Goal: Task Accomplishment & Management: Manage account settings

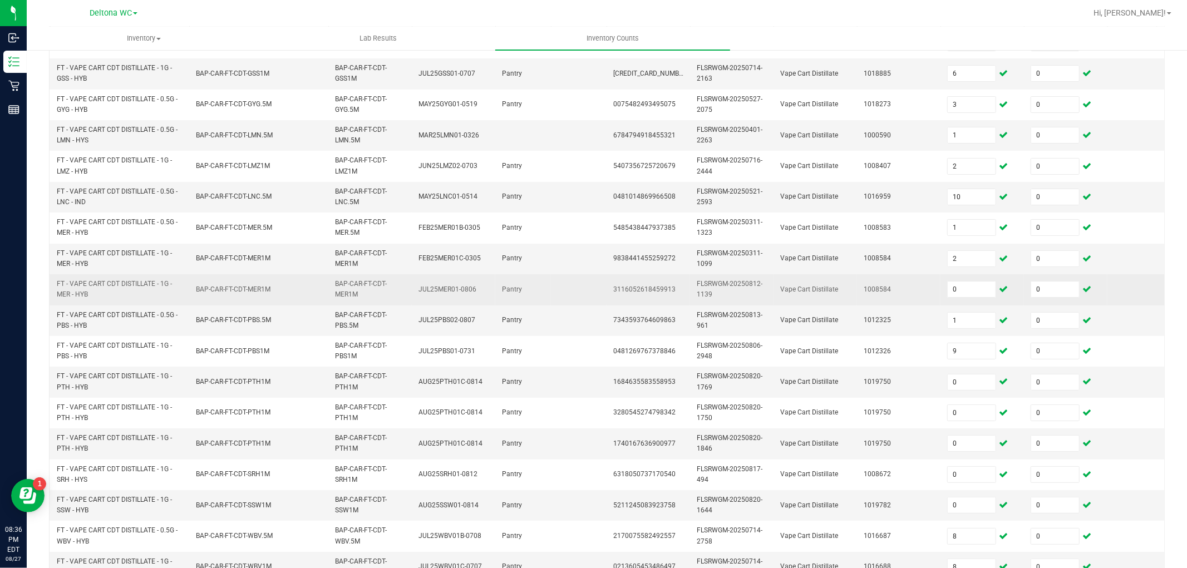
scroll to position [278, 0]
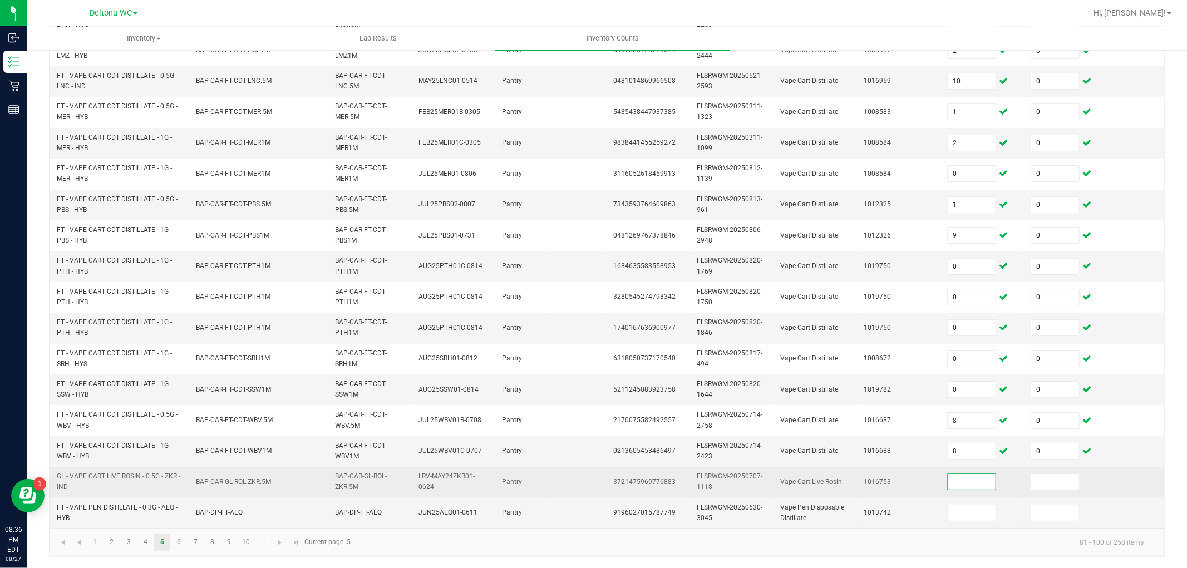
click at [978, 474] on input at bounding box center [972, 482] width 48 height 16
type input "1"
type input "0"
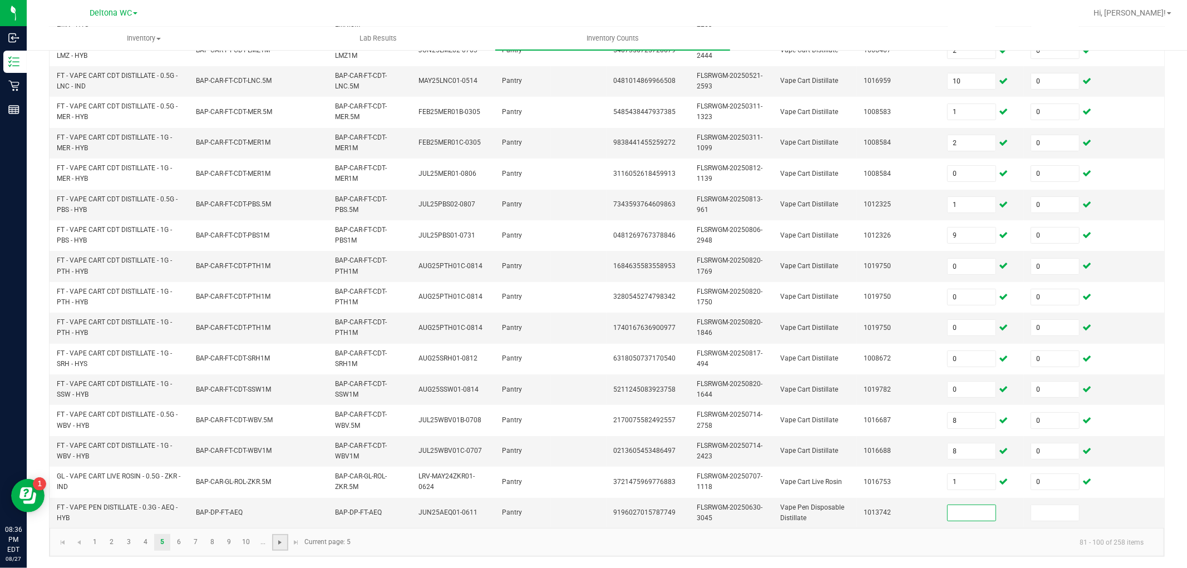
click at [279, 538] on span "Go to the next page" at bounding box center [280, 542] width 9 height 9
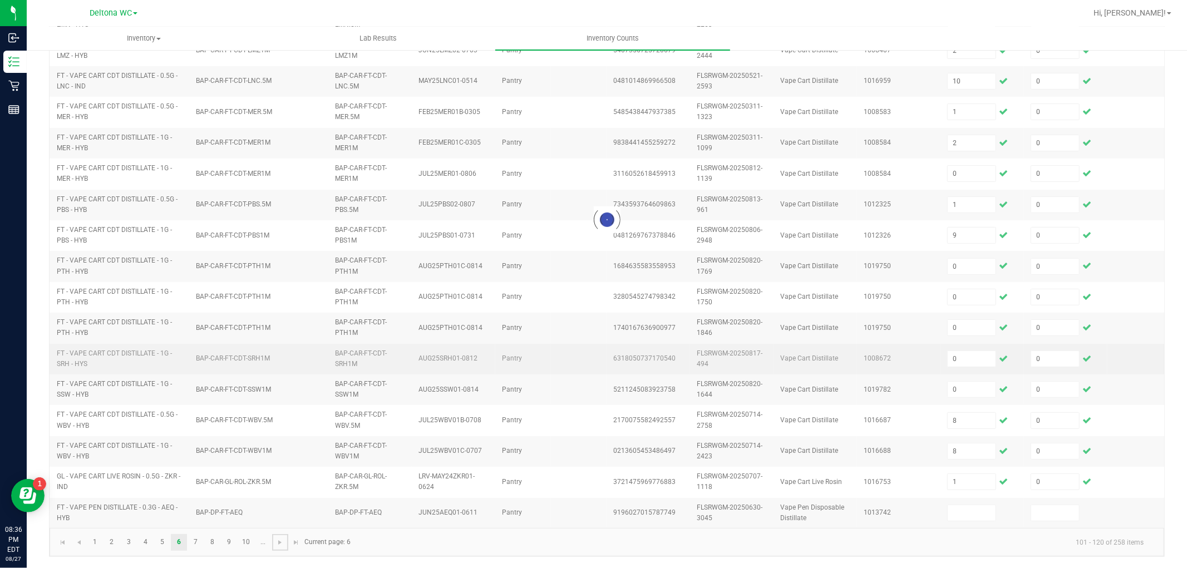
type input "13"
type input "17"
type input "7"
type input "16"
type input "14"
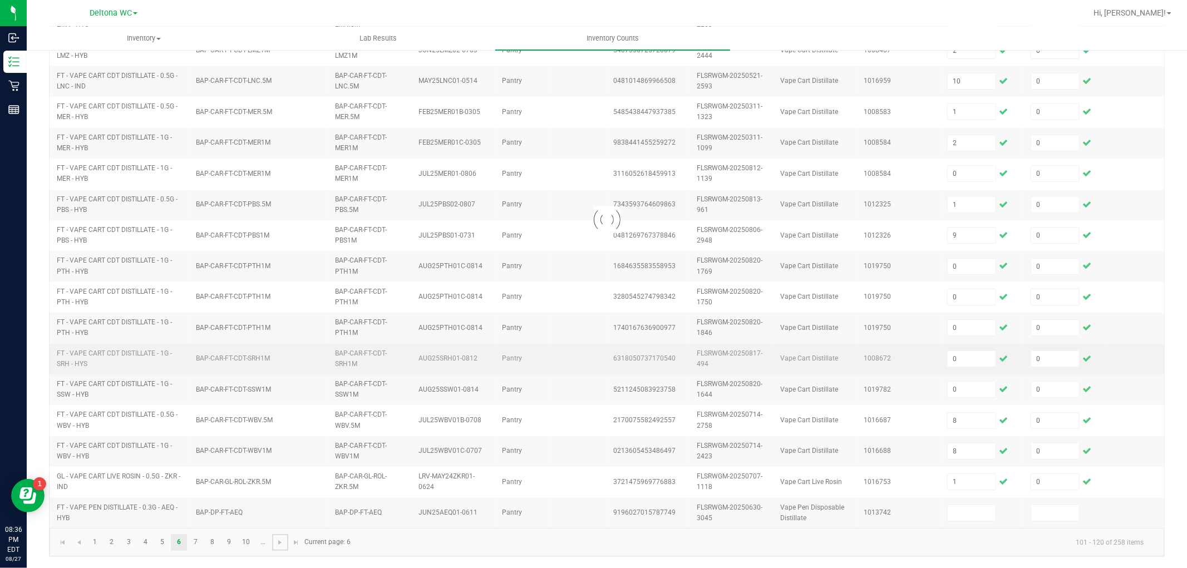
type input "1"
type input "5"
type input "4"
type input "13"
type input "4"
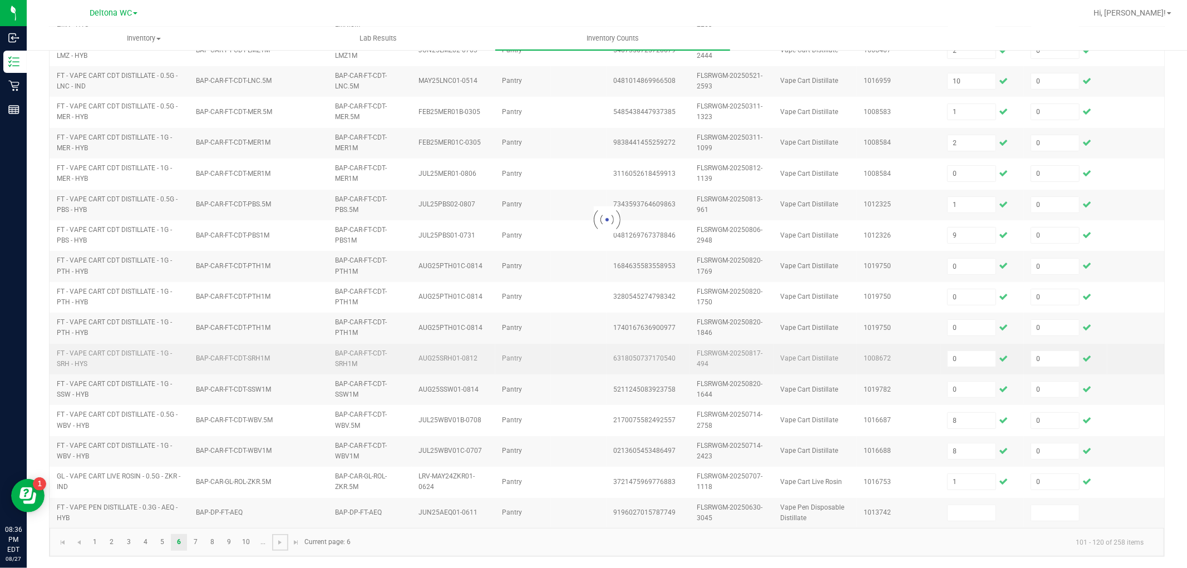
type input "6"
type input "4"
type input "2"
type input "3"
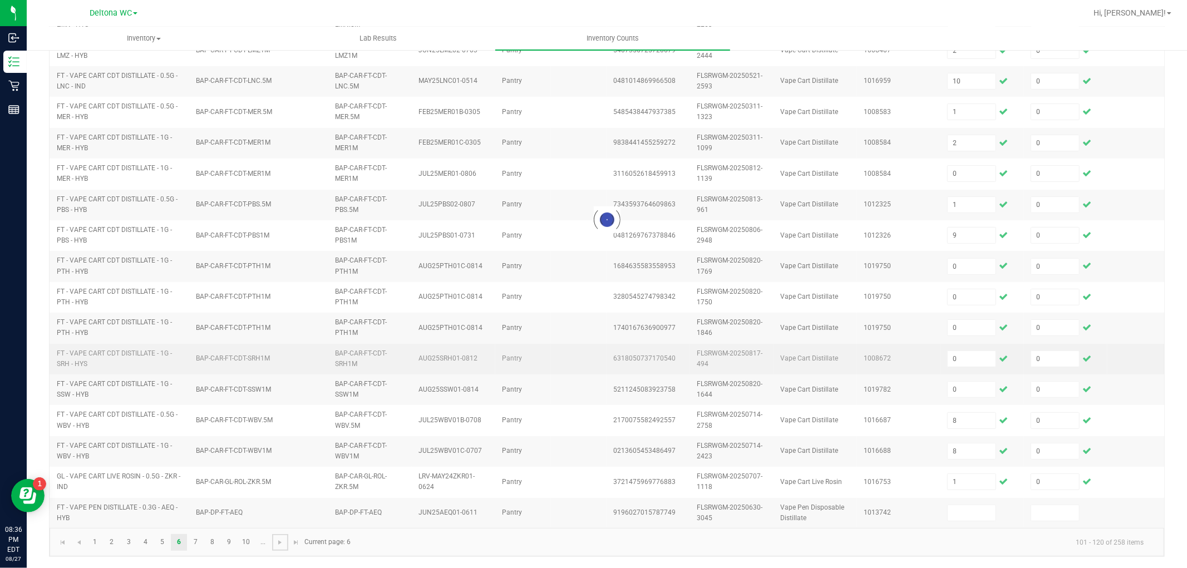
type input "2"
type input "11"
type input "0"
type input "5"
type input "3"
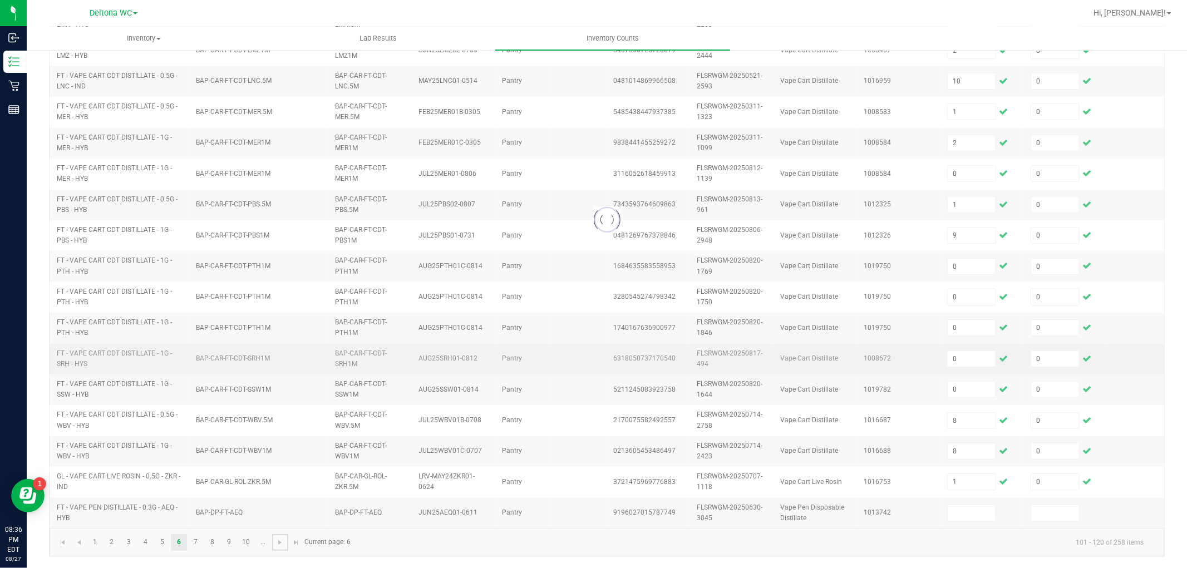
type input "0"
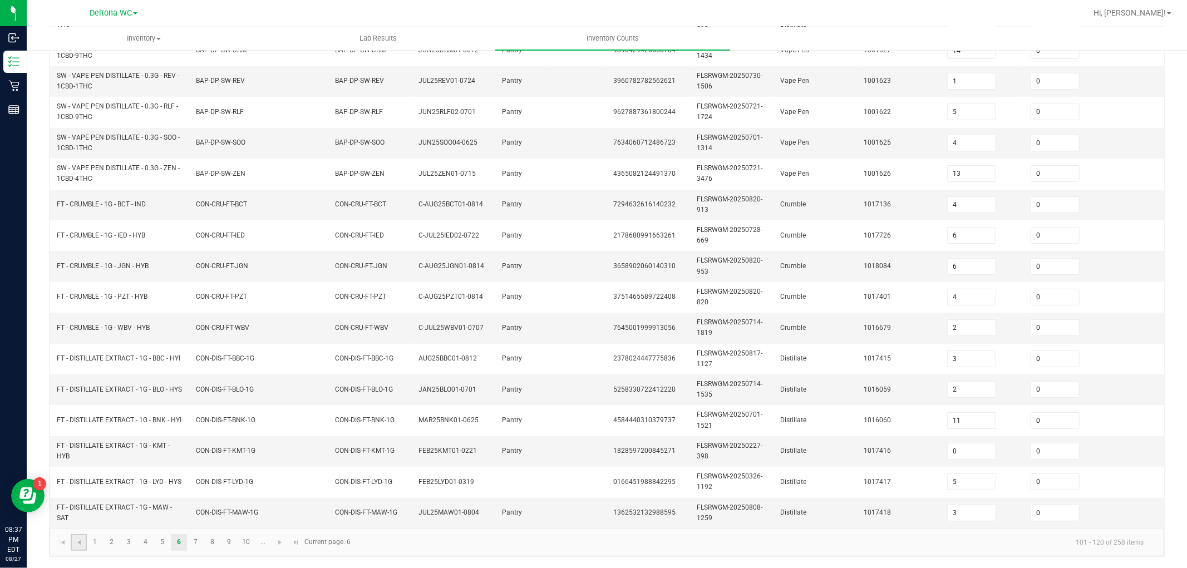
click at [80, 536] on link at bounding box center [79, 542] width 16 height 17
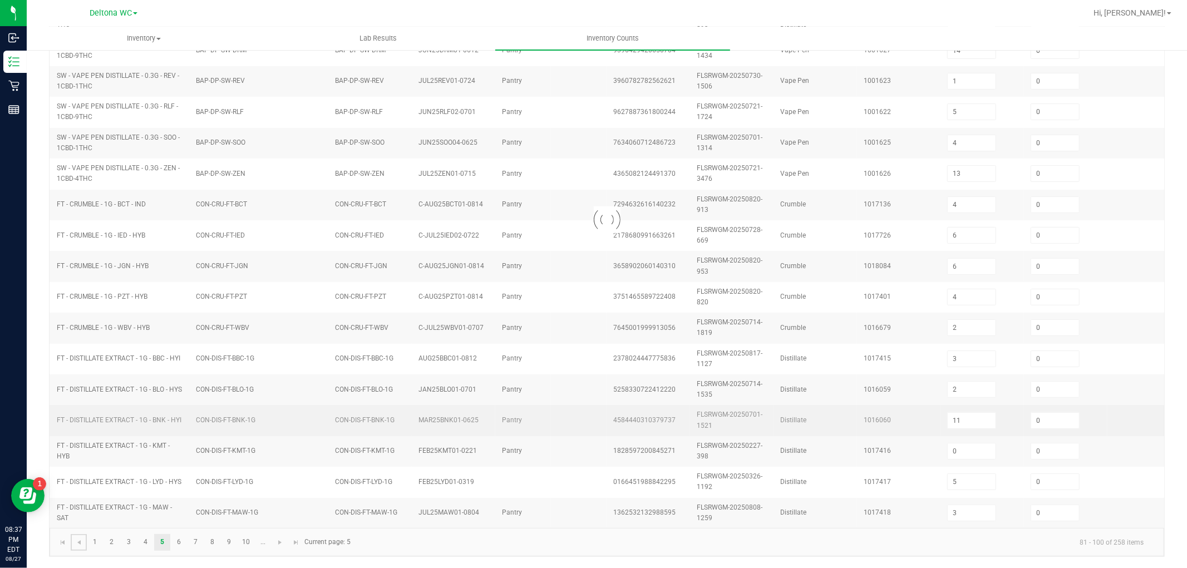
type input "7"
type input "6"
type input "3"
type input "1"
type input "2"
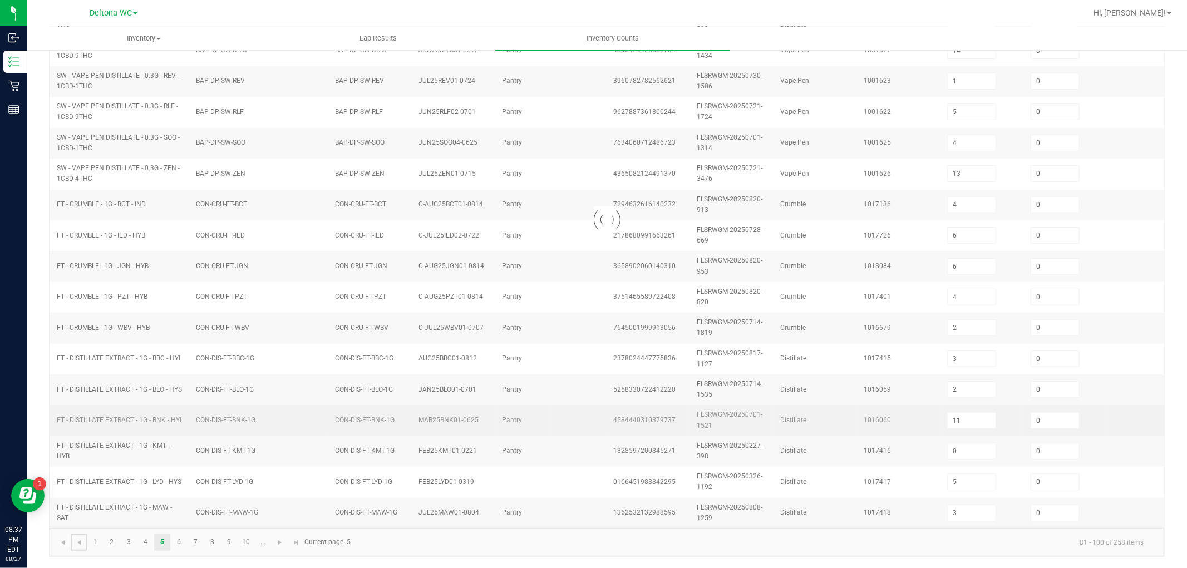
type input "10"
type input "1"
type input "2"
type input "0"
type input "1"
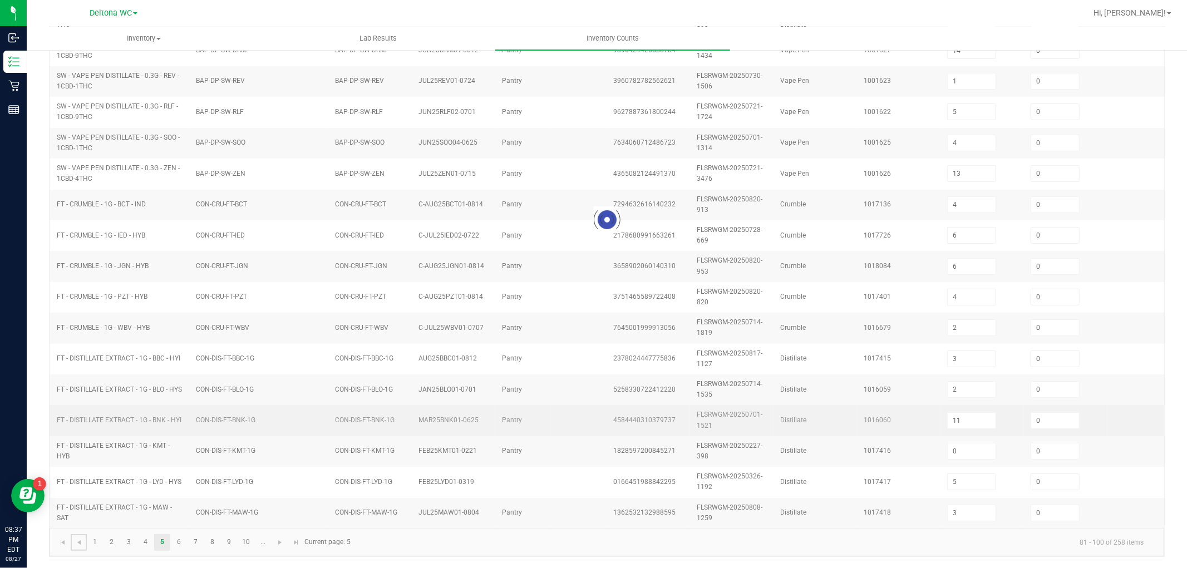
type input "9"
type input "0"
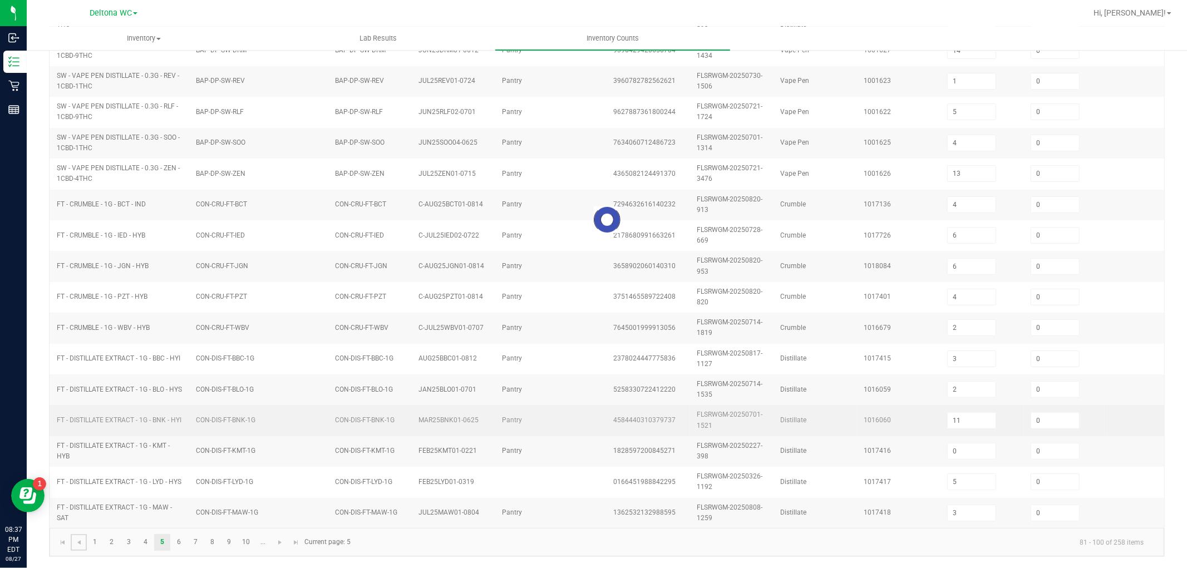
type input "0"
type input "8"
type input "1"
type input "19"
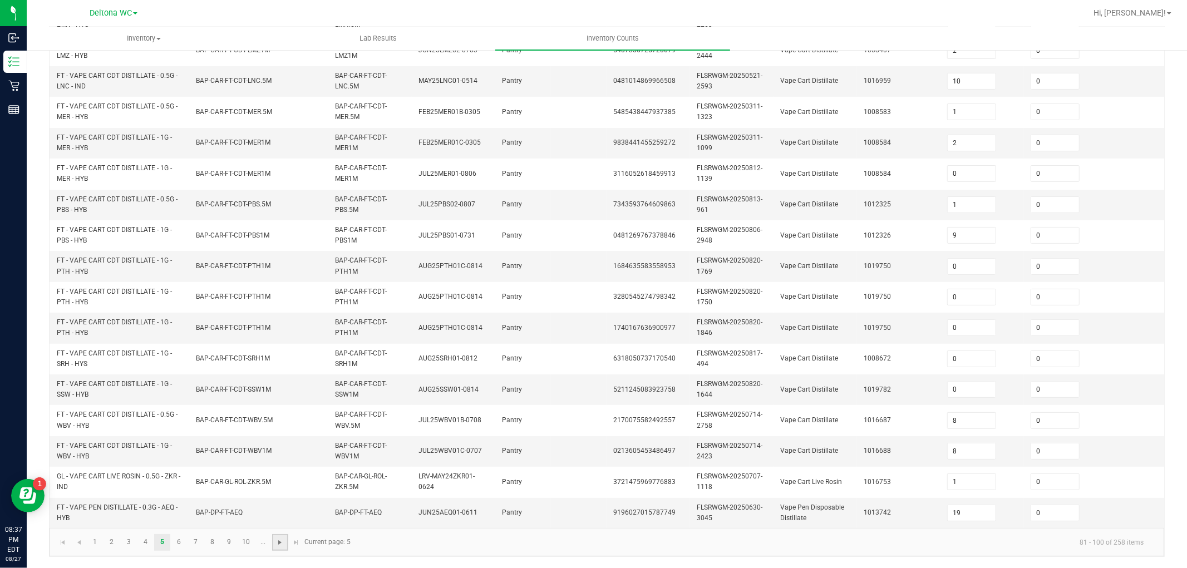
click at [279, 541] on span "Go to the next page" at bounding box center [280, 542] width 9 height 9
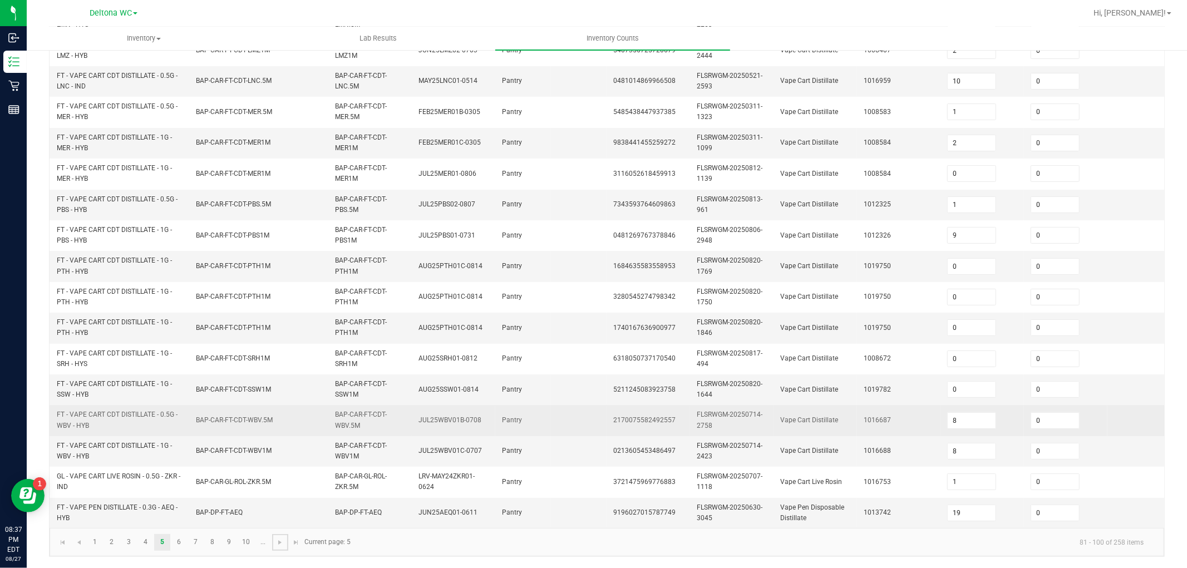
type input "13"
type input "17"
type input "7"
type input "16"
type input "14"
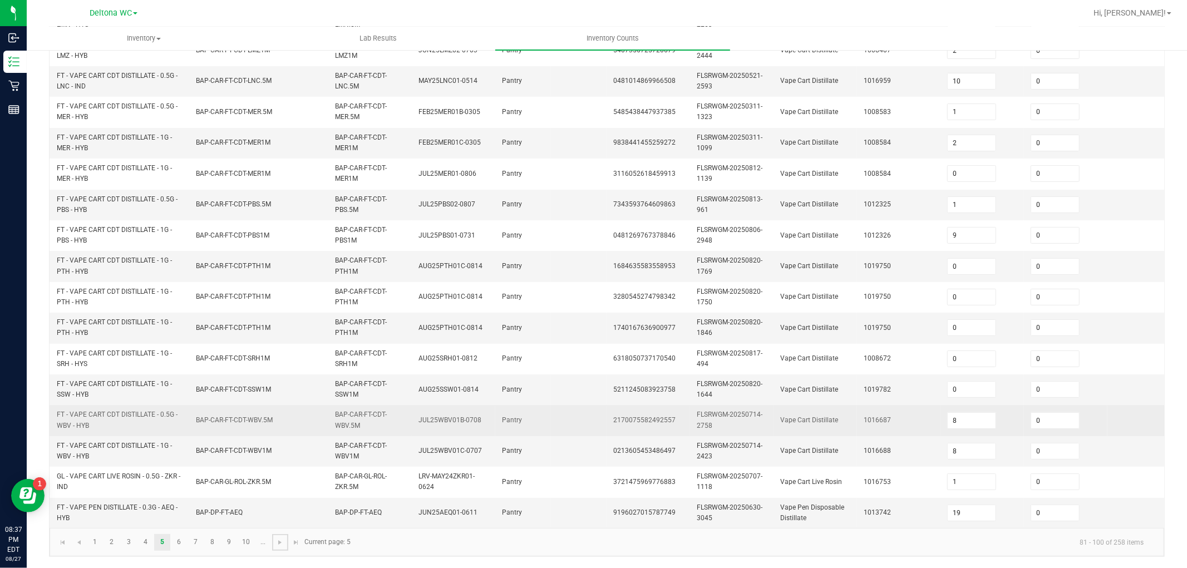
type input "1"
type input "5"
type input "4"
type input "13"
type input "4"
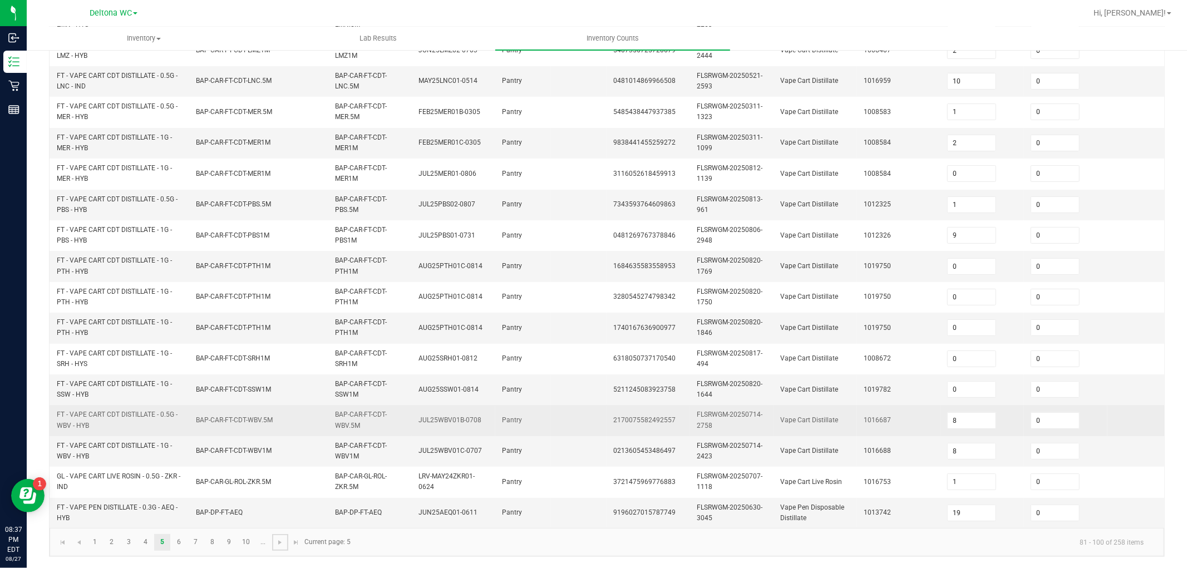
type input "6"
type input "4"
type input "2"
type input "3"
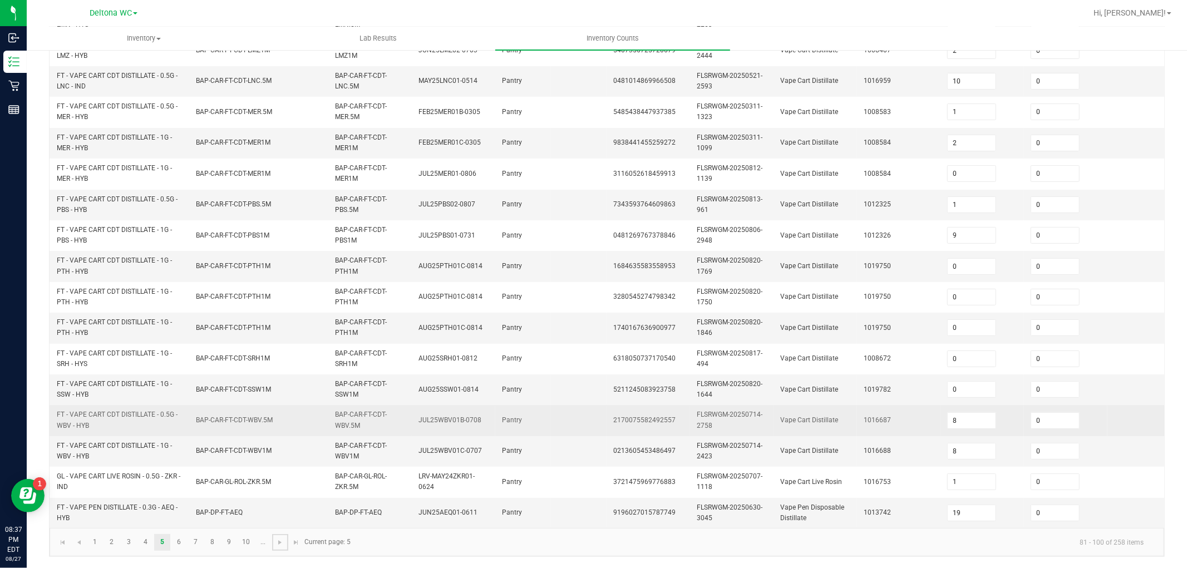
type input "2"
type input "11"
type input "0"
type input "5"
type input "3"
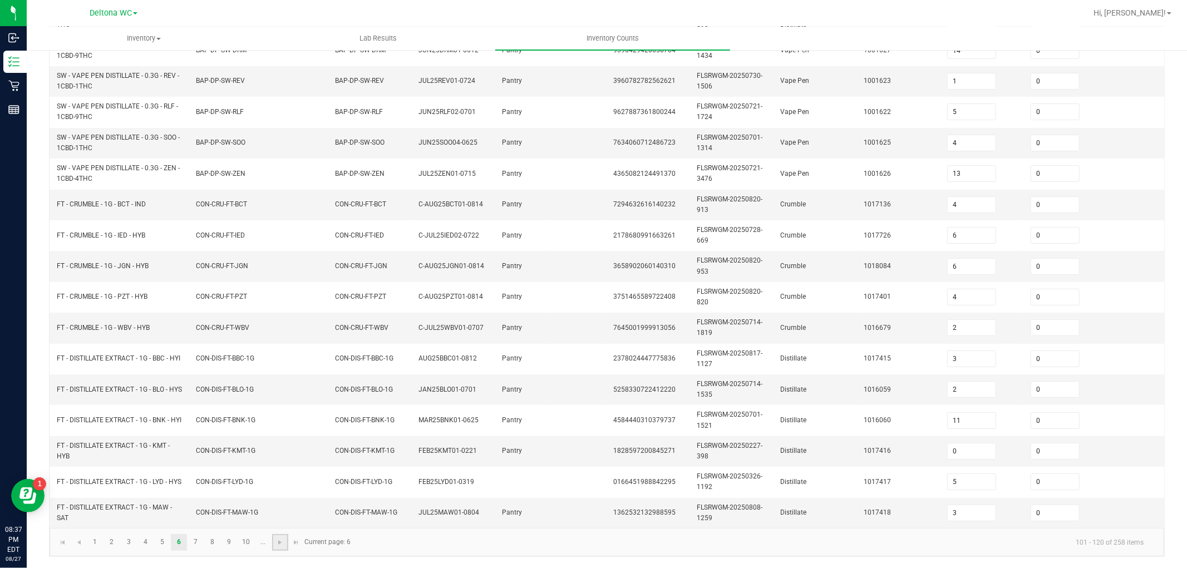
click at [274, 544] on link at bounding box center [280, 542] width 16 height 17
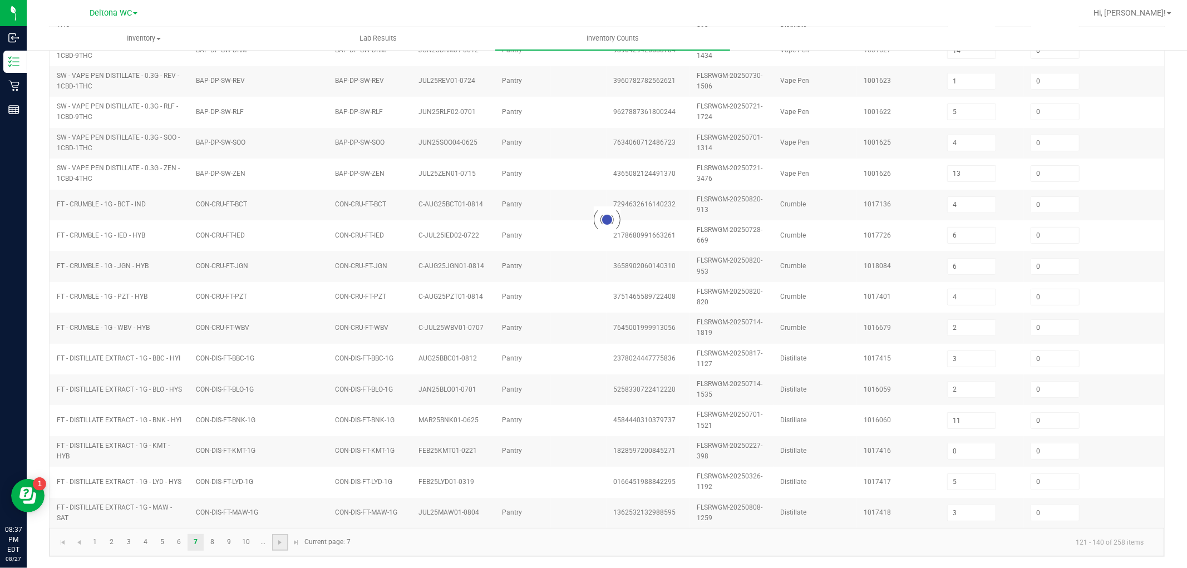
type input "10"
type input "9"
type input "2"
type input "7"
type input "4"
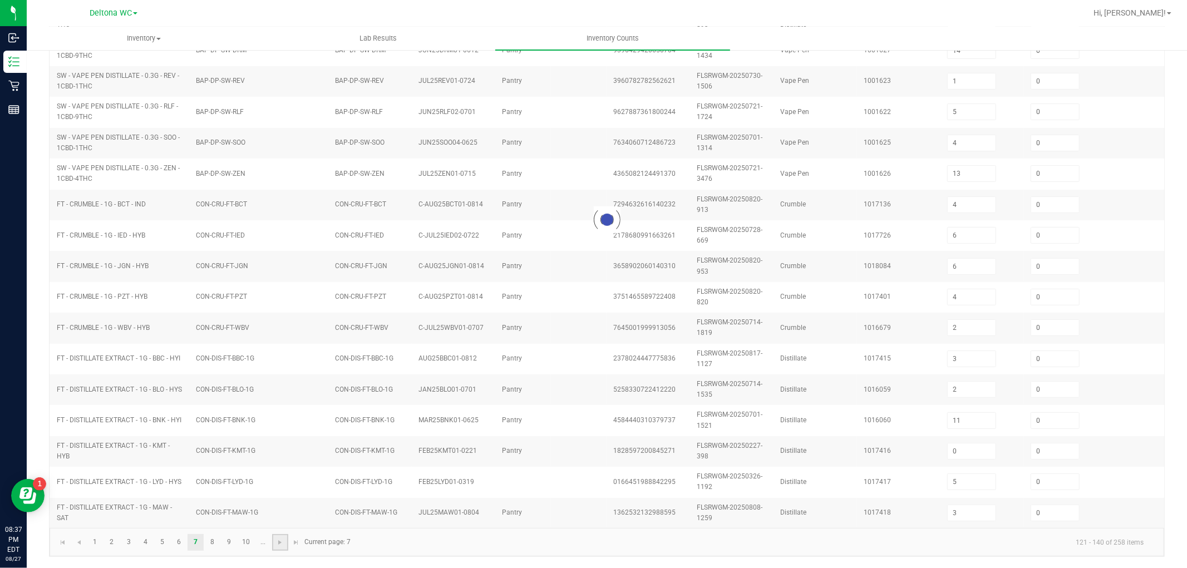
type input "6"
type input "0"
type input "2"
type input "3"
type input "7"
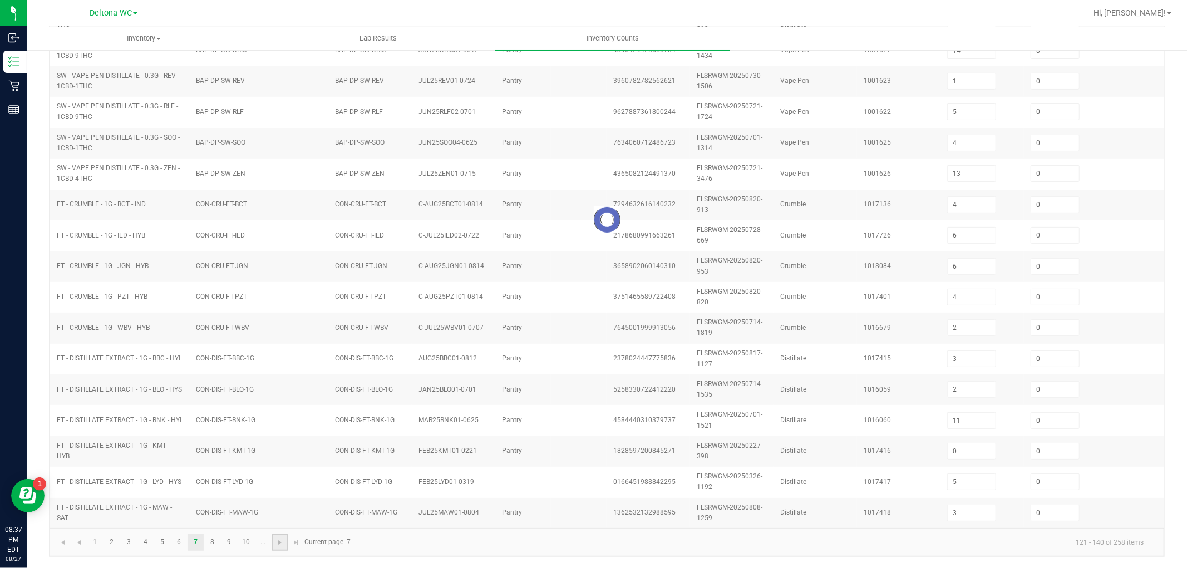
type input "1"
type input "7"
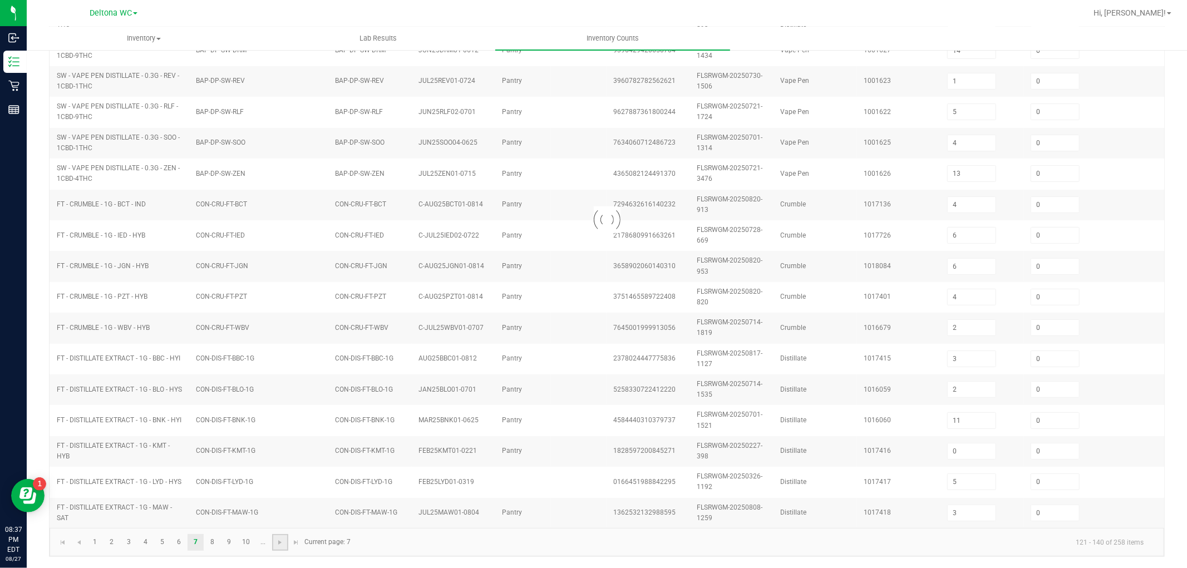
type input "2"
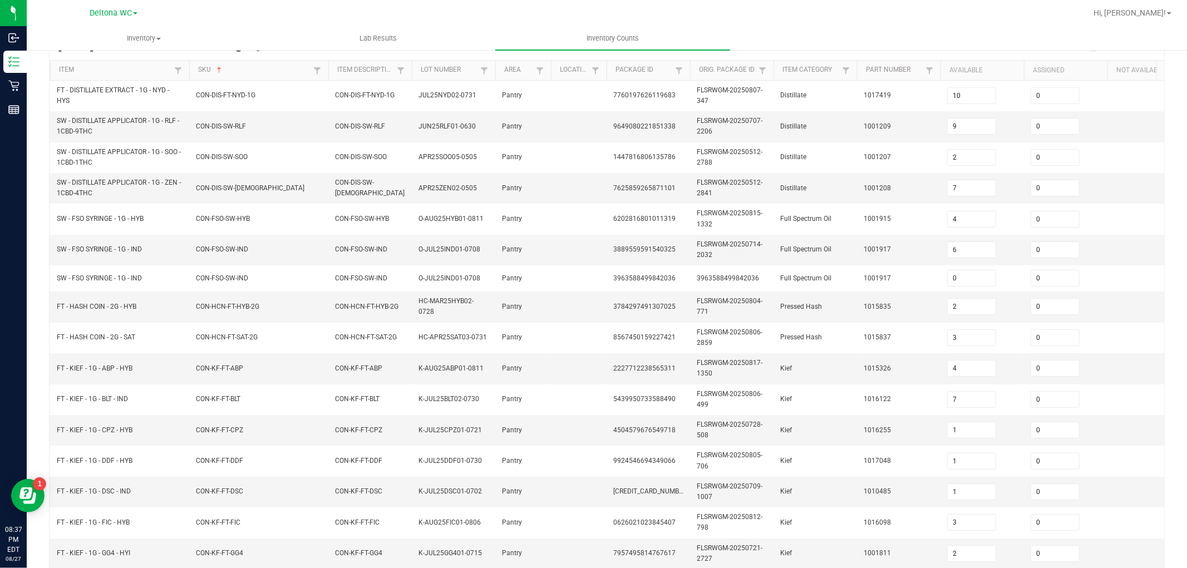
scroll to position [274, 0]
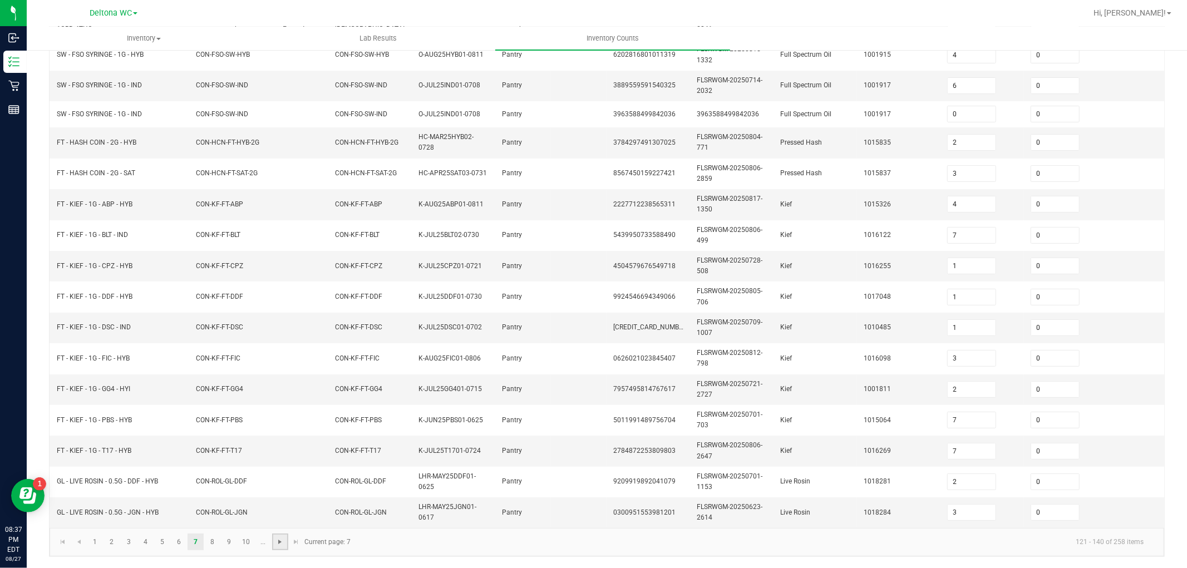
click at [281, 544] on span "Go to the next page" at bounding box center [280, 542] width 9 height 9
type input "2"
type input "3"
type input "2"
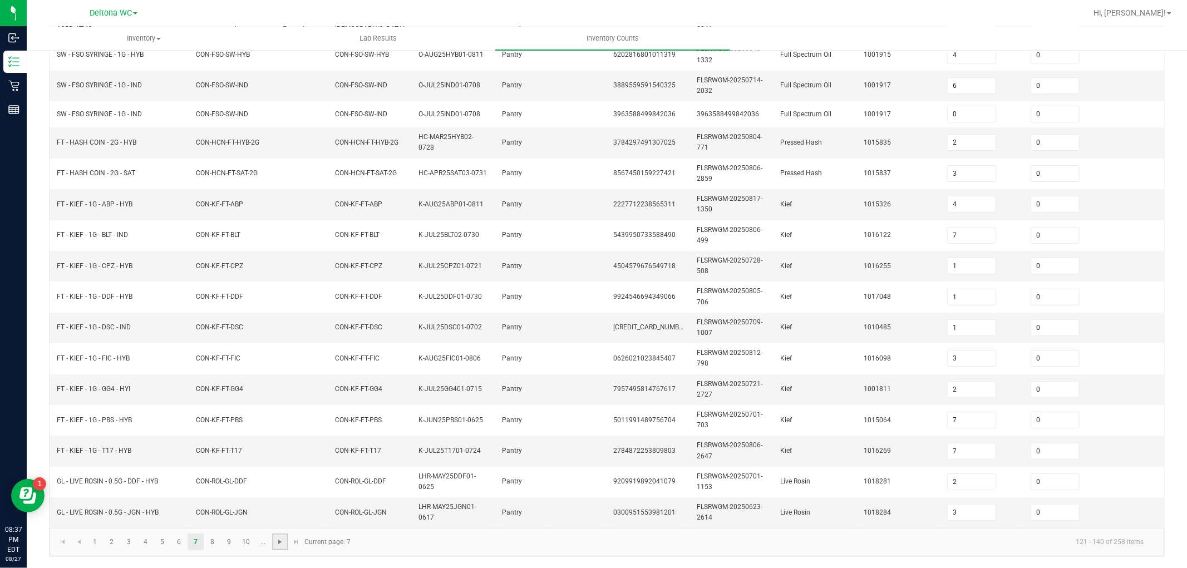
type input "2"
type input "4"
type input "2"
type input "7"
type input "2"
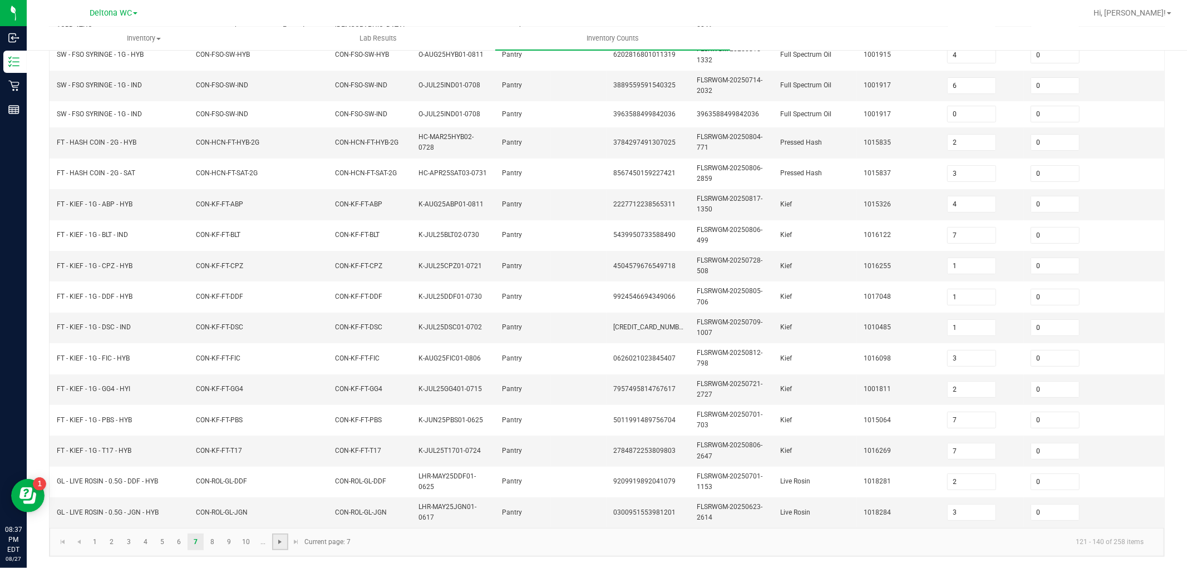
type input "5"
type input "2"
type input "12"
type input "31"
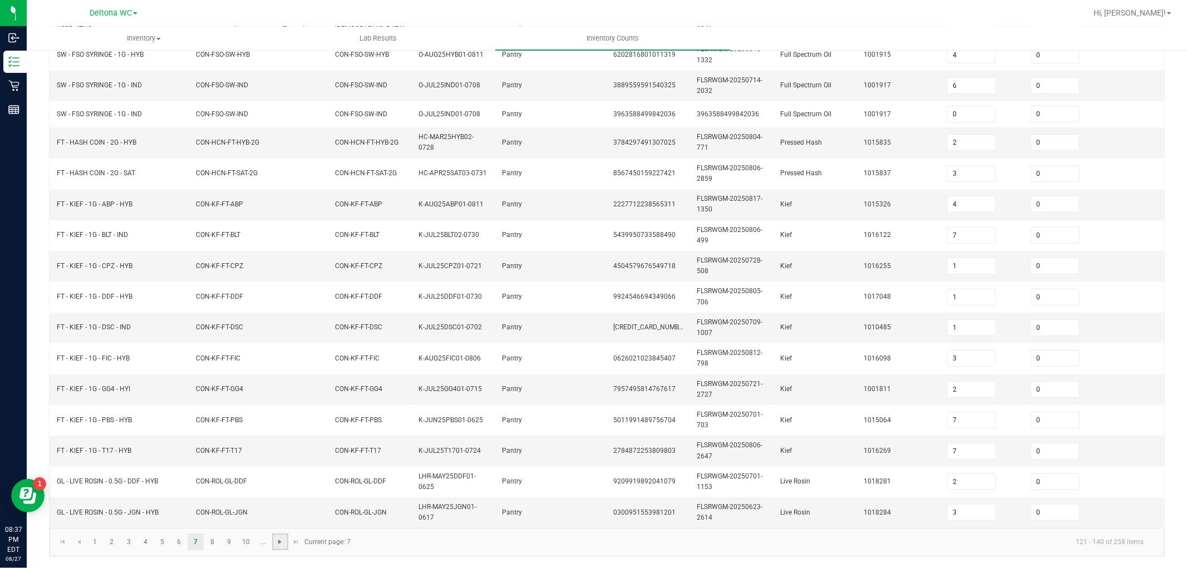
type input "28"
type input "0"
type input "15"
type input "6"
type input "0"
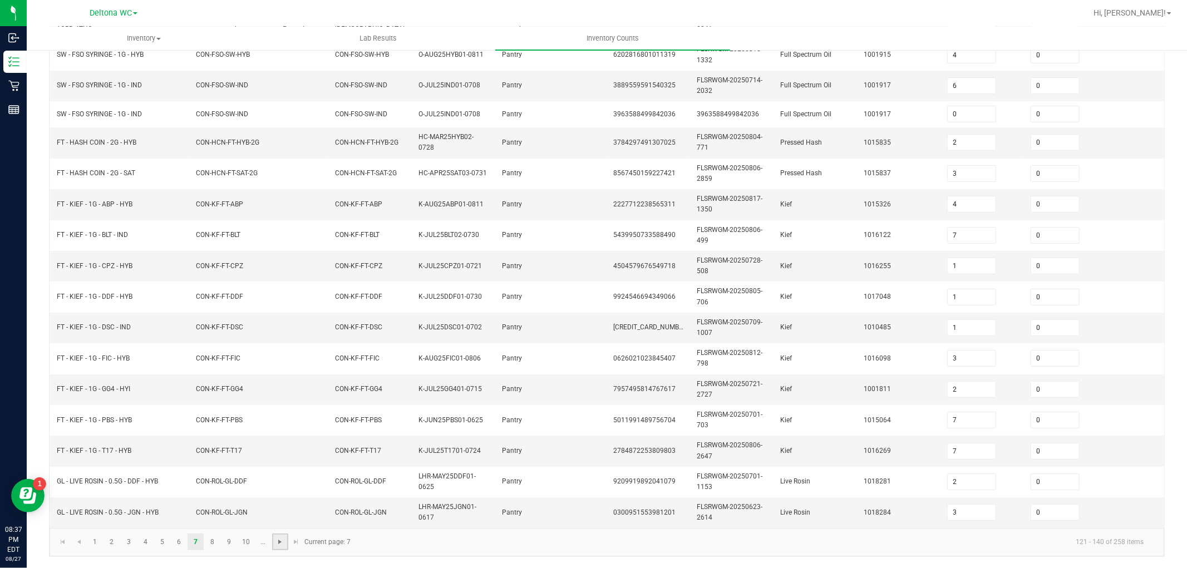
type input "4"
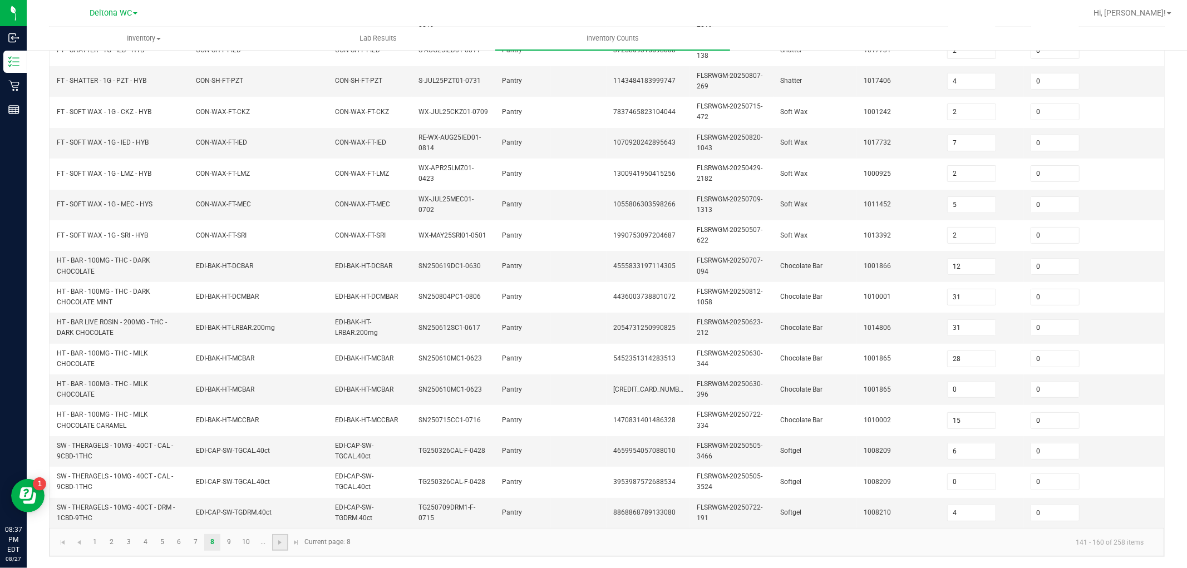
click at [277, 551] on link at bounding box center [280, 542] width 16 height 17
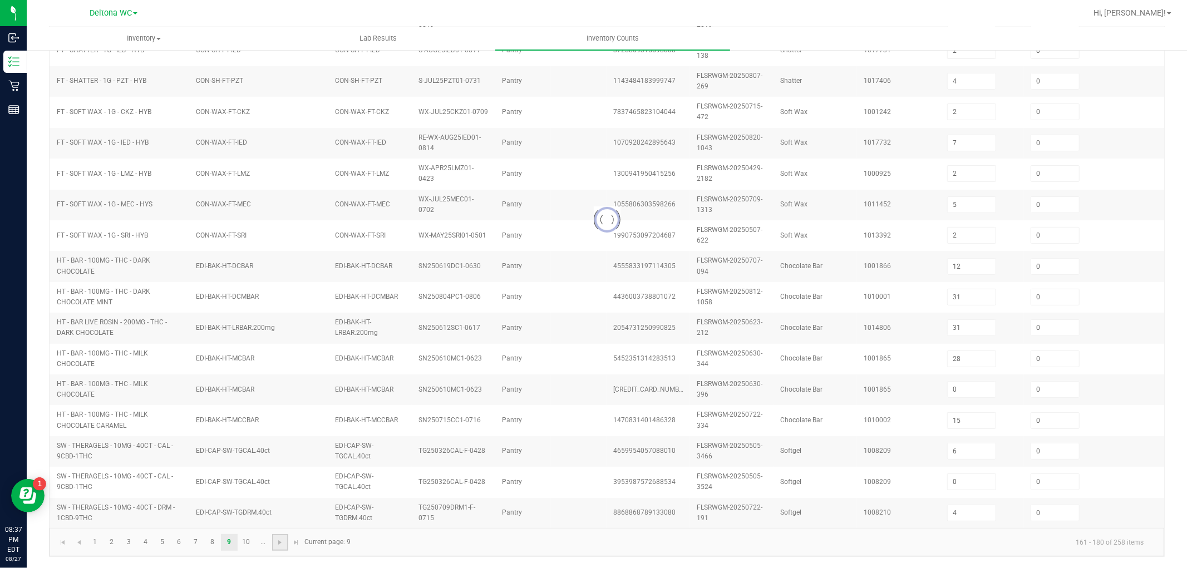
type input "5"
type input "4"
type input "6"
type input "0"
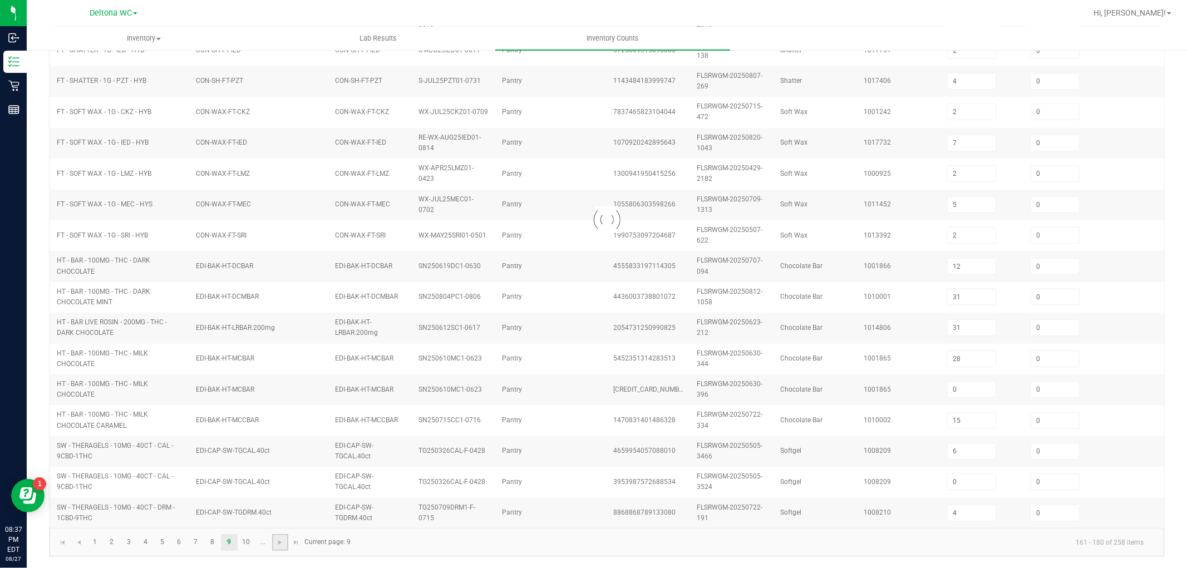
type input "7"
type input "0"
type input "6"
type input "32"
type input "26"
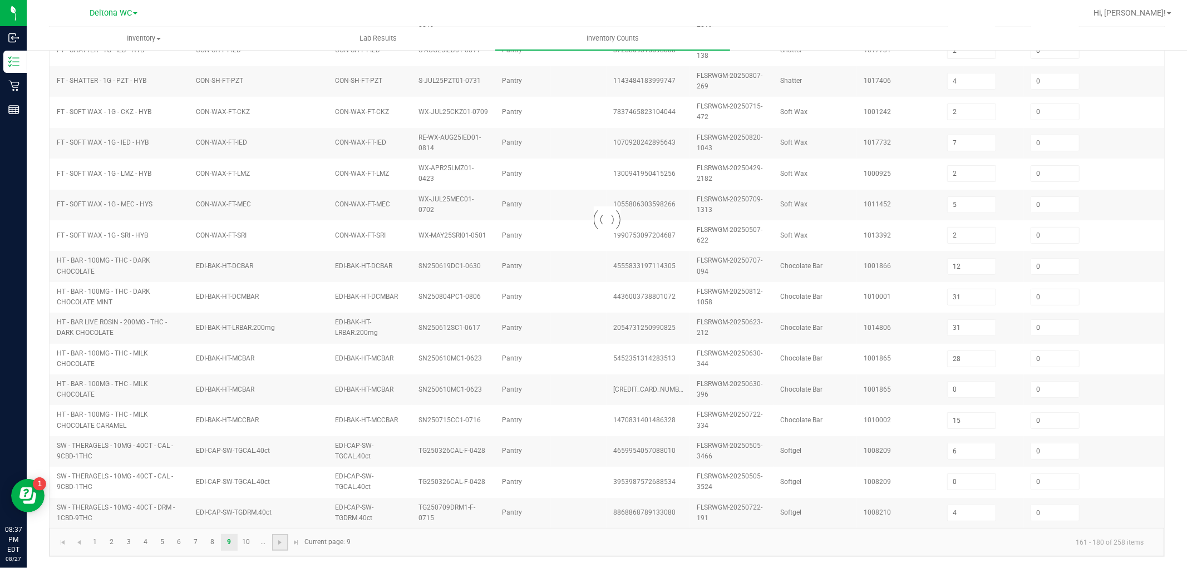
type input "24"
type input "6"
type input "32"
type input "7"
type input "12"
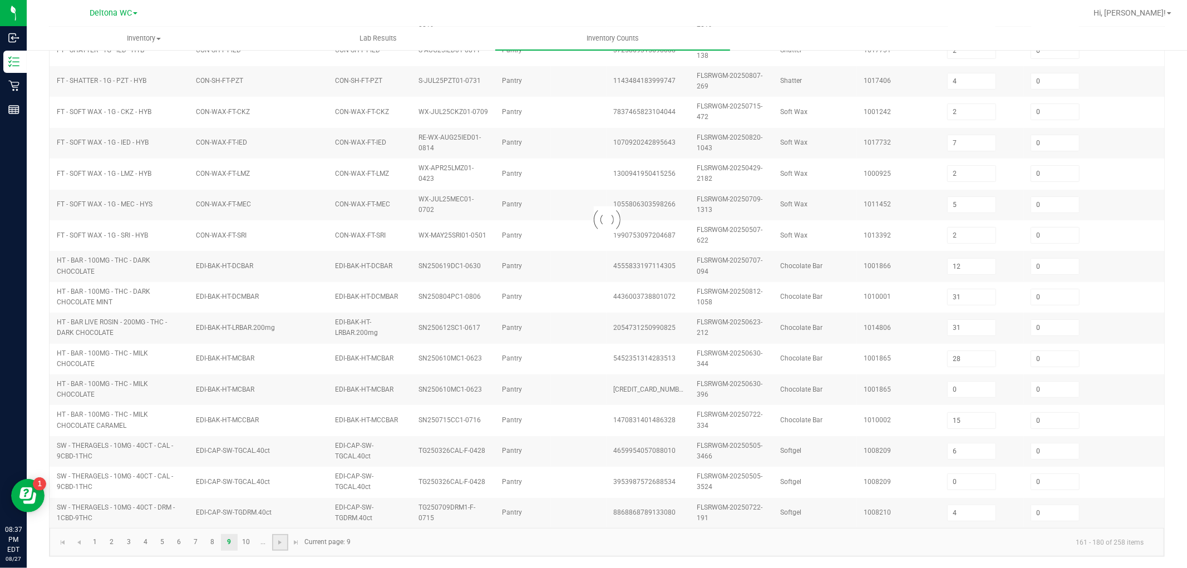
type input "30"
type input "1"
type input "19"
type input "13"
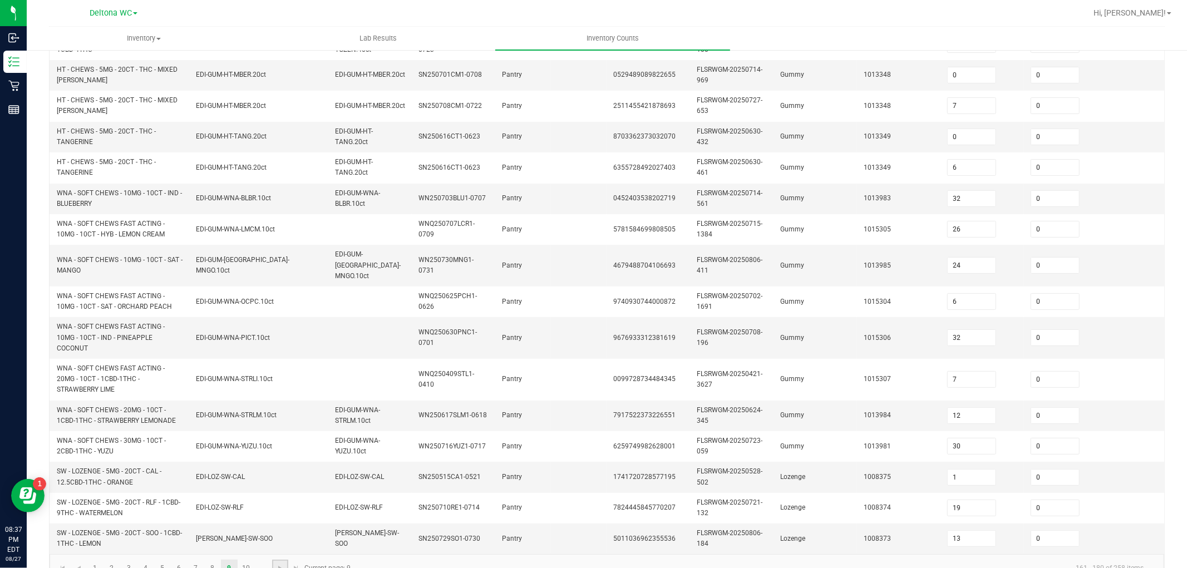
scroll to position [299, 0]
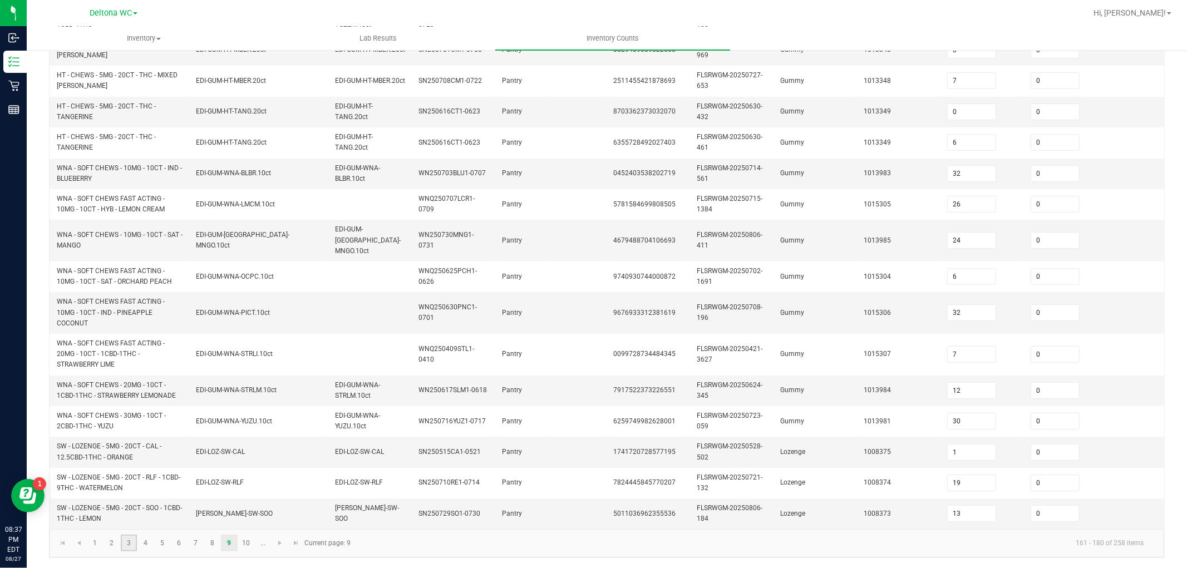
click at [131, 543] on link "3" at bounding box center [129, 543] width 16 height 17
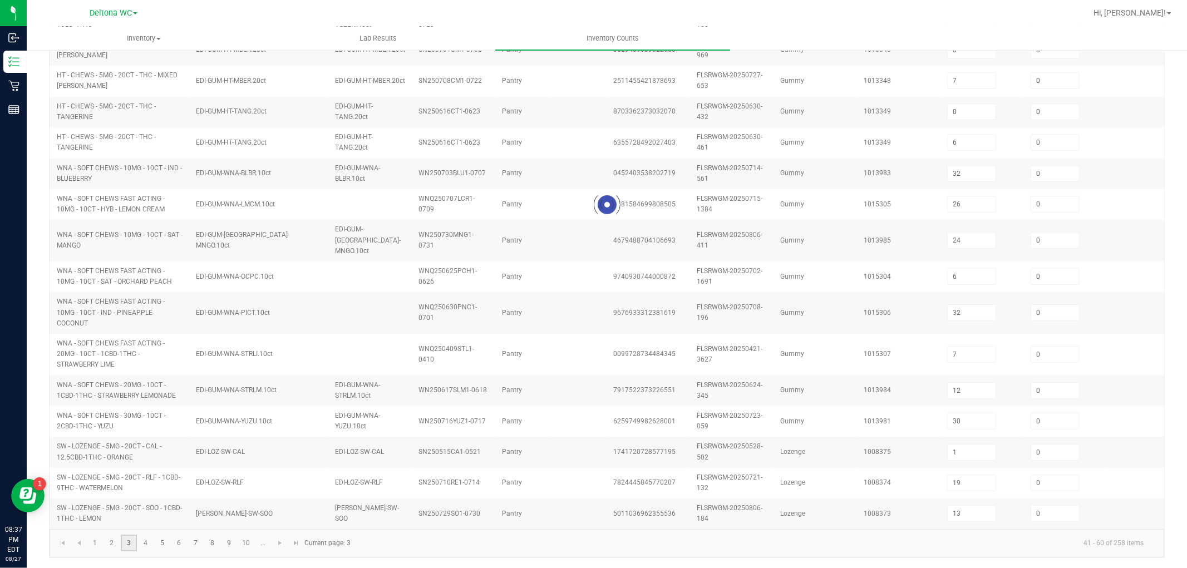
type input "2"
type input "11"
type input "2"
type input "8"
type input "11"
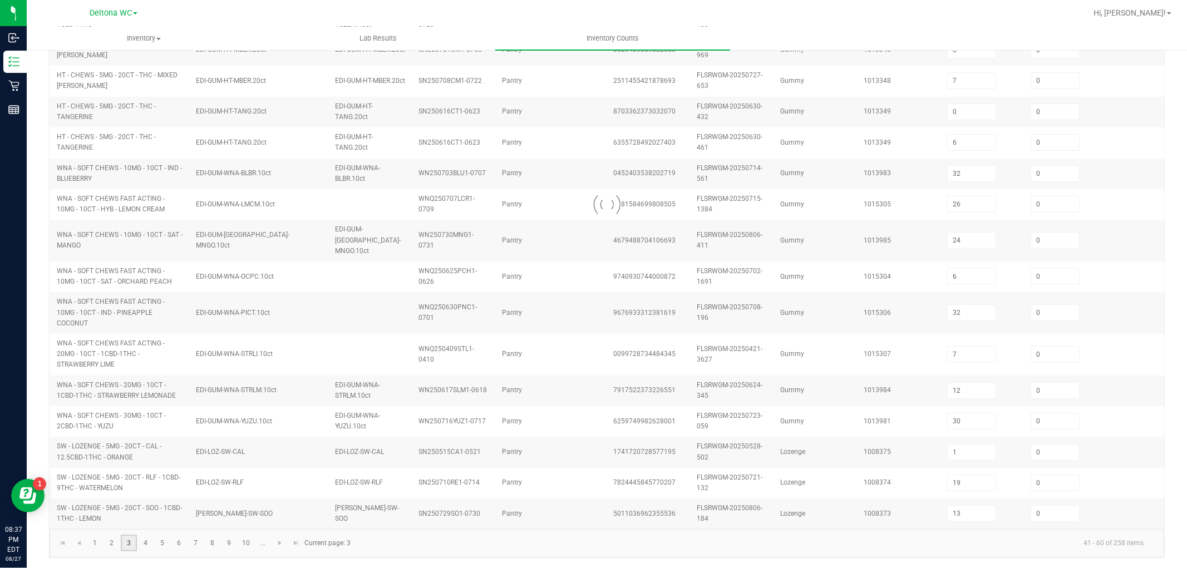
type input "10"
type input "3"
type input "9"
type input "2"
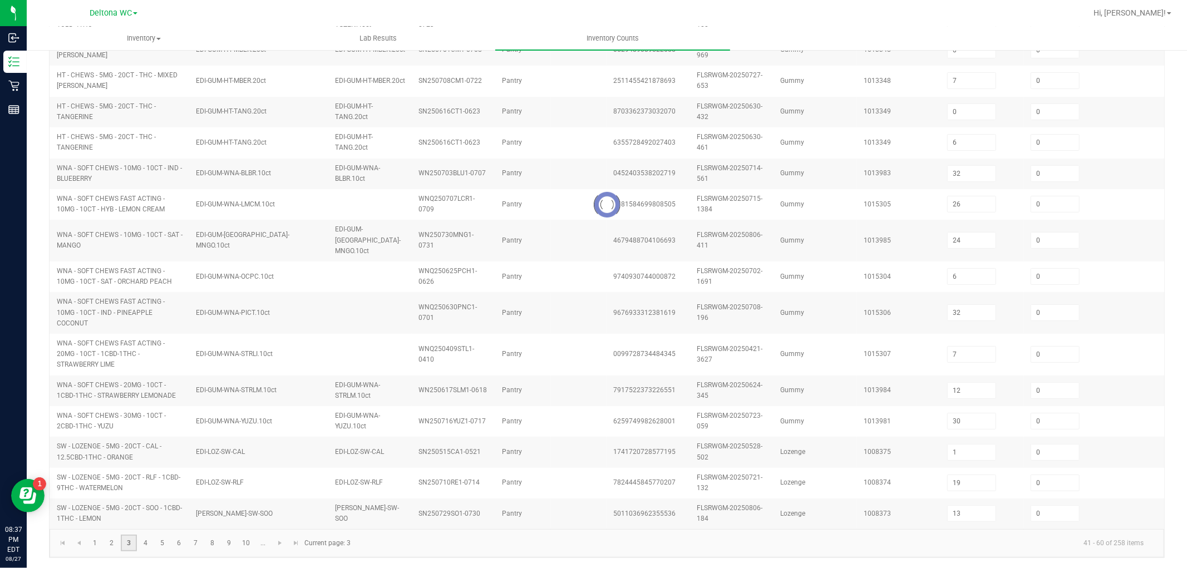
type input "7"
type input "0"
type input "8"
type input "10"
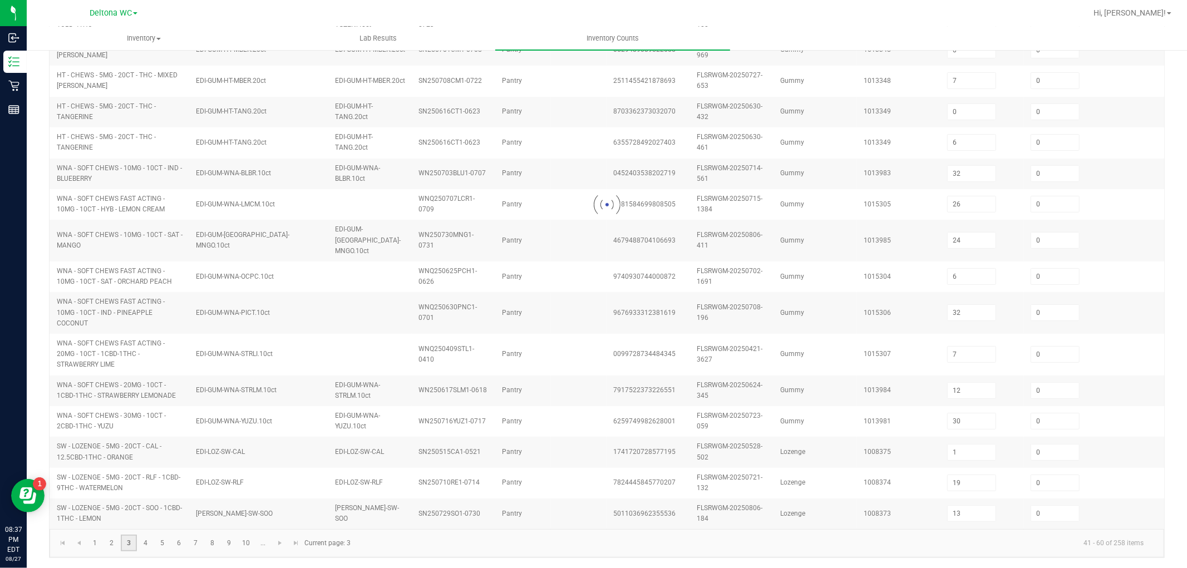
type input "5"
type input "11"
type input "3"
type input "2"
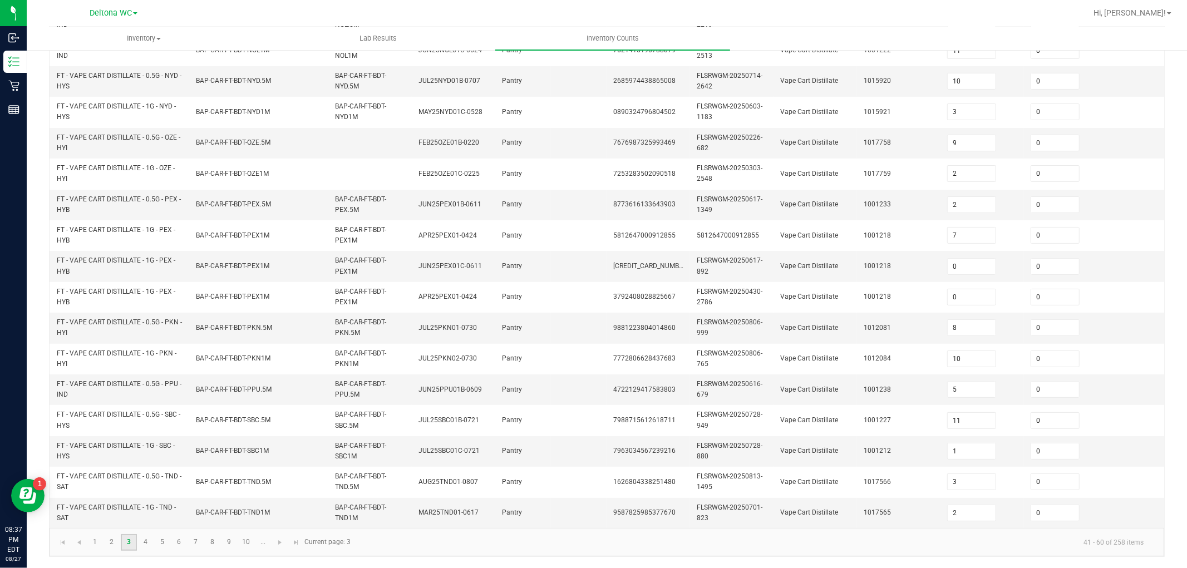
scroll to position [278, 0]
click at [279, 546] on span "Go to the next page" at bounding box center [280, 542] width 9 height 9
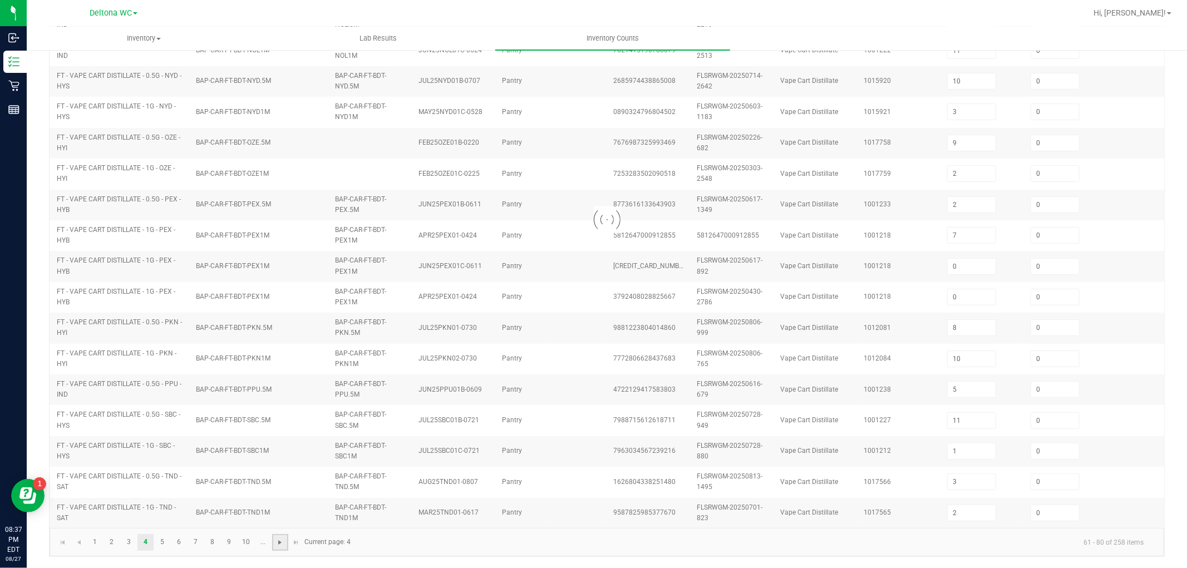
type input "9"
type input "1"
type input "8"
type input "6"
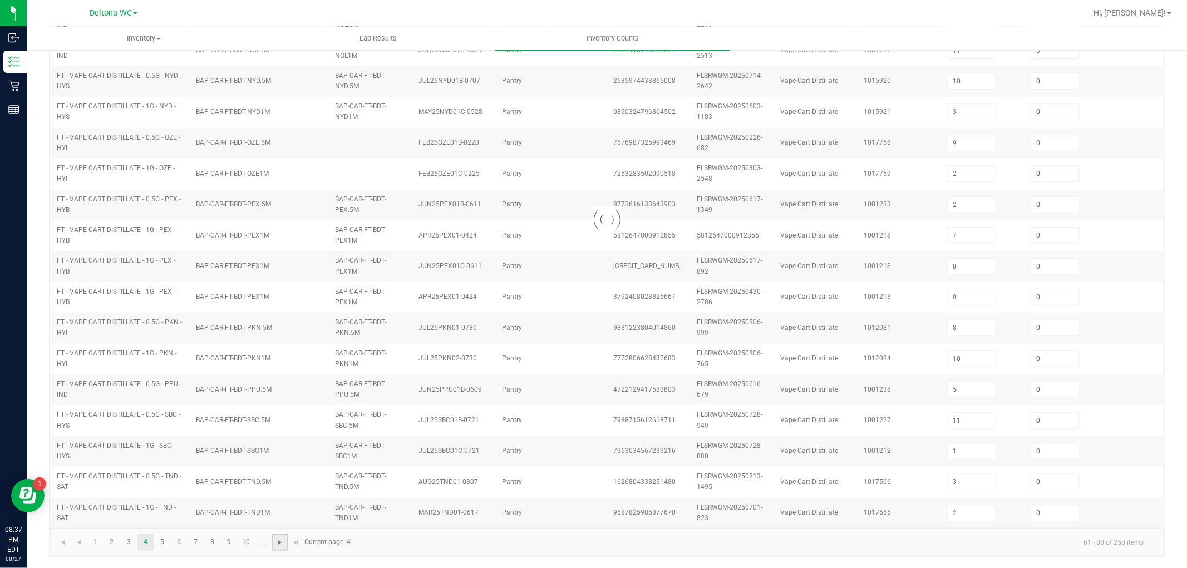
type input "6"
type input "1"
type input "11"
type input "0"
type input "3"
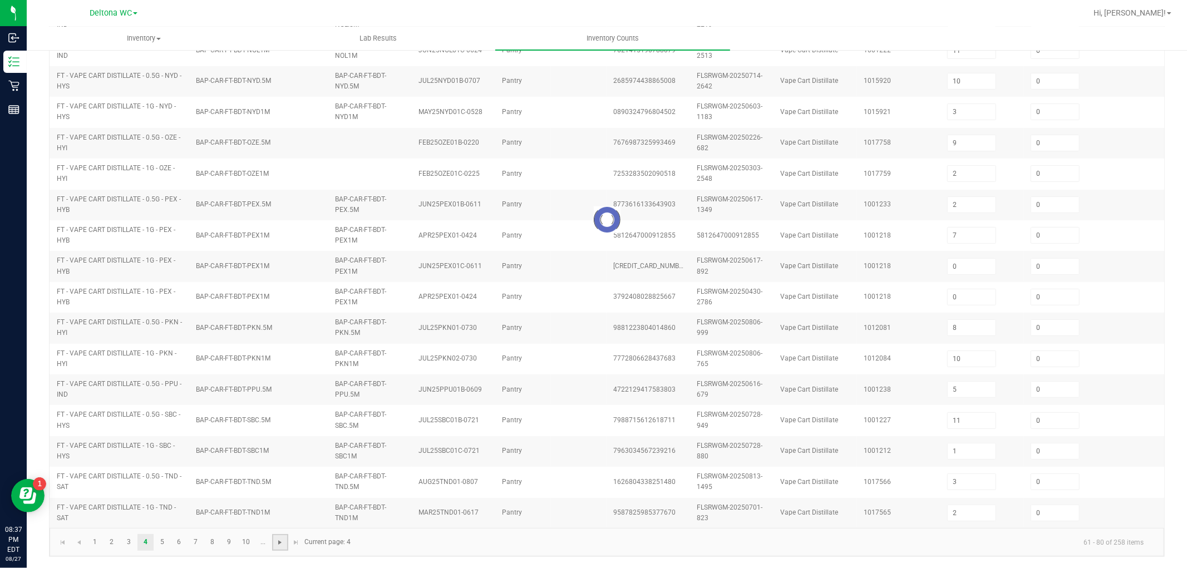
type input "8"
type input "3"
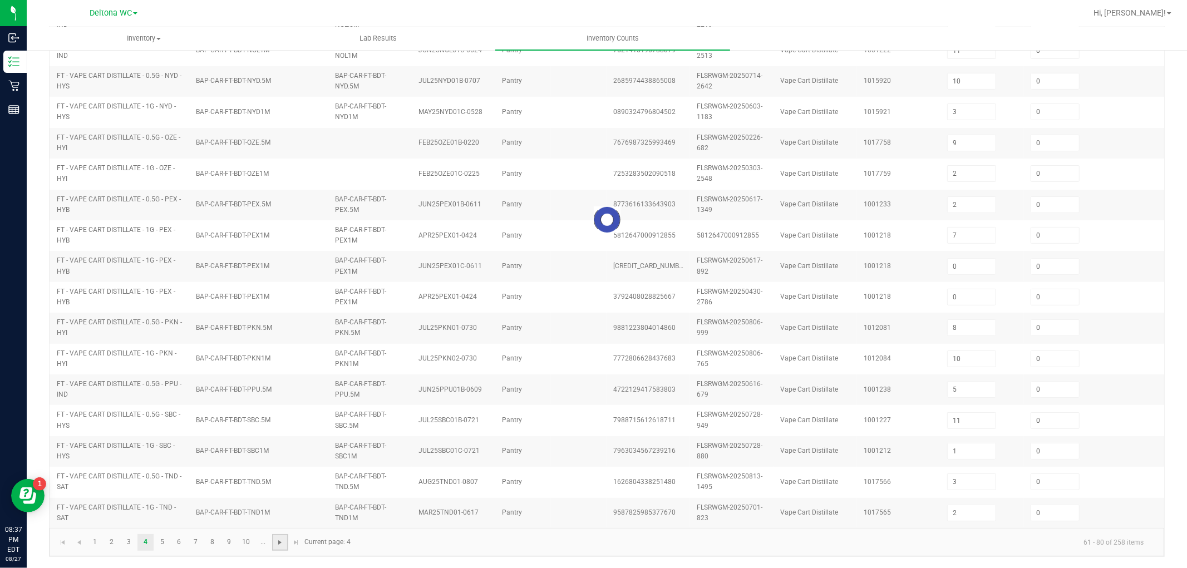
type input "0"
type input "9"
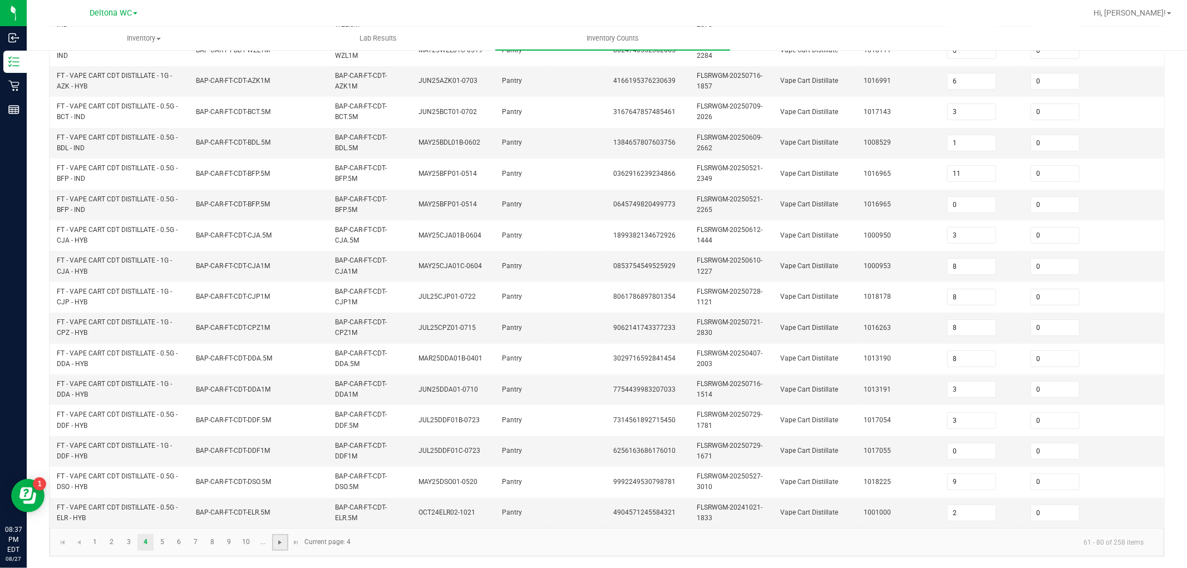
click at [279, 546] on span "Go to the next page" at bounding box center [280, 542] width 9 height 9
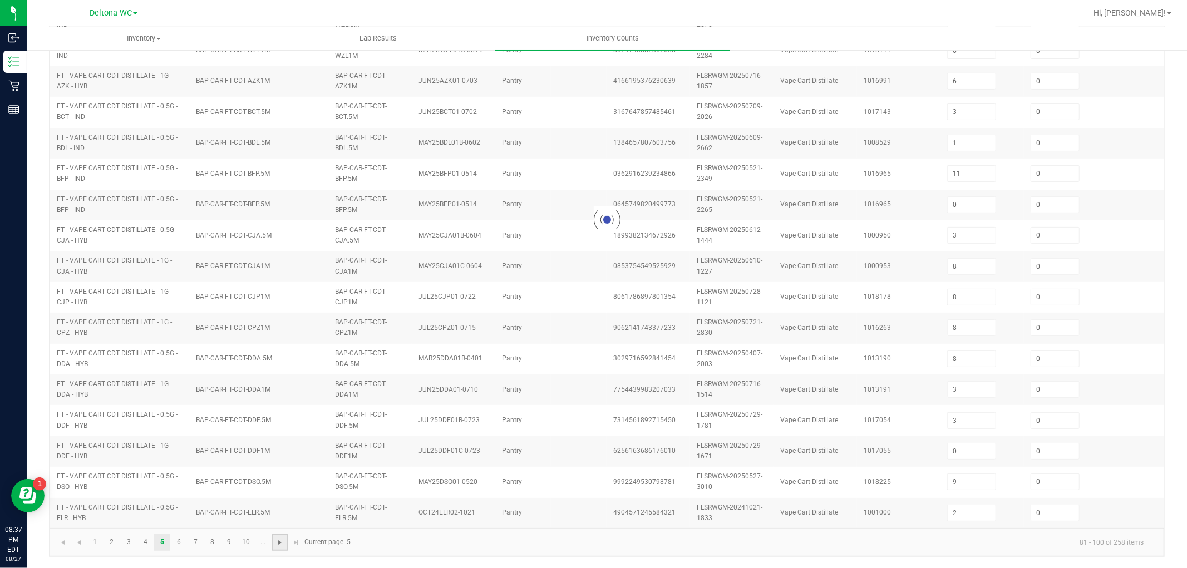
type input "7"
type input "6"
type input "3"
type input "1"
type input "2"
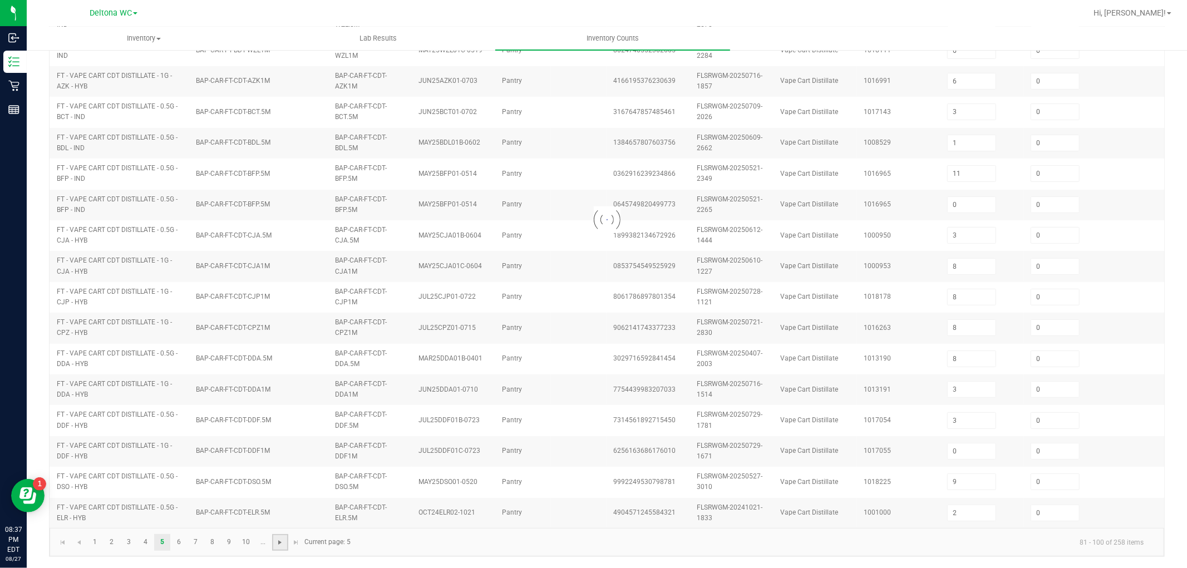
type input "10"
type input "1"
type input "2"
type input "0"
type input "1"
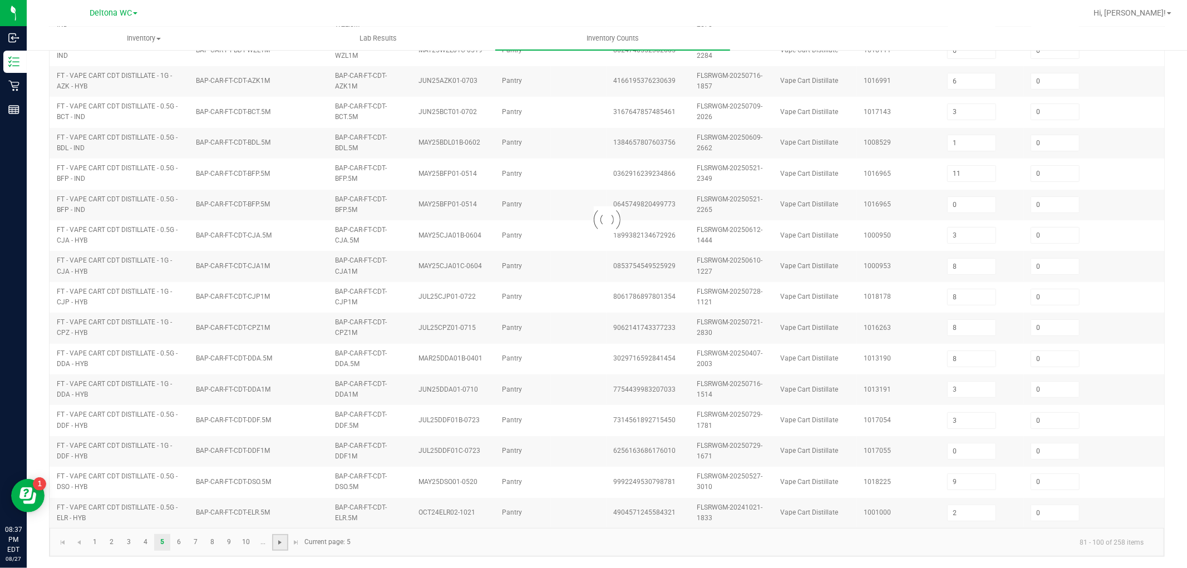
type input "9"
type input "0"
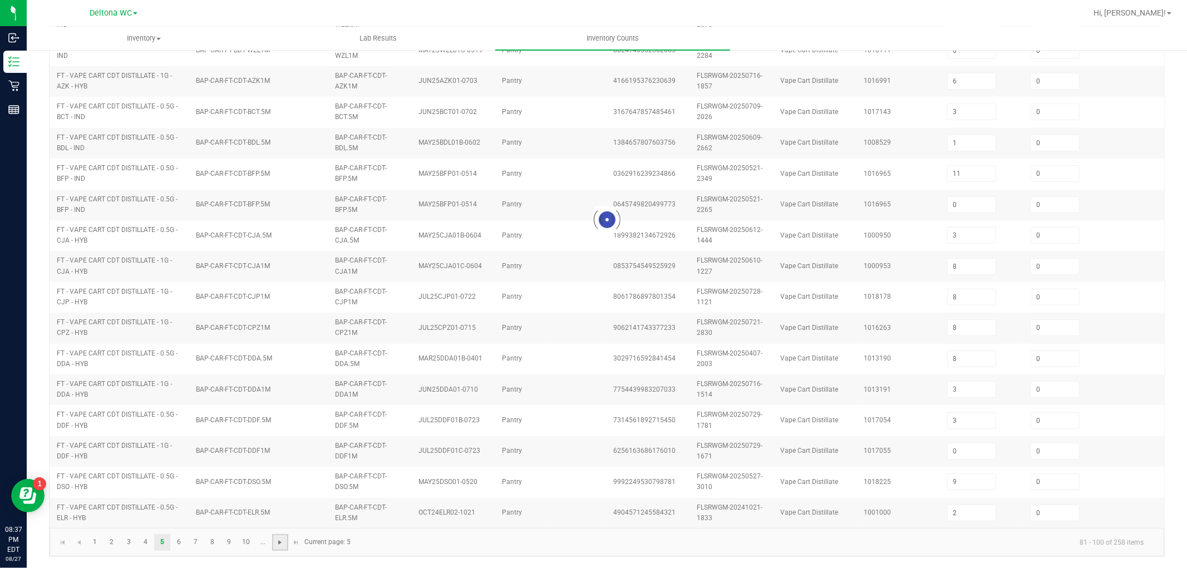
type input "0"
type input "8"
type input "1"
type input "19"
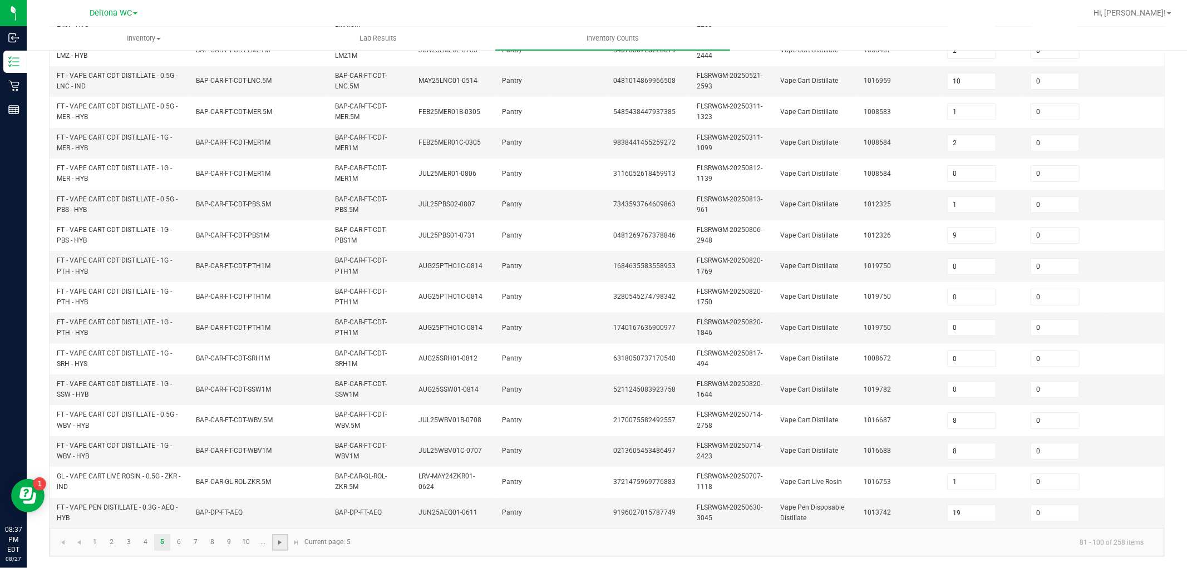
click at [279, 546] on span "Go to the next page" at bounding box center [280, 542] width 9 height 9
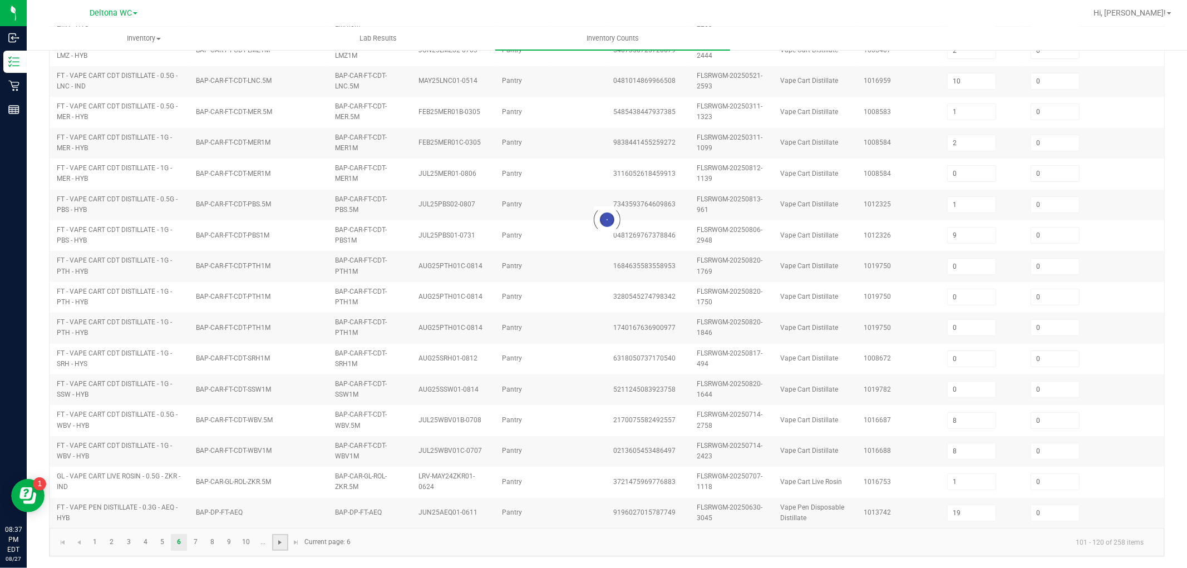
type input "13"
type input "17"
type input "7"
type input "16"
type input "14"
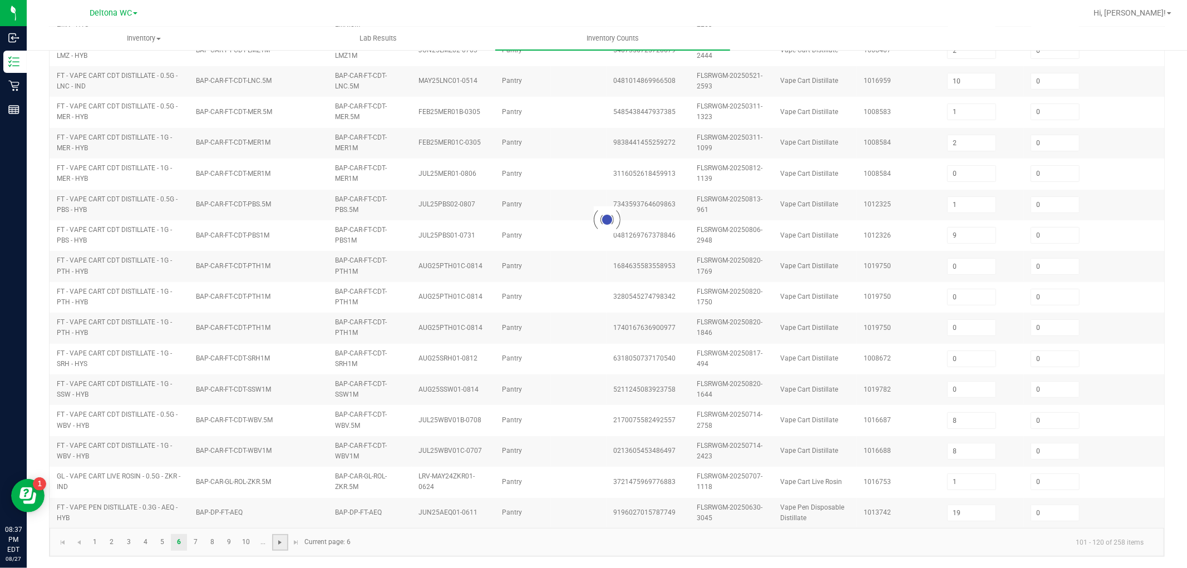
type input "1"
type input "5"
type input "4"
type input "13"
type input "4"
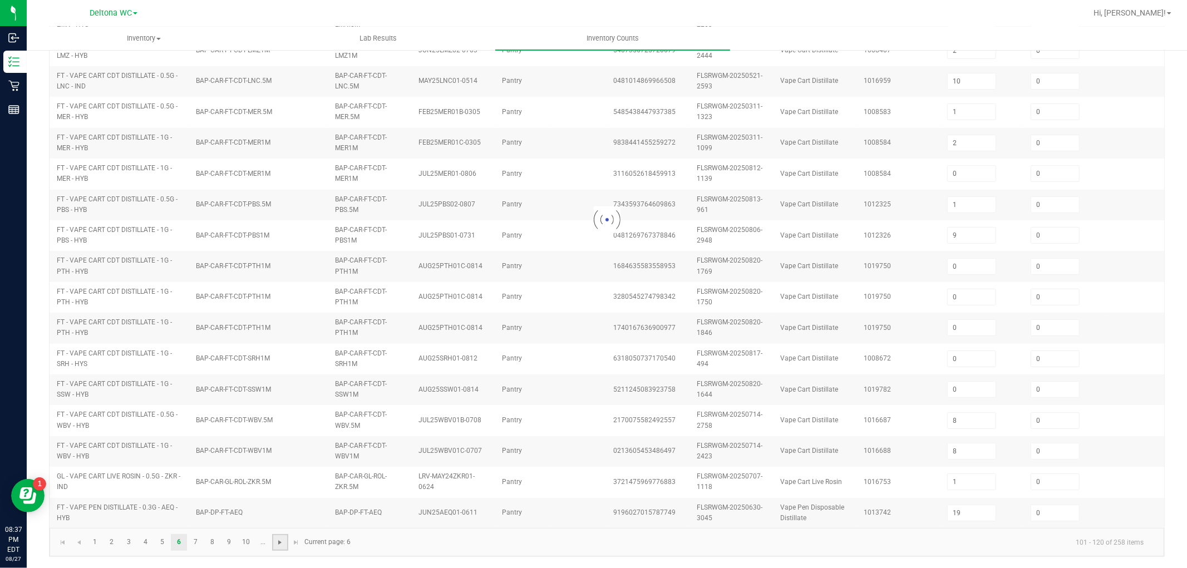
type input "6"
type input "4"
type input "2"
type input "3"
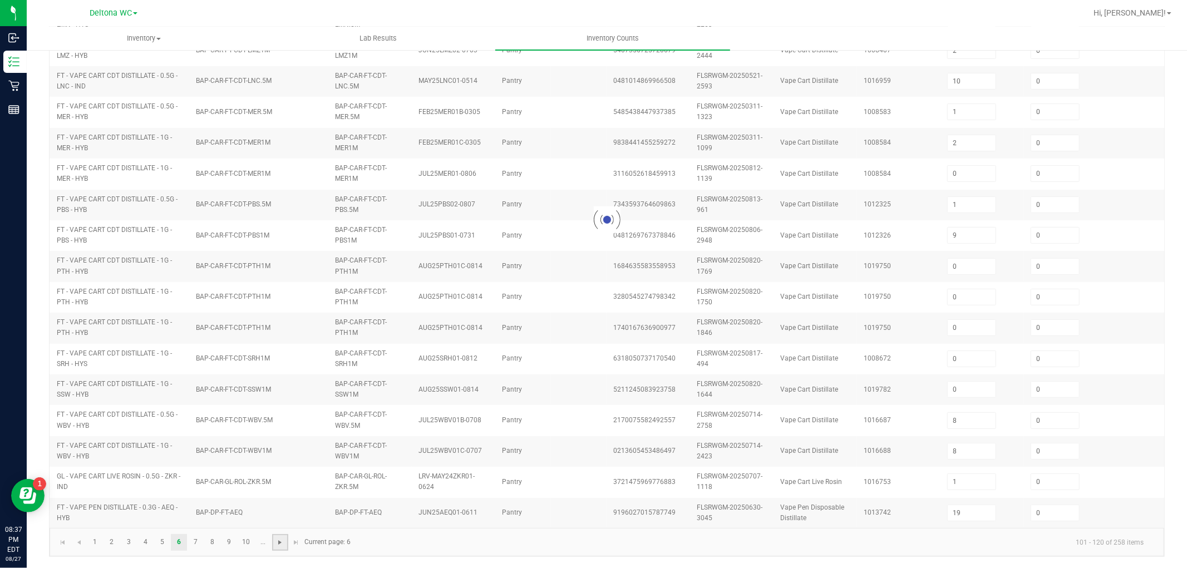
type input "2"
type input "11"
type input "0"
type input "5"
type input "3"
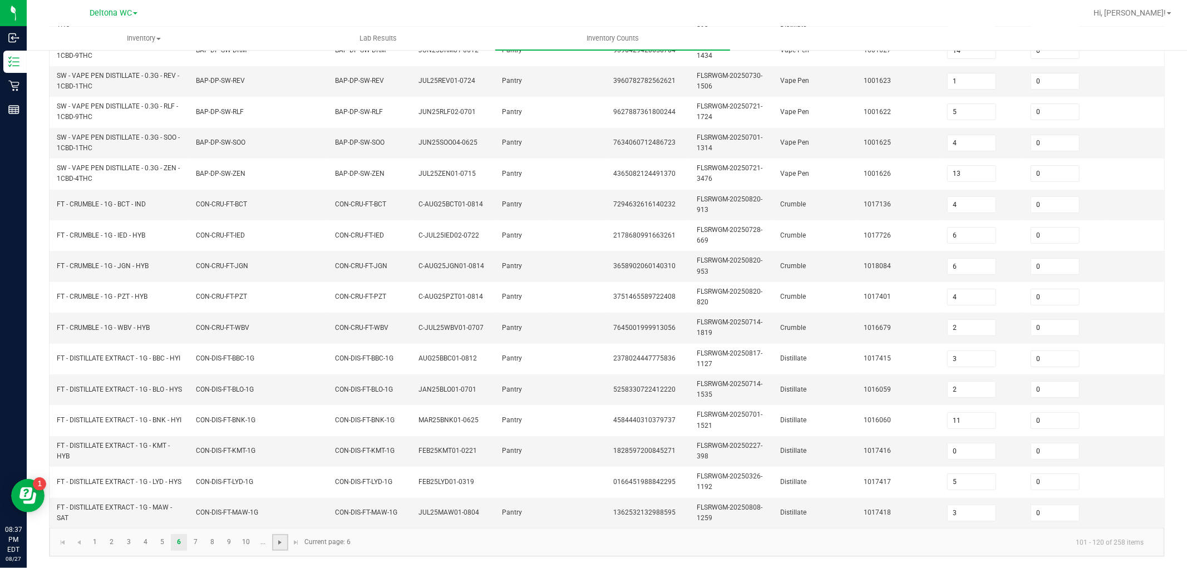
click at [279, 546] on span "Go to the next page" at bounding box center [280, 542] width 9 height 9
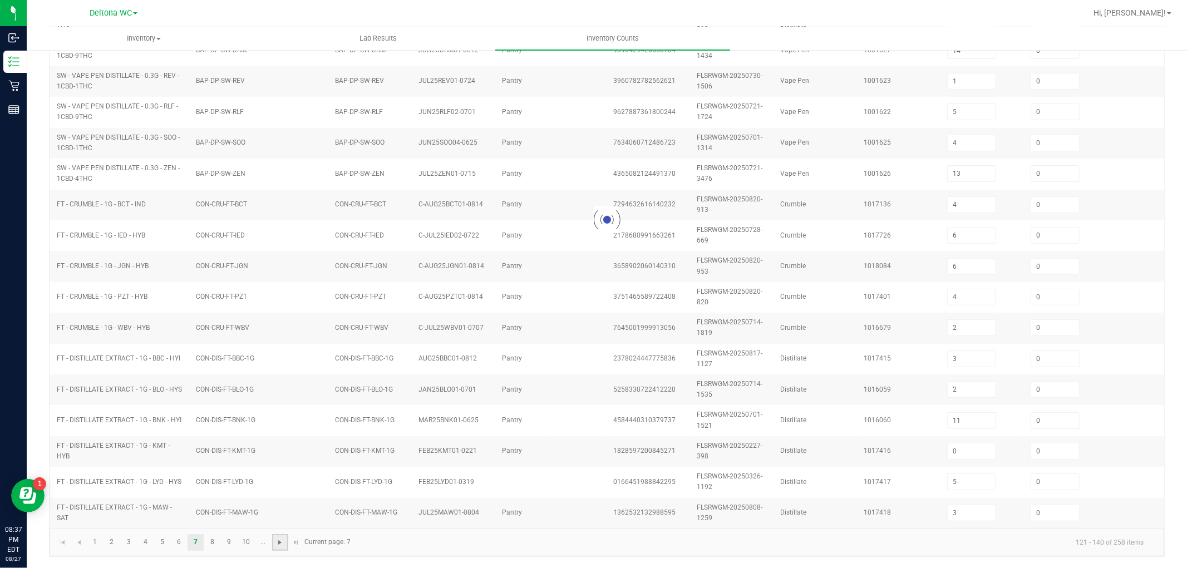
type input "10"
type input "9"
type input "2"
type input "7"
type input "4"
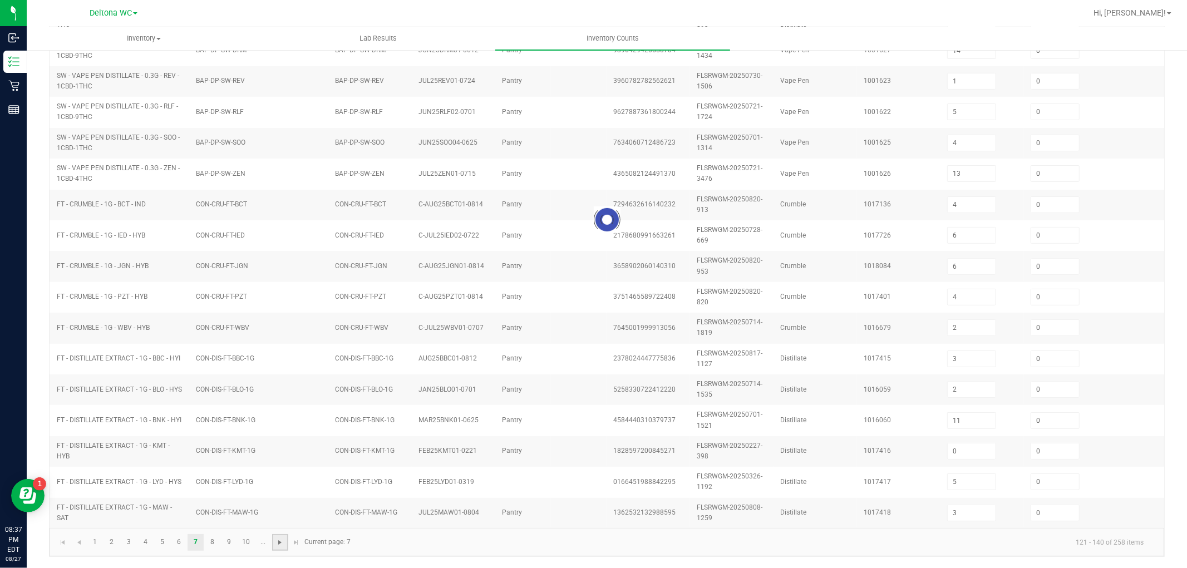
type input "6"
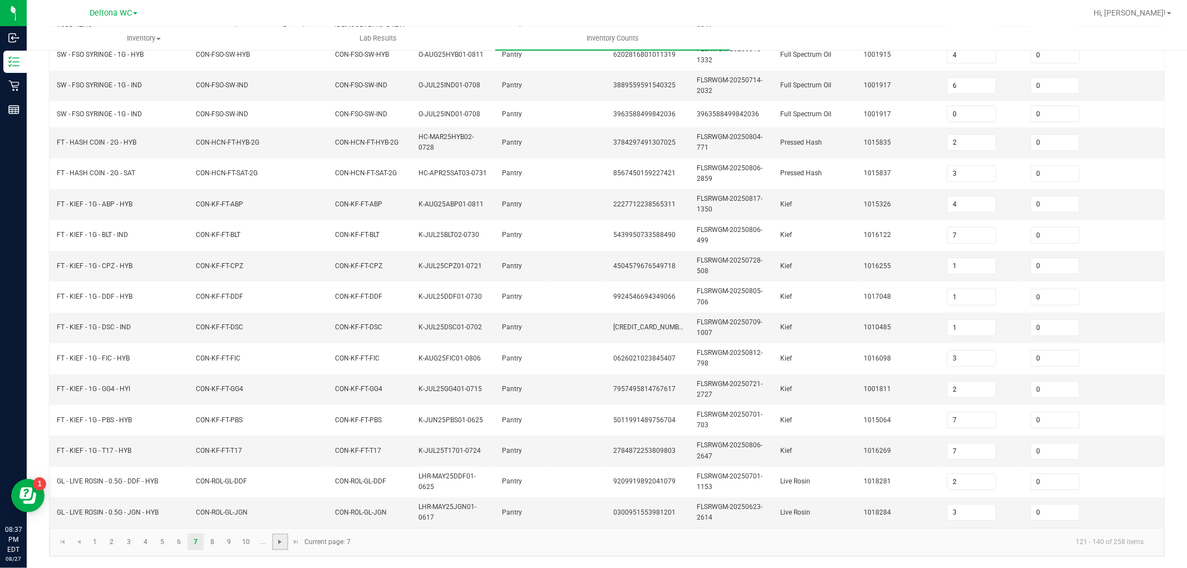
click at [280, 543] on span "Go to the next page" at bounding box center [280, 542] width 9 height 9
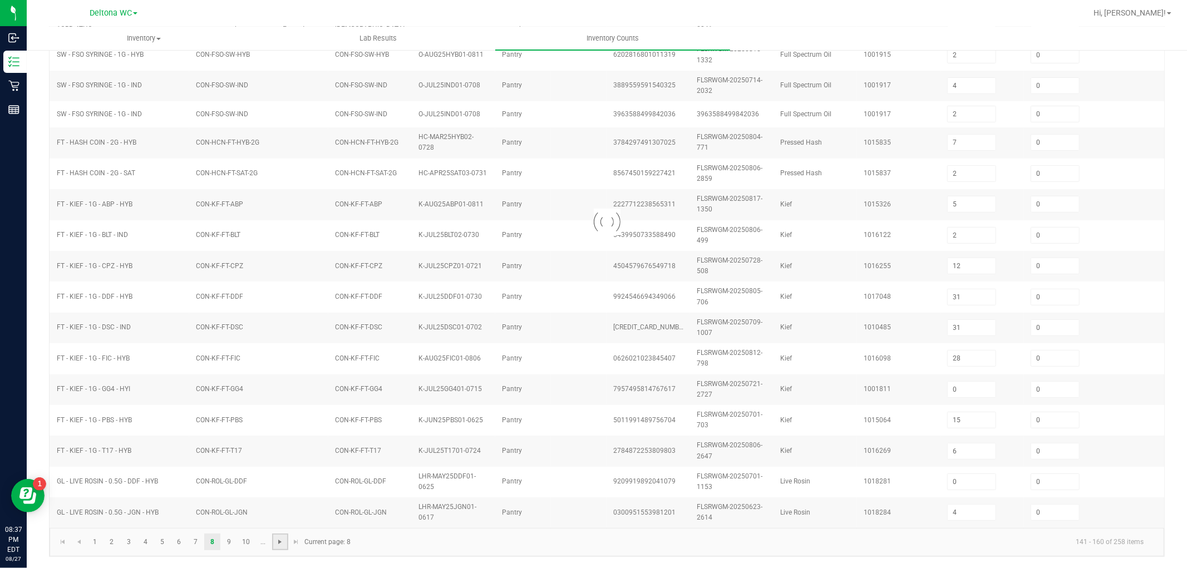
scroll to position [278, 0]
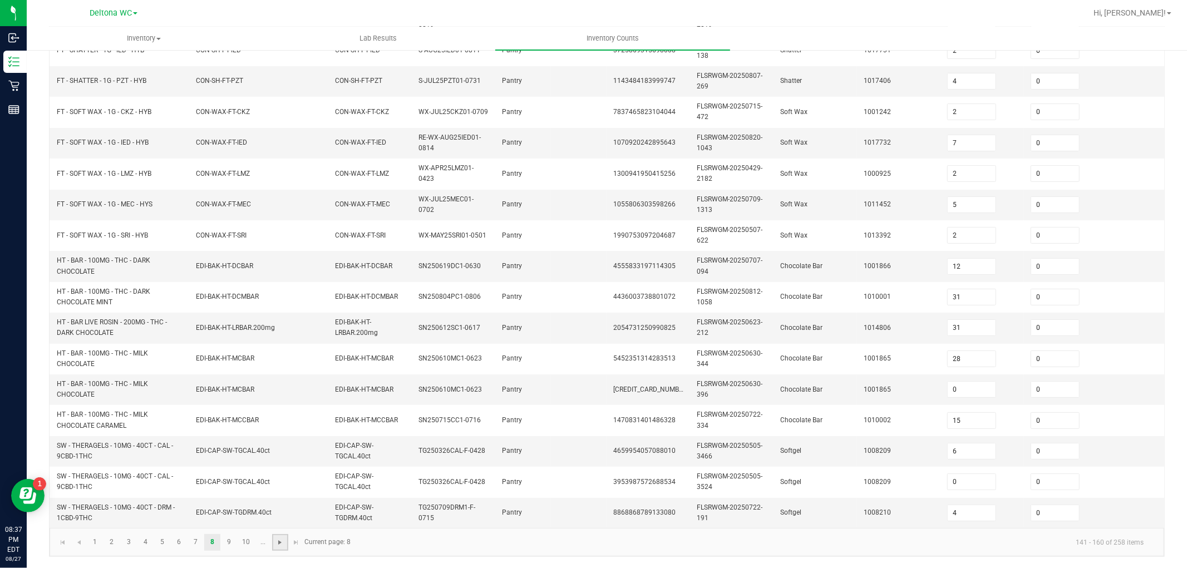
click at [280, 543] on span "Go to the next page" at bounding box center [280, 542] width 9 height 9
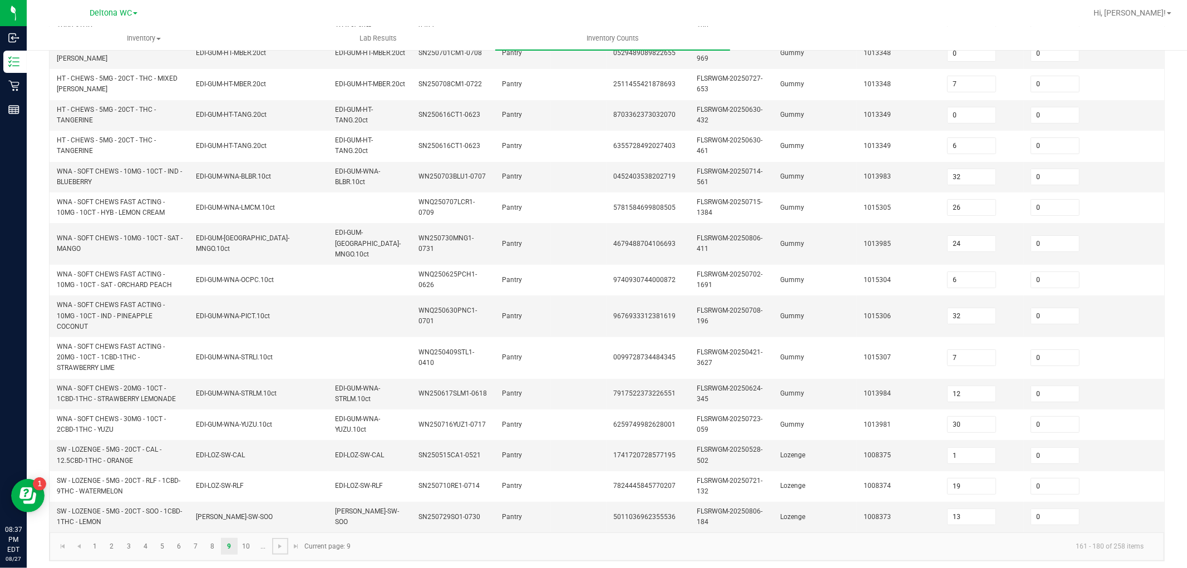
scroll to position [299, 0]
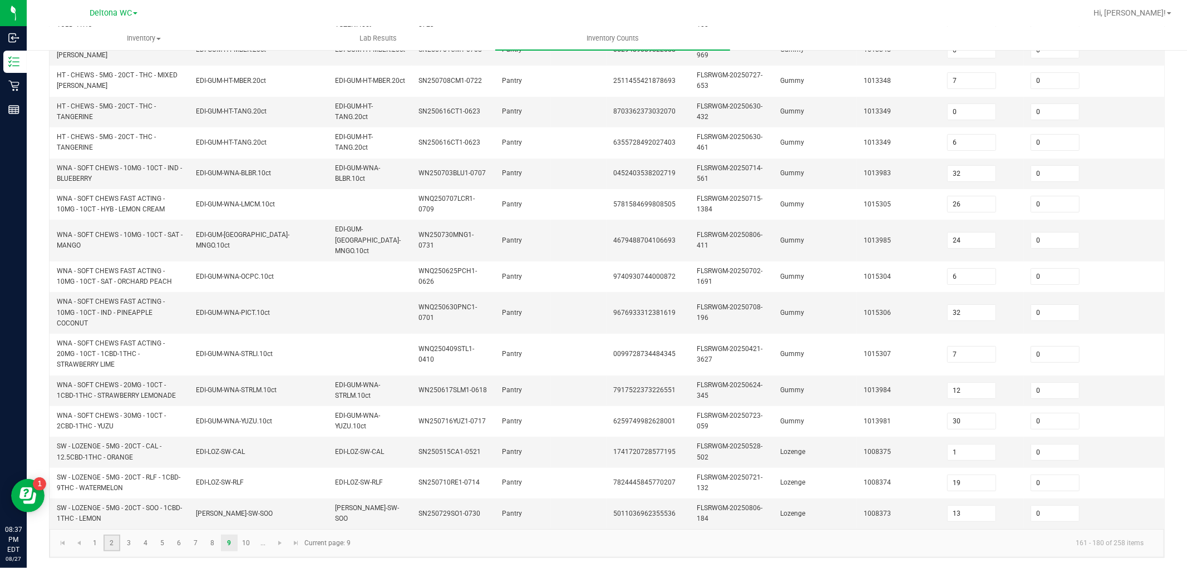
click at [116, 537] on link "2" at bounding box center [112, 543] width 16 height 17
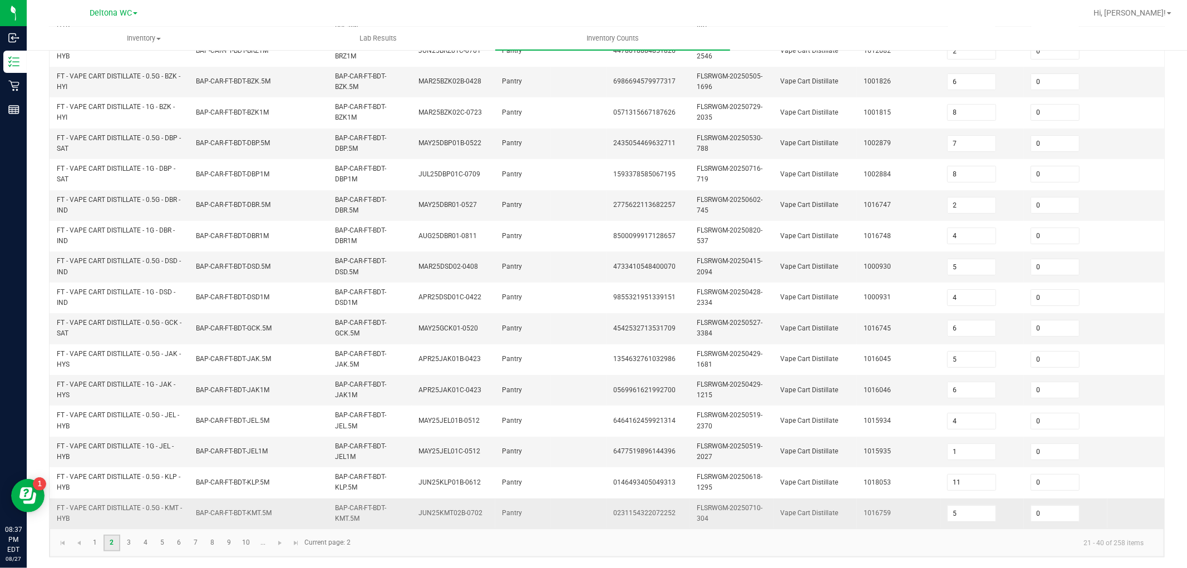
scroll to position [278, 0]
click at [99, 548] on link "1" at bounding box center [95, 542] width 16 height 17
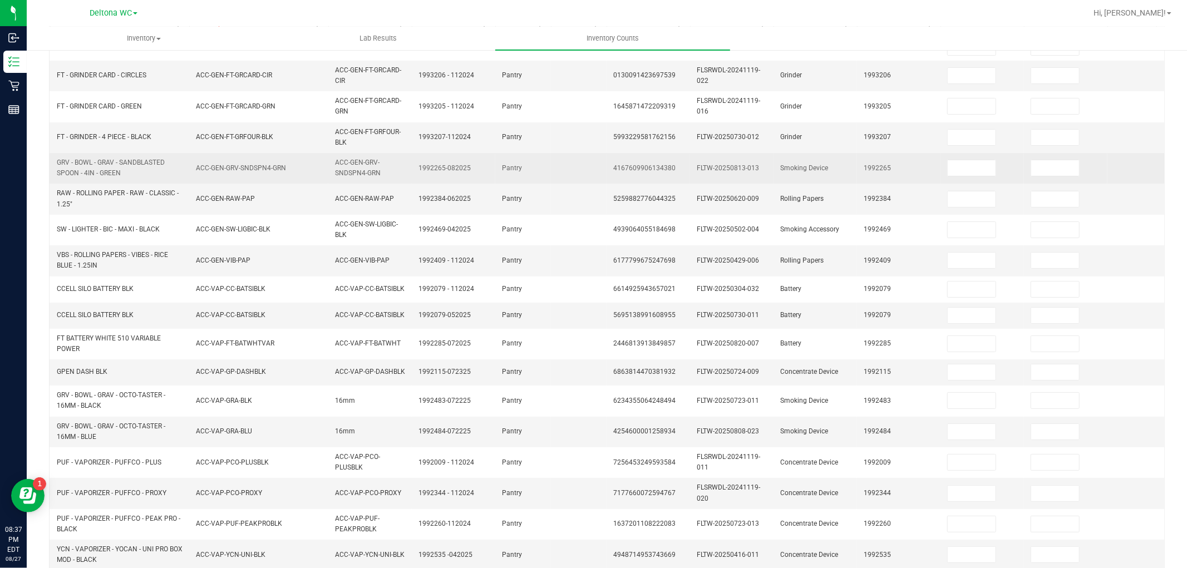
scroll to position [259, 0]
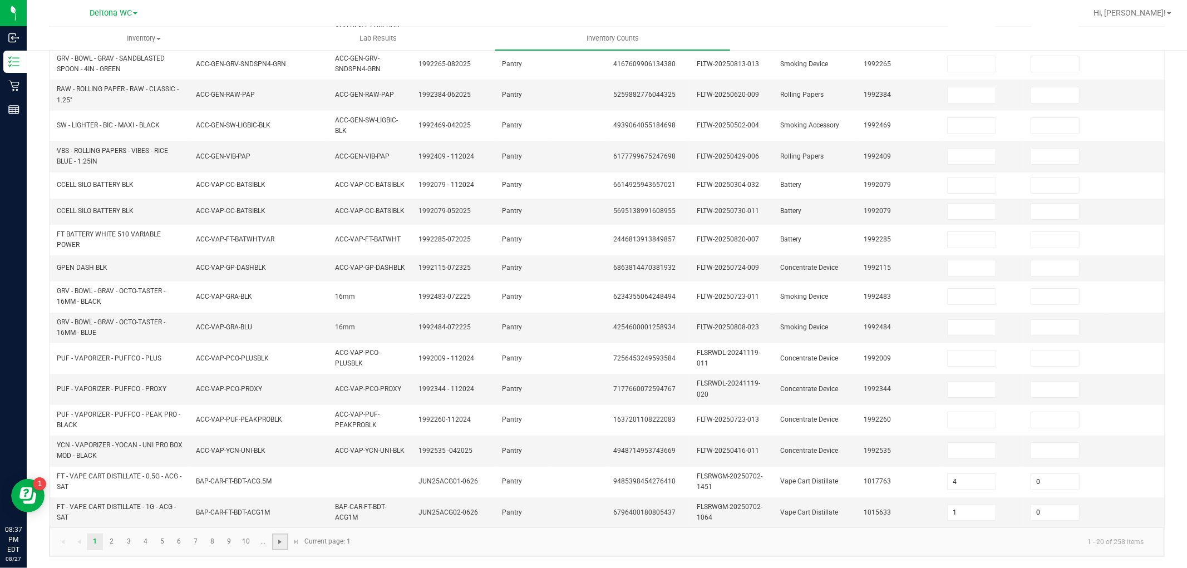
click at [282, 543] on span "Go to the next page" at bounding box center [280, 542] width 9 height 9
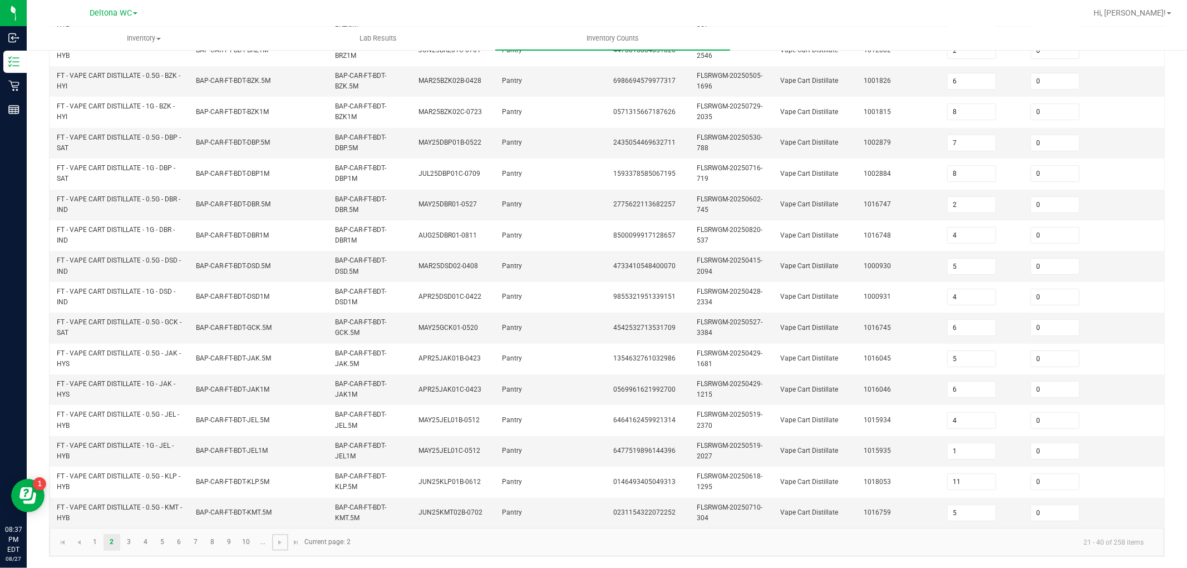
scroll to position [278, 0]
click at [282, 544] on span "Go to the next page" at bounding box center [280, 542] width 9 height 9
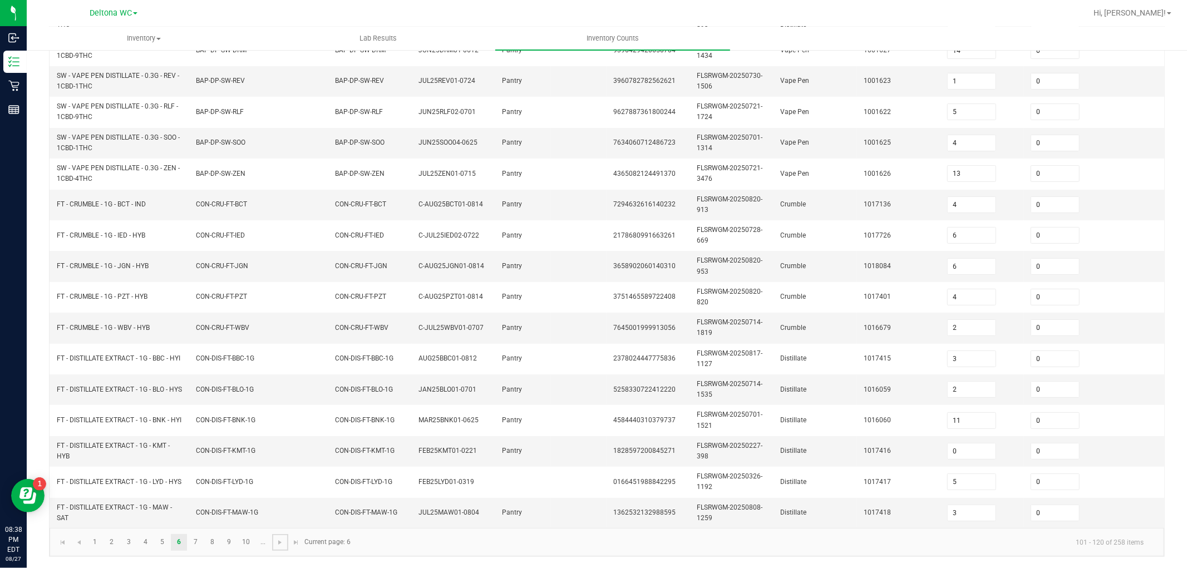
click at [282, 544] on span "Go to the next page" at bounding box center [280, 542] width 9 height 9
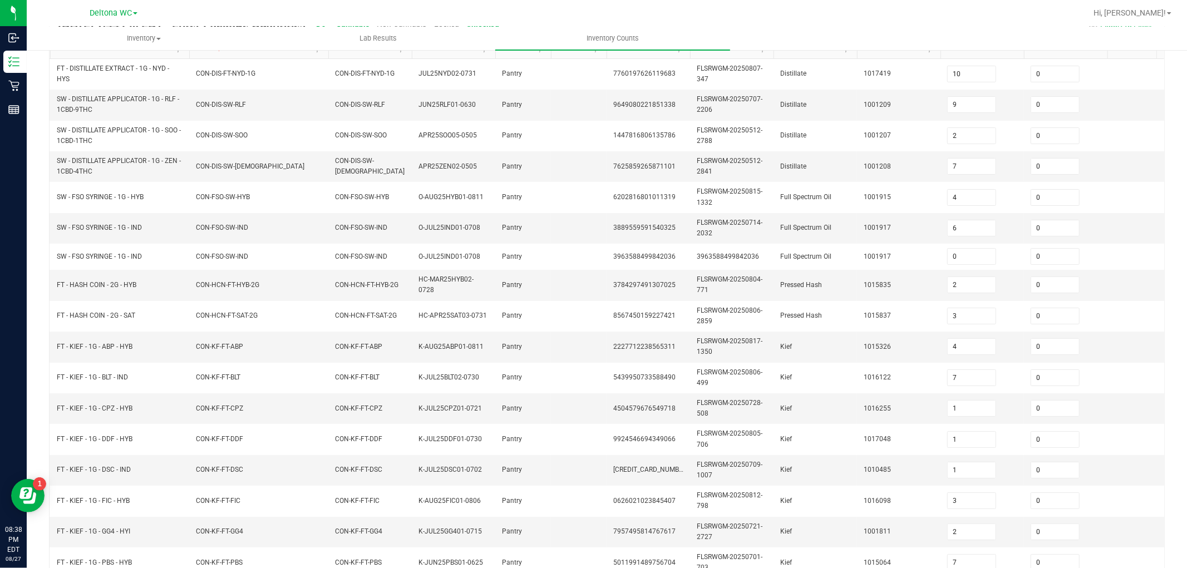
scroll to position [274, 0]
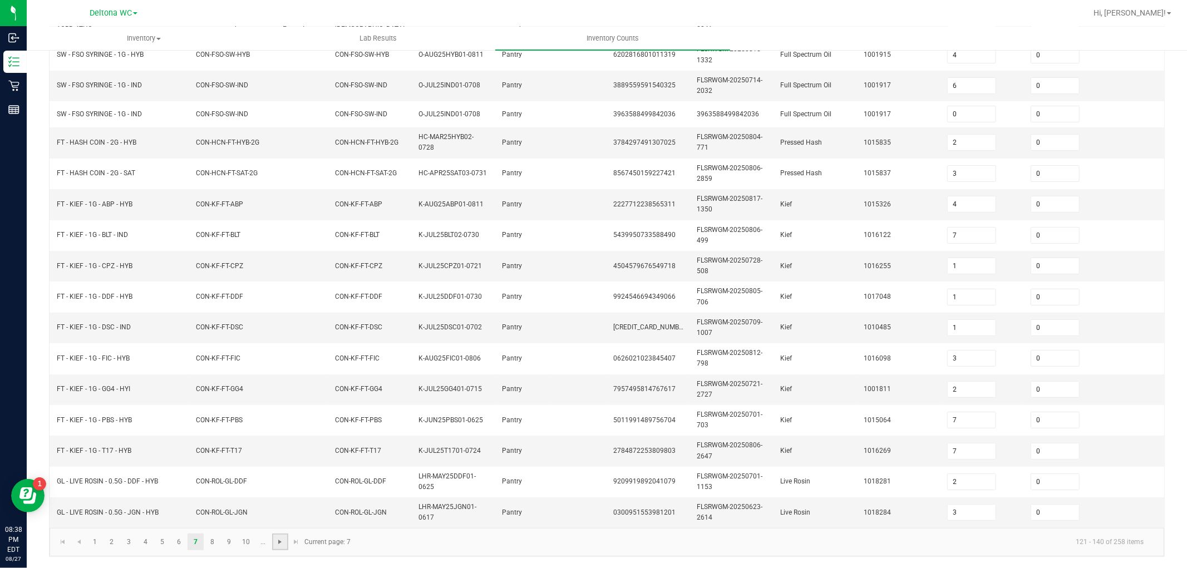
click at [281, 539] on span "Go to the next page" at bounding box center [280, 542] width 9 height 9
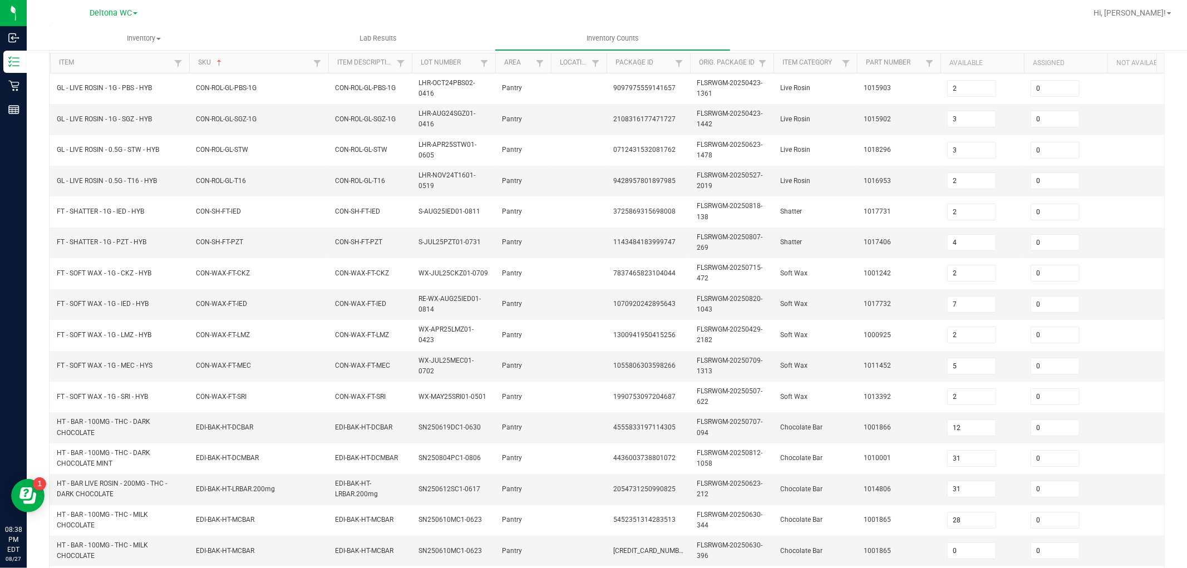
scroll to position [278, 0]
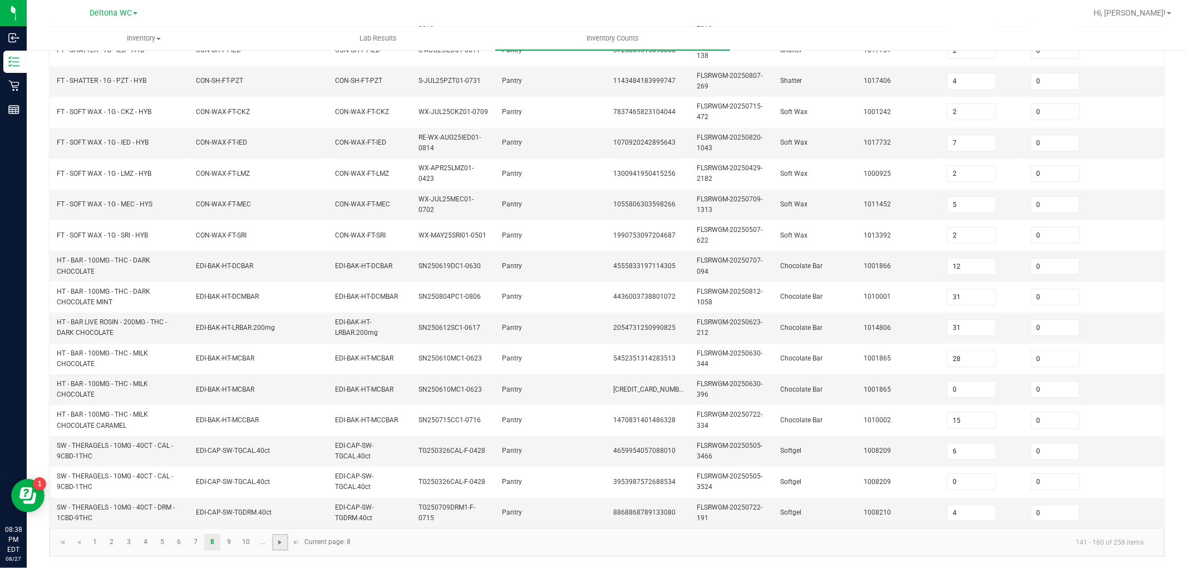
click at [280, 542] on span "Go to the next page" at bounding box center [280, 542] width 9 height 9
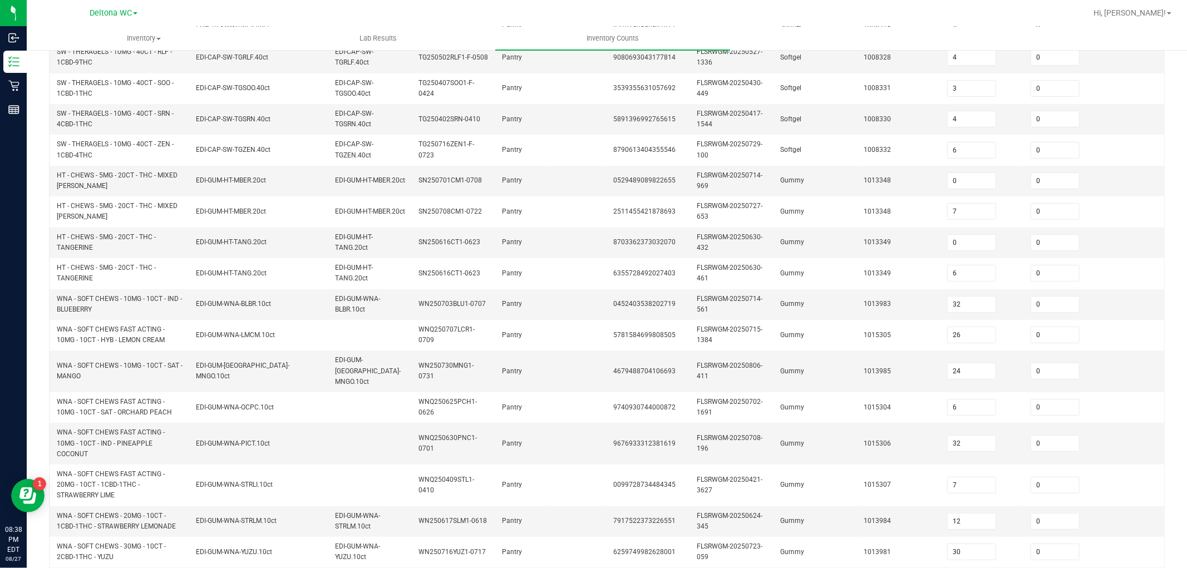
scroll to position [0, 0]
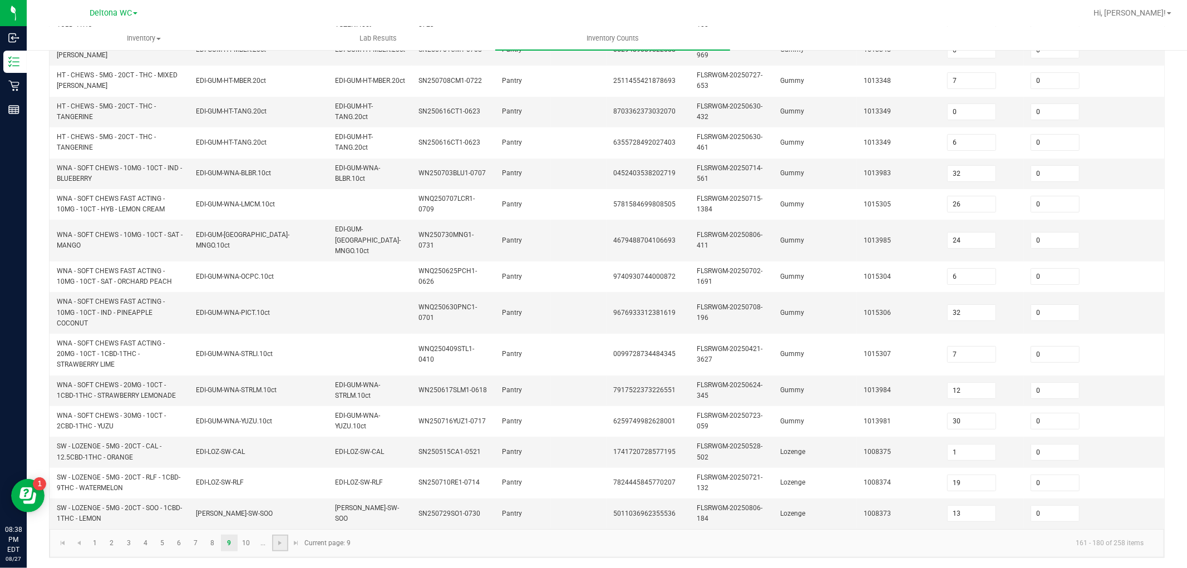
click at [276, 547] on link at bounding box center [280, 543] width 16 height 17
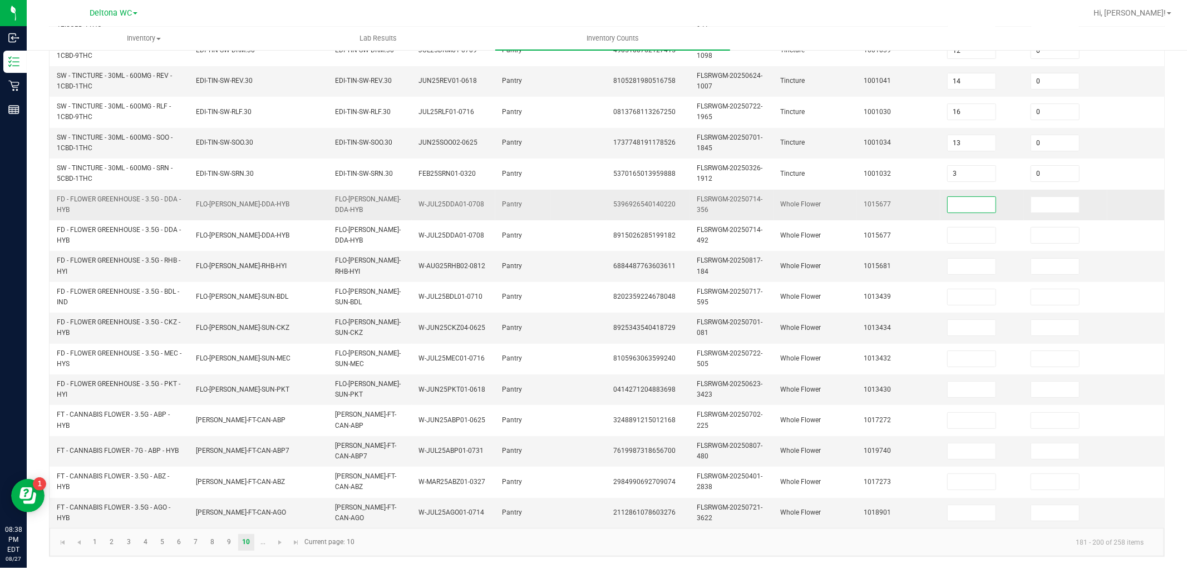
click at [982, 198] on input at bounding box center [972, 205] width 48 height 16
click at [950, 444] on input at bounding box center [972, 452] width 48 height 16
click at [973, 508] on input at bounding box center [972, 513] width 48 height 16
click at [282, 538] on span "Go to the next page" at bounding box center [280, 542] width 9 height 9
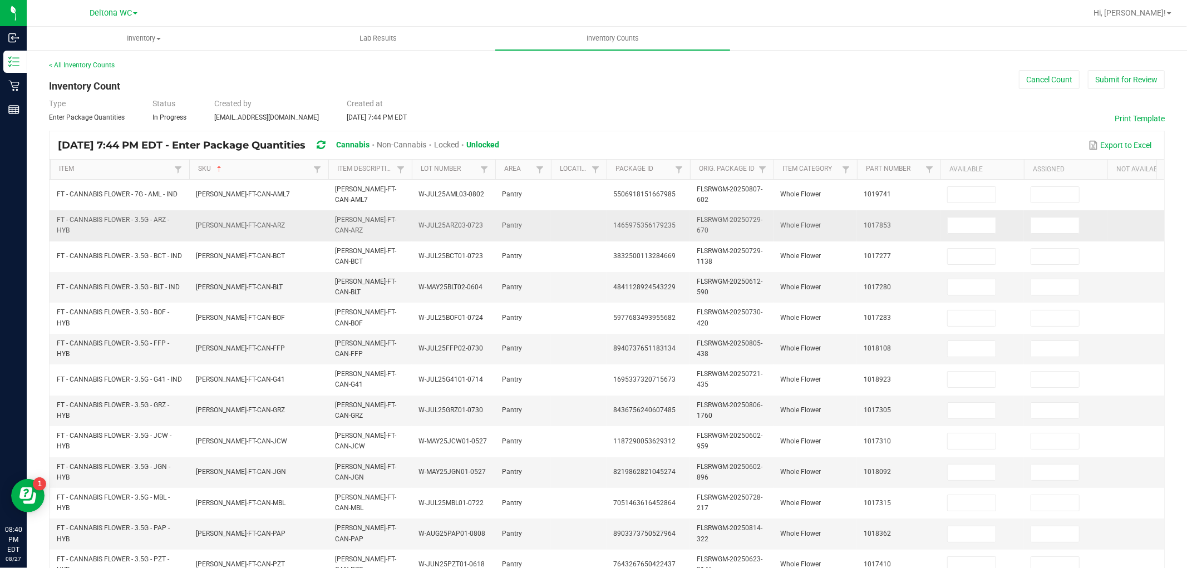
click at [971, 216] on td at bounding box center [983, 225] width 84 height 31
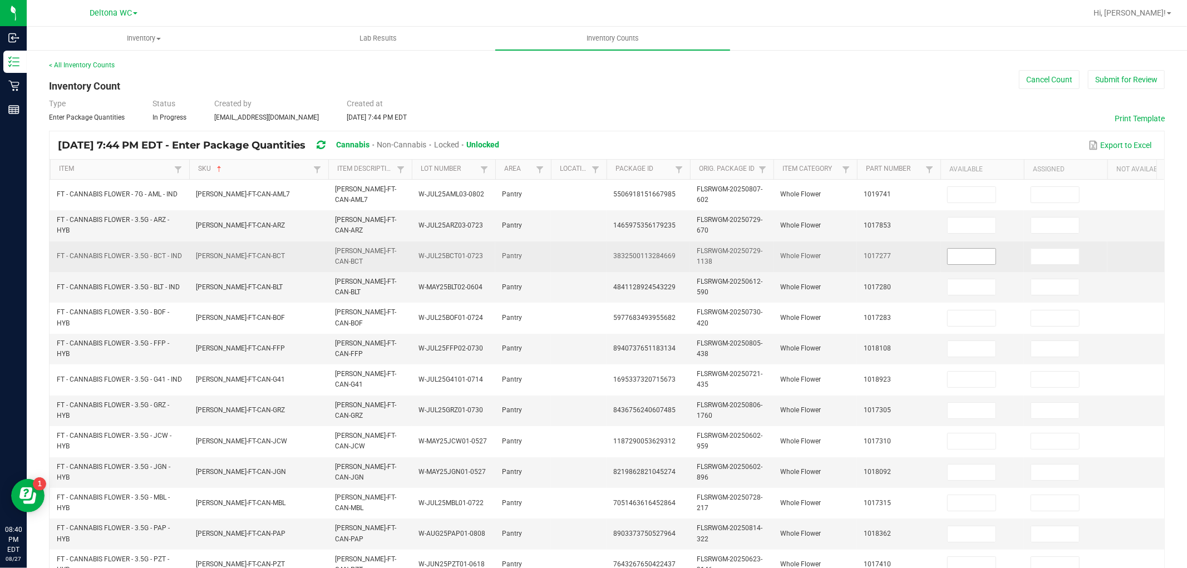
click at [980, 256] on input at bounding box center [972, 257] width 48 height 16
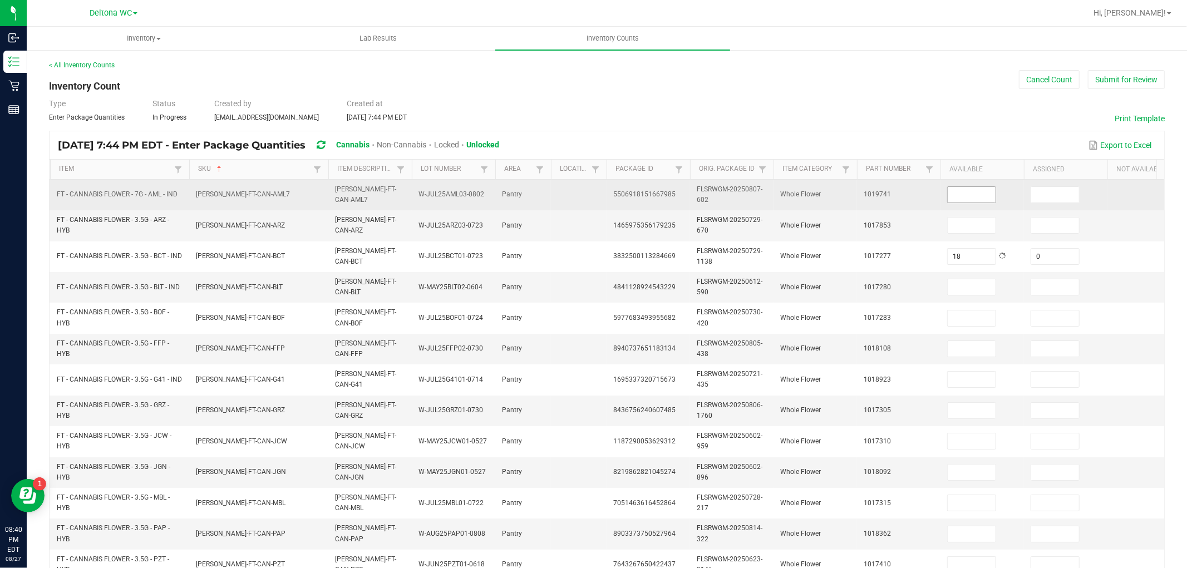
drag, startPoint x: 966, startPoint y: 206, endPoint x: 967, endPoint y: 199, distance: 6.7
click at [967, 200] on td at bounding box center [983, 195] width 84 height 31
click at [968, 198] on input at bounding box center [972, 195] width 48 height 16
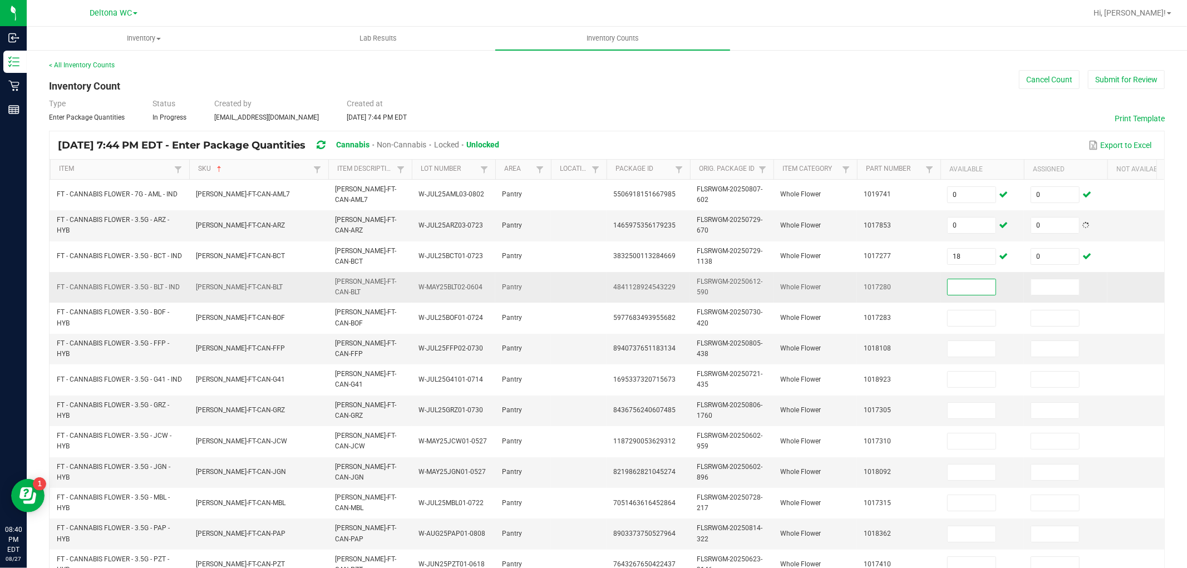
click at [966, 287] on input at bounding box center [972, 287] width 48 height 16
drag, startPoint x: 954, startPoint y: 326, endPoint x: 969, endPoint y: 297, distance: 32.4
click at [958, 317] on input at bounding box center [972, 319] width 48 height 16
click at [970, 295] on input at bounding box center [972, 287] width 48 height 16
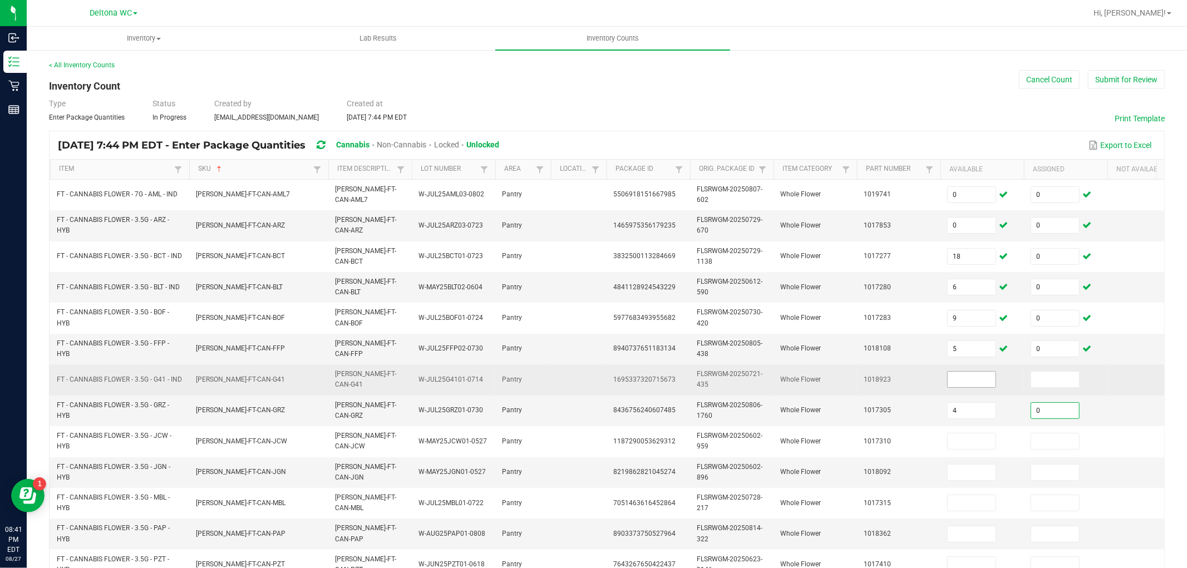
click at [965, 388] on span at bounding box center [972, 379] width 49 height 17
click at [967, 384] on input at bounding box center [972, 380] width 48 height 16
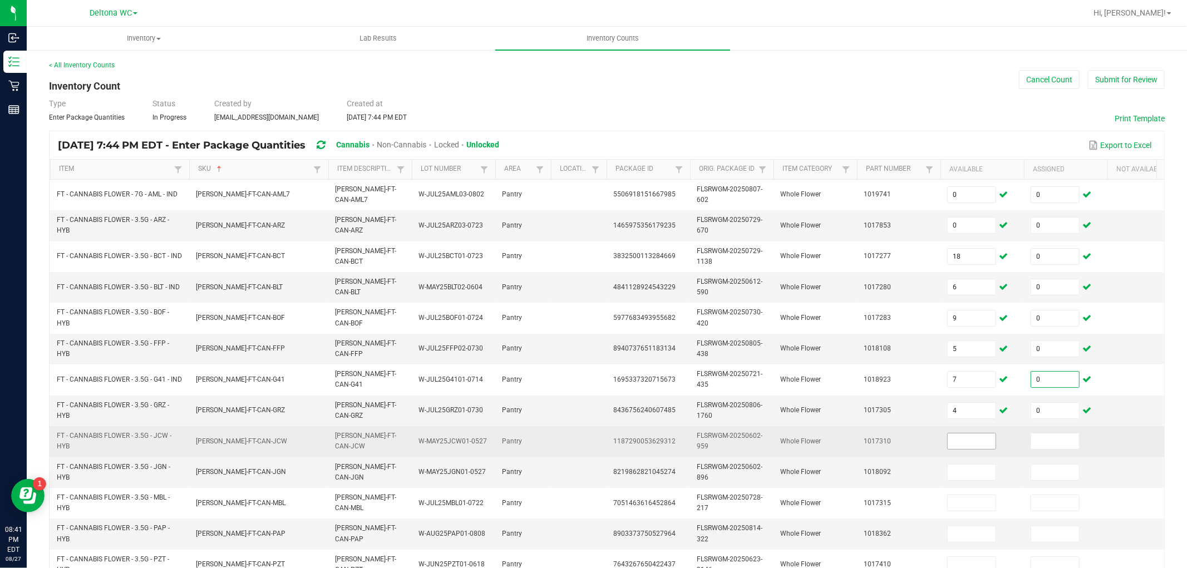
click at [975, 447] on input at bounding box center [972, 442] width 48 height 16
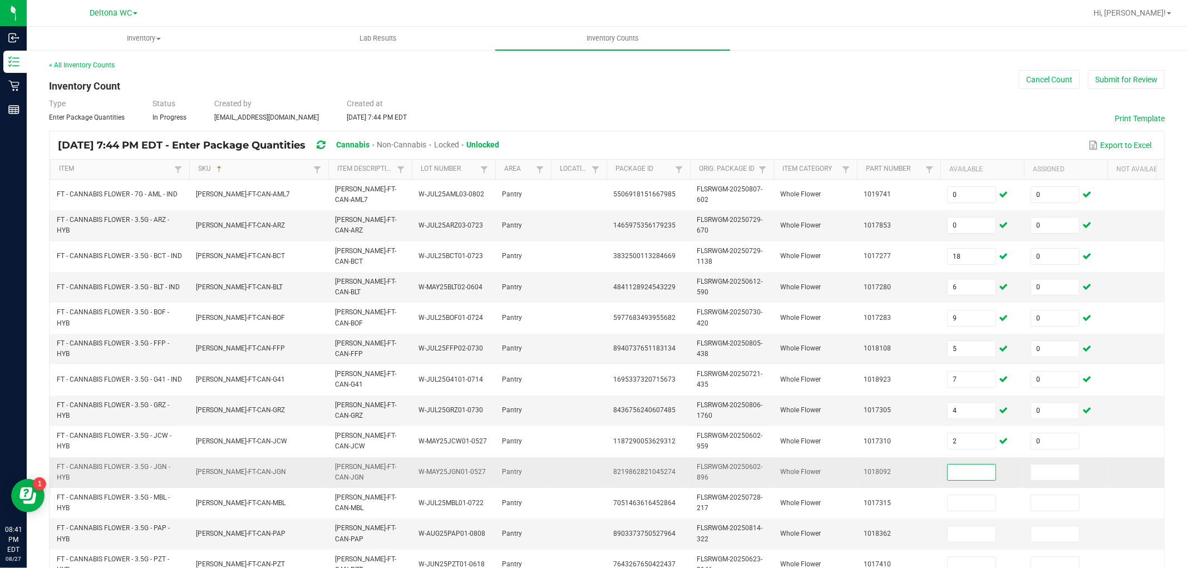
click at [948, 480] on input at bounding box center [972, 473] width 48 height 16
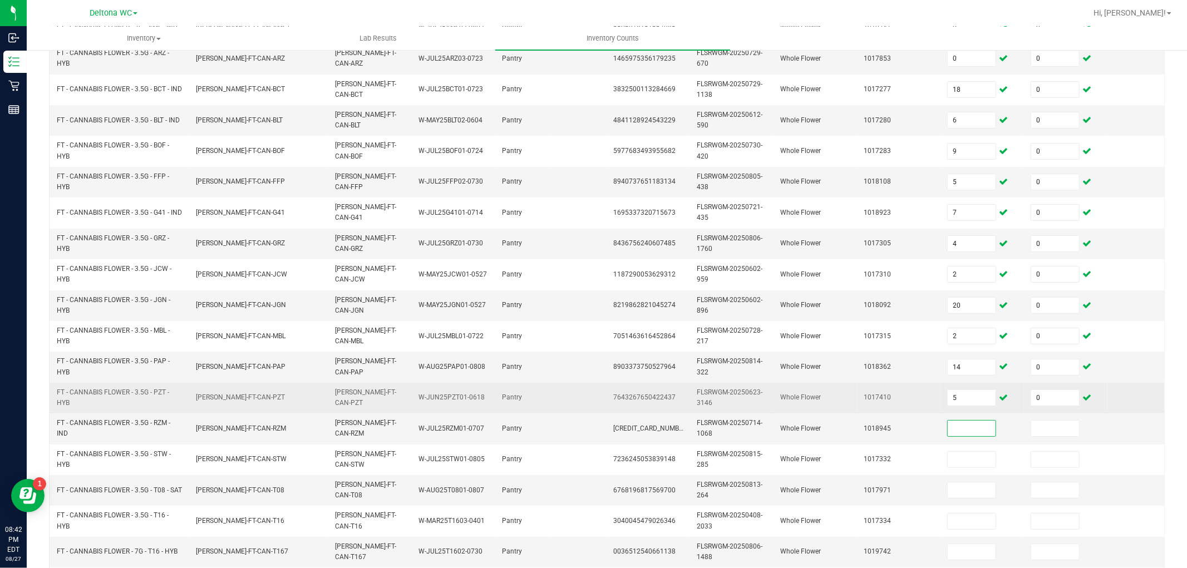
scroll to position [247, 0]
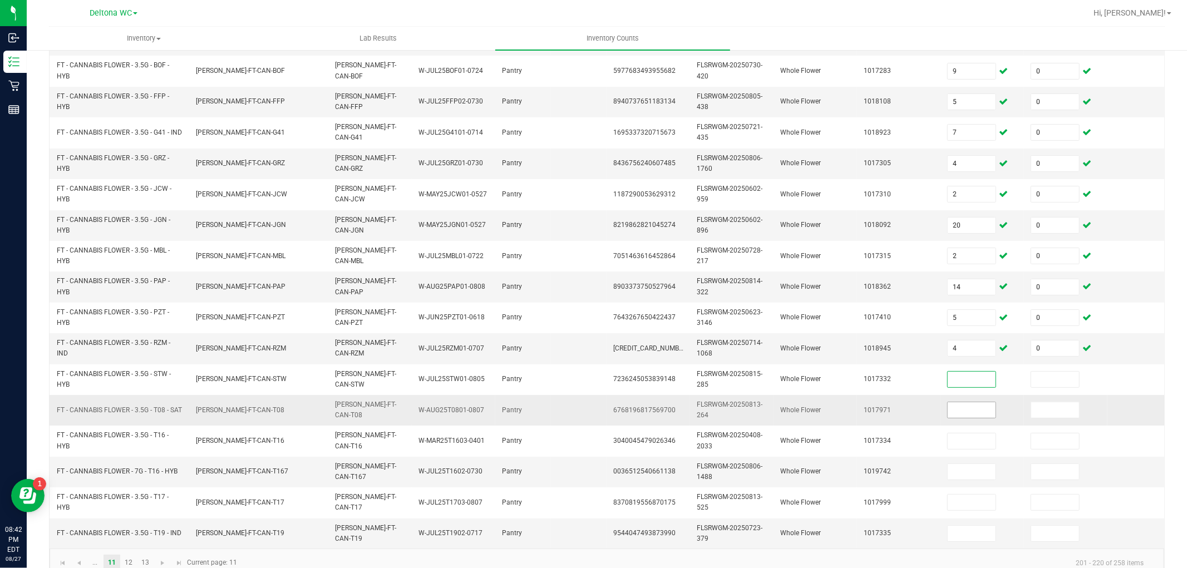
click at [981, 405] on input at bounding box center [972, 410] width 48 height 16
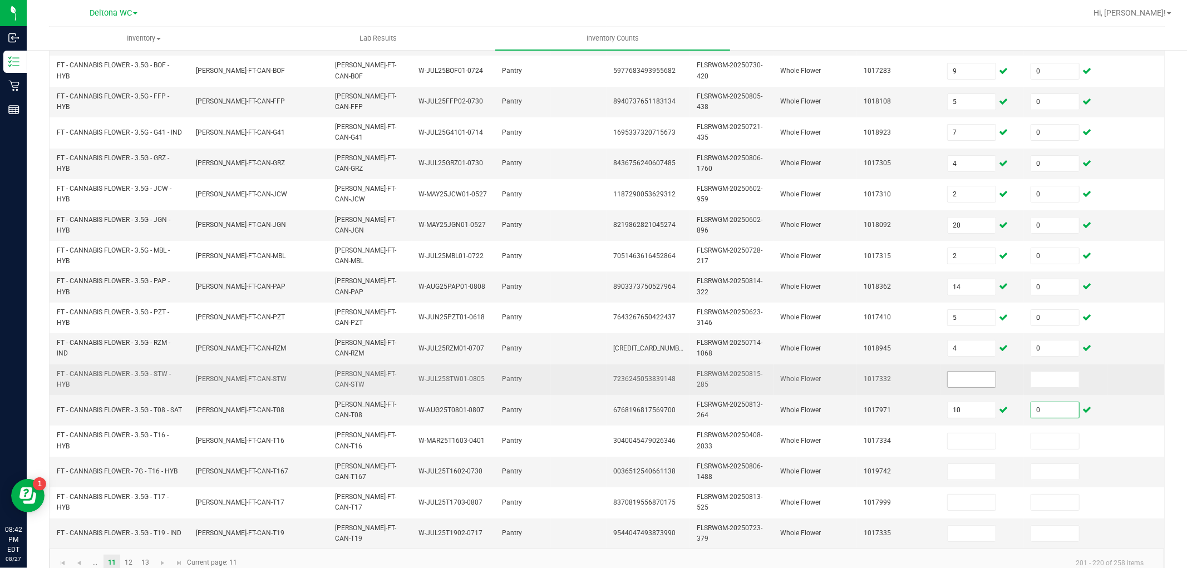
drag, startPoint x: 972, startPoint y: 369, endPoint x: 964, endPoint y: 376, distance: 11.1
click at [972, 369] on td at bounding box center [983, 380] width 84 height 31
click at [960, 377] on input at bounding box center [972, 380] width 48 height 16
click at [960, 382] on input "15" at bounding box center [972, 380] width 48 height 16
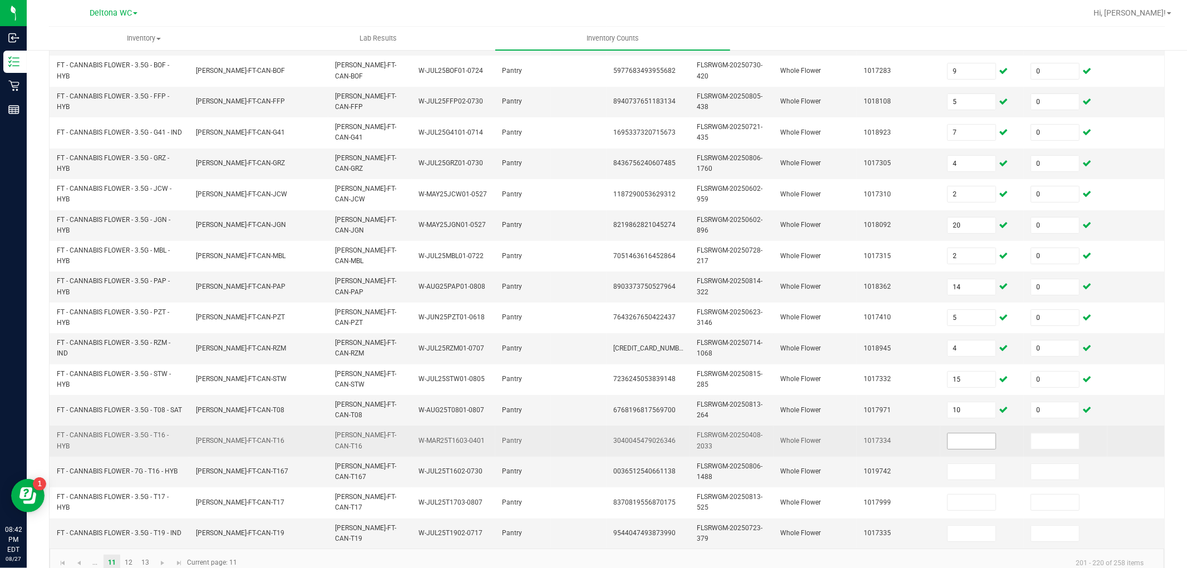
drag, startPoint x: 960, startPoint y: 431, endPoint x: 969, endPoint y: 443, distance: 13.9
click at [960, 432] on td at bounding box center [983, 441] width 84 height 31
click at [969, 443] on input at bounding box center [972, 442] width 48 height 16
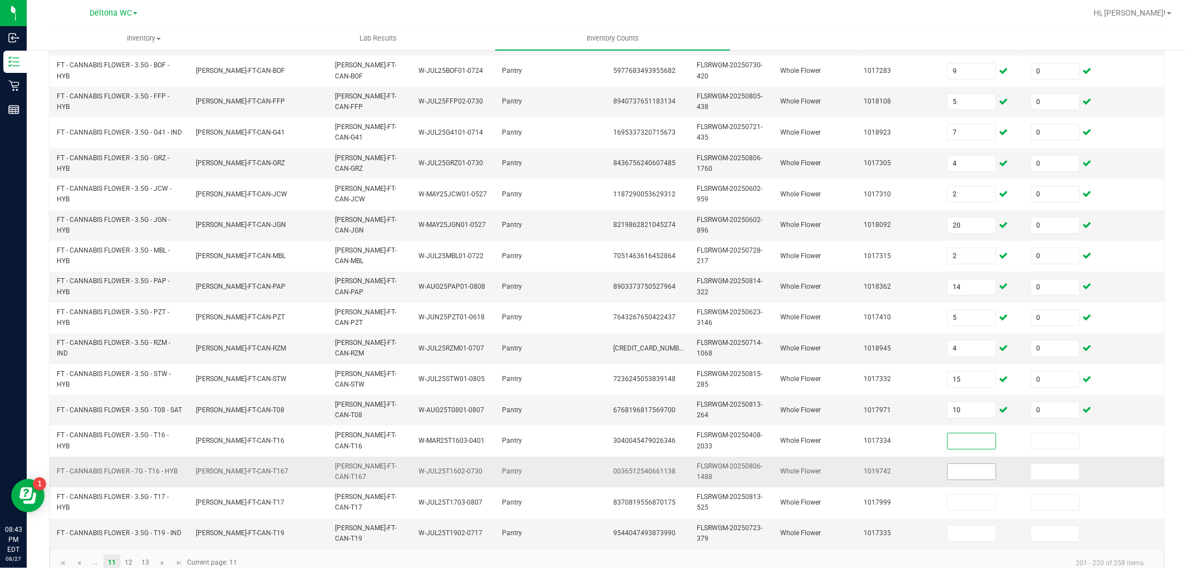
click at [973, 476] on input at bounding box center [972, 472] width 48 height 16
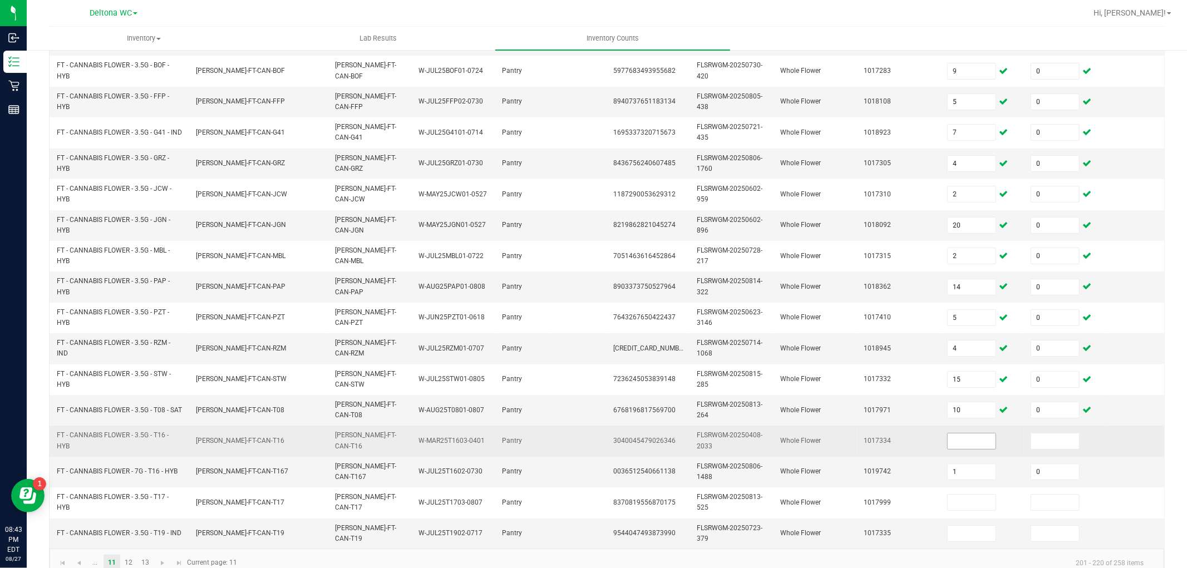
drag, startPoint x: 978, startPoint y: 451, endPoint x: 981, endPoint y: 444, distance: 7.2
click at [980, 448] on td at bounding box center [983, 441] width 84 height 31
click at [981, 444] on input at bounding box center [972, 442] width 48 height 16
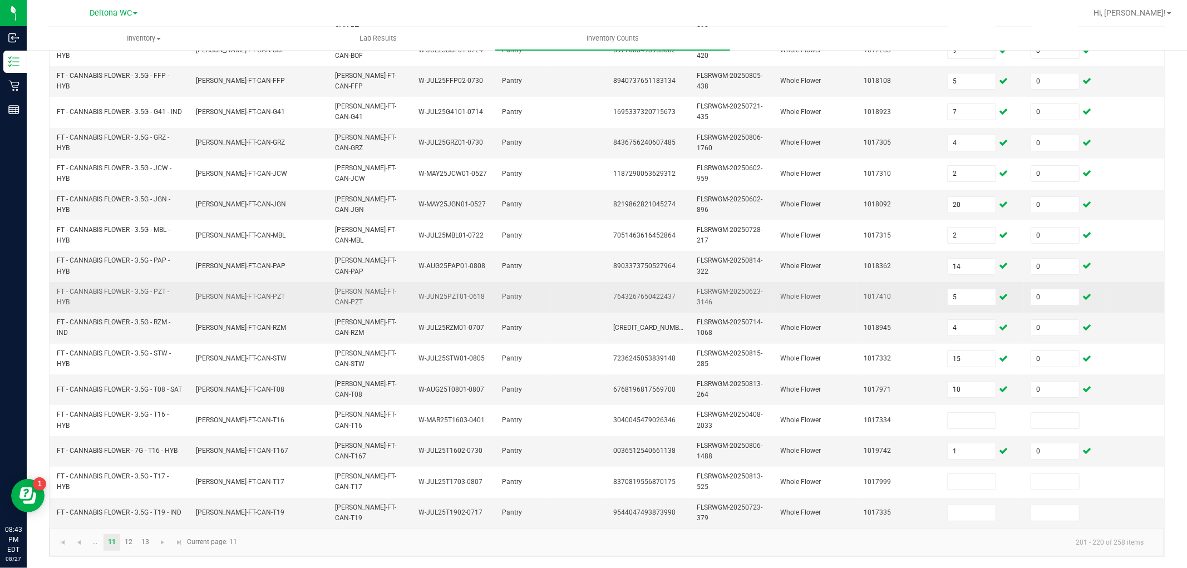
scroll to position [278, 0]
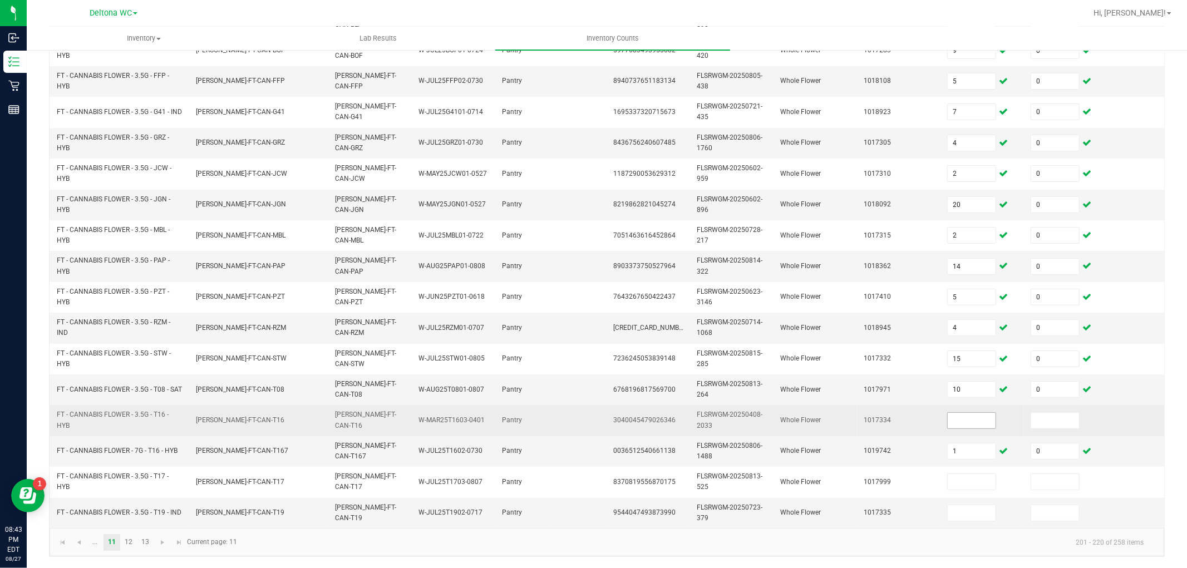
click at [976, 413] on input at bounding box center [972, 421] width 48 height 16
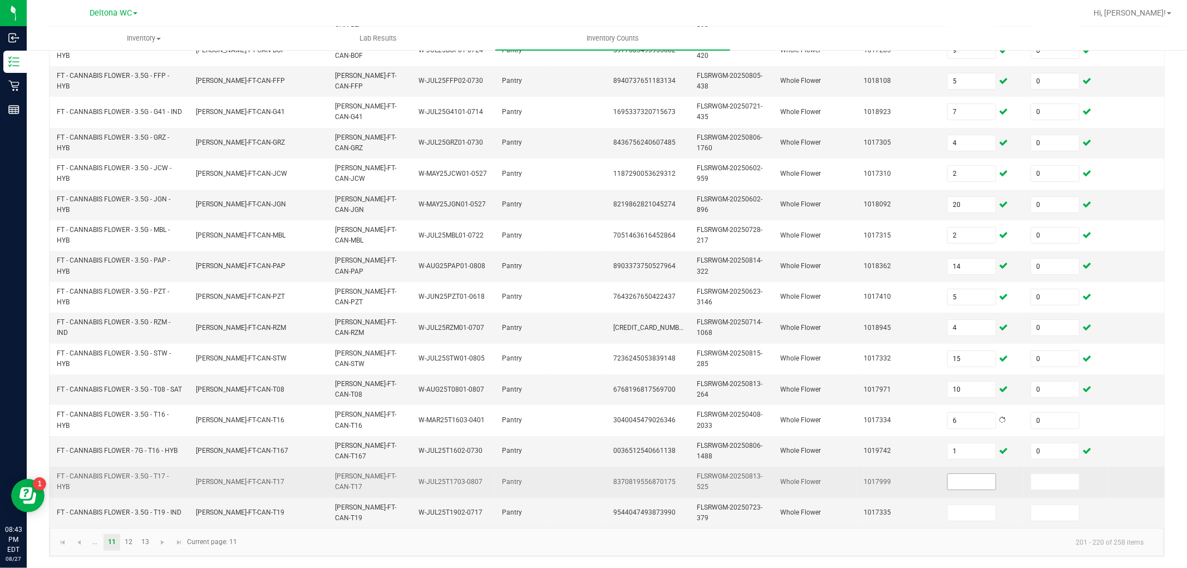
click at [982, 478] on td at bounding box center [983, 482] width 84 height 31
click at [983, 475] on input at bounding box center [972, 482] width 48 height 16
click at [983, 474] on input at bounding box center [972, 482] width 48 height 16
click at [983, 475] on input at bounding box center [972, 482] width 48 height 16
click at [983, 476] on input at bounding box center [972, 482] width 48 height 16
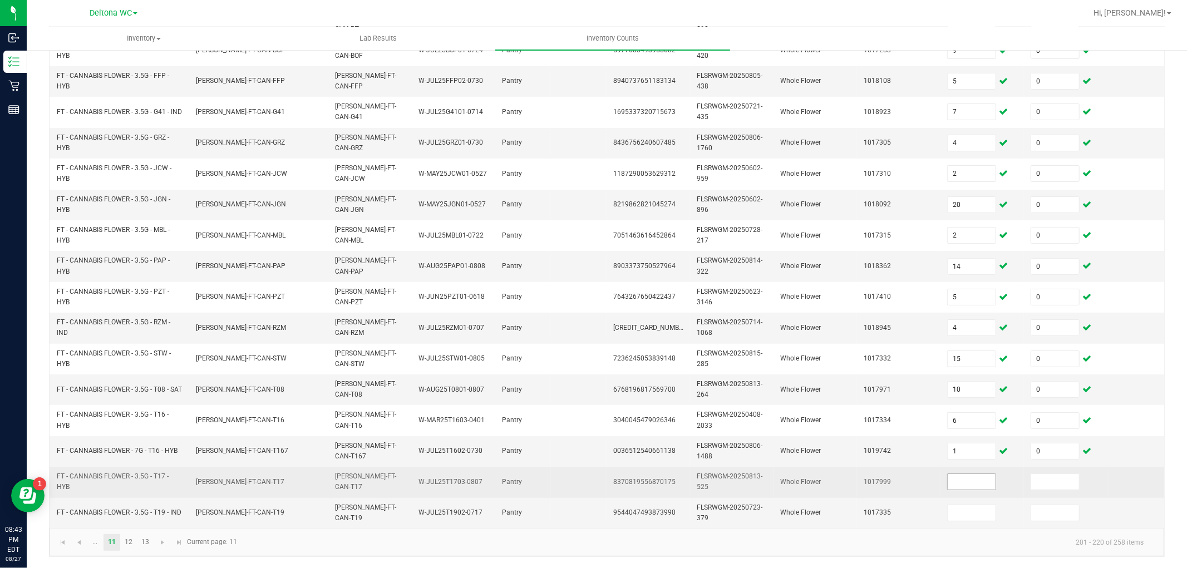
click at [983, 477] on input at bounding box center [972, 482] width 48 height 16
click at [971, 474] on input at bounding box center [972, 482] width 48 height 16
click at [964, 474] on input "0" at bounding box center [972, 482] width 48 height 16
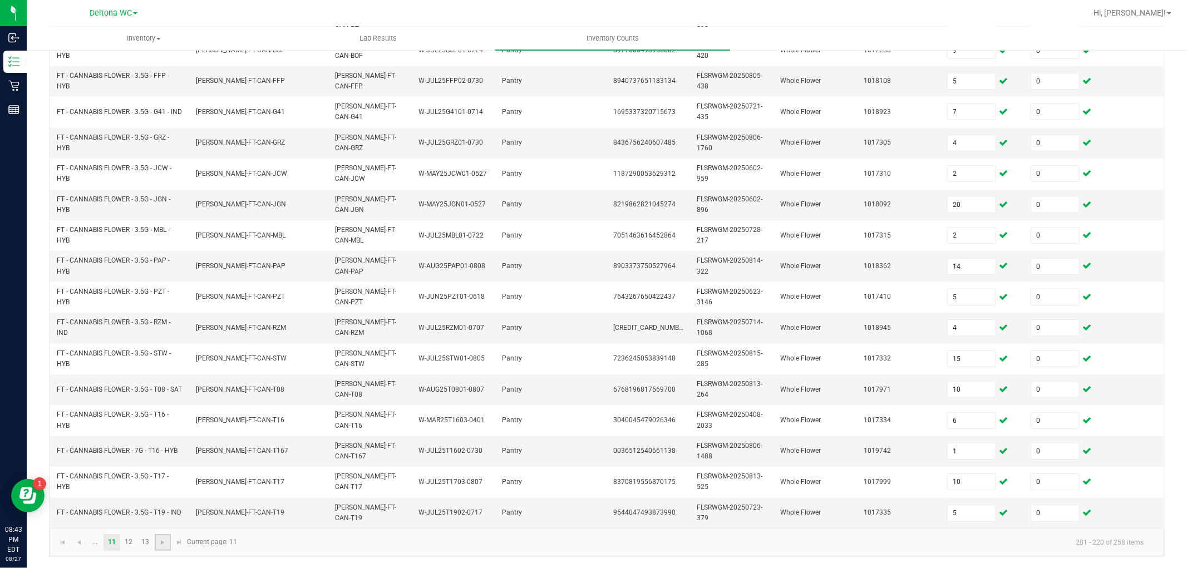
click at [160, 547] on link at bounding box center [163, 542] width 16 height 17
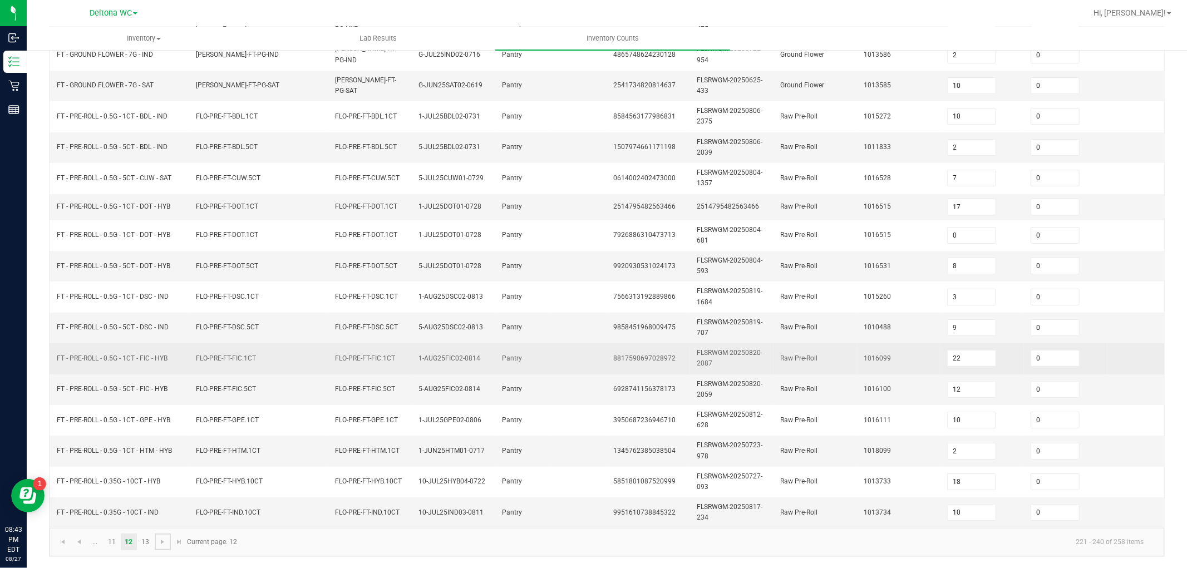
scroll to position [0, 0]
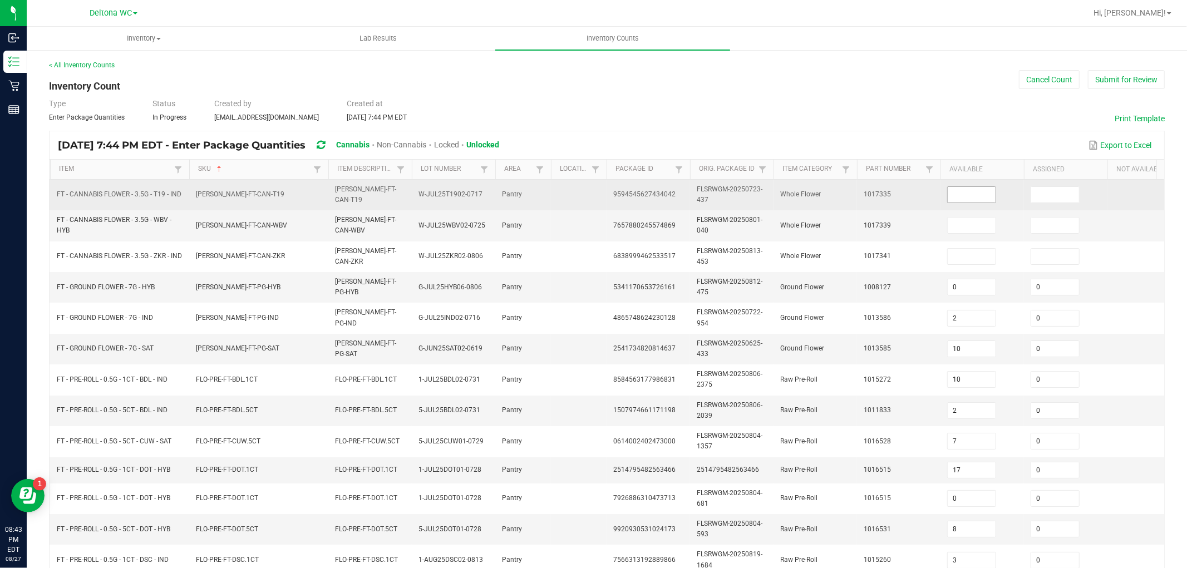
drag, startPoint x: 972, startPoint y: 184, endPoint x: 971, endPoint y: 192, distance: 8.4
click at [972, 188] on td at bounding box center [983, 195] width 84 height 31
click at [971, 192] on input at bounding box center [972, 195] width 48 height 16
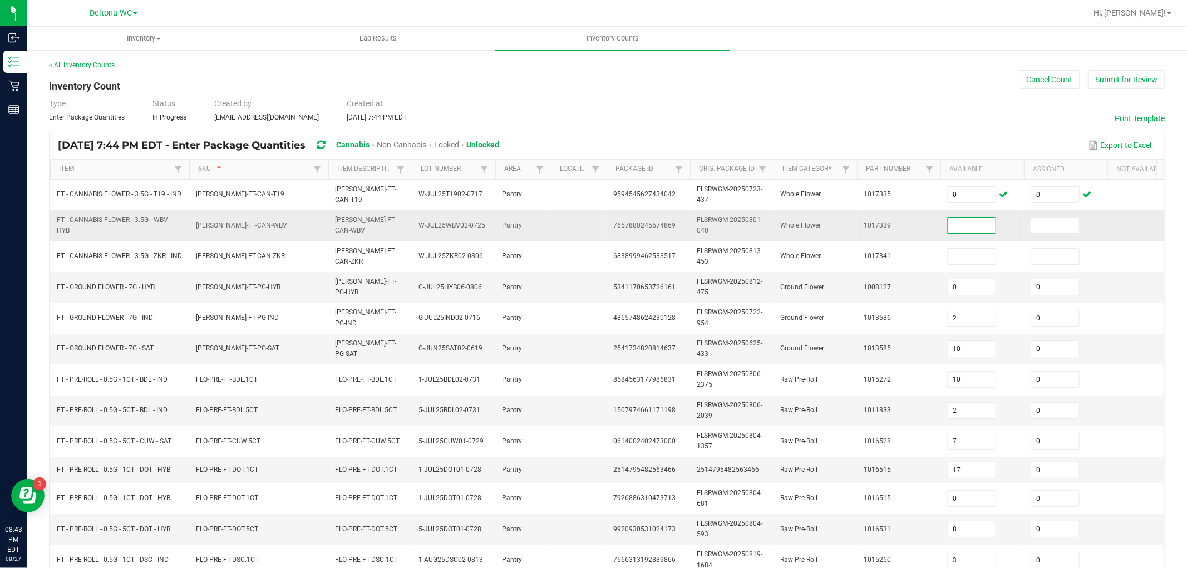
click at [970, 229] on input at bounding box center [972, 226] width 48 height 16
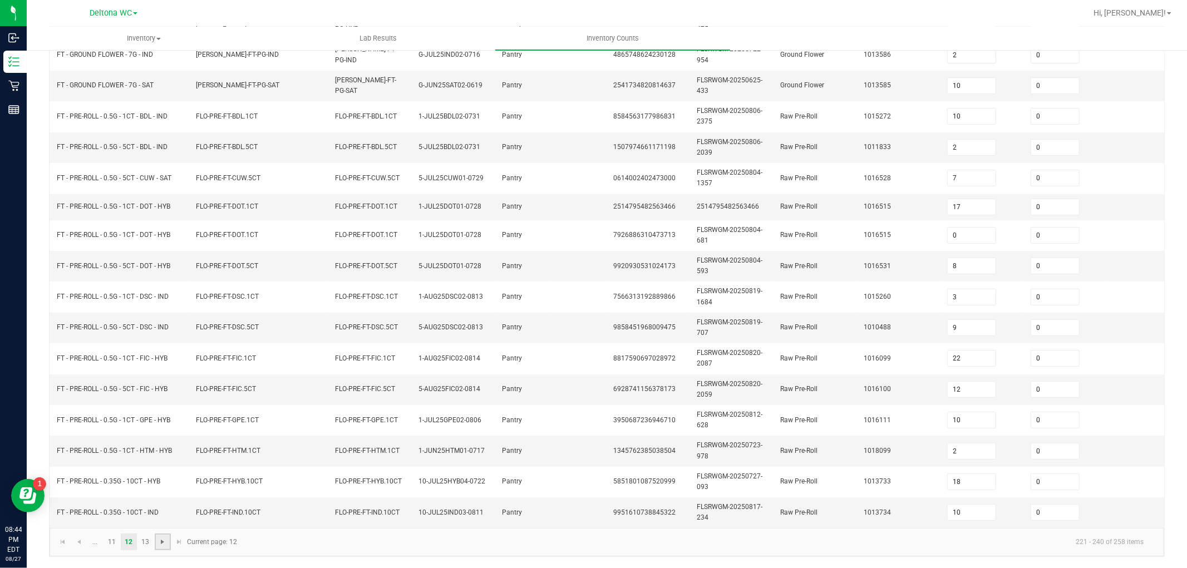
click at [163, 543] on span "Go to the next page" at bounding box center [162, 542] width 9 height 9
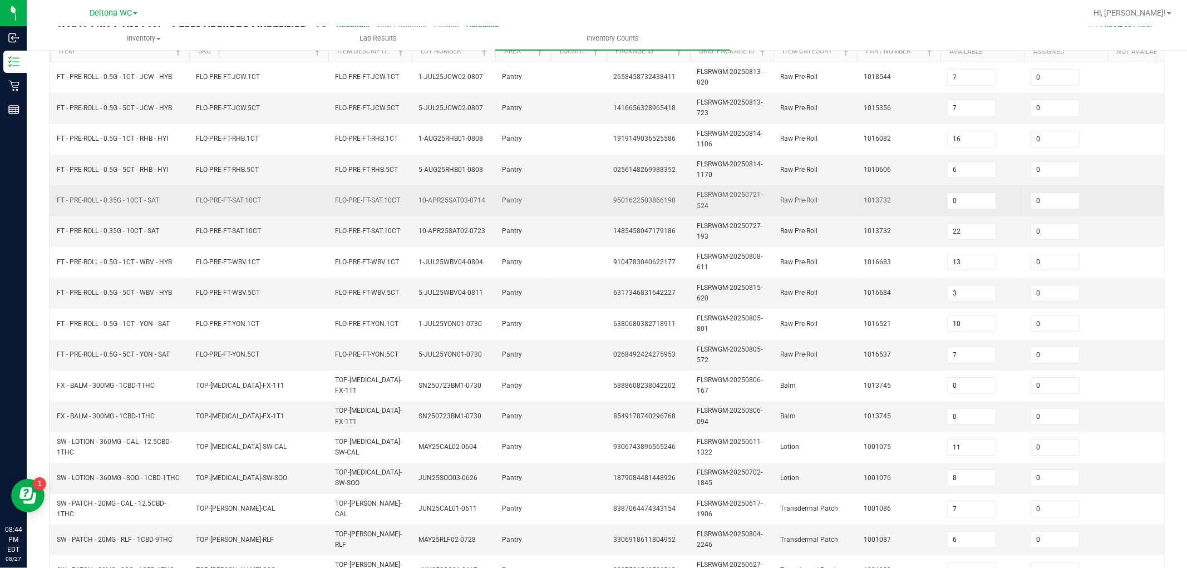
scroll to position [0, 0]
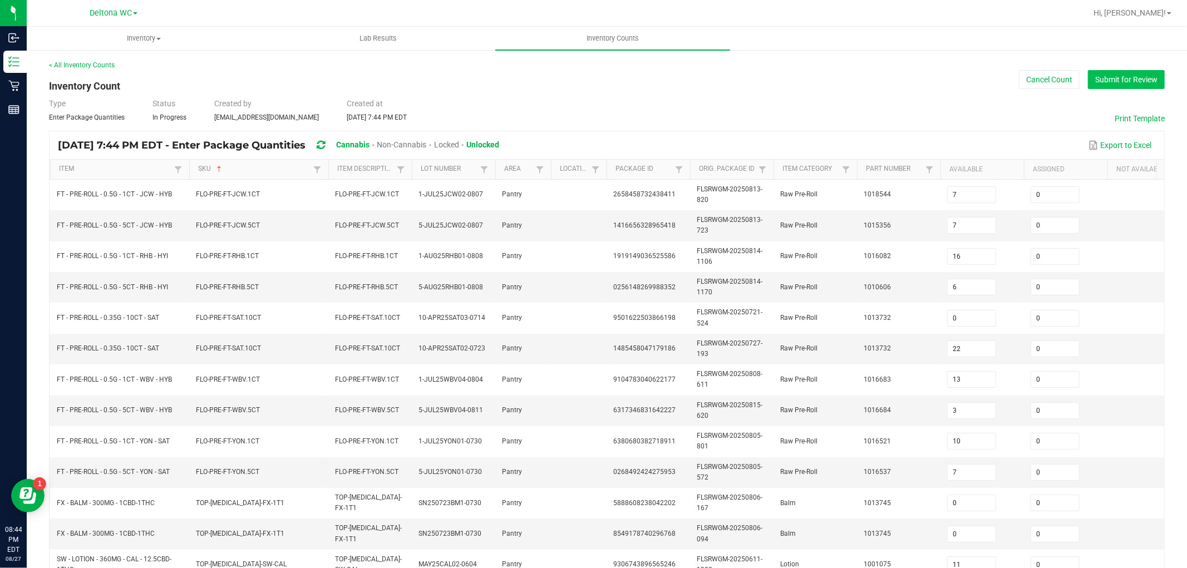
click at [1101, 72] on button "Submit for Review" at bounding box center [1126, 79] width 77 height 19
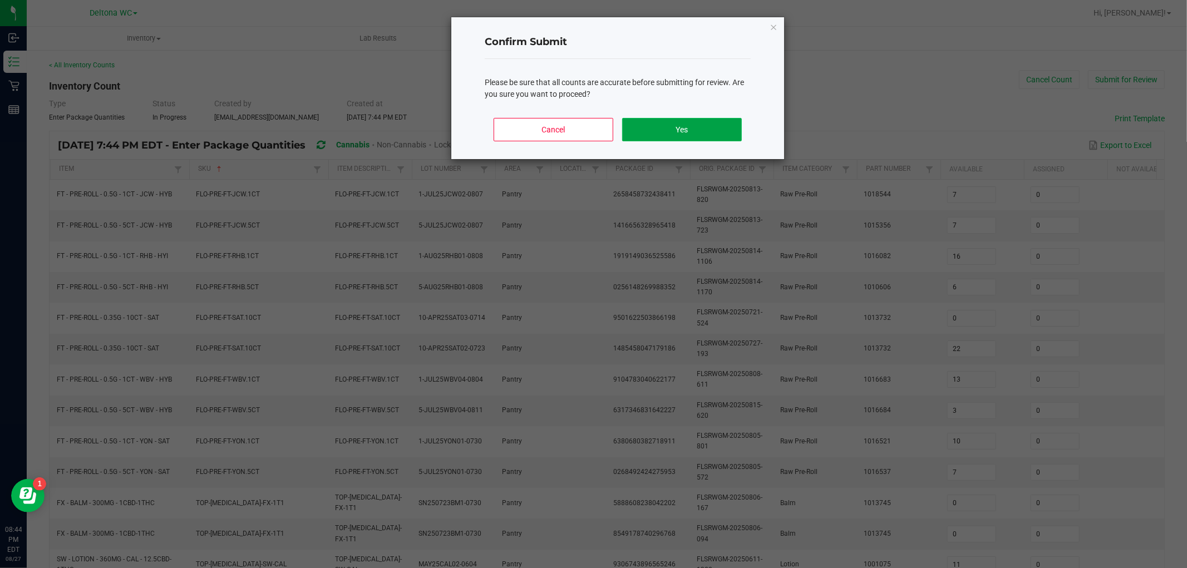
click at [658, 126] on button "Yes" at bounding box center [682, 129] width 120 height 23
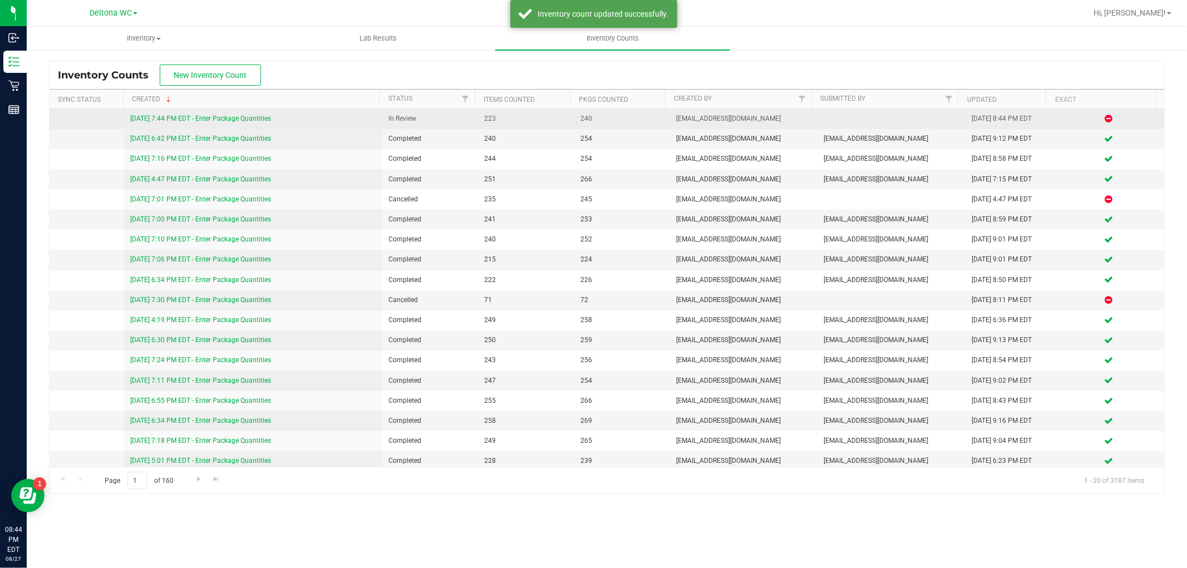
click at [188, 114] on div "8/27/25 7:44 PM EDT - Enter Package Quantities" at bounding box center [252, 119] width 245 height 11
click at [189, 115] on link "8/27/25 7:44 PM EDT - Enter Package Quantities" at bounding box center [200, 119] width 141 height 8
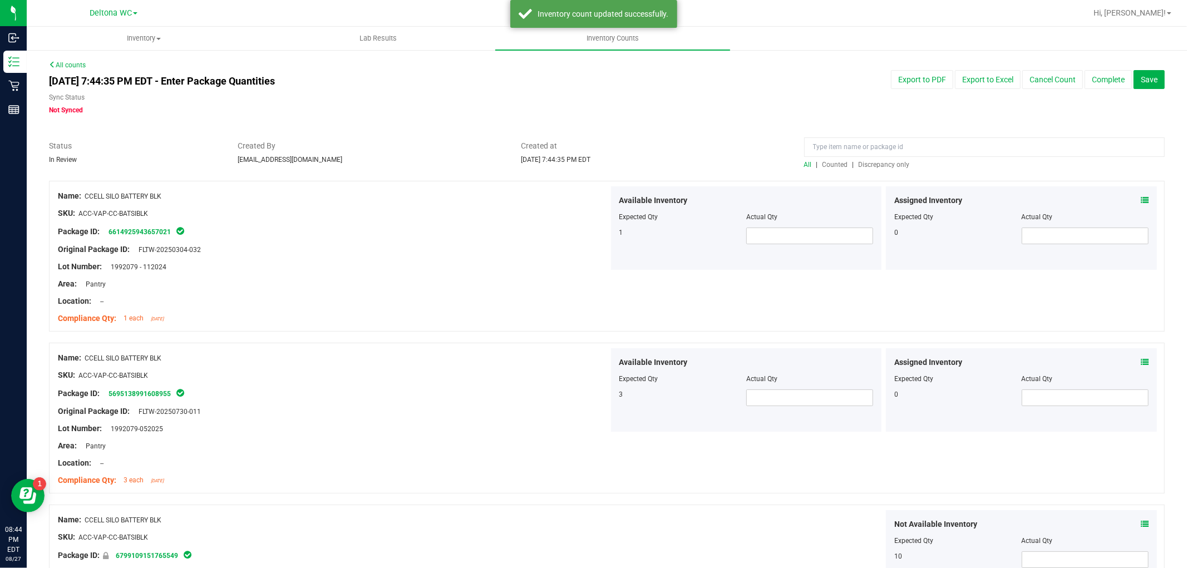
click at [895, 161] on span "Discrepancy only" at bounding box center [884, 165] width 51 height 8
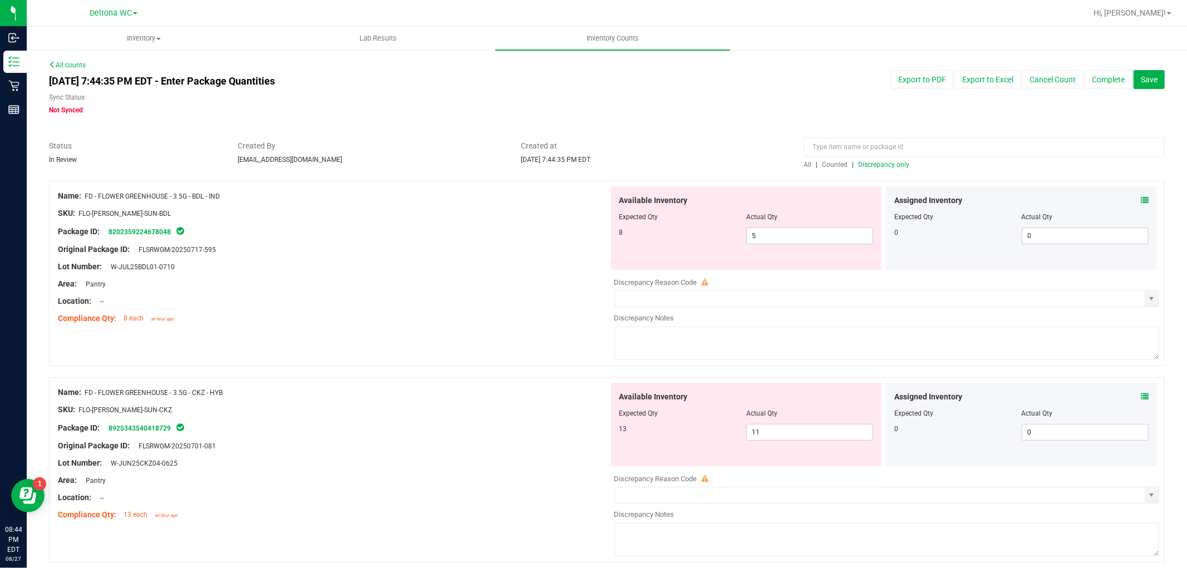
click at [1141, 202] on icon at bounding box center [1145, 201] width 8 height 8
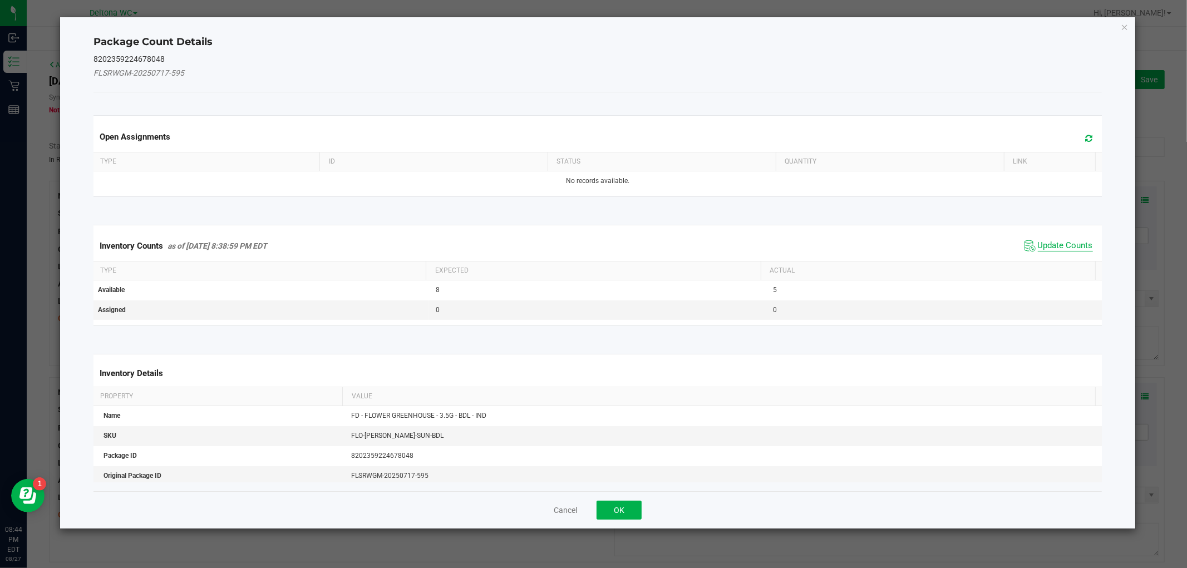
click at [1053, 242] on span "Update Counts" at bounding box center [1065, 245] width 55 height 11
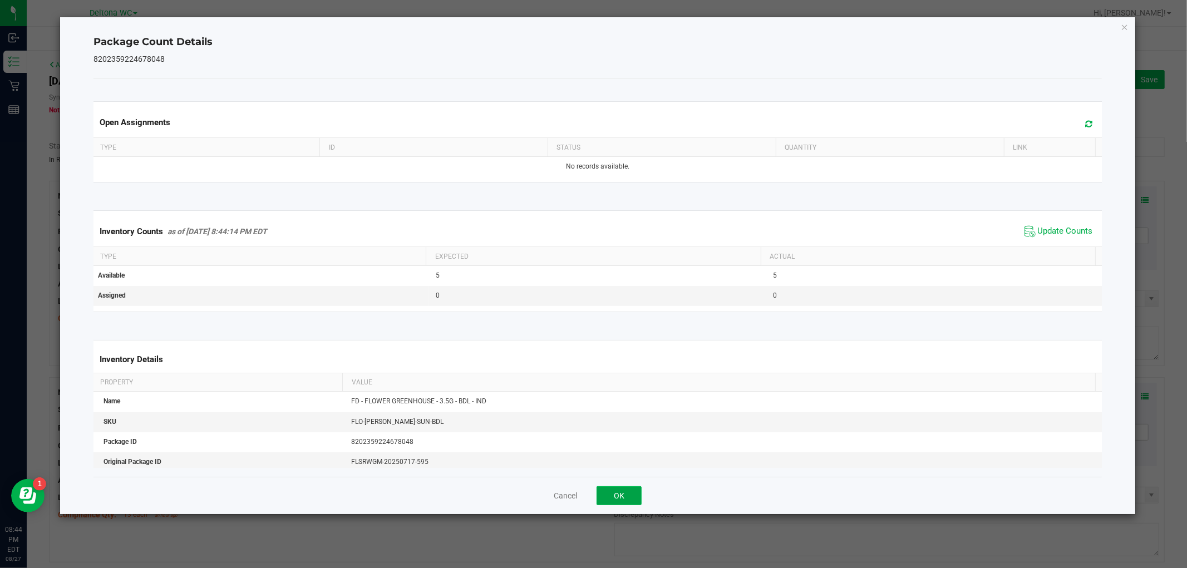
drag, startPoint x: 618, startPoint y: 495, endPoint x: 915, endPoint y: 415, distance: 306.8
click at [618, 494] on button "OK" at bounding box center [619, 496] width 45 height 19
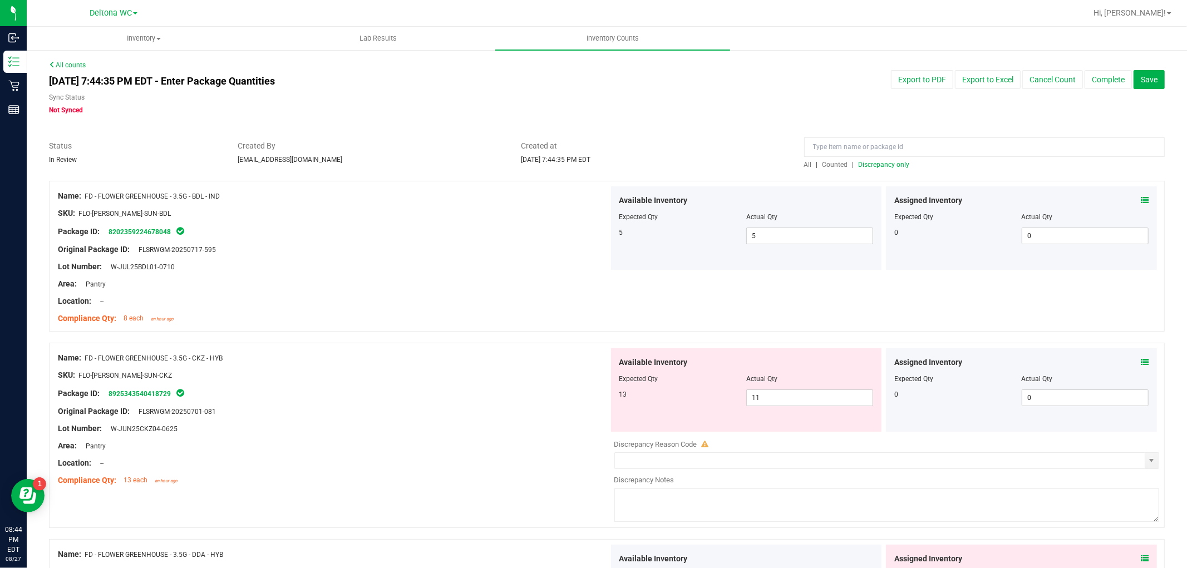
click at [1141, 362] on icon at bounding box center [1145, 363] width 8 height 8
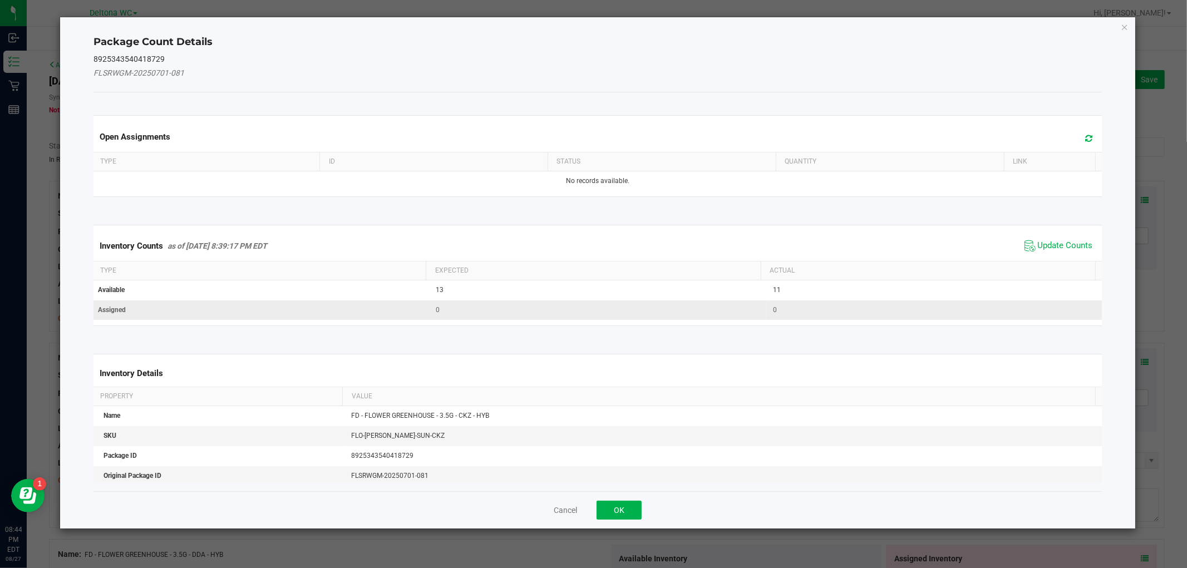
drag, startPoint x: 1048, startPoint y: 245, endPoint x: 941, endPoint y: 309, distance: 124.1
click at [1048, 243] on span "Update Counts" at bounding box center [1065, 245] width 55 height 11
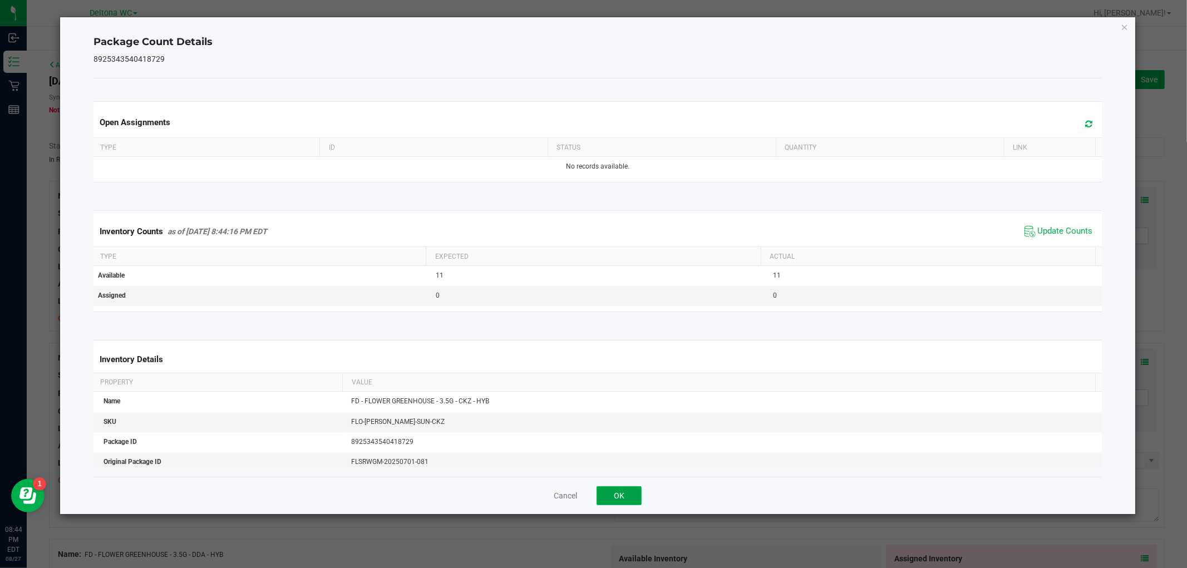
click at [616, 493] on button "OK" at bounding box center [619, 496] width 45 height 19
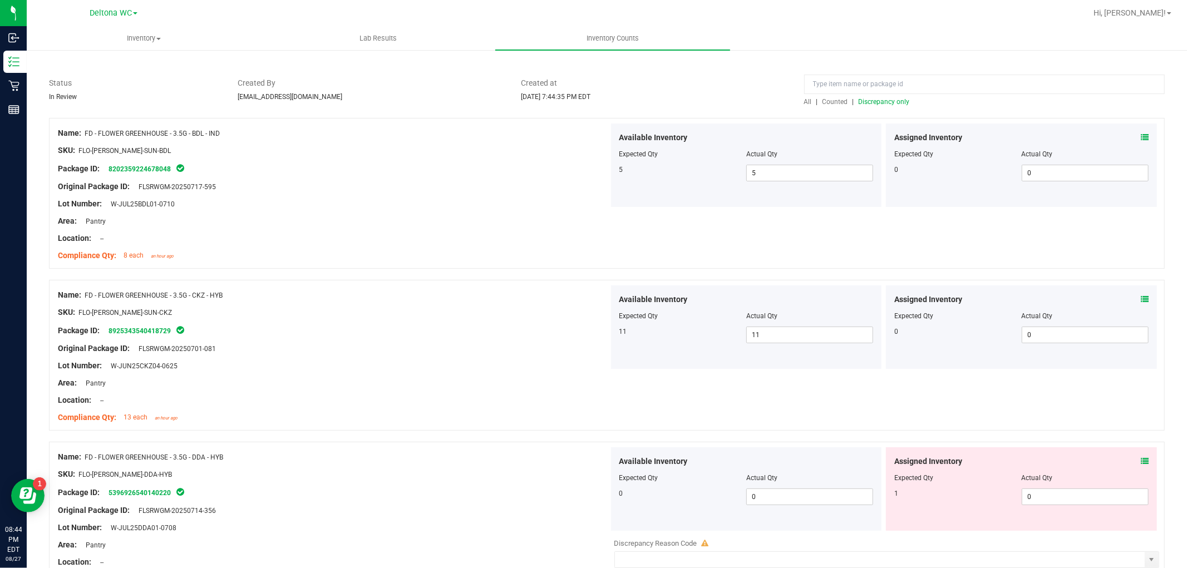
scroll to position [247, 0]
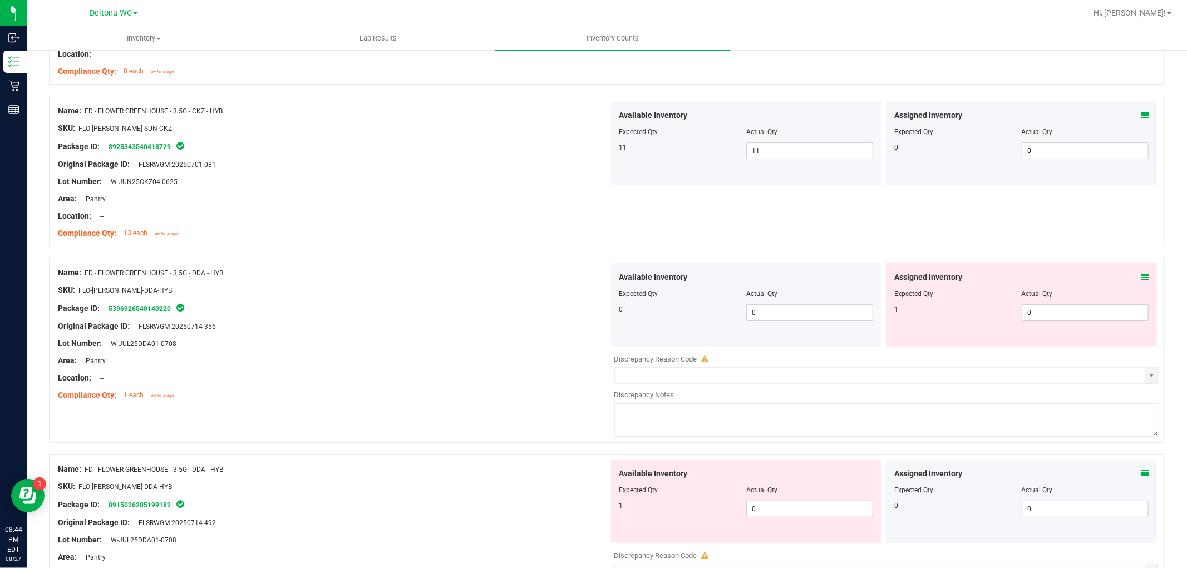
click at [1141, 273] on icon at bounding box center [1145, 277] width 8 height 8
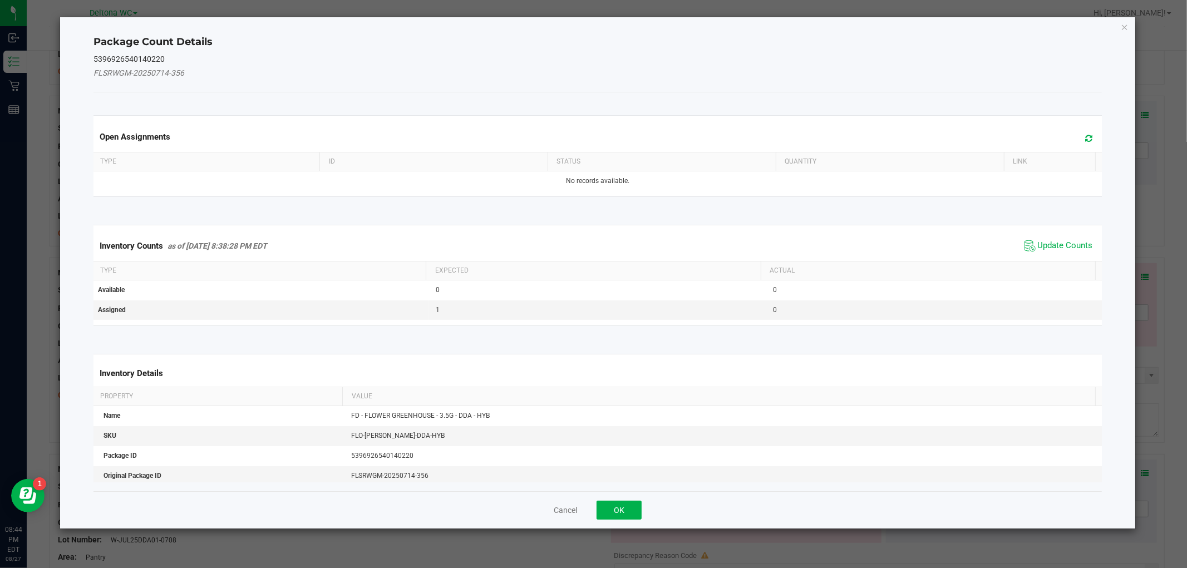
click at [1053, 253] on div "Inventory Counts as of Aug 27, 2025 8:38:28 PM EDT Update Counts" at bounding box center [597, 246] width 1013 height 30
drag, startPoint x: 1051, startPoint y: 253, endPoint x: 1045, endPoint y: 253, distance: 6.1
click at [1051, 252] on span "Update Counts" at bounding box center [1059, 246] width 74 height 17
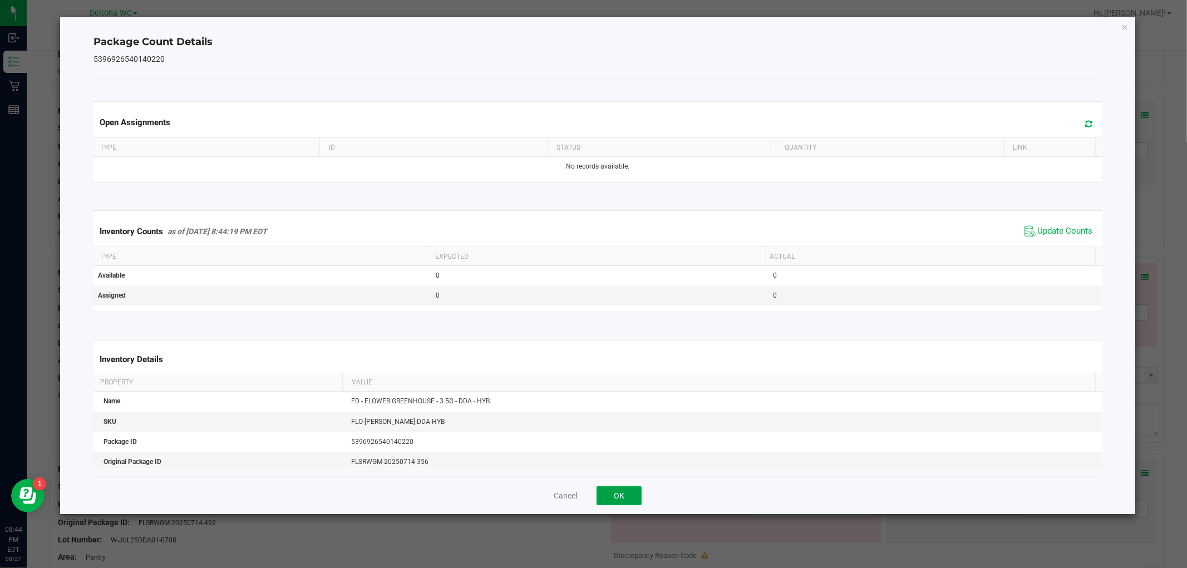
drag, startPoint x: 630, startPoint y: 498, endPoint x: 656, endPoint y: 488, distance: 27.5
click at [644, 492] on div "Cancel OK" at bounding box center [598, 495] width 1008 height 37
drag, startPoint x: 583, startPoint y: 507, endPoint x: 596, endPoint y: 503, distance: 12.9
click at [590, 504] on div "Cancel OK" at bounding box center [598, 495] width 1008 height 37
click at [596, 503] on div "Cancel OK" at bounding box center [598, 495] width 1008 height 37
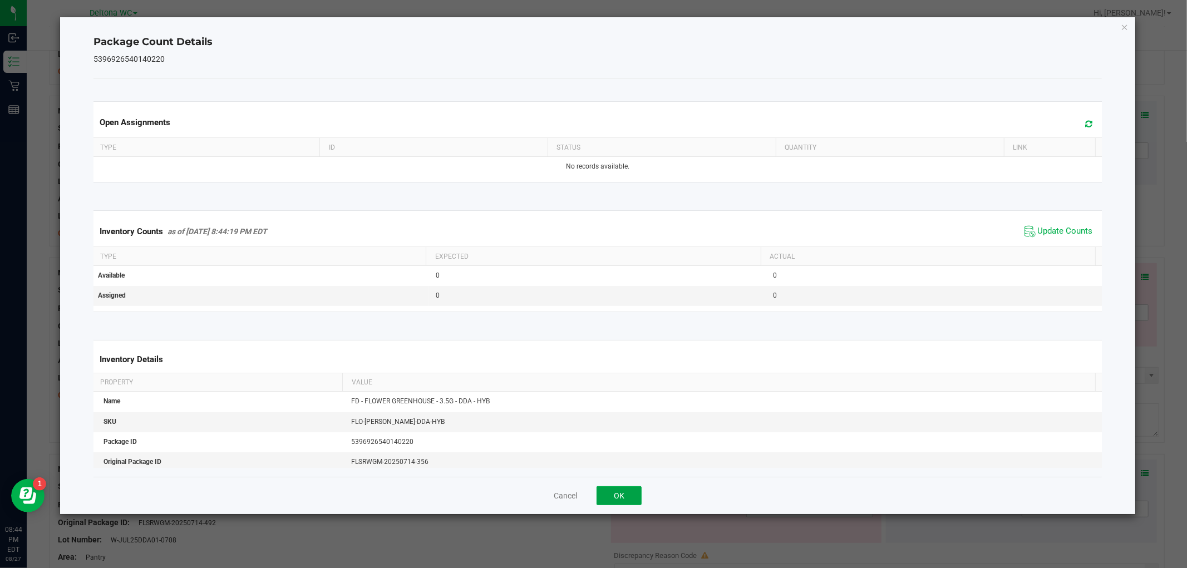
click at [627, 498] on button "OK" at bounding box center [619, 496] width 45 height 19
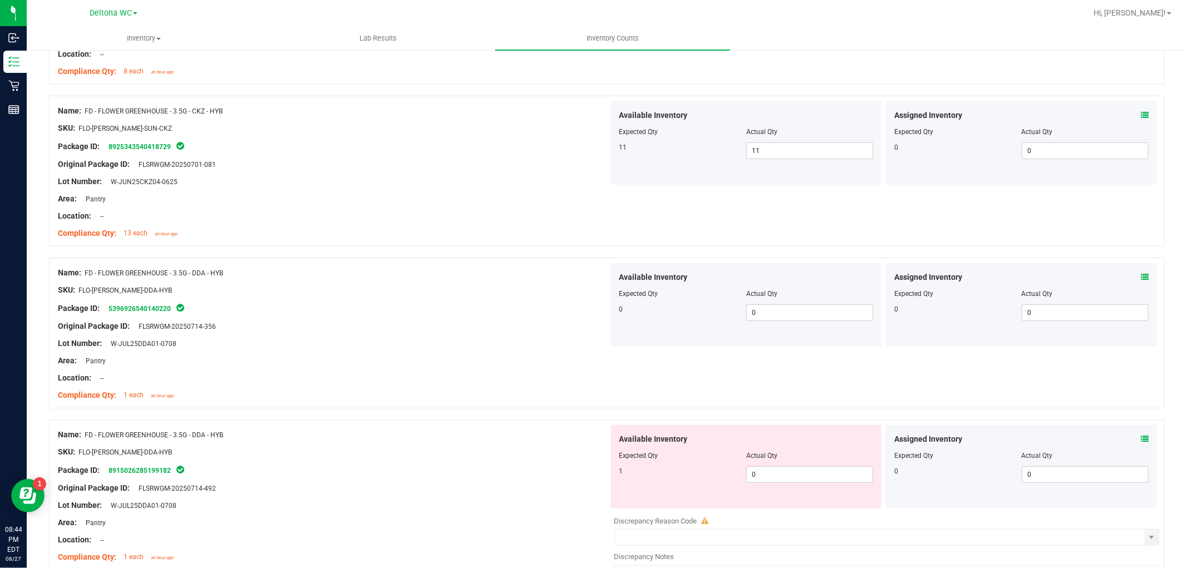
click at [1141, 436] on icon at bounding box center [1145, 439] width 8 height 8
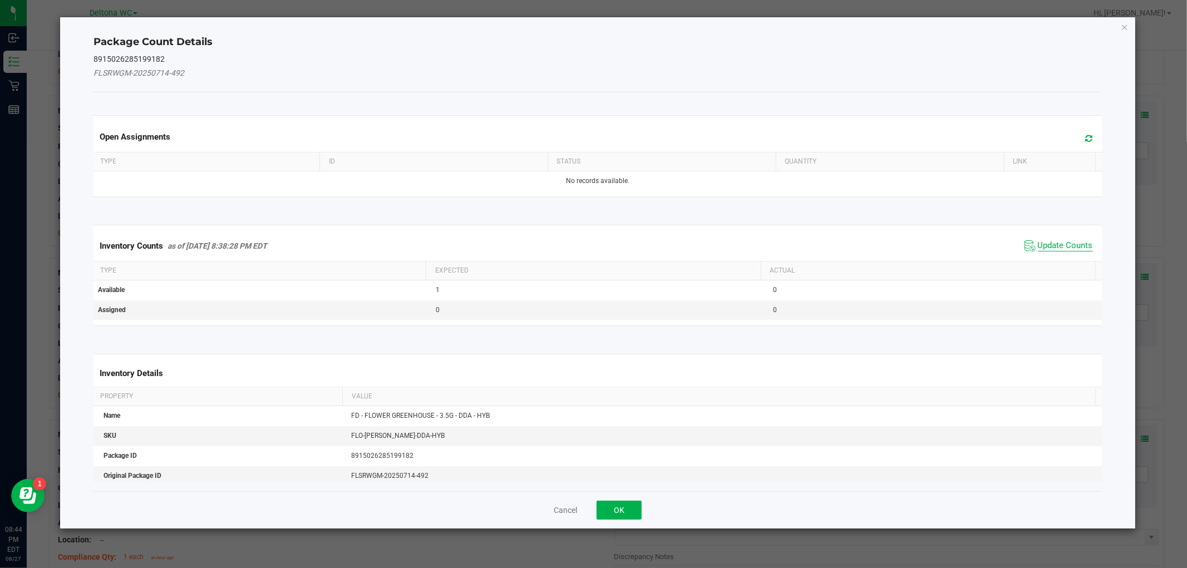
drag, startPoint x: 1049, startPoint y: 232, endPoint x: 1045, endPoint y: 242, distance: 10.6
click at [1049, 231] on div "Inventory Counts as of Aug 27, 2025 8:38:28 PM EDT Update Counts" at bounding box center [597, 246] width 1013 height 30
click at [1045, 243] on span "Update Counts" at bounding box center [1065, 245] width 55 height 11
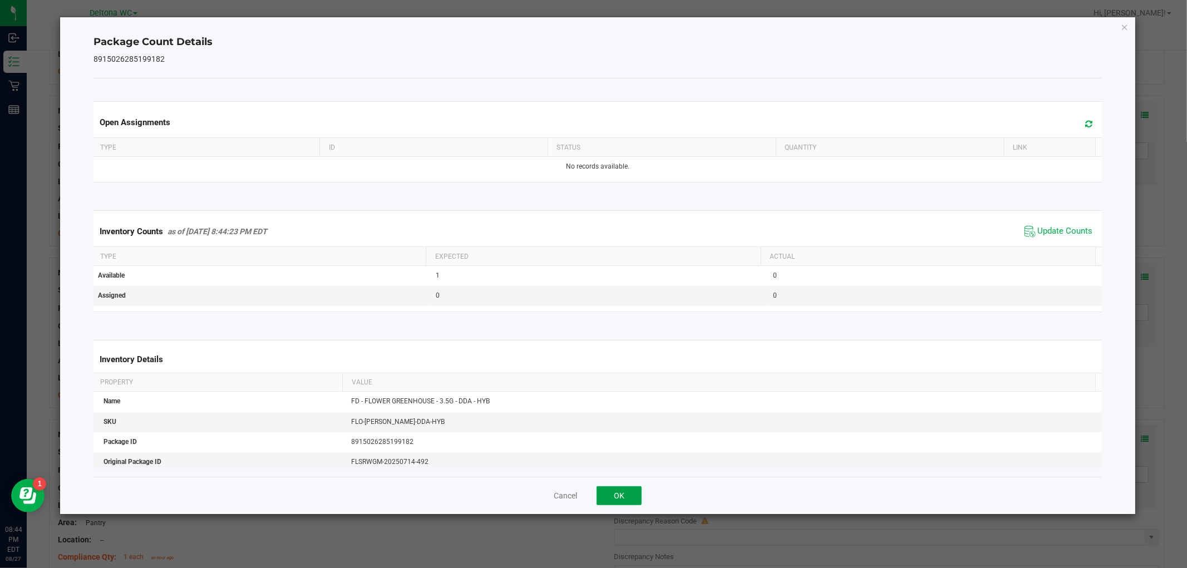
click at [621, 502] on button "OK" at bounding box center [619, 496] width 45 height 19
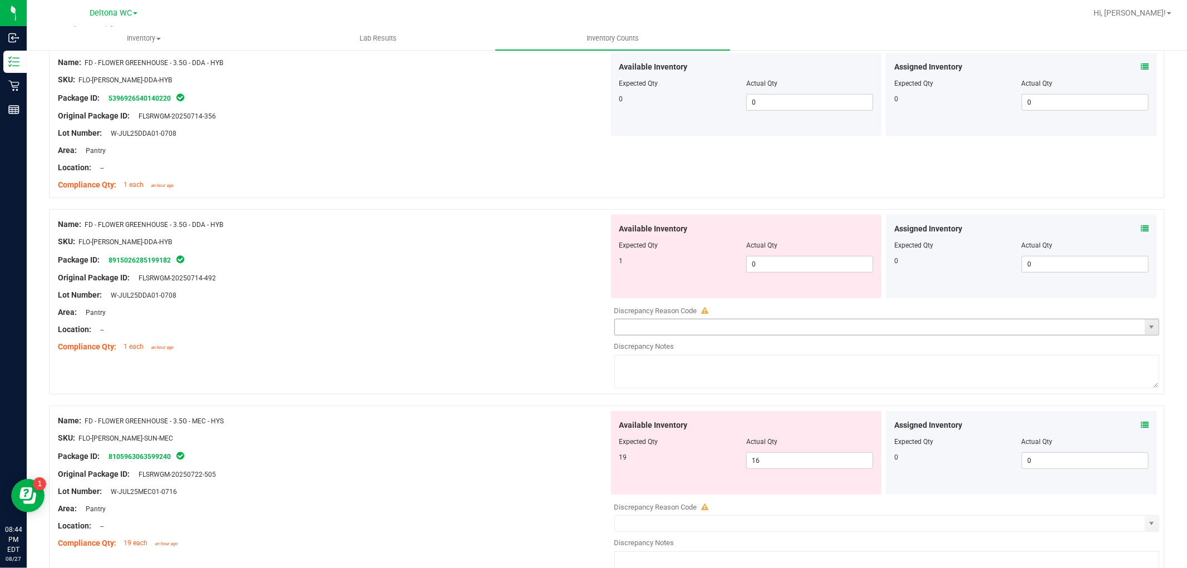
scroll to position [557, 0]
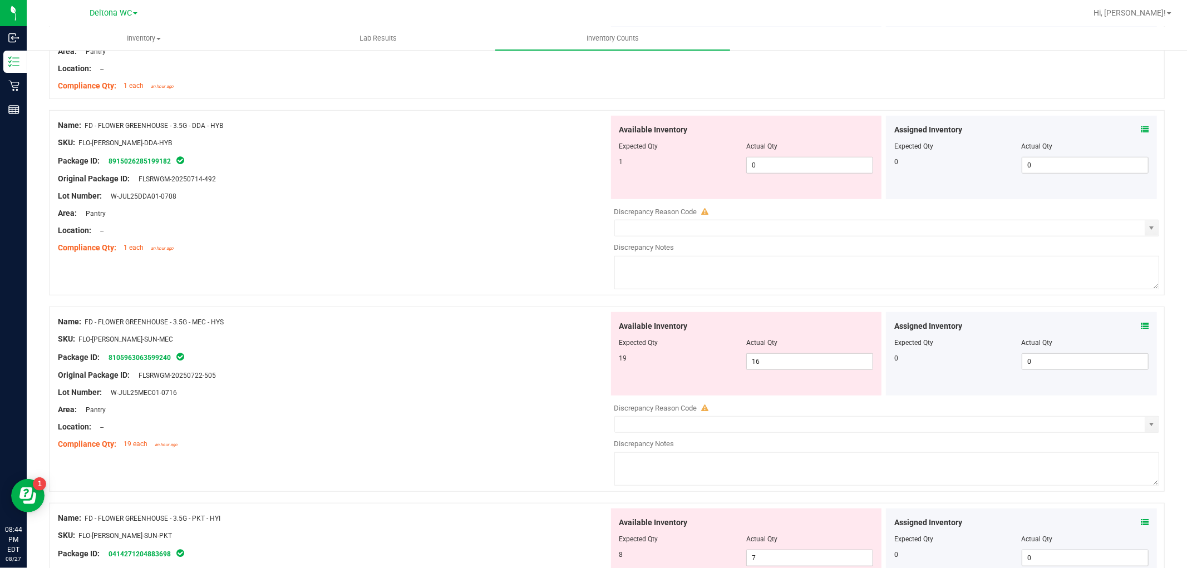
click at [1140, 331] on div "Assigned Inventory Expected Qty Actual Qty 0 0 0" at bounding box center [1021, 354] width 271 height 84
click at [1141, 323] on icon at bounding box center [1145, 326] width 8 height 8
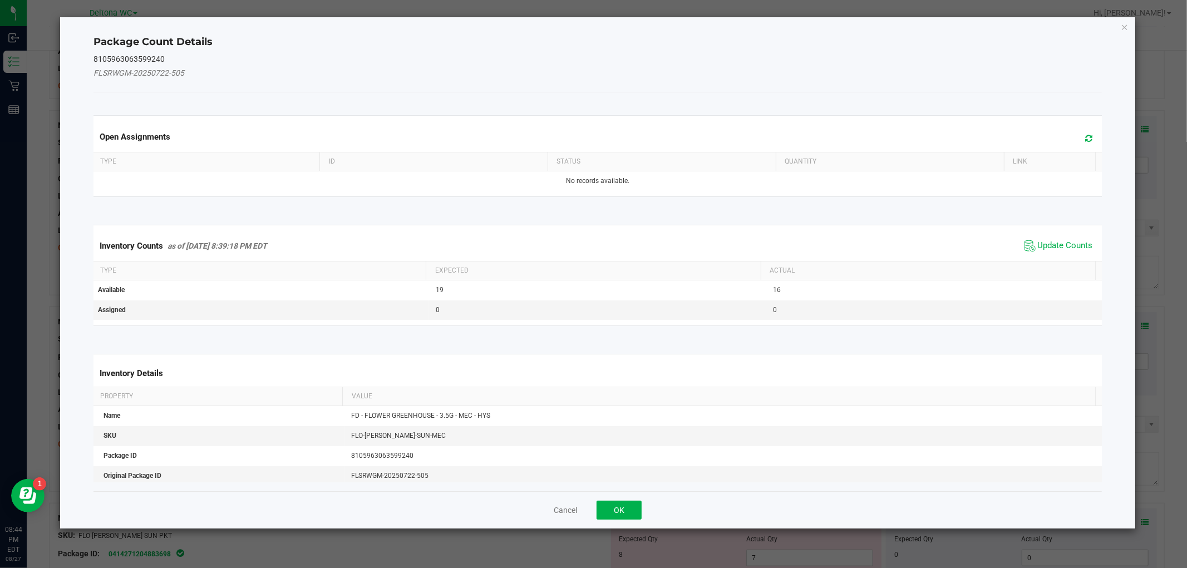
click at [1062, 238] on span "Update Counts" at bounding box center [1059, 246] width 74 height 17
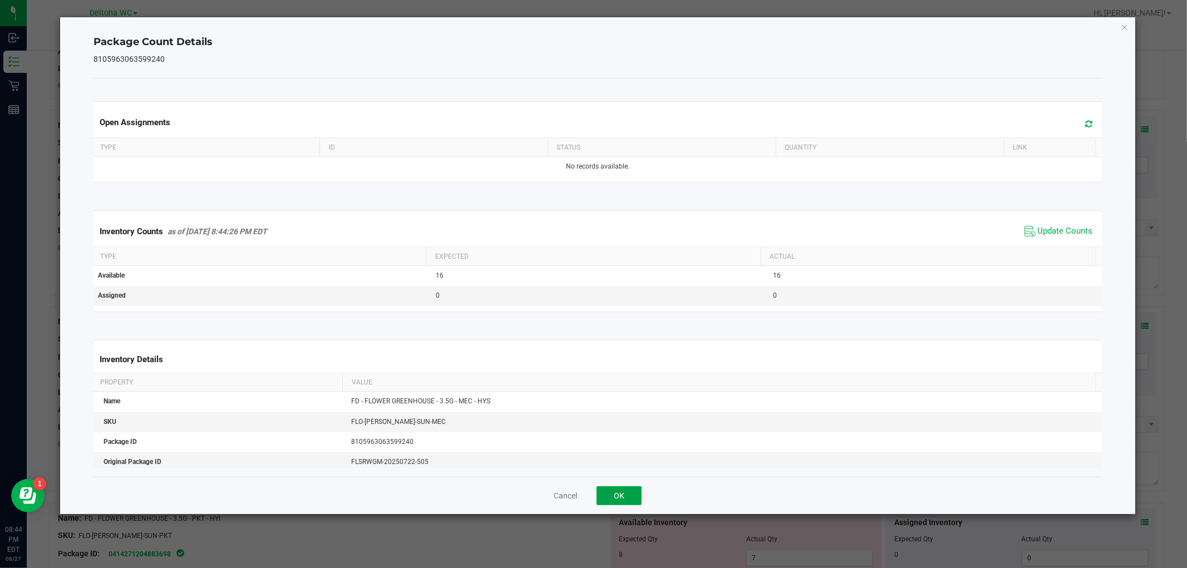
click at [626, 502] on button "OK" at bounding box center [619, 496] width 45 height 19
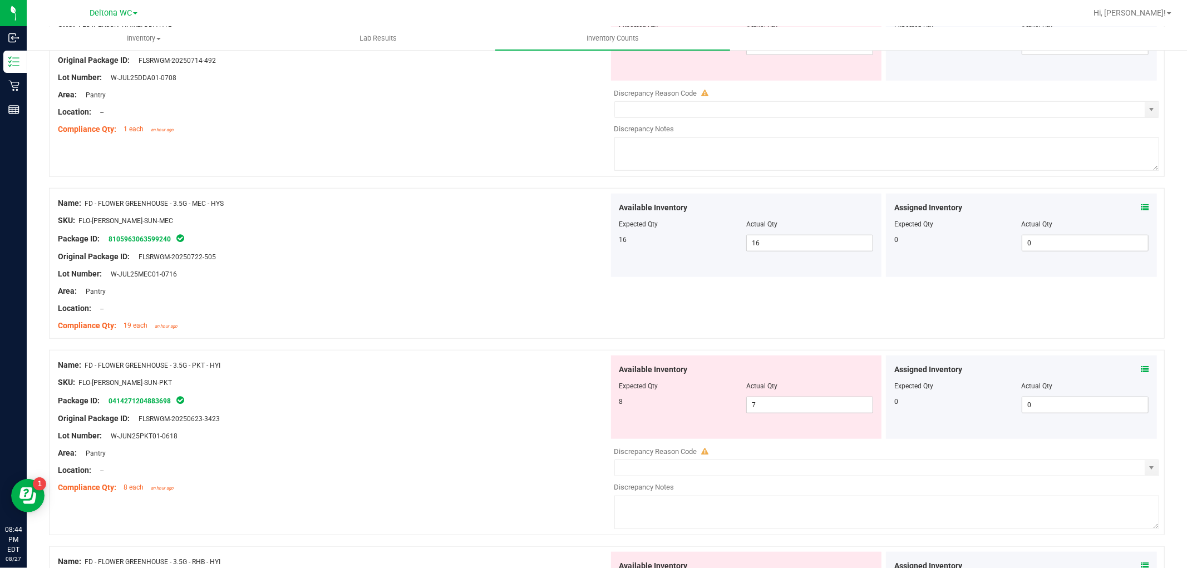
scroll to position [742, 0]
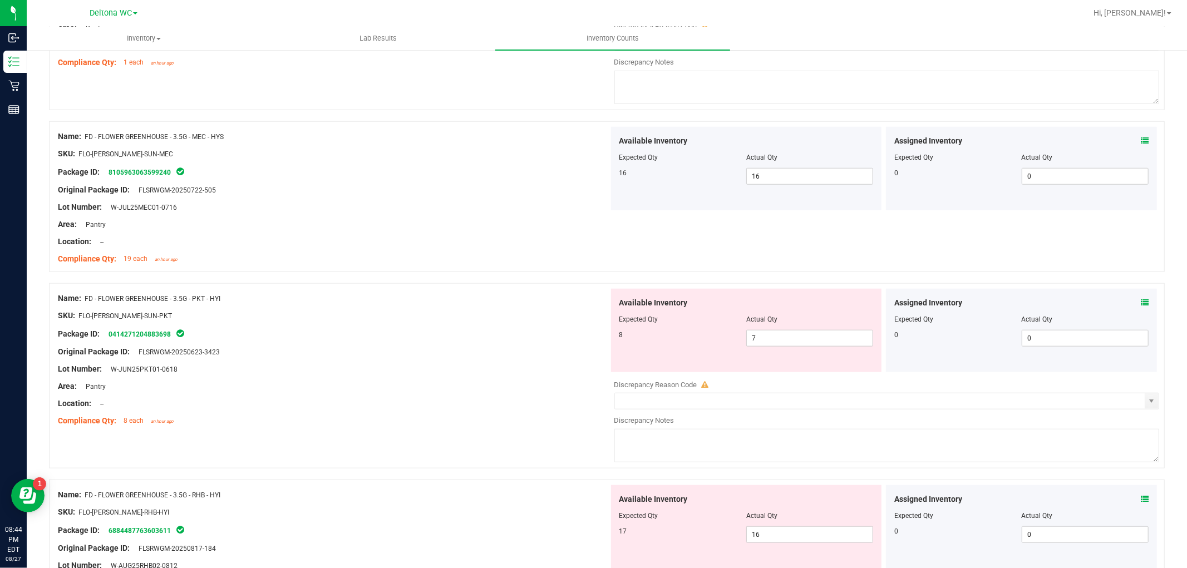
click at [1141, 302] on icon at bounding box center [1145, 303] width 8 height 8
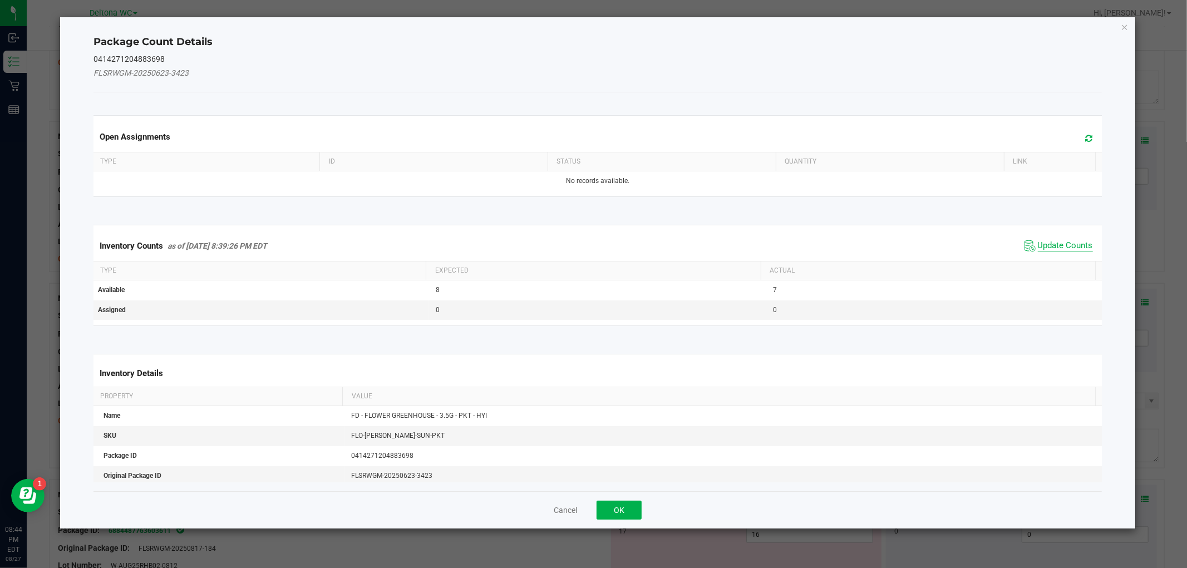
drag, startPoint x: 1048, startPoint y: 235, endPoint x: 1045, endPoint y: 246, distance: 10.9
click at [1048, 237] on div "Inventory Counts as of Aug 27, 2025 8:39:26 PM EDT Update Counts" at bounding box center [597, 246] width 1013 height 30
click at [1045, 246] on span "Update Counts" at bounding box center [1065, 245] width 55 height 11
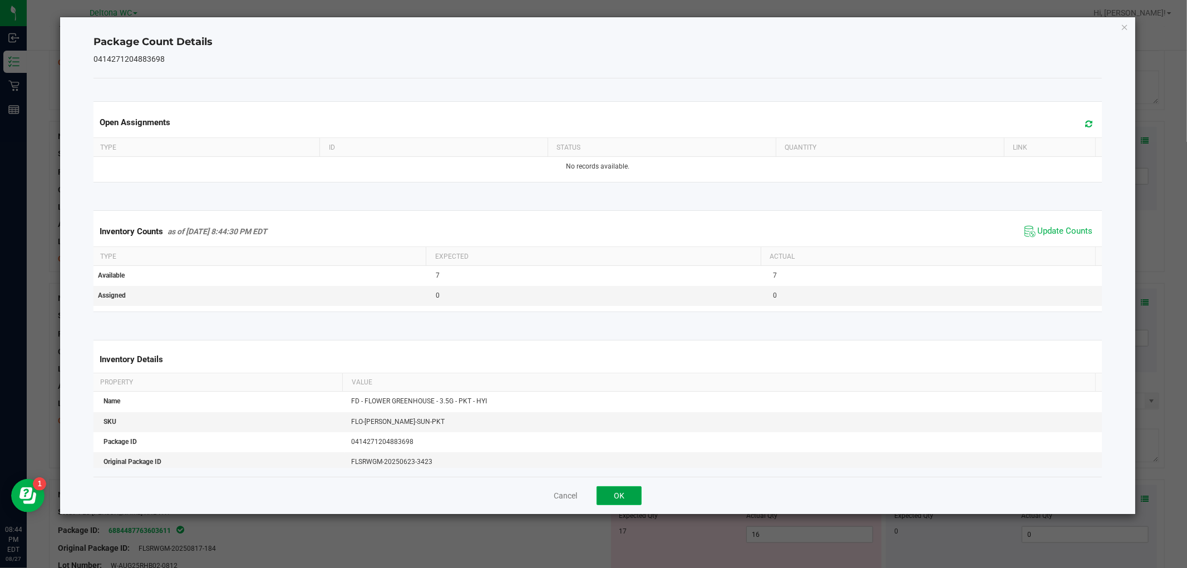
click at [621, 493] on button "OK" at bounding box center [619, 496] width 45 height 19
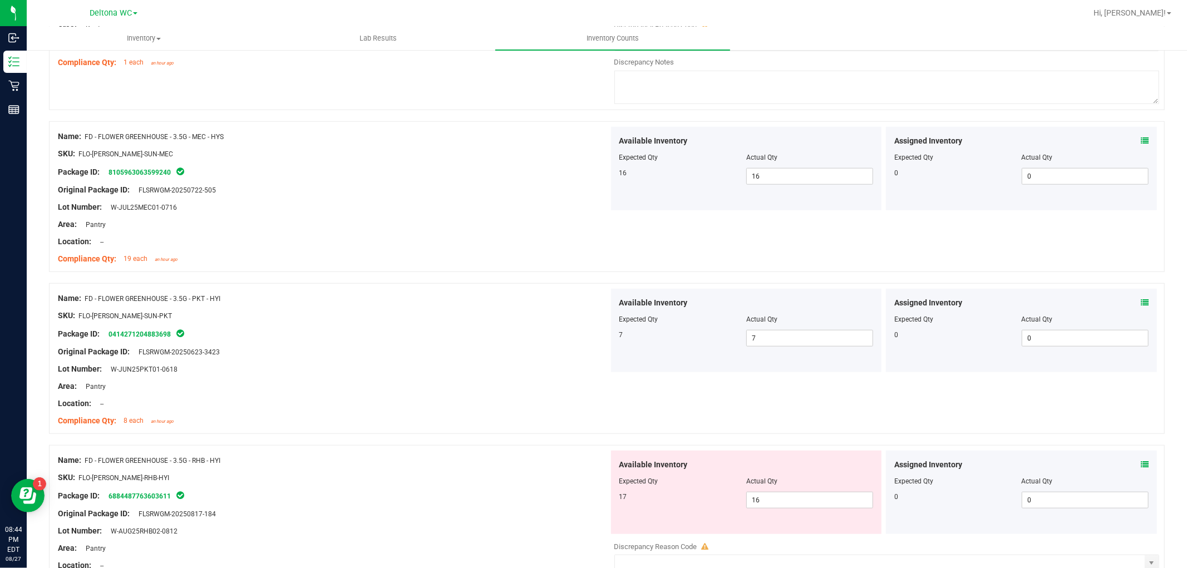
scroll to position [927, 0]
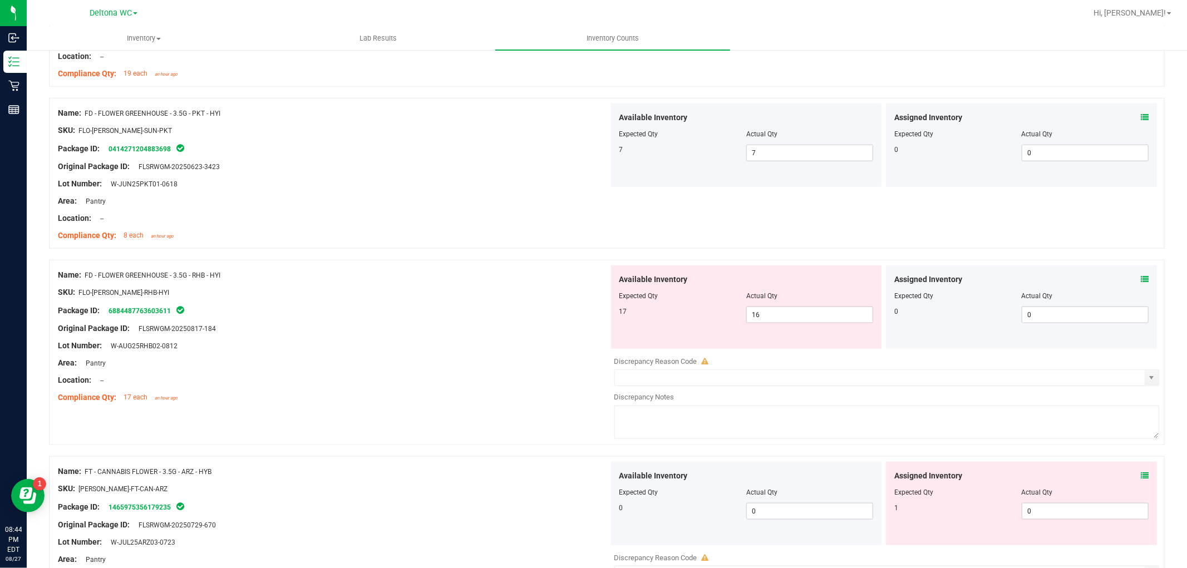
click at [1141, 278] on icon at bounding box center [1145, 280] width 8 height 8
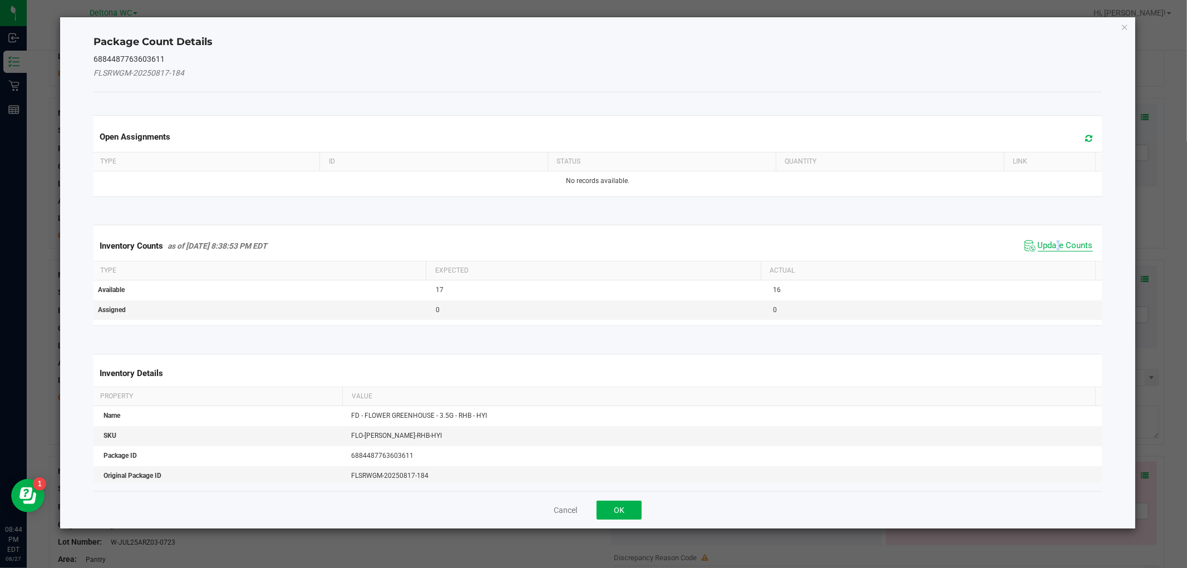
click at [1049, 248] on span "Update Counts" at bounding box center [1065, 245] width 55 height 11
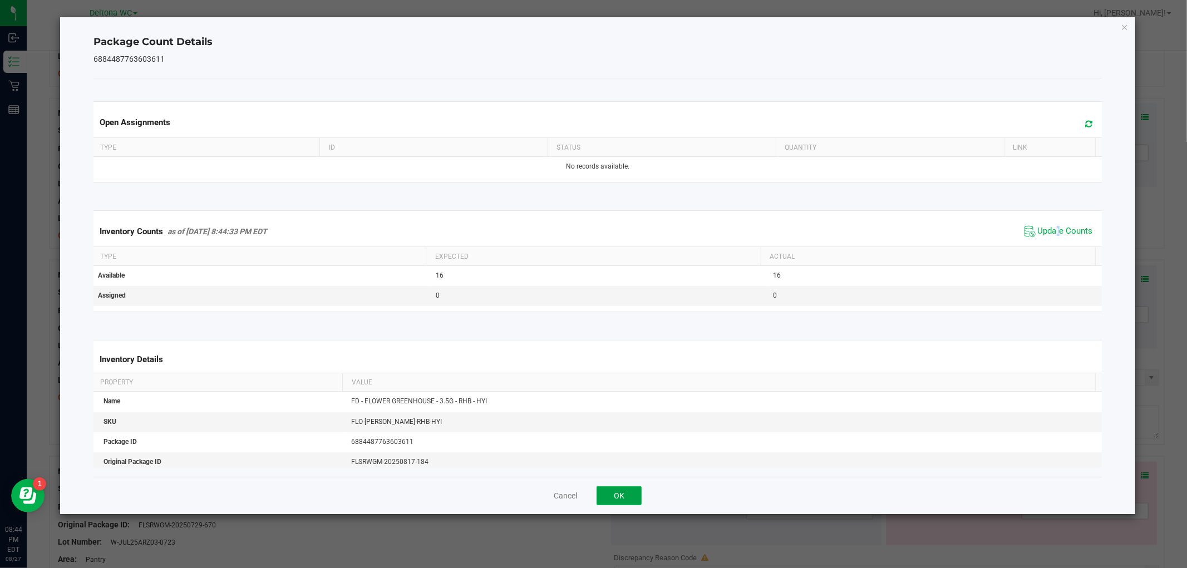
click at [612, 499] on button "OK" at bounding box center [619, 496] width 45 height 19
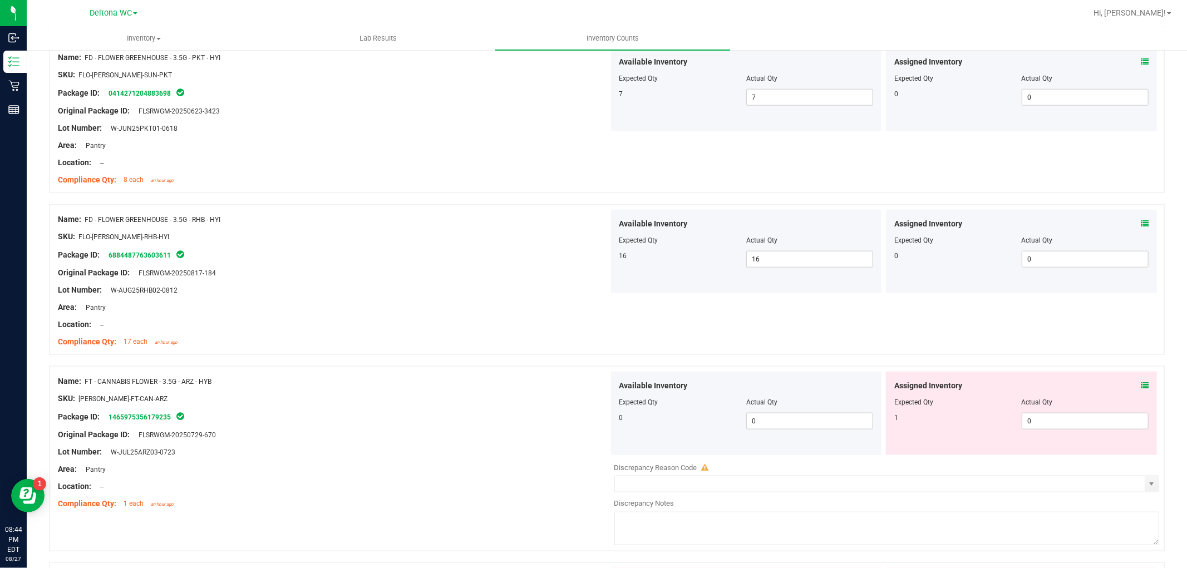
scroll to position [1175, 0]
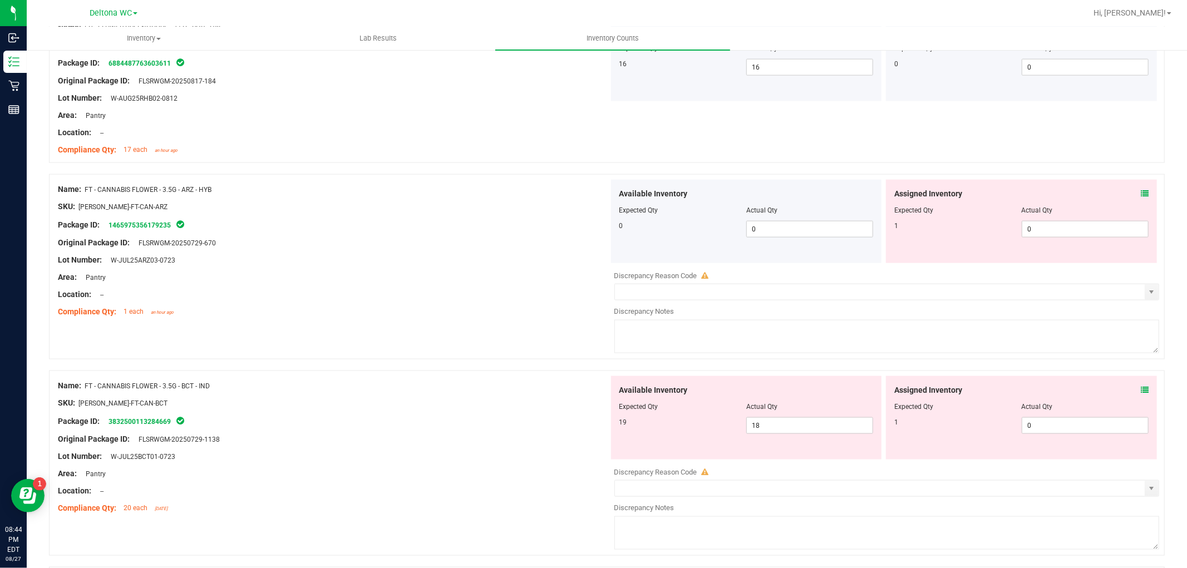
click at [1141, 196] on icon at bounding box center [1145, 194] width 8 height 8
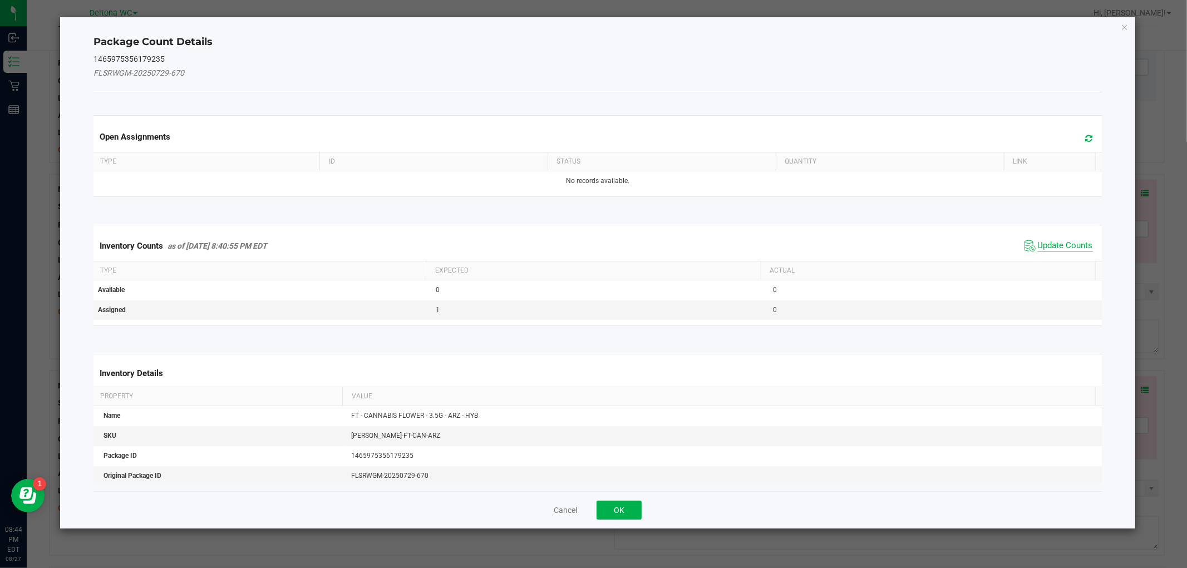
drag, startPoint x: 1062, startPoint y: 234, endPoint x: 1055, endPoint y: 245, distance: 12.5
click at [1060, 237] on div "Inventory Counts as of Aug 27, 2025 8:40:55 PM EDT Update Counts" at bounding box center [597, 246] width 1013 height 30
click at [1054, 245] on span "Update Counts" at bounding box center [1065, 245] width 55 height 11
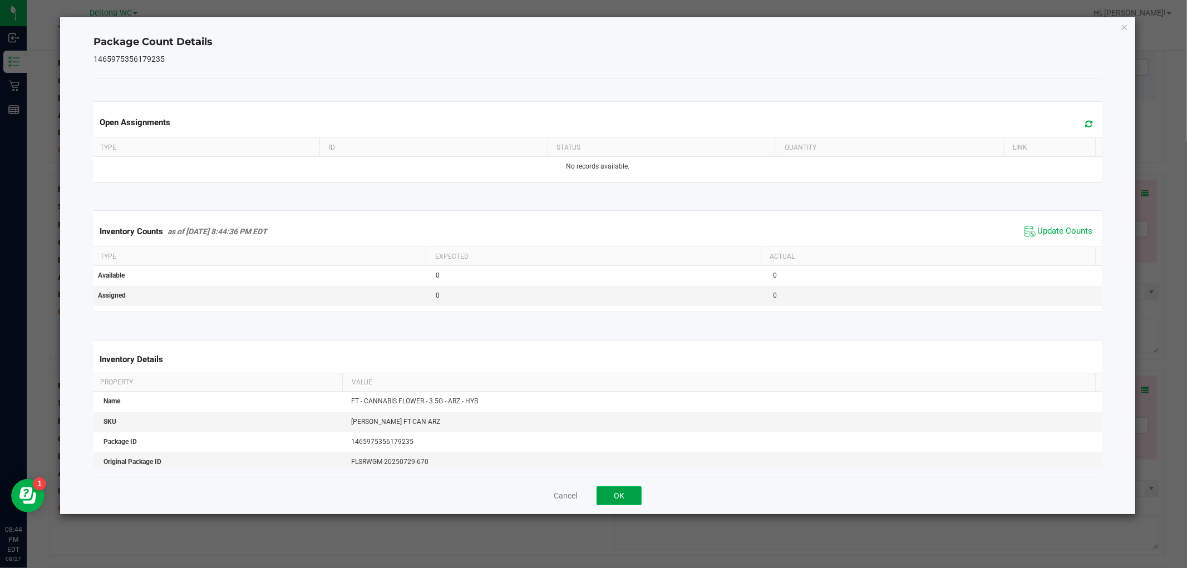
click at [628, 494] on button "OK" at bounding box center [619, 496] width 45 height 19
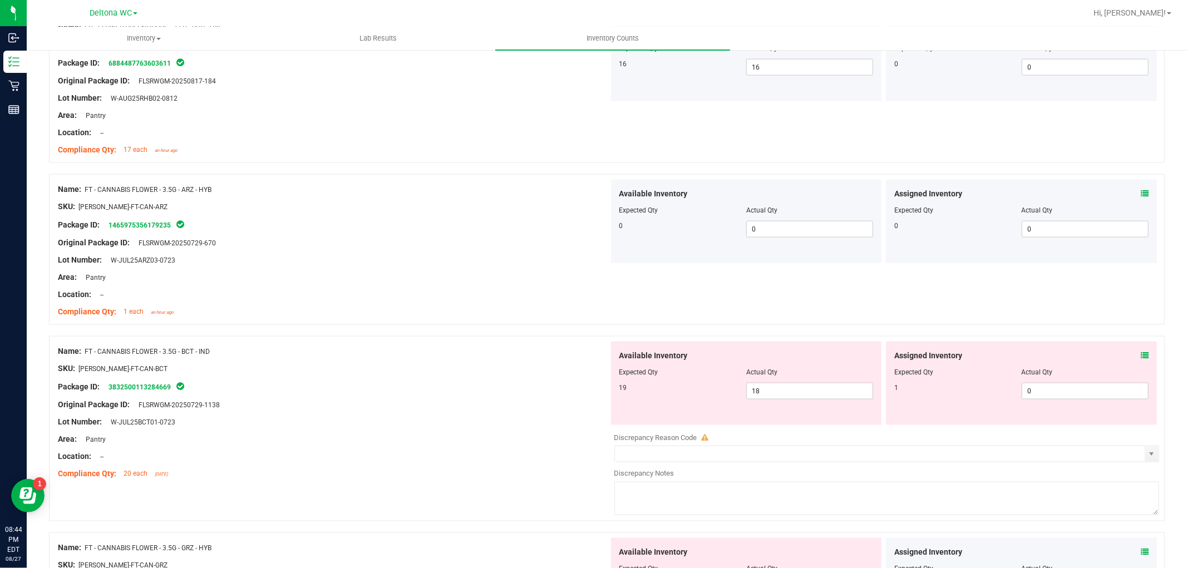
drag, startPoint x: 1146, startPoint y: 364, endPoint x: 1143, endPoint y: 357, distance: 7.2
click at [1146, 362] on div "Assigned Inventory Expected Qty Actual Qty 1 0 0" at bounding box center [1021, 384] width 271 height 84
click at [1141, 355] on icon at bounding box center [1145, 356] width 8 height 8
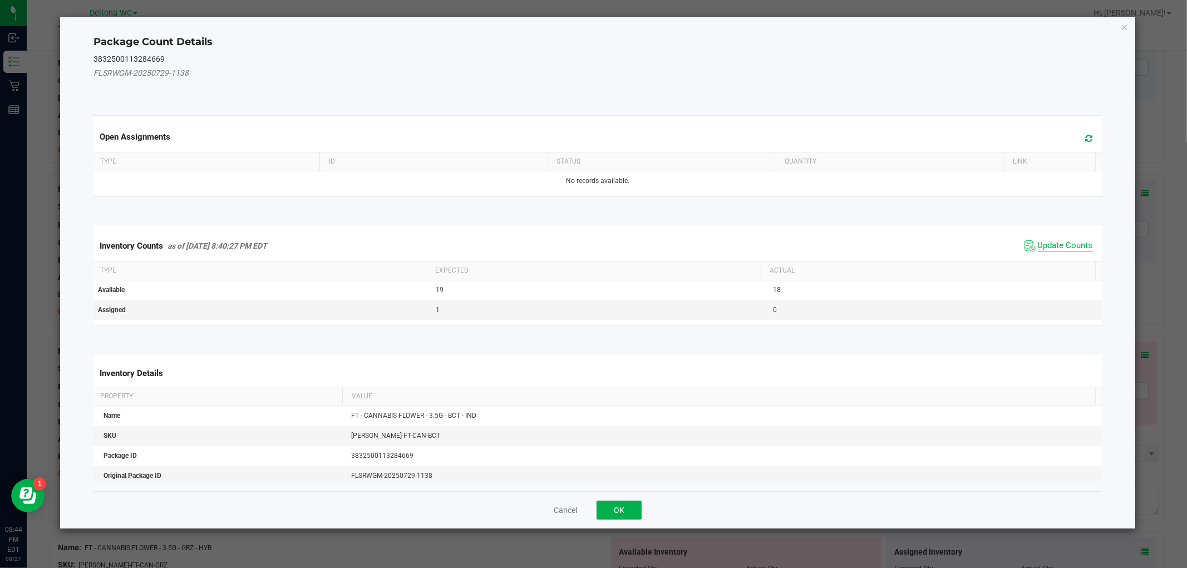
click at [1070, 242] on span "Update Counts" at bounding box center [1065, 245] width 55 height 11
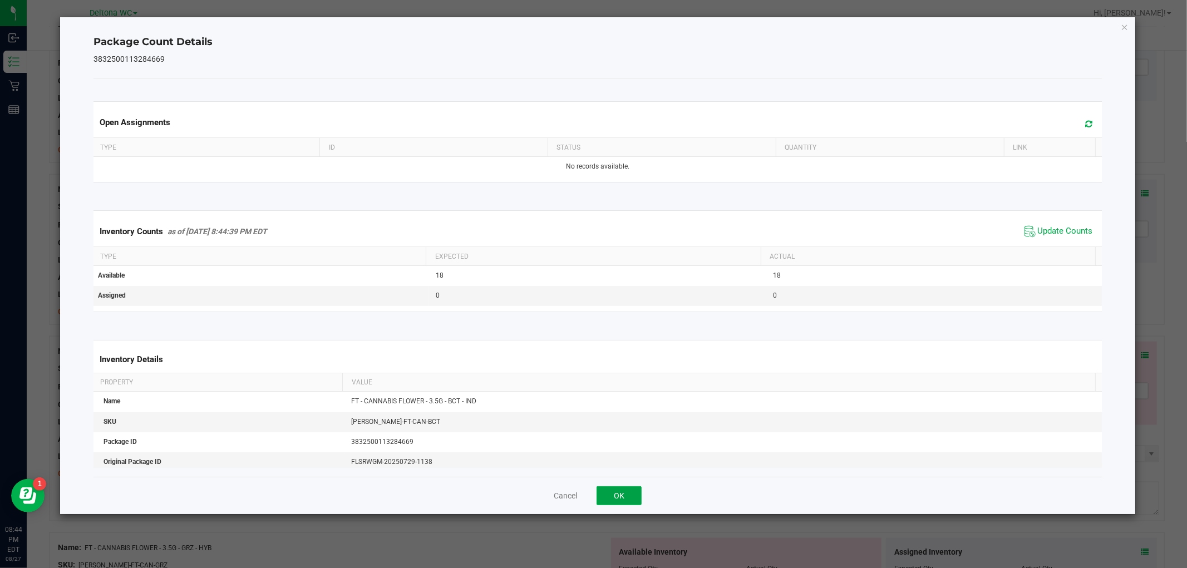
click at [632, 497] on button "OK" at bounding box center [619, 496] width 45 height 19
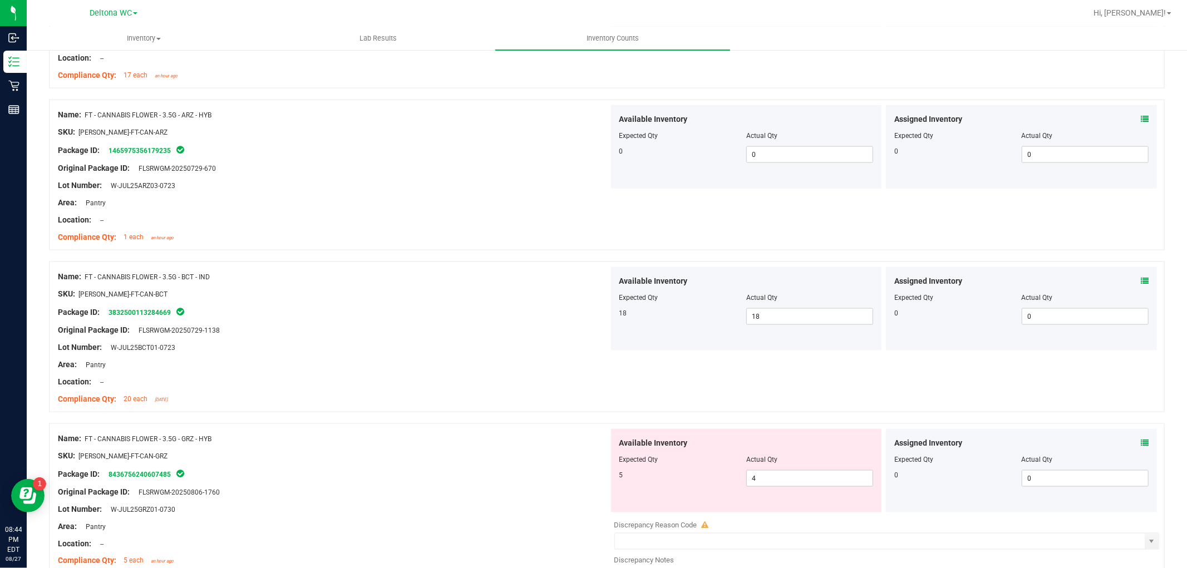
scroll to position [1422, 0]
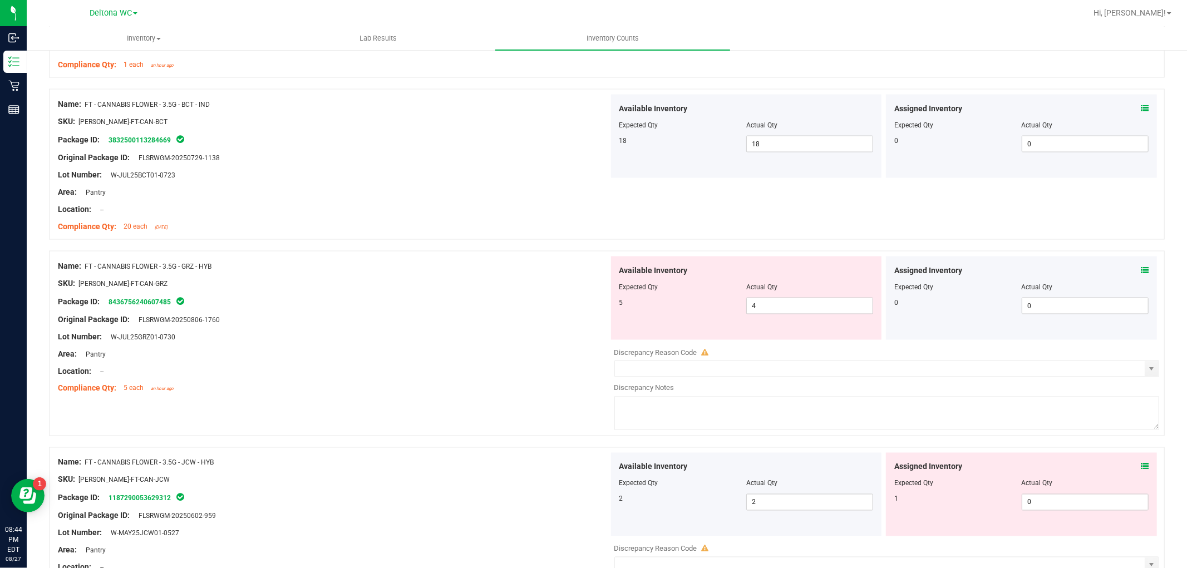
click at [1141, 270] on icon at bounding box center [1145, 271] width 8 height 8
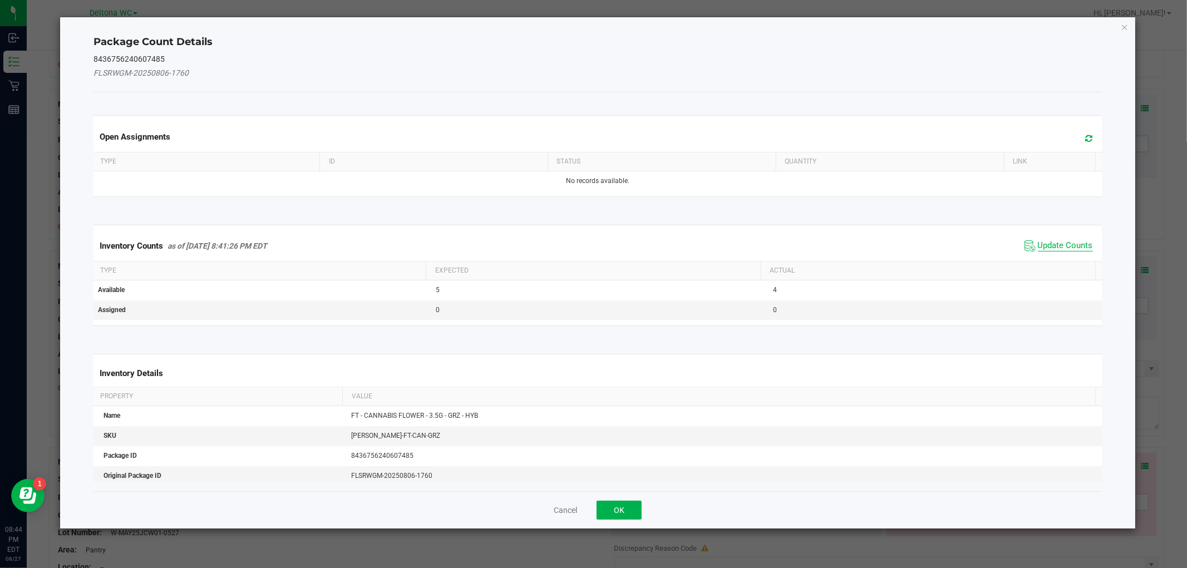
drag, startPoint x: 1064, startPoint y: 240, endPoint x: 1058, endPoint y: 248, distance: 10.3
click at [1064, 241] on span "Update Counts" at bounding box center [1065, 245] width 55 height 11
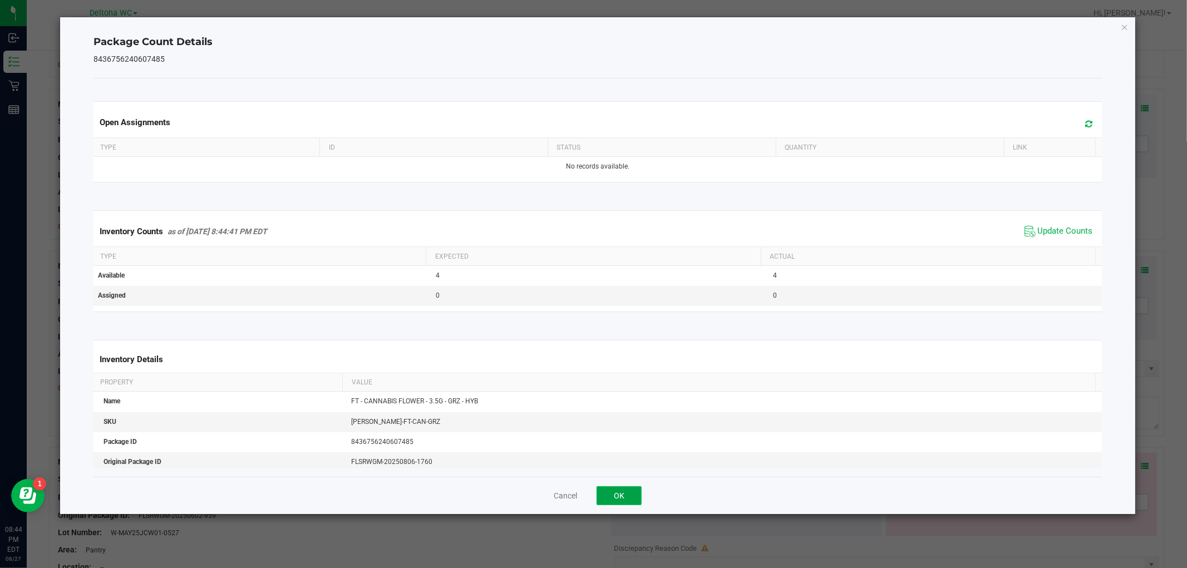
drag, startPoint x: 625, startPoint y: 494, endPoint x: 721, endPoint y: 460, distance: 101.9
click at [626, 494] on button "OK" at bounding box center [619, 496] width 45 height 19
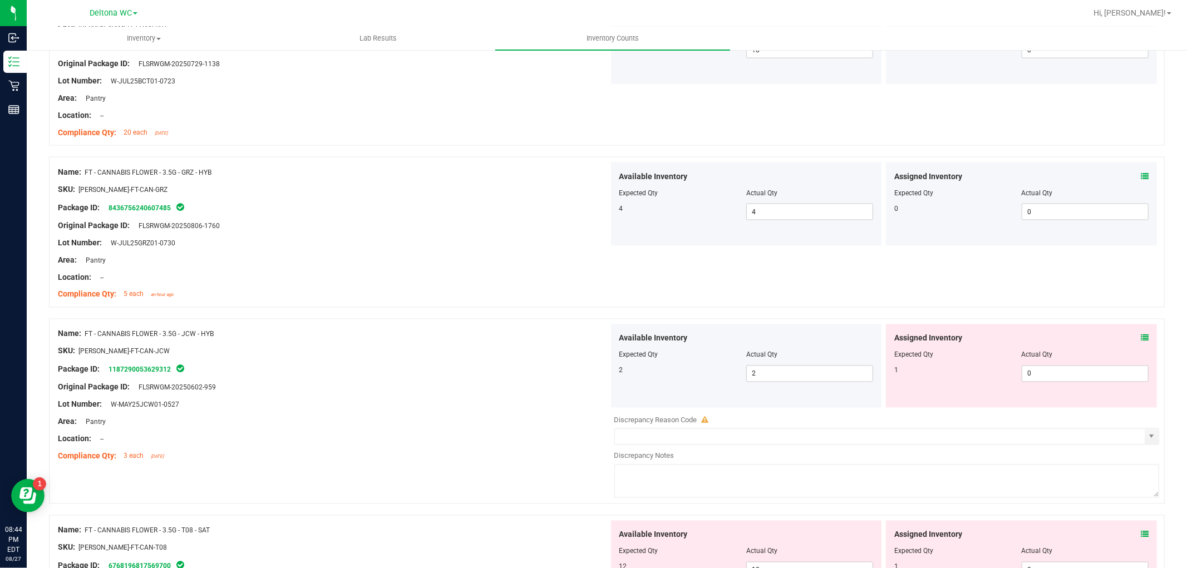
scroll to position [1670, 0]
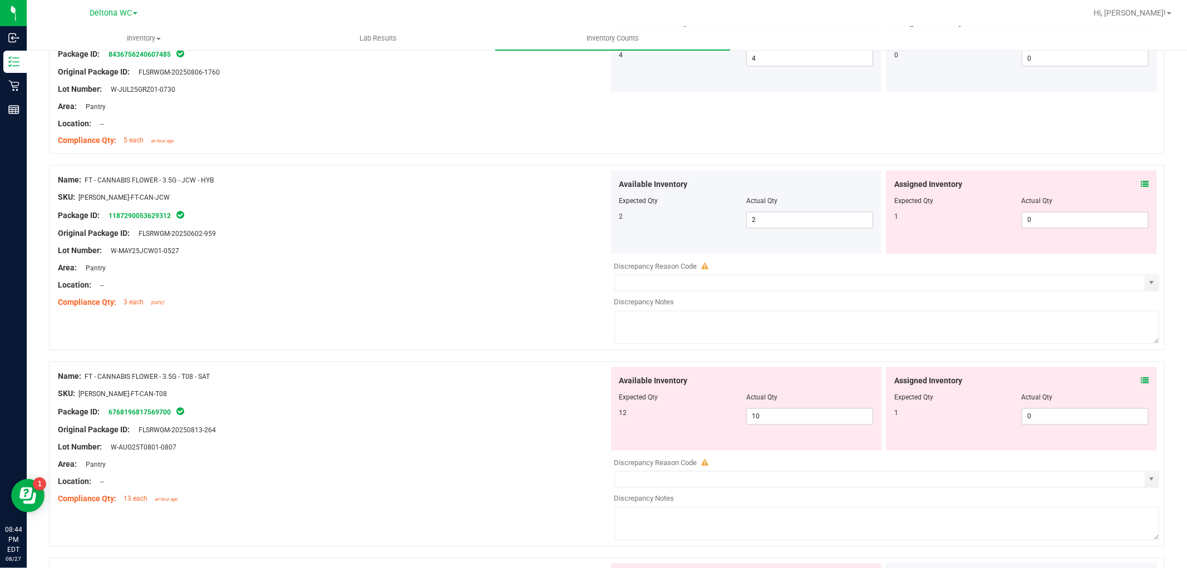
drag, startPoint x: 1136, startPoint y: 179, endPoint x: 1133, endPoint y: 185, distance: 7.2
click at [1136, 180] on div "Assigned Inventory Expected Qty Actual Qty 1 0 0" at bounding box center [1021, 213] width 271 height 84
click at [1141, 186] on icon at bounding box center [1145, 185] width 8 height 8
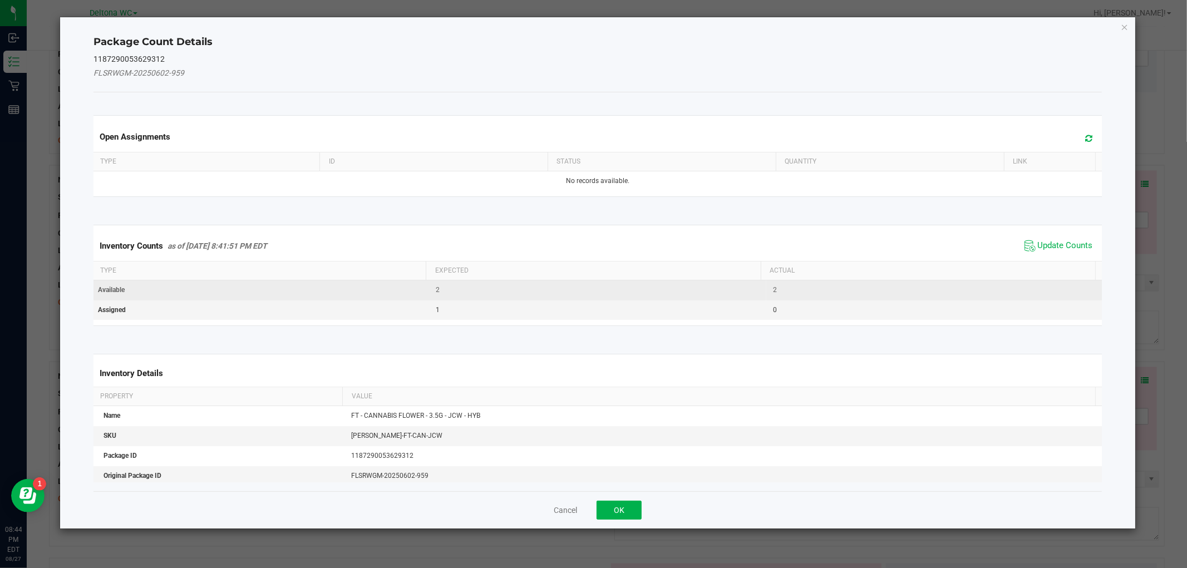
drag, startPoint x: 1063, startPoint y: 251, endPoint x: 1012, endPoint y: 289, distance: 64.0
click at [1063, 249] on span "Update Counts" at bounding box center [1065, 245] width 55 height 11
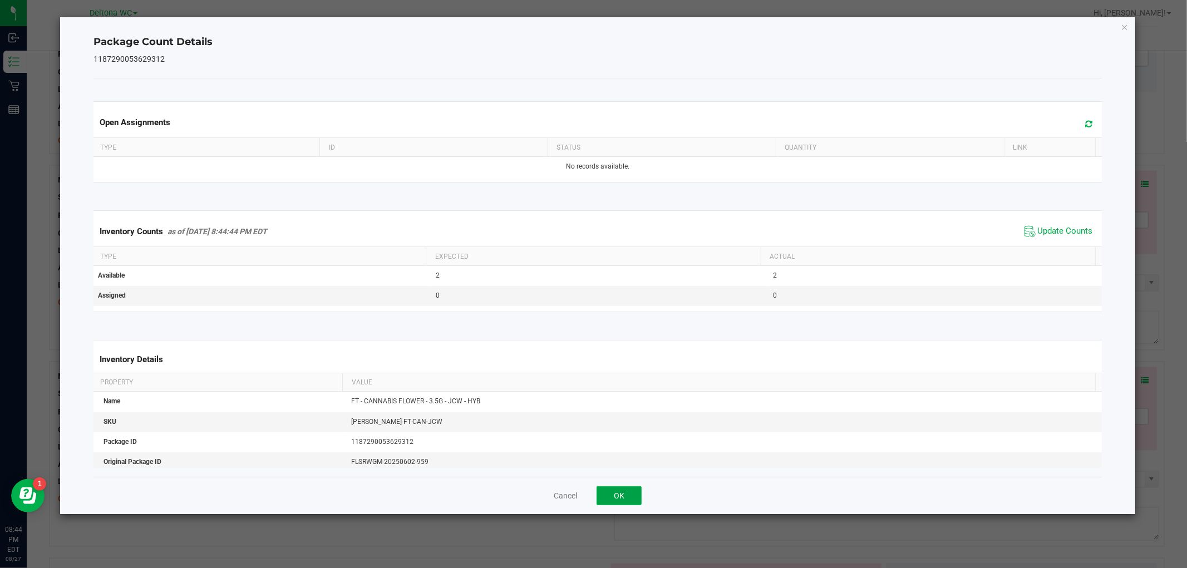
click at [613, 493] on button "OK" at bounding box center [619, 496] width 45 height 19
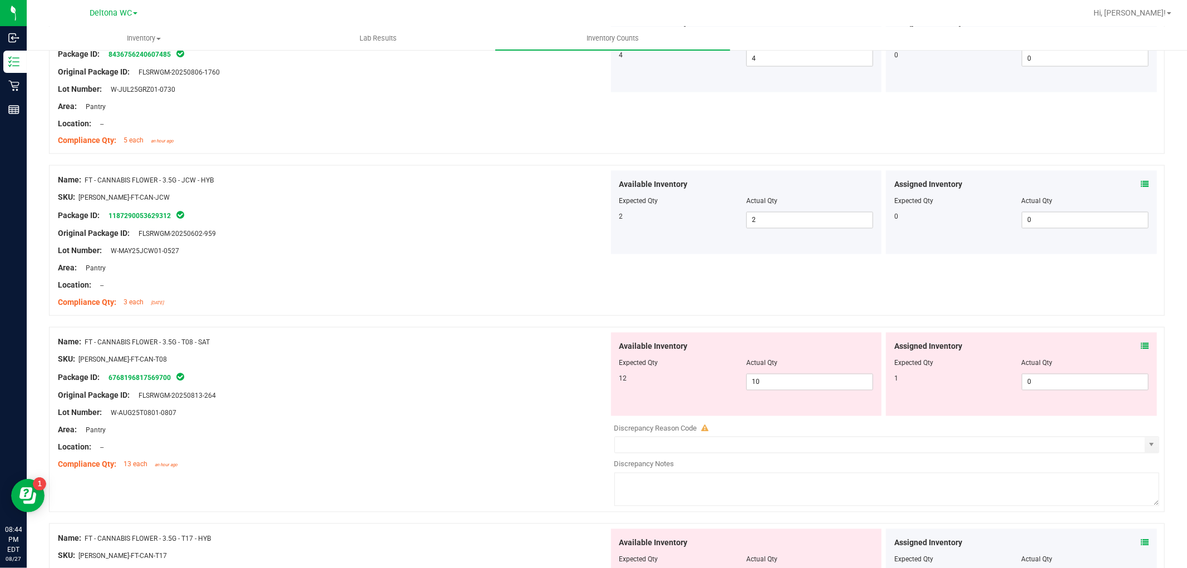
scroll to position [1794, 0]
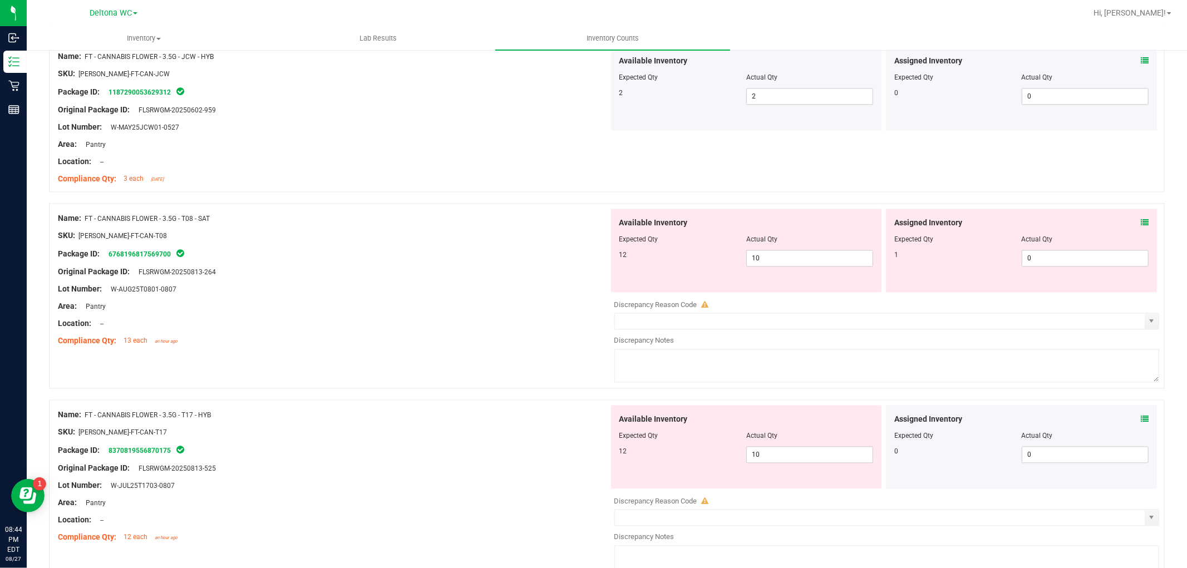
click at [1141, 222] on icon at bounding box center [1145, 223] width 8 height 8
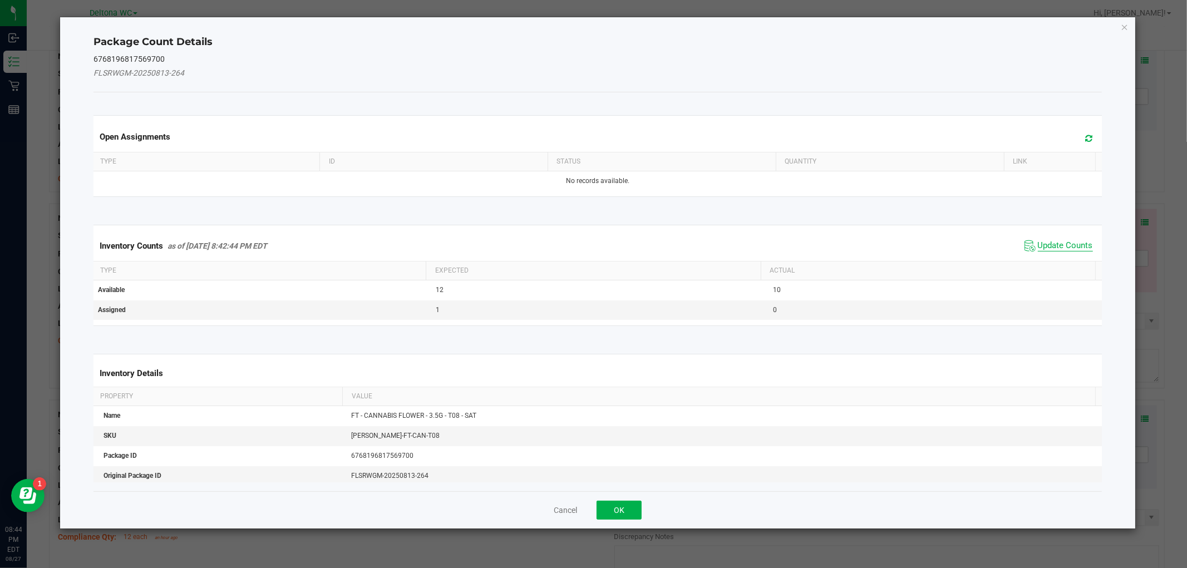
click at [1068, 245] on span "Update Counts" at bounding box center [1065, 245] width 55 height 11
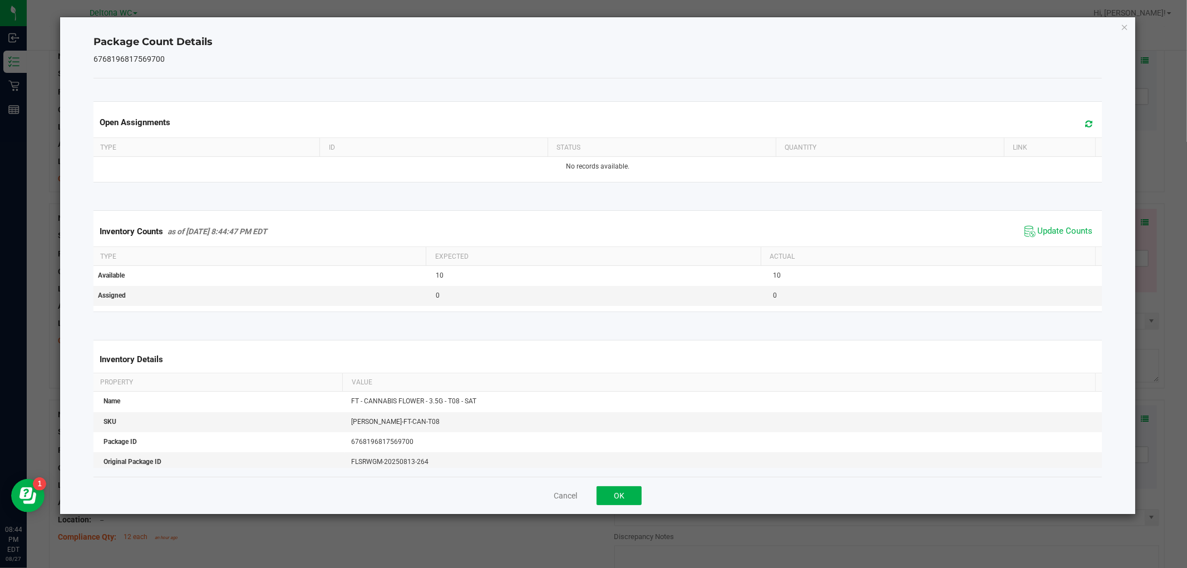
click at [600, 507] on div "Cancel OK" at bounding box center [598, 495] width 1008 height 37
drag, startPoint x: 634, startPoint y: 498, endPoint x: 721, endPoint y: 460, distance: 95.8
click at [634, 498] on button "OK" at bounding box center [619, 496] width 45 height 19
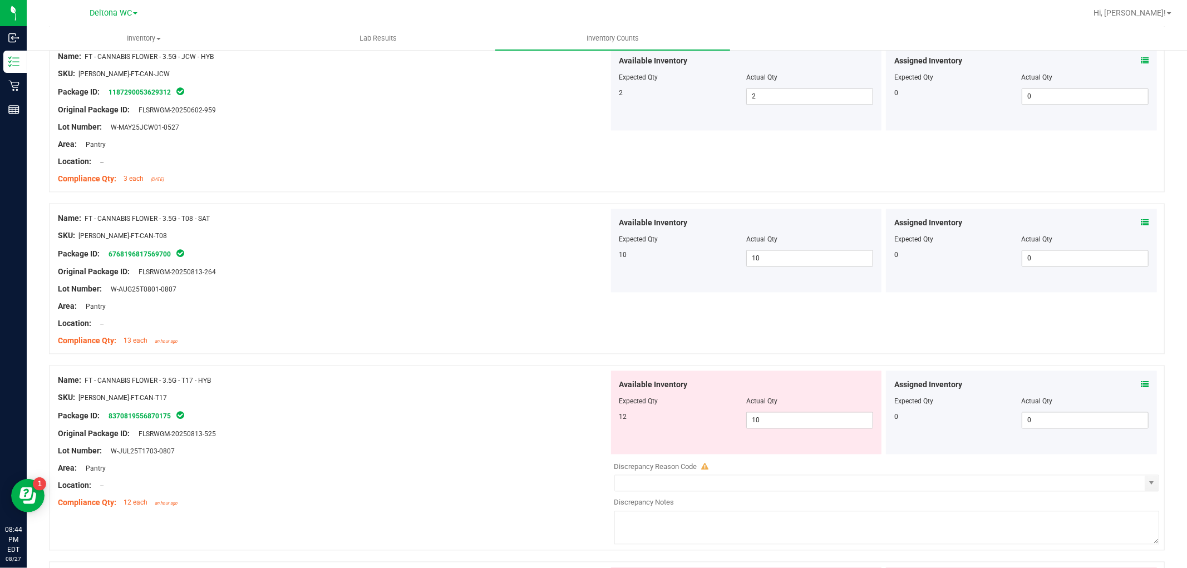
scroll to position [1979, 0]
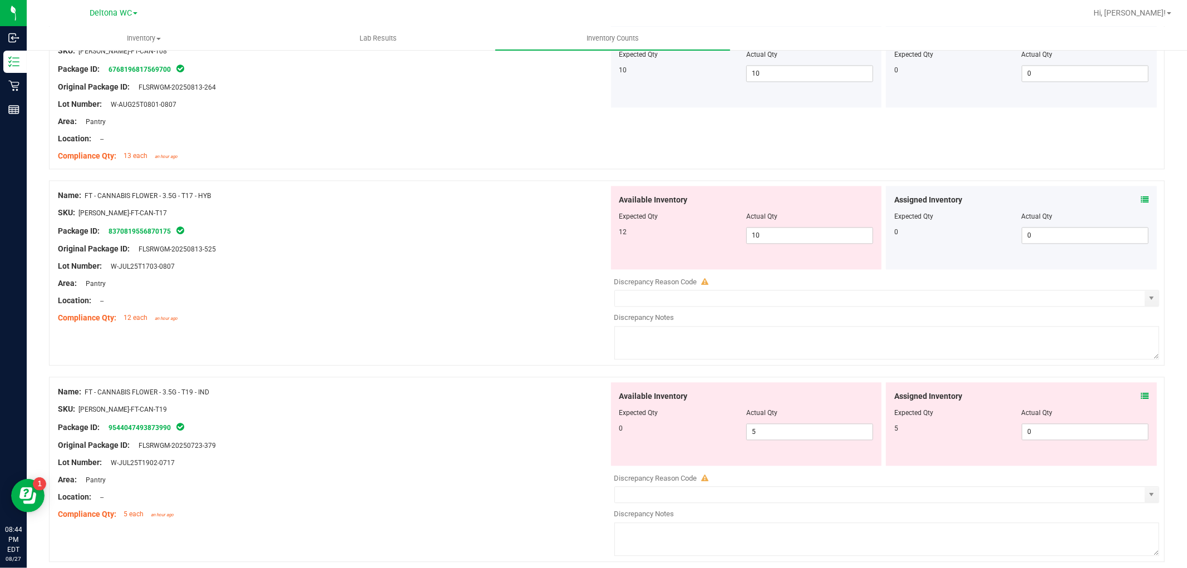
click at [1140, 198] on div "Assigned Inventory Expected Qty Actual Qty 0 0 0" at bounding box center [1021, 228] width 271 height 84
click at [1141, 198] on icon at bounding box center [1145, 200] width 8 height 8
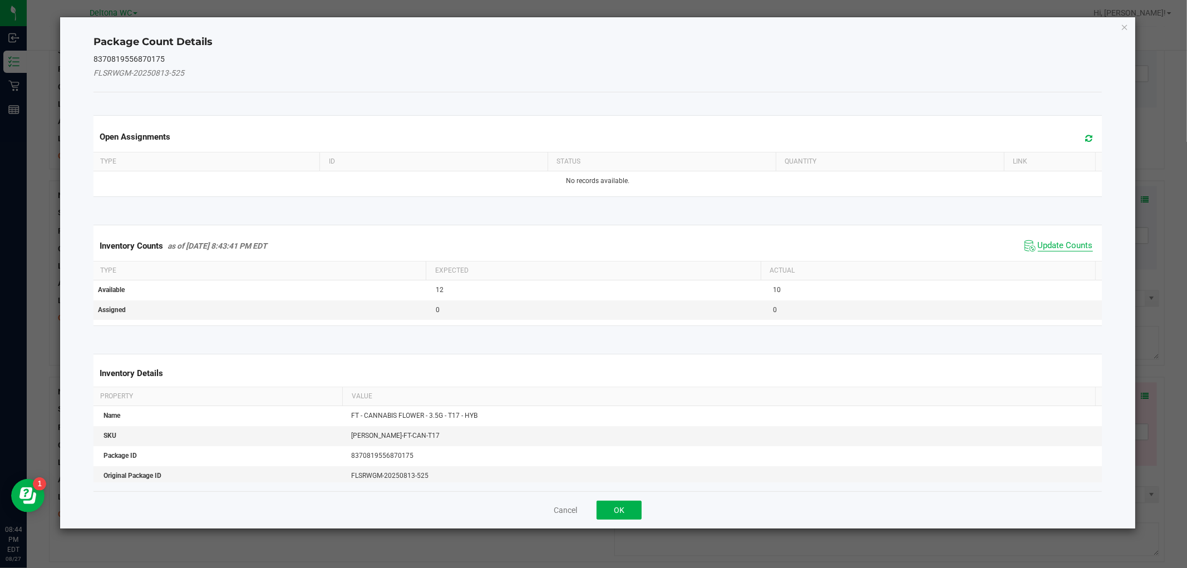
click at [1070, 253] on span "Update Counts" at bounding box center [1059, 246] width 74 height 17
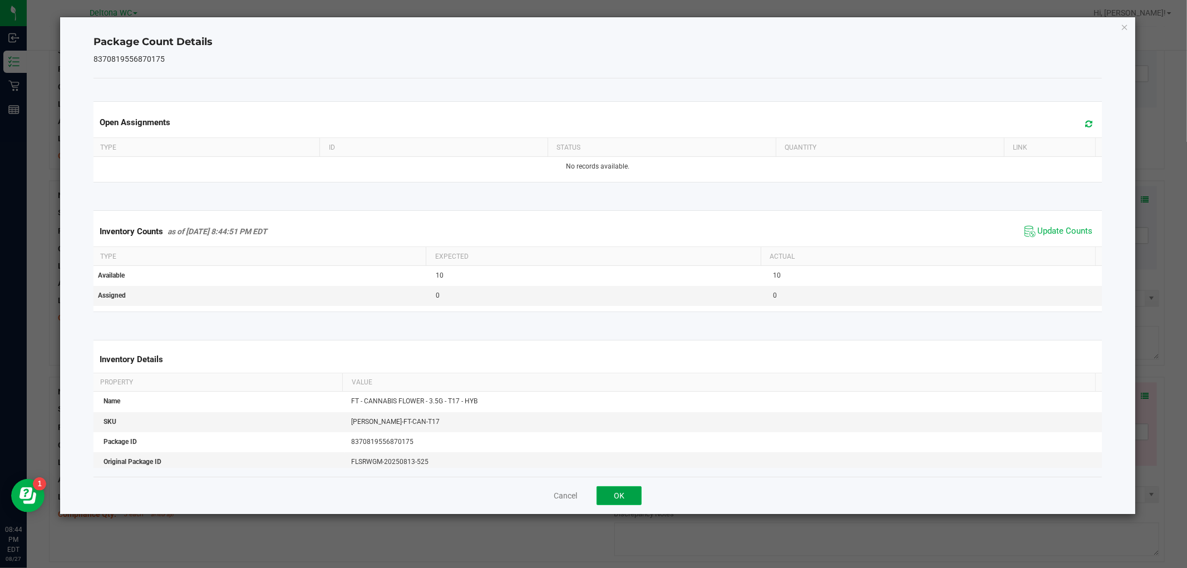
click at [628, 497] on button "OK" at bounding box center [619, 496] width 45 height 19
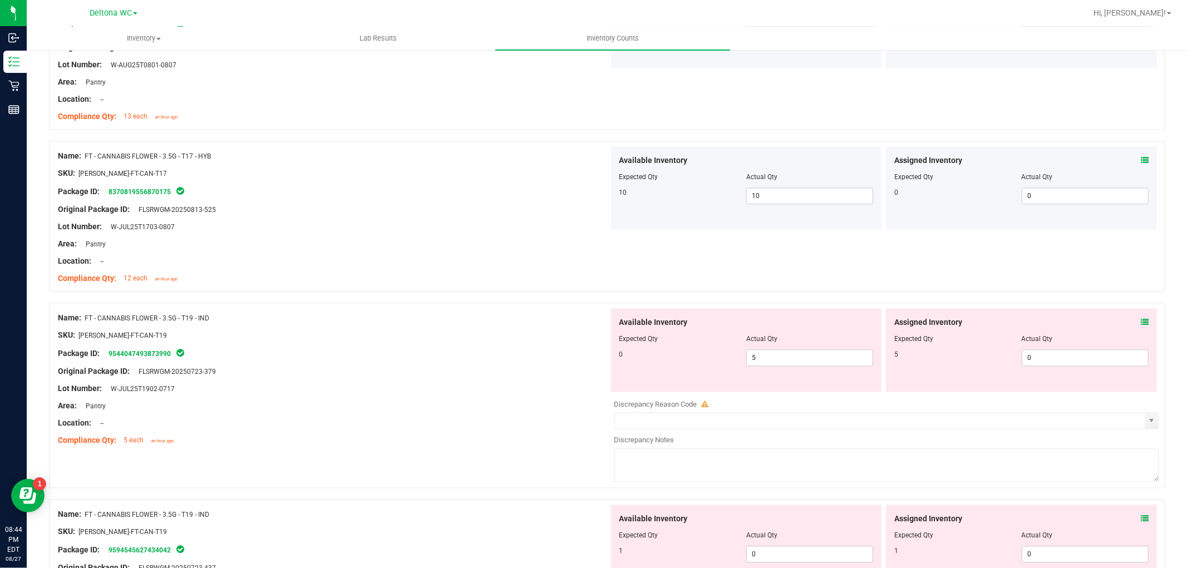
scroll to position [2041, 0]
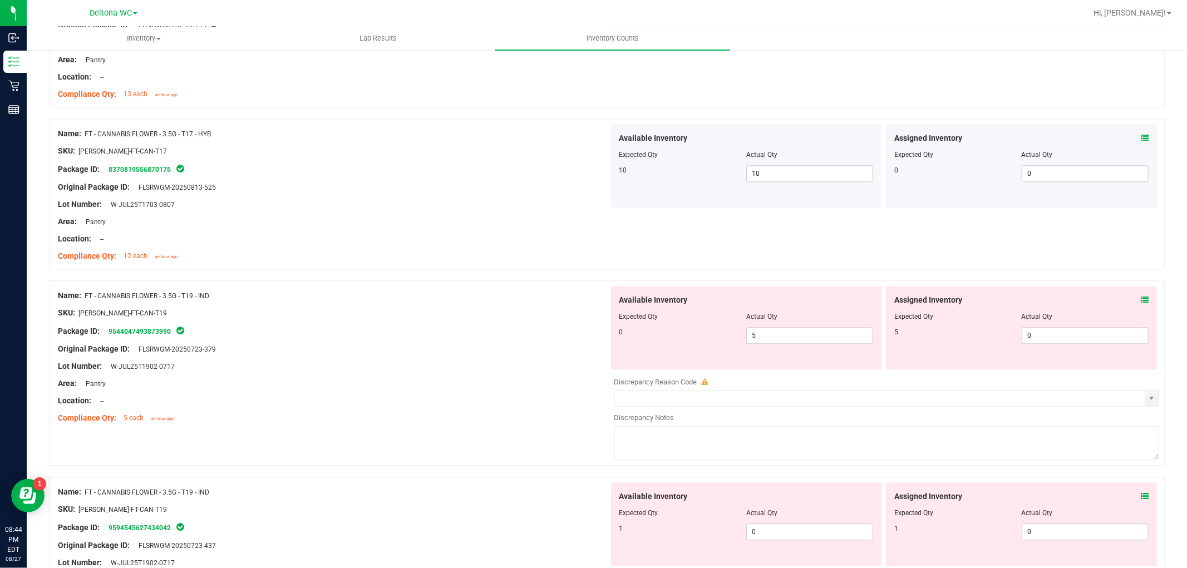
click at [1141, 301] on icon at bounding box center [1145, 300] width 8 height 8
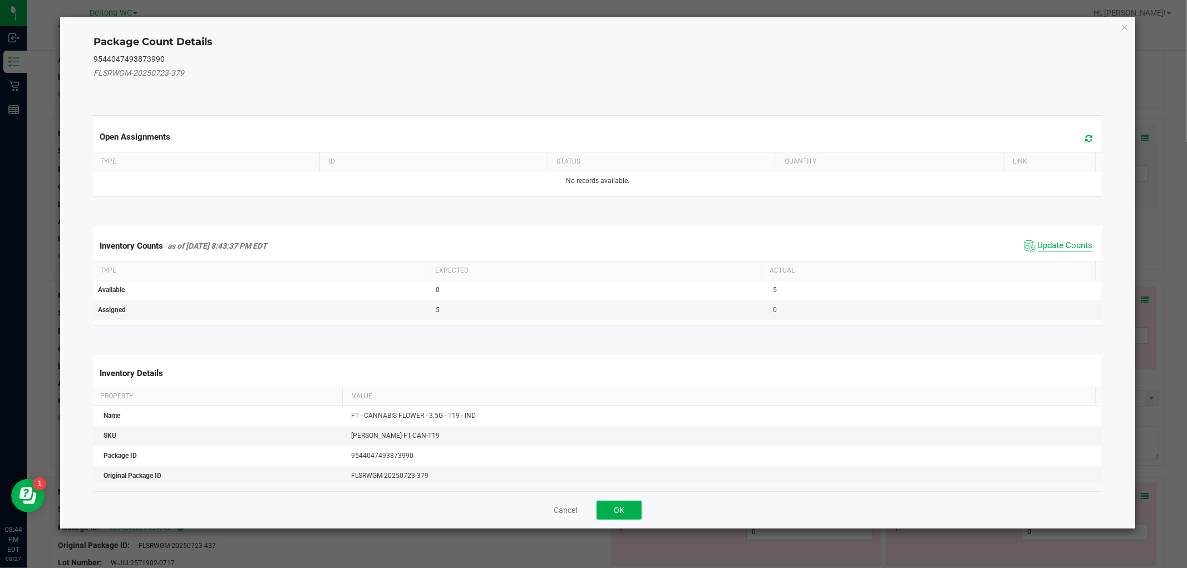
click at [1067, 248] on span "Update Counts" at bounding box center [1065, 245] width 55 height 11
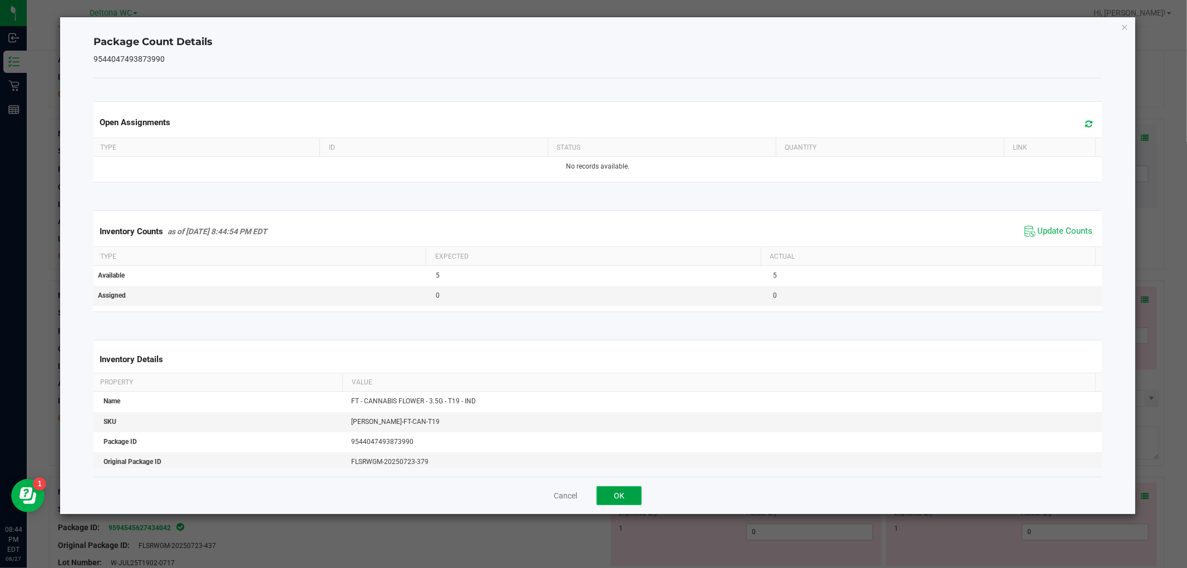
click at [629, 503] on button "OK" at bounding box center [619, 496] width 45 height 19
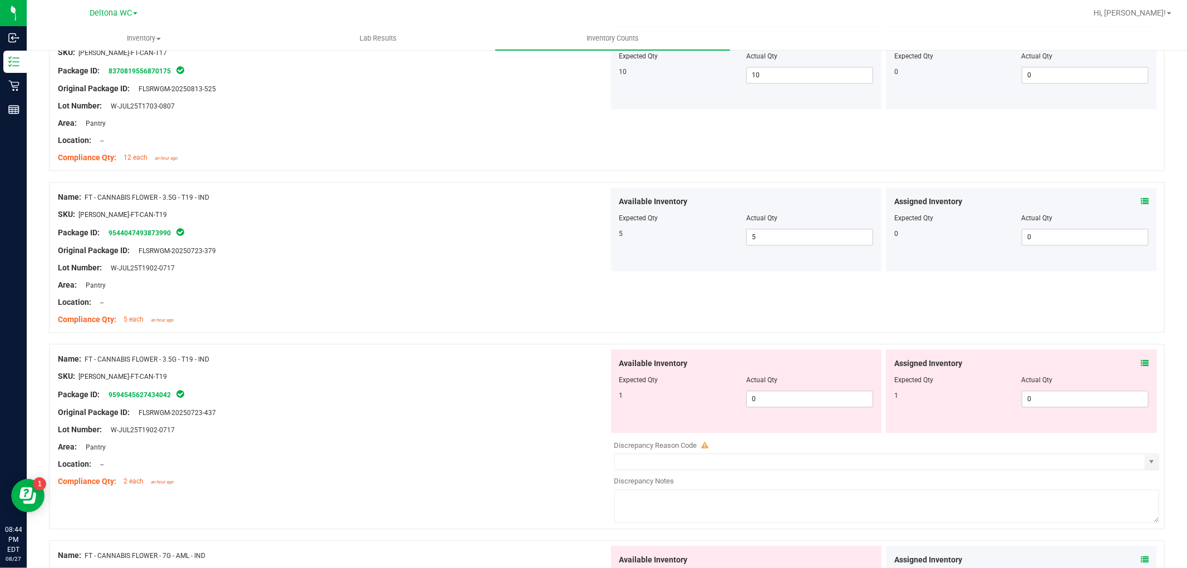
scroll to position [2289, 0]
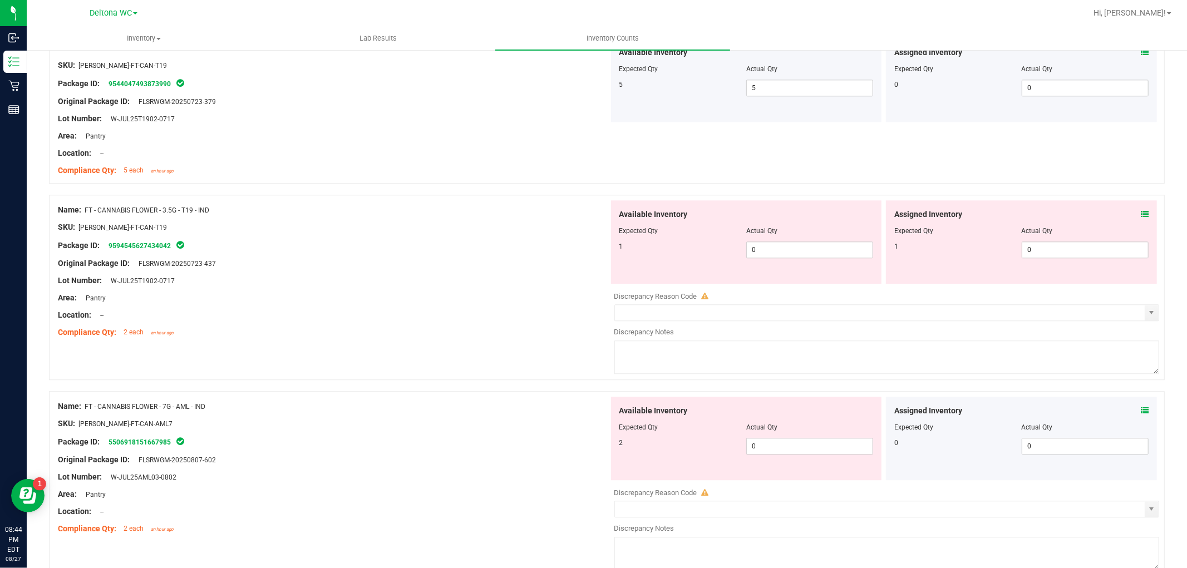
drag, startPoint x: 1140, startPoint y: 213, endPoint x: 1133, endPoint y: 219, distance: 8.3
click at [1138, 214] on div "Assigned Inventory Expected Qty Actual Qty 1 0 0" at bounding box center [1021, 242] width 271 height 84
click at [1142, 208] on div "Assigned Inventory Expected Qty Actual Qty 1 0 0" at bounding box center [1021, 242] width 271 height 84
click at [1138, 210] on div "Assigned Inventory Expected Qty Actual Qty 1 0 0" at bounding box center [1021, 242] width 271 height 84
click at [1141, 210] on span at bounding box center [1145, 215] width 8 height 12
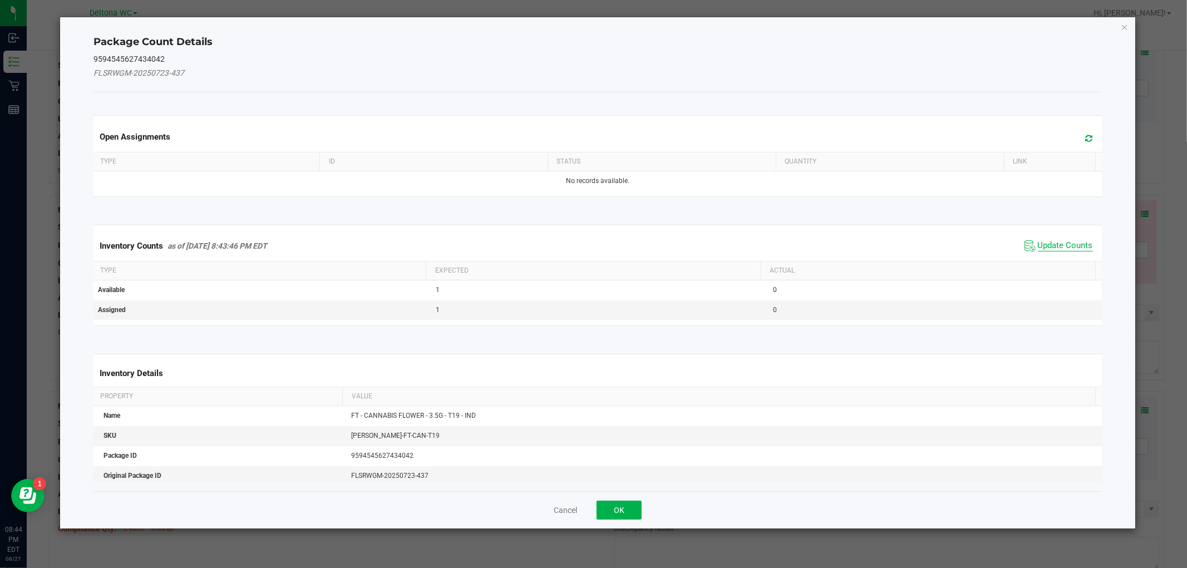
drag, startPoint x: 1058, startPoint y: 255, endPoint x: 1056, endPoint y: 249, distance: 6.0
click at [1057, 255] on div "Inventory Counts as of Aug 27, 2025 8:43:46 PM EDT Update Counts" at bounding box center [597, 246] width 1013 height 30
drag, startPoint x: 1056, startPoint y: 249, endPoint x: 1034, endPoint y: 263, distance: 25.3
click at [1056, 249] on span "Update Counts" at bounding box center [1065, 245] width 55 height 11
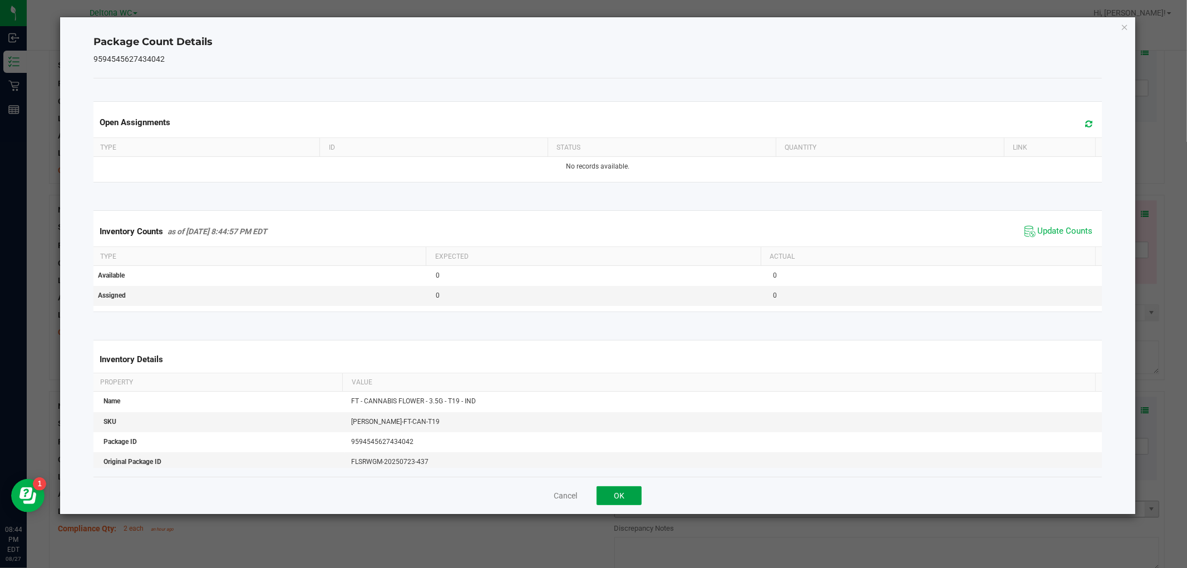
drag, startPoint x: 617, startPoint y: 505, endPoint x: 647, endPoint y: 485, distance: 36.1
click at [619, 503] on button "OK" at bounding box center [619, 496] width 45 height 19
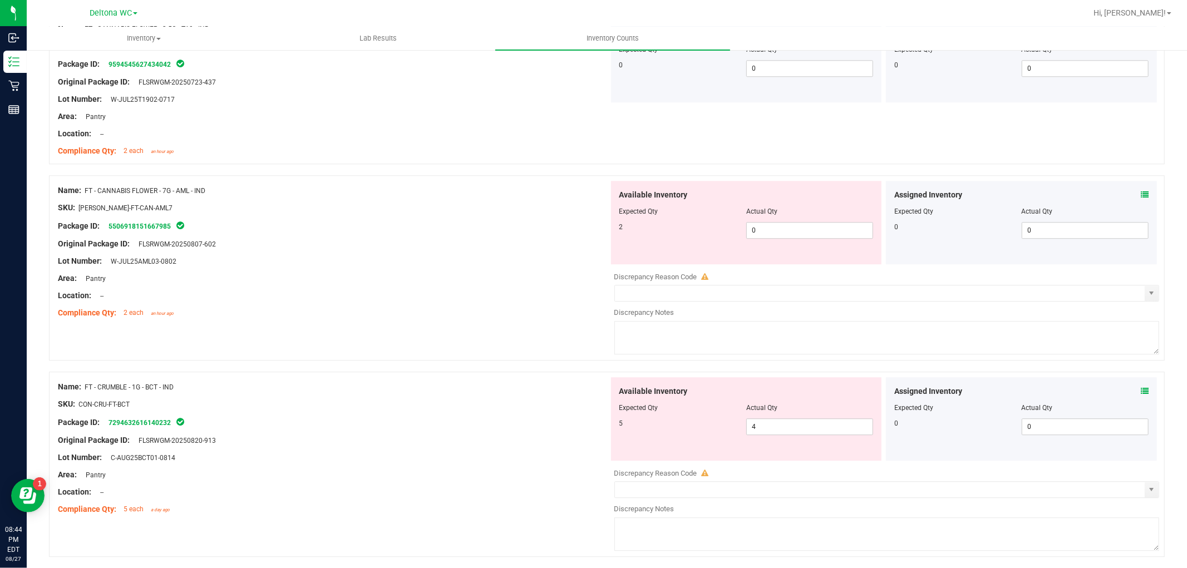
scroll to position [2598, 0]
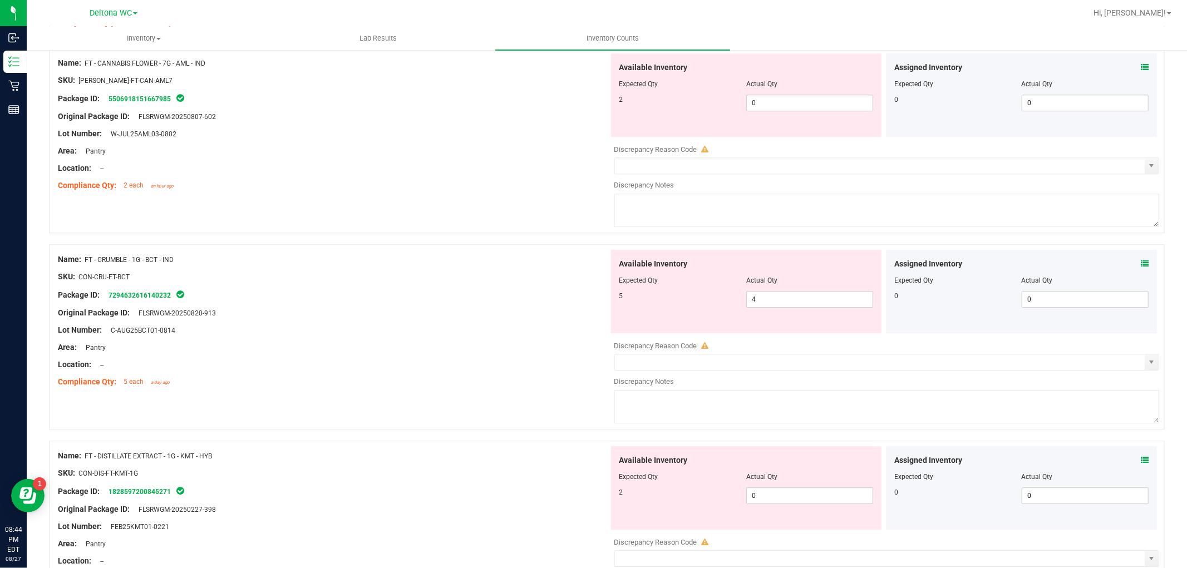
click at [1141, 263] on icon at bounding box center [1145, 264] width 8 height 8
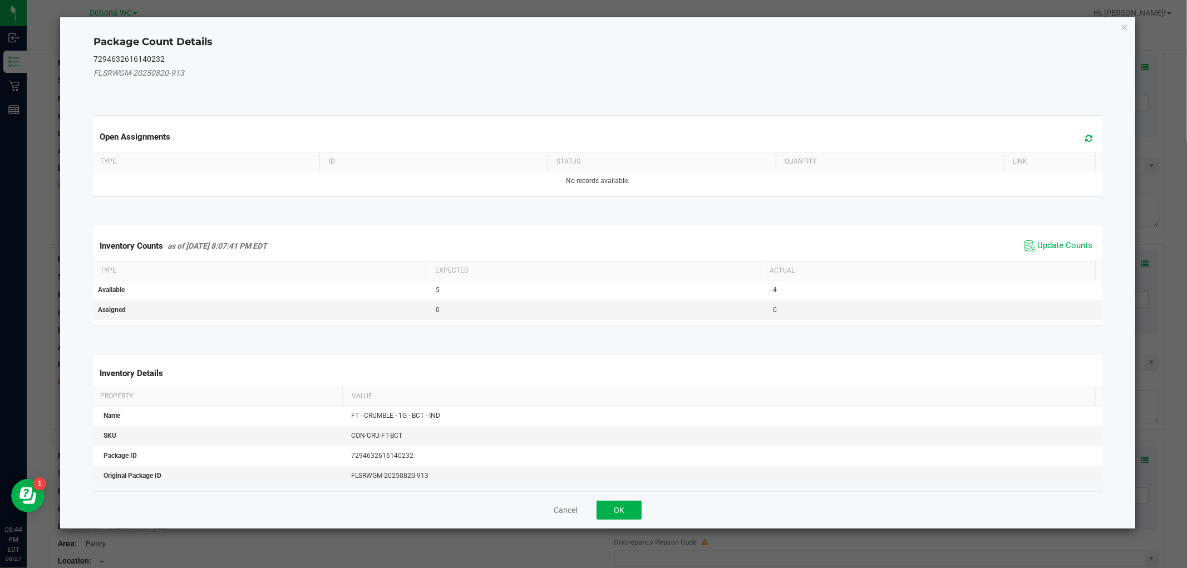
click at [1049, 238] on span "Update Counts" at bounding box center [1059, 246] width 74 height 17
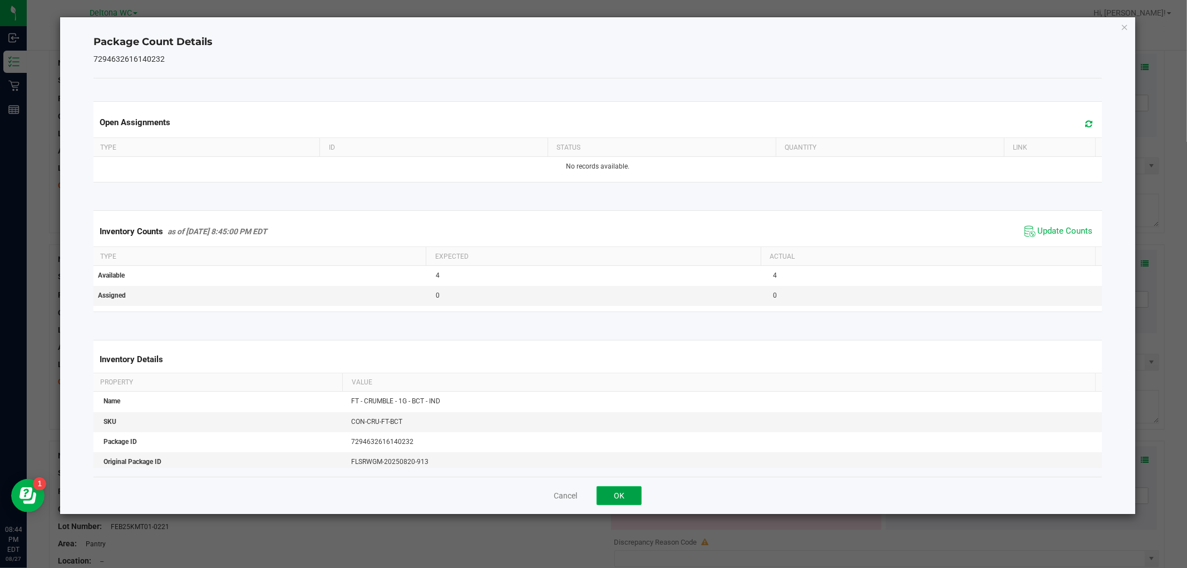
click at [609, 492] on button "OK" at bounding box center [619, 496] width 45 height 19
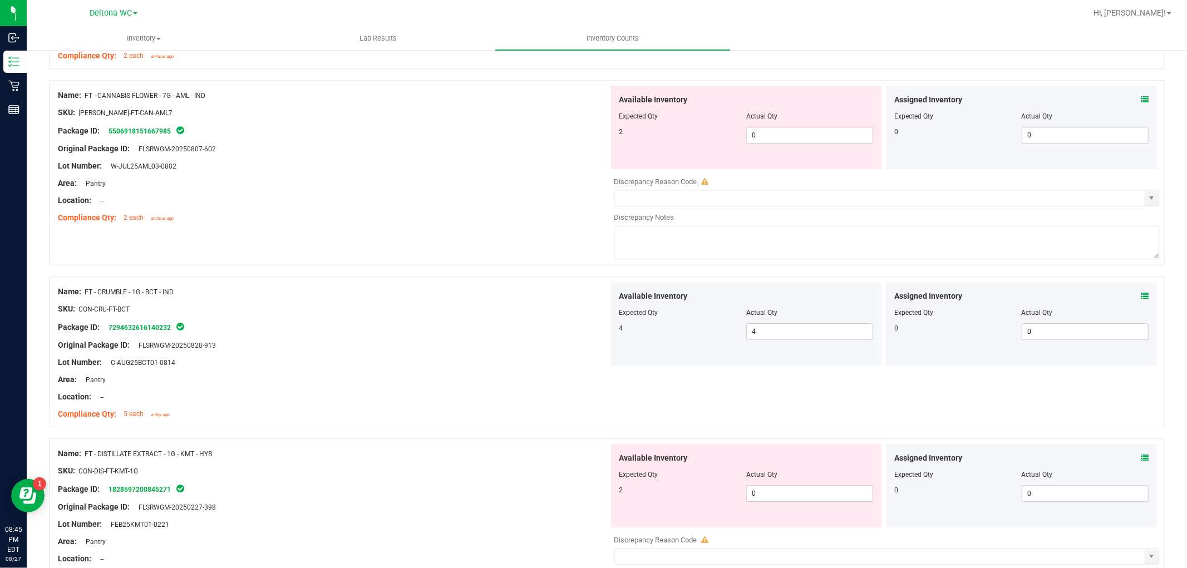
scroll to position [2721, 0]
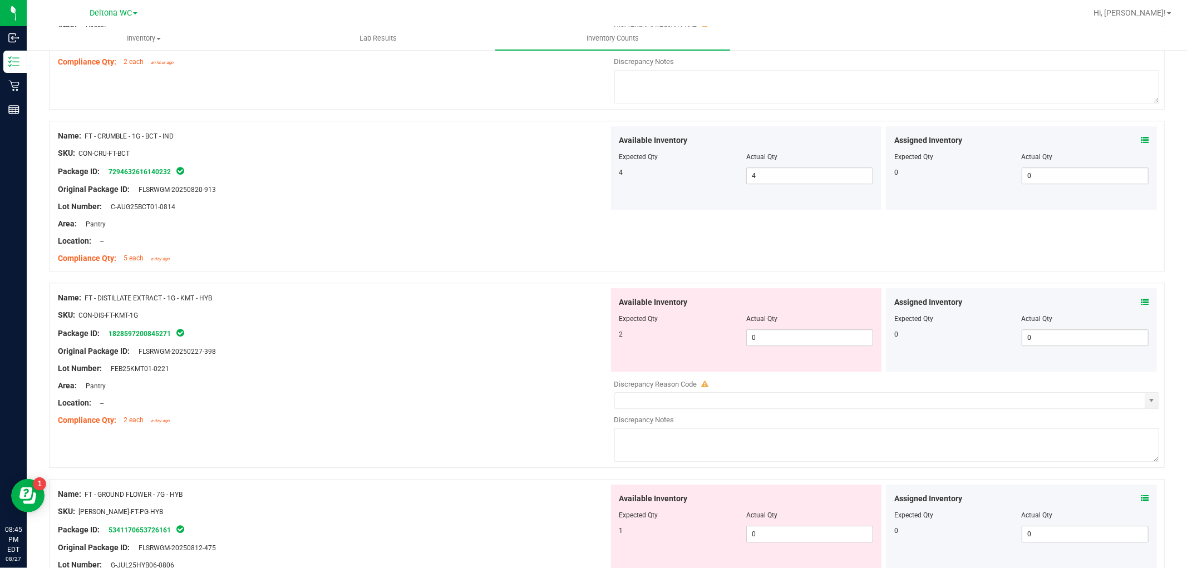
click at [1141, 302] on icon at bounding box center [1145, 302] width 8 height 8
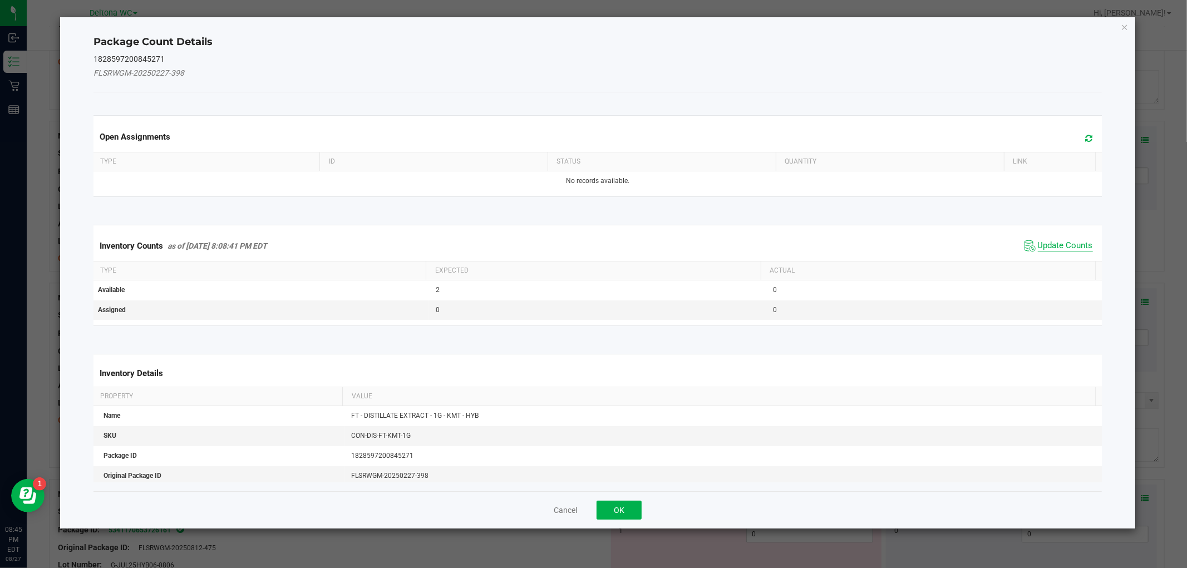
click at [1058, 244] on span "Update Counts" at bounding box center [1065, 245] width 55 height 11
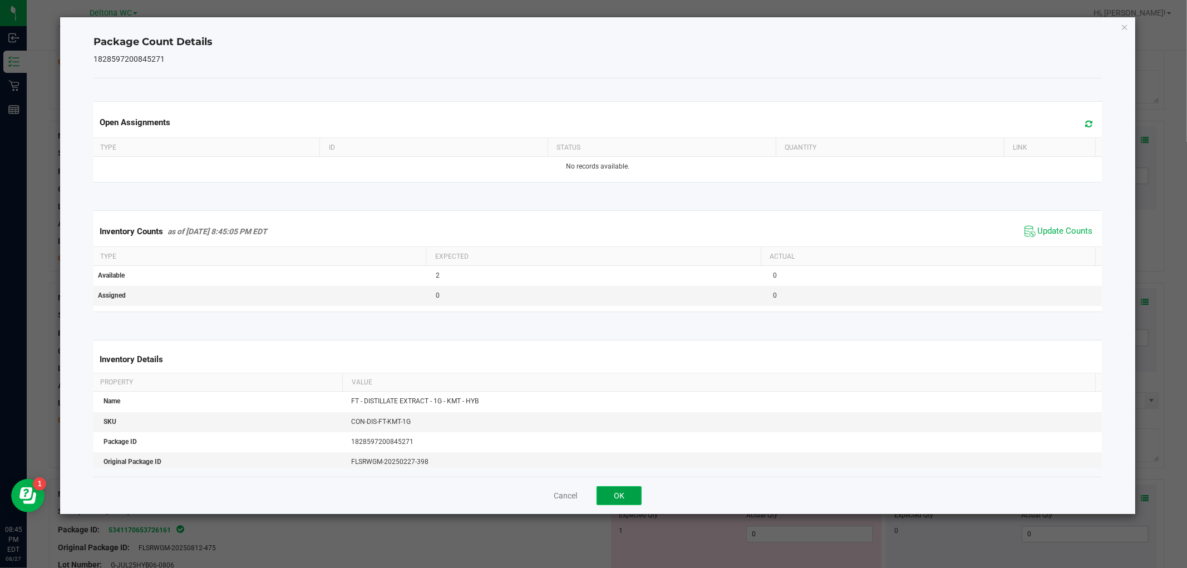
click at [615, 498] on button "OK" at bounding box center [619, 496] width 45 height 19
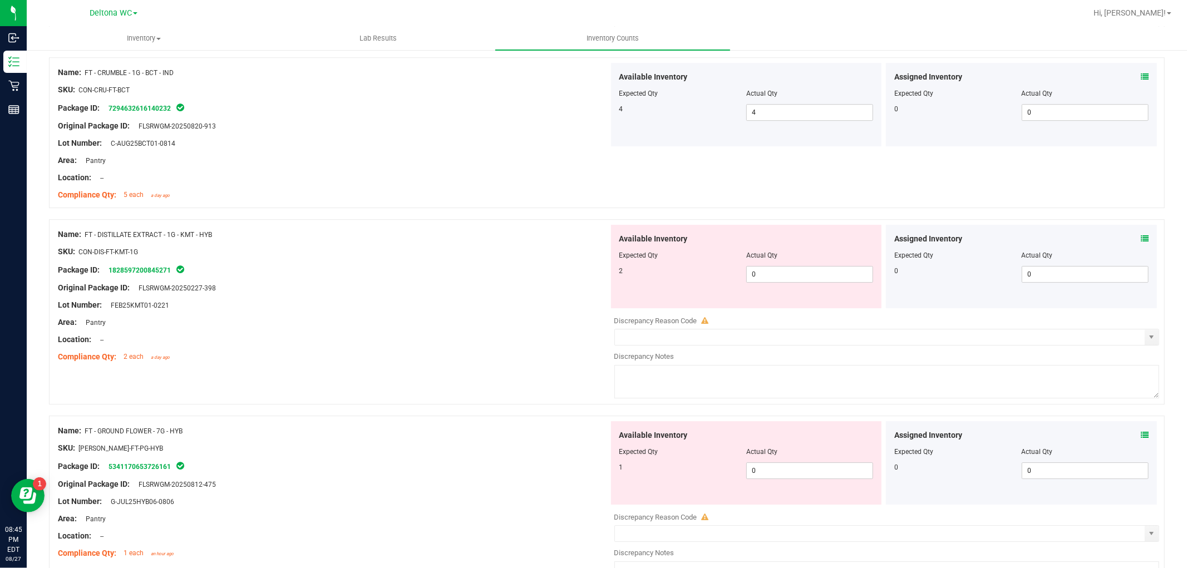
scroll to position [2907, 0]
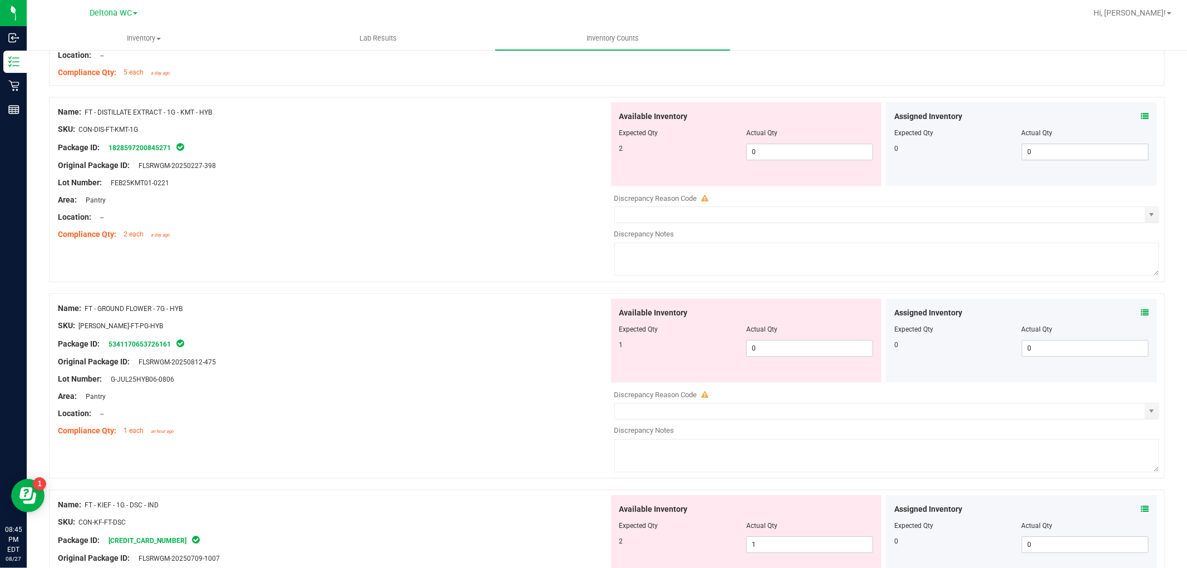
click at [1141, 118] on icon at bounding box center [1145, 116] width 8 height 8
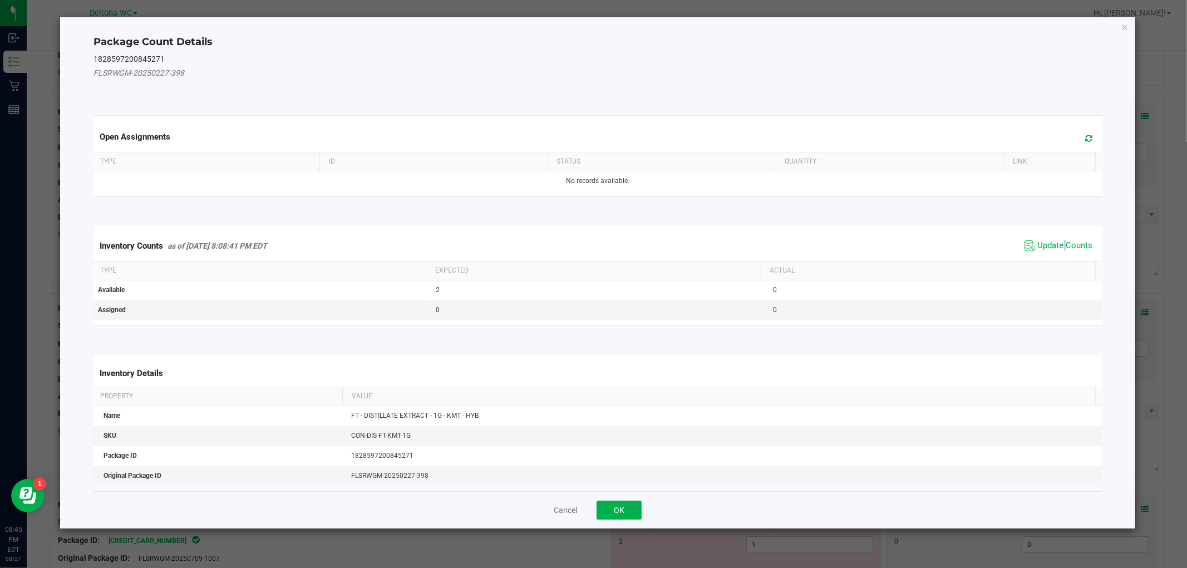
drag, startPoint x: 1056, startPoint y: 245, endPoint x: 1054, endPoint y: 251, distance: 5.8
click at [1054, 251] on span "Update Counts" at bounding box center [1065, 245] width 55 height 11
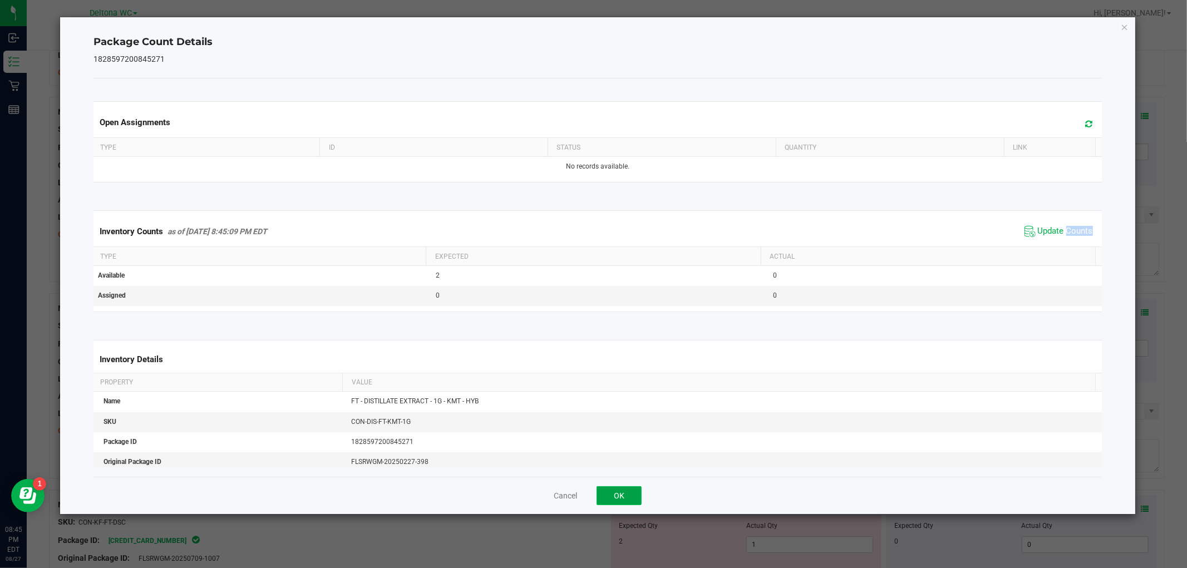
click at [603, 504] on button "OK" at bounding box center [619, 496] width 45 height 19
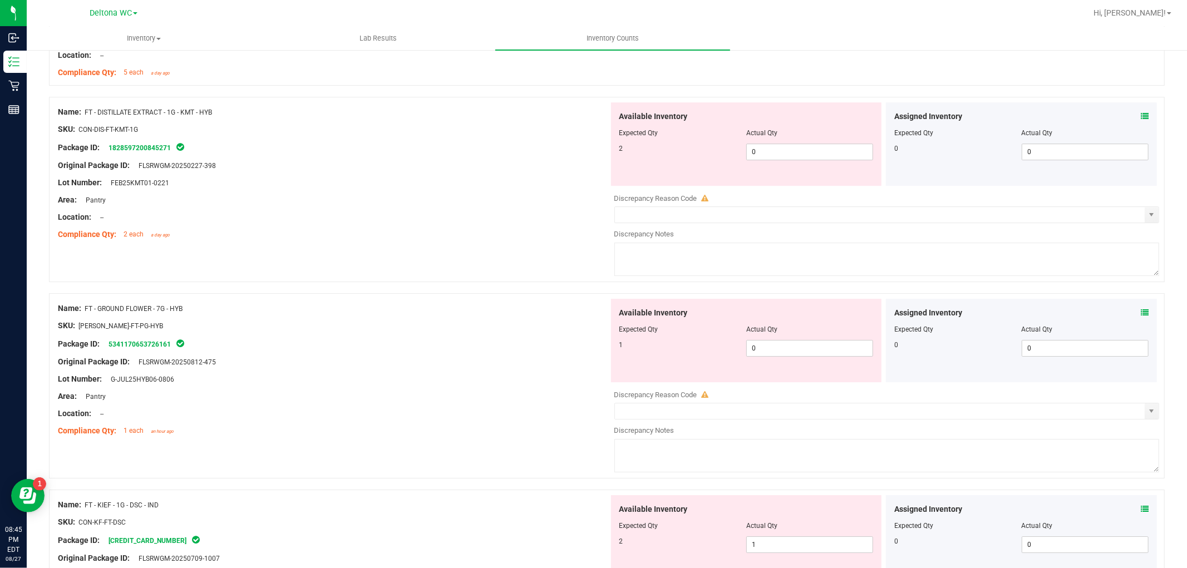
drag, startPoint x: 1136, startPoint y: 308, endPoint x: 1133, endPoint y: 317, distance: 9.7
click at [1134, 312] on div "Assigned Inventory Expected Qty Actual Qty 0 0 0" at bounding box center [1021, 341] width 271 height 84
click at [1141, 317] on icon at bounding box center [1145, 313] width 8 height 8
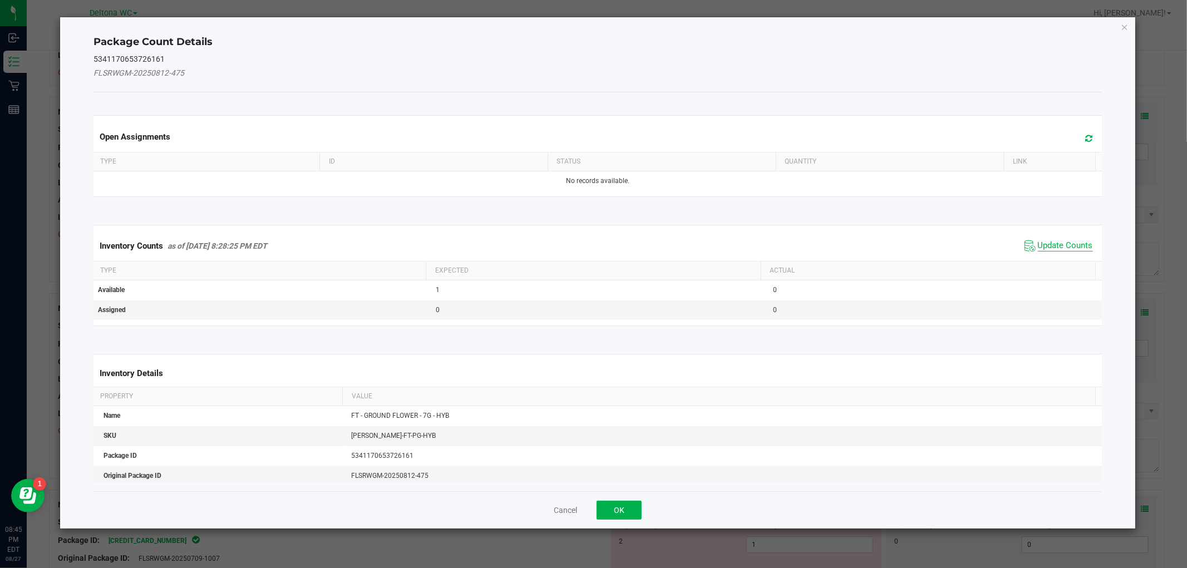
drag, startPoint x: 1069, startPoint y: 254, endPoint x: 1068, endPoint y: 246, distance: 8.5
click at [1068, 251] on div "Inventory Counts as of Aug 27, 2025 8:28:25 PM EDT Update Counts" at bounding box center [597, 246] width 1013 height 30
drag, startPoint x: 1068, startPoint y: 246, endPoint x: 806, endPoint y: 346, distance: 280.5
click at [1067, 246] on span "Update Counts" at bounding box center [1065, 245] width 55 height 11
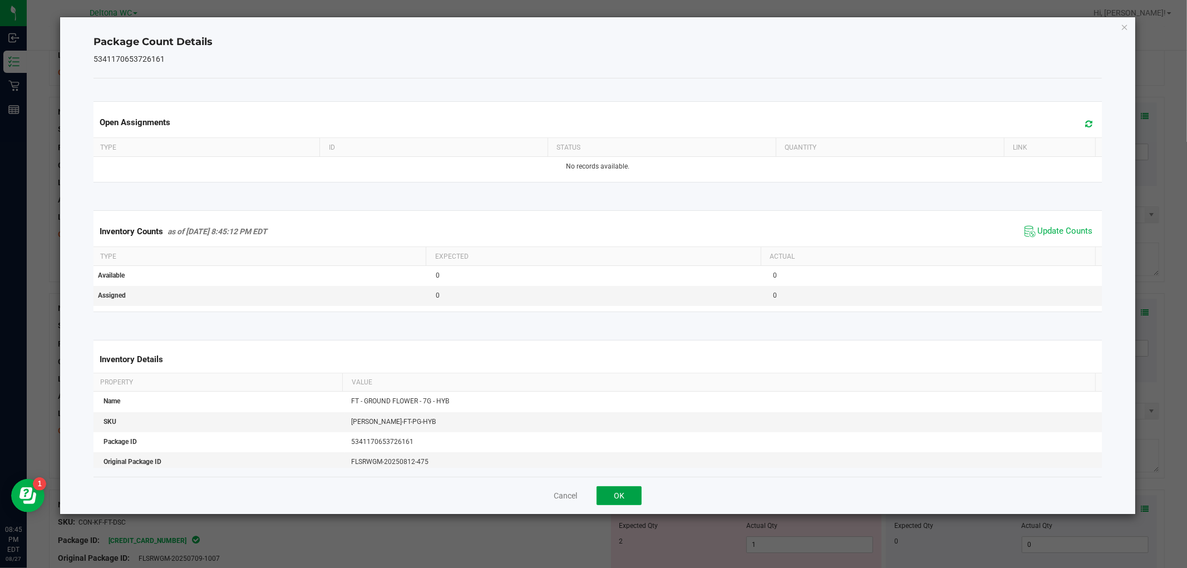
click at [631, 487] on button "OK" at bounding box center [619, 496] width 45 height 19
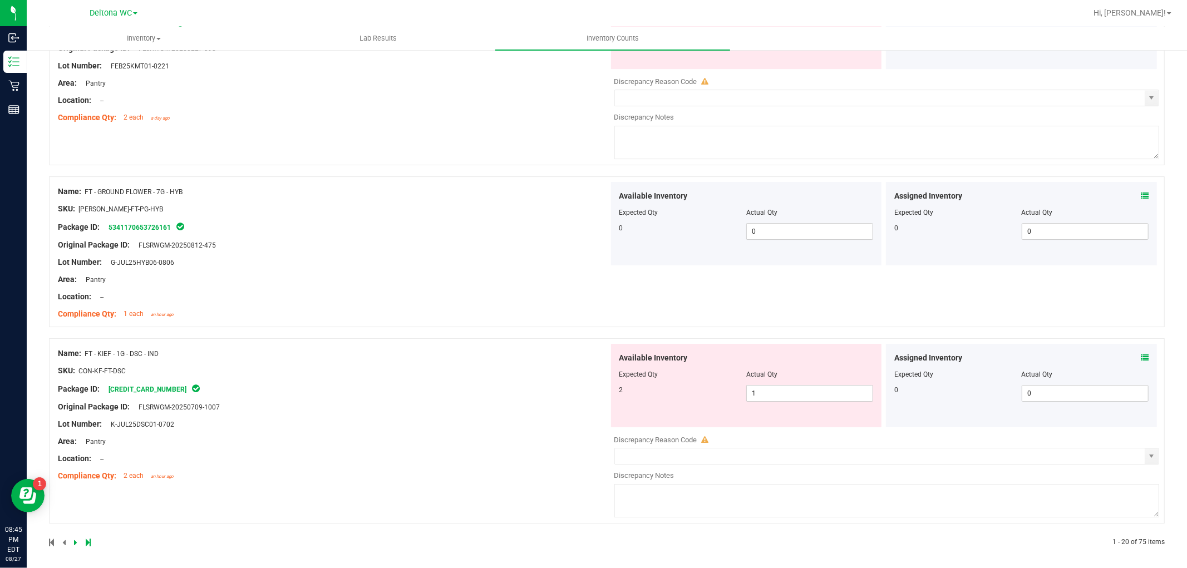
scroll to position [3032, 0]
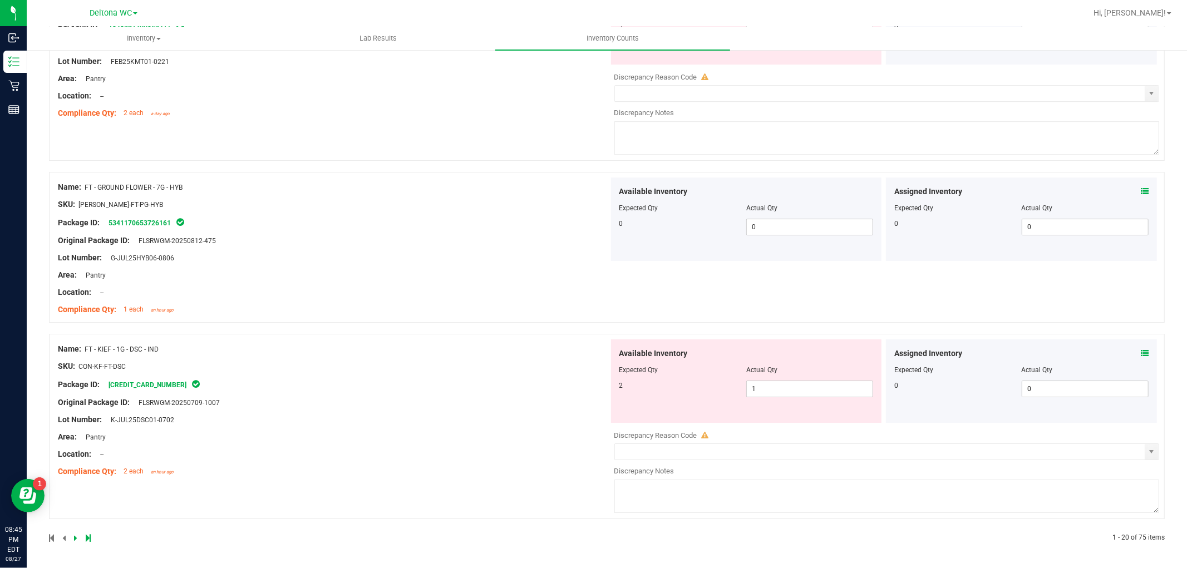
click at [1137, 348] on div "Assigned Inventory Expected Qty Actual Qty 0 0 0" at bounding box center [1021, 382] width 271 height 84
click at [1141, 348] on span at bounding box center [1145, 354] width 8 height 12
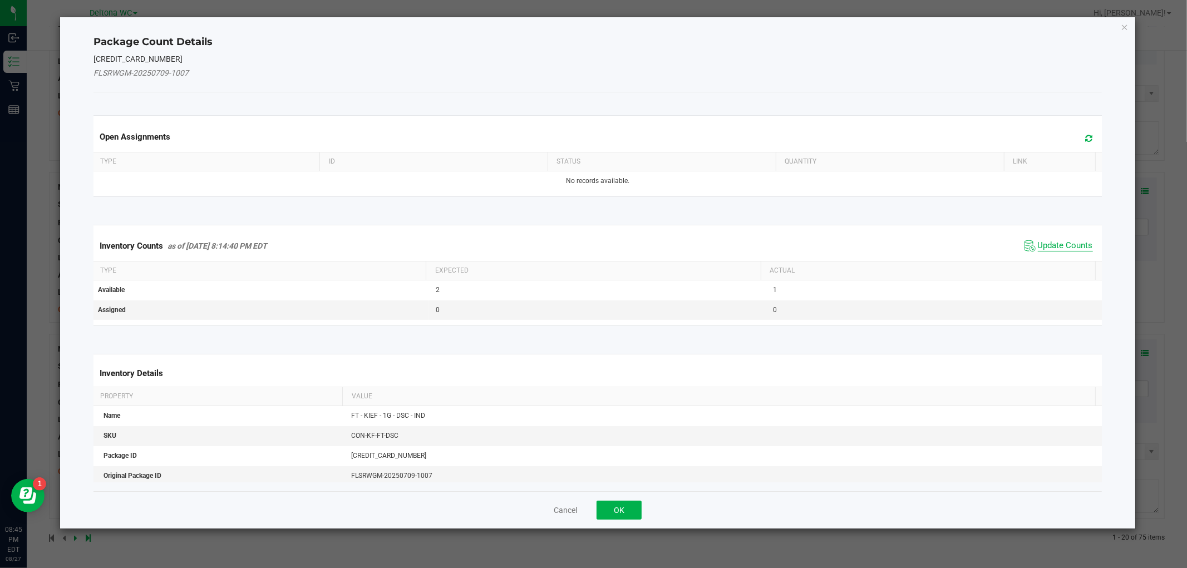
drag, startPoint x: 1043, startPoint y: 228, endPoint x: 1045, endPoint y: 241, distance: 12.9
click at [1043, 231] on kendo-grid "Inventory Counts as of Aug 27, 2025 8:14:40 PM EDT Update Counts Type Expected …" at bounding box center [597, 275] width 1025 height 101
drag, startPoint x: 1045, startPoint y: 241, endPoint x: 1024, endPoint y: 265, distance: 31.6
click at [1047, 241] on span "Update Counts" at bounding box center [1065, 245] width 55 height 11
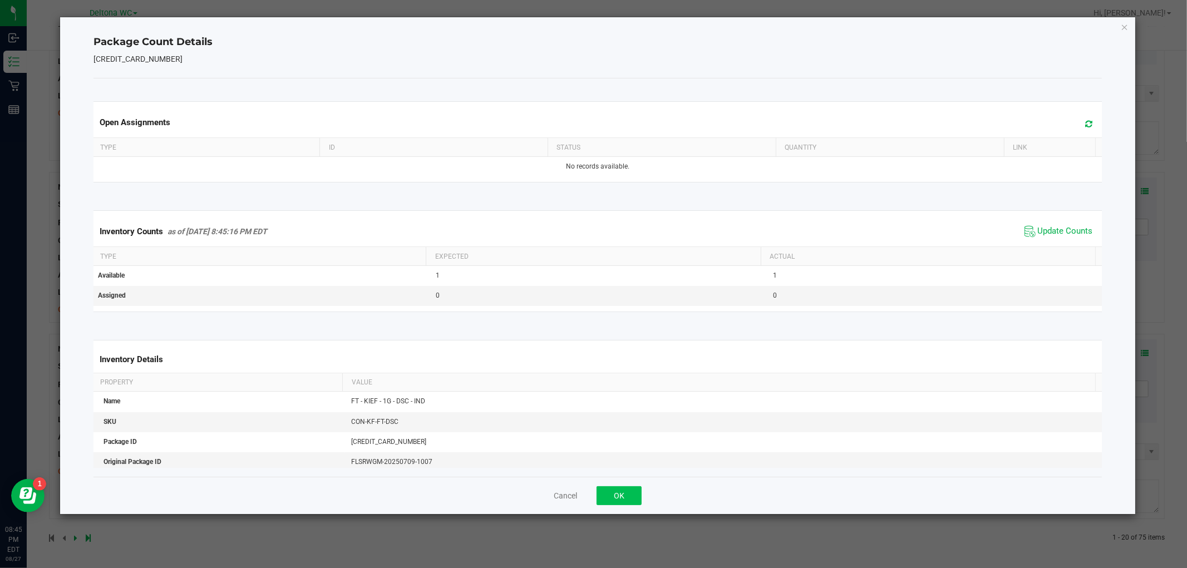
drag, startPoint x: 602, startPoint y: 510, endPoint x: 610, endPoint y: 501, distance: 11.8
click at [605, 505] on div "Cancel OK" at bounding box center [598, 495] width 1008 height 37
click at [610, 501] on button "OK" at bounding box center [619, 496] width 45 height 19
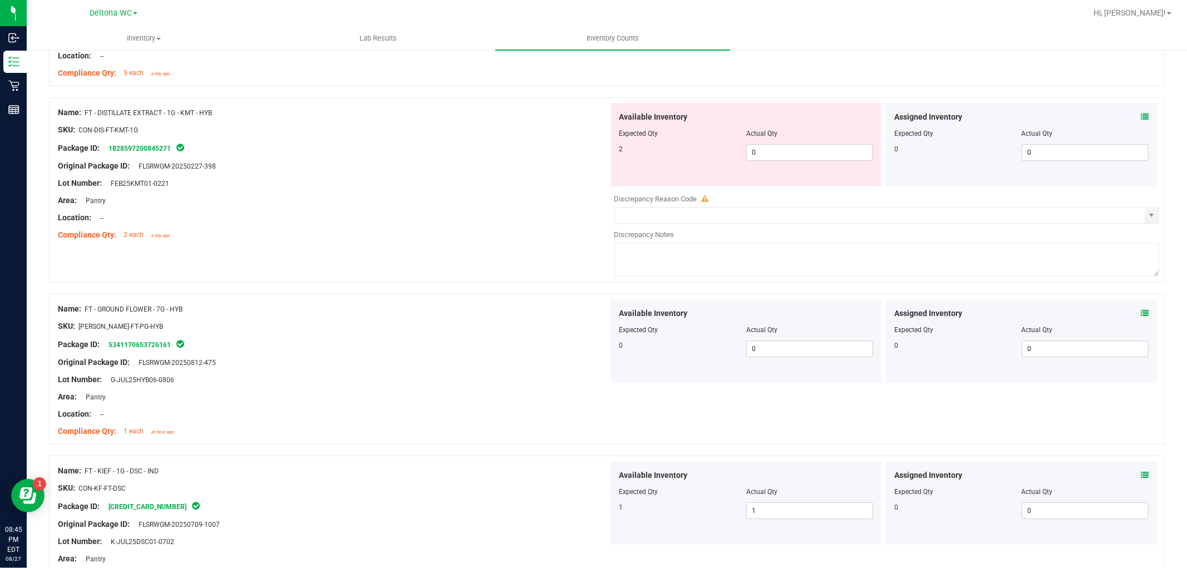
scroll to position [2997, 0]
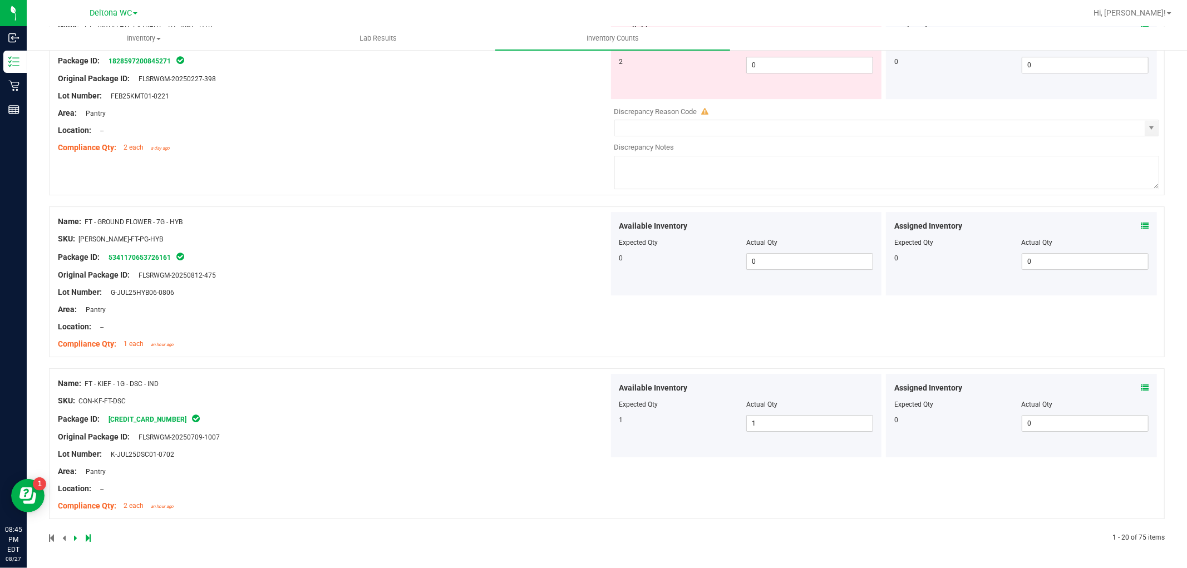
click at [74, 540] on icon at bounding box center [75, 538] width 3 height 7
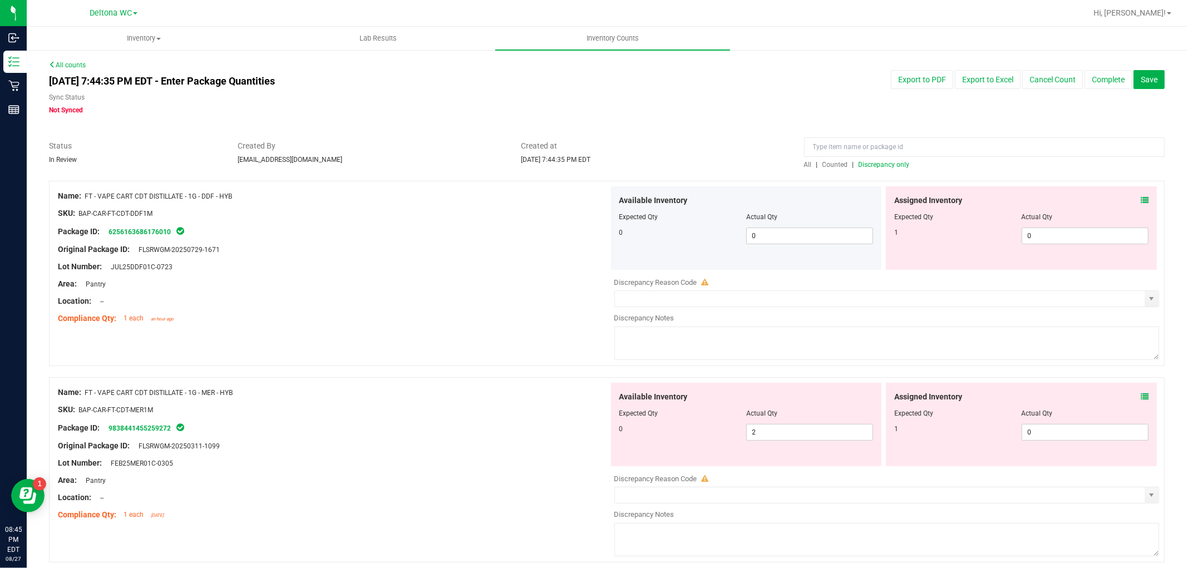
click at [1131, 196] on div "Assigned Inventory" at bounding box center [1022, 201] width 254 height 12
click at [1140, 204] on div "Assigned Inventory Expected Qty Actual Qty 1 0 0" at bounding box center [1021, 228] width 271 height 84
click at [1141, 199] on icon at bounding box center [1145, 201] width 8 height 8
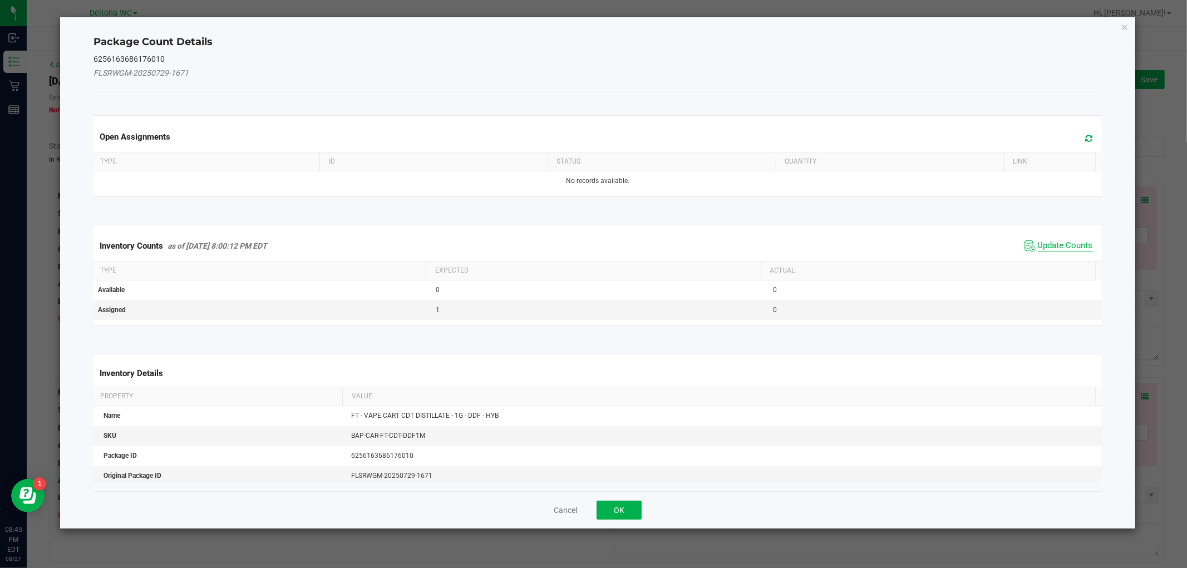
click at [1048, 242] on span "Update Counts" at bounding box center [1065, 245] width 55 height 11
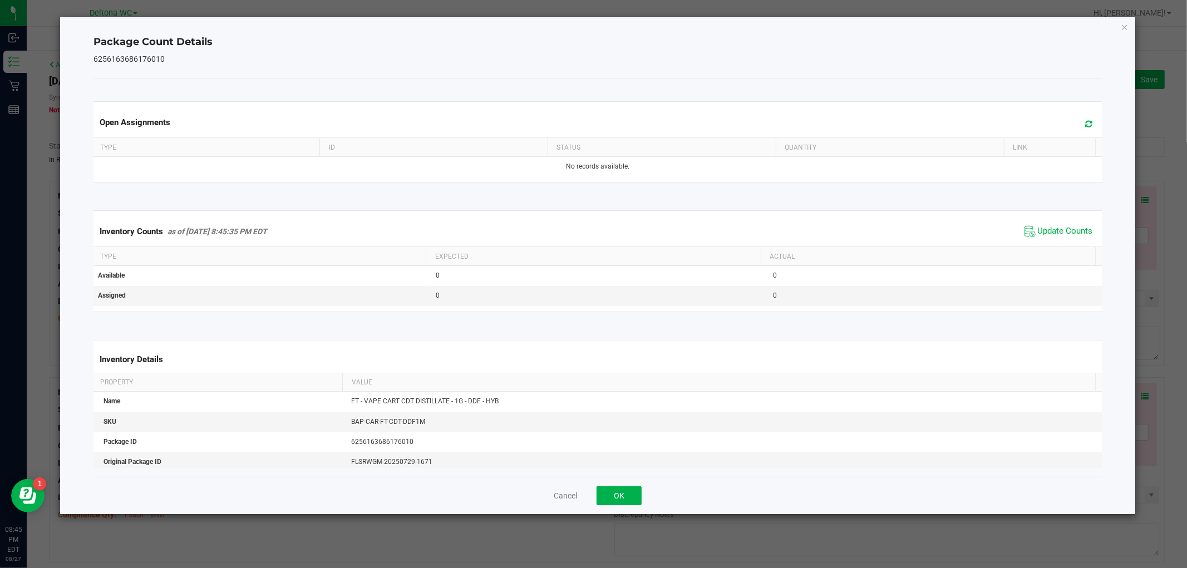
click at [611, 483] on div "Cancel OK" at bounding box center [598, 495] width 1008 height 37
click at [618, 497] on button "OK" at bounding box center [619, 496] width 45 height 19
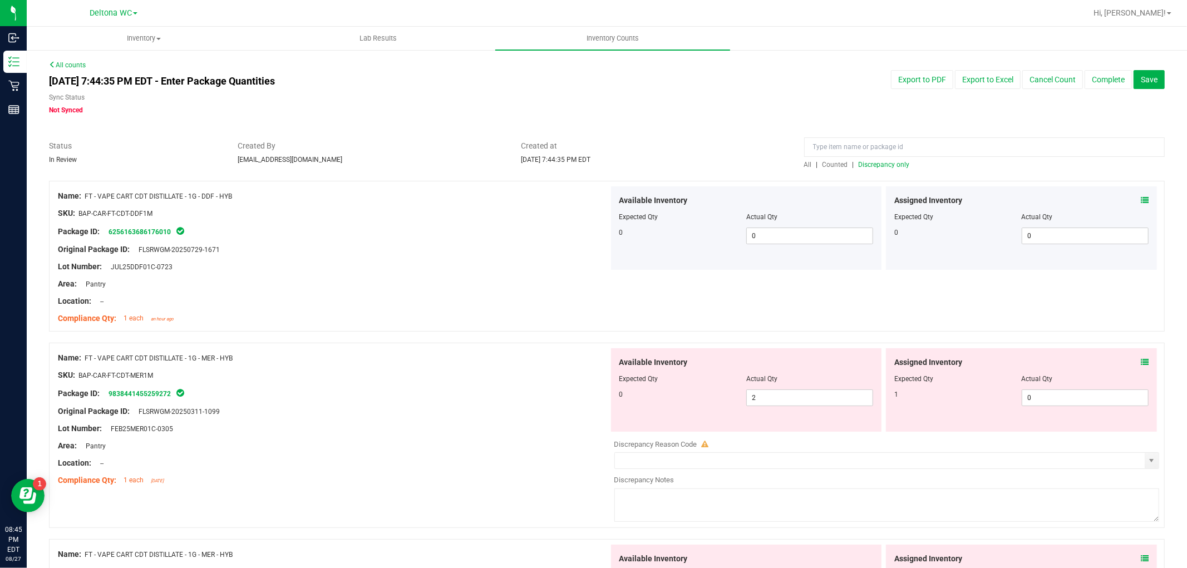
click at [1141, 365] on icon at bounding box center [1145, 363] width 8 height 8
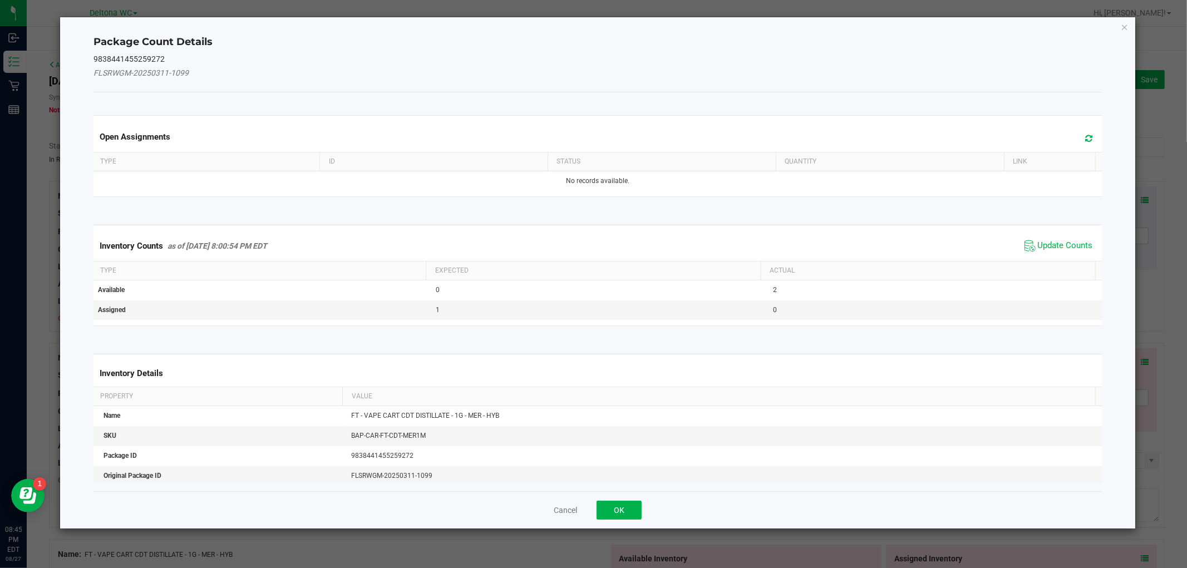
click at [1050, 239] on span "Update Counts" at bounding box center [1059, 246] width 74 height 17
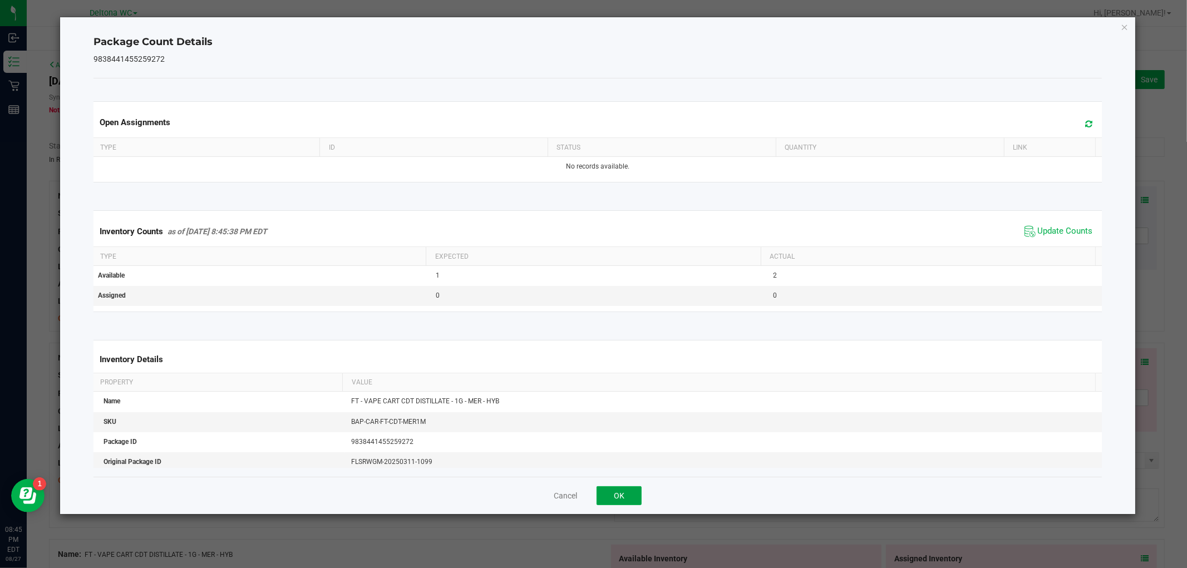
click at [624, 496] on button "OK" at bounding box center [619, 496] width 45 height 19
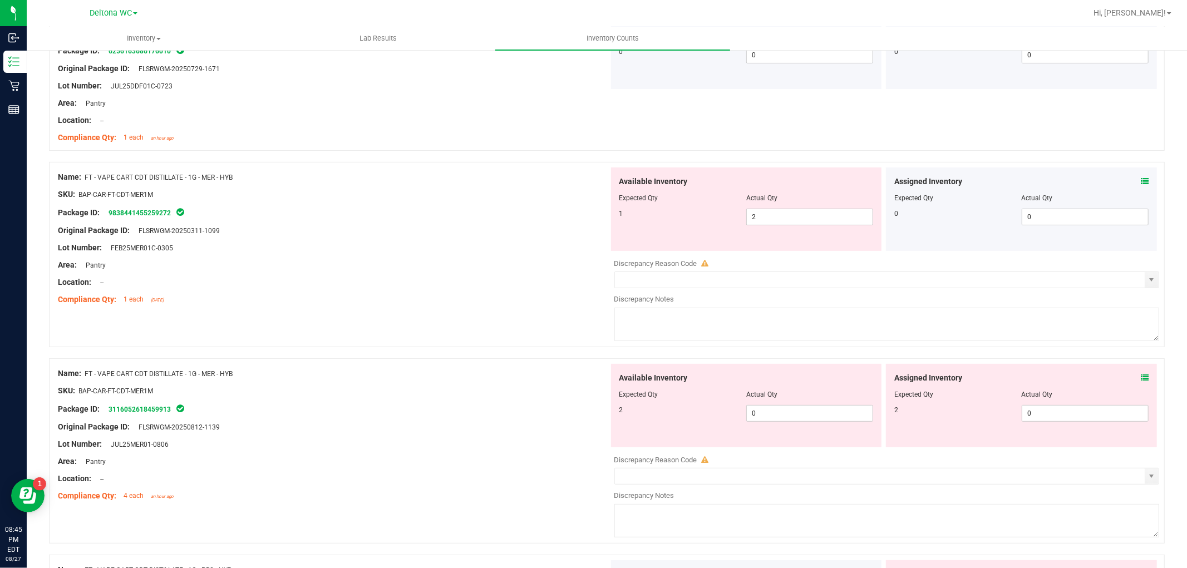
scroll to position [309, 0]
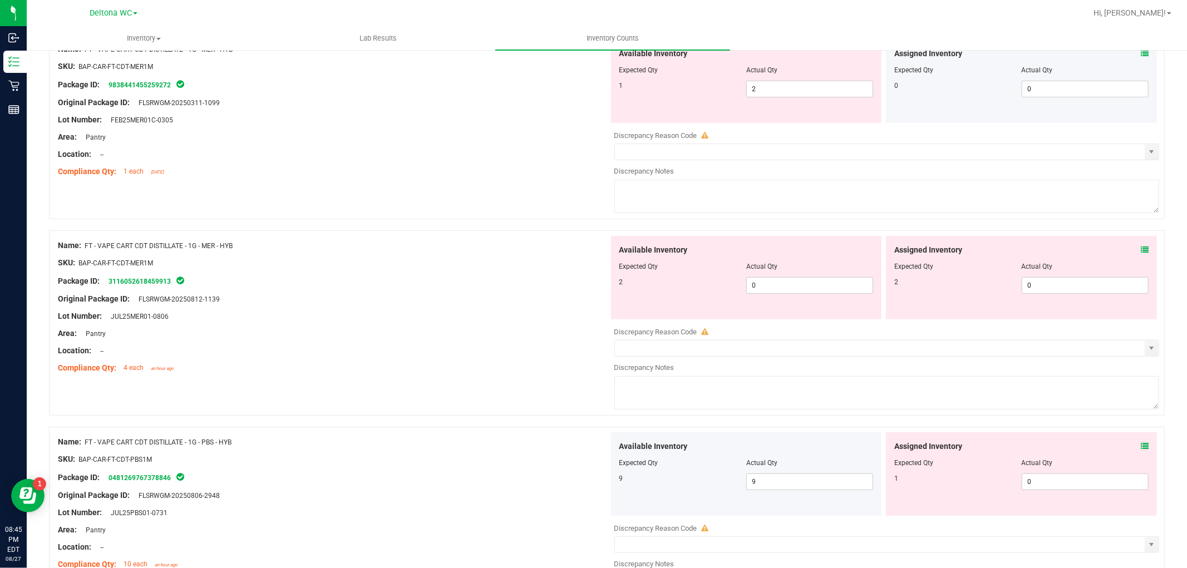
click at [1141, 251] on icon at bounding box center [1145, 250] width 8 height 8
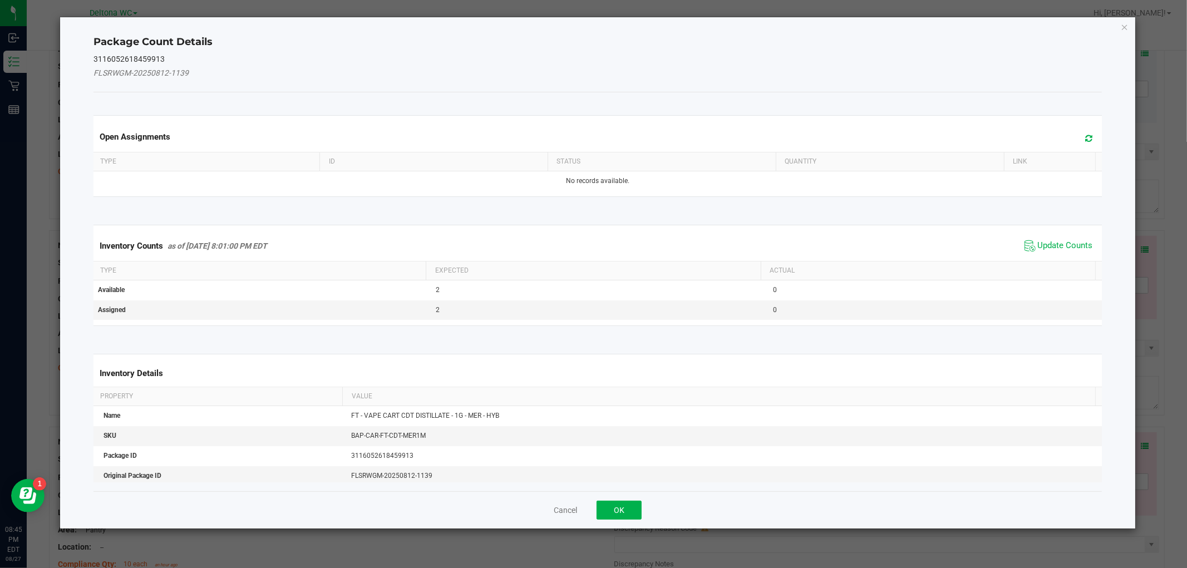
click at [1045, 238] on span "Update Counts" at bounding box center [1059, 246] width 74 height 17
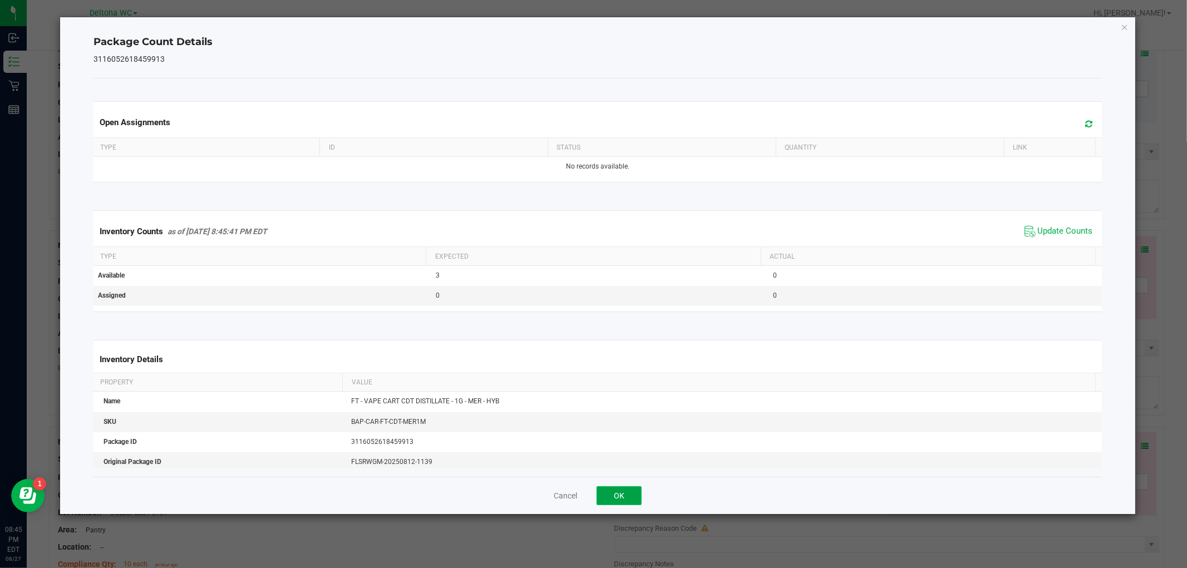
click at [632, 494] on button "OK" at bounding box center [619, 496] width 45 height 19
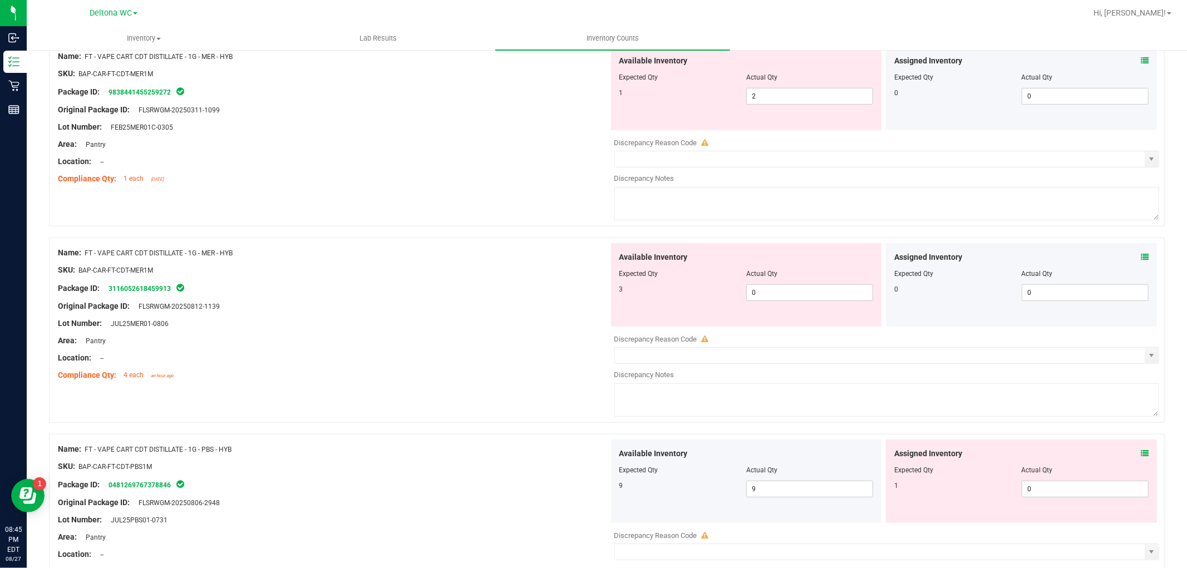
scroll to position [433, 0]
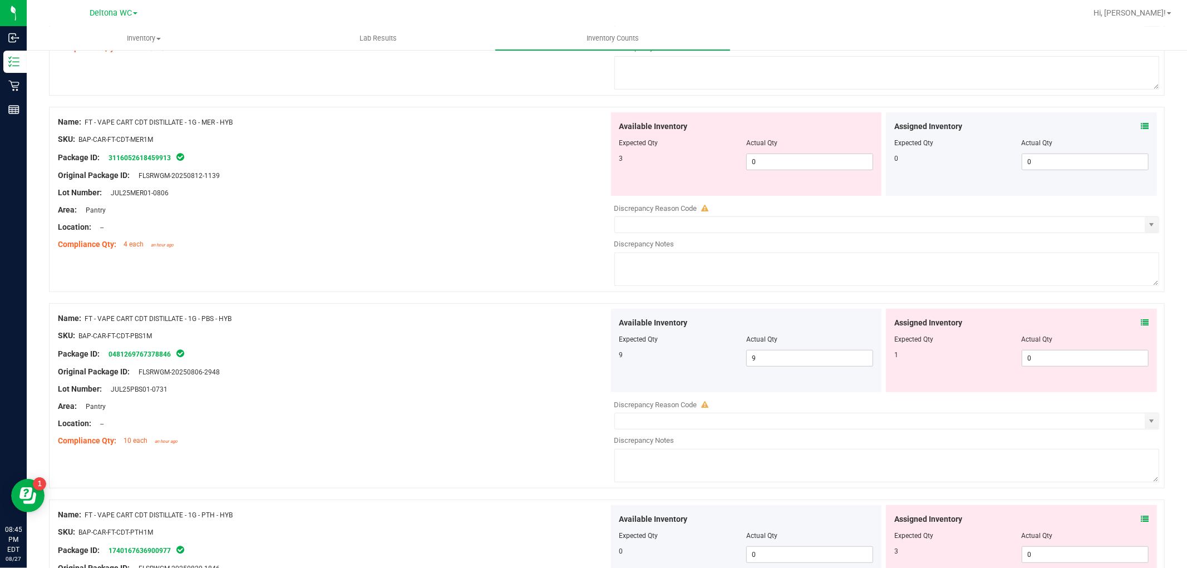
click at [1141, 318] on span at bounding box center [1145, 323] width 8 height 12
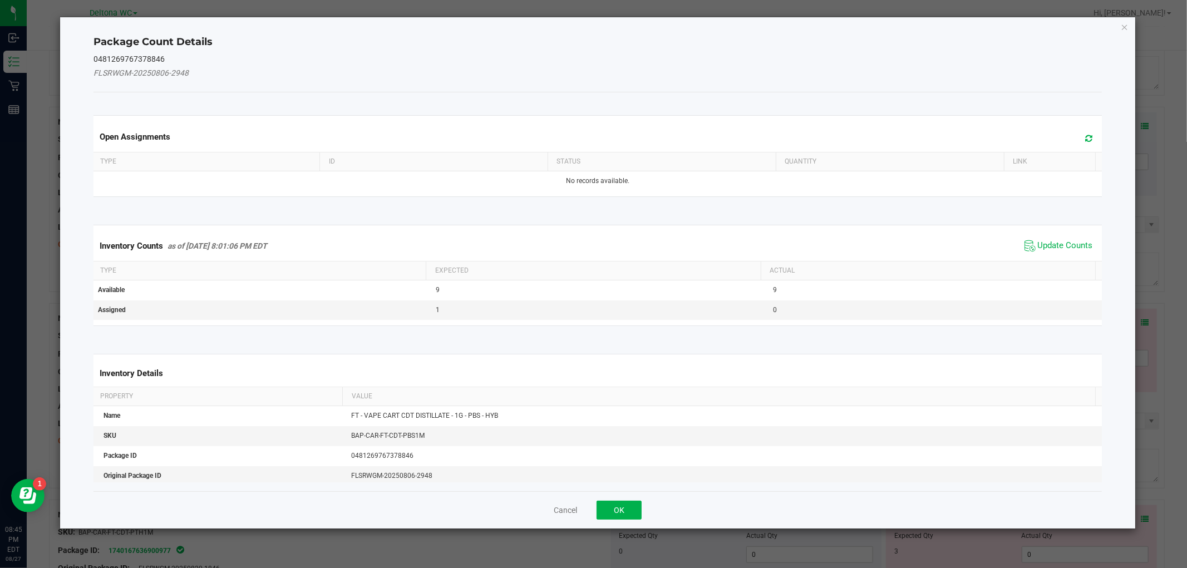
drag, startPoint x: 1062, startPoint y: 249, endPoint x: 956, endPoint y: 323, distance: 129.6
click at [1062, 249] on span "Update Counts" at bounding box center [1065, 245] width 55 height 11
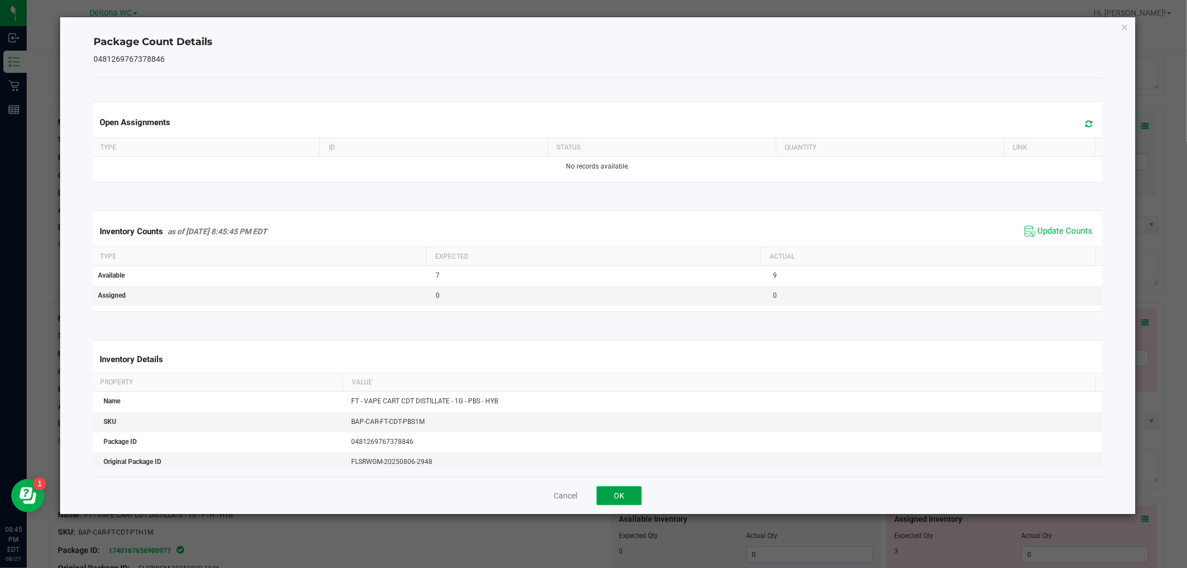
click at [628, 491] on button "OK" at bounding box center [619, 496] width 45 height 19
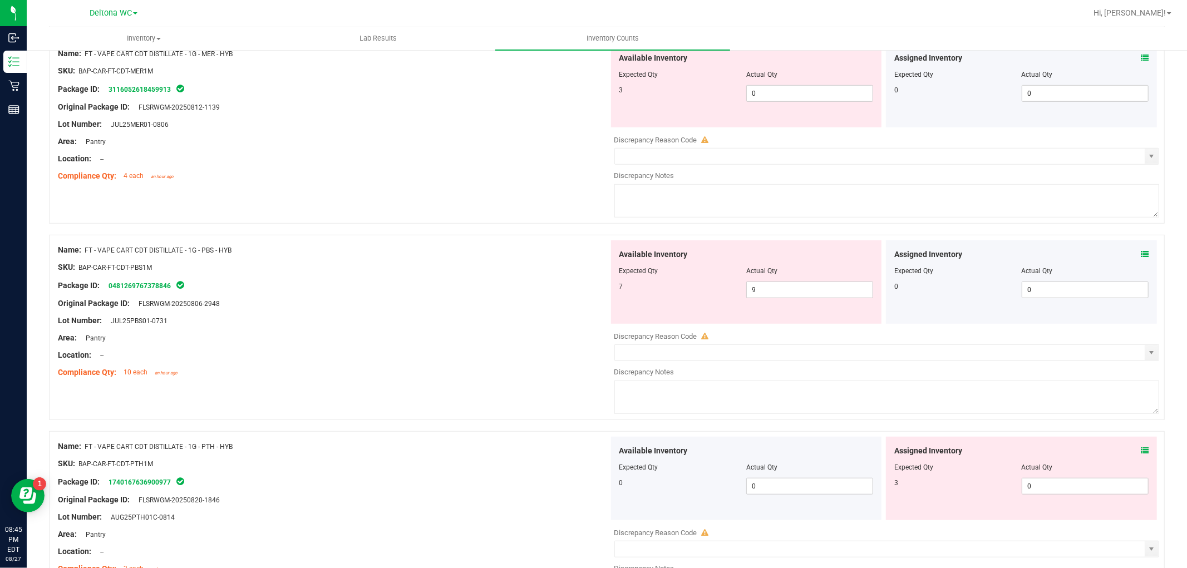
scroll to position [557, 0]
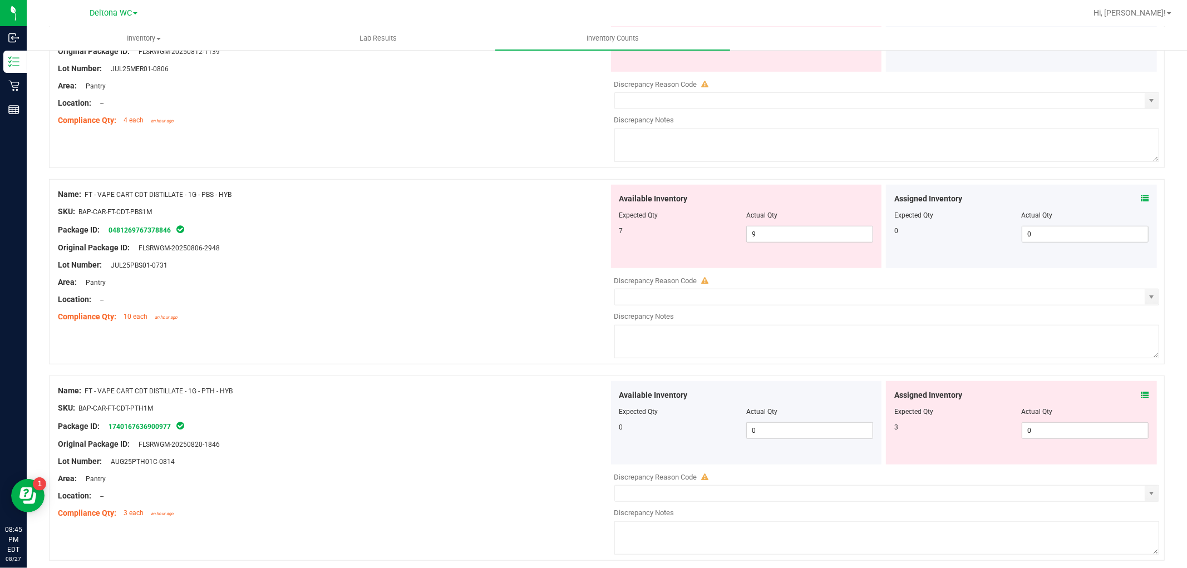
click at [1142, 398] on div "Assigned Inventory Expected Qty Actual Qty 3 0 0" at bounding box center [1021, 423] width 271 height 84
click at [1134, 391] on div "Assigned Inventory Expected Qty Actual Qty 3 0 0" at bounding box center [1021, 423] width 271 height 84
drag, startPoint x: 1147, startPoint y: 397, endPoint x: 1135, endPoint y: 390, distance: 14.7
click at [1136, 390] on div "Assigned Inventory Expected Qty Actual Qty 3 0 0" at bounding box center [1021, 423] width 271 height 84
drag, startPoint x: 1133, startPoint y: 388, endPoint x: 1140, endPoint y: 392, distance: 7.6
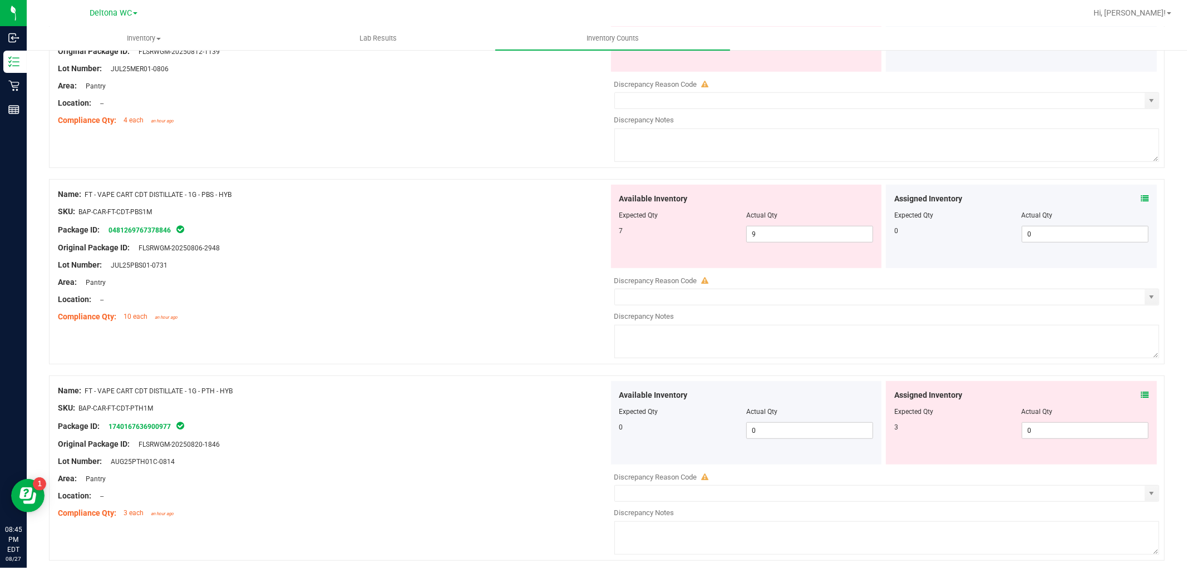
click at [1137, 390] on div "Assigned Inventory Expected Qty Actual Qty 3 0 0" at bounding box center [1021, 423] width 271 height 84
click at [1141, 396] on div "Assigned Inventory Expected Qty Actual Qty 3 0 0" at bounding box center [1021, 423] width 271 height 84
click at [1141, 392] on icon at bounding box center [1145, 395] width 8 height 8
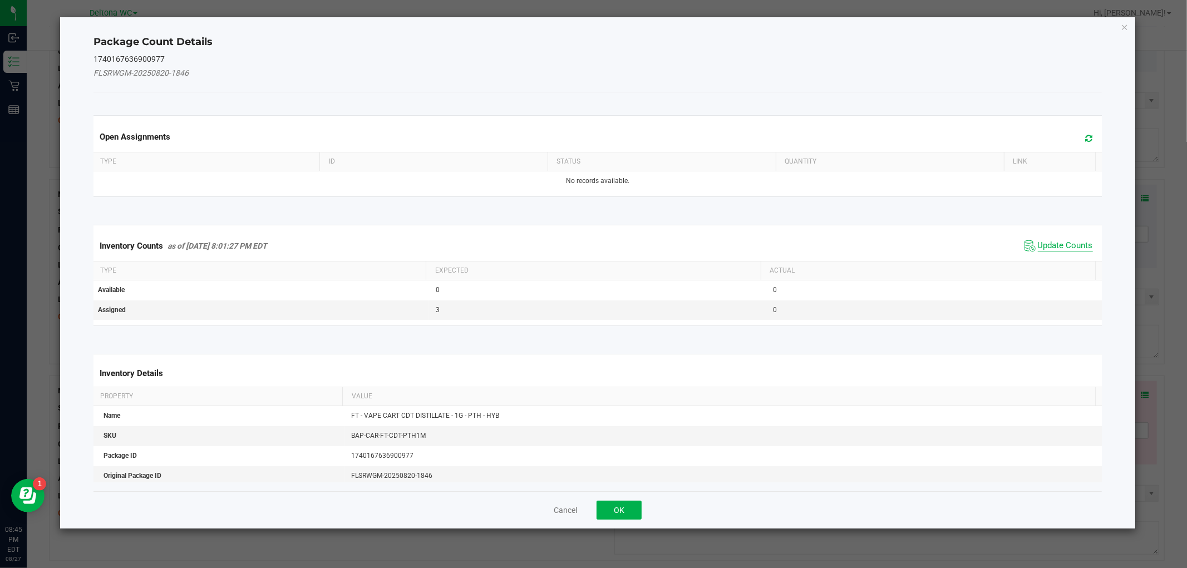
click at [1064, 247] on span "Update Counts" at bounding box center [1065, 245] width 55 height 11
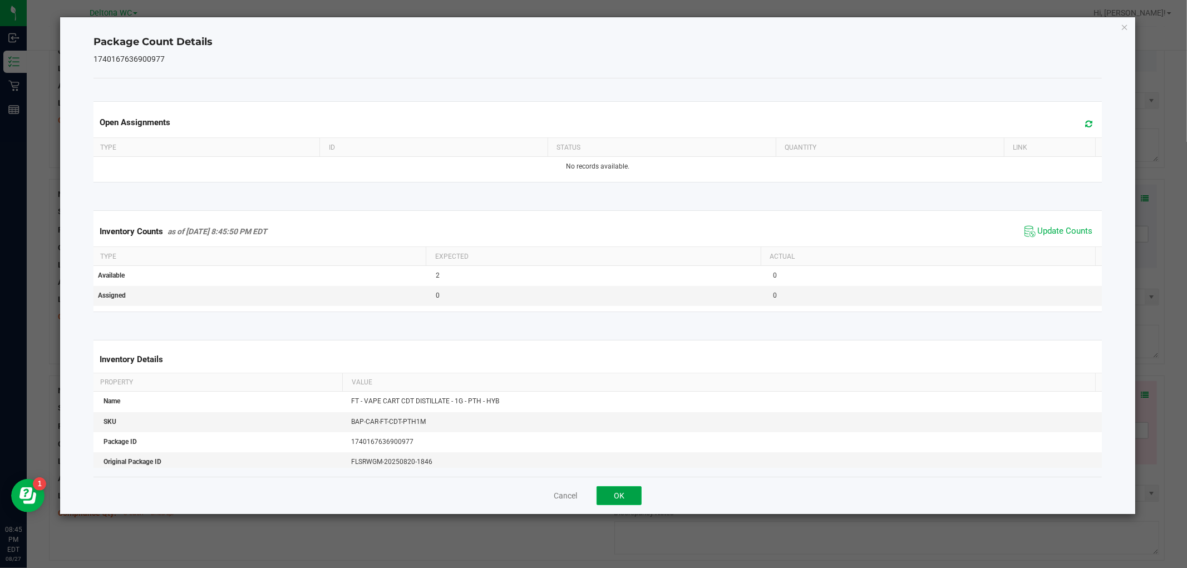
drag, startPoint x: 630, startPoint y: 497, endPoint x: 770, endPoint y: 419, distance: 161.0
click at [629, 497] on button "OK" at bounding box center [619, 496] width 45 height 19
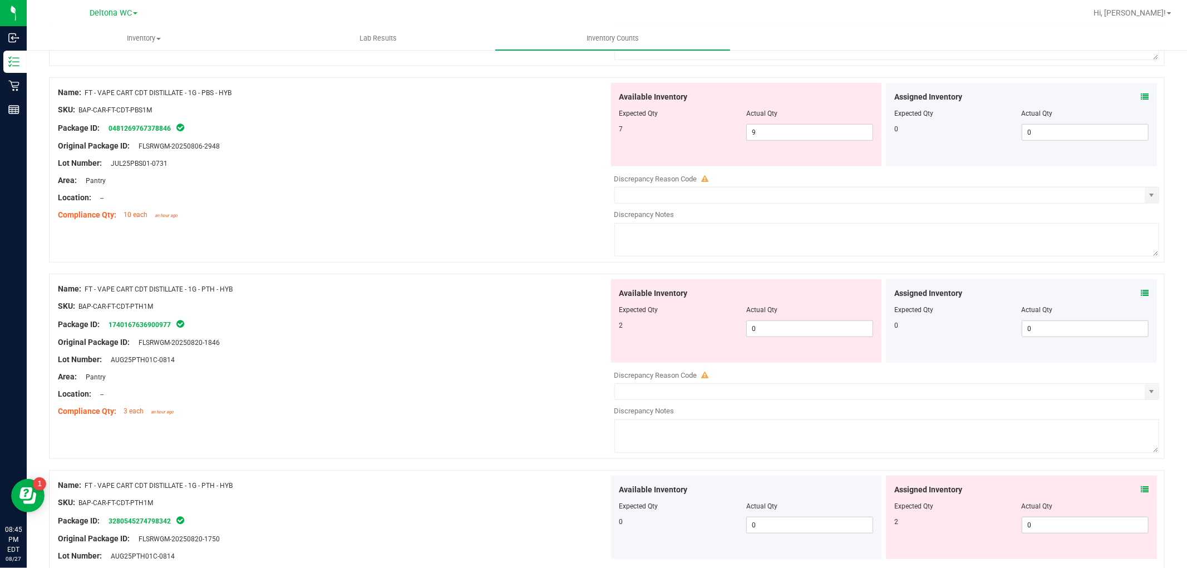
scroll to position [742, 0]
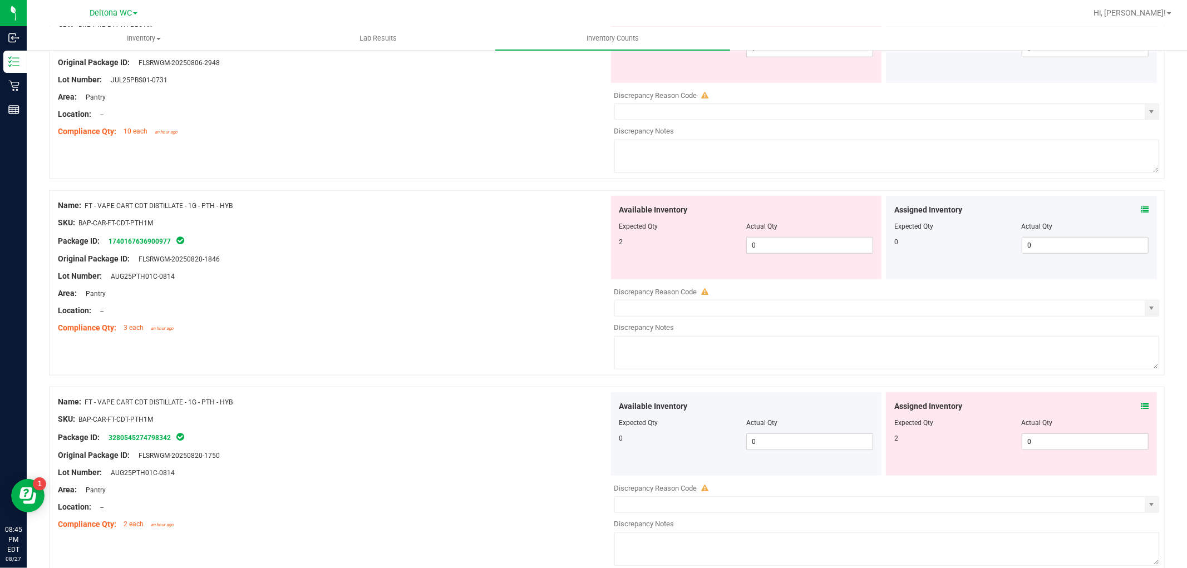
click at [1141, 410] on icon at bounding box center [1145, 406] width 8 height 8
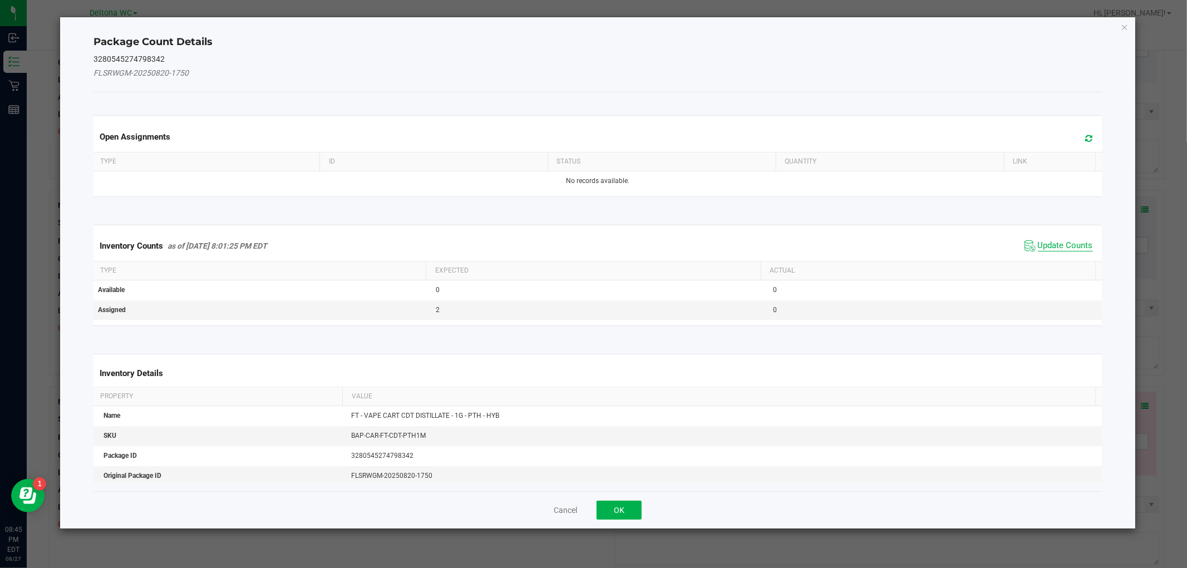
click at [1059, 247] on span "Update Counts" at bounding box center [1065, 245] width 55 height 11
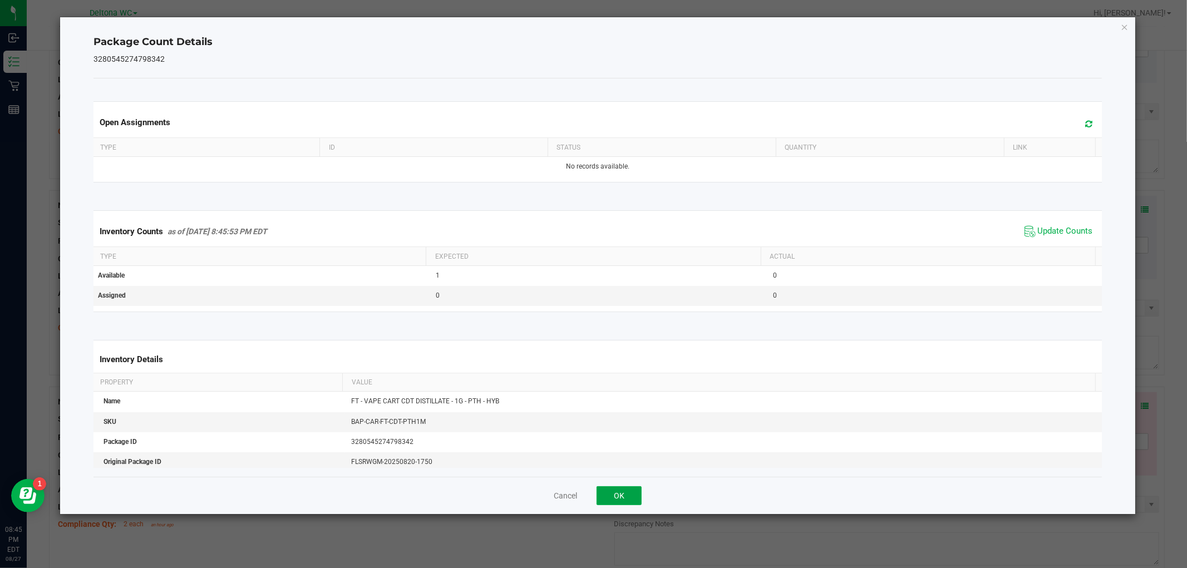
click at [625, 492] on button "OK" at bounding box center [619, 496] width 45 height 19
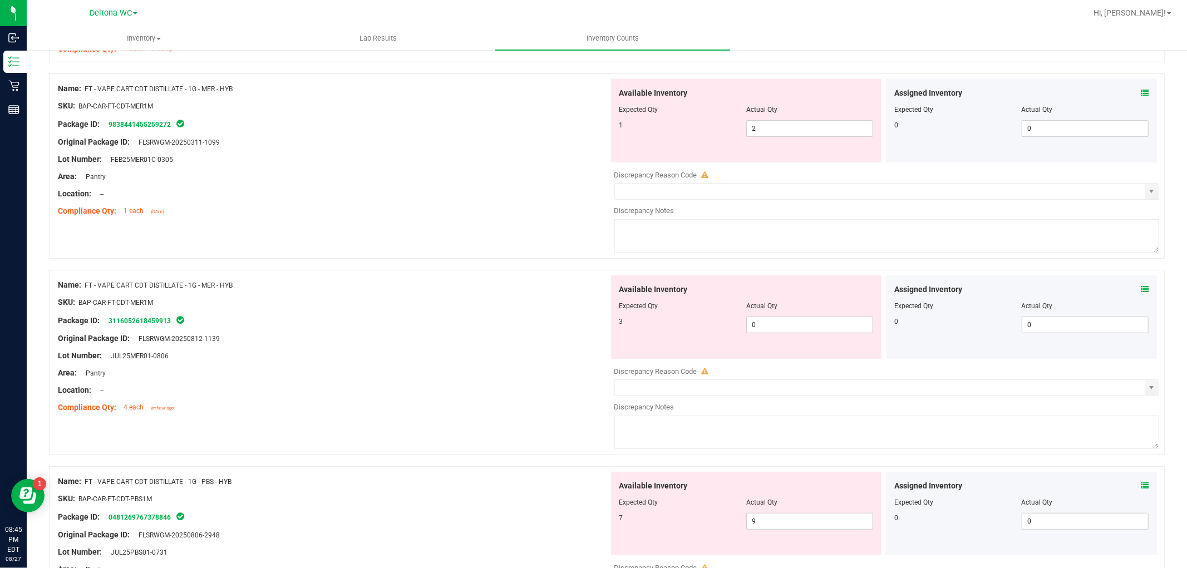
scroll to position [247, 0]
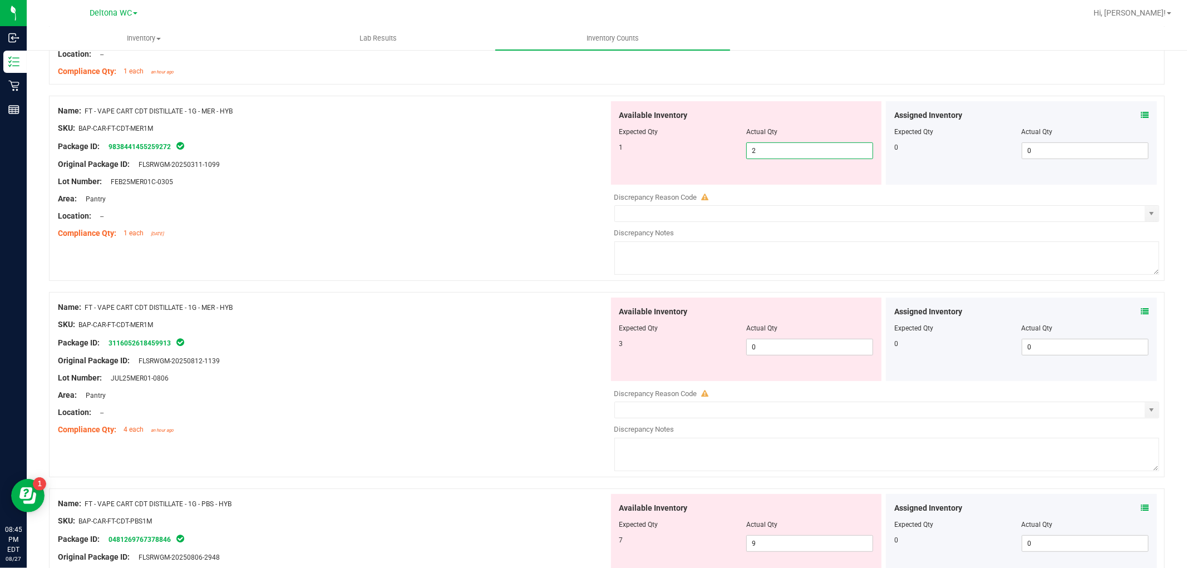
click at [802, 148] on span "2 2" at bounding box center [810, 151] width 127 height 17
click at [802, 148] on input "2" at bounding box center [810, 151] width 126 height 16
drag, startPoint x: 730, startPoint y: 184, endPoint x: 792, endPoint y: 261, distance: 98.2
click at [730, 185] on div "Available Inventory Expected Qty Actual Qty 1 1 1" at bounding box center [884, 189] width 551 height 176
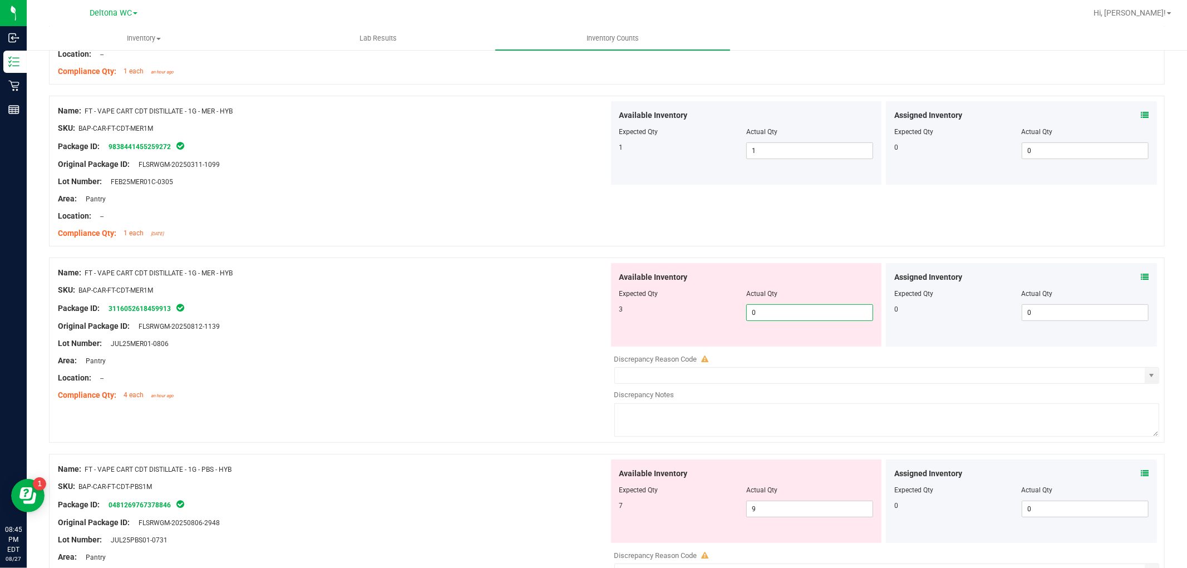
click at [788, 320] on span "0 0" at bounding box center [810, 313] width 127 height 17
click at [788, 320] on input "0" at bounding box center [810, 313] width 126 height 16
click at [480, 340] on div "Lot Number: JUL25MER01-0806" at bounding box center [333, 344] width 551 height 12
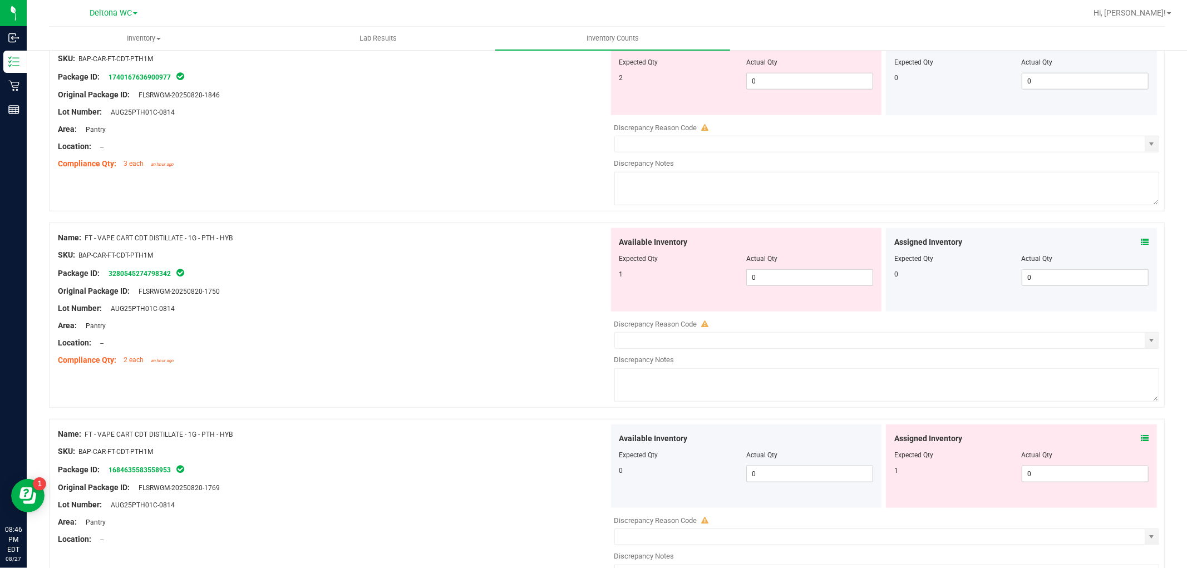
scroll to position [866, 0]
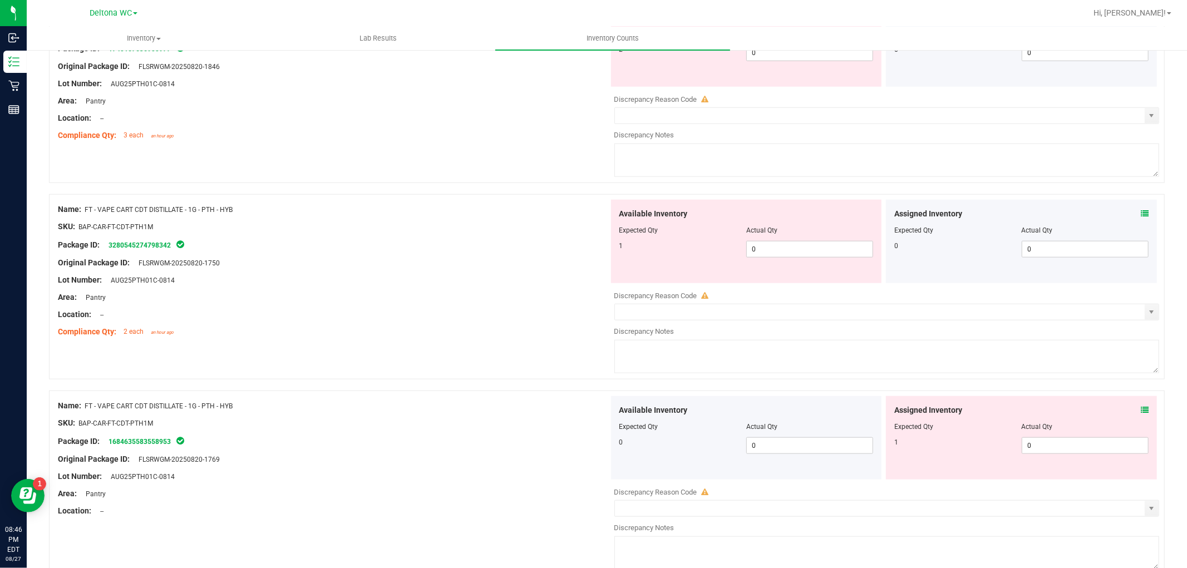
click at [1141, 407] on span at bounding box center [1145, 411] width 8 height 12
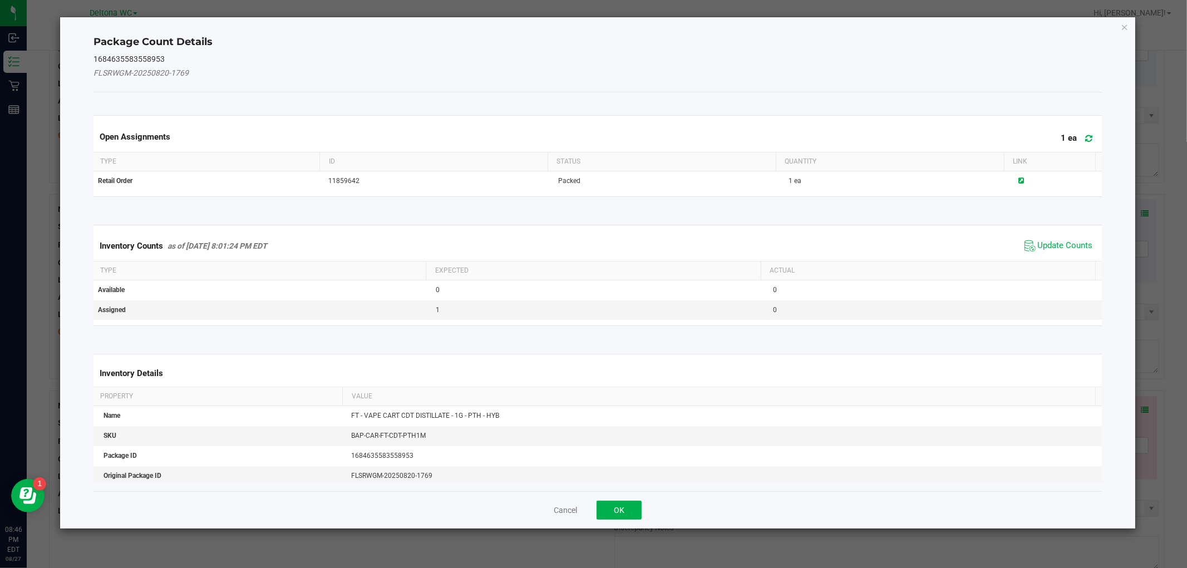
drag, startPoint x: 1138, startPoint y: 414, endPoint x: 1121, endPoint y: 377, distance: 40.8
click at [1137, 412] on ngb-modal-window "Package Count Details 1684635583558953 FLSRWGM-20250820-1769 Open Assignments 1…" at bounding box center [598, 284] width 1196 height 568
drag, startPoint x: 1049, startPoint y: 232, endPoint x: 1050, endPoint y: 242, distance: 9.5
click at [1049, 234] on div "Inventory Counts as of Aug 27, 2025 8:01:24 PM EDT Update Counts" at bounding box center [597, 246] width 1013 height 30
click at [1050, 243] on span "Update Counts" at bounding box center [1065, 245] width 55 height 11
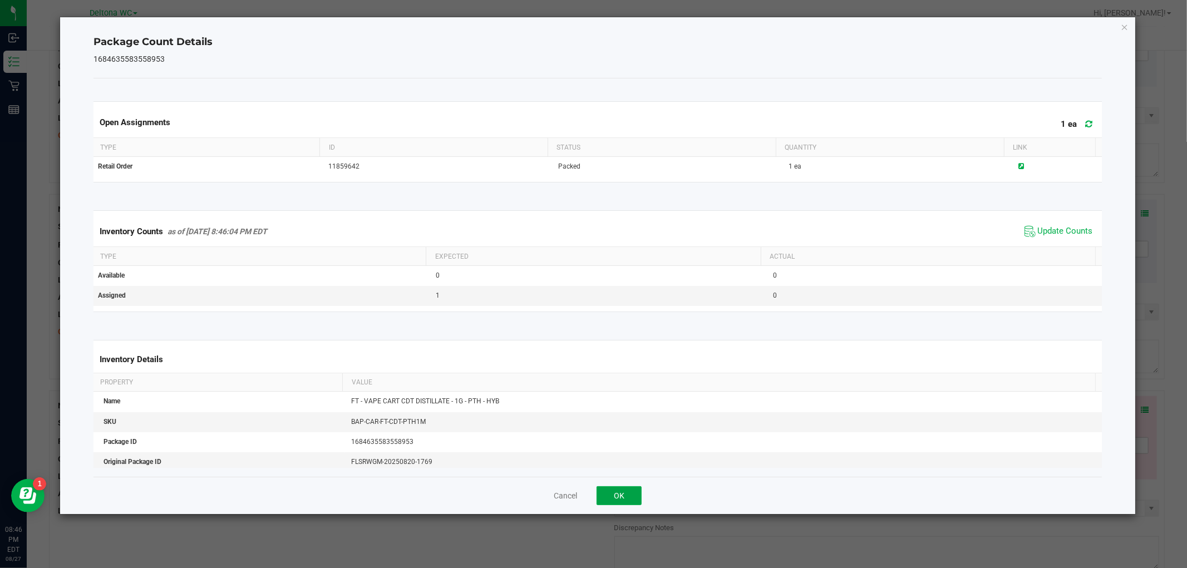
drag, startPoint x: 624, startPoint y: 494, endPoint x: 629, endPoint y: 490, distance: 6.7
click at [624, 494] on button "OK" at bounding box center [619, 496] width 45 height 19
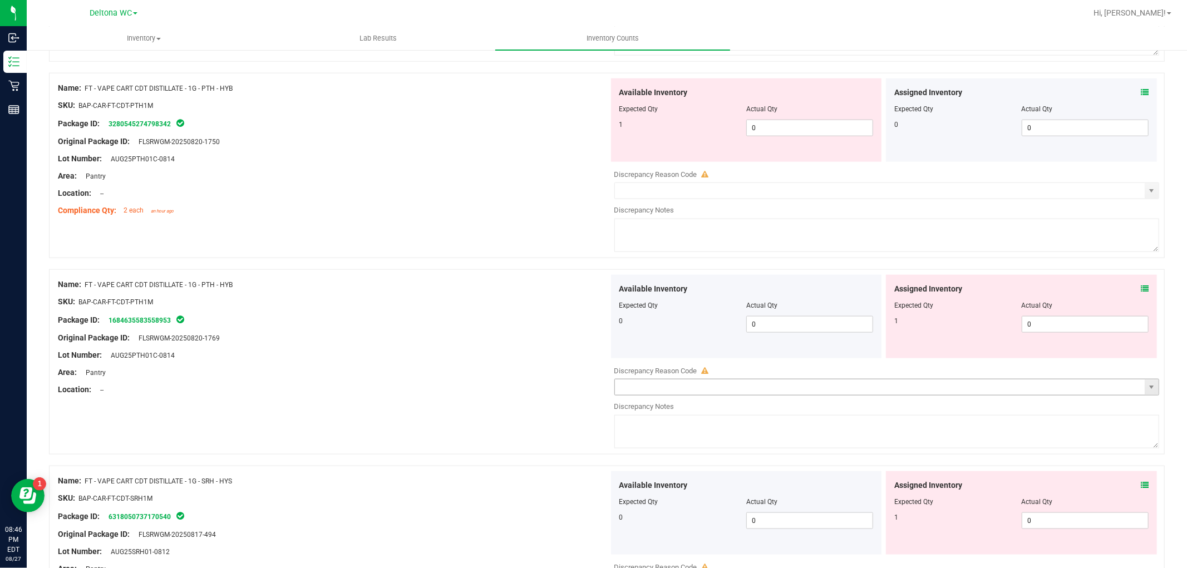
scroll to position [989, 0]
click at [1143, 487] on div "Assigned Inventory Expected Qty Actual Qty 1 0 0" at bounding box center [1021, 511] width 271 height 84
click at [1141, 486] on icon at bounding box center [1145, 483] width 8 height 8
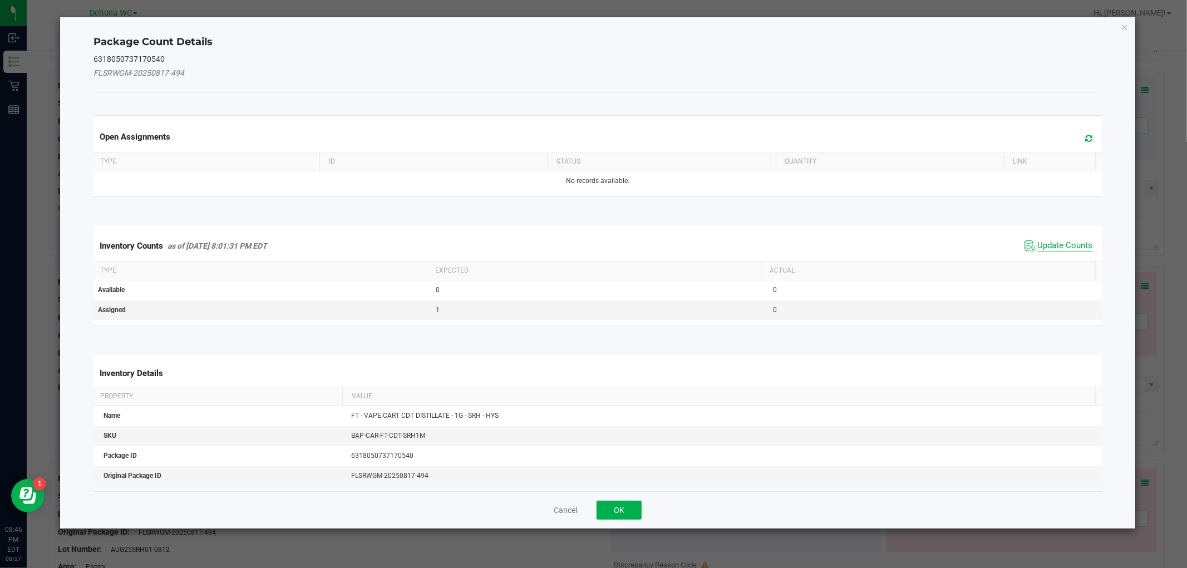
click at [1060, 246] on span "Update Counts" at bounding box center [1065, 245] width 55 height 11
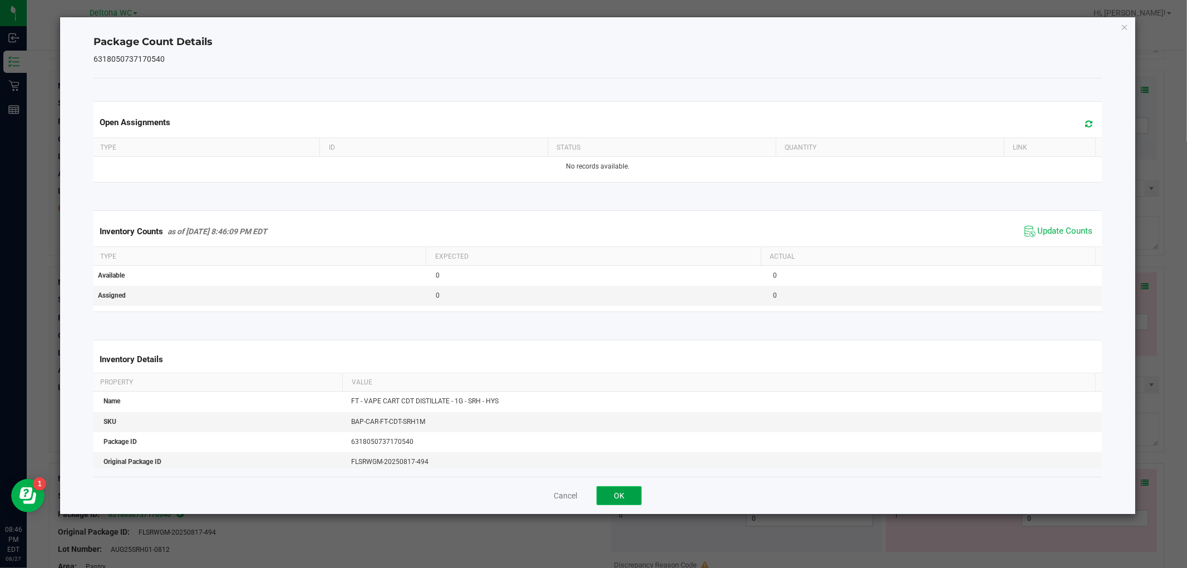
drag, startPoint x: 627, startPoint y: 502, endPoint x: 620, endPoint y: 496, distance: 9.5
click at [621, 498] on button "OK" at bounding box center [619, 496] width 45 height 19
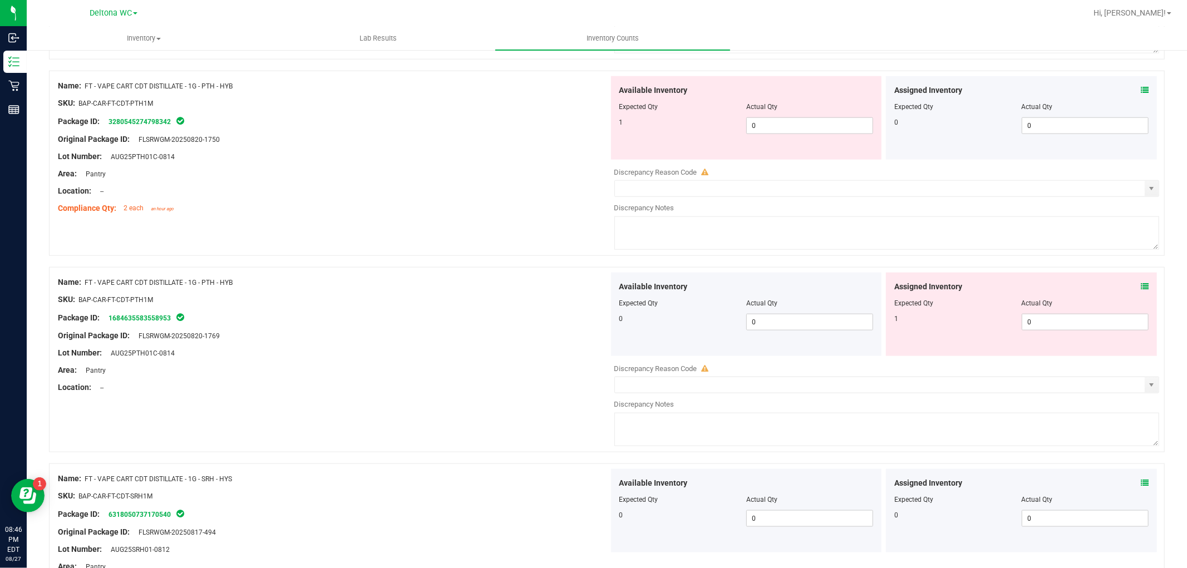
click at [620, 494] on div at bounding box center [747, 492] width 254 height 6
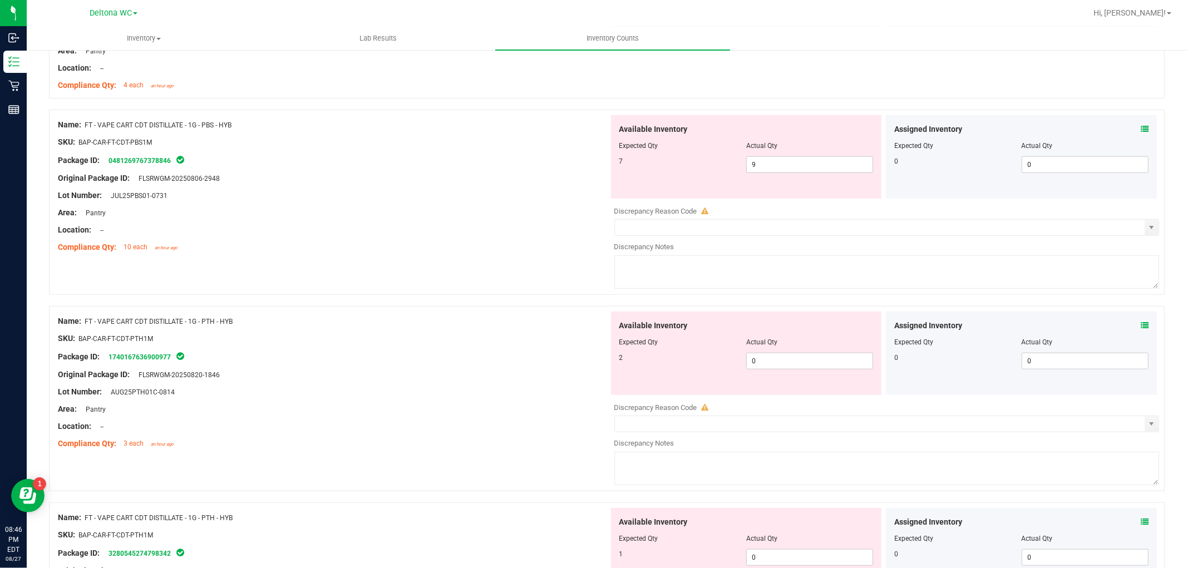
scroll to position [557, 0]
click at [808, 163] on span "9 9" at bounding box center [810, 165] width 127 height 17
click at [808, 163] on input "9" at bounding box center [810, 166] width 126 height 16
click at [480, 237] on div at bounding box center [333, 240] width 551 height 6
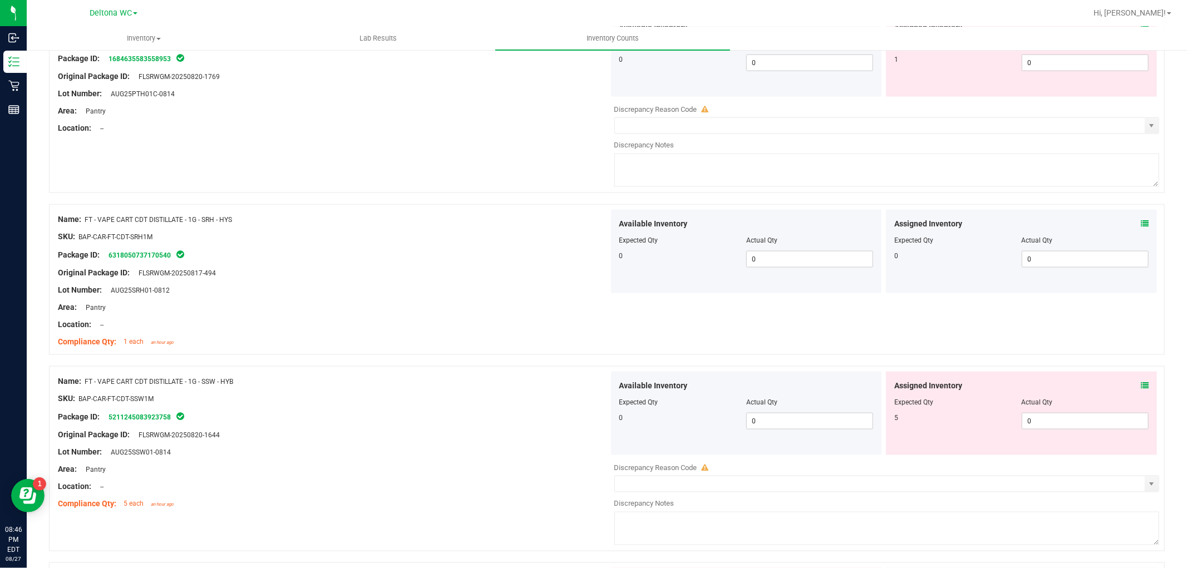
scroll to position [1422, 0]
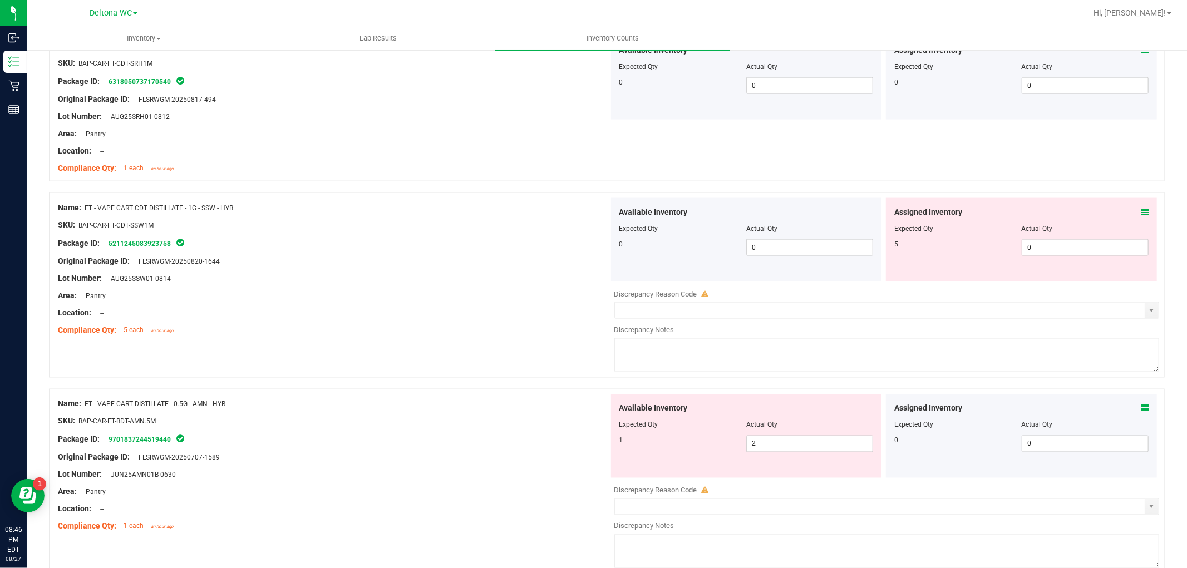
click at [1141, 215] on icon at bounding box center [1145, 212] width 8 height 8
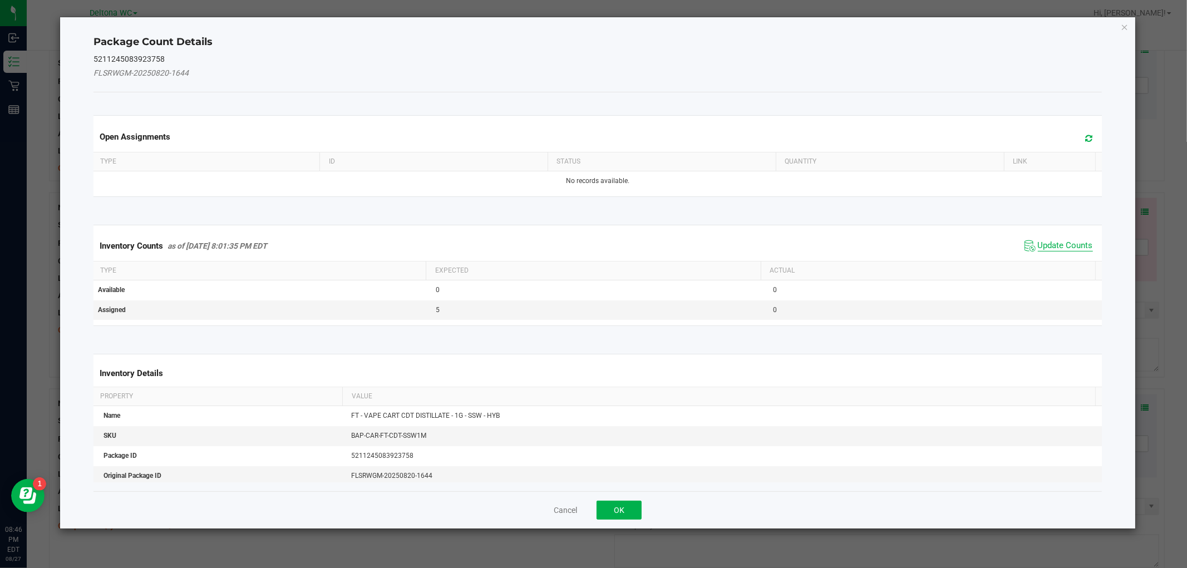
click at [1043, 243] on span "Update Counts" at bounding box center [1065, 245] width 55 height 11
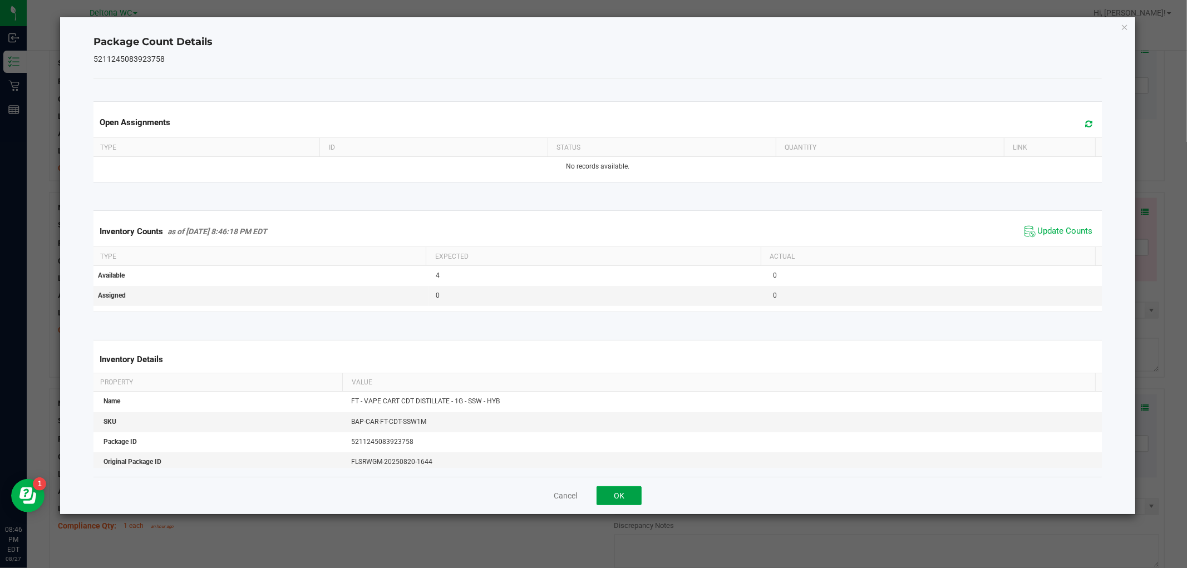
click at [631, 502] on button "OK" at bounding box center [619, 496] width 45 height 19
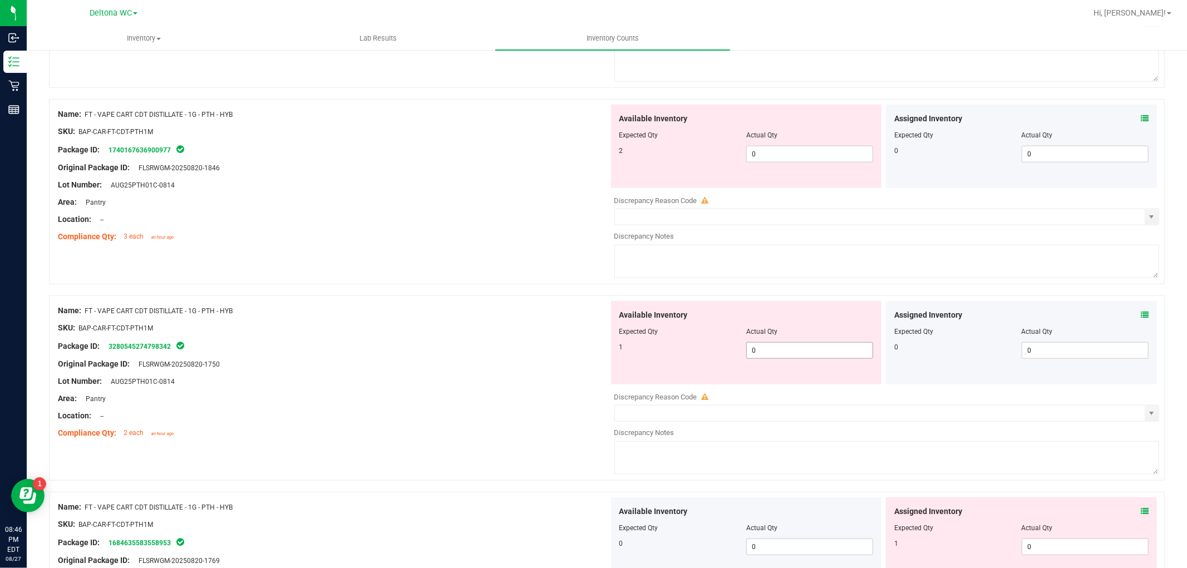
scroll to position [742, 0]
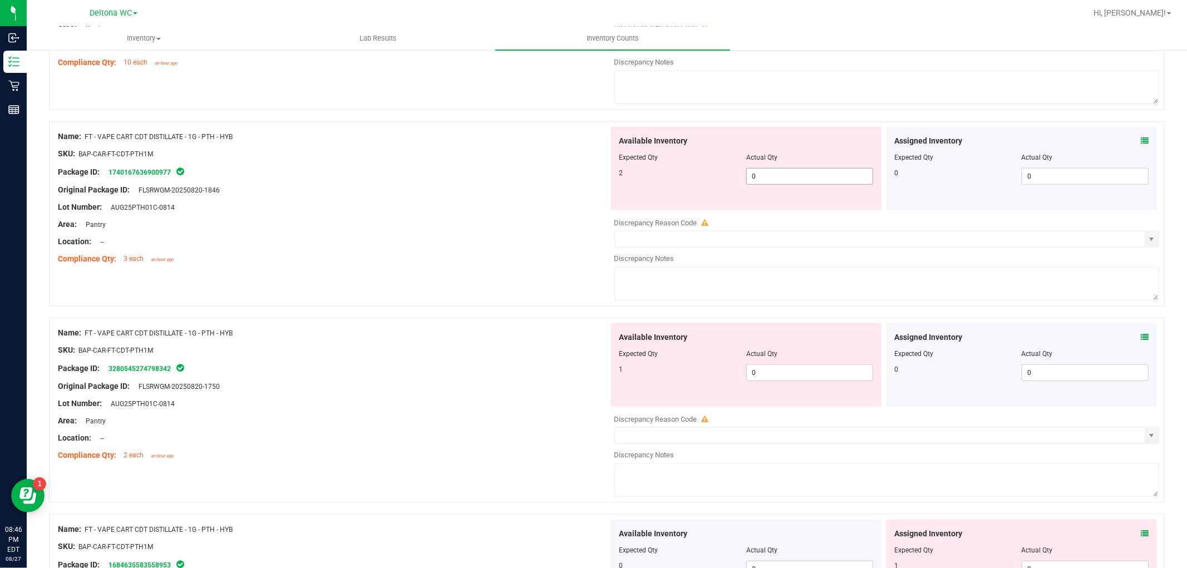
click at [794, 182] on div "Available Inventory Expected Qty Actual Qty 2 0 0" at bounding box center [746, 169] width 271 height 84
click at [794, 180] on span "0 0" at bounding box center [810, 176] width 127 height 17
click at [794, 180] on input "0" at bounding box center [810, 177] width 126 height 16
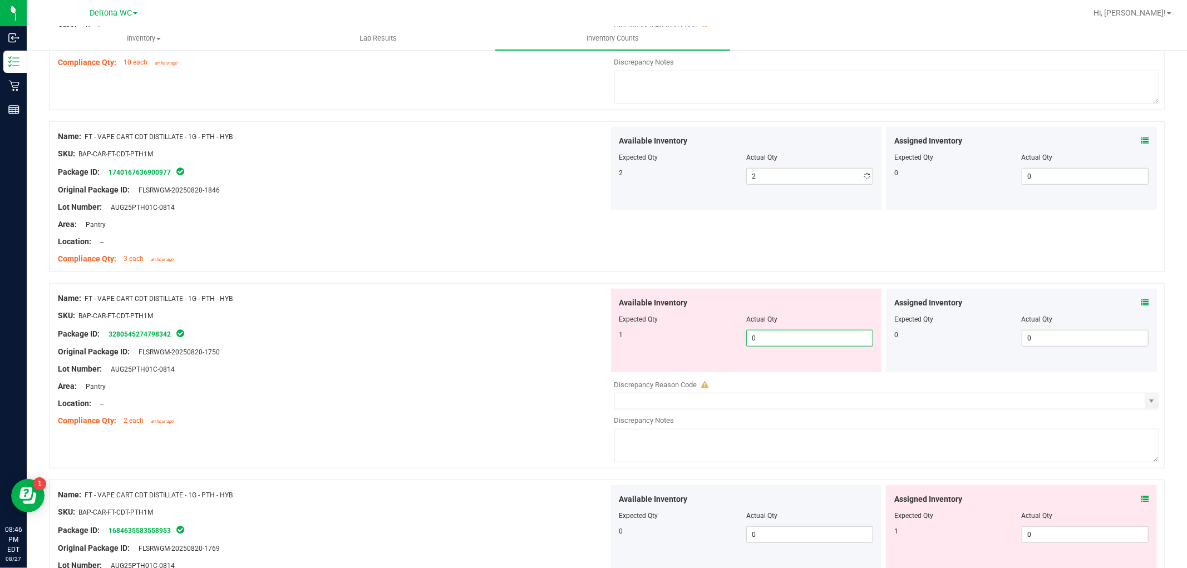
click at [799, 370] on div "Available Inventory Expected Qty Actual Qty 1 0 0" at bounding box center [746, 331] width 271 height 84
click at [534, 342] on div at bounding box center [333, 344] width 551 height 6
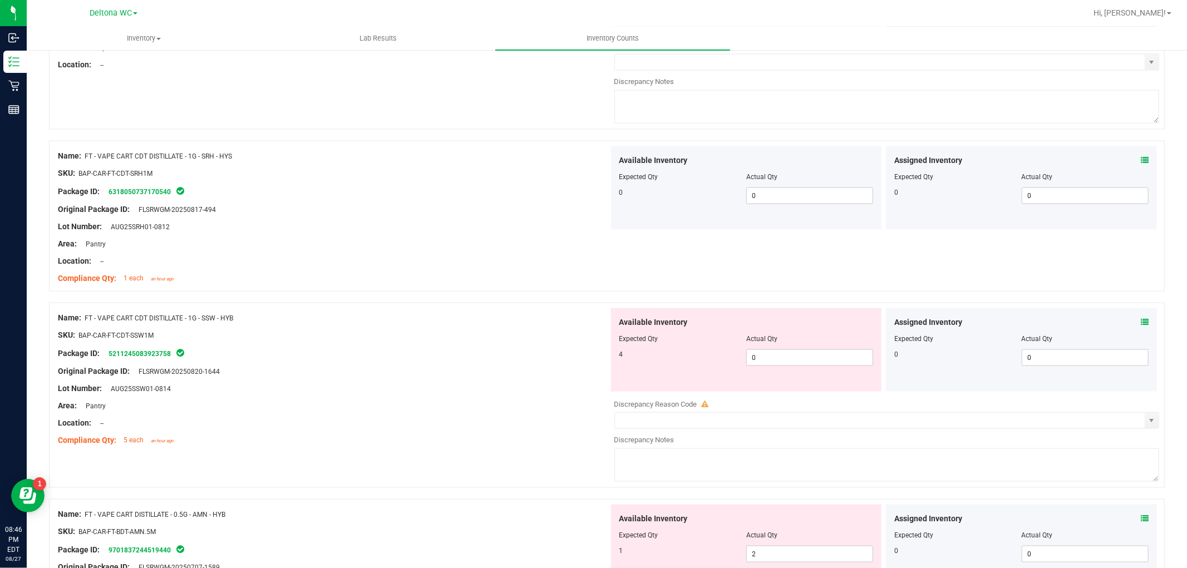
scroll to position [1361, 0]
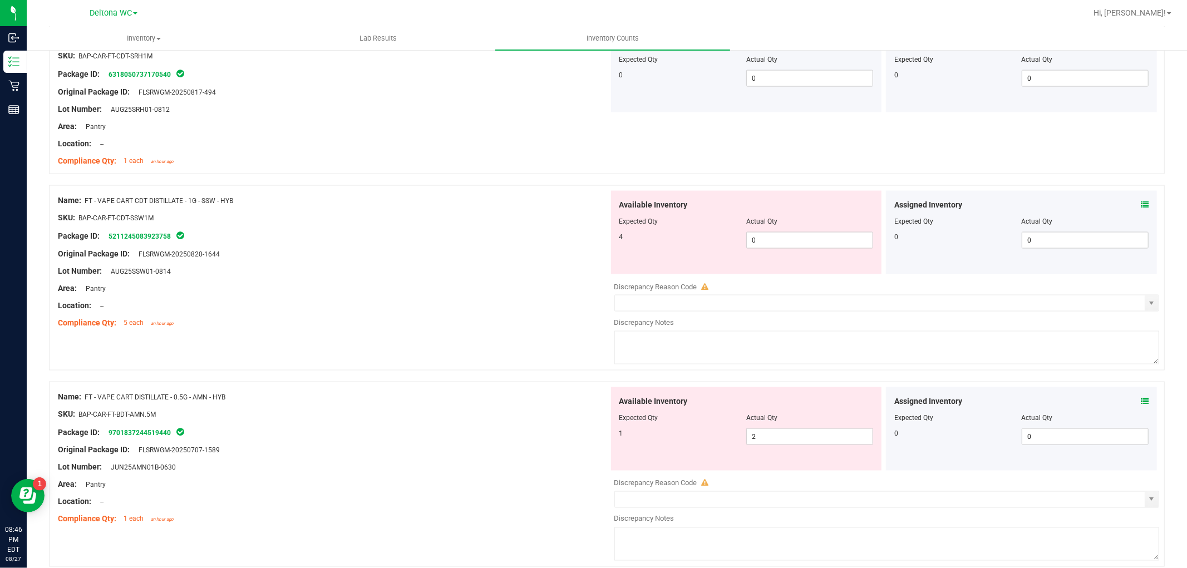
click at [1131, 203] on div "Assigned Inventory" at bounding box center [1022, 205] width 254 height 12
click at [1141, 207] on icon at bounding box center [1145, 205] width 8 height 8
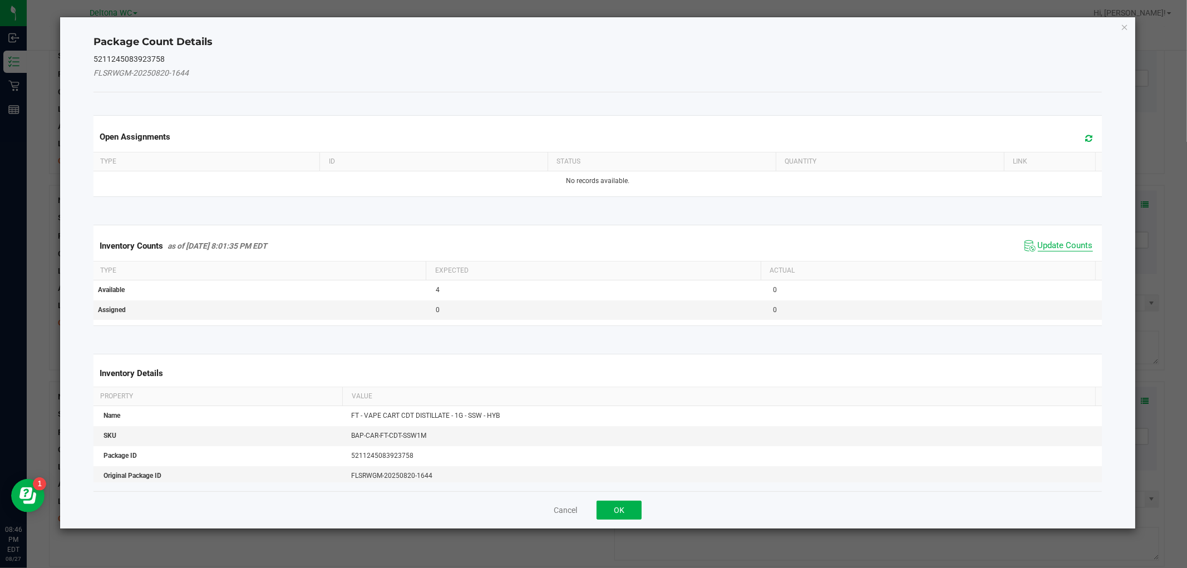
drag, startPoint x: 1064, startPoint y: 248, endPoint x: 1050, endPoint y: 249, distance: 14.5
click at [1064, 247] on span "Update Counts" at bounding box center [1065, 245] width 55 height 11
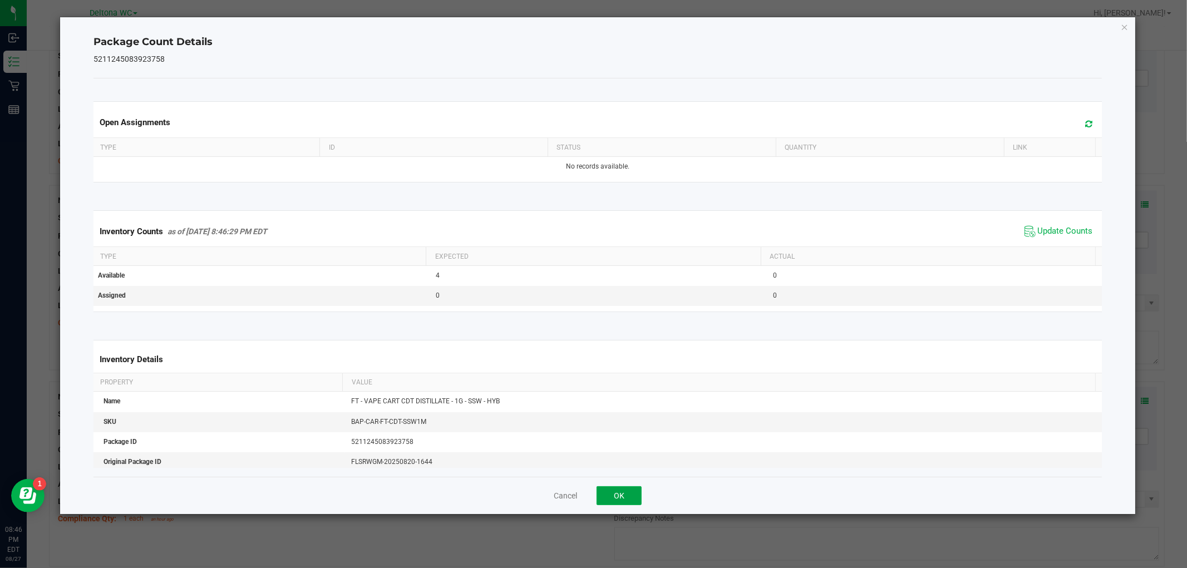
drag, startPoint x: 607, startPoint y: 500, endPoint x: 614, endPoint y: 493, distance: 9.8
click at [608, 499] on button "OK" at bounding box center [619, 496] width 45 height 19
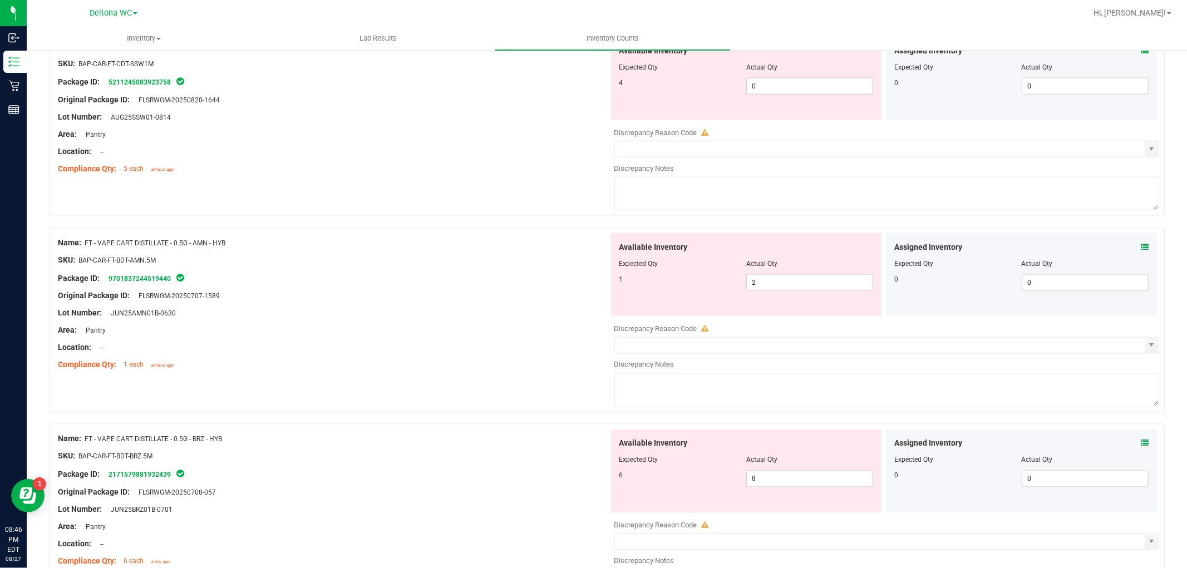
scroll to position [1546, 0]
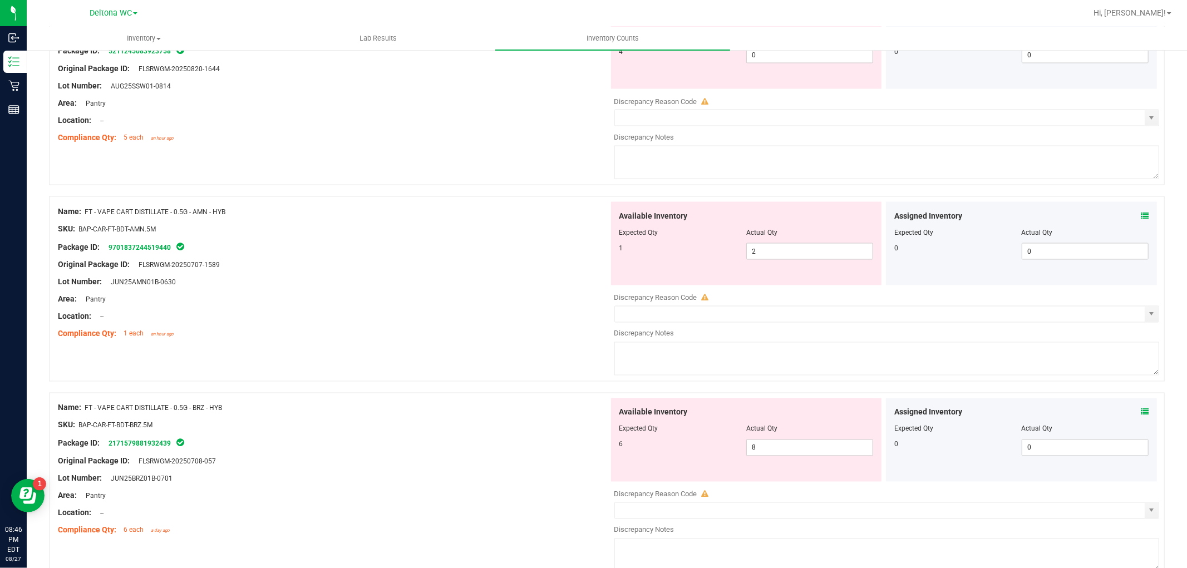
click at [1141, 214] on icon at bounding box center [1145, 216] width 8 height 8
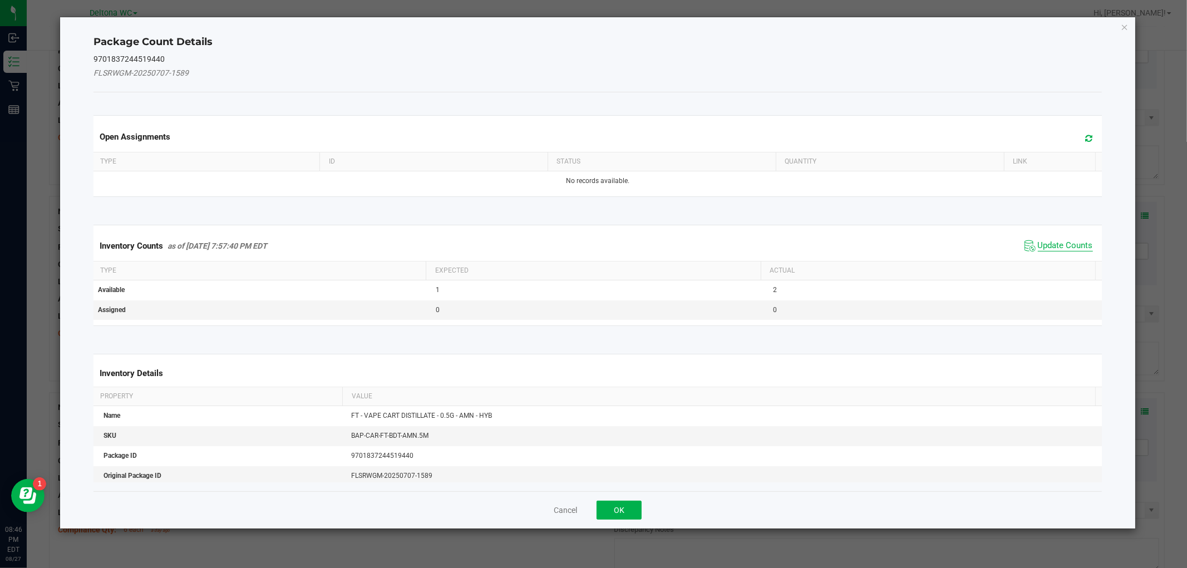
click at [1061, 241] on span "Update Counts" at bounding box center [1065, 245] width 55 height 11
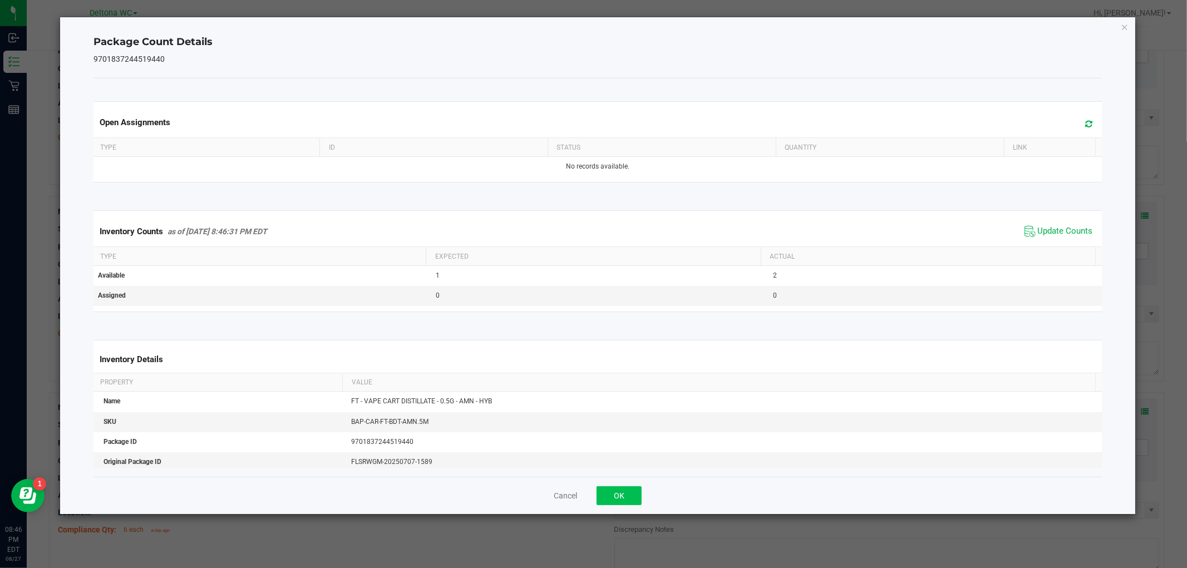
click at [613, 487] on div "Cancel OK" at bounding box center [598, 495] width 1008 height 37
drag, startPoint x: 622, startPoint y: 493, endPoint x: 633, endPoint y: 467, distance: 28.4
click at [622, 491] on button "OK" at bounding box center [619, 496] width 45 height 19
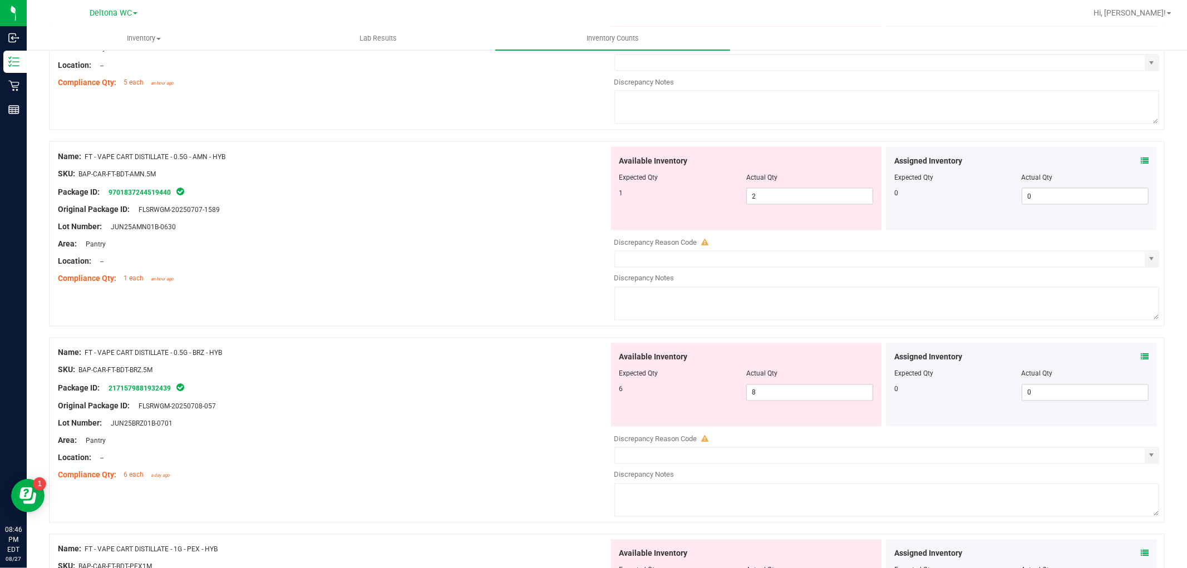
scroll to position [1670, 0]
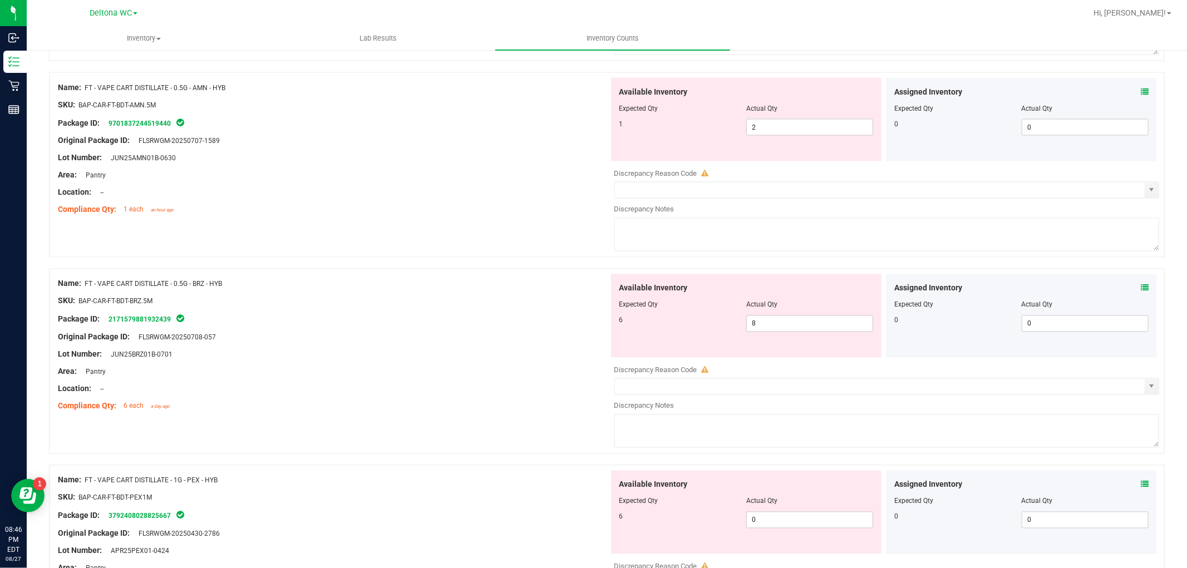
click at [1141, 291] on icon at bounding box center [1145, 288] width 8 height 8
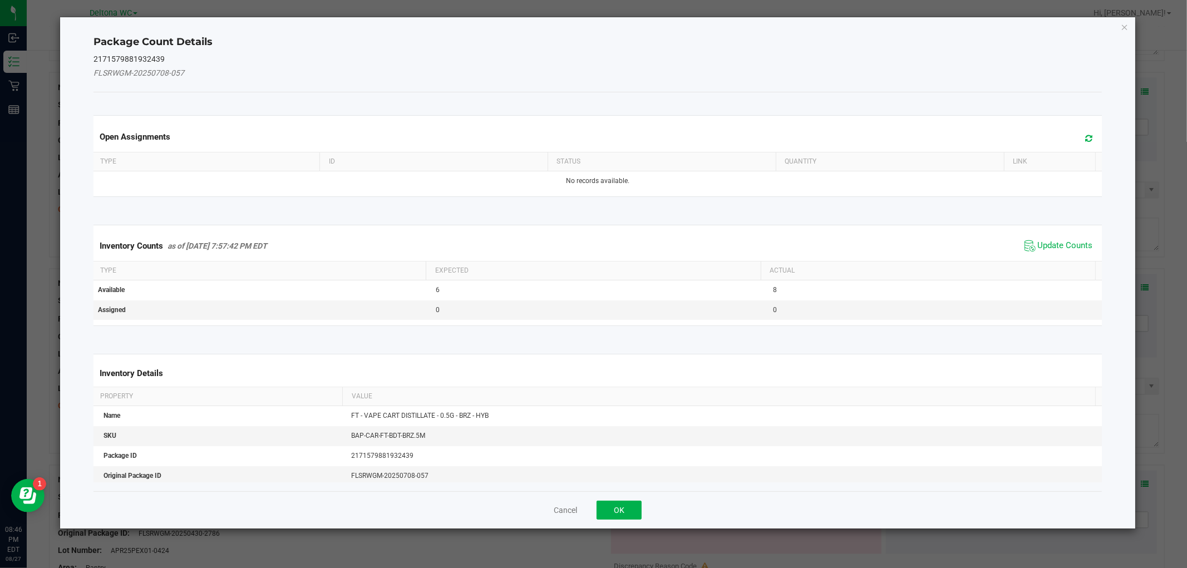
drag, startPoint x: 1059, startPoint y: 249, endPoint x: 1047, endPoint y: 261, distance: 17.3
click at [1060, 245] on span "Update Counts" at bounding box center [1065, 245] width 55 height 11
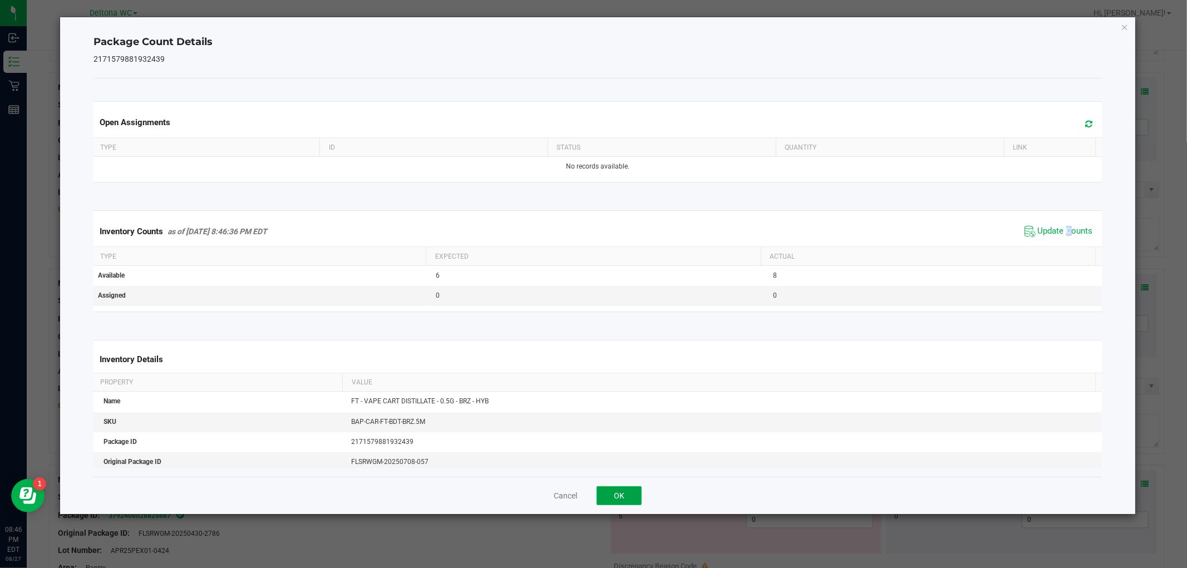
click at [617, 498] on button "OK" at bounding box center [619, 496] width 45 height 19
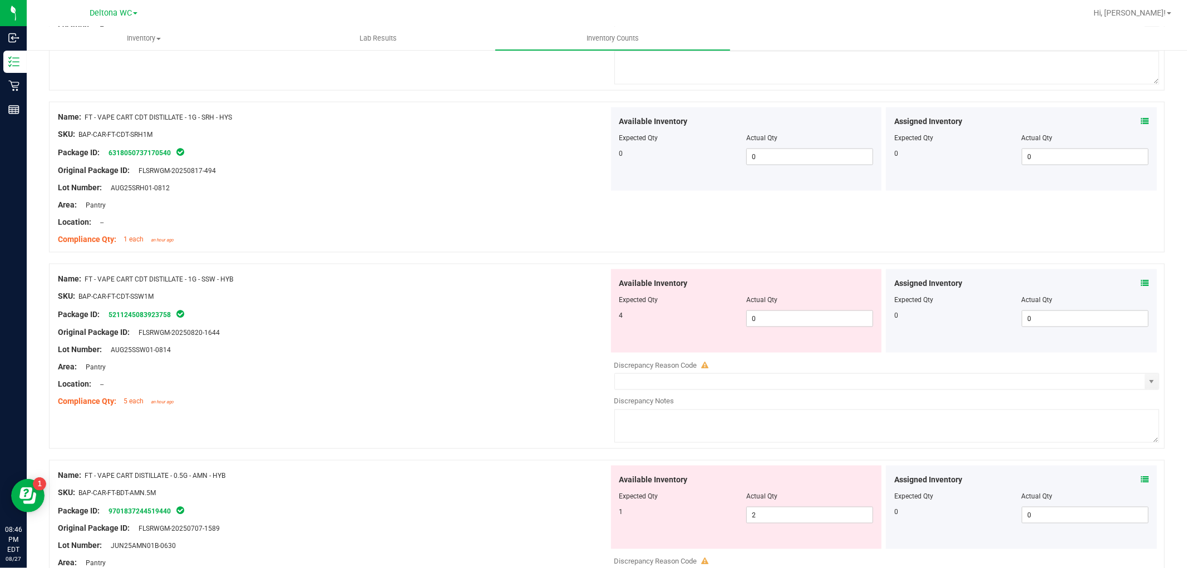
scroll to position [1237, 0]
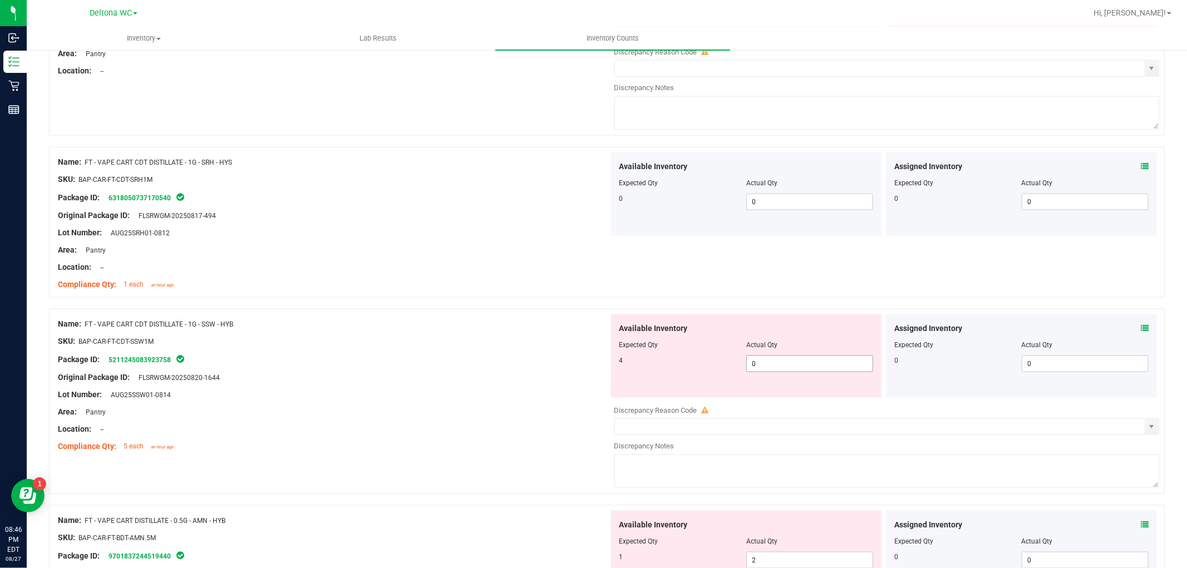
click at [793, 369] on span "0 0" at bounding box center [810, 364] width 127 height 17
click at [794, 368] on input "0" at bounding box center [810, 364] width 126 height 16
click at [609, 391] on div "Available Inventory Expected Qty Actual Qty 4 4 4" at bounding box center [747, 357] width 276 height 84
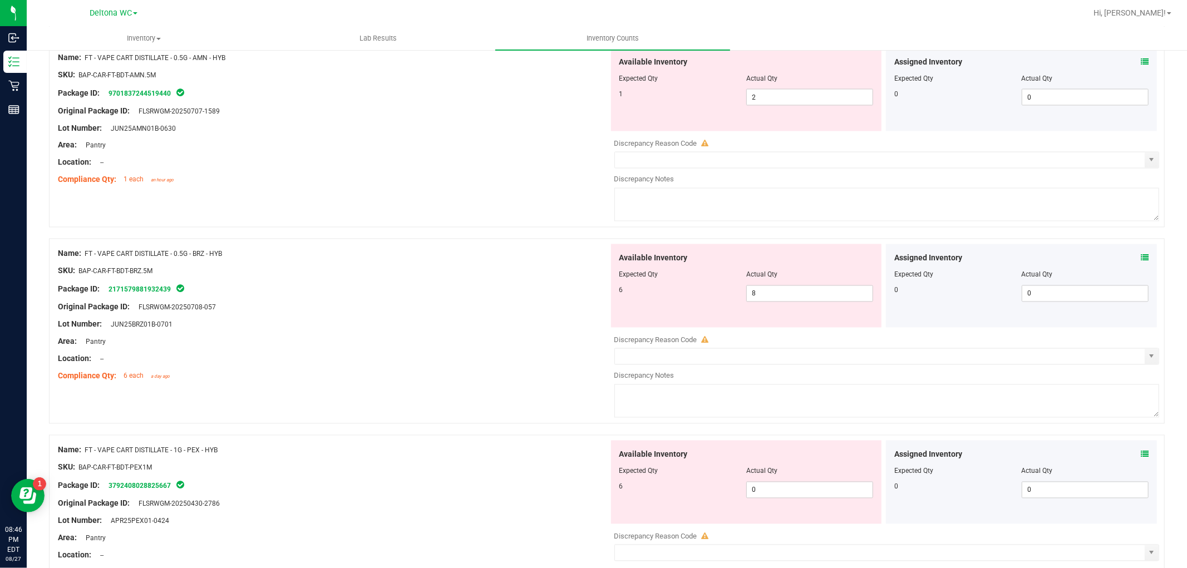
scroll to position [1670, 0]
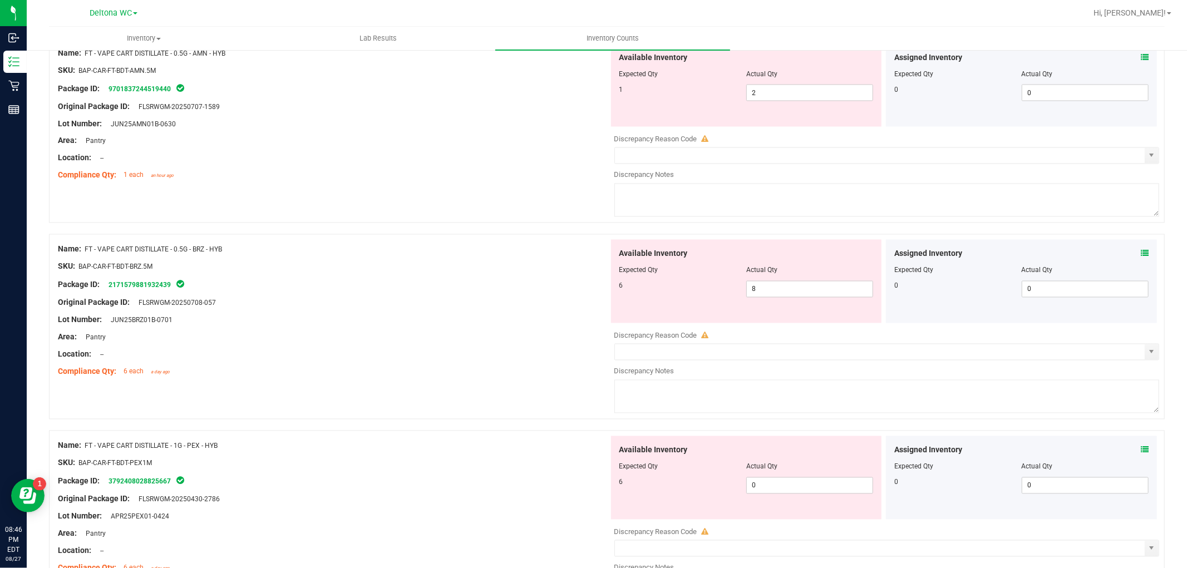
drag, startPoint x: 1140, startPoint y: 266, endPoint x: 1138, endPoint y: 259, distance: 6.9
click at [1140, 264] on div "Assigned Inventory Expected Qty Actual Qty 0 0 0" at bounding box center [1021, 282] width 271 height 84
click at [1141, 254] on icon at bounding box center [1145, 254] width 8 height 8
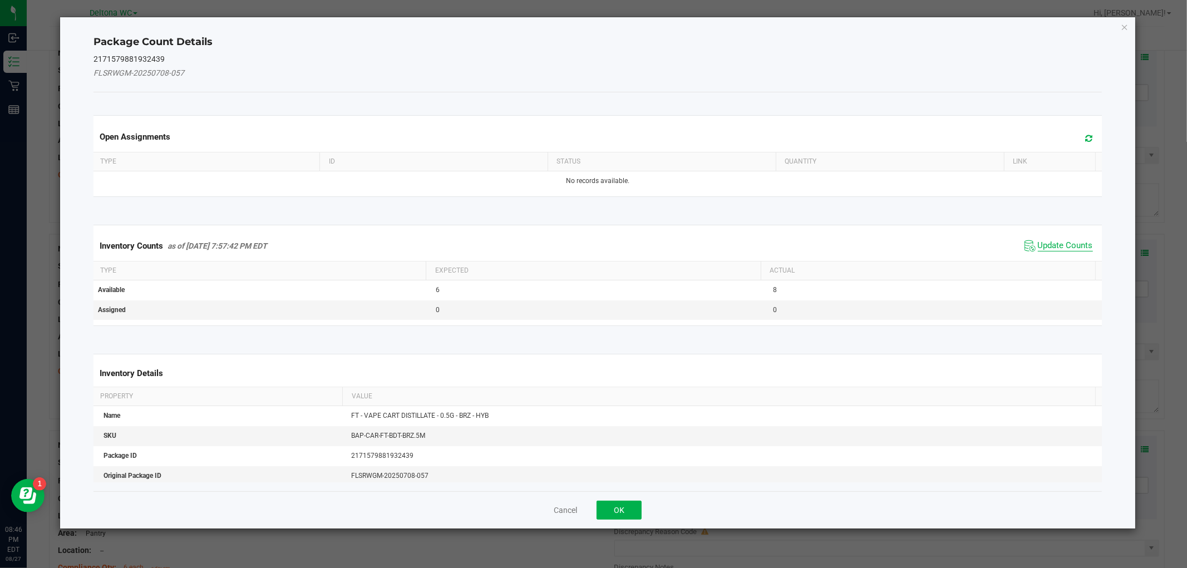
click at [1077, 243] on span "Update Counts" at bounding box center [1065, 245] width 55 height 11
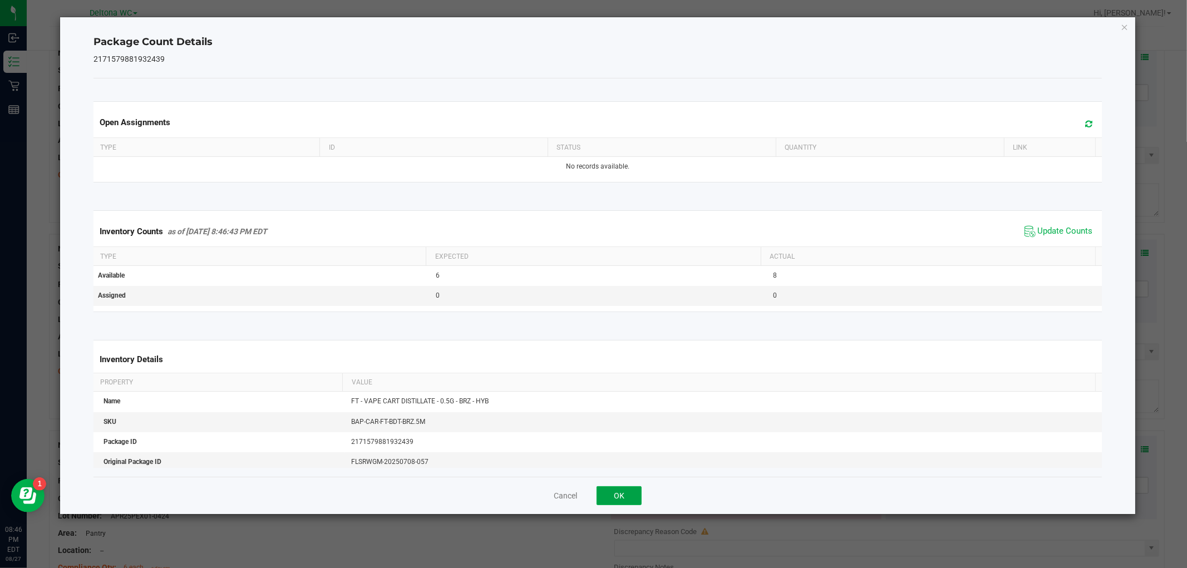
drag, startPoint x: 624, startPoint y: 492, endPoint x: 629, endPoint y: 481, distance: 12.0
click at [621, 492] on button "OK" at bounding box center [619, 496] width 45 height 19
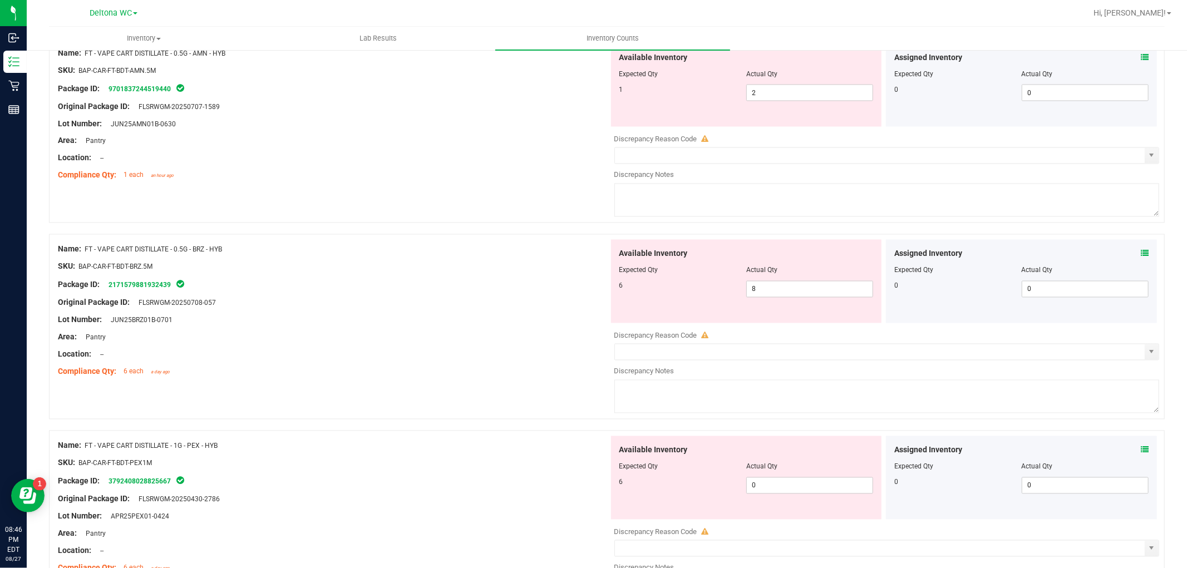
scroll to position [1794, 0]
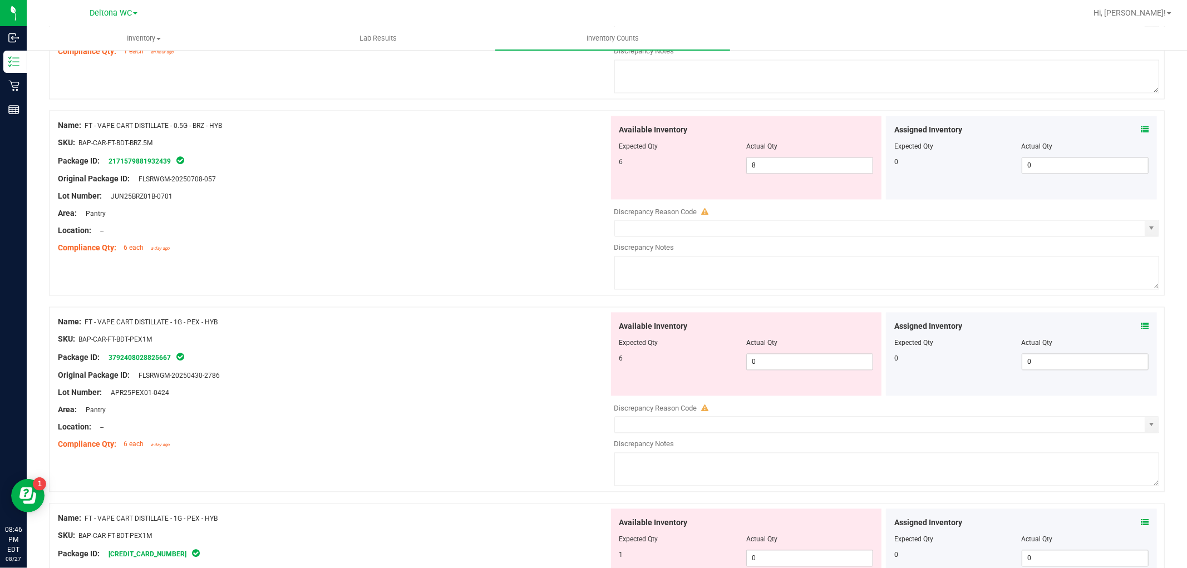
click at [1131, 330] on div "Assigned Inventory" at bounding box center [1022, 327] width 254 height 12
click at [1138, 331] on div "Assigned Inventory Expected Qty Actual Qty 0 0 0" at bounding box center [1021, 355] width 271 height 84
click at [1141, 331] on icon at bounding box center [1145, 327] width 8 height 8
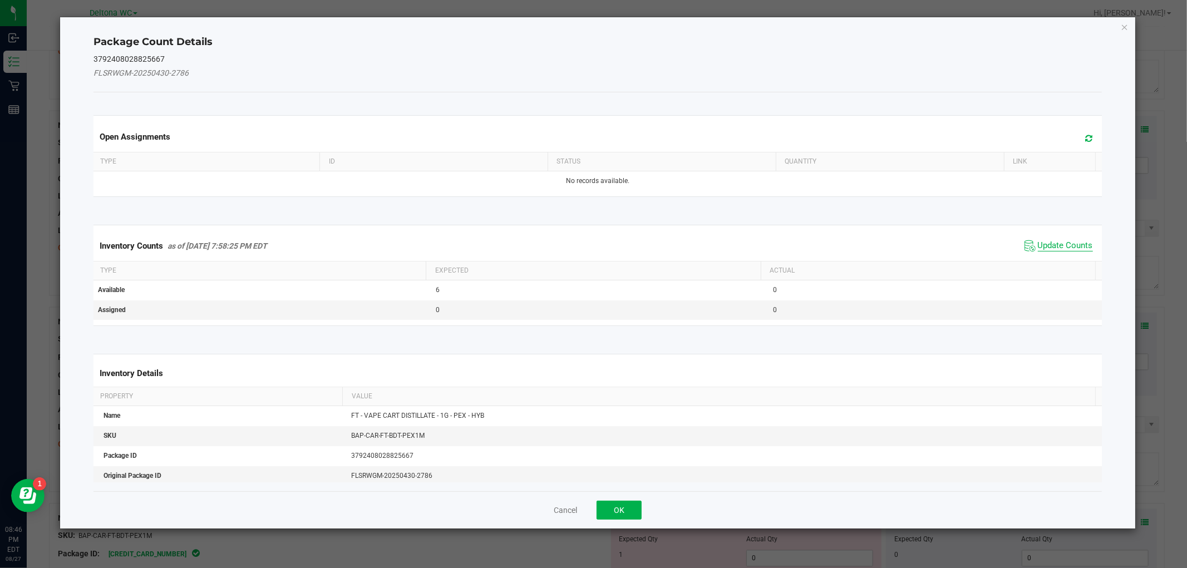
drag, startPoint x: 1060, startPoint y: 240, endPoint x: 1052, endPoint y: 243, distance: 8.5
click at [1060, 240] on span "Update Counts" at bounding box center [1065, 245] width 55 height 11
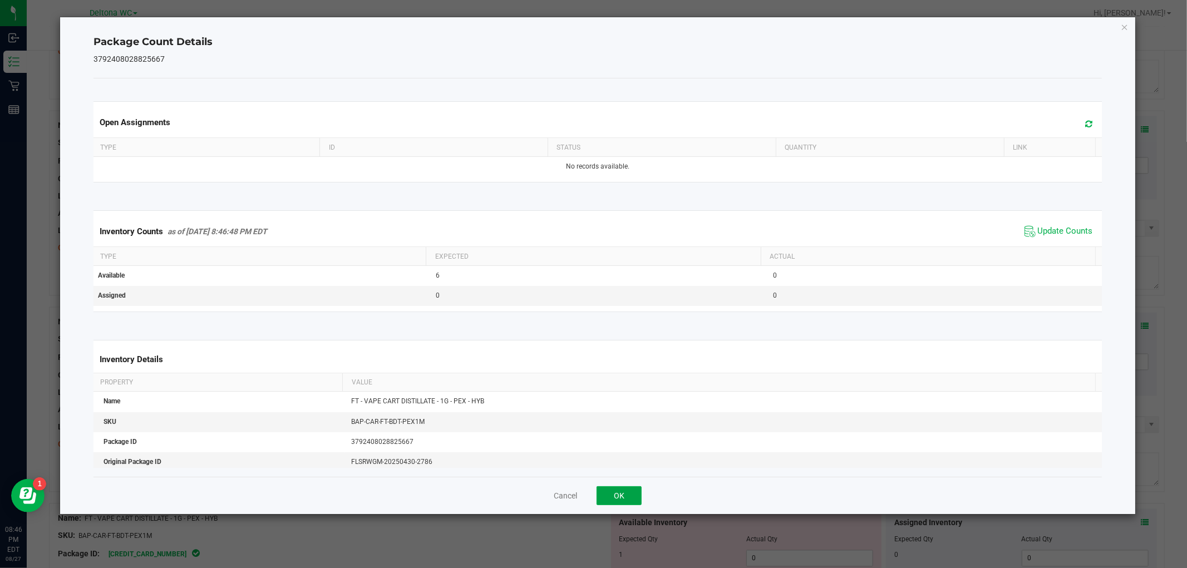
drag, startPoint x: 632, startPoint y: 492, endPoint x: 655, endPoint y: 479, distance: 25.9
click at [634, 490] on button "OK" at bounding box center [619, 496] width 45 height 19
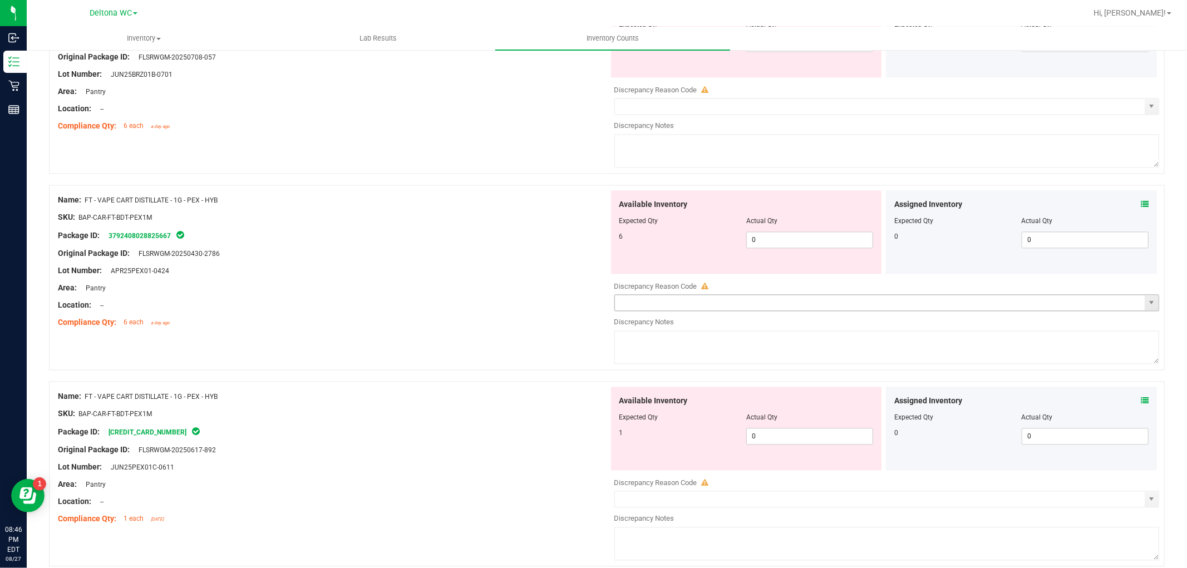
scroll to position [1917, 0]
click at [1130, 398] on div "Assigned Inventory" at bounding box center [1022, 400] width 254 height 12
click at [1141, 401] on icon at bounding box center [1145, 400] width 8 height 8
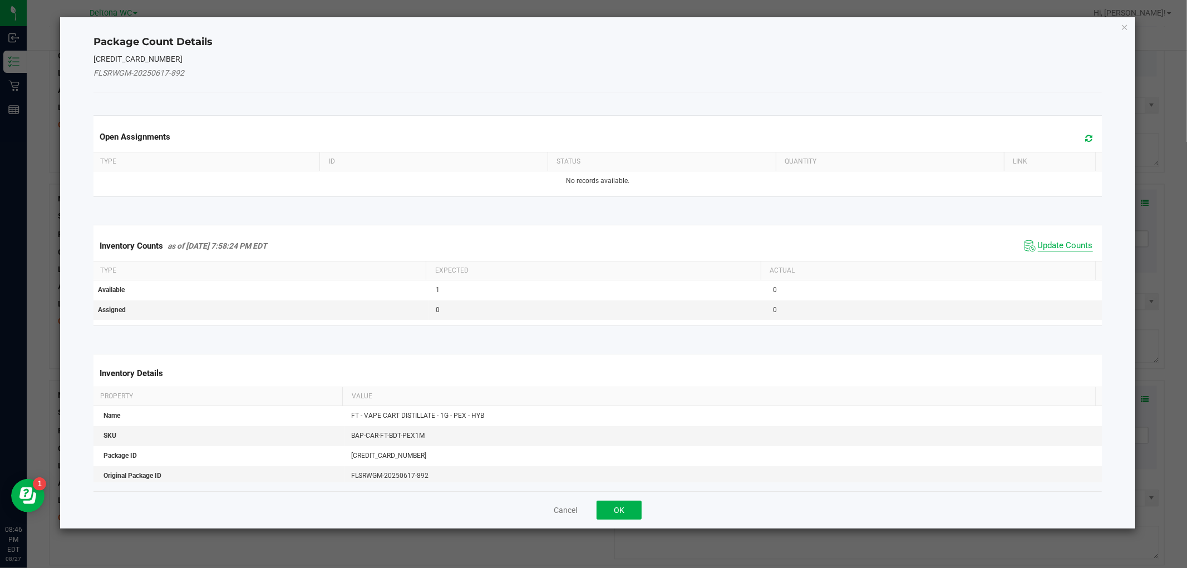
click at [1066, 249] on span "Update Counts" at bounding box center [1065, 245] width 55 height 11
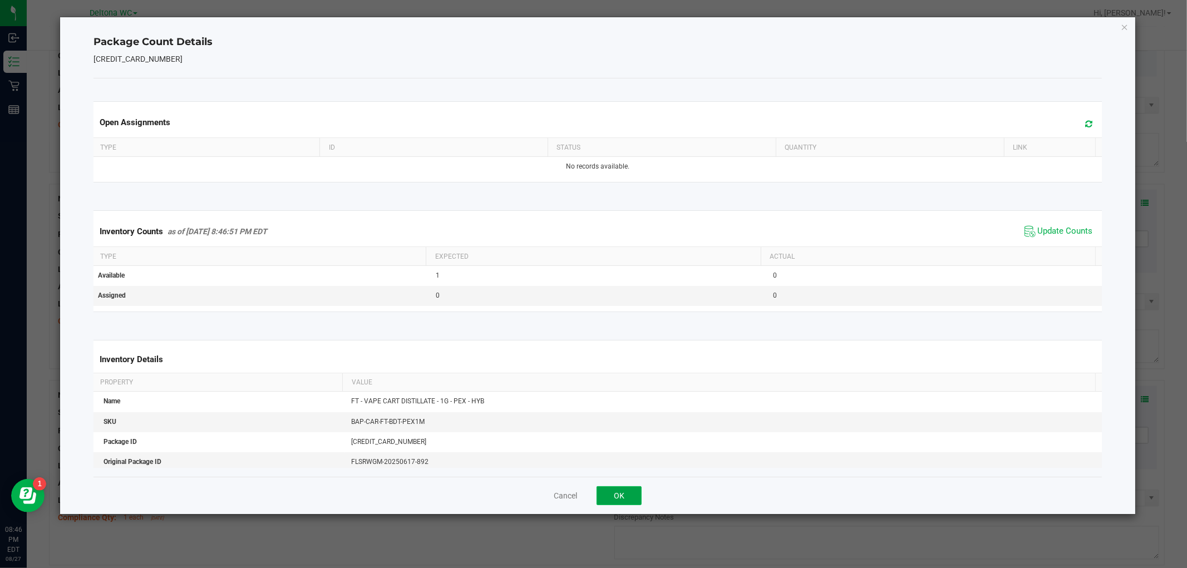
click at [636, 494] on button "OK" at bounding box center [619, 496] width 45 height 19
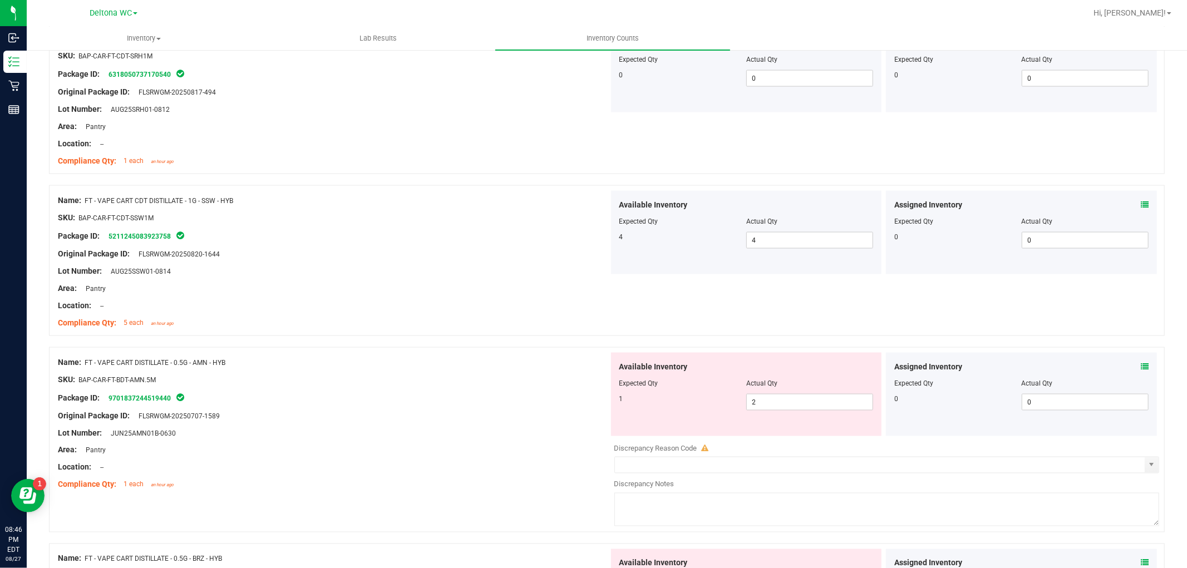
scroll to position [1608, 0]
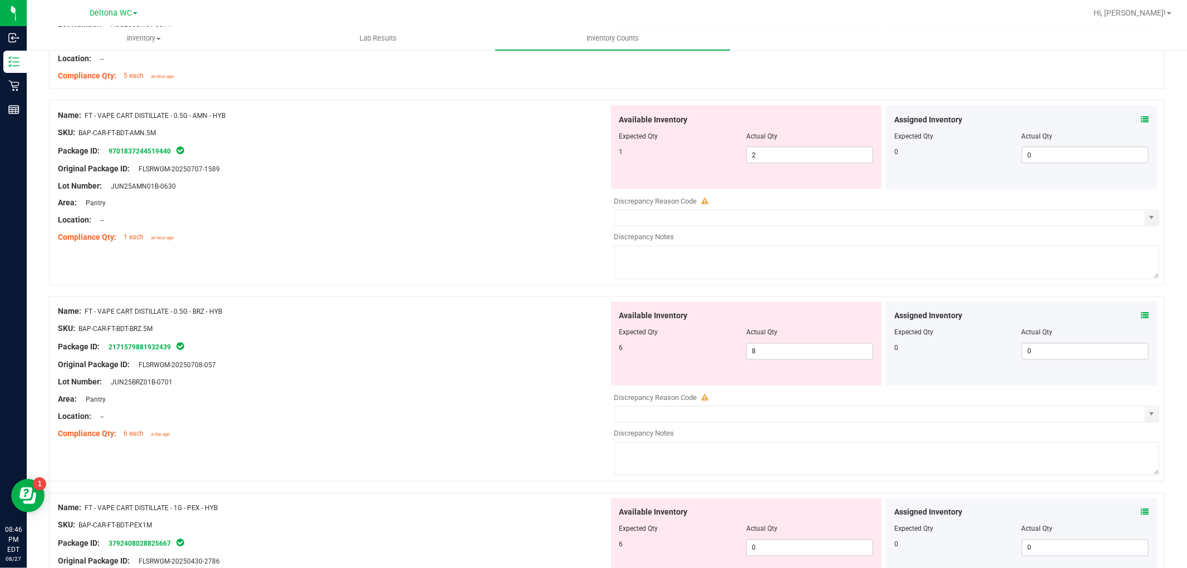
click at [1141, 119] on icon at bounding box center [1145, 120] width 8 height 8
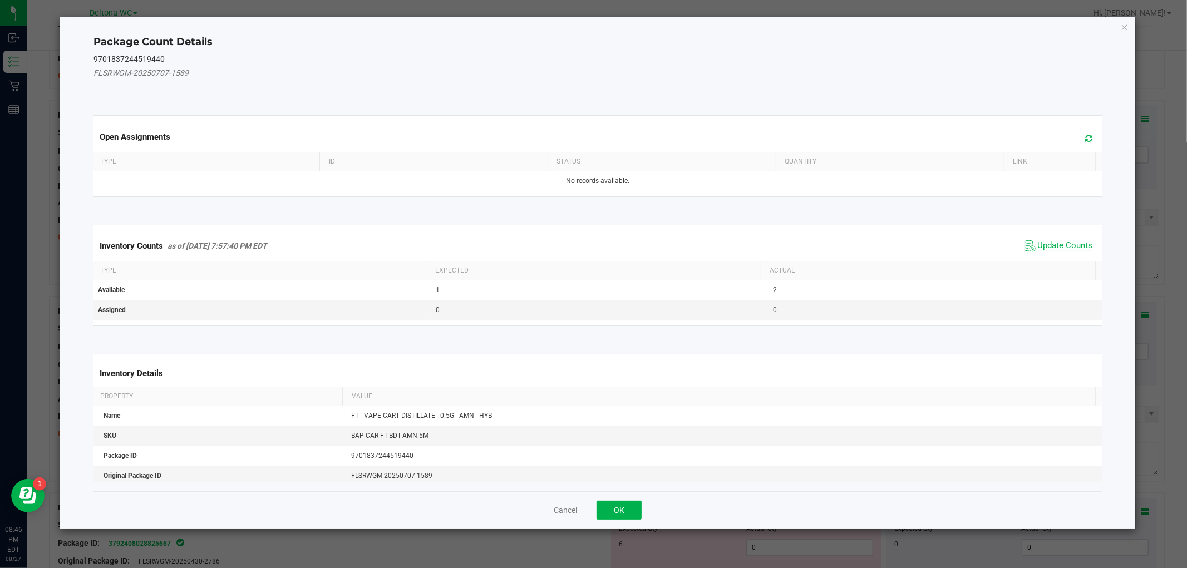
click at [1065, 245] on span "Update Counts" at bounding box center [1065, 245] width 55 height 11
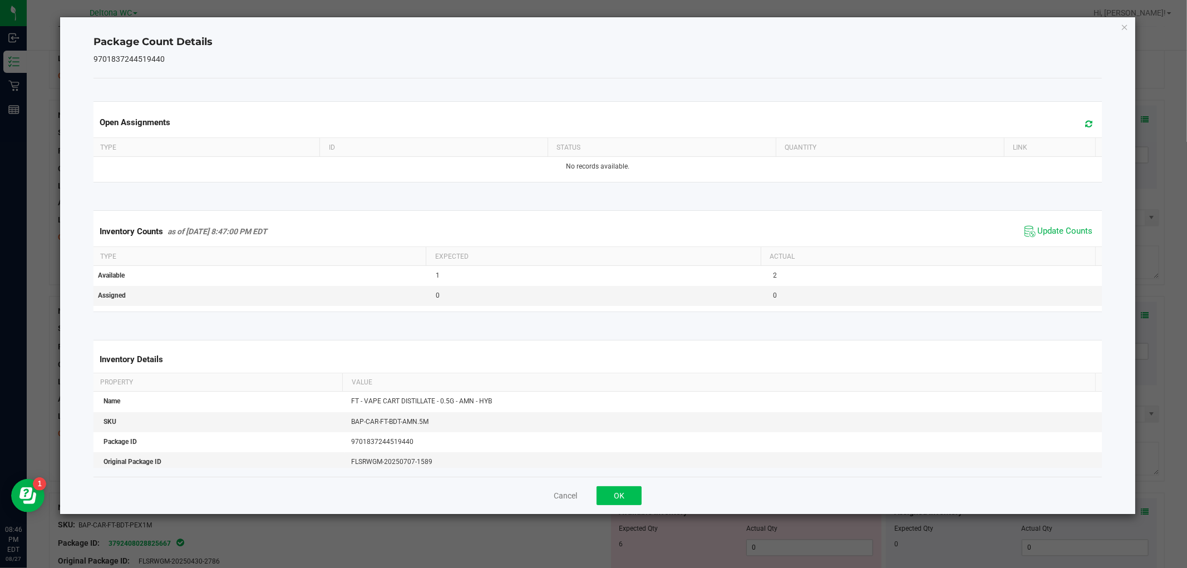
click at [621, 487] on div "Cancel OK" at bounding box center [598, 495] width 1008 height 37
click at [622, 491] on button "OK" at bounding box center [619, 496] width 45 height 19
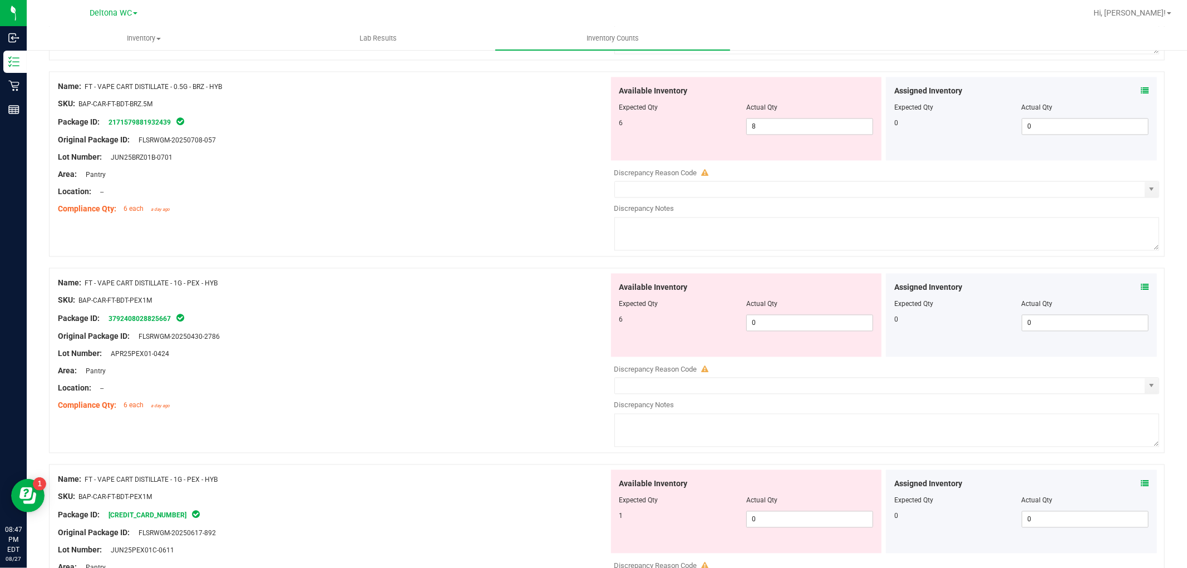
scroll to position [1855, 0]
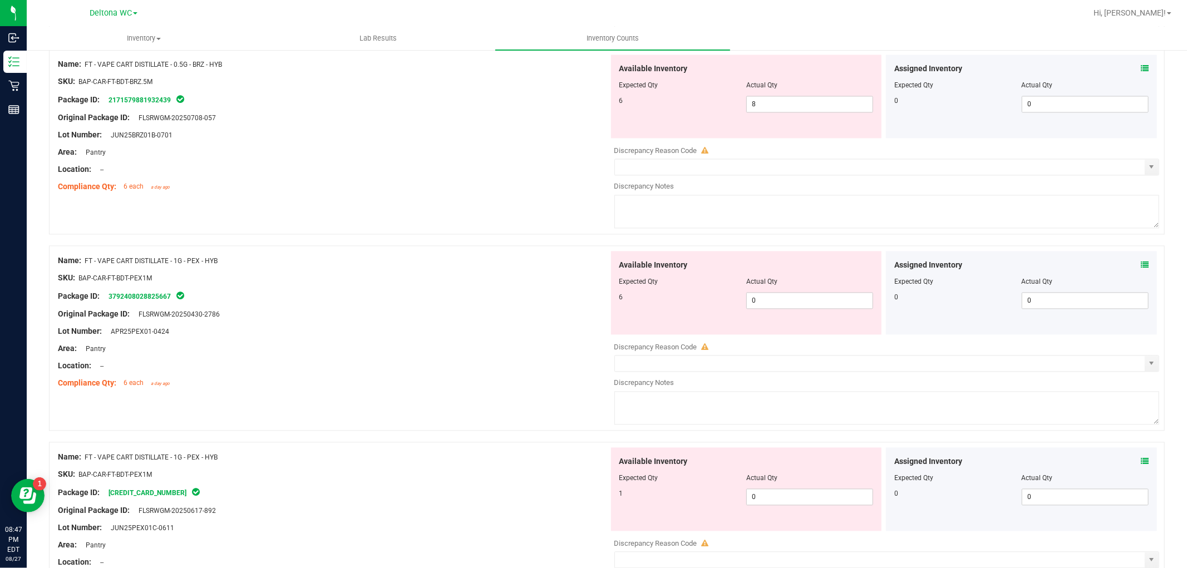
click at [1141, 459] on span at bounding box center [1145, 462] width 8 height 12
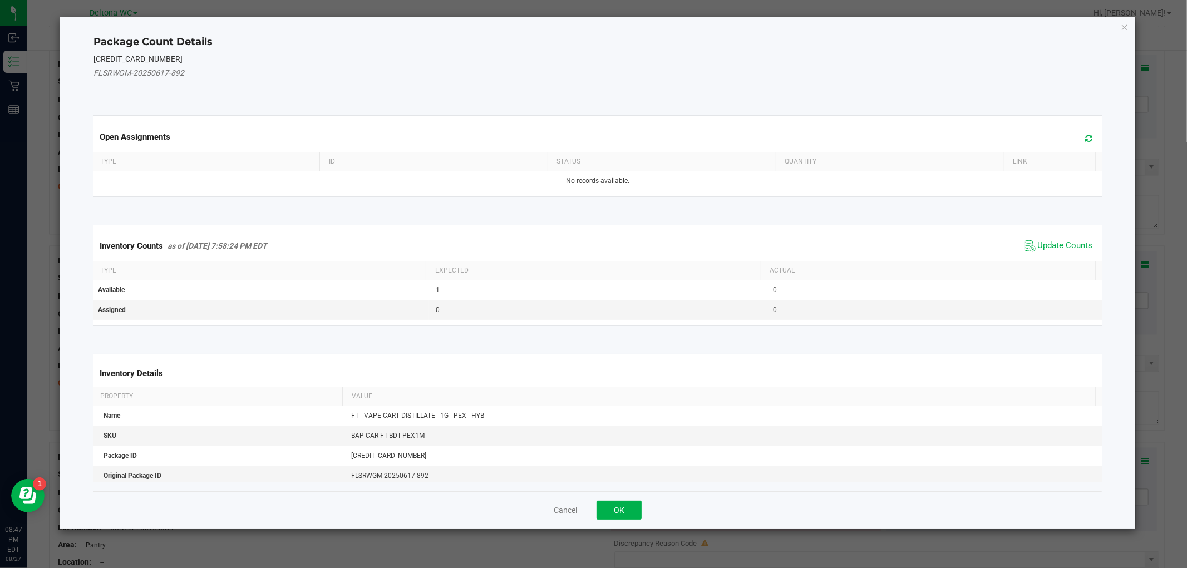
click at [1066, 239] on span "Update Counts" at bounding box center [1059, 246] width 74 height 17
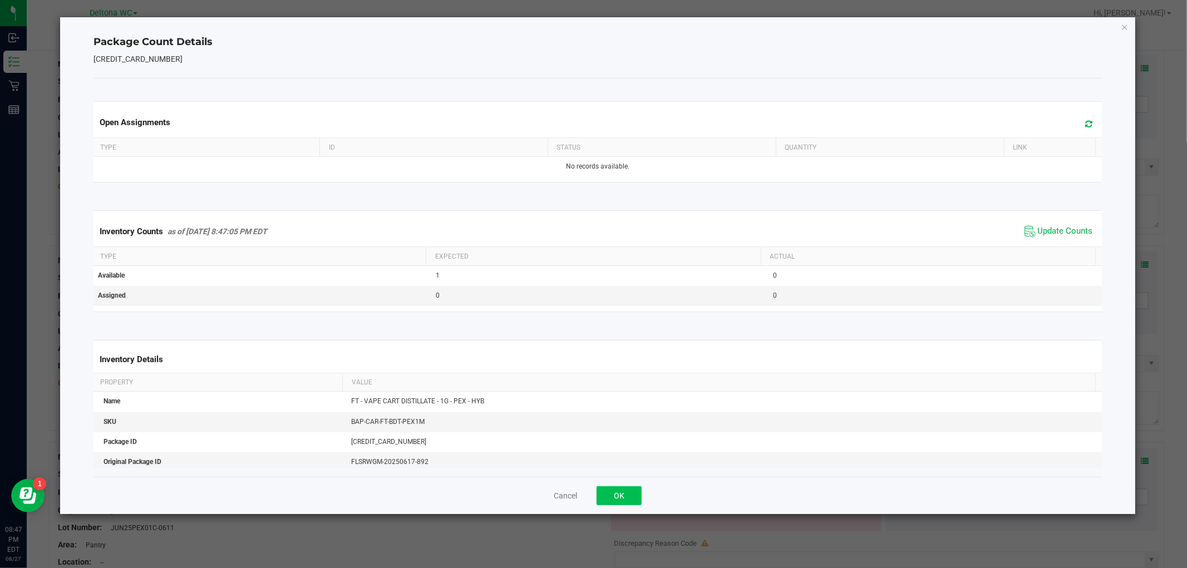
drag, startPoint x: 632, startPoint y: 485, endPoint x: 624, endPoint y: 493, distance: 11.8
click at [624, 493] on div "Cancel OK" at bounding box center [598, 495] width 1008 height 37
click at [624, 493] on button "OK" at bounding box center [619, 496] width 45 height 19
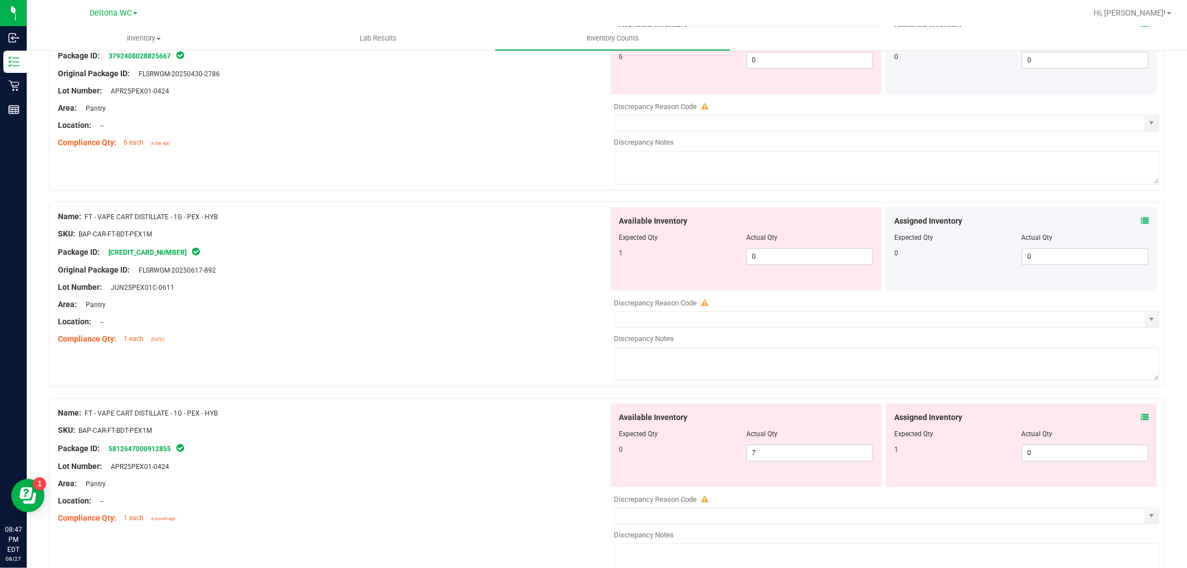
scroll to position [2227, 0]
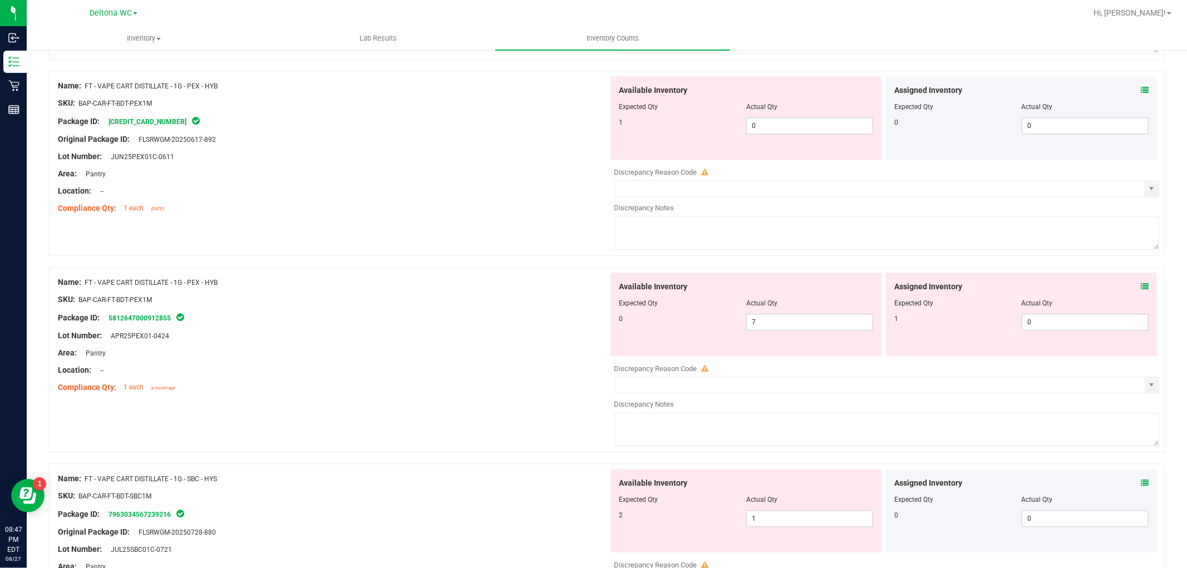
click at [1141, 291] on icon at bounding box center [1145, 287] width 8 height 8
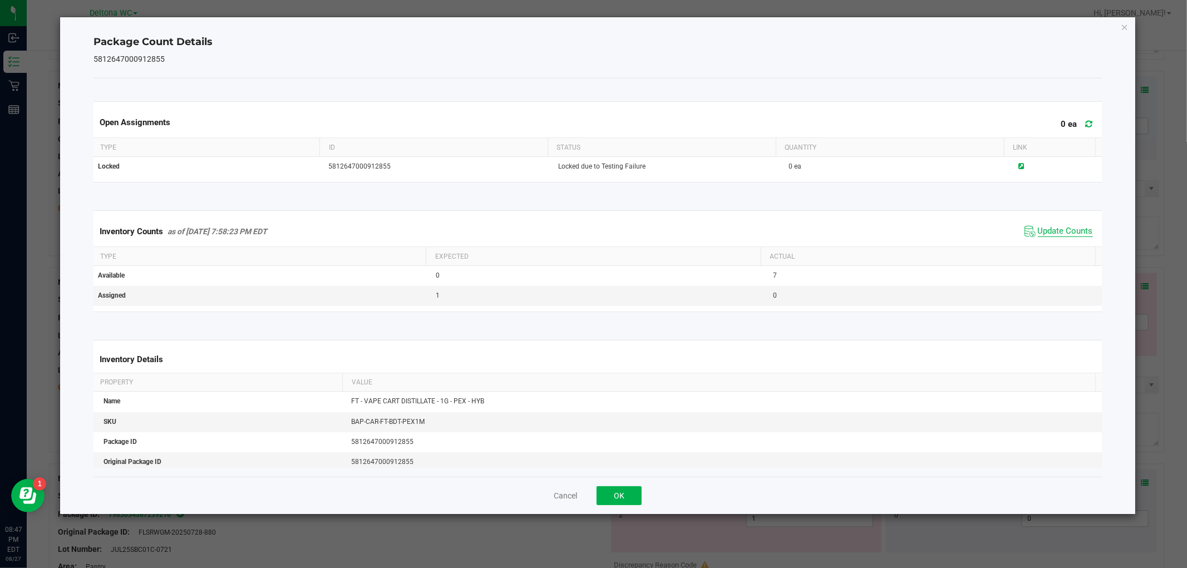
drag, startPoint x: 1059, startPoint y: 244, endPoint x: 1059, endPoint y: 235, distance: 8.9
click at [1059, 238] on div "Inventory Counts as of Aug 27, 2025 7:58:23 PM EDT Update Counts" at bounding box center [597, 232] width 1013 height 30
click at [1059, 233] on span "Update Counts" at bounding box center [1065, 231] width 55 height 11
click at [628, 492] on button "OK" at bounding box center [619, 496] width 45 height 19
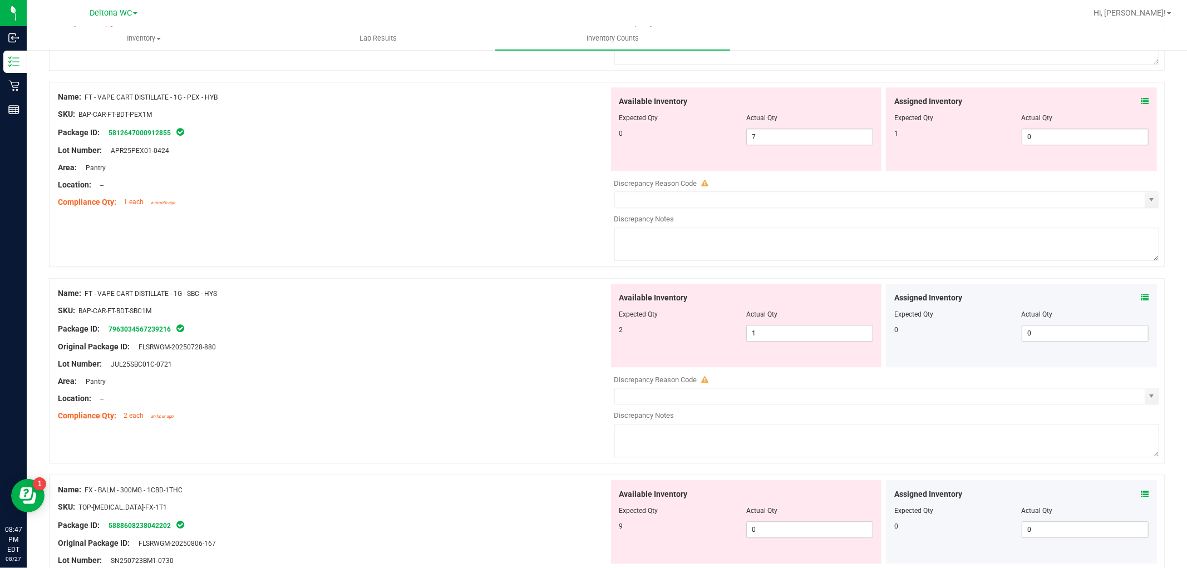
scroll to position [2598, 0]
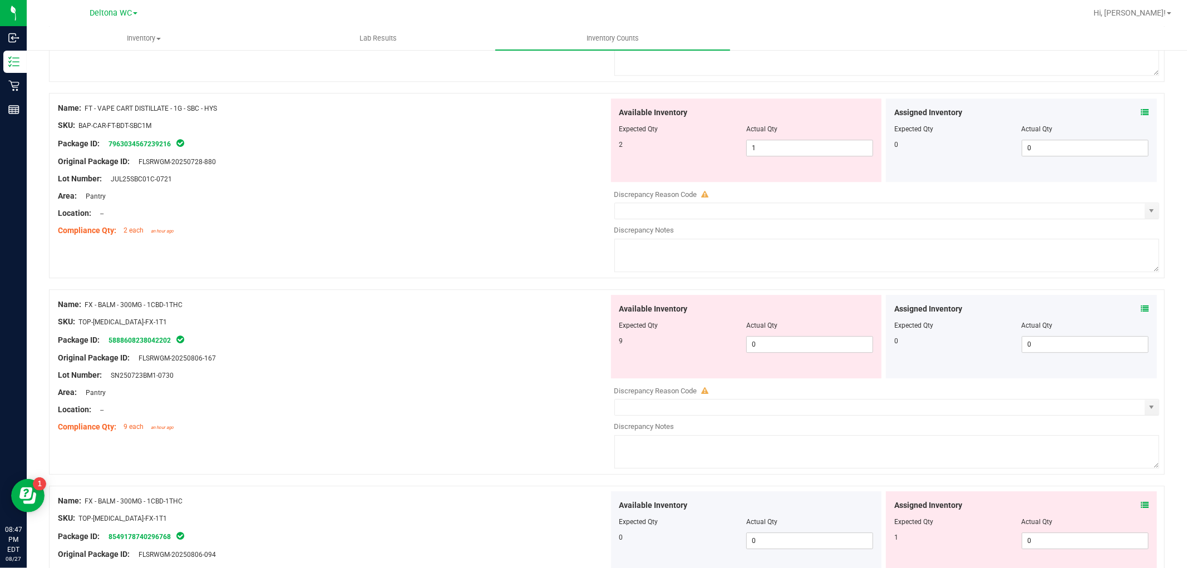
click at [1141, 116] on icon at bounding box center [1145, 113] width 8 height 8
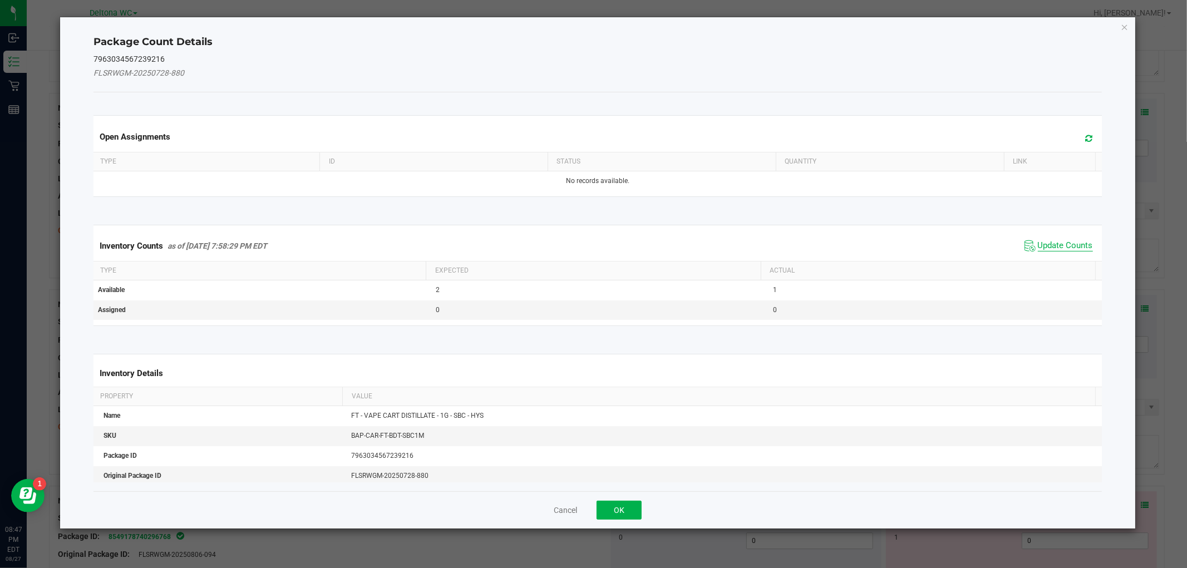
click at [1068, 242] on span "Update Counts" at bounding box center [1059, 246] width 74 height 17
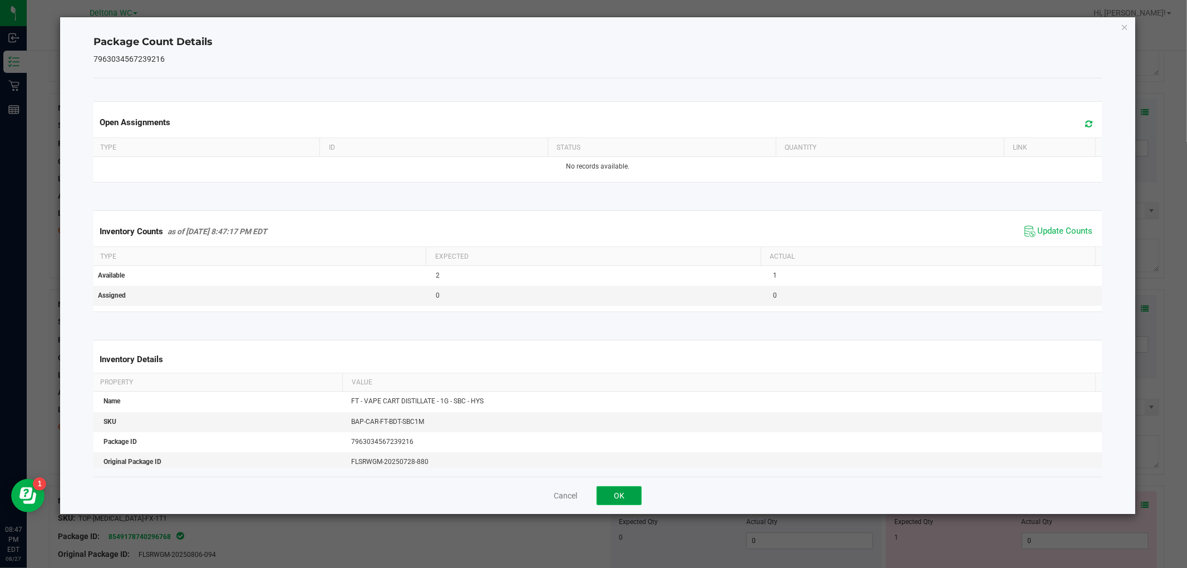
click at [610, 505] on button "OK" at bounding box center [619, 496] width 45 height 19
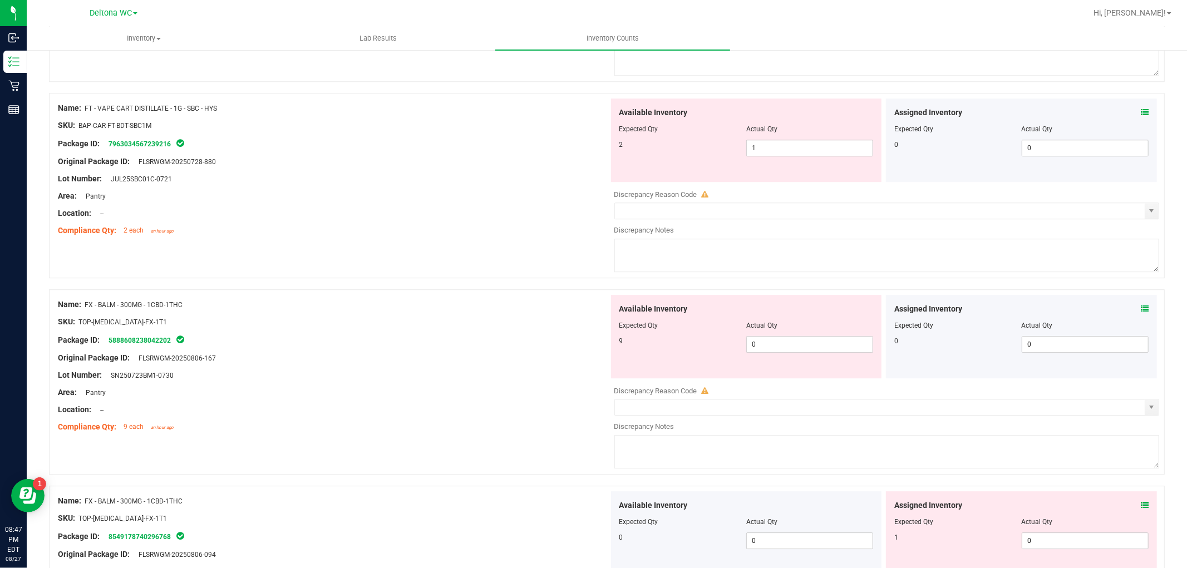
drag, startPoint x: 1145, startPoint y: 312, endPoint x: 1136, endPoint y: 313, distance: 9.6
click at [1142, 313] on div "Assigned Inventory Expected Qty Actual Qty 0 0 0" at bounding box center [1021, 337] width 271 height 84
click at [1141, 313] on icon at bounding box center [1145, 309] width 8 height 8
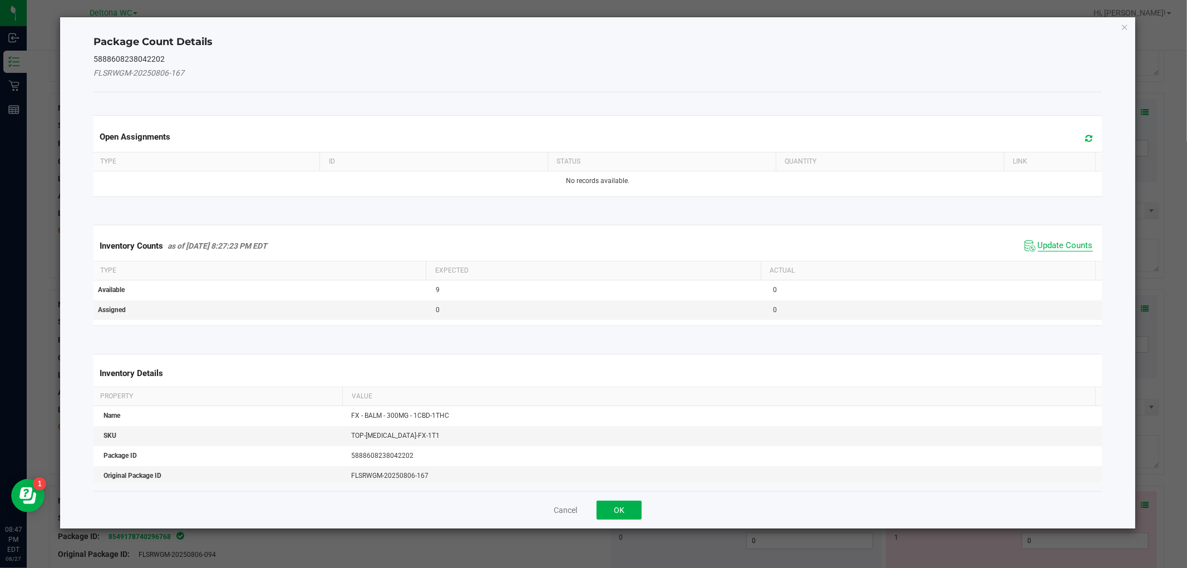
click at [1052, 243] on span "Update Counts" at bounding box center [1065, 245] width 55 height 11
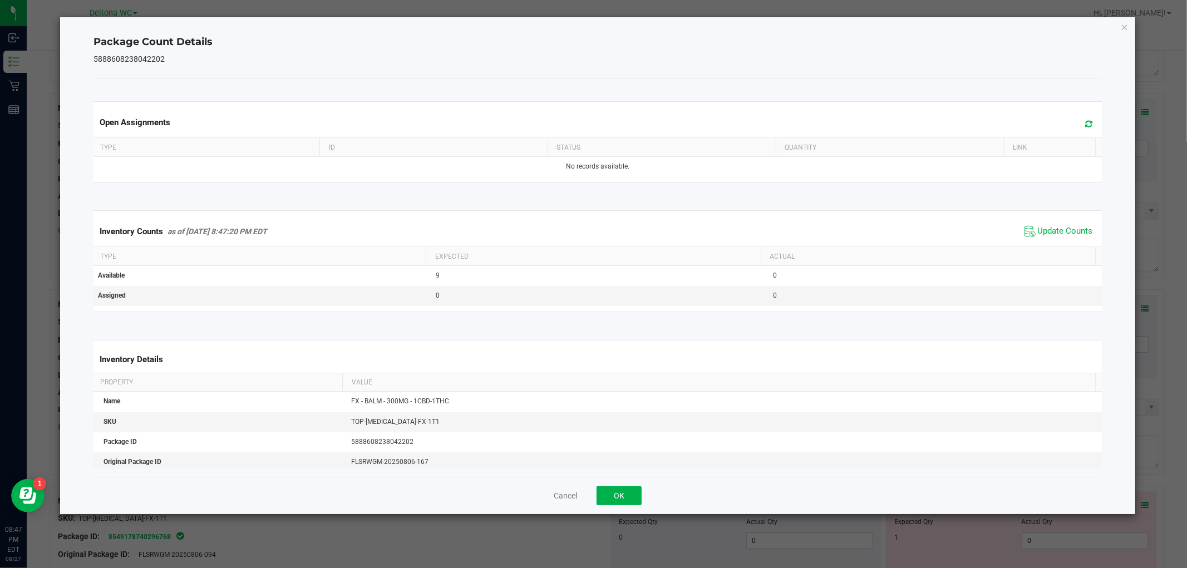
click at [626, 486] on div "Cancel OK" at bounding box center [598, 495] width 1008 height 37
click at [624, 493] on button "OK" at bounding box center [619, 496] width 45 height 19
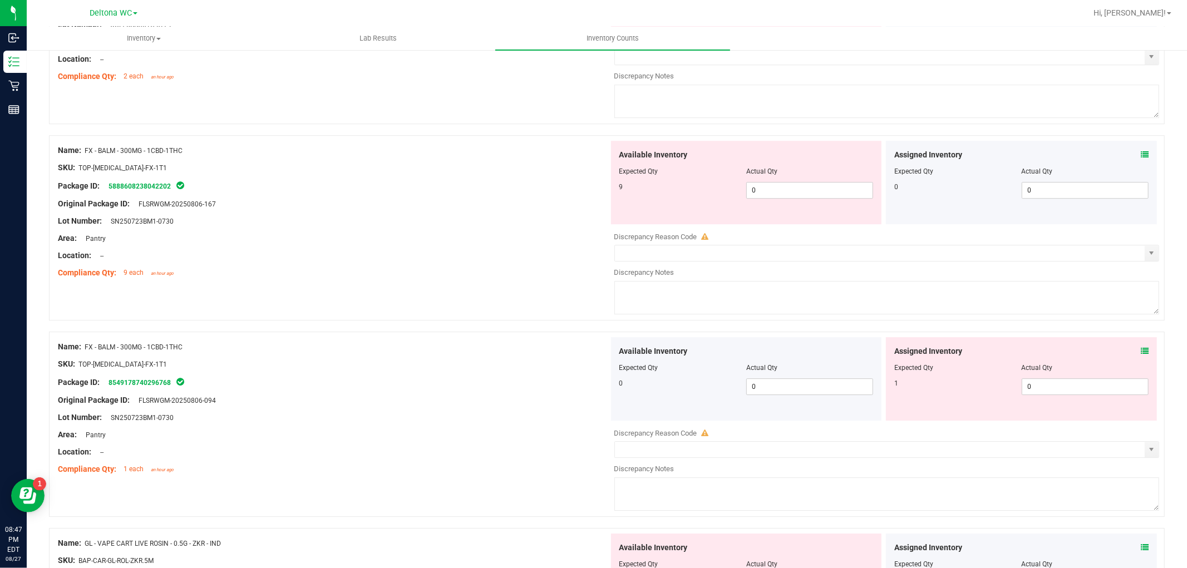
scroll to position [2845, 0]
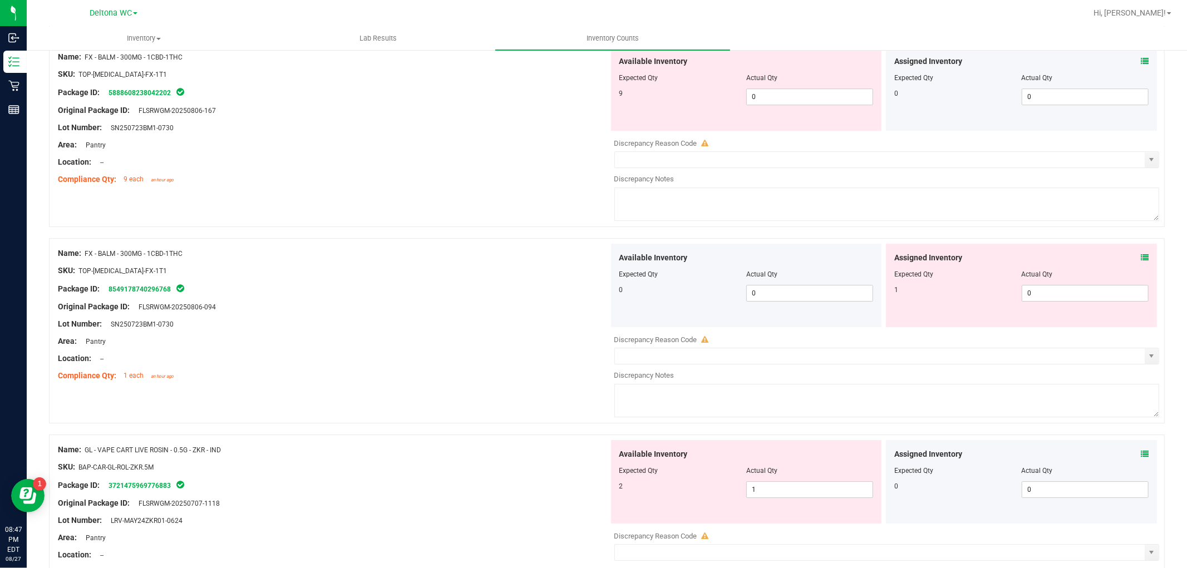
click at [1141, 259] on icon at bounding box center [1145, 258] width 8 height 8
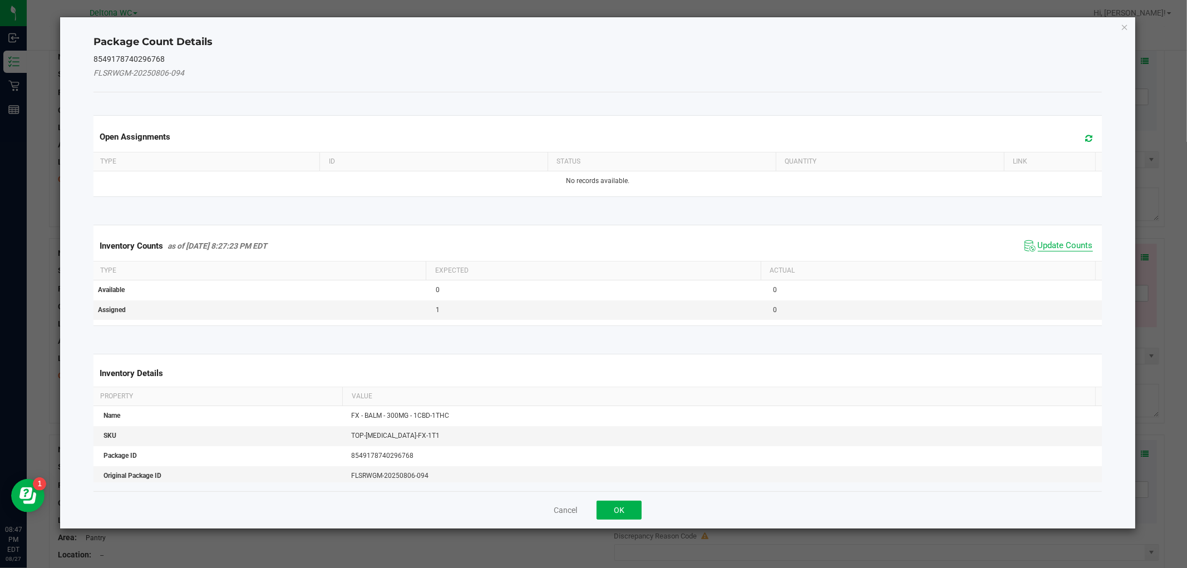
click at [1050, 241] on span "Update Counts" at bounding box center [1059, 246] width 74 height 17
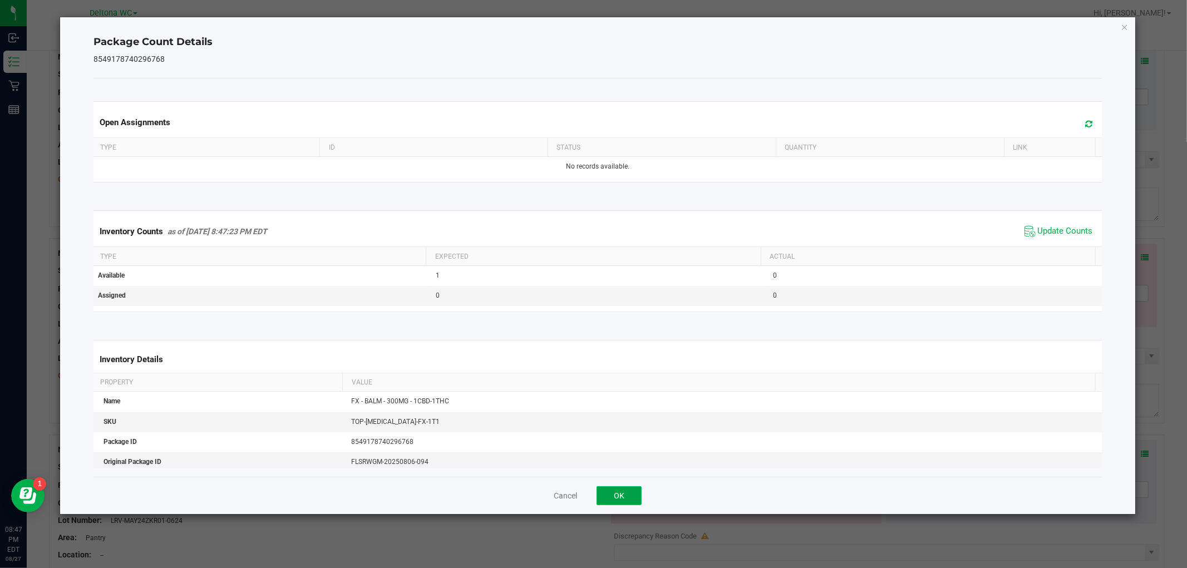
click at [607, 497] on button "OK" at bounding box center [619, 496] width 45 height 19
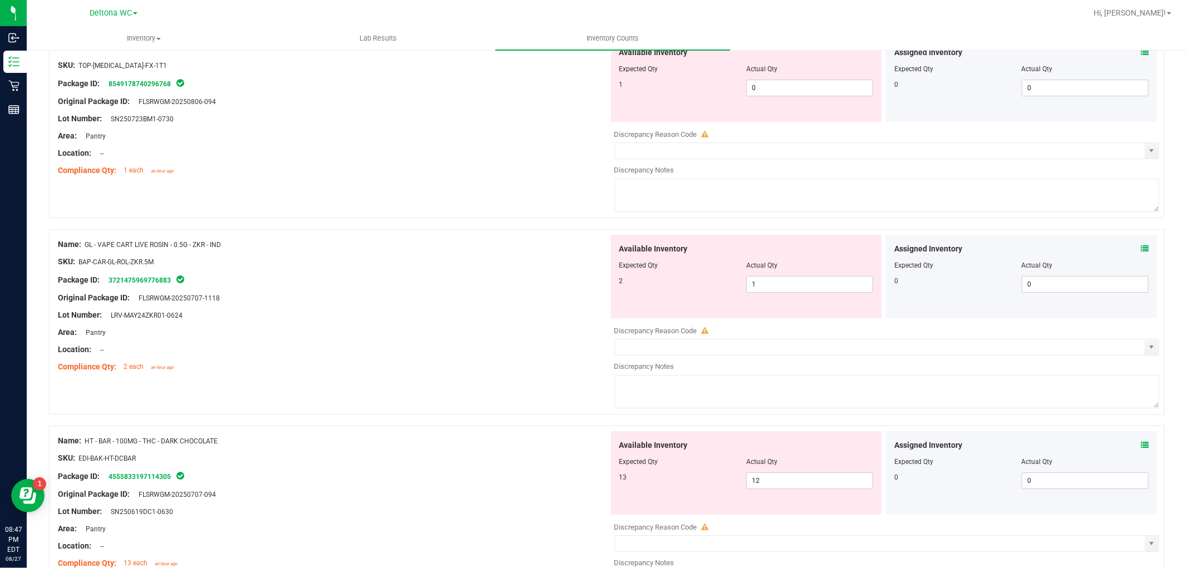
scroll to position [3154, 0]
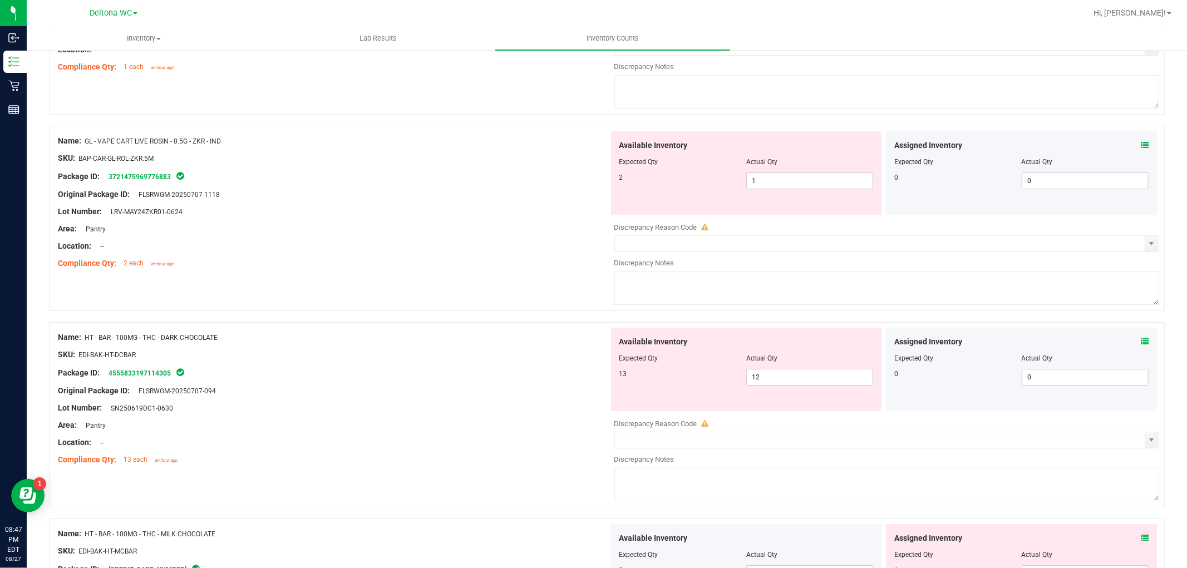
click at [1141, 149] on icon at bounding box center [1145, 145] width 8 height 8
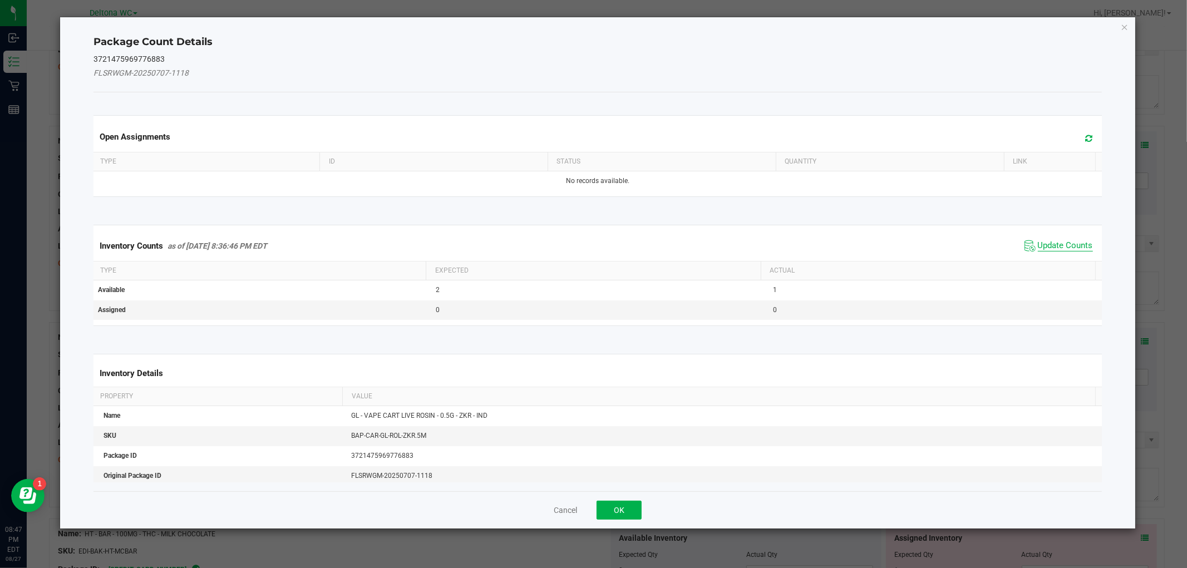
click at [1051, 248] on span "Update Counts" at bounding box center [1065, 245] width 55 height 11
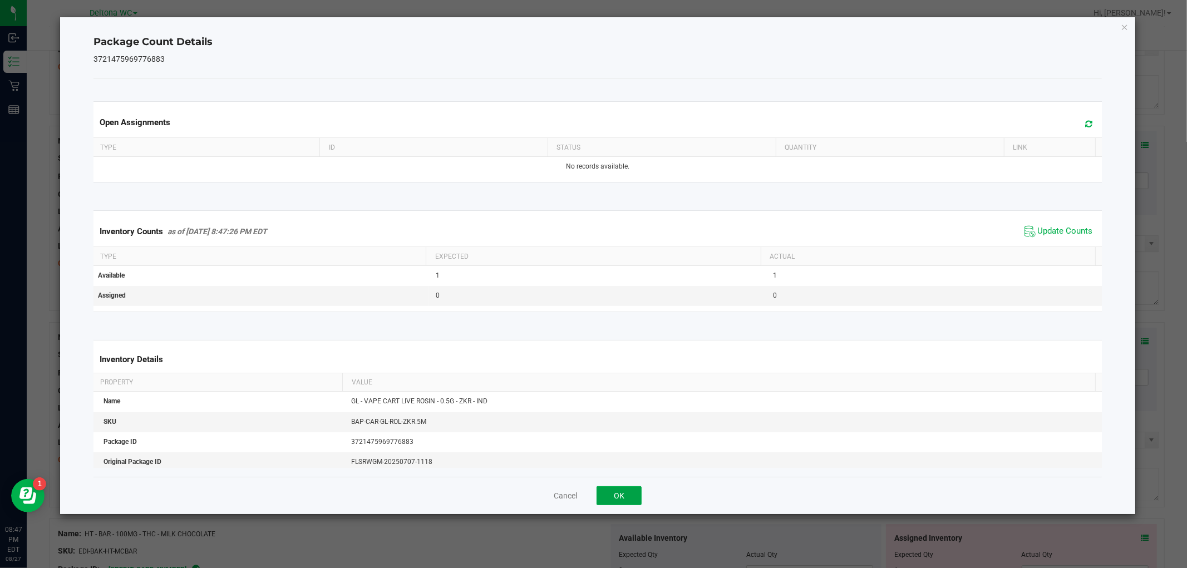
click at [610, 495] on button "OK" at bounding box center [619, 496] width 45 height 19
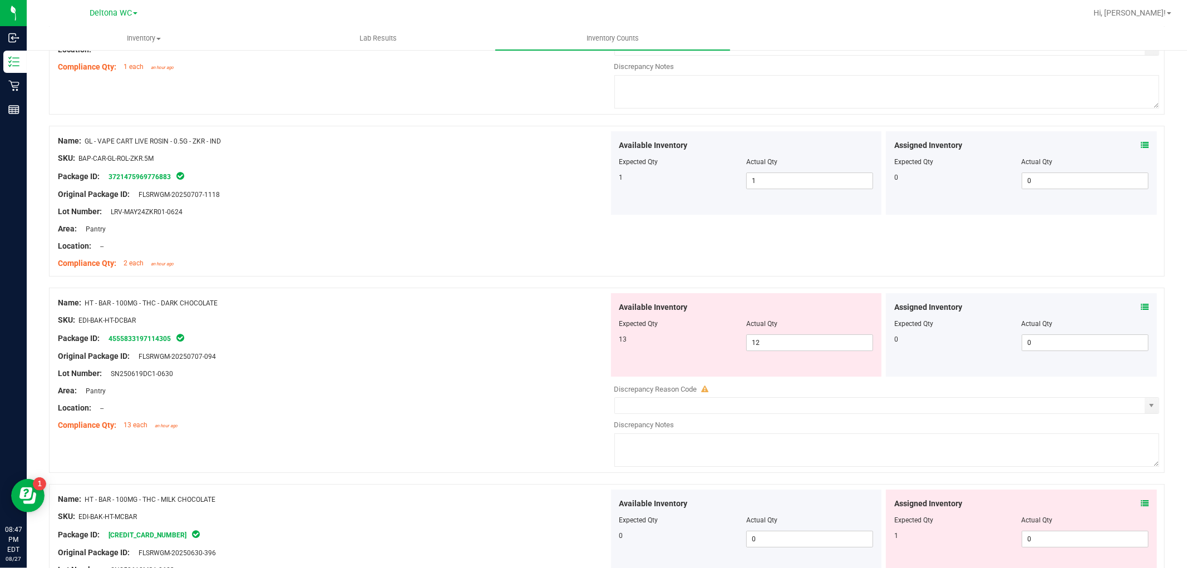
click at [1141, 309] on span at bounding box center [1145, 308] width 8 height 12
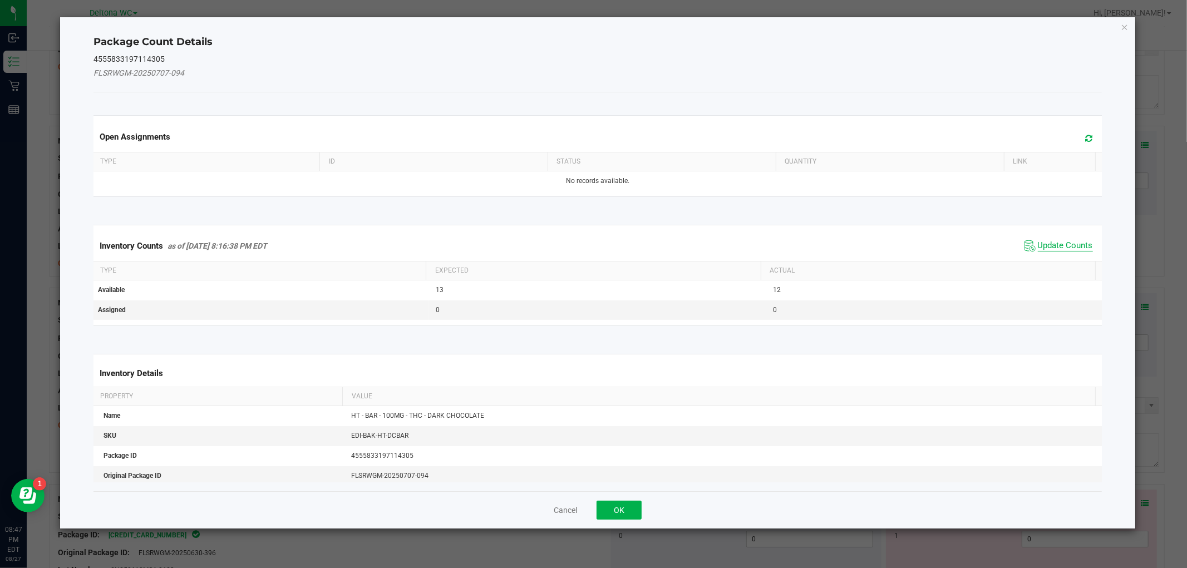
click at [1038, 244] on span "Update Counts" at bounding box center [1065, 245] width 55 height 11
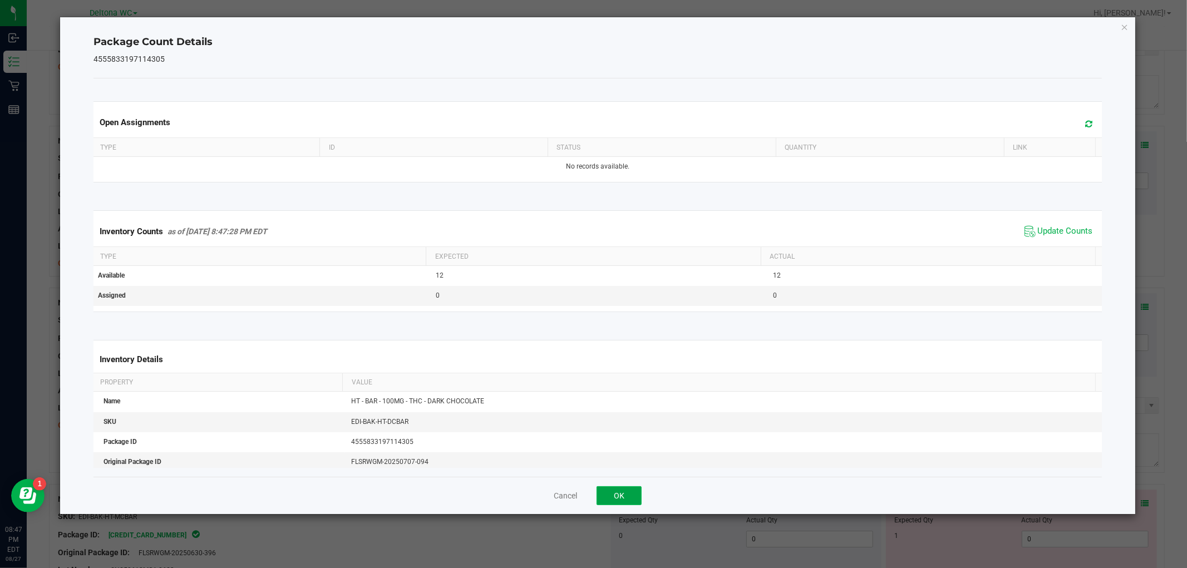
click at [622, 493] on button "OK" at bounding box center [619, 496] width 45 height 19
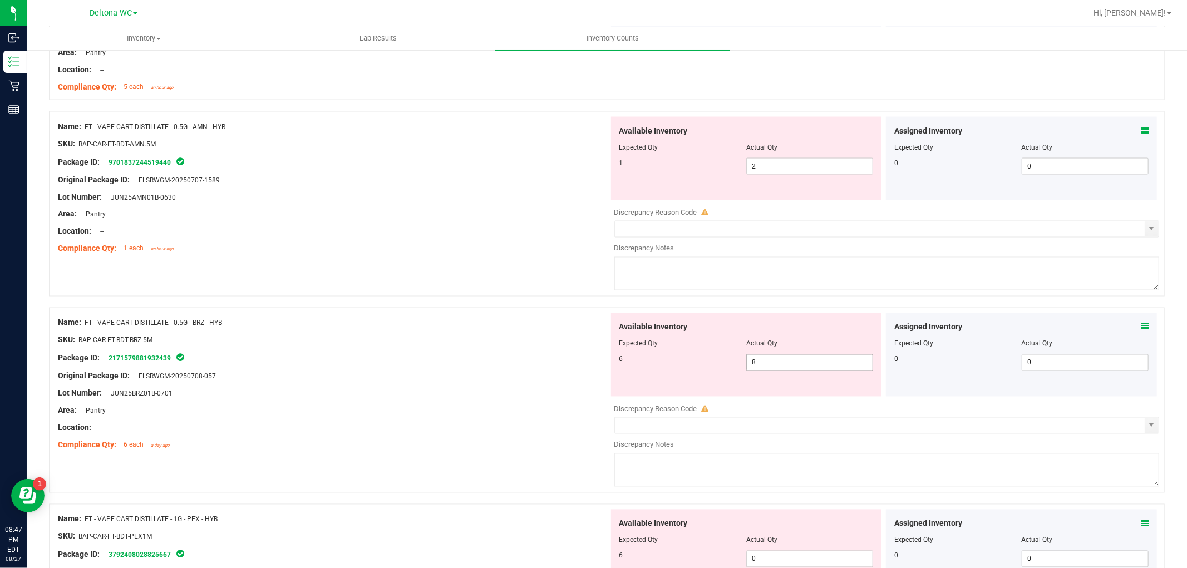
scroll to position [1607, 0]
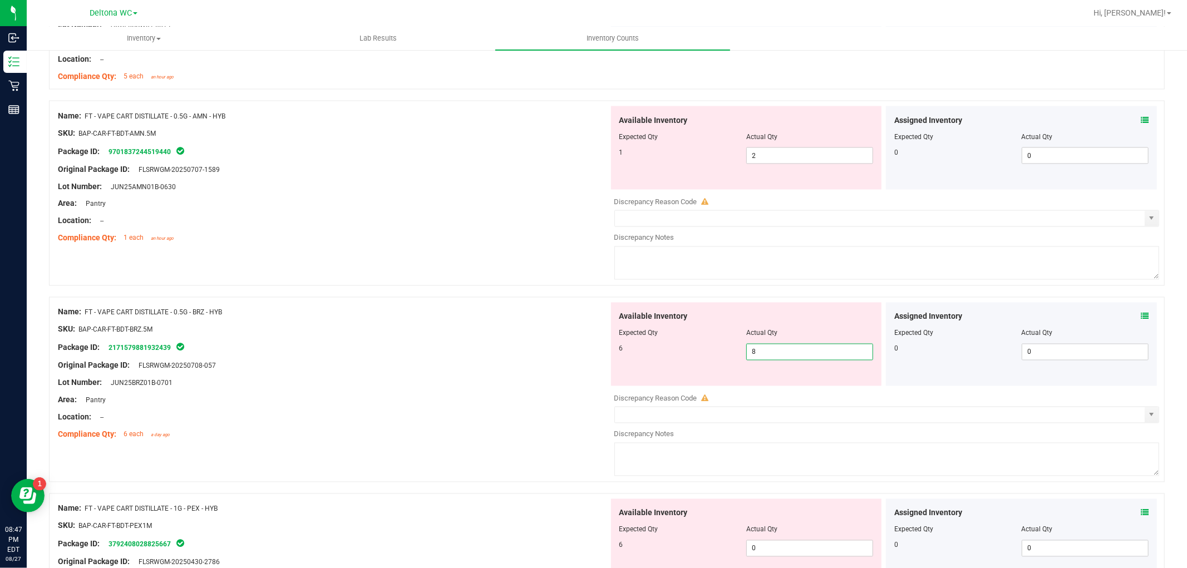
click at [775, 354] on span "8 8" at bounding box center [810, 352] width 127 height 17
click at [775, 354] on input "8" at bounding box center [810, 353] width 126 height 16
click at [540, 260] on div "Name: FT - VAPE CART DISTILLATE - 0.5G - AMN - HYB SKU: BAP-CAR-FT-BDT-AMN.5M P…" at bounding box center [607, 193] width 1116 height 185
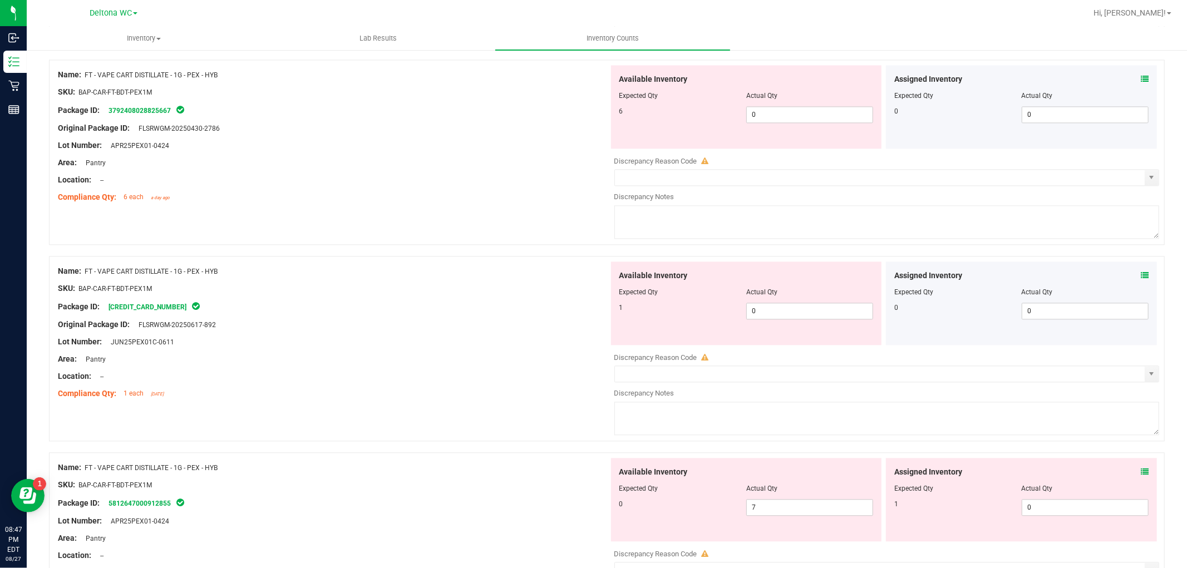
scroll to position [2040, 0]
click at [1141, 278] on icon at bounding box center [1145, 277] width 8 height 8
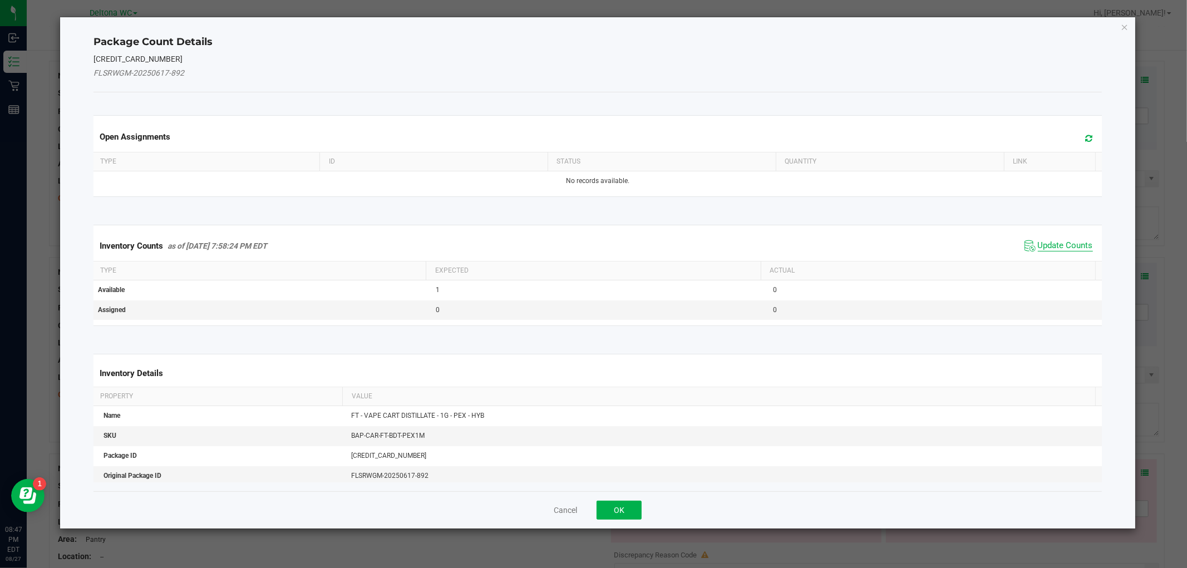
click at [1045, 240] on span "Update Counts" at bounding box center [1065, 245] width 55 height 11
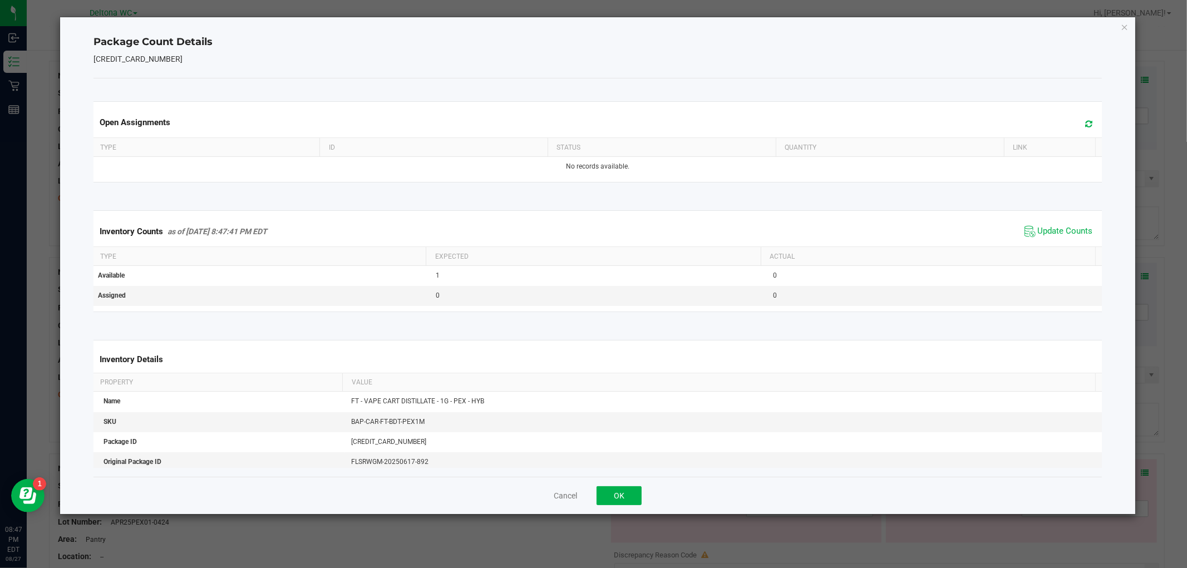
click at [625, 482] on div "Cancel OK" at bounding box center [598, 495] width 1008 height 37
click at [622, 487] on button "OK" at bounding box center [619, 496] width 45 height 19
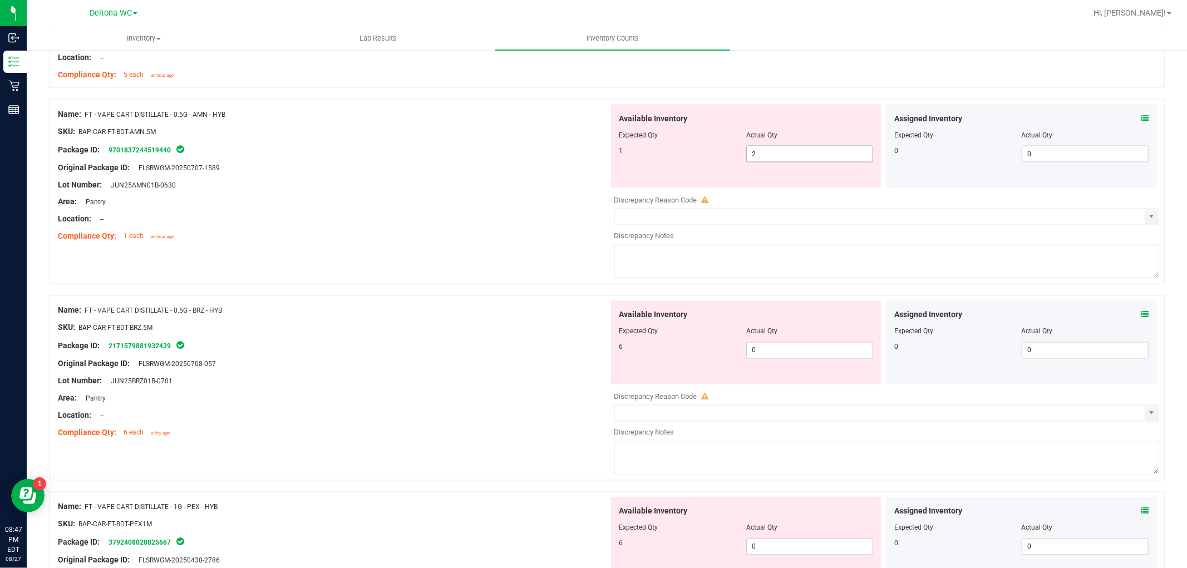
scroll to position [1607, 0]
click at [793, 158] on span "2 2" at bounding box center [810, 156] width 127 height 17
click at [793, 158] on input "2" at bounding box center [810, 156] width 126 height 16
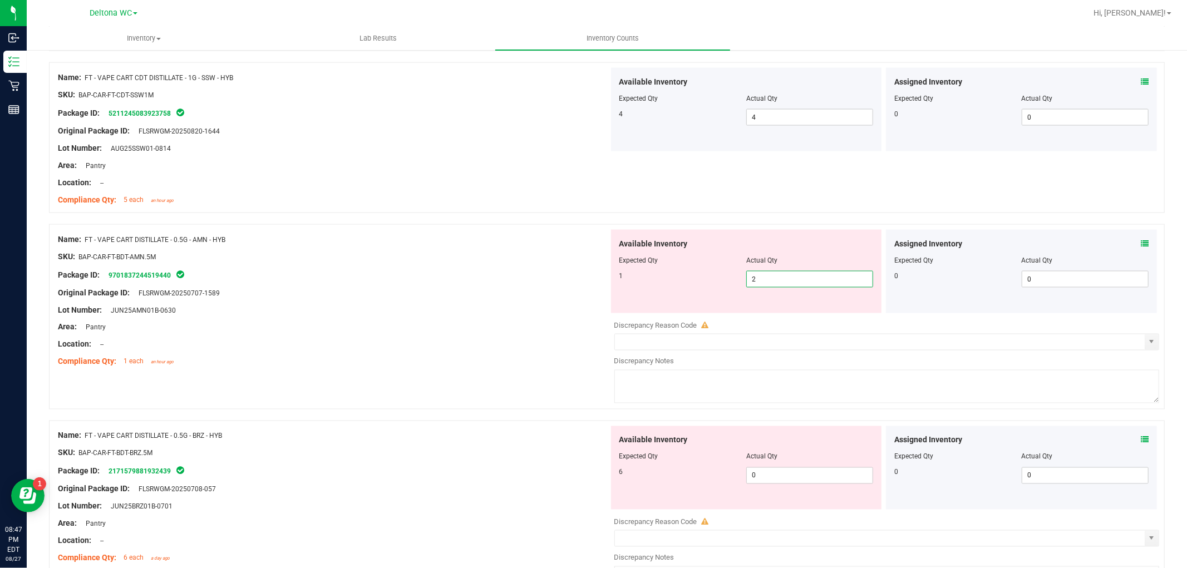
click at [576, 251] on div at bounding box center [333, 249] width 551 height 6
drag, startPoint x: 268, startPoint y: 253, endPoint x: 82, endPoint y: 242, distance: 186.3
click at [82, 242] on div "Name: FT - VAPE CART DISTILLATE - 0.5G - AMN - HYB SKU: BAP-CAR-FT-BDT-AMN.5M P…" at bounding box center [333, 301] width 551 height 142
copy div "FT - VAPE CART DISTILLATE - 0.5G - AMN - HYB"
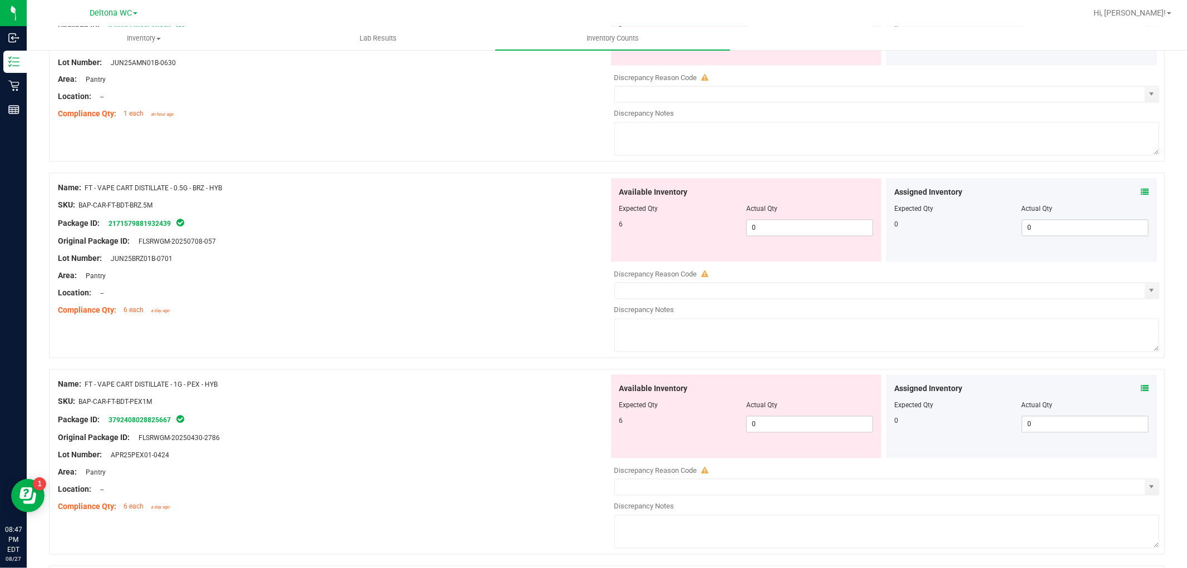
scroll to position [1979, 0]
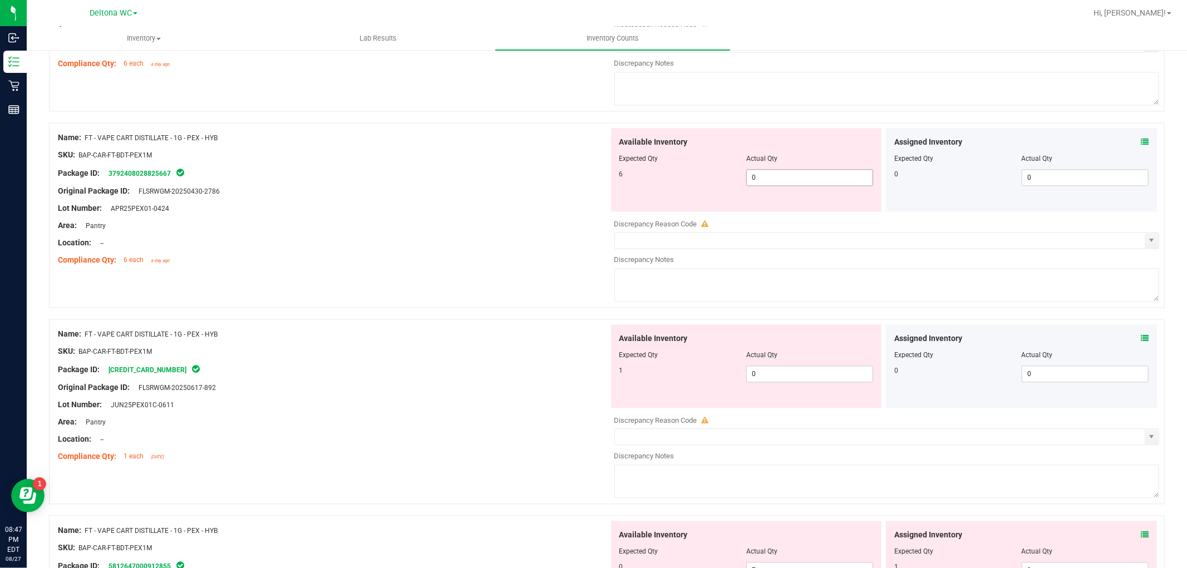
click at [797, 182] on span "0 0" at bounding box center [810, 177] width 127 height 17
click at [797, 182] on input "0" at bounding box center [810, 178] width 126 height 16
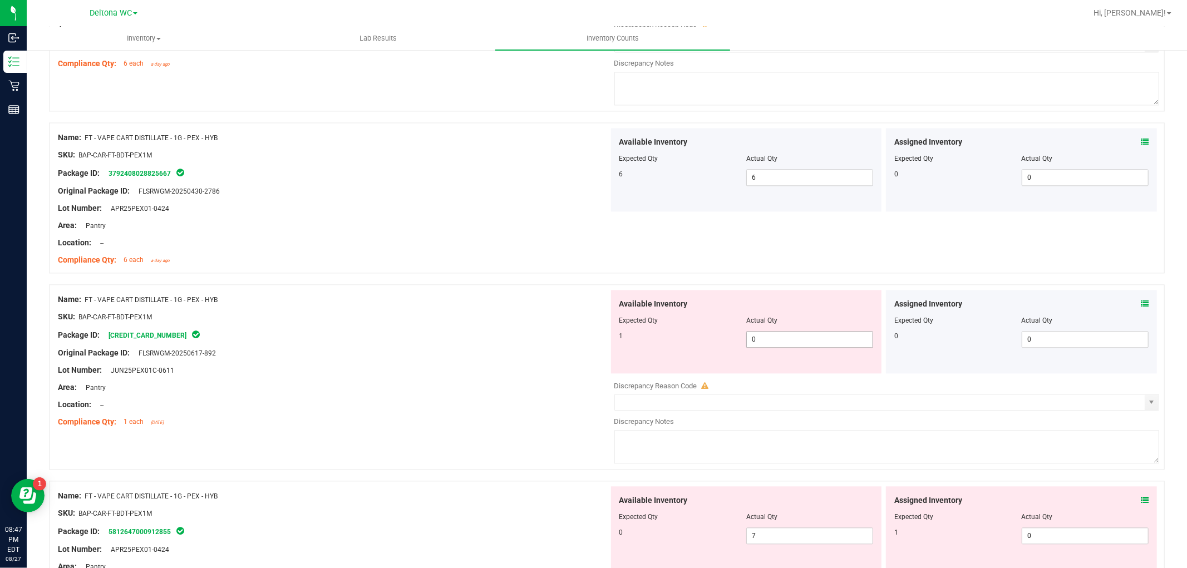
click at [762, 331] on div at bounding box center [747, 329] width 254 height 6
click at [762, 335] on span "0 0" at bounding box center [810, 339] width 127 height 17
click at [452, 349] on ng-container "Original Package ID: FLSRWGM-20250617-892" at bounding box center [333, 350] width 551 height 17
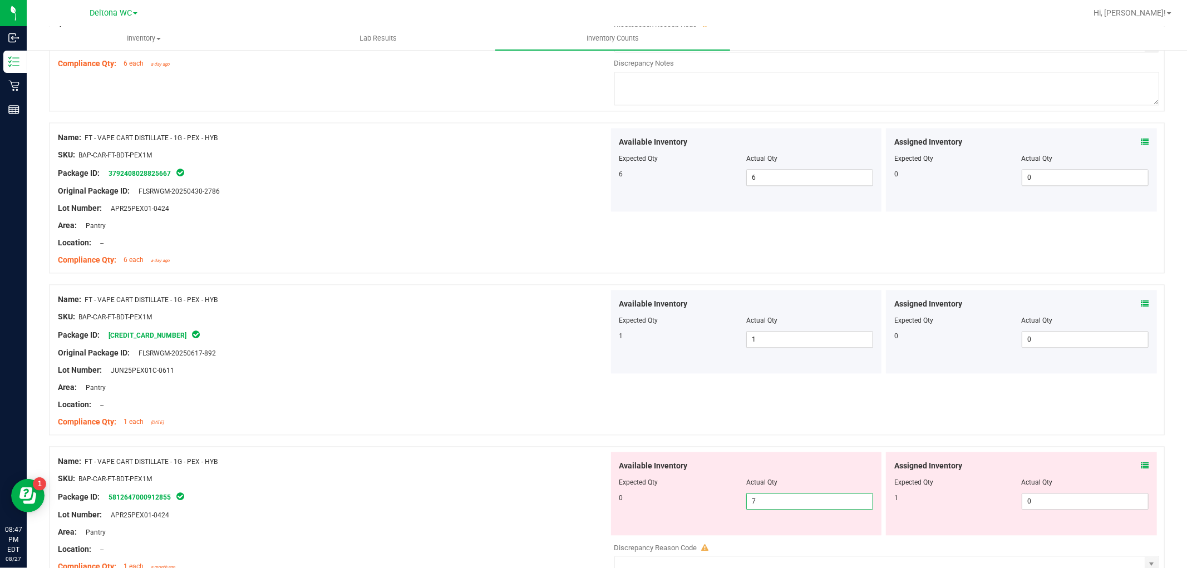
click at [795, 503] on span "7 7" at bounding box center [810, 501] width 127 height 17
click at [795, 503] on input "7" at bounding box center [810, 502] width 126 height 16
drag, startPoint x: 654, startPoint y: 518, endPoint x: 661, endPoint y: 510, distance: 10.3
click at [655, 515] on div "Available Inventory Expected Qty Actual Qty 0 0 0" at bounding box center [746, 494] width 271 height 84
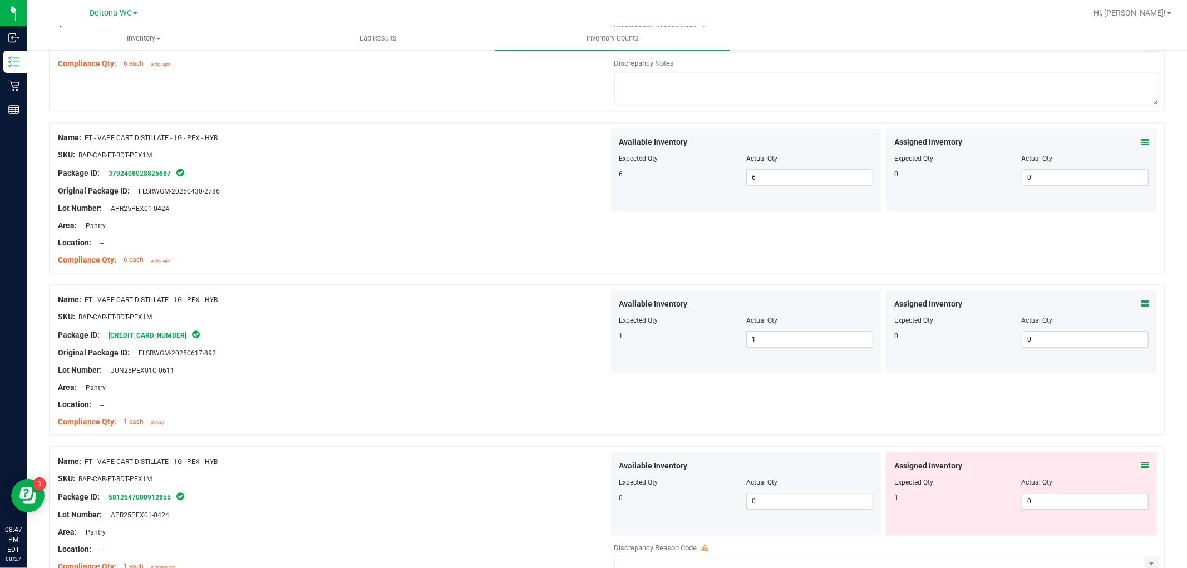
click at [1141, 465] on icon at bounding box center [1145, 466] width 8 height 8
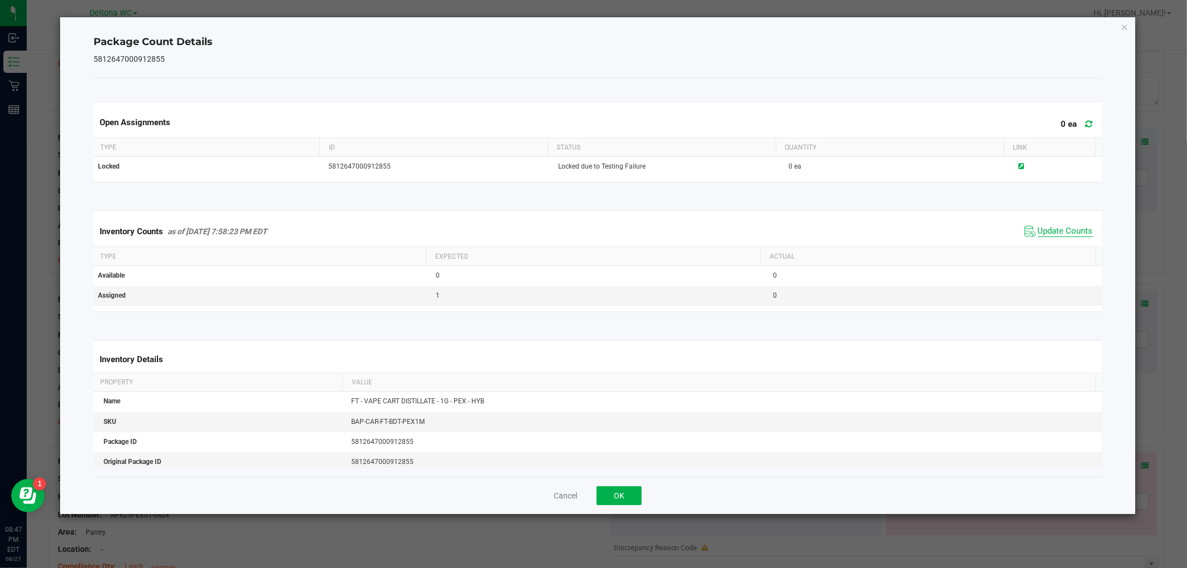
click at [1055, 229] on span "Update Counts" at bounding box center [1065, 231] width 55 height 11
click at [628, 498] on button "OK" at bounding box center [619, 496] width 45 height 19
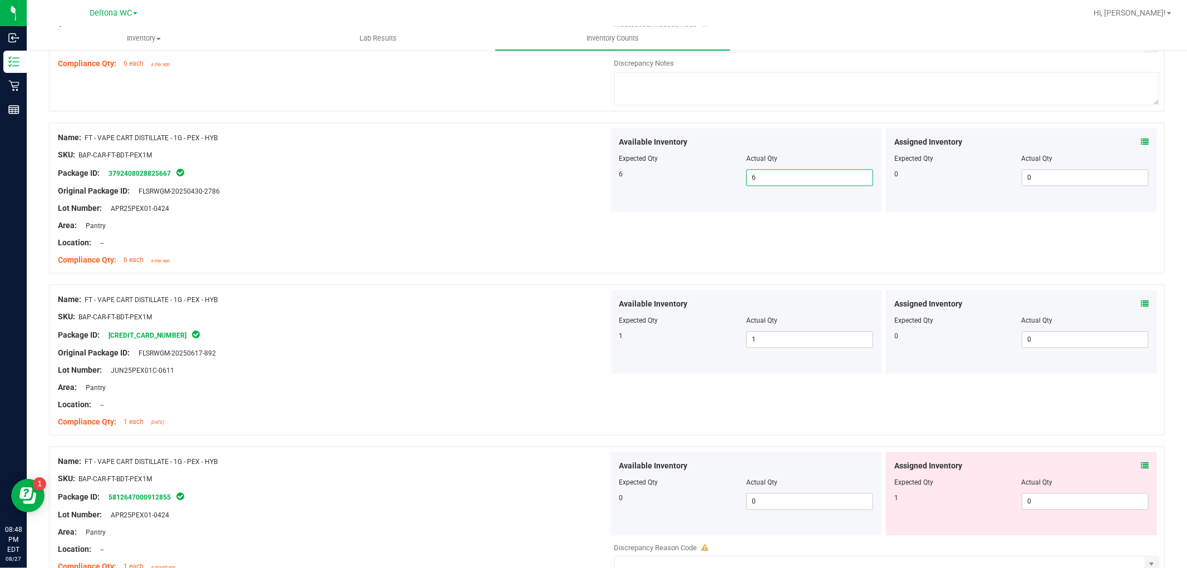
click at [827, 182] on span "6 6" at bounding box center [810, 177] width 127 height 17
click at [827, 182] on input "6" at bounding box center [810, 178] width 126 height 16
click at [610, 252] on div "Name: FT - VAPE CART DISTILLATE - 1G - PEX - HYB SKU: BAP-CAR-FT-BDT-PEX1M Pack…" at bounding box center [607, 197] width 1116 height 151
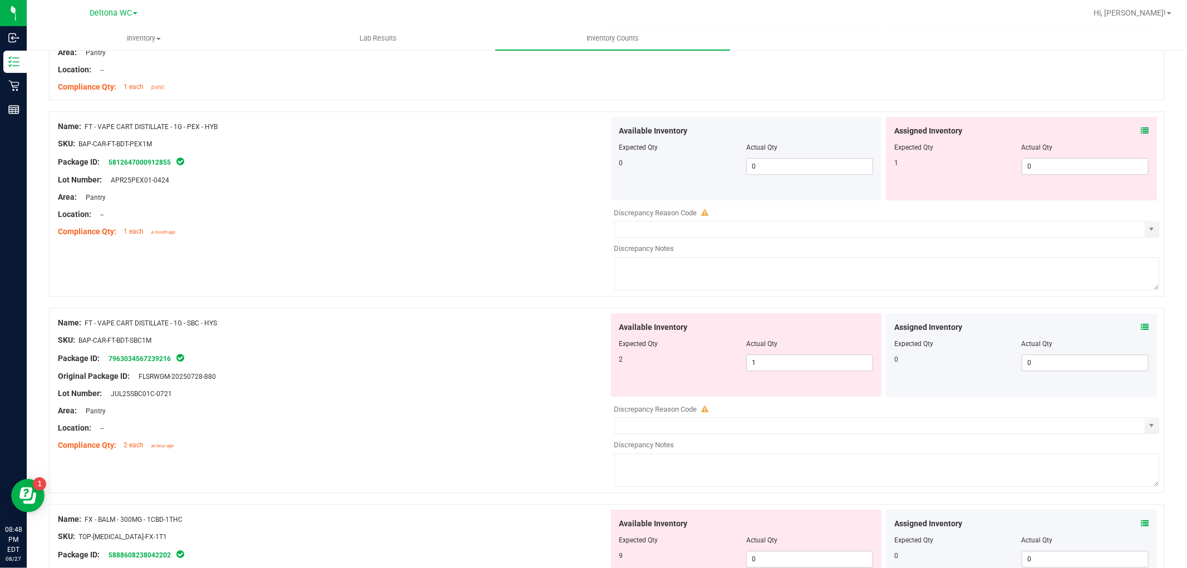
scroll to position [2350, 0]
click at [1141, 133] on icon at bounding box center [1145, 129] width 8 height 8
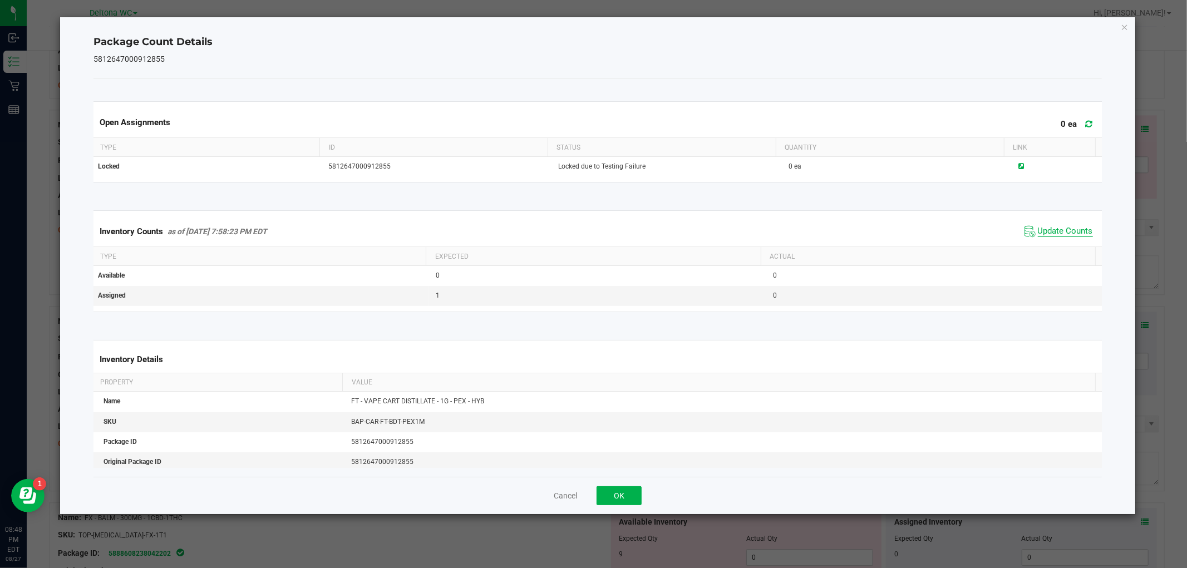
click at [1068, 229] on span "Update Counts" at bounding box center [1065, 231] width 55 height 11
click at [617, 498] on button "OK" at bounding box center [619, 496] width 45 height 19
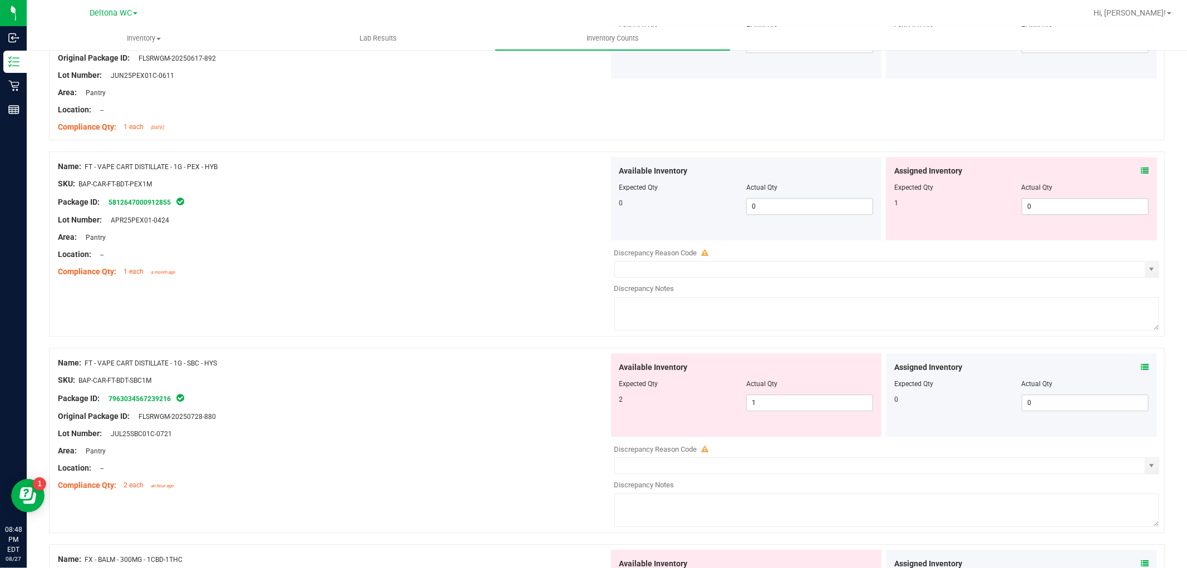
scroll to position [2288, 0]
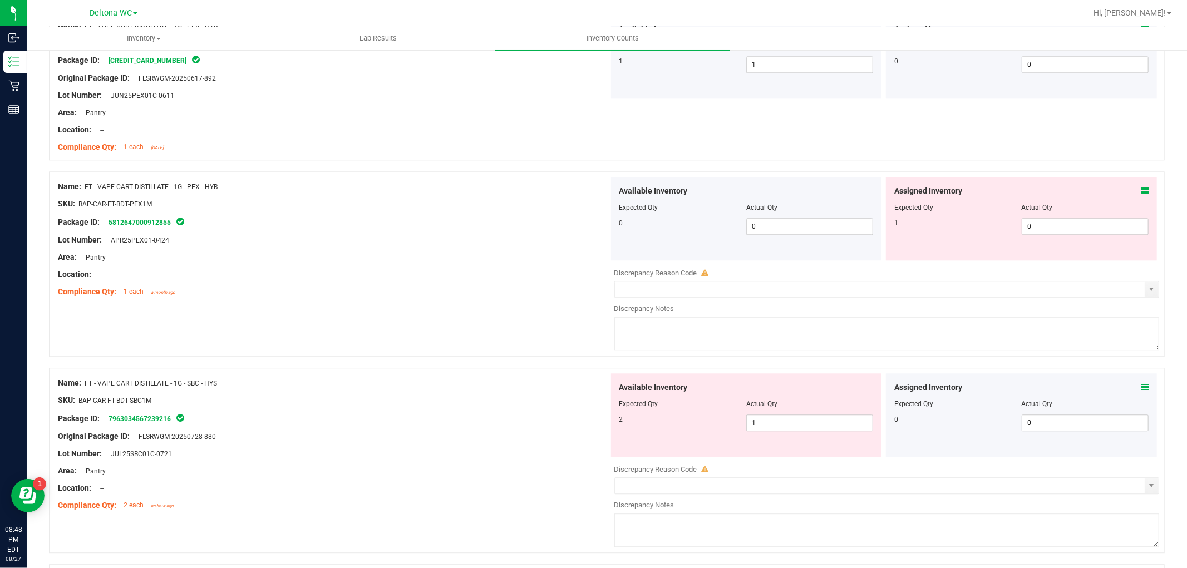
click at [1141, 391] on icon at bounding box center [1145, 388] width 8 height 8
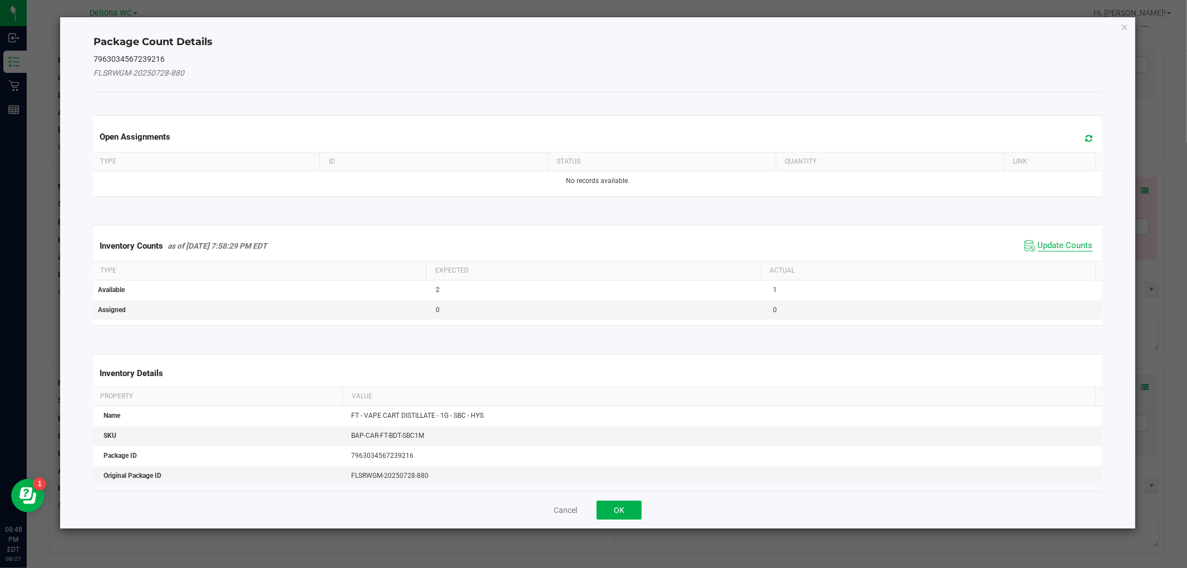
click at [1055, 249] on span "Update Counts" at bounding box center [1065, 245] width 55 height 11
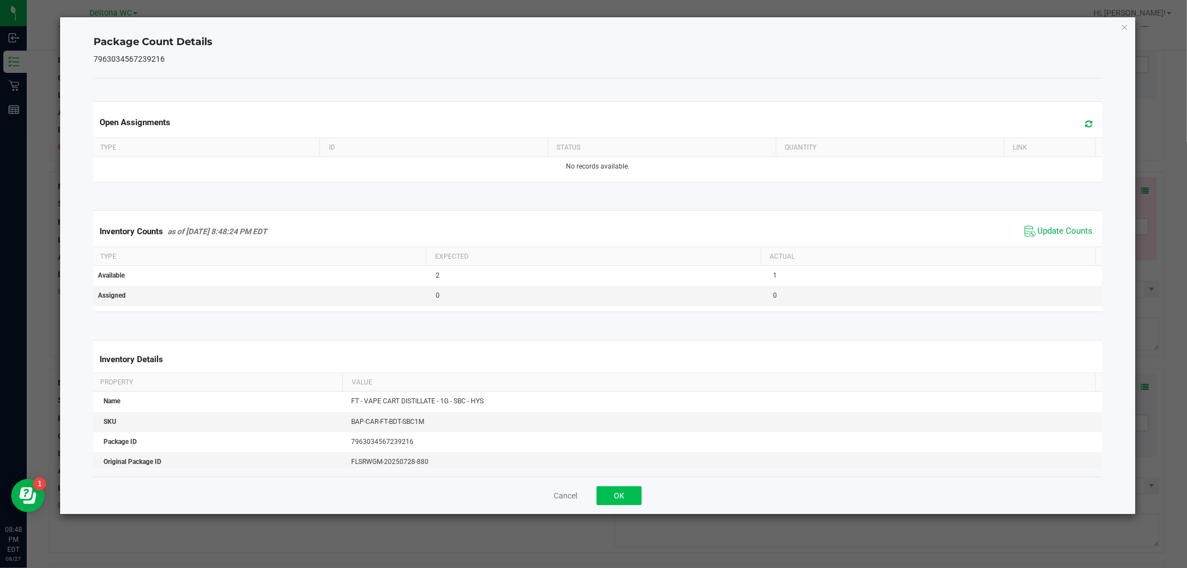
drag, startPoint x: 650, startPoint y: 496, endPoint x: 619, endPoint y: 493, distance: 30.8
click at [648, 496] on div "Cancel OK" at bounding box center [598, 495] width 1008 height 37
click at [616, 491] on button "OK" at bounding box center [619, 496] width 45 height 19
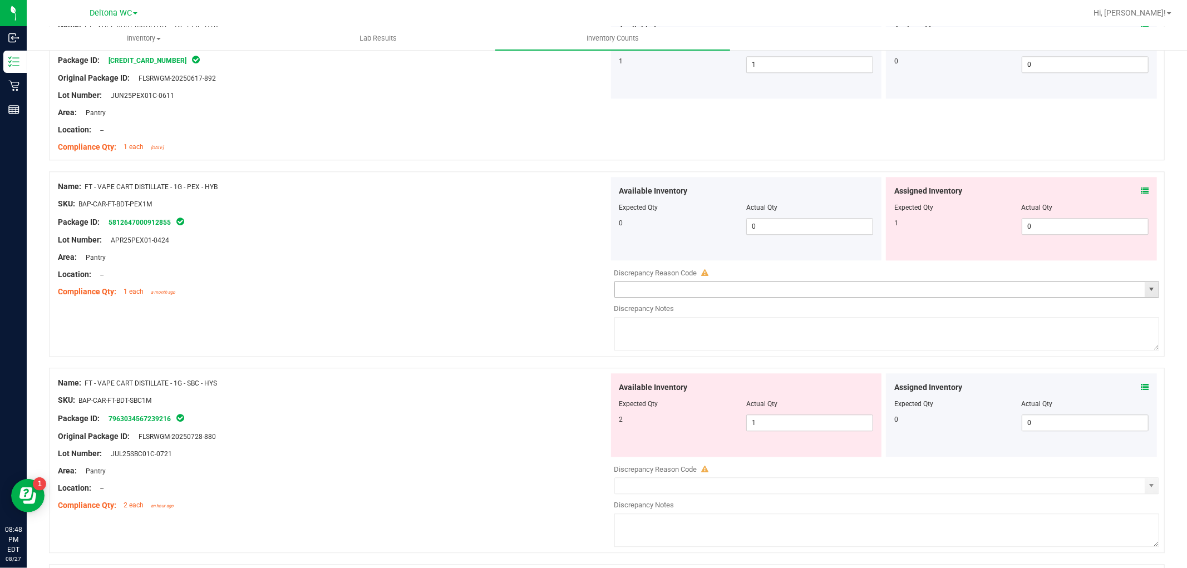
scroll to position [2597, 0]
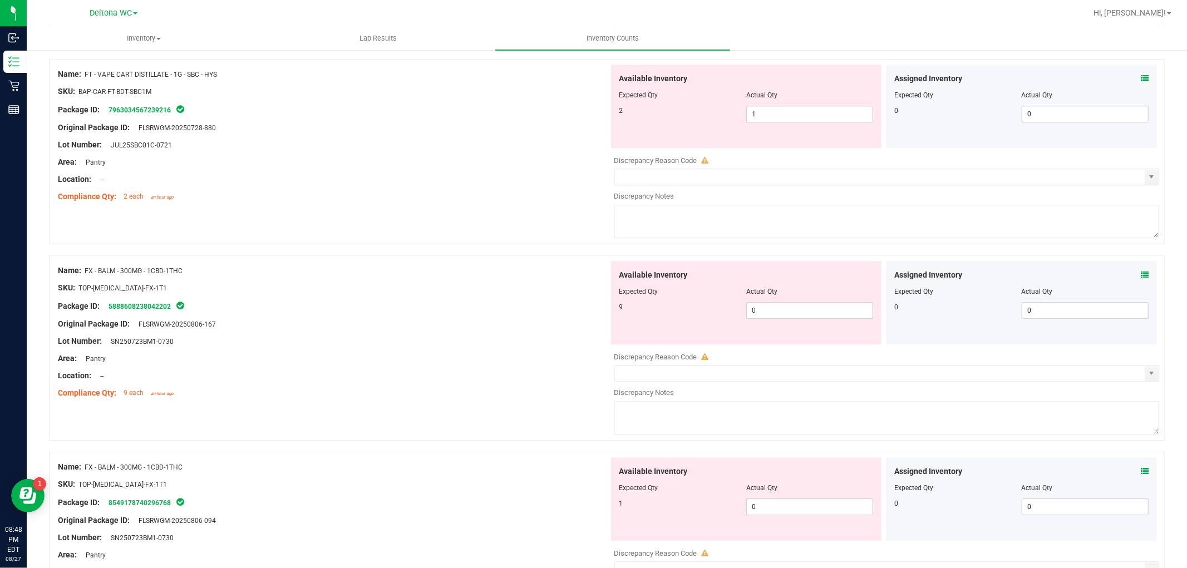
click at [1141, 277] on icon at bounding box center [1145, 275] width 8 height 8
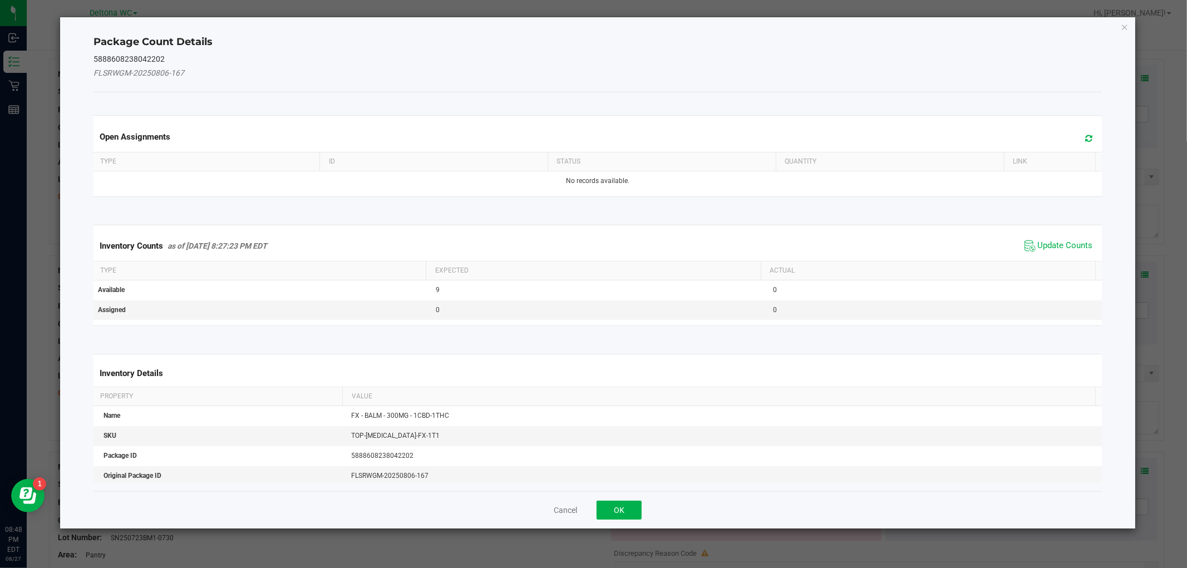
click at [1034, 239] on span "Update Counts" at bounding box center [1059, 246] width 74 height 17
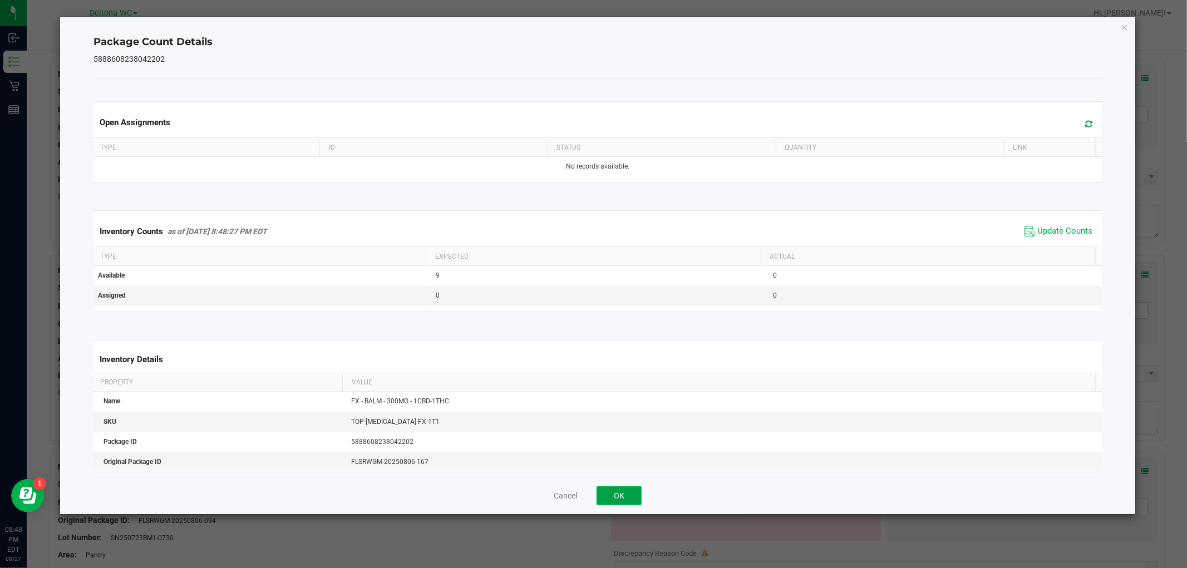
click at [627, 490] on button "OK" at bounding box center [619, 496] width 45 height 19
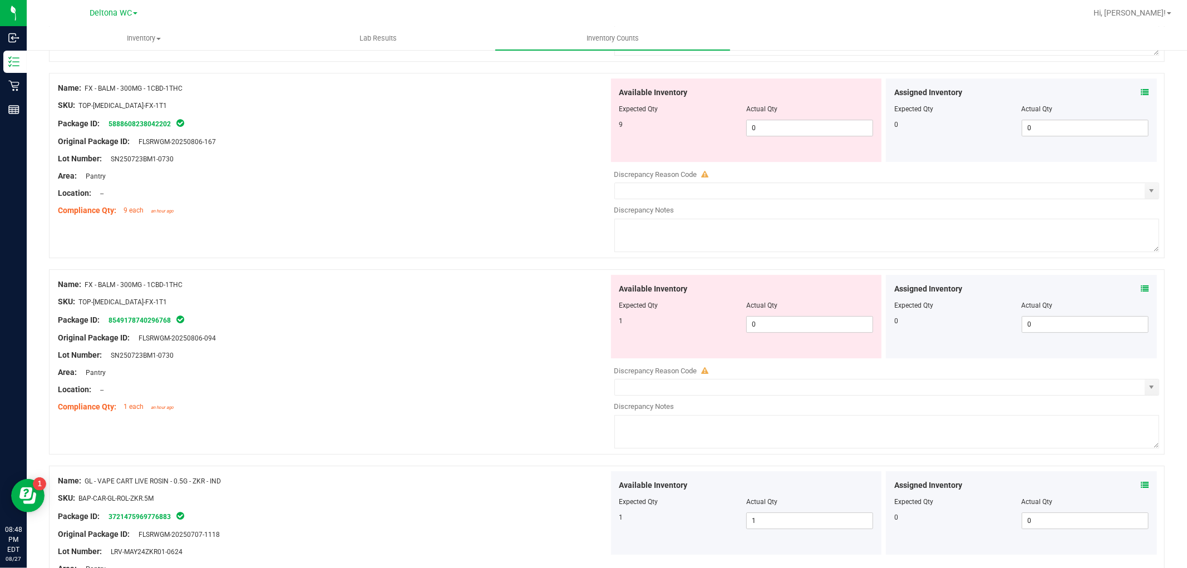
scroll to position [2782, 0]
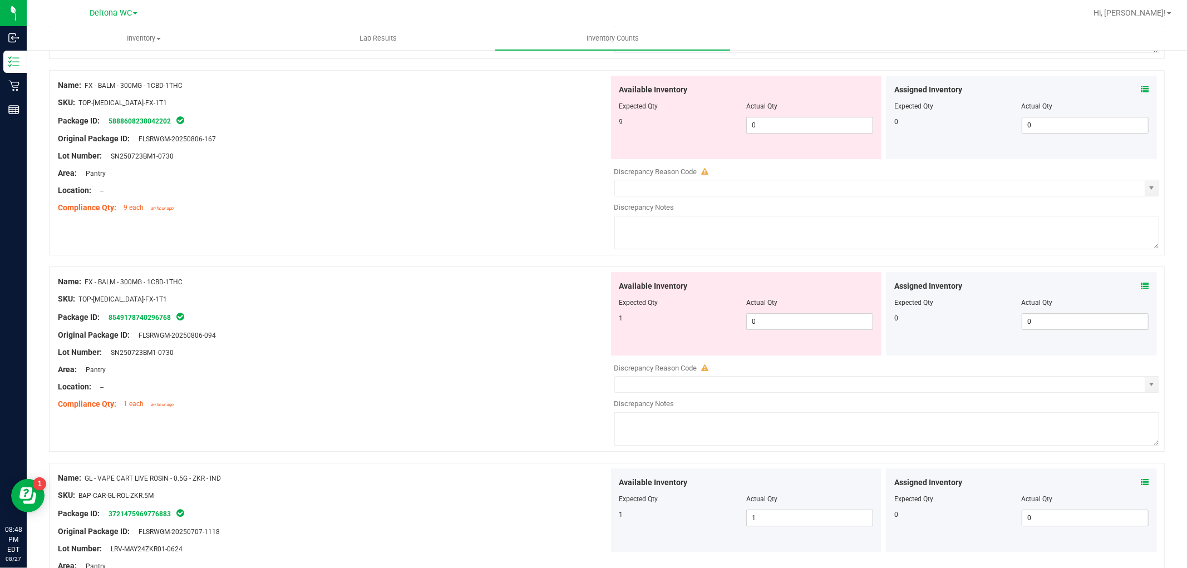
click at [1141, 290] on icon at bounding box center [1145, 286] width 8 height 8
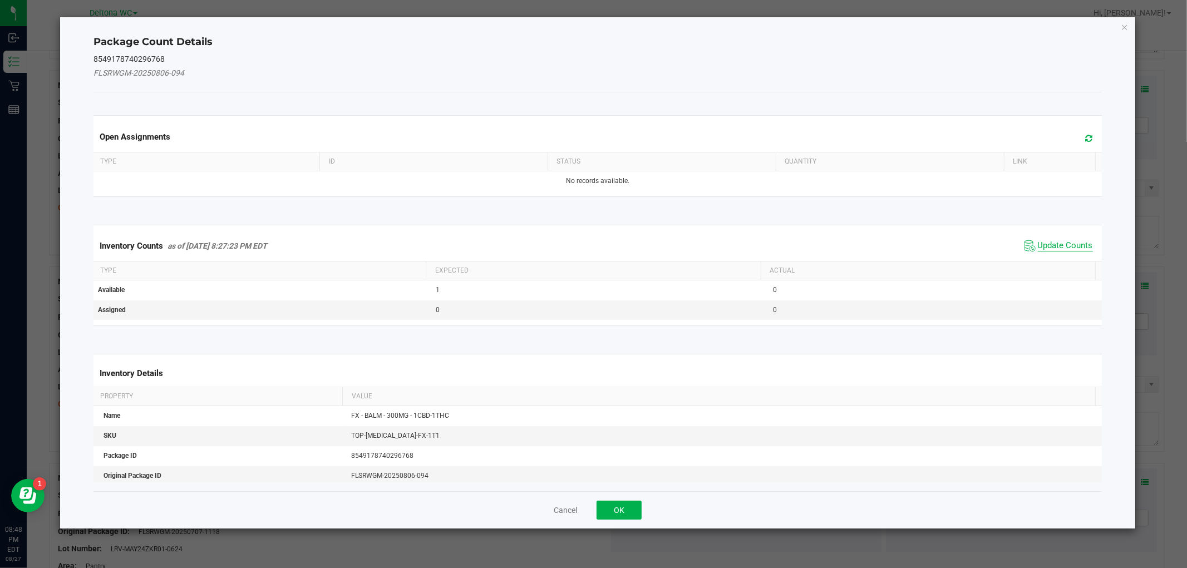
click at [1056, 245] on span "Update Counts" at bounding box center [1065, 245] width 55 height 11
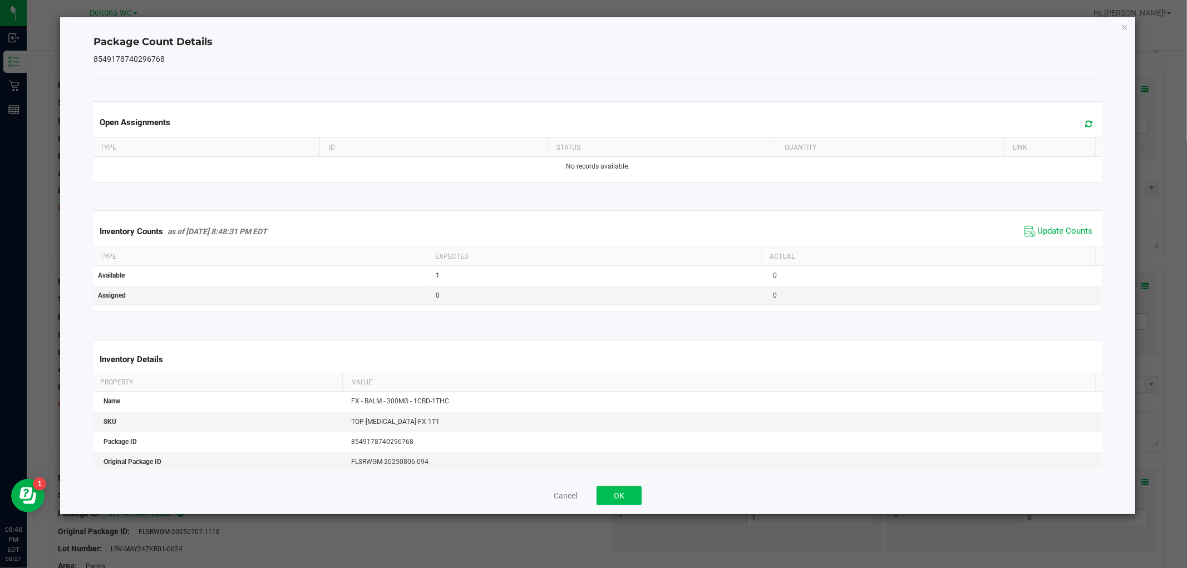
drag, startPoint x: 645, startPoint y: 490, endPoint x: 625, endPoint y: 488, distance: 20.2
click at [632, 489] on div "Cancel OK" at bounding box center [598, 495] width 1008 height 37
click at [625, 488] on button "OK" at bounding box center [619, 496] width 45 height 19
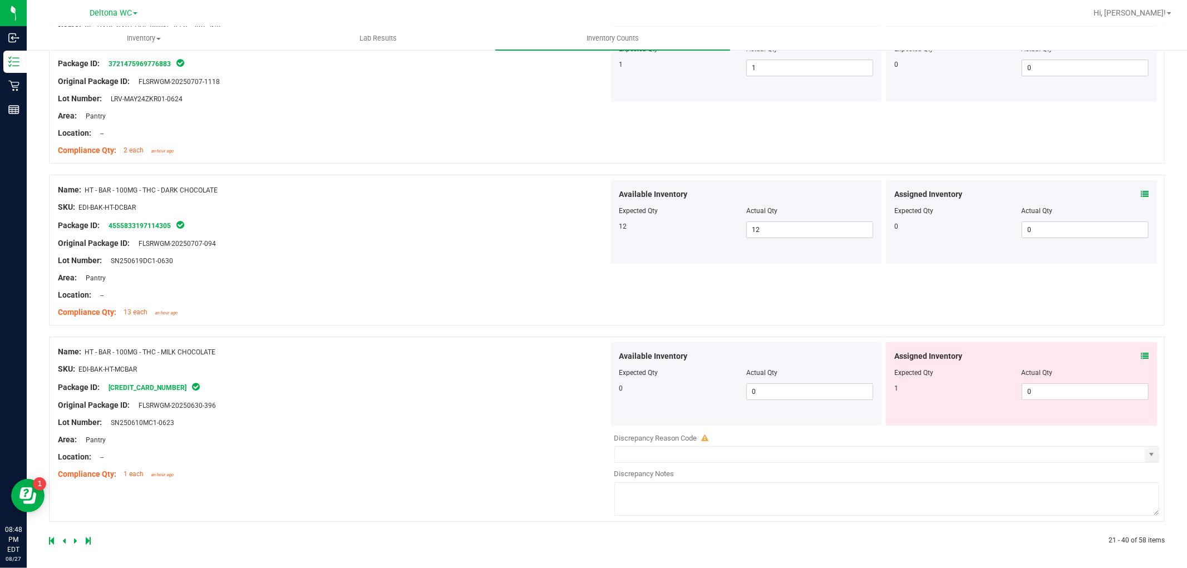
scroll to position [3242, 0]
click at [1141, 350] on icon at bounding box center [1145, 354] width 8 height 8
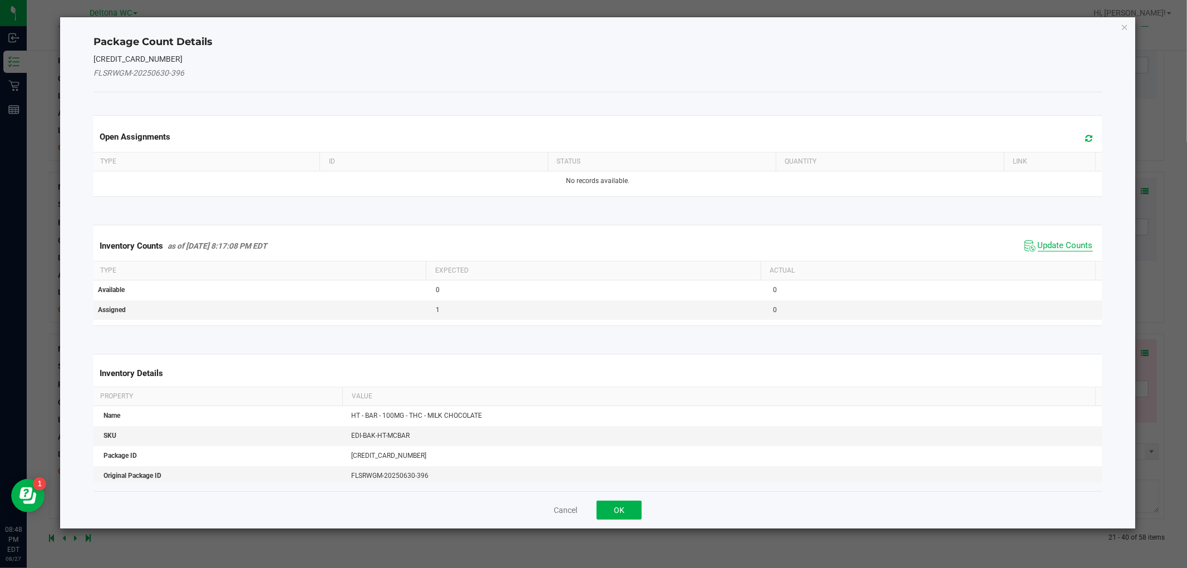
click at [1055, 248] on span "Update Counts" at bounding box center [1065, 245] width 55 height 11
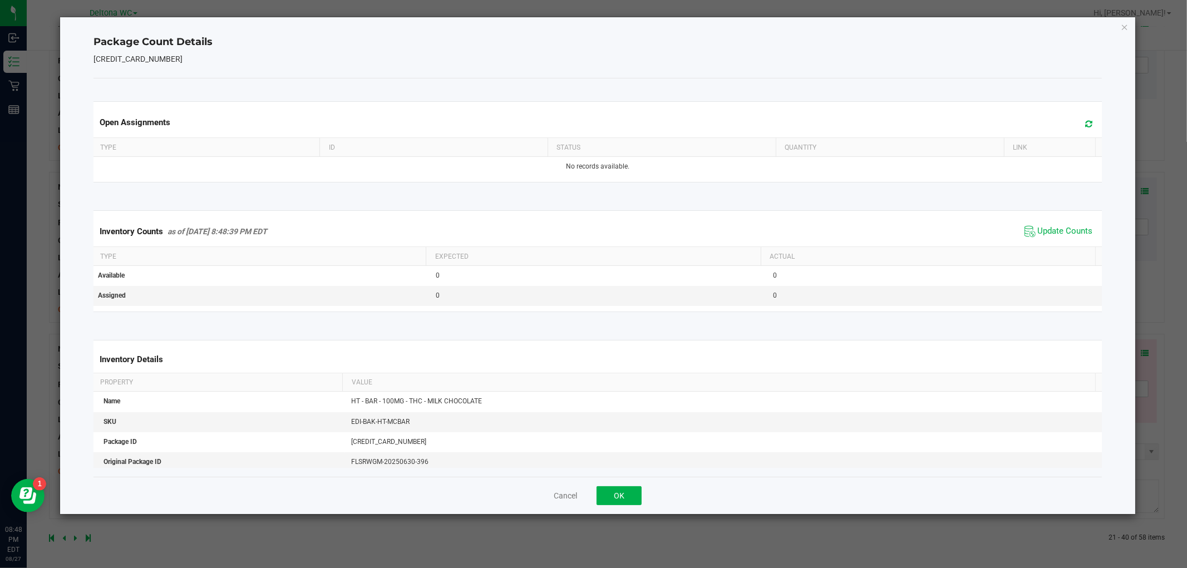
click at [622, 482] on div "Cancel OK" at bounding box center [598, 495] width 1008 height 37
click at [621, 482] on div "Cancel OK" at bounding box center [598, 495] width 1008 height 37
drag, startPoint x: 624, startPoint y: 487, endPoint x: 622, endPoint y: 493, distance: 5.7
click at [622, 490] on button "OK" at bounding box center [619, 496] width 45 height 19
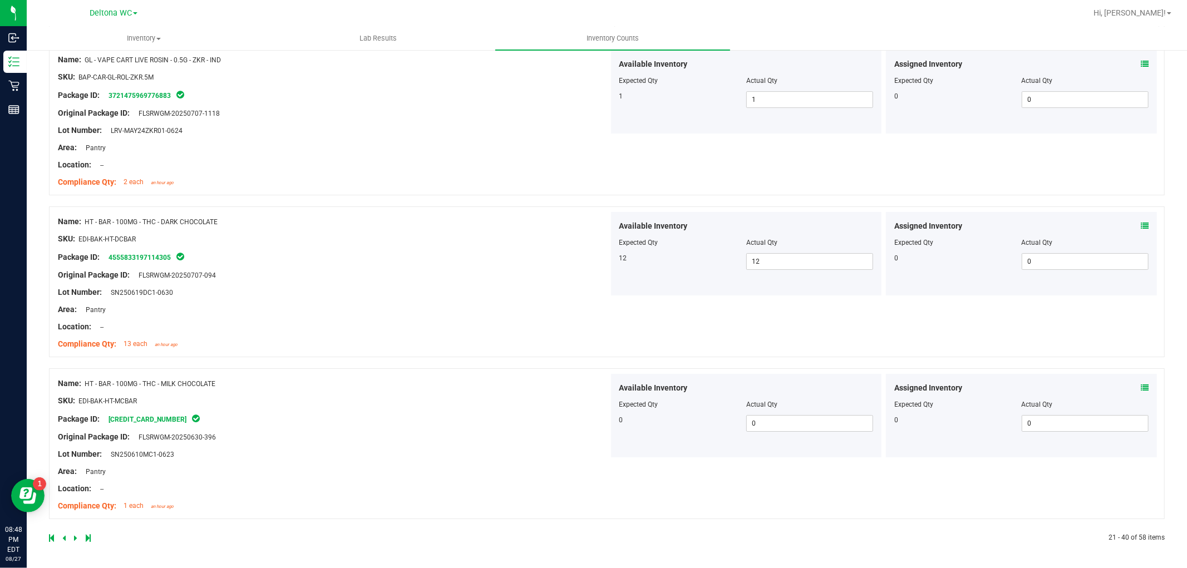
scroll to position [3207, 0]
click at [622, 493] on div "Name: HT - BAR - 100MG - THC - MILK CHOCOLATE SKU: EDI-BAK-HT-MCBAR Package ID:…" at bounding box center [607, 444] width 1116 height 151
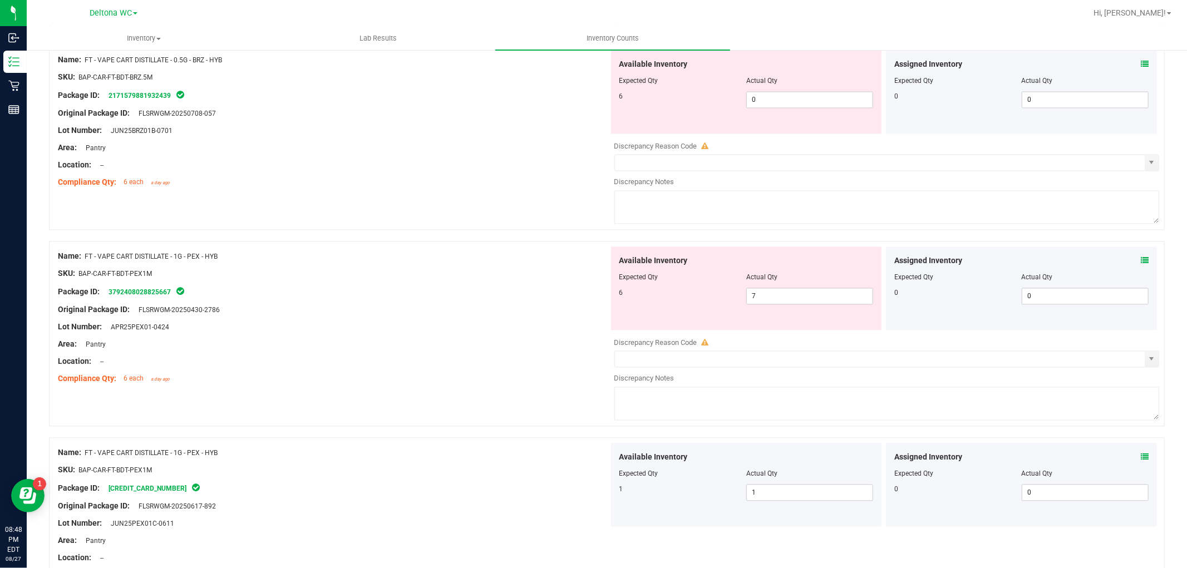
scroll to position [1722, 0]
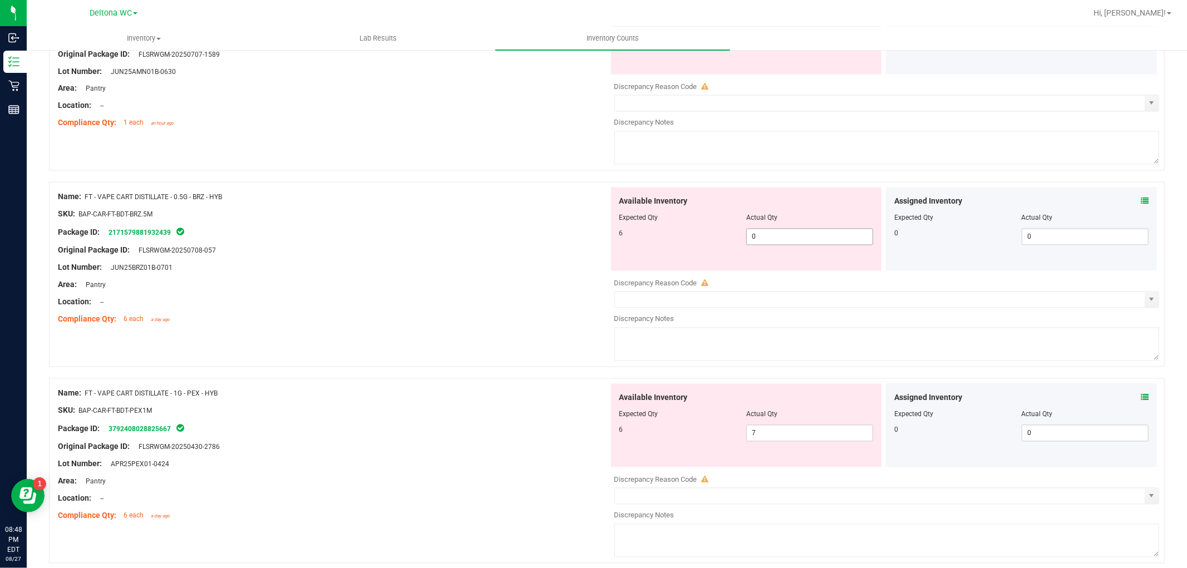
click at [775, 247] on div "Available Inventory Expected Qty Actual Qty 6 0 0" at bounding box center [746, 230] width 271 height 84
drag, startPoint x: 775, startPoint y: 247, endPoint x: 779, endPoint y: 243, distance: 5.9
click at [776, 246] on span "0 0" at bounding box center [810, 237] width 127 height 17
click at [779, 242] on input "0" at bounding box center [810, 237] width 126 height 16
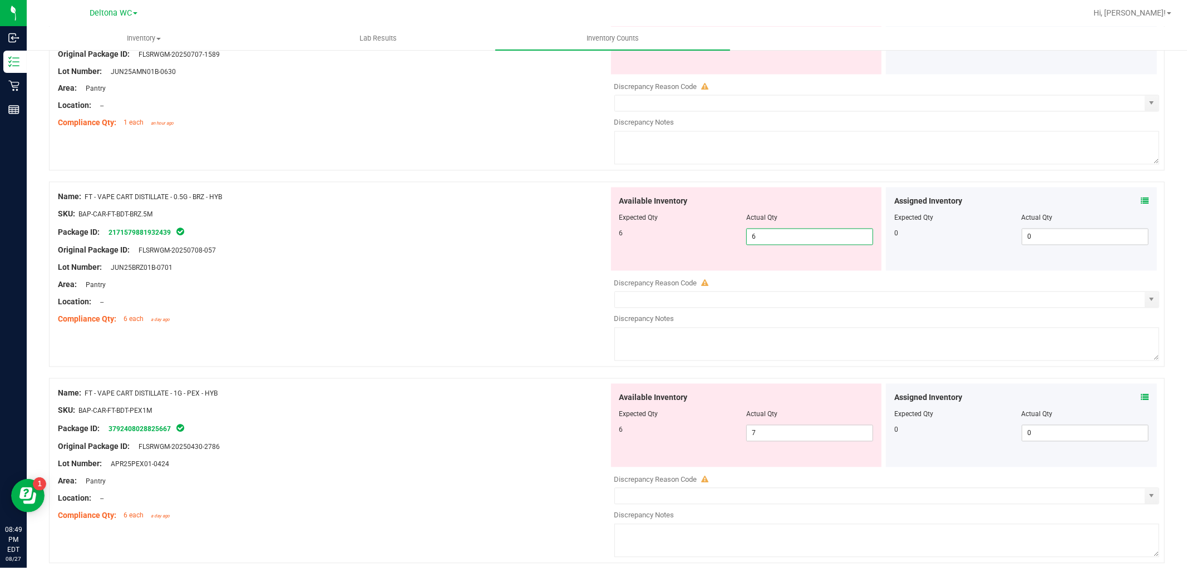
click at [408, 223] on div at bounding box center [333, 223] width 551 height 6
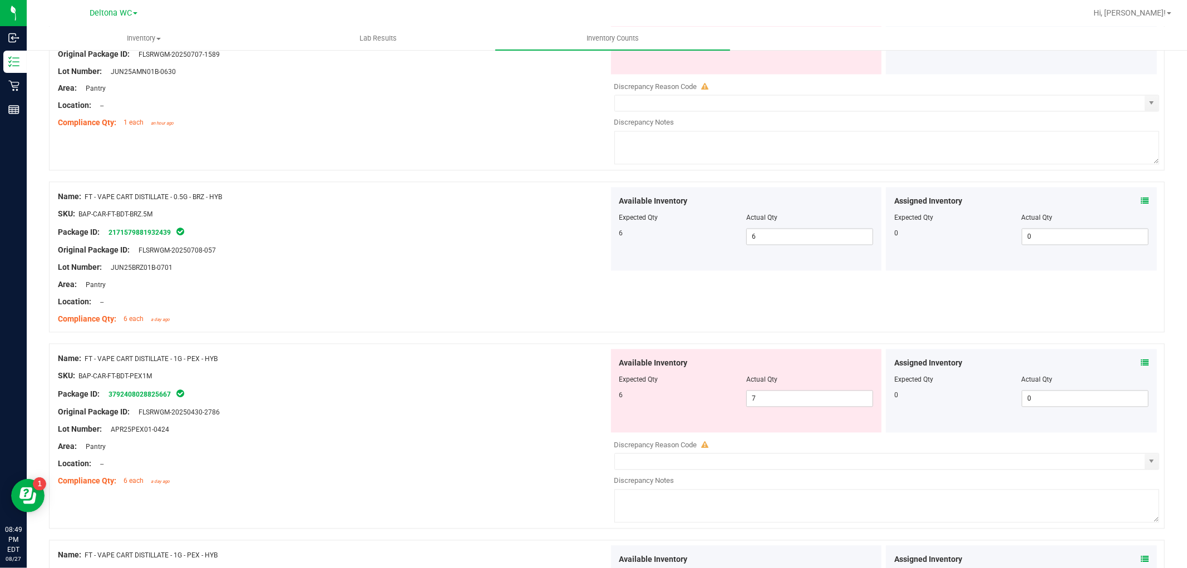
drag, startPoint x: 285, startPoint y: 202, endPoint x: 84, endPoint y: 201, distance: 201.0
click at [84, 201] on div "Name: FT - VAPE CART DISTILLATE - 0.5G - BRZ - HYB" at bounding box center [333, 198] width 551 height 12
copy div "FT - VAPE CART DISTILLATE - 0.5G - BRZ - HYB"
click at [782, 241] on span "6 6" at bounding box center [810, 237] width 127 height 17
click at [782, 241] on input "6" at bounding box center [810, 237] width 126 height 16
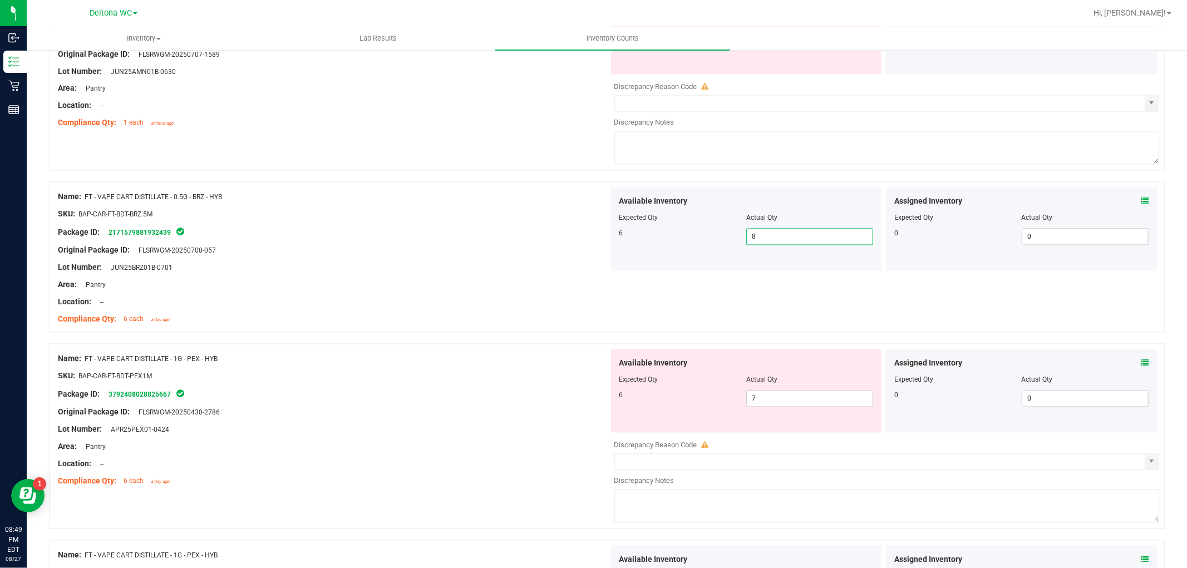
drag, startPoint x: 420, startPoint y: 185, endPoint x: 391, endPoint y: 91, distance: 99.0
click at [413, 146] on div "Name: FT - VAPE CART CDT DISTILLATE - 1G - DDF - HYB SKU: BAP-CAR-FT-CDT-DDF1M …" at bounding box center [607, 222] width 1116 height 3529
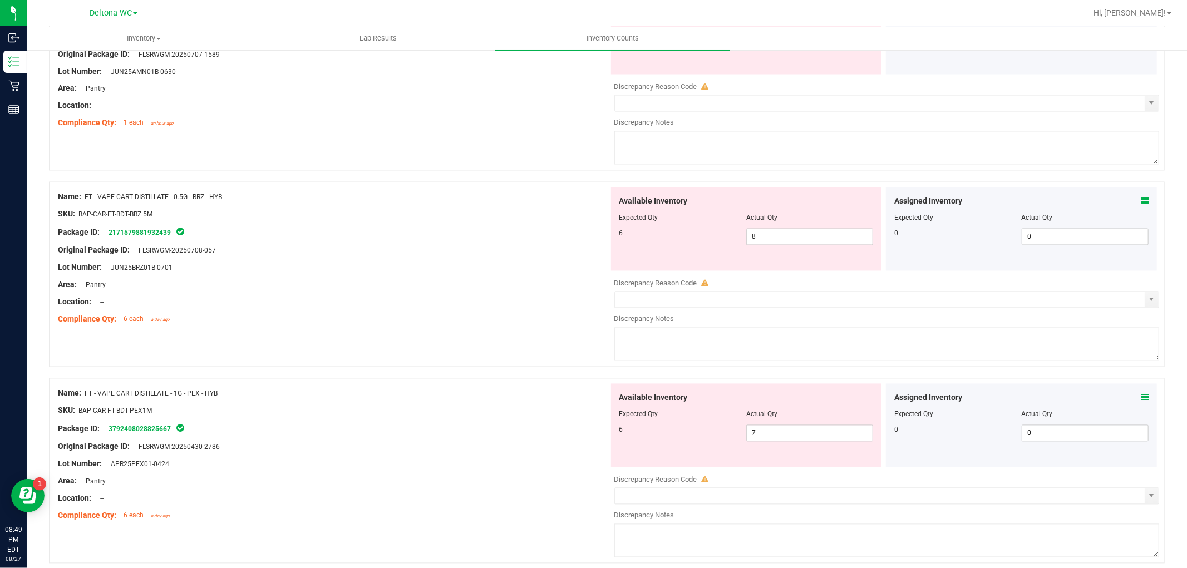
click at [468, 271] on div "Lot Number: JUN25BRZ01B-0701" at bounding box center [333, 268] width 551 height 12
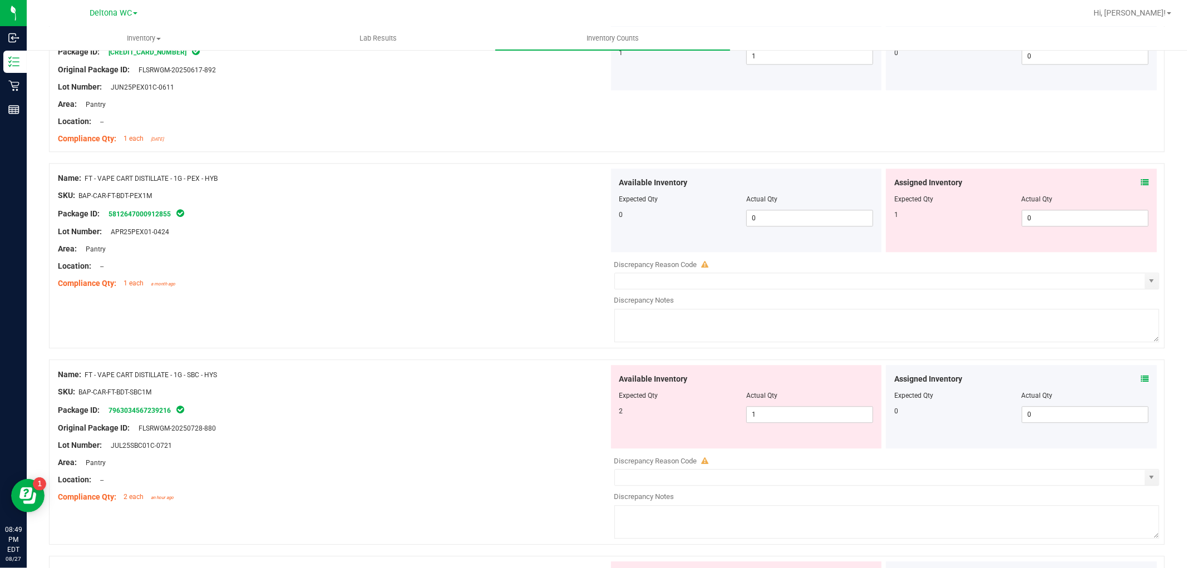
scroll to position [2526, 0]
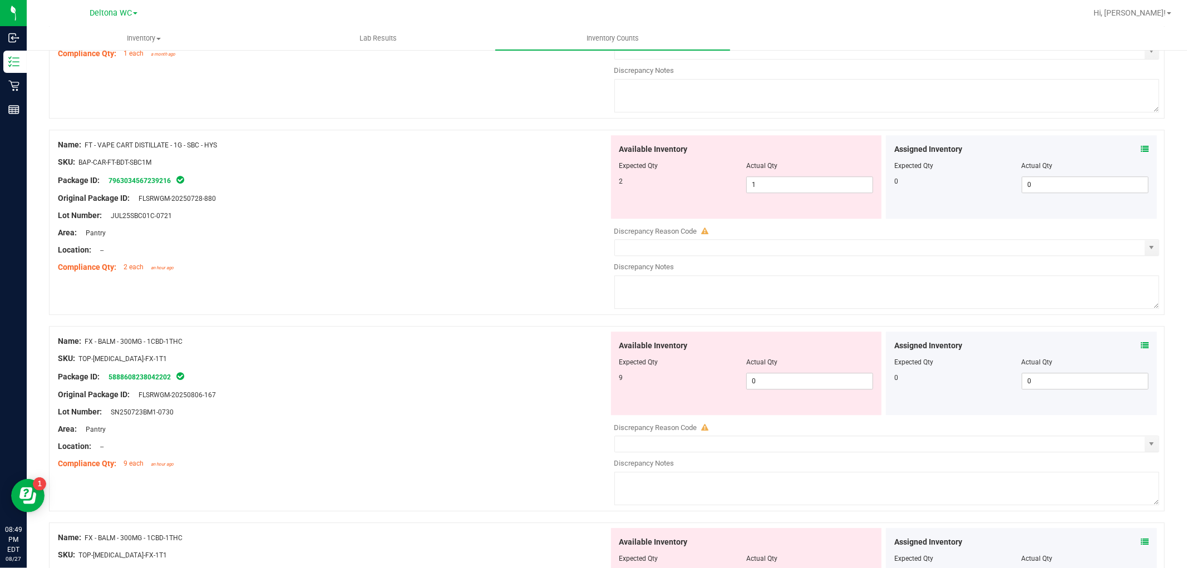
click at [1141, 153] on icon at bounding box center [1145, 149] width 8 height 8
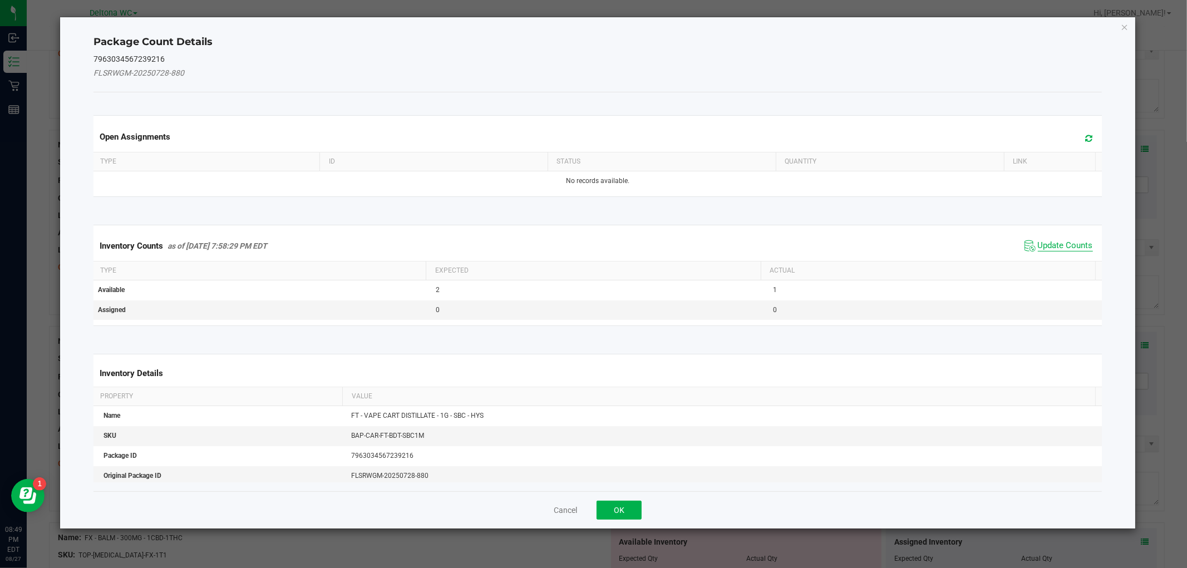
click at [1049, 242] on span "Update Counts" at bounding box center [1065, 245] width 55 height 11
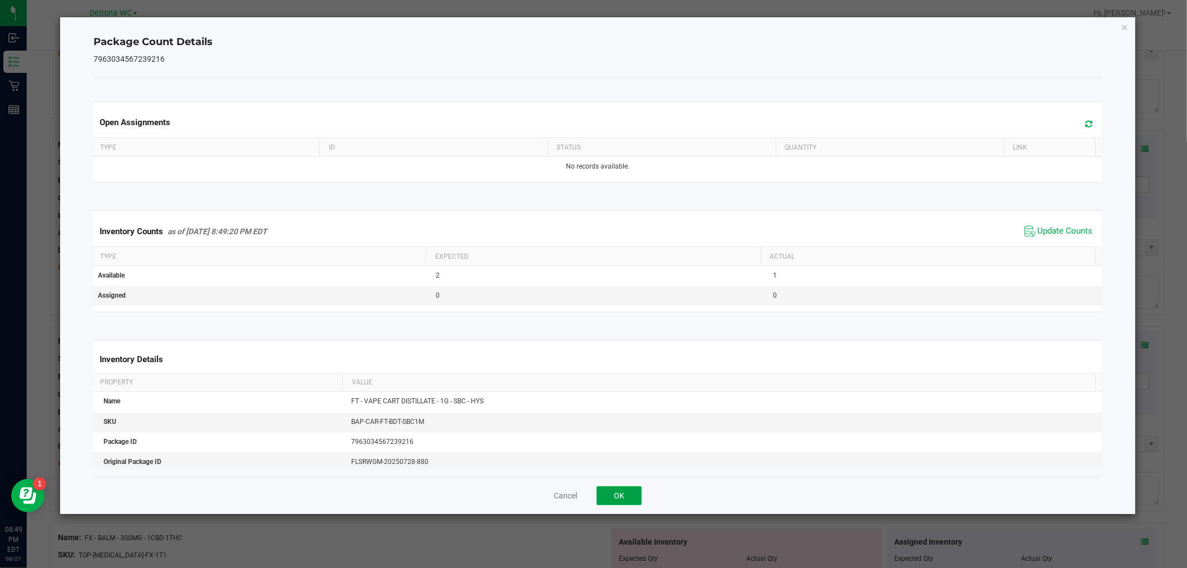
click at [626, 490] on button "OK" at bounding box center [619, 496] width 45 height 19
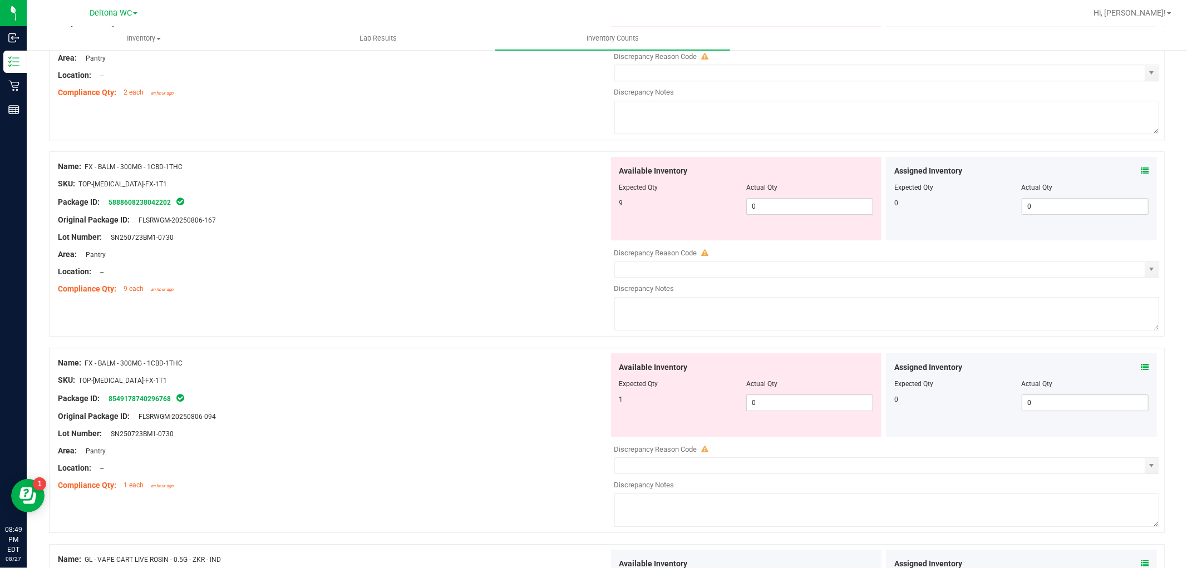
scroll to position [2712, 0]
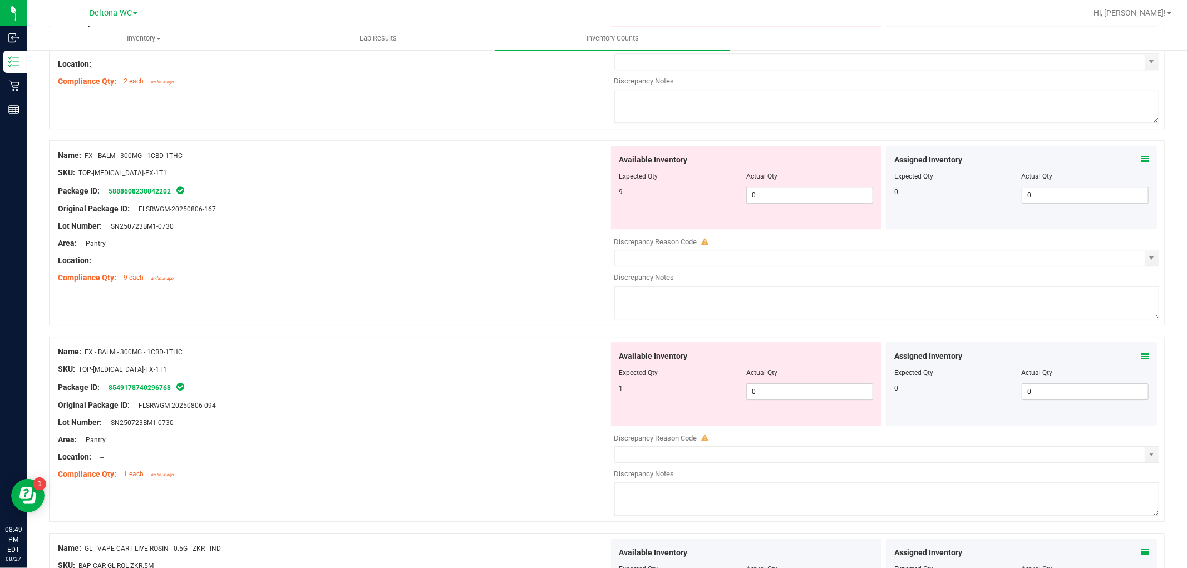
click at [828, 209] on div "Available Inventory Expected Qty Actual Qty 9 0 0" at bounding box center [746, 188] width 271 height 84
click at [828, 208] on div "Available Inventory Expected Qty Actual Qty 9 0 0" at bounding box center [746, 188] width 271 height 84
click at [827, 204] on span "0 0" at bounding box center [810, 195] width 127 height 17
click at [504, 272] on div at bounding box center [333, 270] width 551 height 6
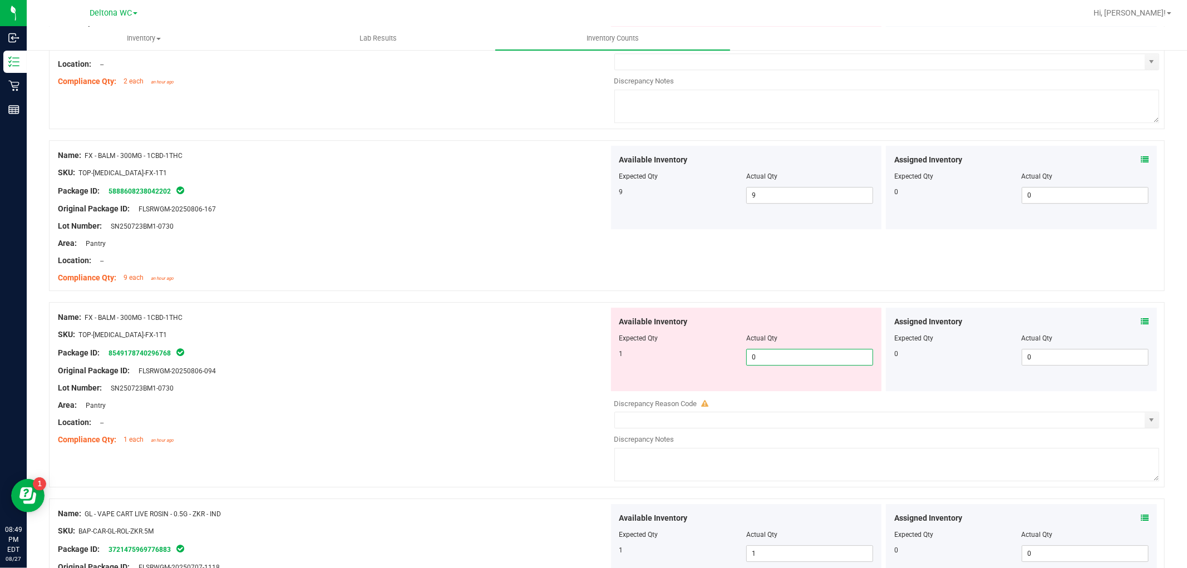
click at [812, 364] on span "0 0" at bounding box center [810, 357] width 127 height 17
click at [812, 363] on input "0" at bounding box center [810, 358] width 126 height 16
click at [503, 308] on div "Name: FX - BALM - 300MG - 1CBD-1THC SKU: TOP-BAL-FX-1T1 Package ID: 85491787402…" at bounding box center [607, 394] width 1116 height 185
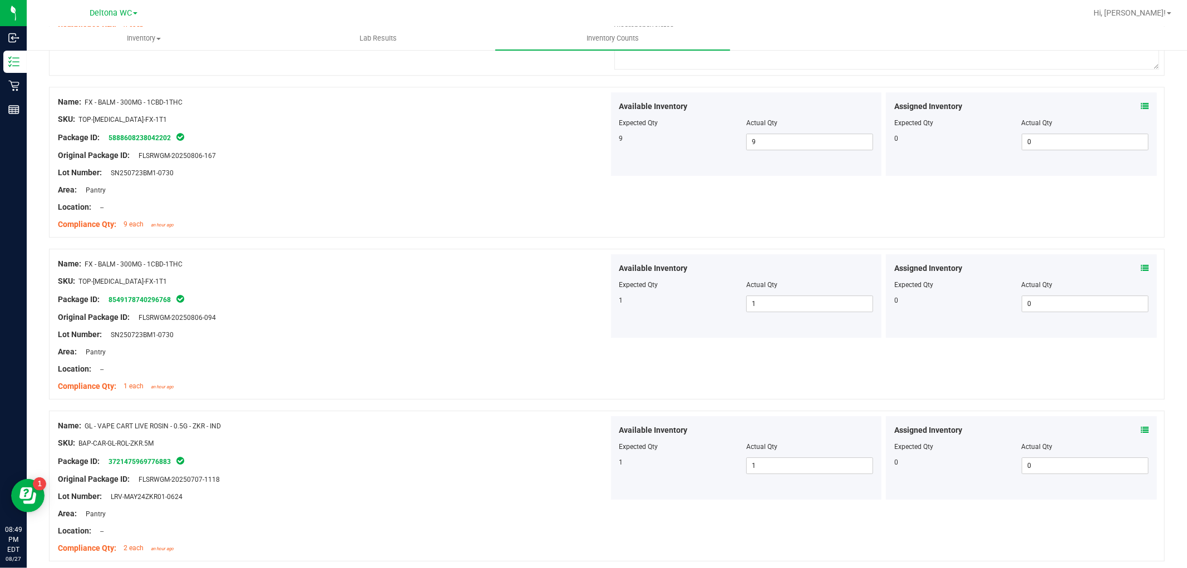
scroll to position [2457, 0]
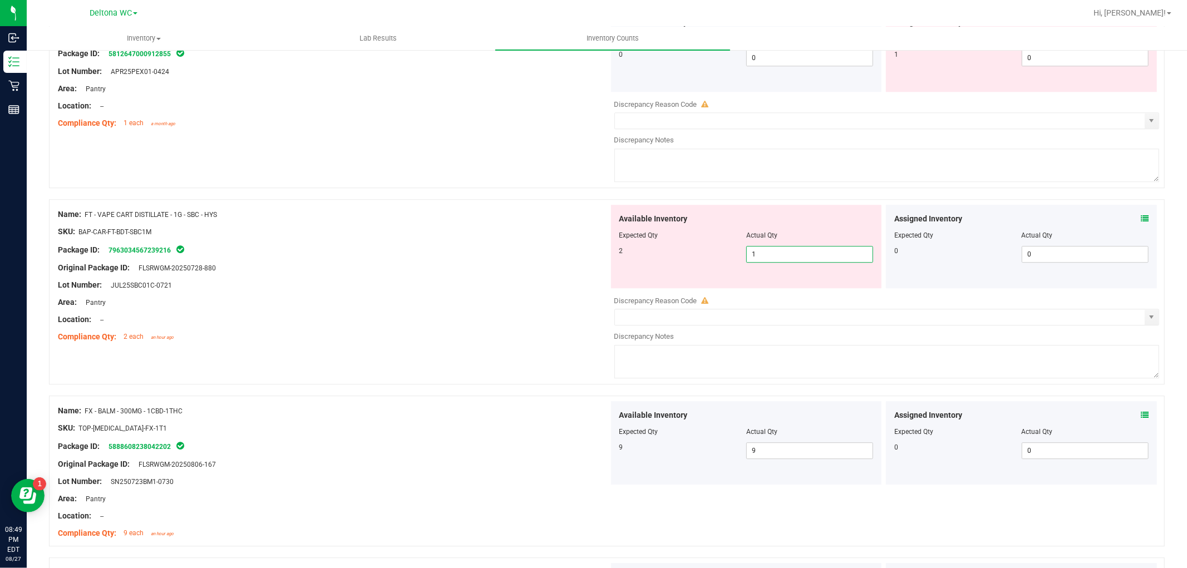
click at [804, 255] on span "1 1" at bounding box center [810, 254] width 127 height 17
drag, startPoint x: 804, startPoint y: 255, endPoint x: 745, endPoint y: 286, distance: 67.0
click at [803, 258] on input "1" at bounding box center [810, 255] width 126 height 16
click at [492, 343] on div "Compliance Qty: 2 each an hour ago" at bounding box center [333, 337] width 551 height 12
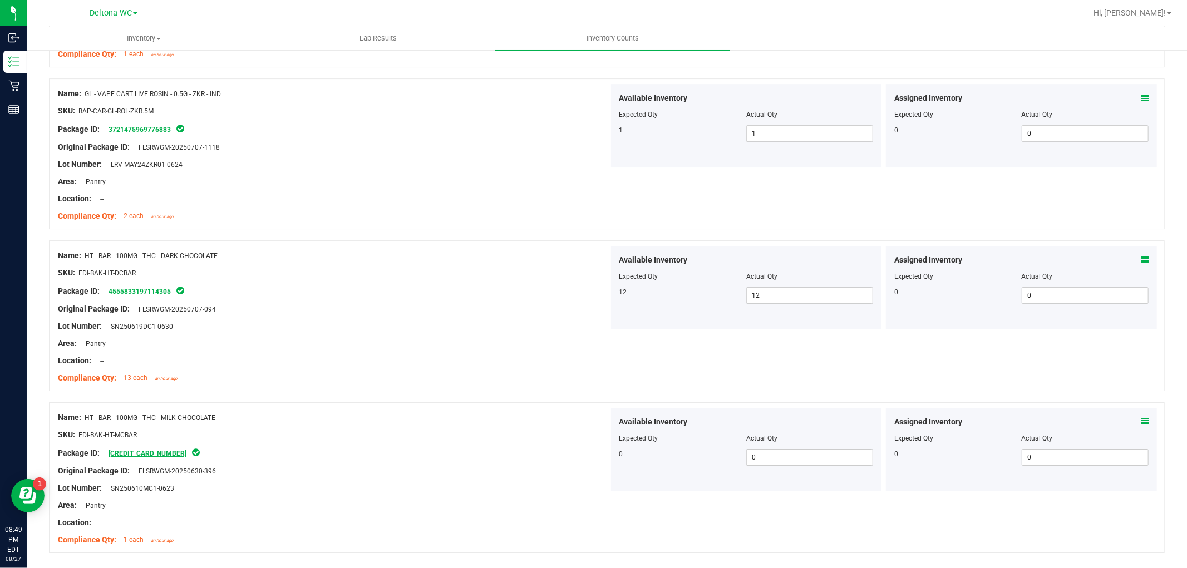
scroll to position [3102, 0]
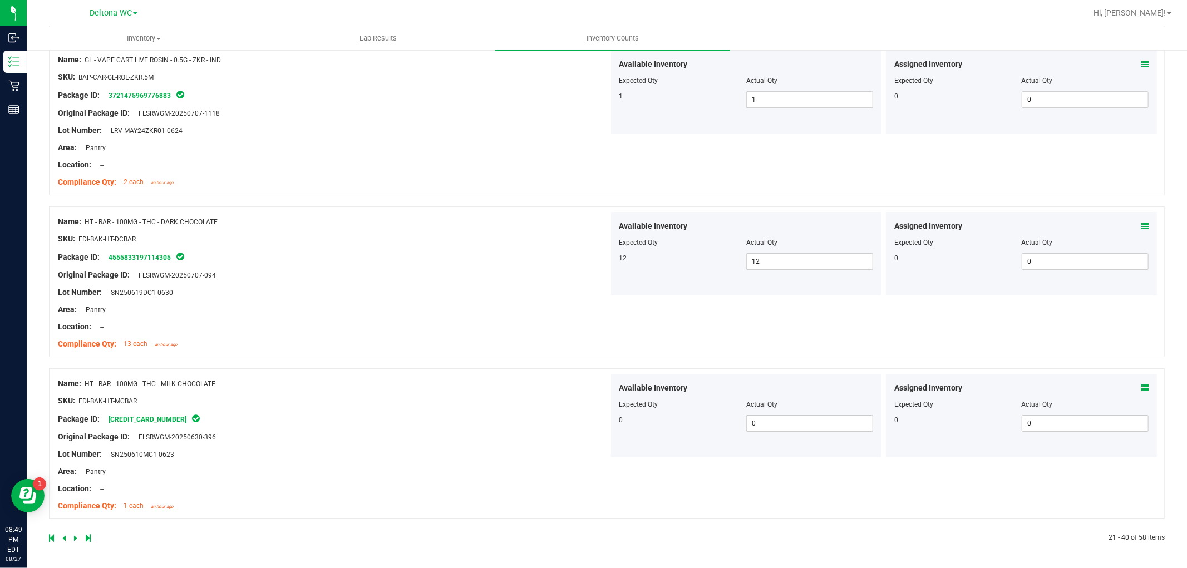
click at [75, 537] on icon at bounding box center [75, 538] width 3 height 7
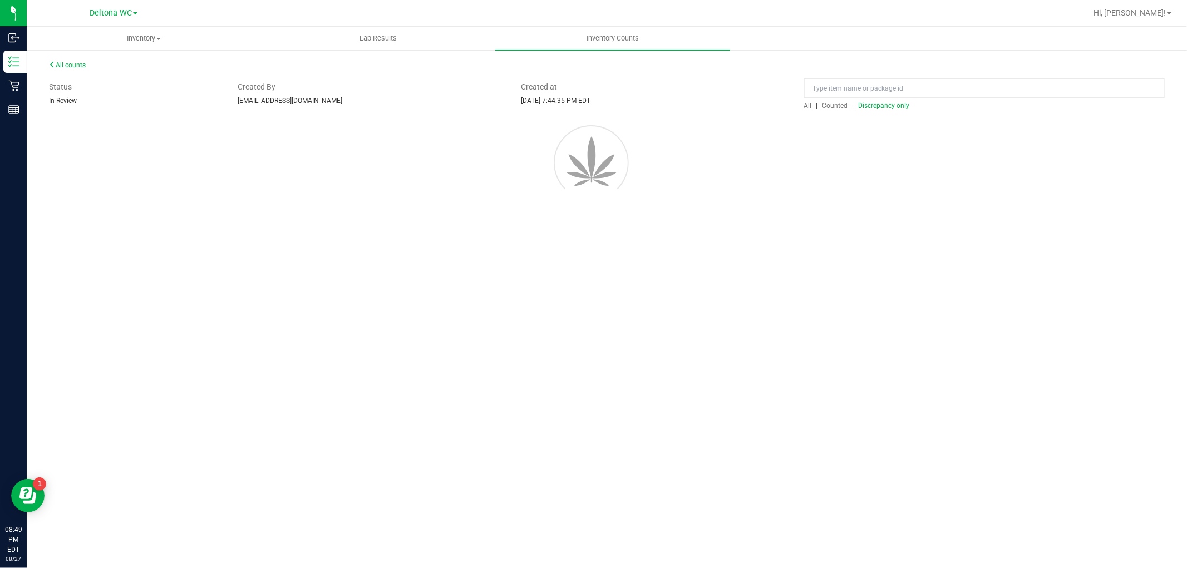
scroll to position [0, 0]
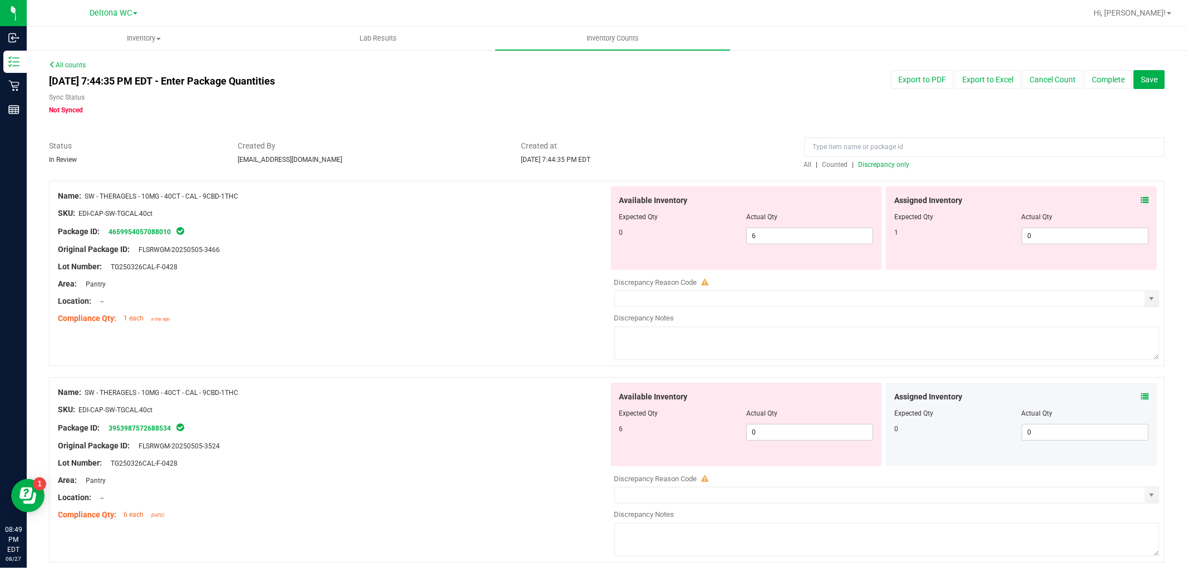
click at [1111, 207] on div at bounding box center [1022, 210] width 254 height 6
click at [1141, 198] on icon at bounding box center [1145, 201] width 8 height 8
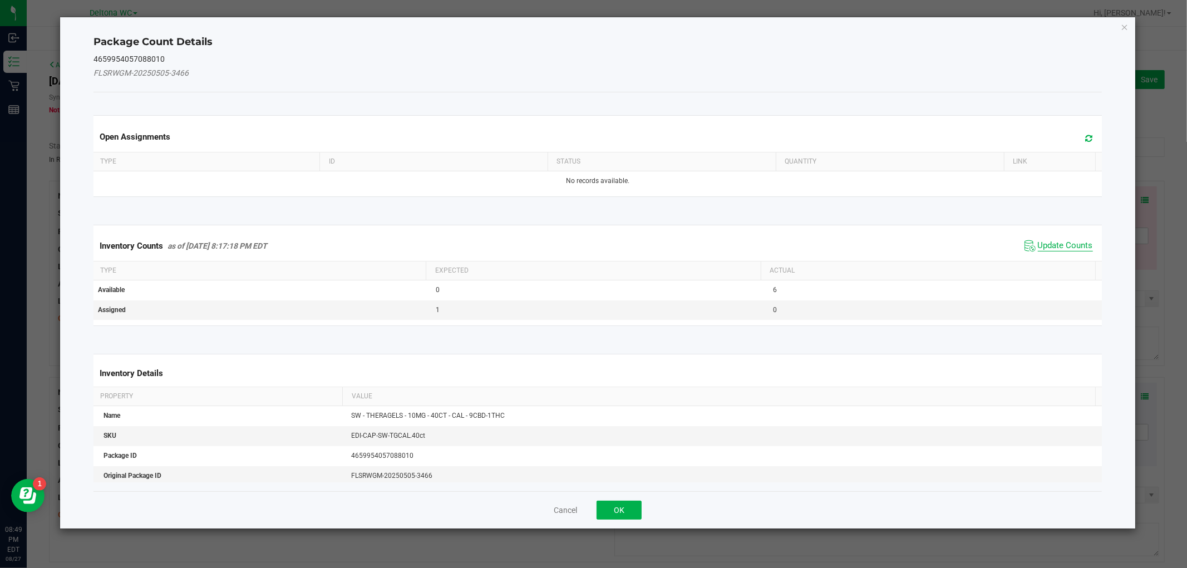
click at [1077, 242] on span "Update Counts" at bounding box center [1065, 245] width 55 height 11
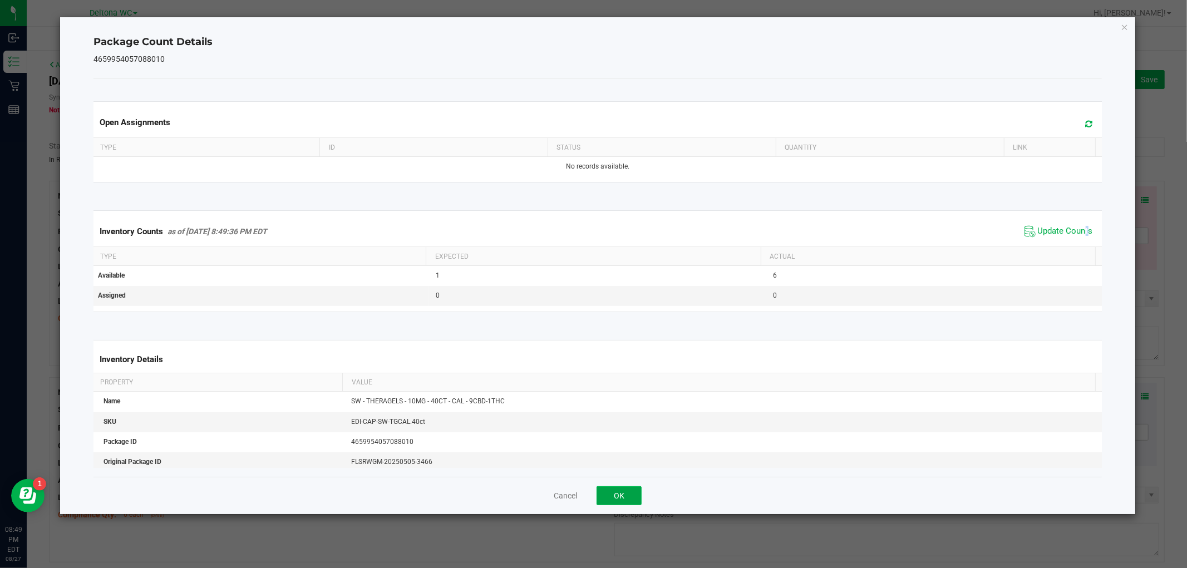
click at [608, 487] on button "OK" at bounding box center [619, 496] width 45 height 19
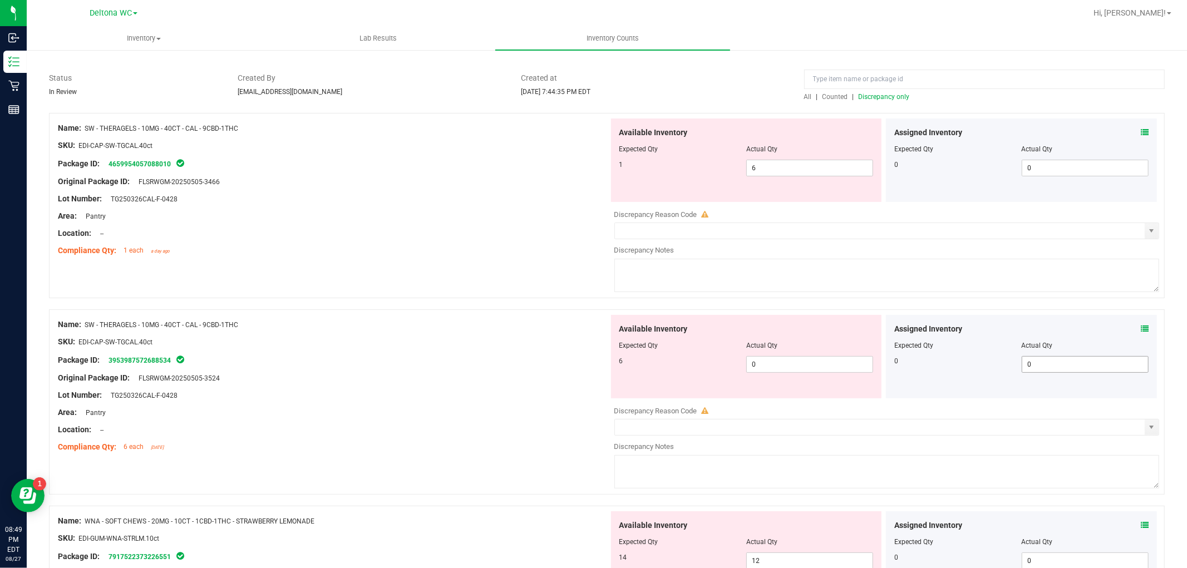
scroll to position [124, 0]
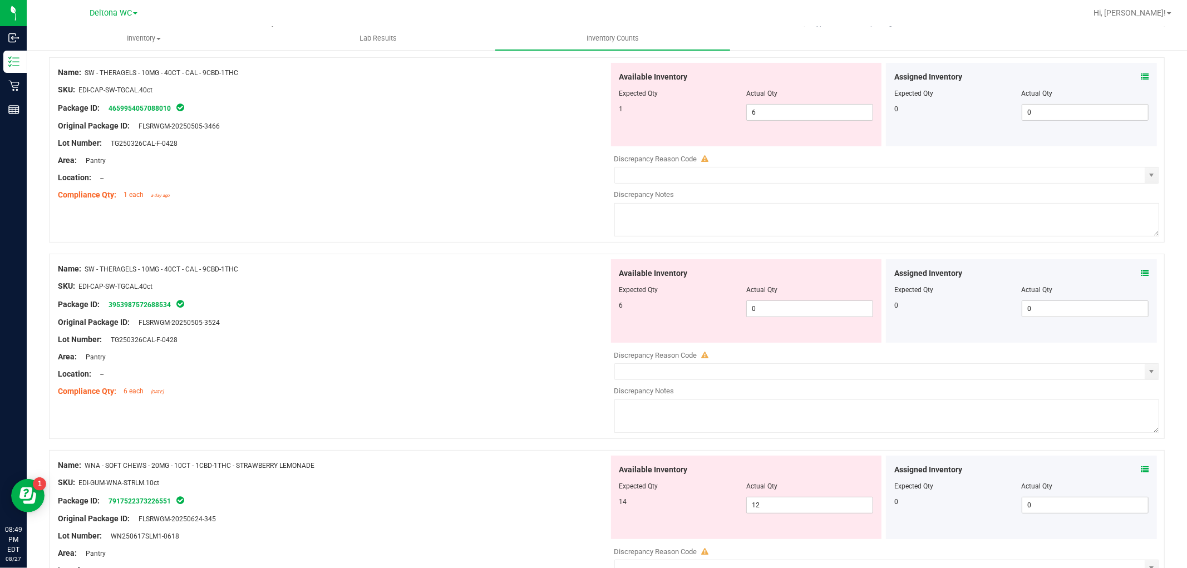
click at [1128, 297] on div "Assigned Inventory Expected Qty Actual Qty 0 0 0" at bounding box center [1021, 301] width 271 height 84
click at [1141, 272] on icon at bounding box center [1145, 273] width 8 height 8
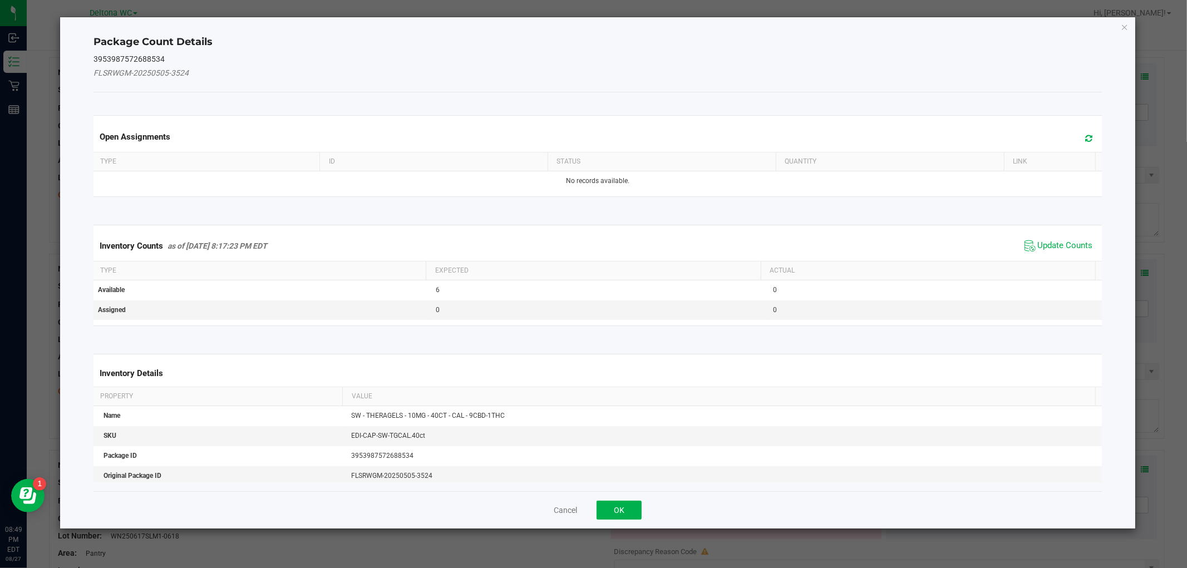
drag, startPoint x: 1072, startPoint y: 244, endPoint x: 772, endPoint y: 384, distance: 331.7
click at [1072, 245] on span "Update Counts" at bounding box center [1065, 245] width 55 height 11
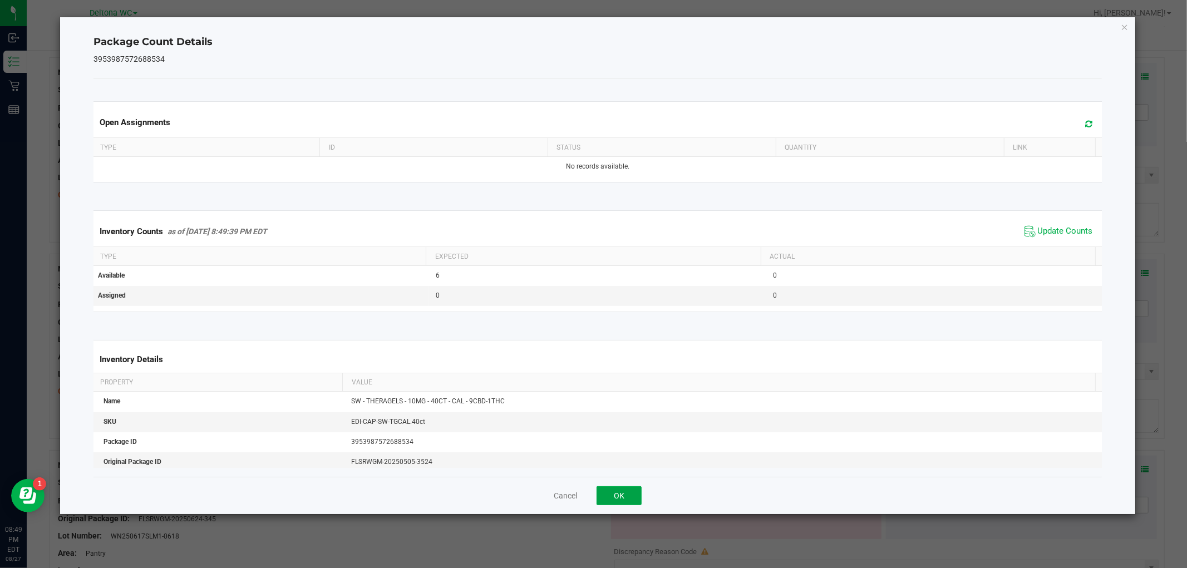
click at [627, 490] on button "OK" at bounding box center [619, 496] width 45 height 19
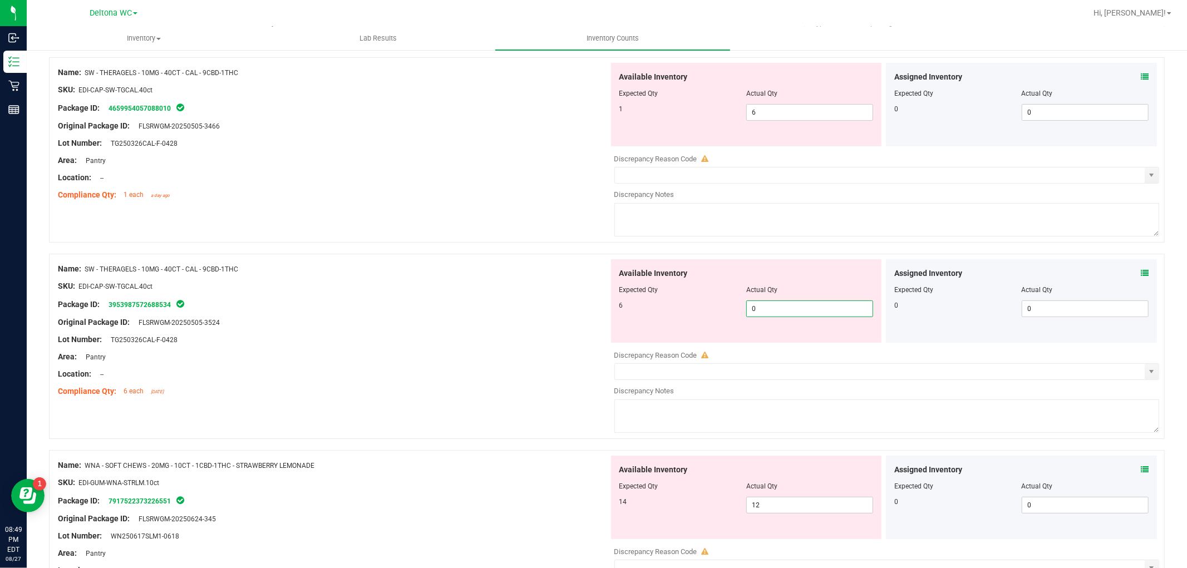
click at [770, 313] on span "0 0" at bounding box center [810, 309] width 127 height 17
click at [792, 112] on span "6 6" at bounding box center [810, 112] width 127 height 17
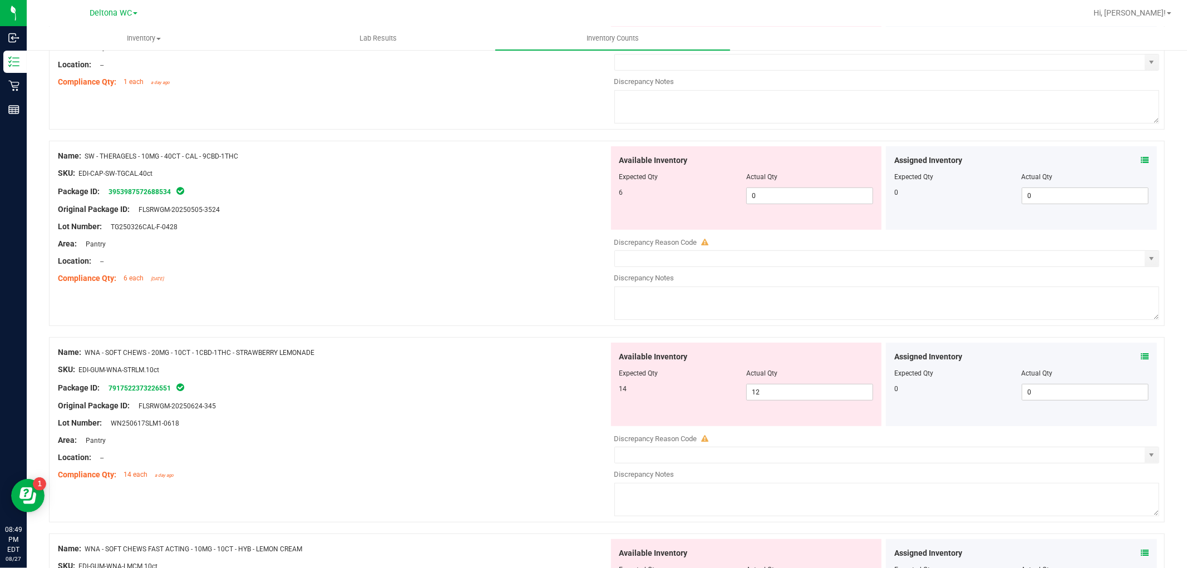
scroll to position [371, 0]
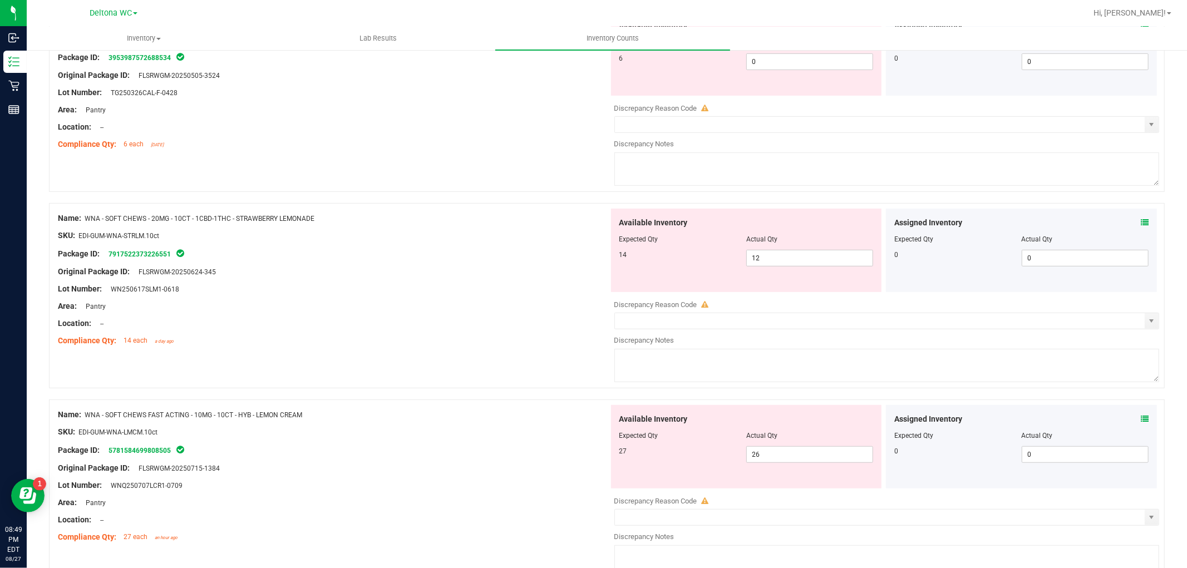
click at [1141, 221] on icon at bounding box center [1145, 223] width 8 height 8
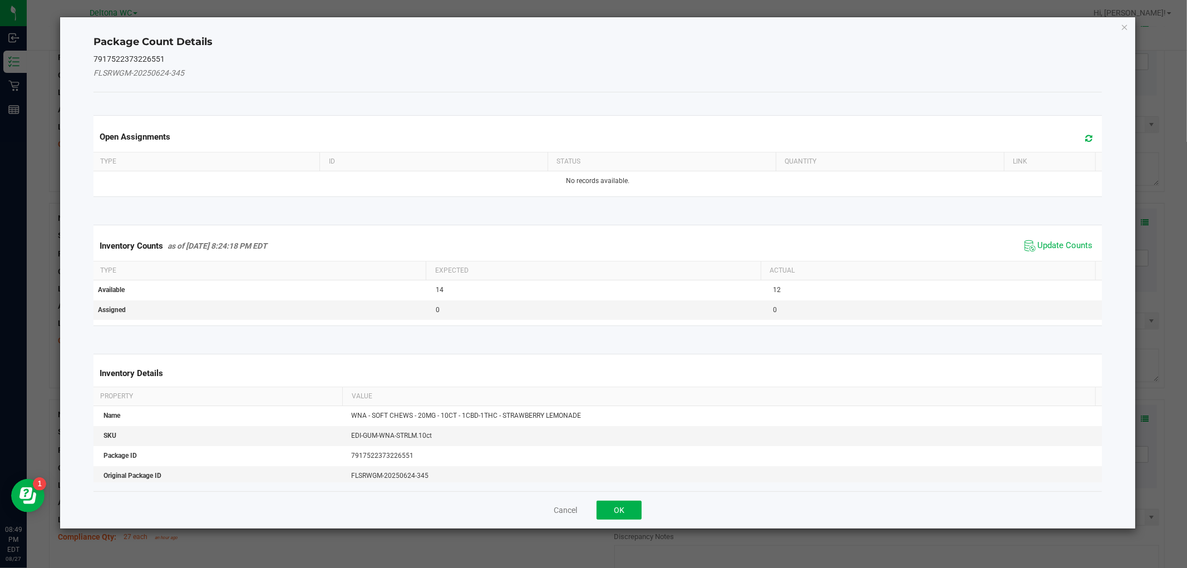
click at [1067, 252] on span "Update Counts" at bounding box center [1059, 246] width 74 height 17
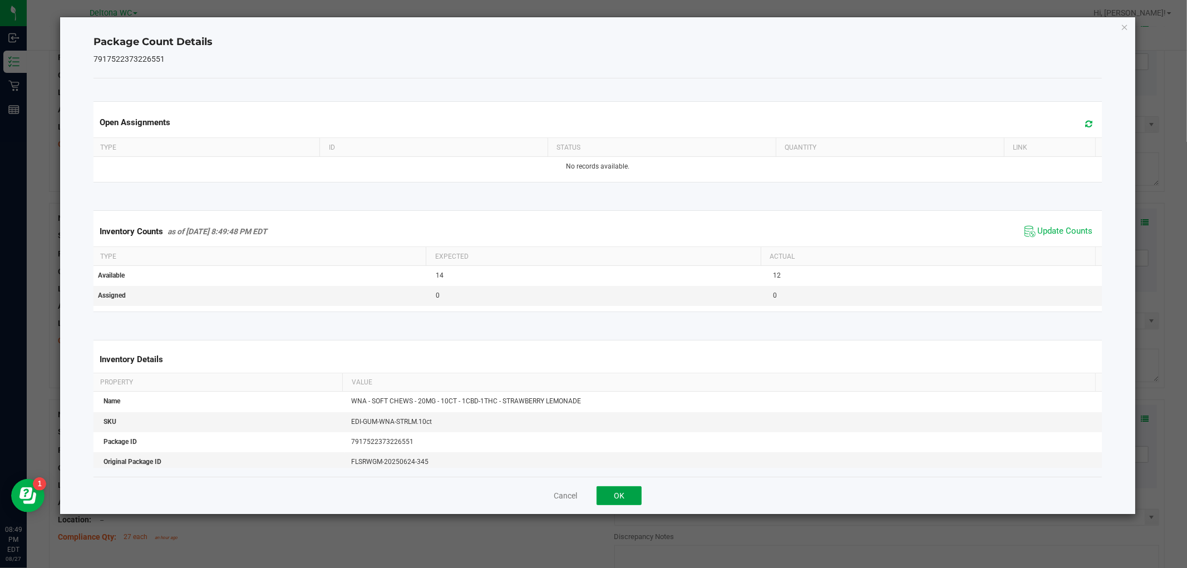
drag, startPoint x: 615, startPoint y: 497, endPoint x: 863, endPoint y: 388, distance: 271.2
click at [616, 497] on button "OK" at bounding box center [619, 496] width 45 height 19
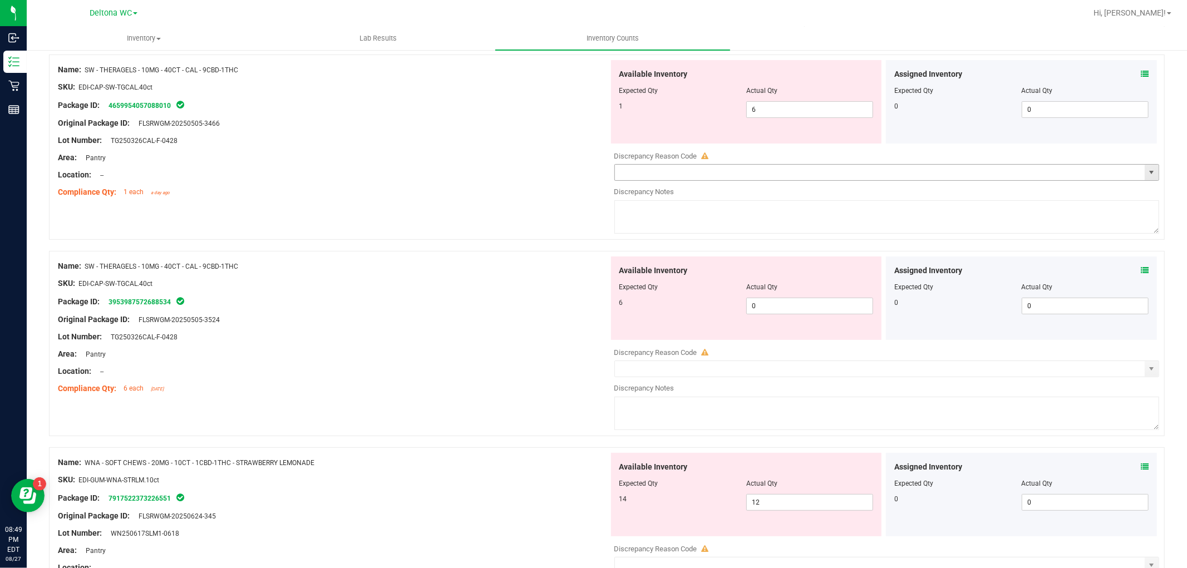
scroll to position [62, 0]
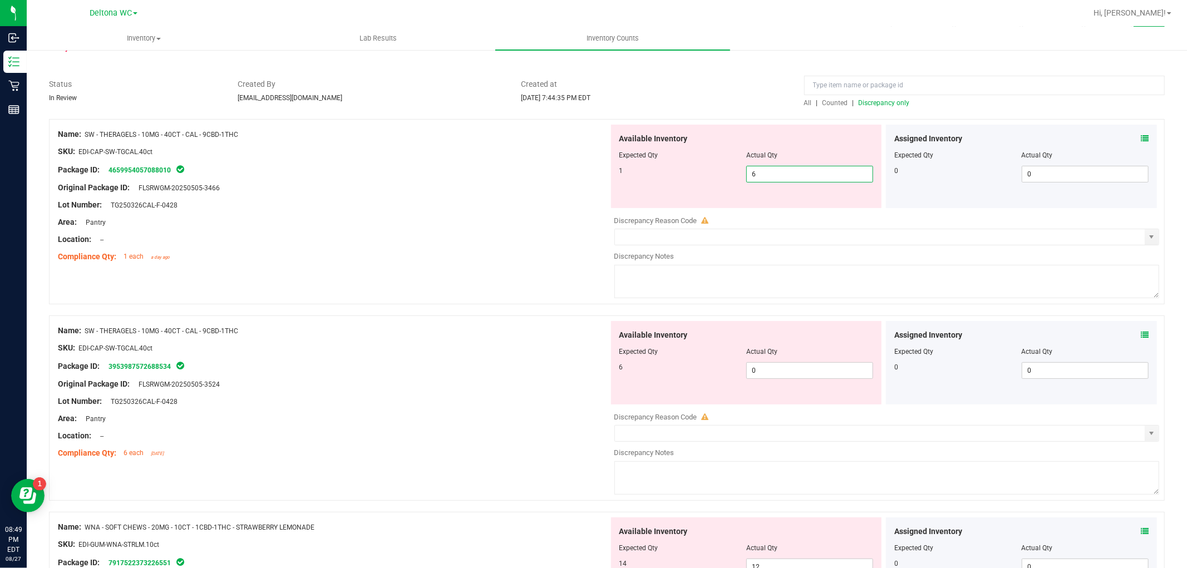
click at [808, 173] on span "6 6" at bounding box center [810, 174] width 127 height 17
click at [808, 171] on input "6" at bounding box center [810, 174] width 126 height 16
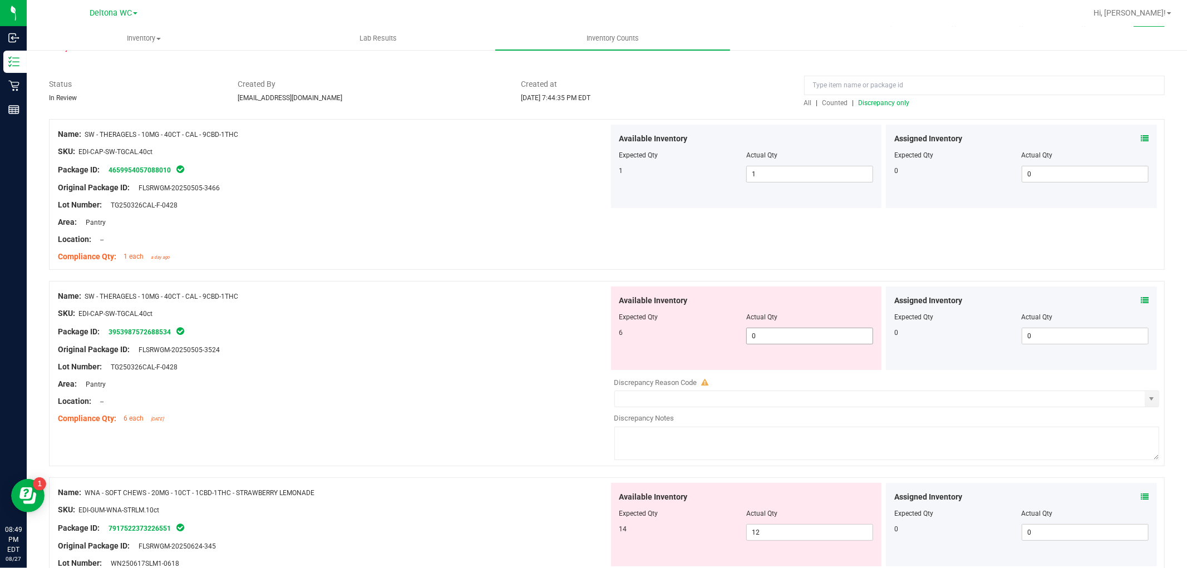
click at [782, 340] on span "0 0" at bounding box center [810, 336] width 127 height 17
click at [782, 338] on input "0" at bounding box center [810, 336] width 126 height 16
click at [639, 341] on div "Available Inventory Expected Qty Actual Qty 6 6 6" at bounding box center [746, 329] width 271 height 84
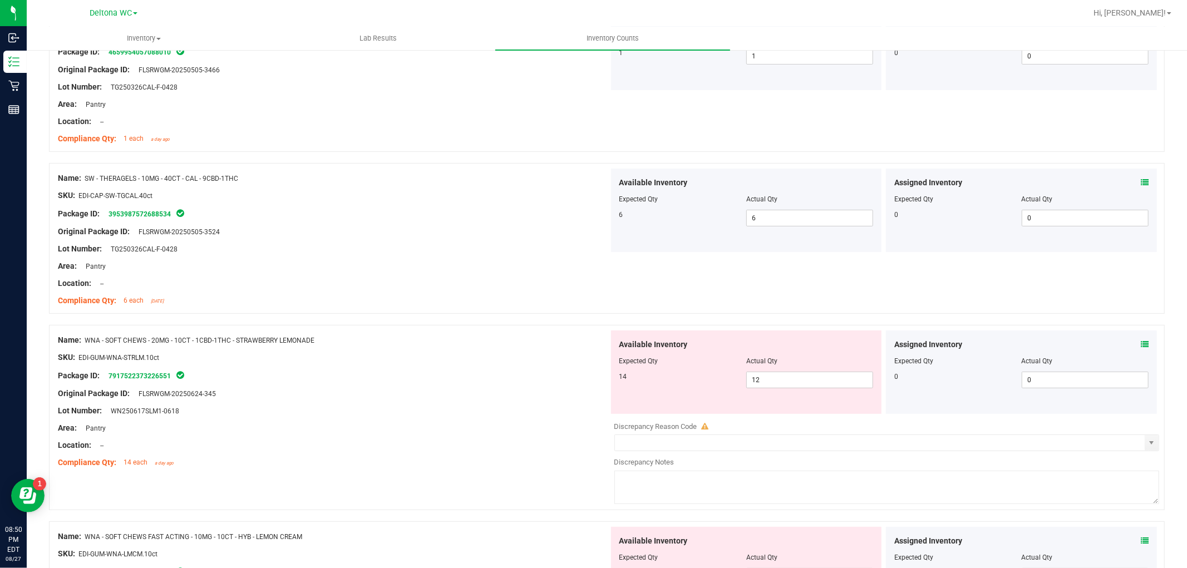
scroll to position [247, 0]
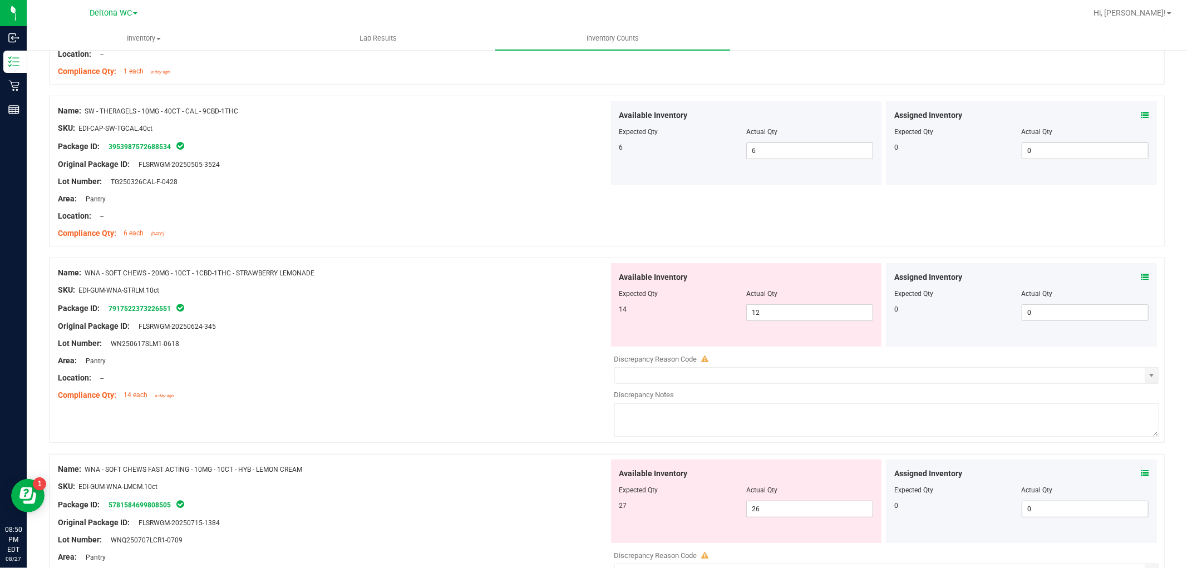
click at [784, 302] on div at bounding box center [747, 302] width 254 height 6
drag, startPoint x: 784, startPoint y: 302, endPoint x: 787, endPoint y: 310, distance: 8.3
click at [786, 310] on div "Available Inventory Expected Qty Actual Qty 14 12 12" at bounding box center [746, 305] width 271 height 84
click at [787, 310] on span "12 12" at bounding box center [810, 313] width 127 height 17
click at [787, 310] on input "12" at bounding box center [810, 313] width 126 height 16
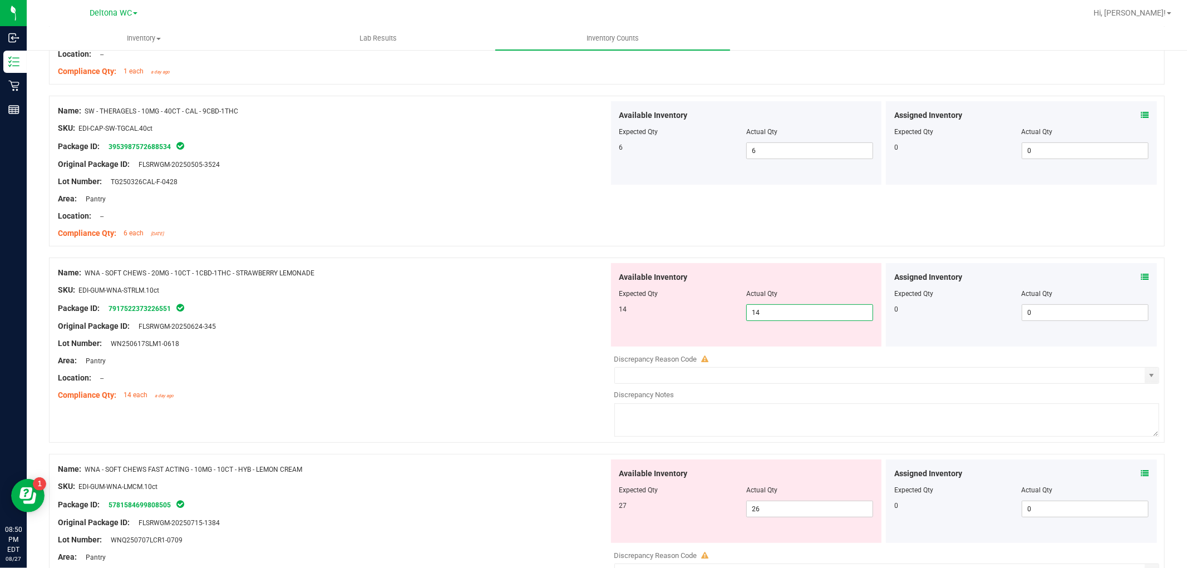
click at [456, 344] on div "Lot Number: WN250617SLM1-0618" at bounding box center [333, 344] width 551 height 12
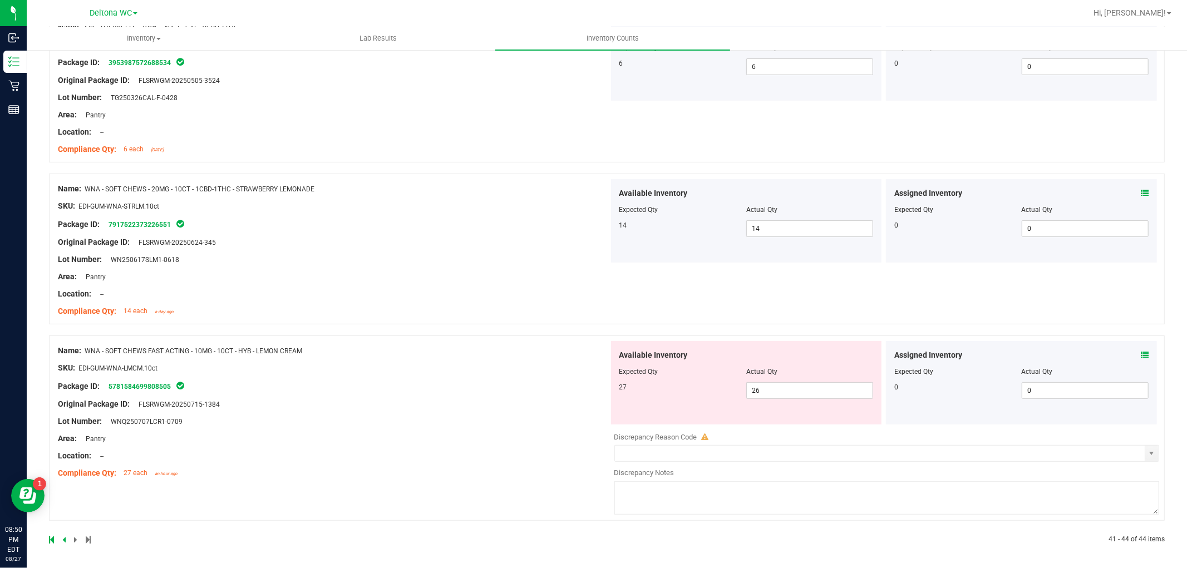
scroll to position [333, 0]
click at [461, 338] on div "Name: WNA - SOFT CHEWS FAST ACTING - 10MG - 10CT - HYB - LEMON CREAM SKU: EDI-G…" at bounding box center [607, 426] width 1116 height 185
click at [1137, 353] on div "Assigned Inventory Expected Qty Actual Qty 0 0 0" at bounding box center [1021, 382] width 271 height 84
click at [1141, 353] on icon at bounding box center [1145, 354] width 8 height 8
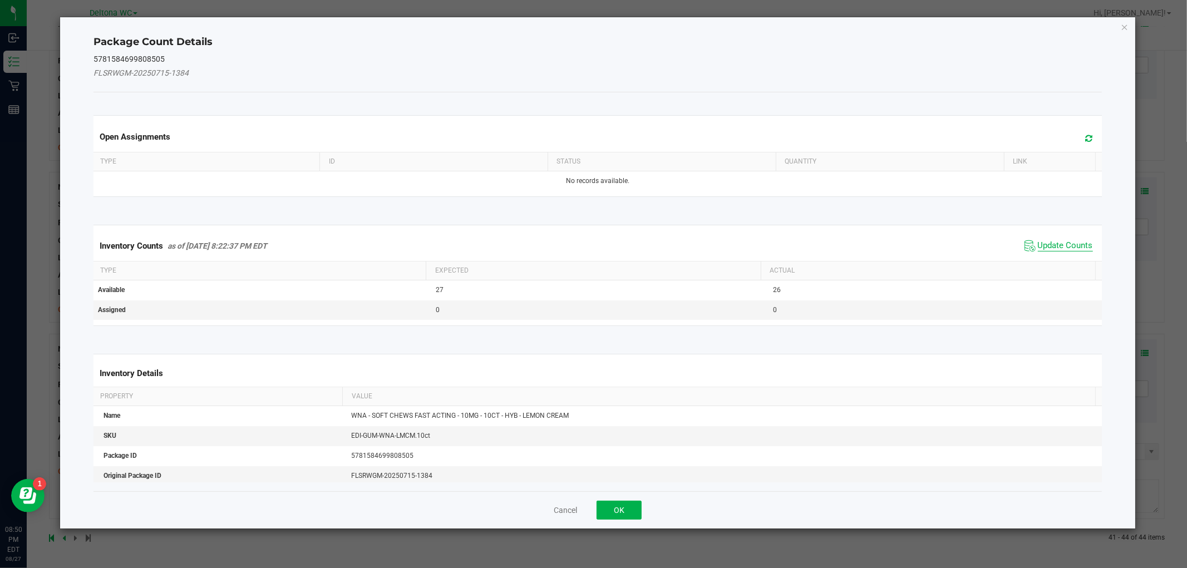
click at [1038, 242] on span "Update Counts" at bounding box center [1065, 245] width 55 height 11
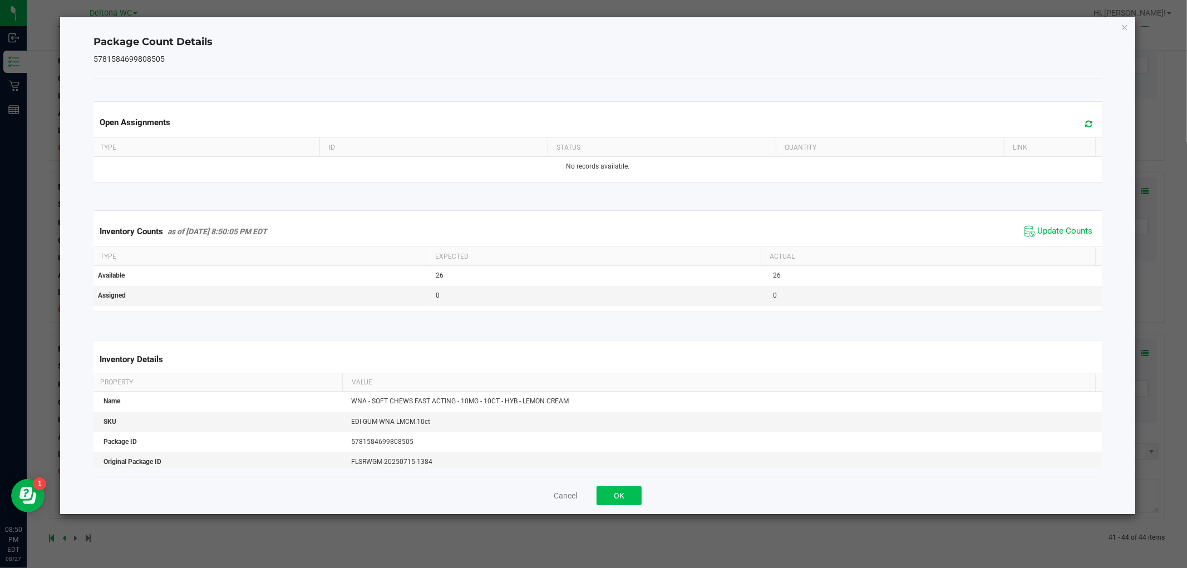
drag, startPoint x: 630, startPoint y: 482, endPoint x: 631, endPoint y: 494, distance: 12.3
click at [631, 482] on div "Cancel OK" at bounding box center [598, 495] width 1008 height 37
click at [631, 495] on button "OK" at bounding box center [619, 496] width 45 height 19
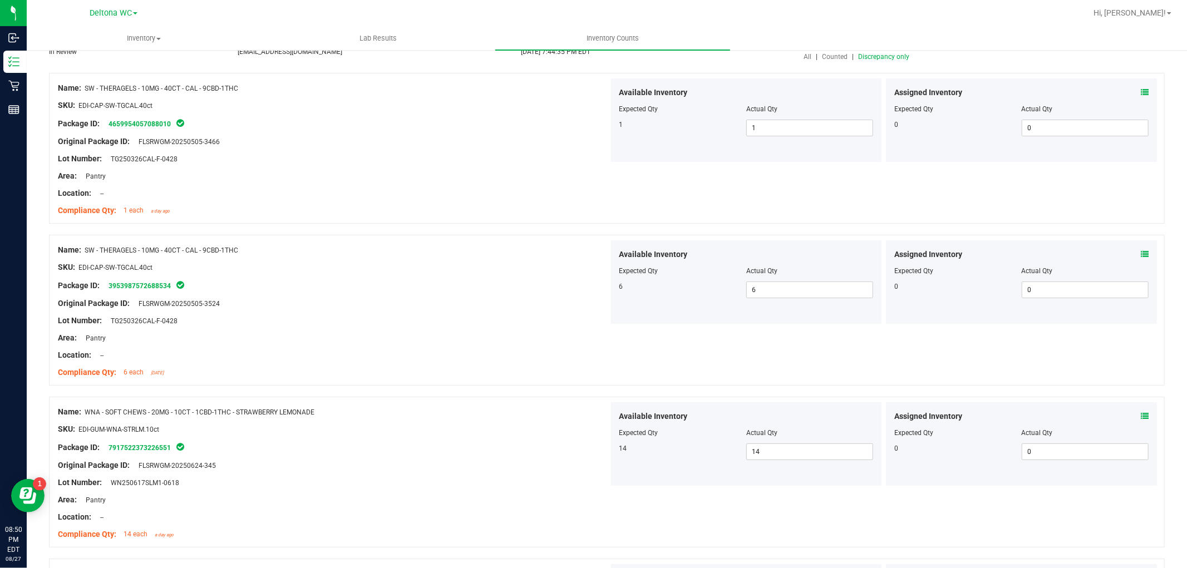
scroll to position [0, 0]
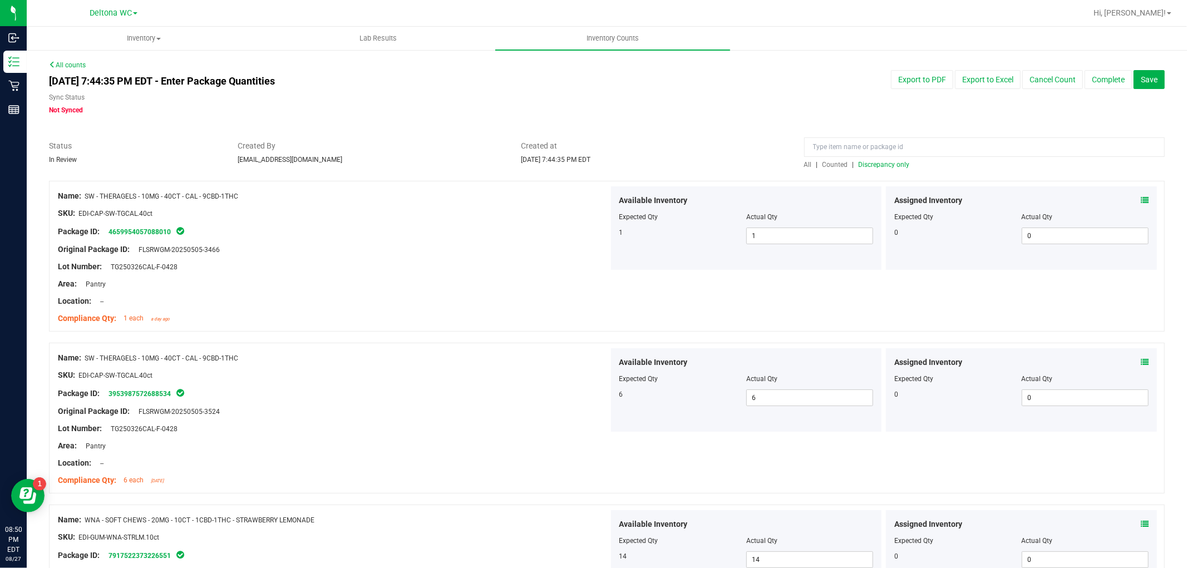
click at [891, 164] on span "Discrepancy only" at bounding box center [884, 165] width 51 height 8
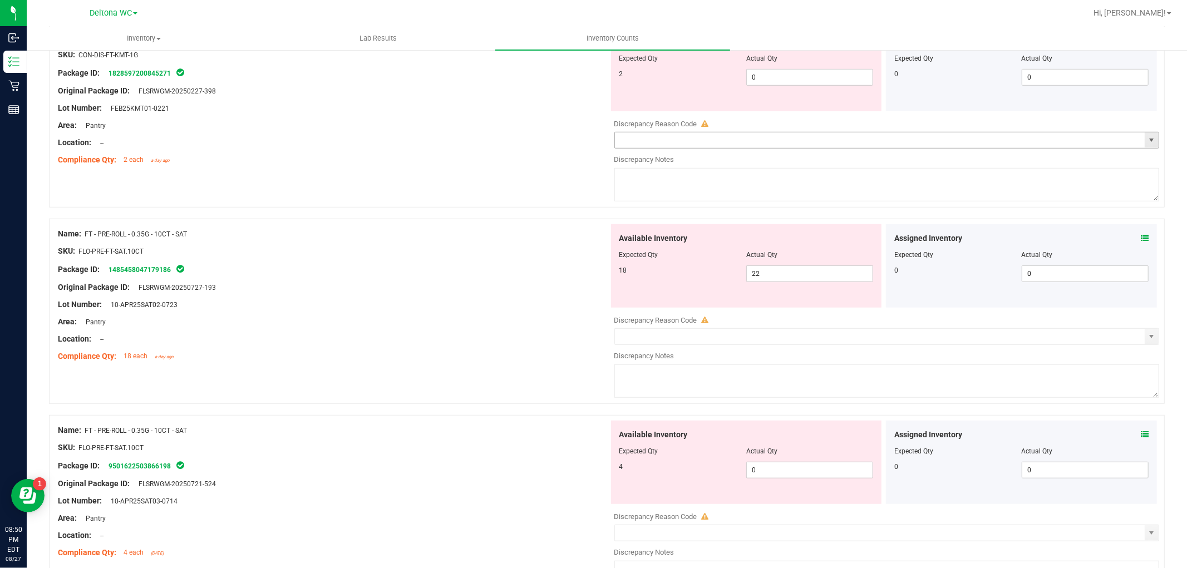
scroll to position [557, 0]
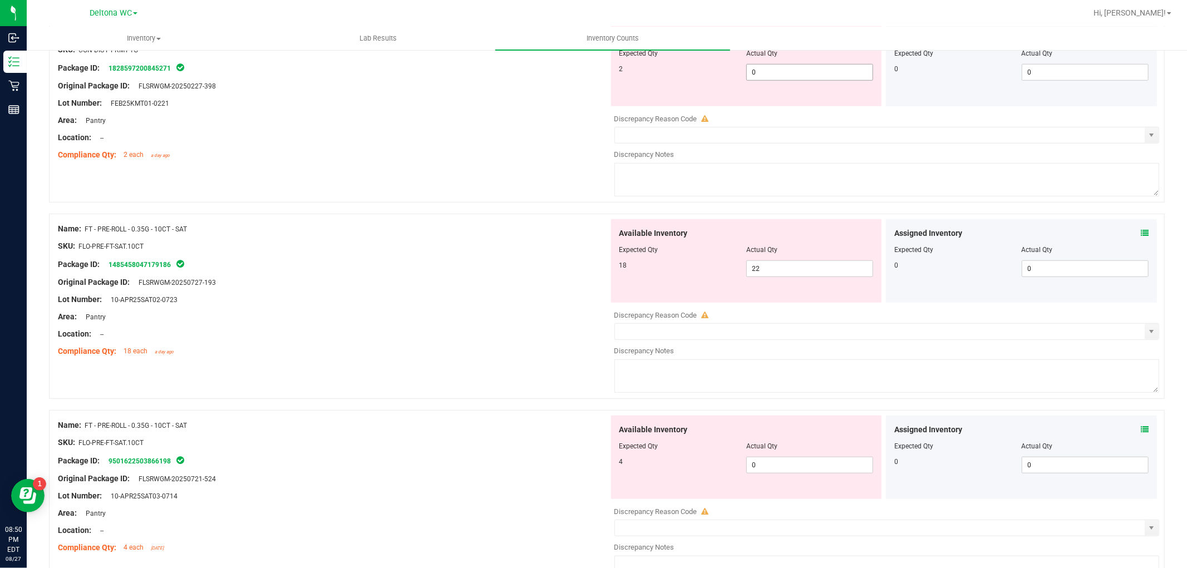
click at [804, 76] on span "0 0" at bounding box center [810, 72] width 127 height 17
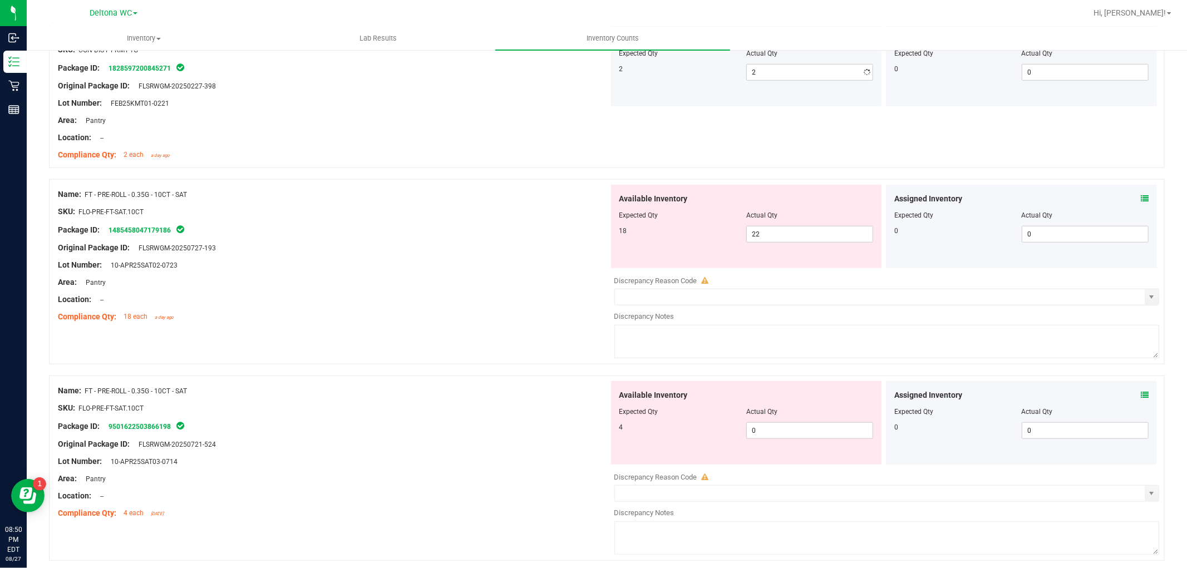
click at [552, 154] on div "Compliance Qty: 2 each a day ago" at bounding box center [333, 155] width 551 height 12
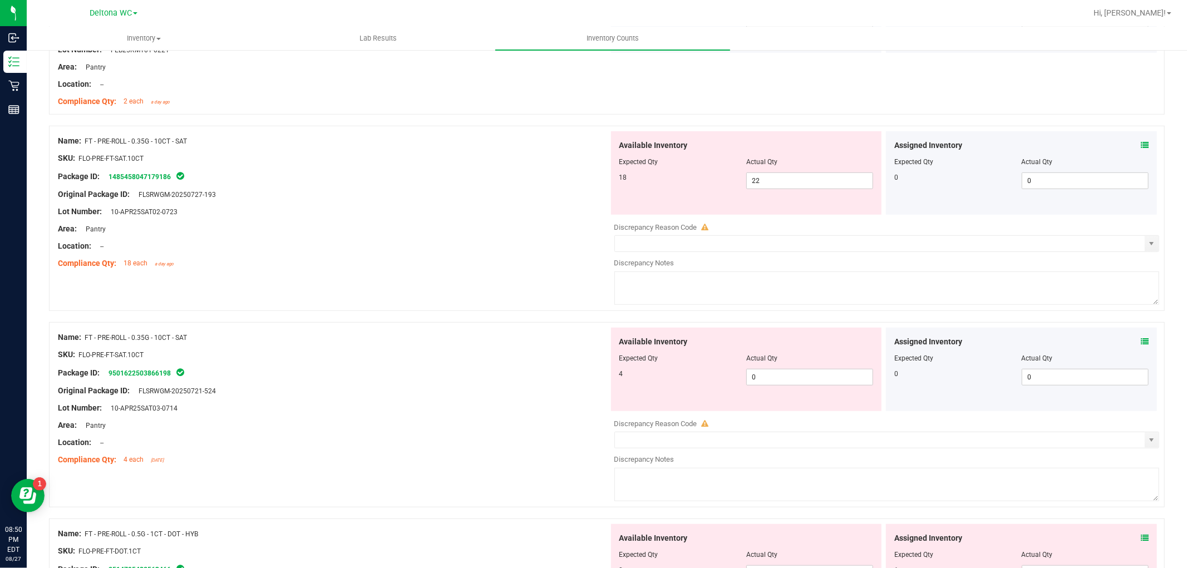
scroll to position [680, 0]
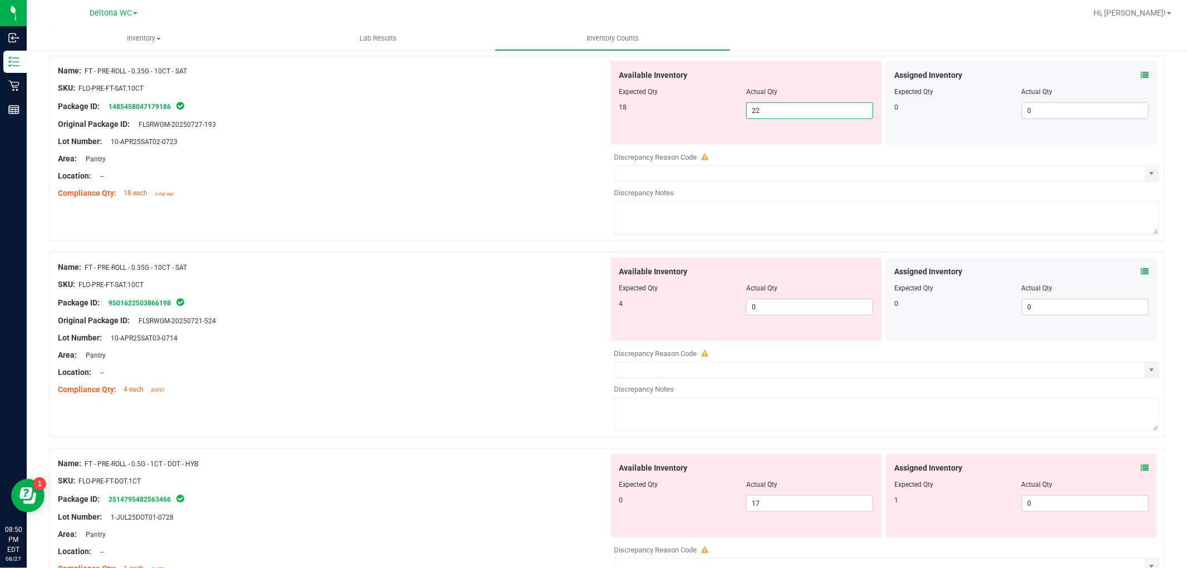
click at [747, 109] on span "22 22" at bounding box center [810, 110] width 127 height 17
click at [1141, 74] on icon at bounding box center [1145, 75] width 8 height 8
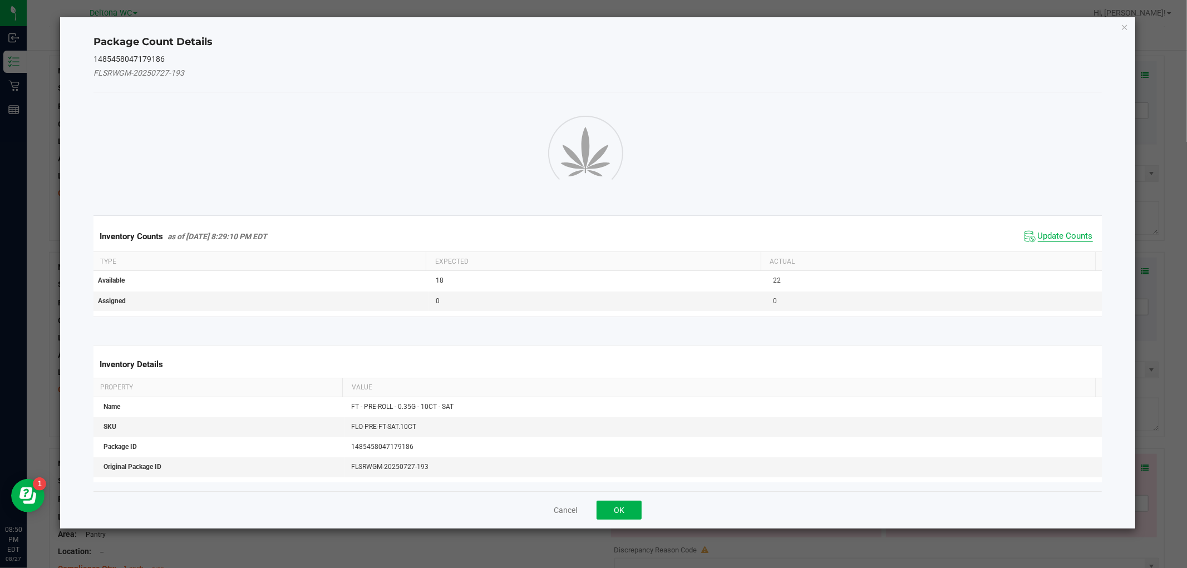
click at [1071, 240] on span "Update Counts" at bounding box center [1065, 236] width 55 height 11
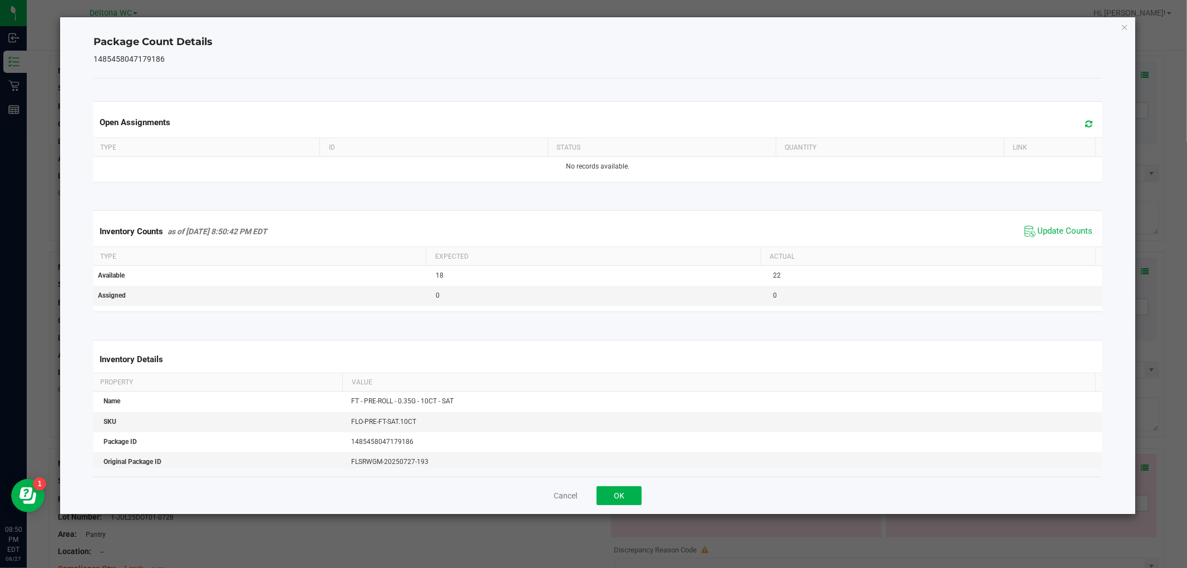
click at [1060, 223] on div "Inventory Counts as of Aug 27, 2025 8:50:42 PM EDT Update Counts" at bounding box center [597, 232] width 1013 height 30
click at [1056, 229] on span "Update Counts" at bounding box center [1065, 231] width 55 height 11
click at [616, 491] on button "OK" at bounding box center [619, 496] width 45 height 19
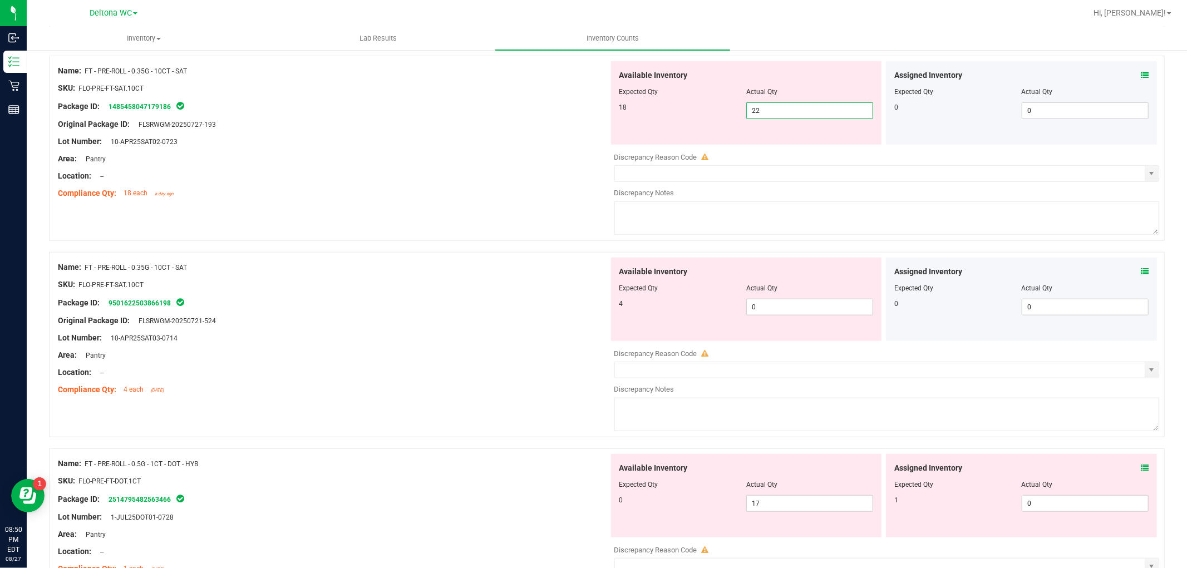
click at [786, 109] on span "22 22" at bounding box center [810, 110] width 127 height 17
click at [786, 109] on input "22" at bounding box center [810, 111] width 126 height 16
drag, startPoint x: 691, startPoint y: 230, endPoint x: 737, endPoint y: 271, distance: 61.1
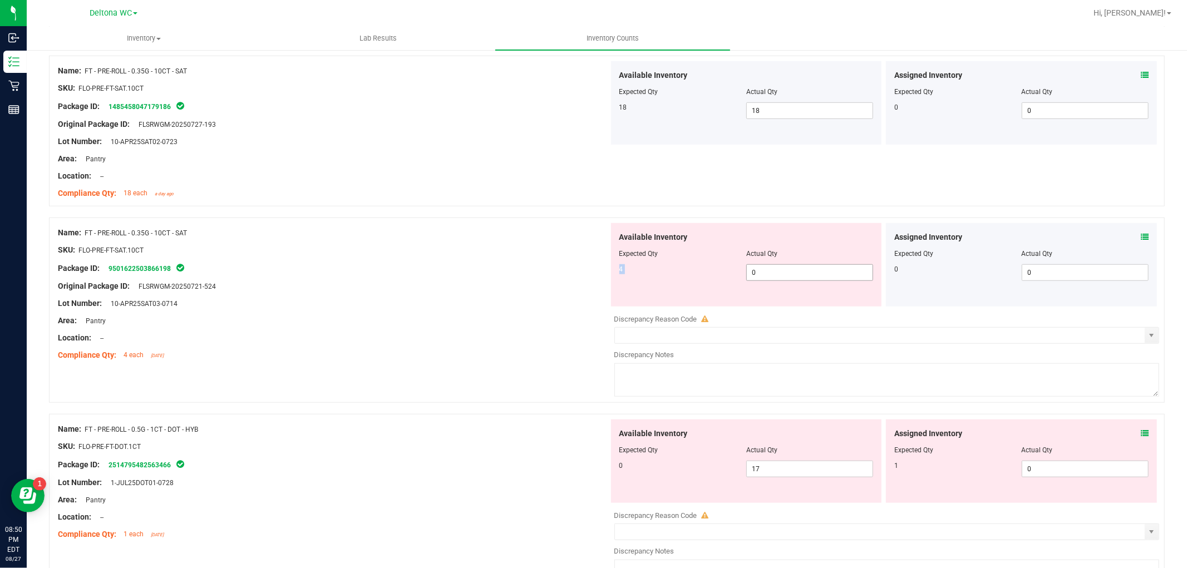
click at [767, 267] on div "Available Inventory Expected Qty Actual Qty 4 0 0" at bounding box center [746, 265] width 271 height 84
click at [766, 269] on span "0 0" at bounding box center [810, 272] width 127 height 17
click at [424, 251] on div "SKU: FLO-PRE-FT-SAT.10CT" at bounding box center [333, 250] width 551 height 12
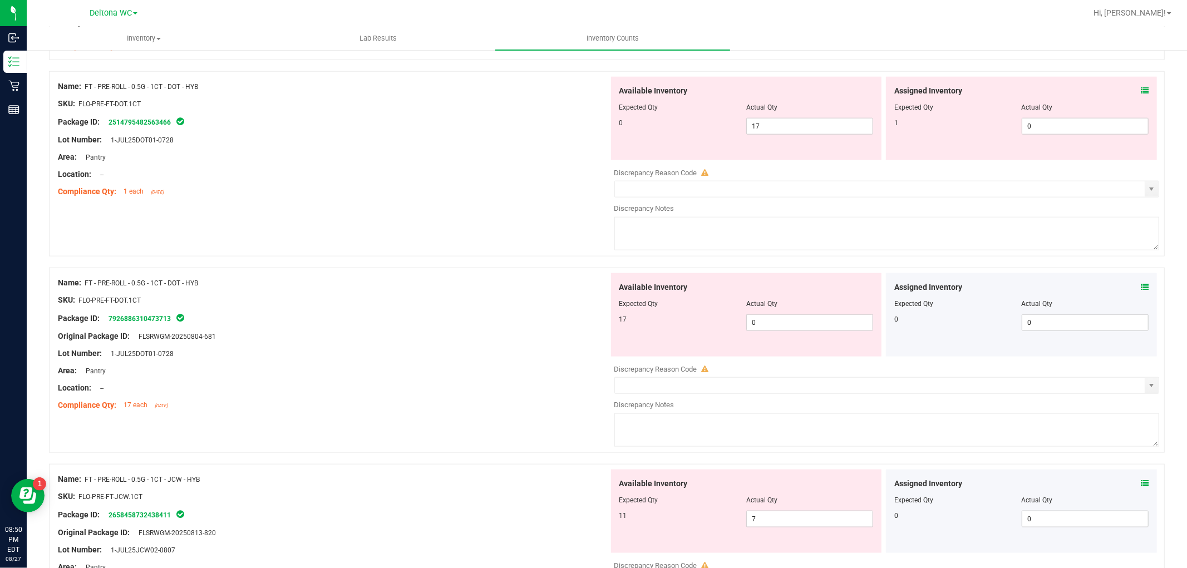
scroll to position [989, 0]
click at [1141, 96] on span at bounding box center [1145, 91] width 8 height 12
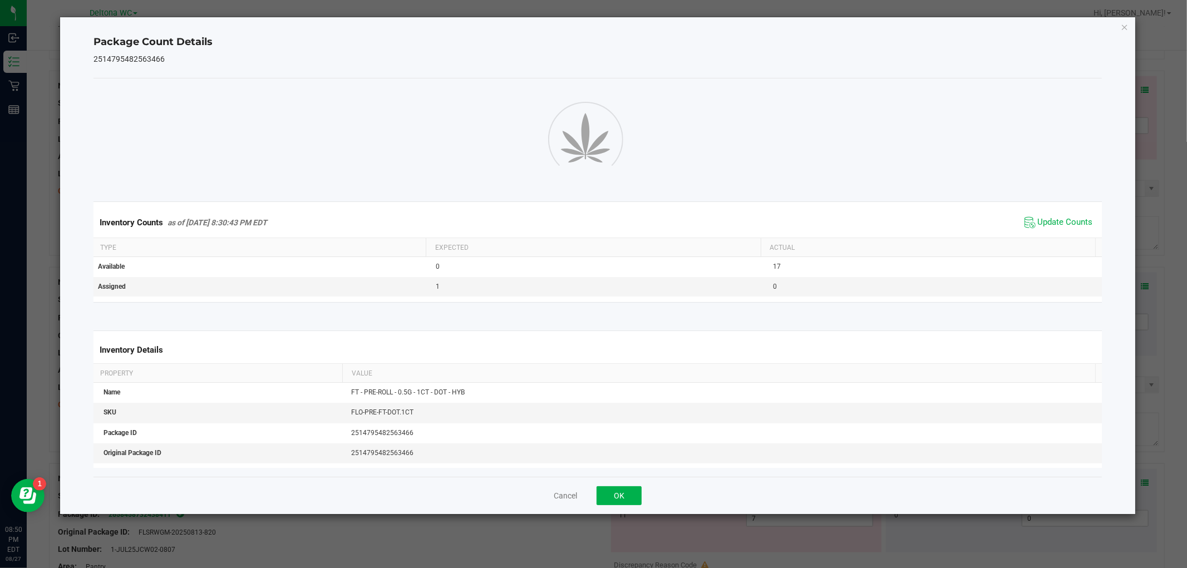
click at [1044, 224] on span "Update Counts" at bounding box center [1059, 222] width 74 height 17
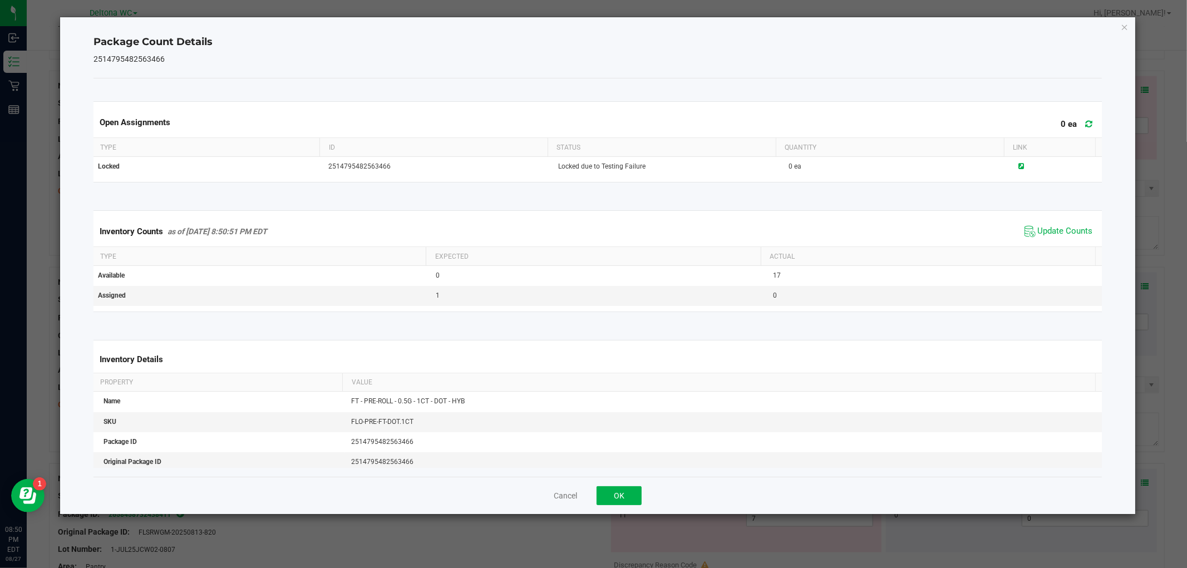
drag, startPoint x: 1051, startPoint y: 229, endPoint x: 989, endPoint y: 252, distance: 66.4
click at [1047, 230] on span "Update Counts" at bounding box center [1065, 231] width 55 height 11
drag, startPoint x: 611, startPoint y: 485, endPoint x: 616, endPoint y: 492, distance: 8.0
click at [613, 488] on div "Cancel OK" at bounding box center [598, 495] width 1008 height 37
click at [616, 492] on button "OK" at bounding box center [619, 496] width 45 height 19
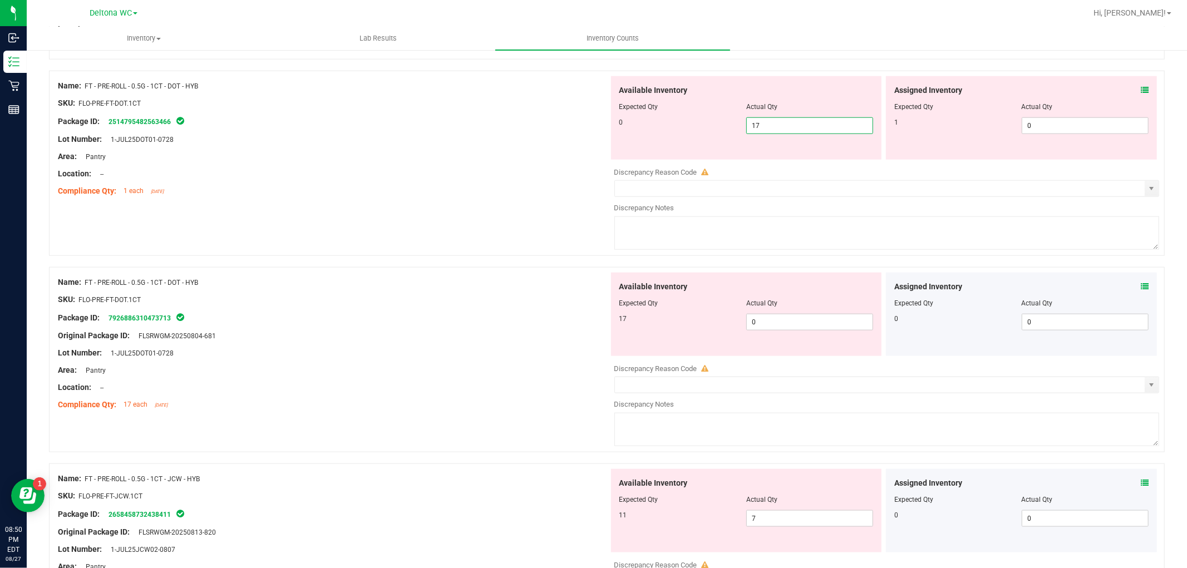
click at [781, 122] on span "17 17" at bounding box center [810, 125] width 127 height 17
click at [781, 122] on input "17" at bounding box center [810, 126] width 126 height 16
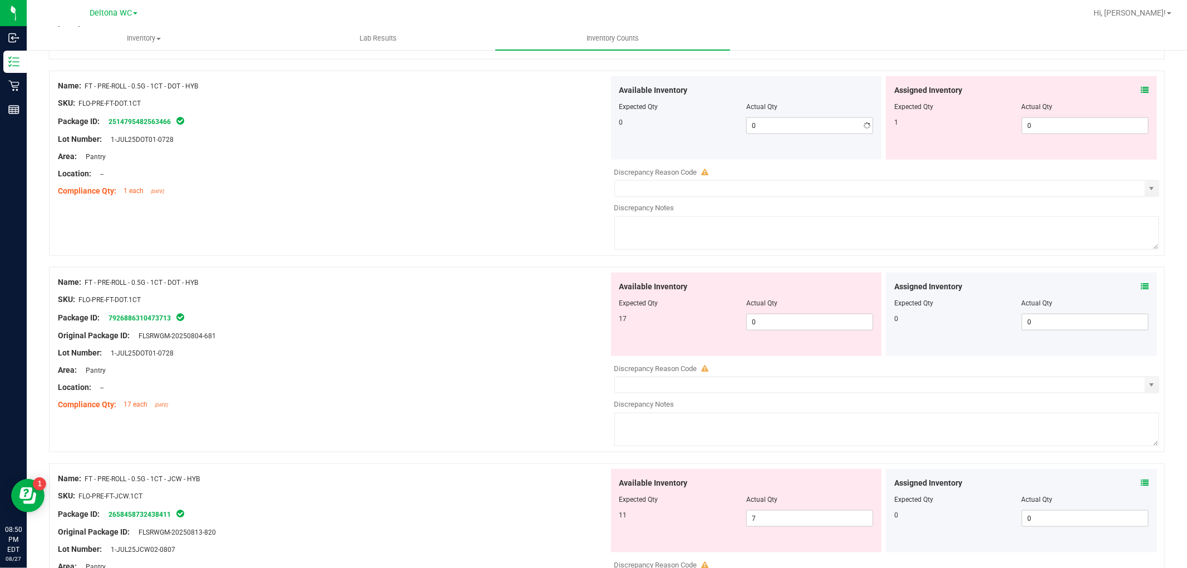
click at [477, 148] on div at bounding box center [333, 148] width 551 height 6
click at [828, 320] on span "0 0" at bounding box center [810, 322] width 127 height 17
drag, startPoint x: 567, startPoint y: 321, endPoint x: 577, endPoint y: 316, distance: 12.0
click at [566, 321] on div "Package ID: 7926886310473713" at bounding box center [333, 317] width 551 height 13
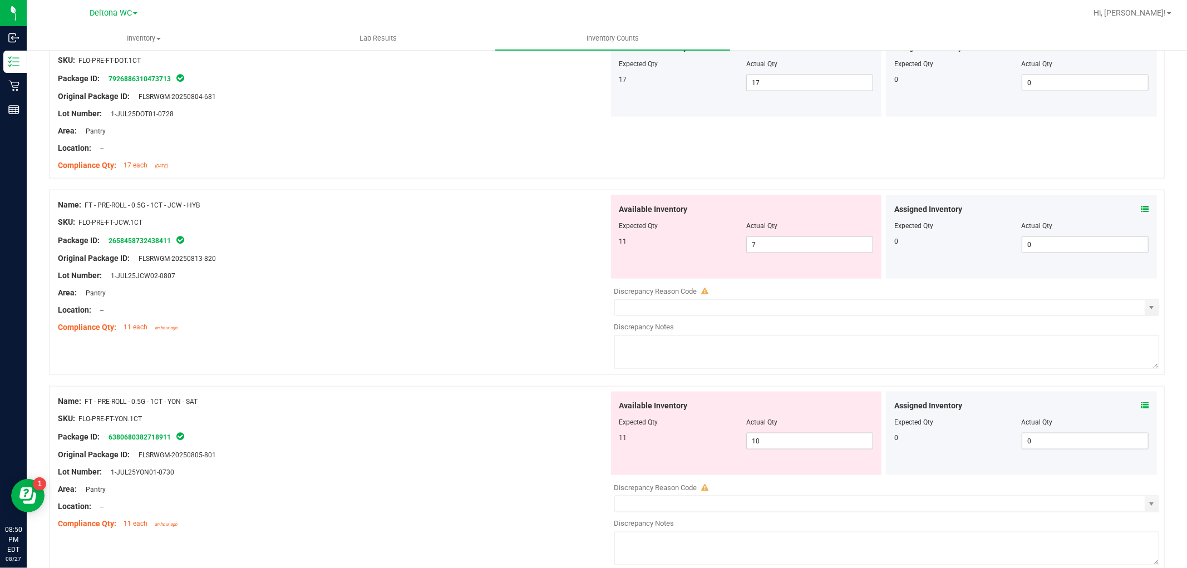
scroll to position [1237, 0]
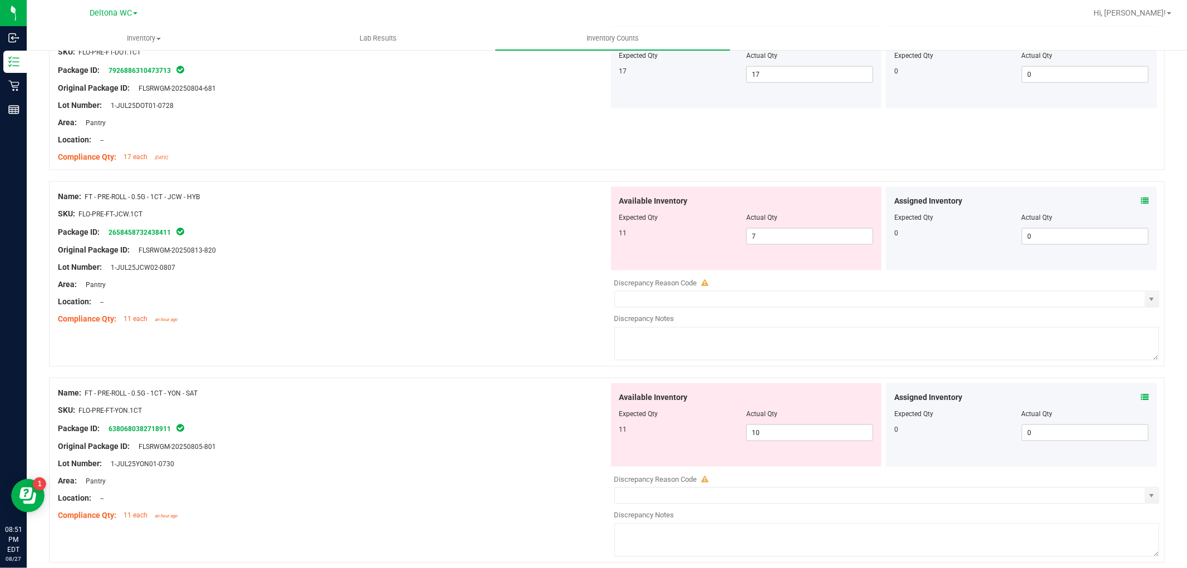
click at [1141, 204] on icon at bounding box center [1145, 201] width 8 height 8
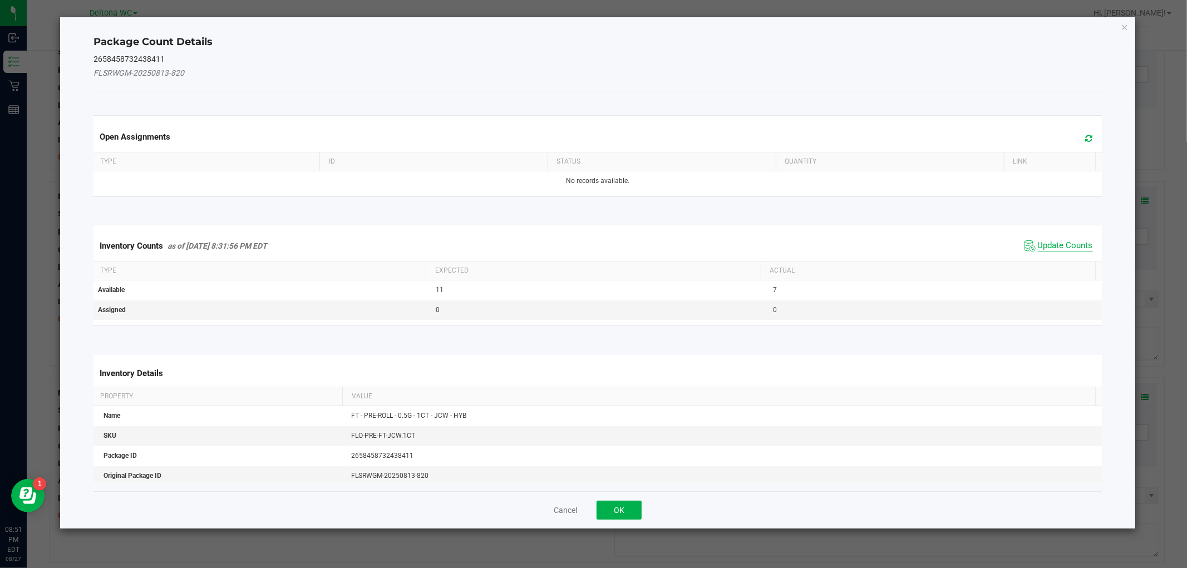
click at [1082, 247] on span "Update Counts" at bounding box center [1065, 245] width 55 height 11
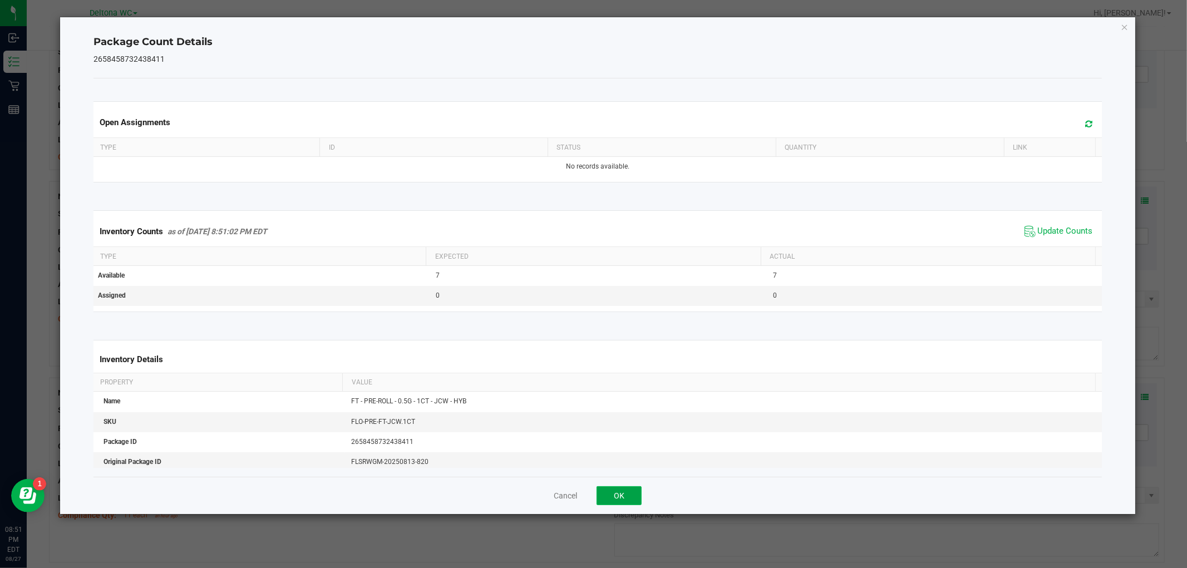
click at [611, 502] on button "OK" at bounding box center [619, 496] width 45 height 19
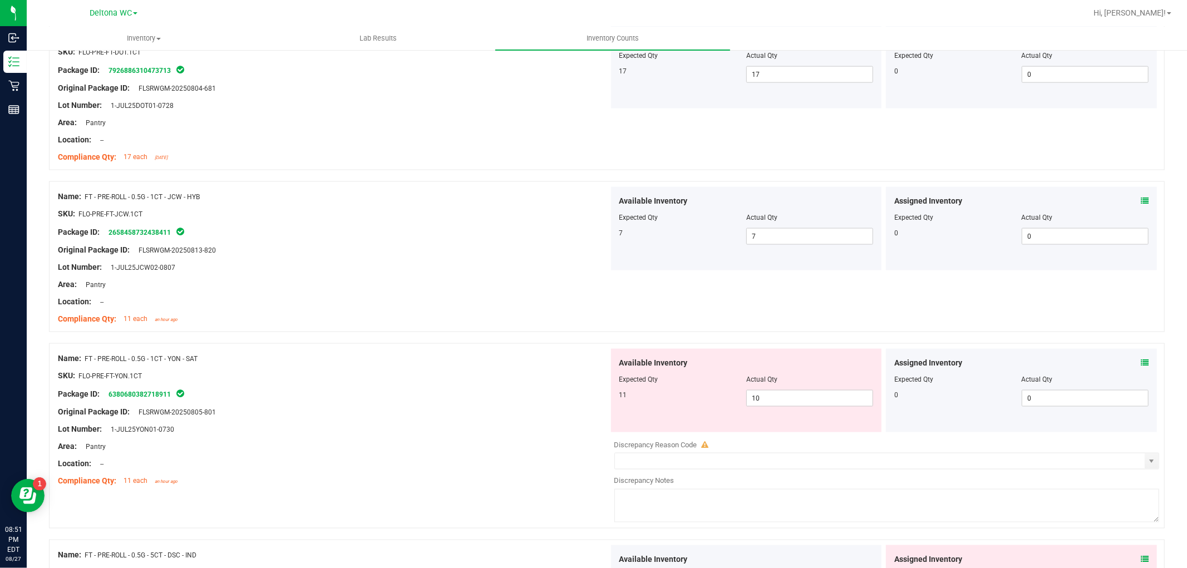
click at [1141, 364] on icon at bounding box center [1145, 363] width 8 height 8
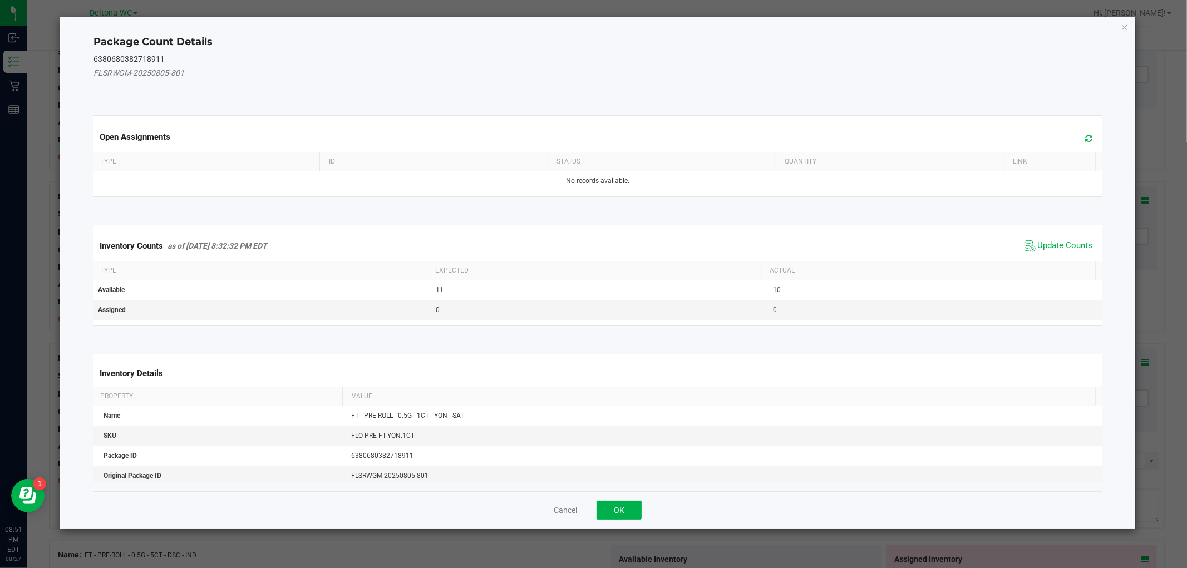
click at [1058, 252] on span "Update Counts" at bounding box center [1059, 246] width 74 height 17
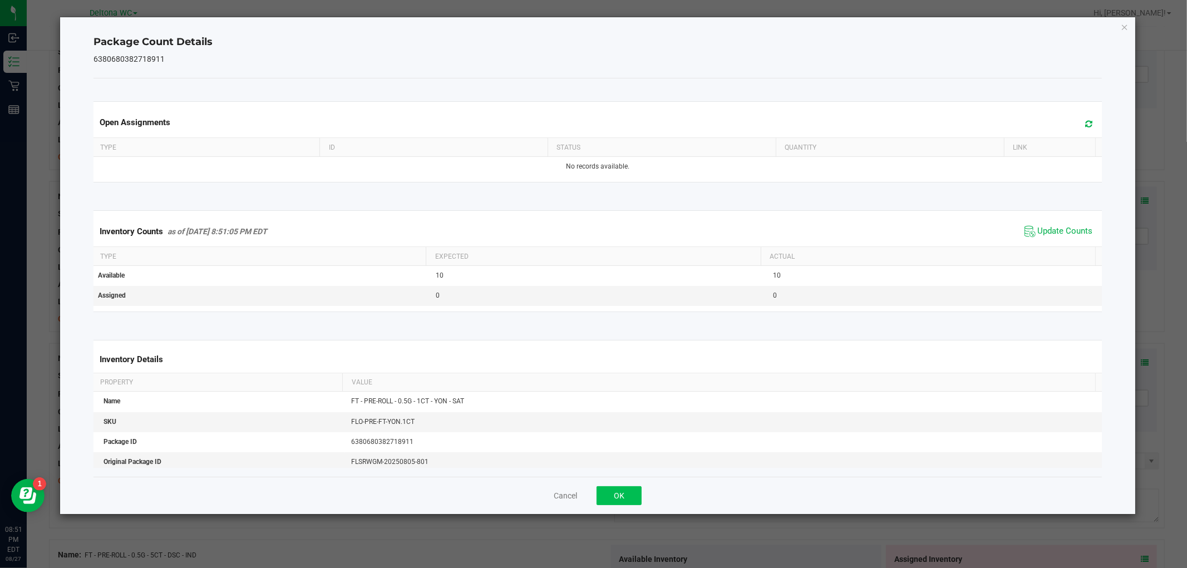
drag, startPoint x: 598, startPoint y: 508, endPoint x: 610, endPoint y: 499, distance: 14.7
click at [602, 504] on div "Cancel OK" at bounding box center [598, 495] width 1008 height 37
click at [610, 499] on button "OK" at bounding box center [619, 496] width 45 height 19
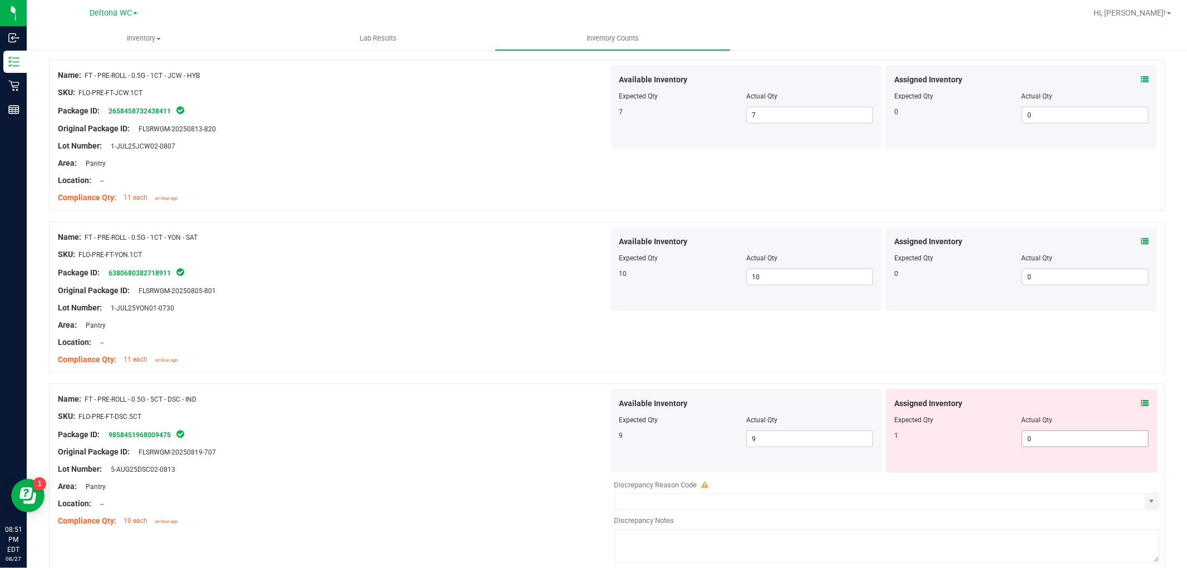
scroll to position [1546, 0]
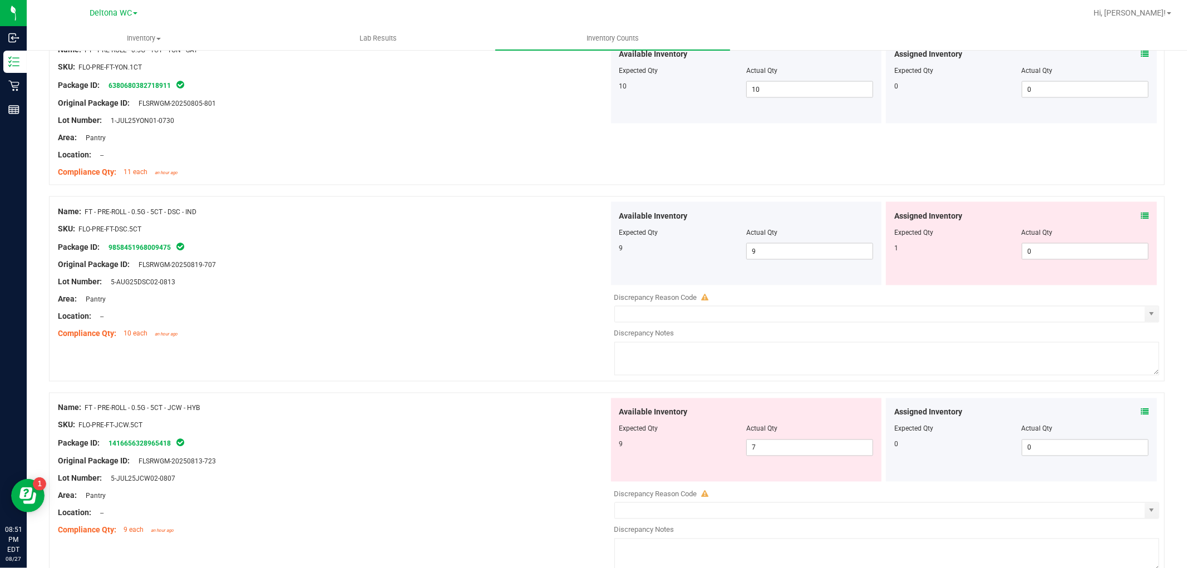
drag, startPoint x: 1131, startPoint y: 207, endPoint x: 1141, endPoint y: 215, distance: 13.0
click at [1133, 207] on div "Assigned Inventory Expected Qty Actual Qty 1 0 0" at bounding box center [1021, 244] width 271 height 84
click at [1141, 216] on div "Assigned Inventory Expected Qty Actual Qty 1 0 0" at bounding box center [1021, 244] width 271 height 84
click at [1138, 216] on div "Assigned Inventory Expected Qty Actual Qty 1 0 0" at bounding box center [1021, 244] width 271 height 84
click at [1141, 216] on icon at bounding box center [1145, 216] width 8 height 8
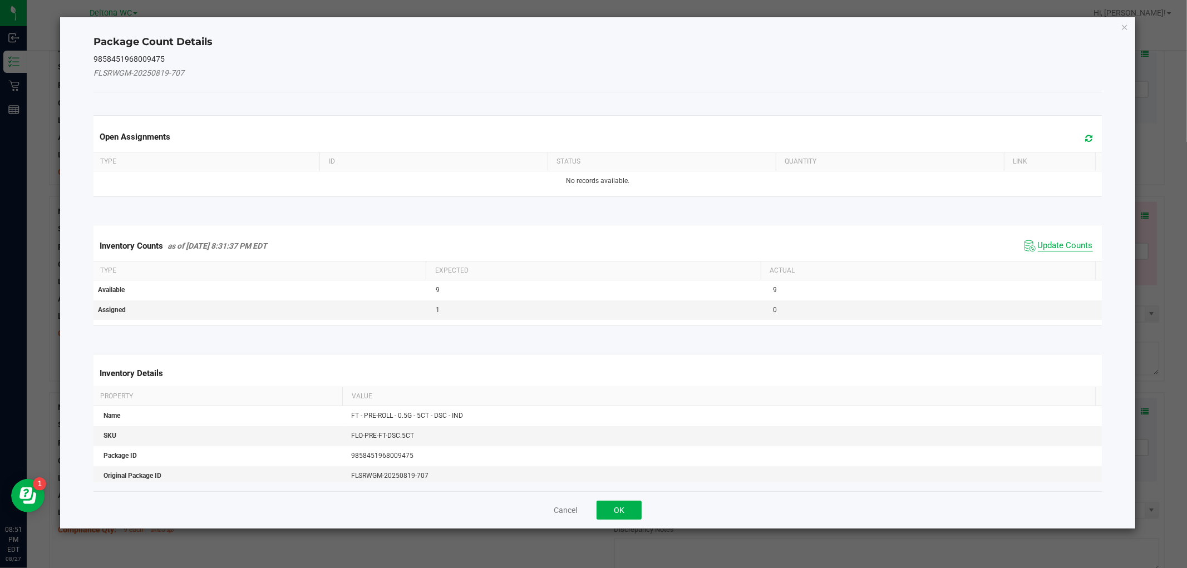
click at [1070, 252] on div "Inventory Counts as of Aug 27, 2025 8:31:37 PM EDT Update Counts" at bounding box center [597, 246] width 1013 height 30
click at [1071, 245] on span "Update Counts" at bounding box center [1065, 245] width 55 height 11
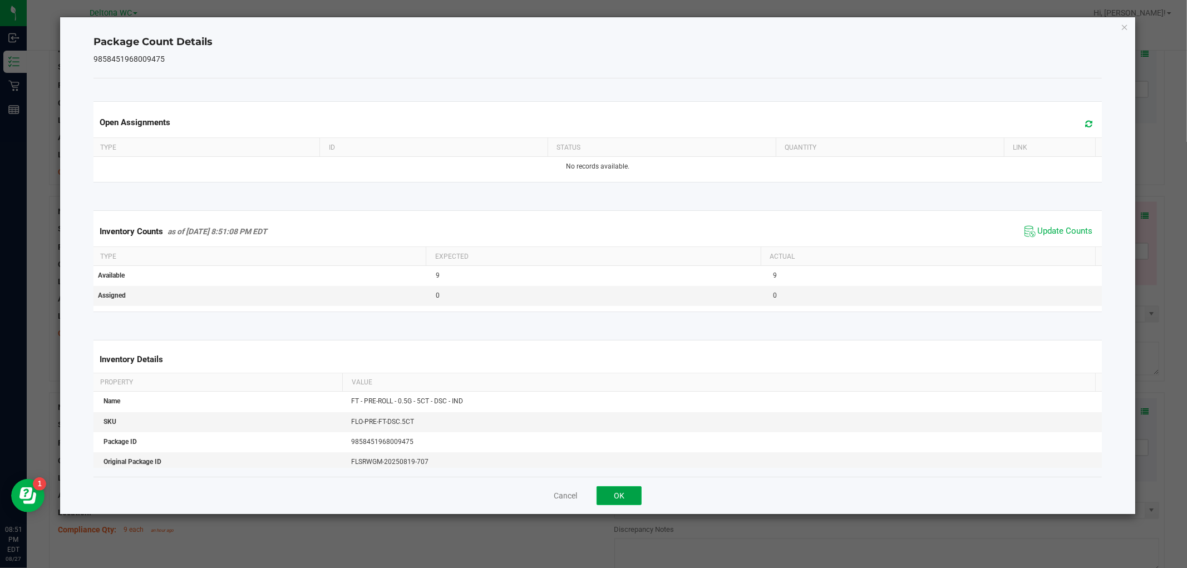
click at [630, 492] on button "OK" at bounding box center [619, 496] width 45 height 19
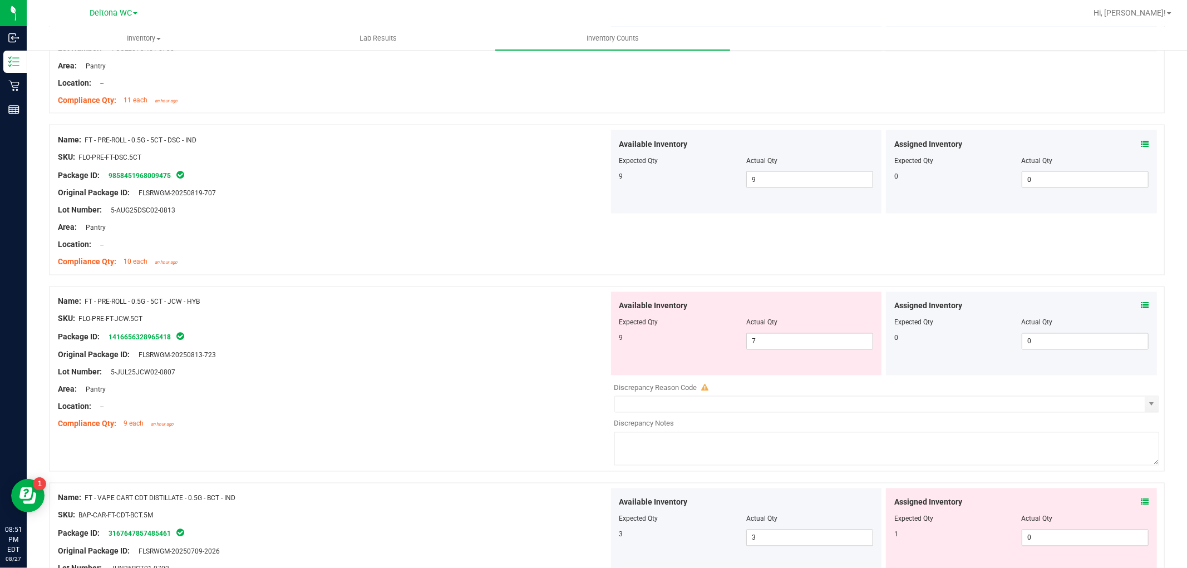
scroll to position [1794, 0]
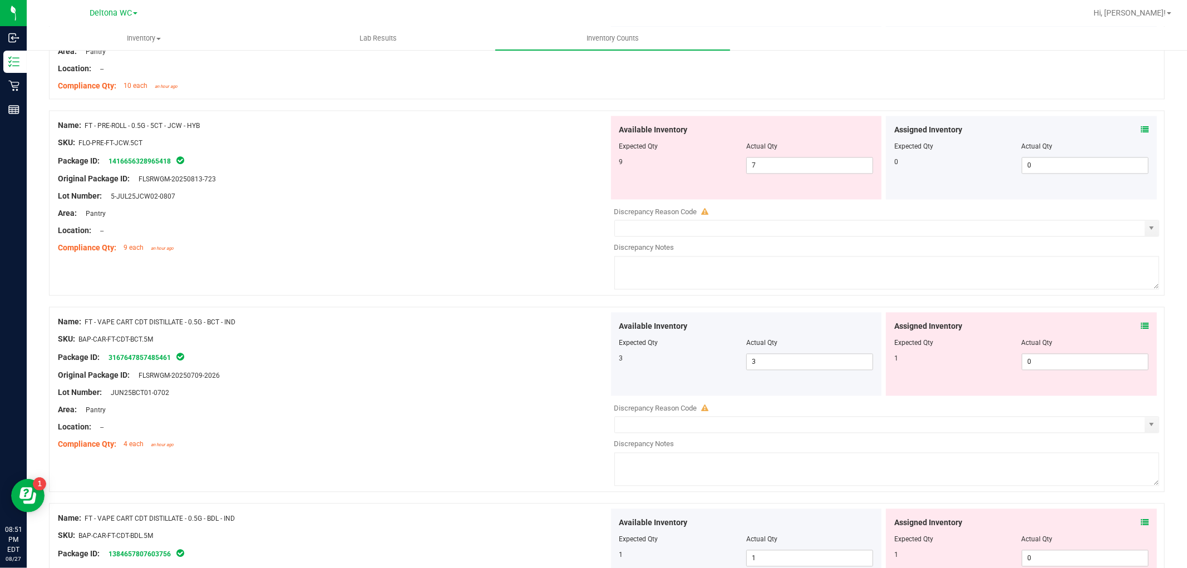
click at [1140, 129] on div "Assigned Inventory Expected Qty Actual Qty 0 0 0" at bounding box center [1021, 158] width 271 height 84
click at [1141, 129] on icon at bounding box center [1145, 130] width 8 height 8
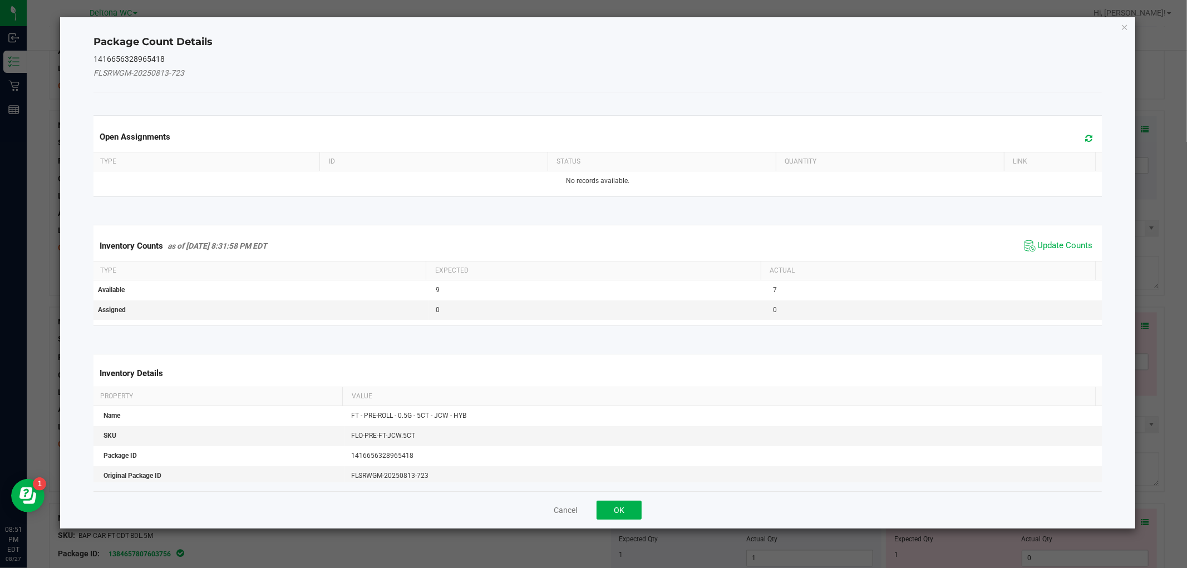
click at [1136, 129] on ngb-modal-window "Package Count Details 1416656328965418 FLSRWGM-20250813-723 Open Assignments Ty…" at bounding box center [598, 284] width 1196 height 568
drag, startPoint x: 1089, startPoint y: 249, endPoint x: 1082, endPoint y: 248, distance: 7.4
click at [1087, 249] on div "Inventory Counts as of Aug 27, 2025 8:31:58 PM EDT Update Counts" at bounding box center [597, 246] width 1013 height 30
click at [1082, 247] on span "Update Counts" at bounding box center [1065, 245] width 55 height 11
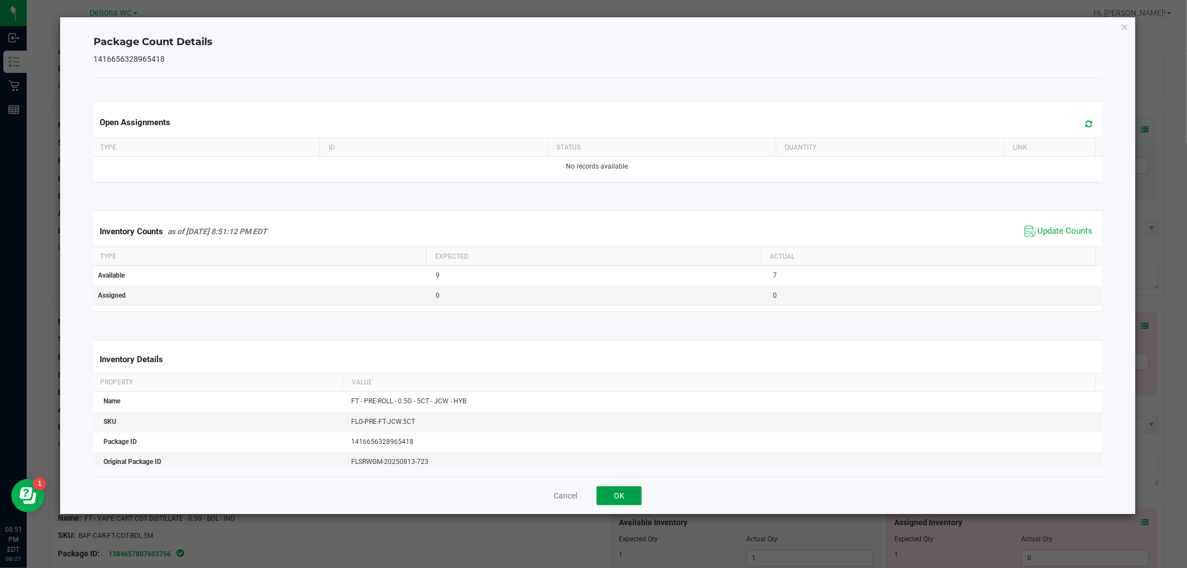
click at [616, 498] on button "OK" at bounding box center [619, 496] width 45 height 19
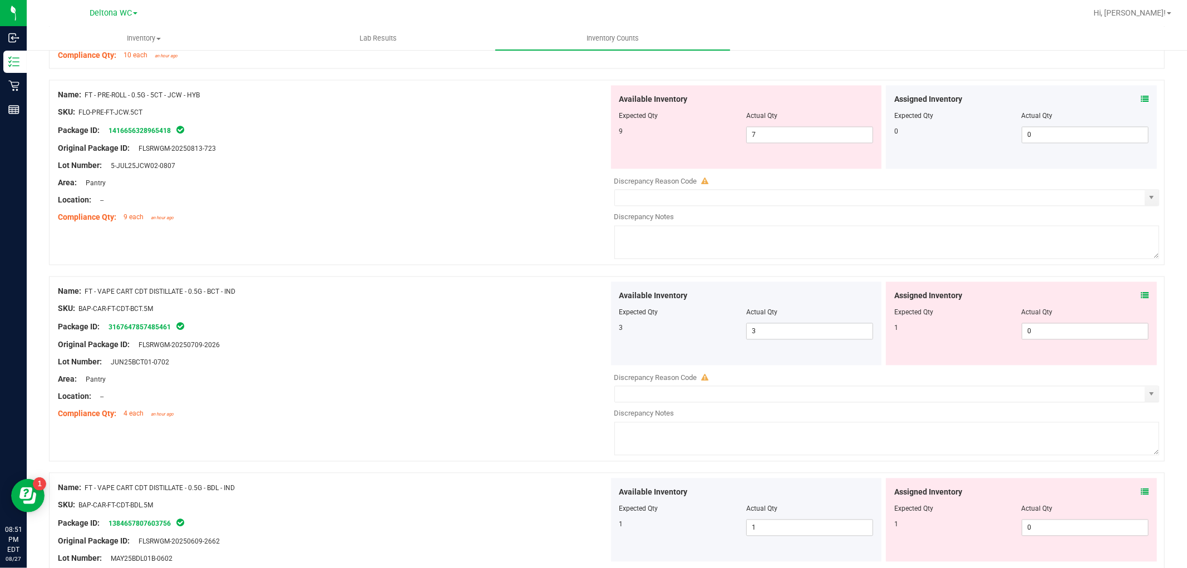
scroll to position [1855, 0]
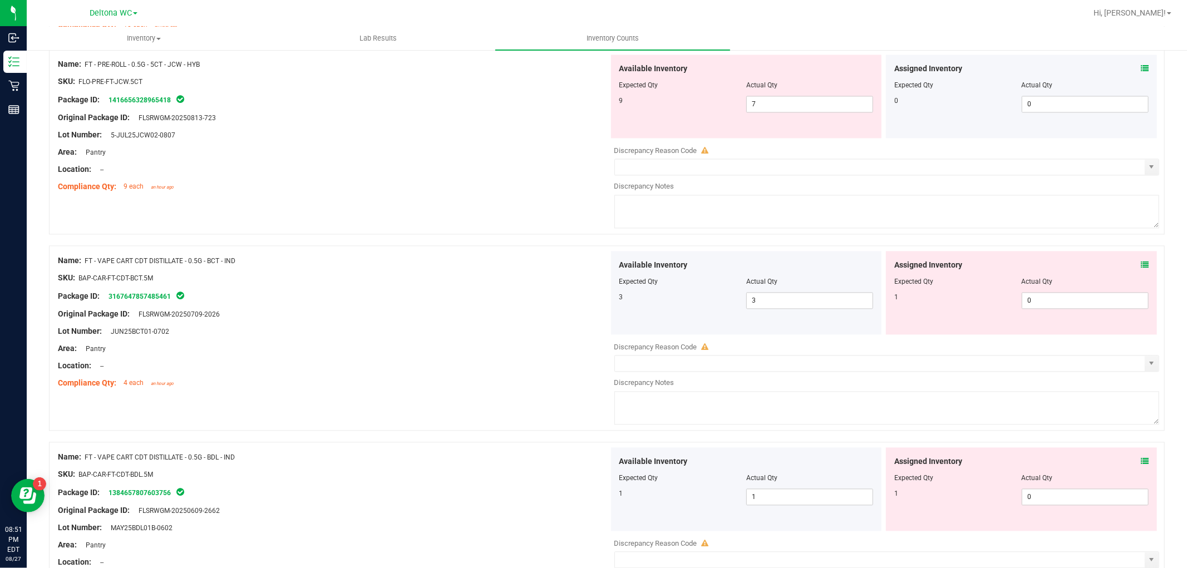
click at [1141, 262] on span at bounding box center [1145, 265] width 8 height 12
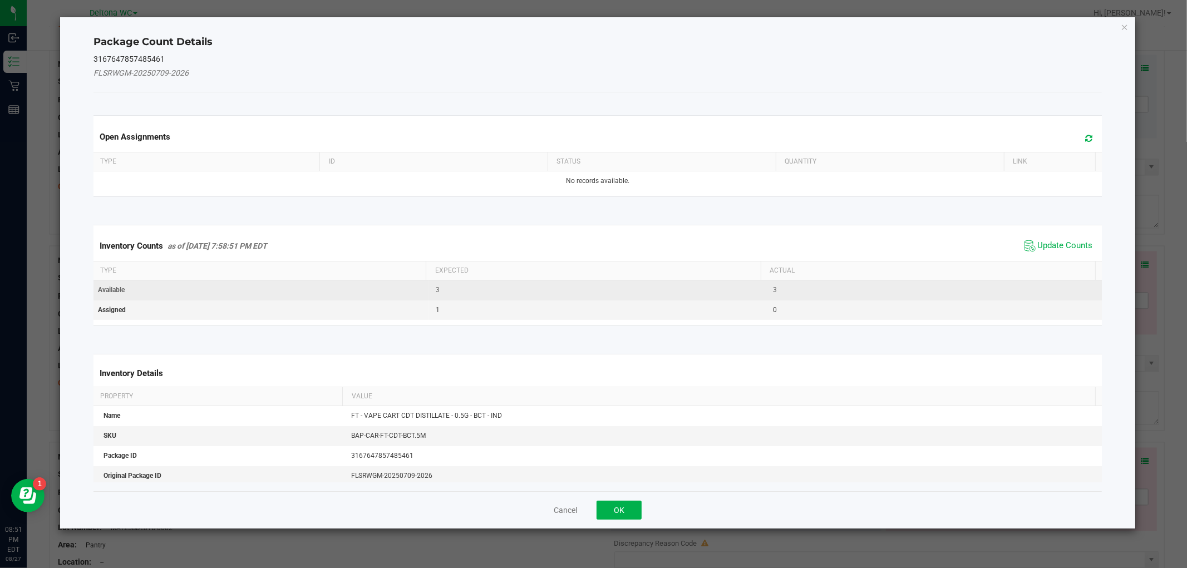
drag, startPoint x: 1072, startPoint y: 247, endPoint x: 958, endPoint y: 280, distance: 118.9
click at [1072, 247] on span "Update Counts" at bounding box center [1065, 245] width 55 height 11
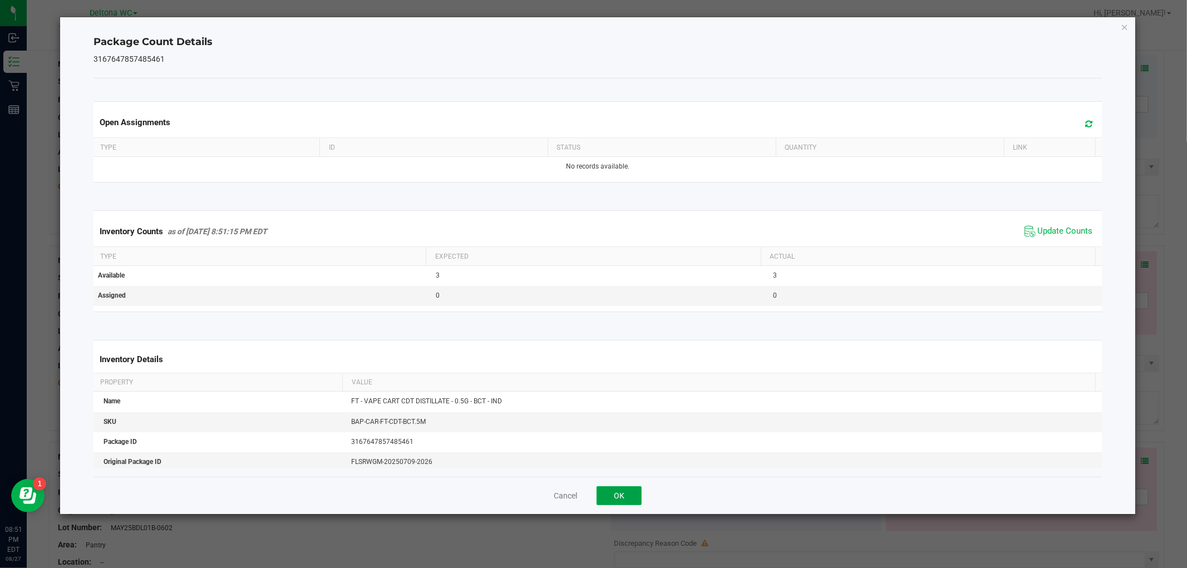
drag, startPoint x: 614, startPoint y: 493, endPoint x: 671, endPoint y: 469, distance: 62.1
click at [614, 493] on button "OK" at bounding box center [619, 496] width 45 height 19
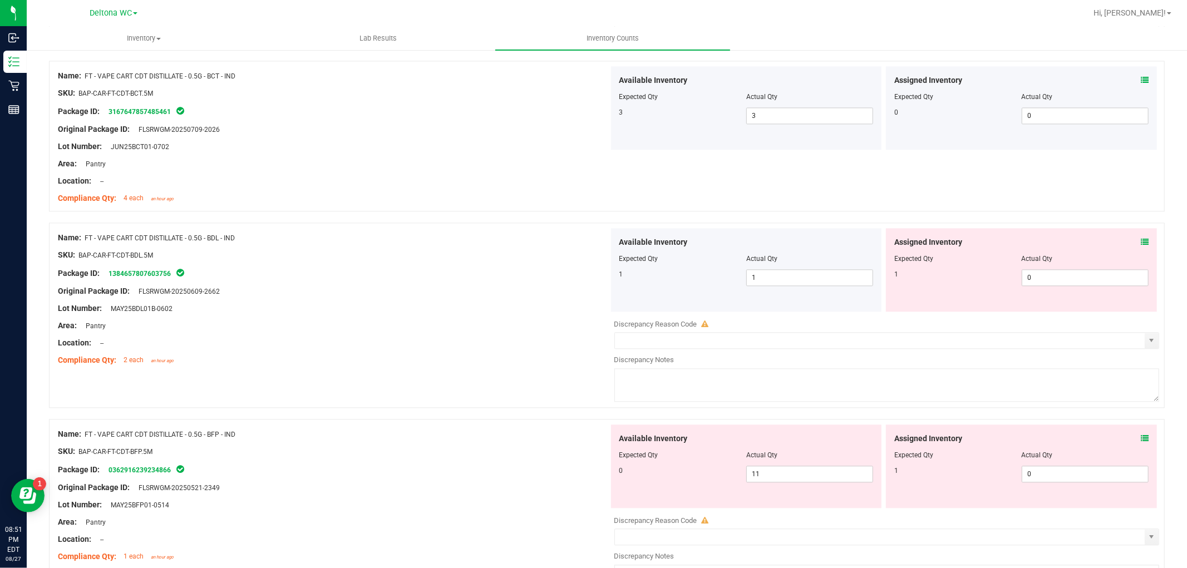
scroll to position [2041, 0]
click at [1137, 239] on div "Assigned Inventory Expected Qty Actual Qty 1 0 0" at bounding box center [1021, 270] width 271 height 84
click at [1141, 239] on span at bounding box center [1145, 242] width 8 height 12
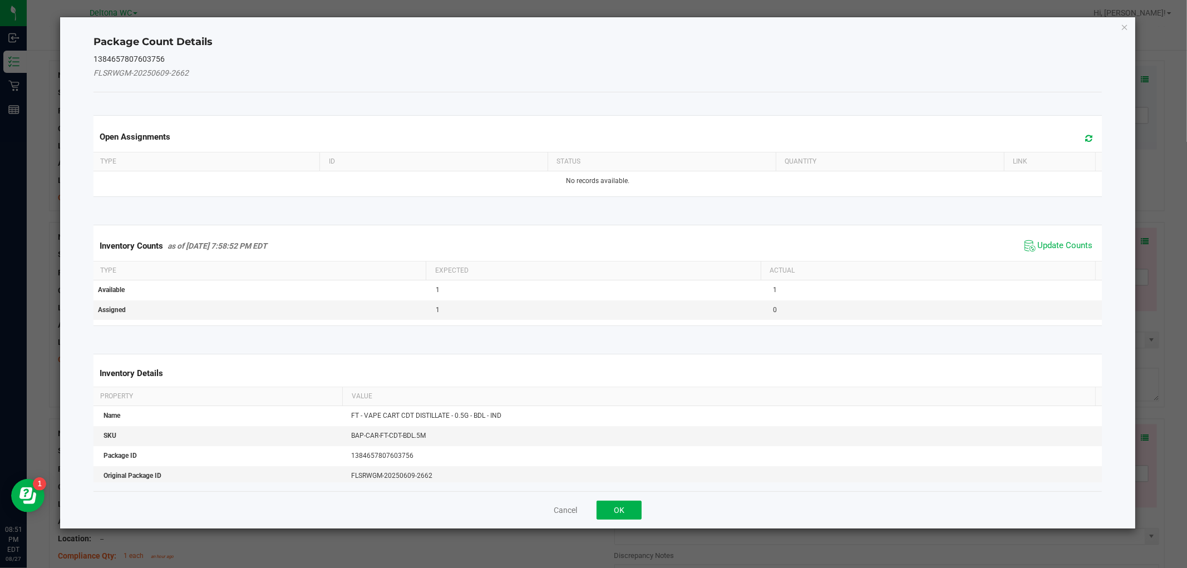
click at [1076, 253] on span "Update Counts" at bounding box center [1059, 246] width 74 height 17
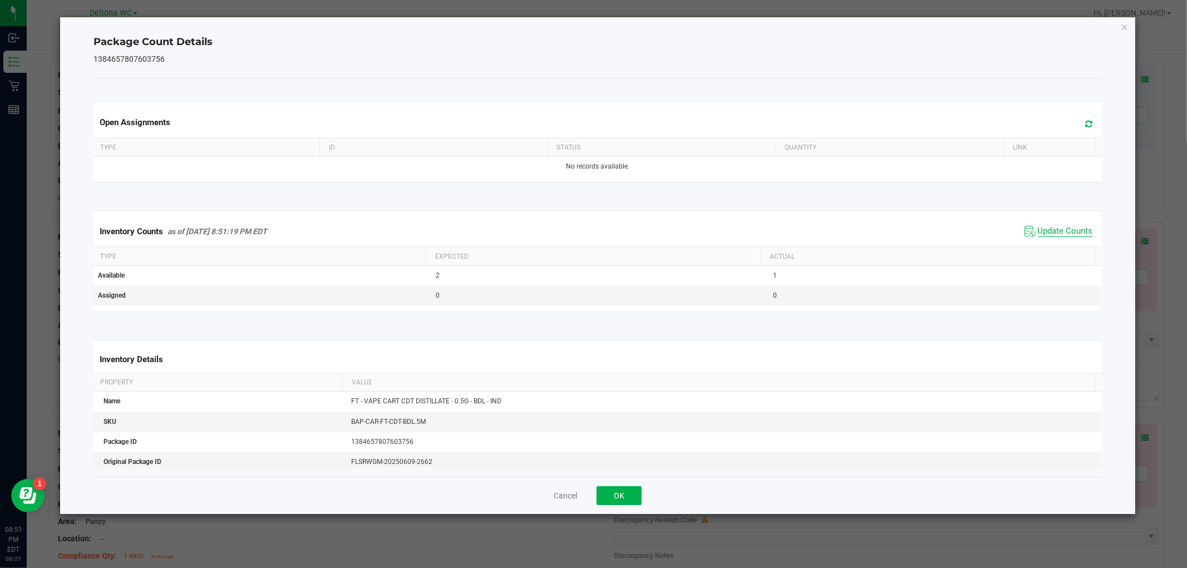
click at [1038, 229] on span "Update Counts" at bounding box center [1065, 231] width 55 height 11
drag, startPoint x: 615, startPoint y: 498, endPoint x: 625, endPoint y: 490, distance: 11.9
click at [615, 497] on button "OK" at bounding box center [619, 496] width 45 height 19
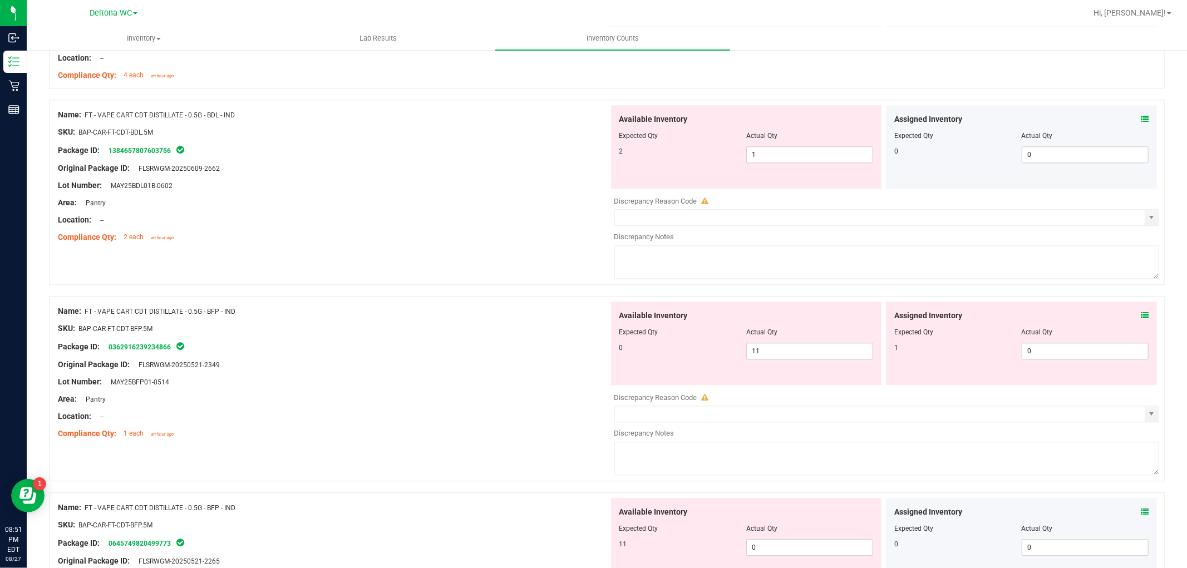
scroll to position [2164, 0]
click at [1142, 316] on div "Assigned Inventory Expected Qty Actual Qty 1 0 0" at bounding box center [1021, 343] width 271 height 84
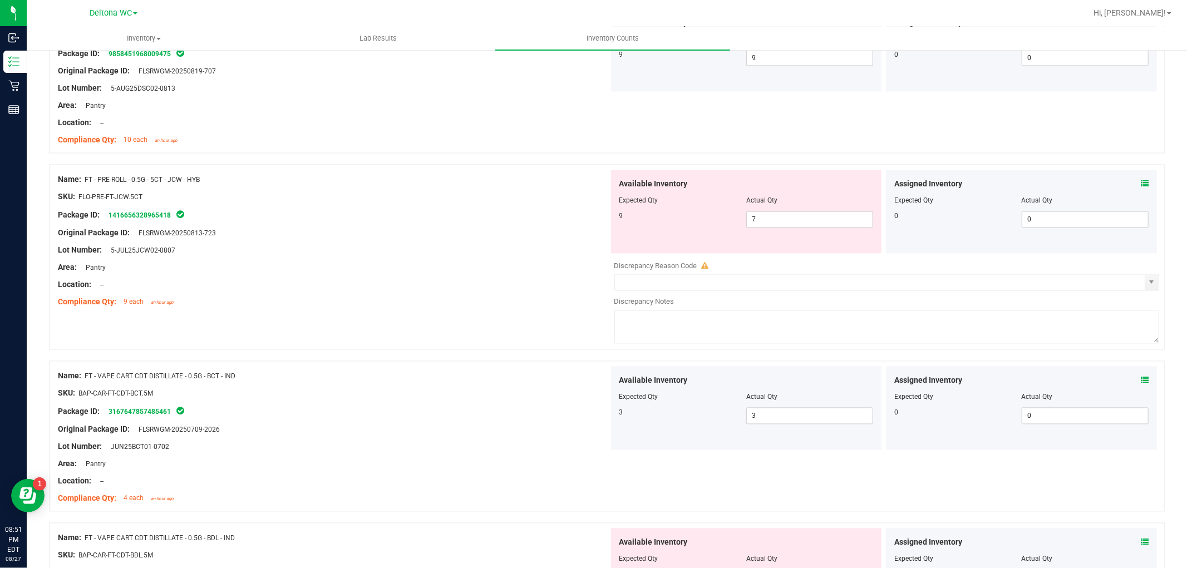
scroll to position [1670, 0]
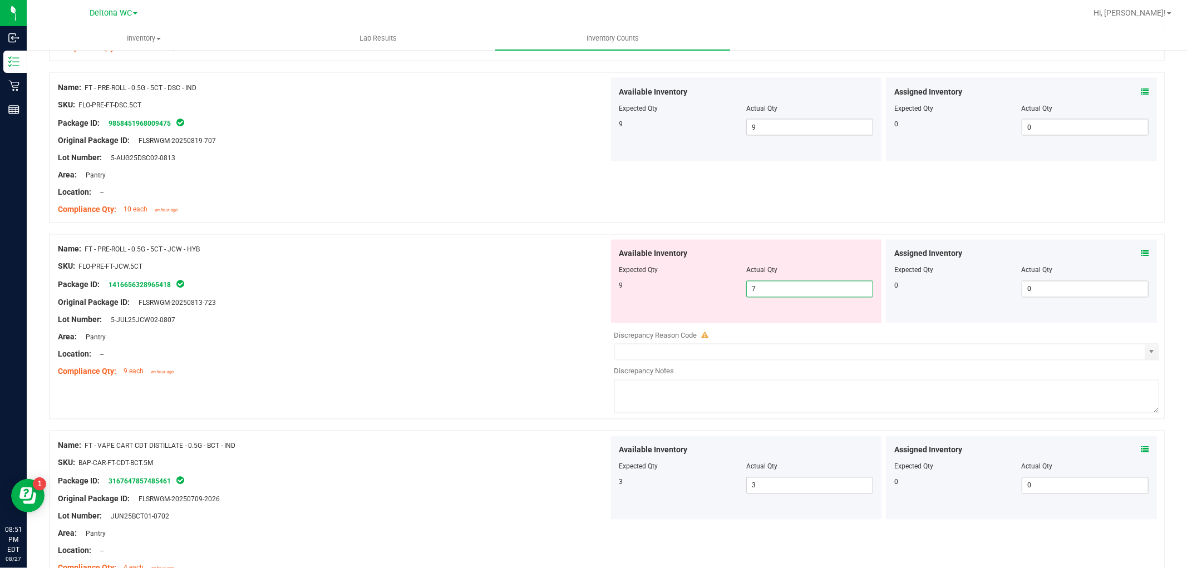
click at [802, 293] on span "7 7" at bounding box center [810, 289] width 127 height 17
click at [802, 293] on input "7" at bounding box center [810, 290] width 126 height 16
click at [396, 322] on div "Lot Number: 5-JUL25JCW02-0807" at bounding box center [333, 321] width 551 height 12
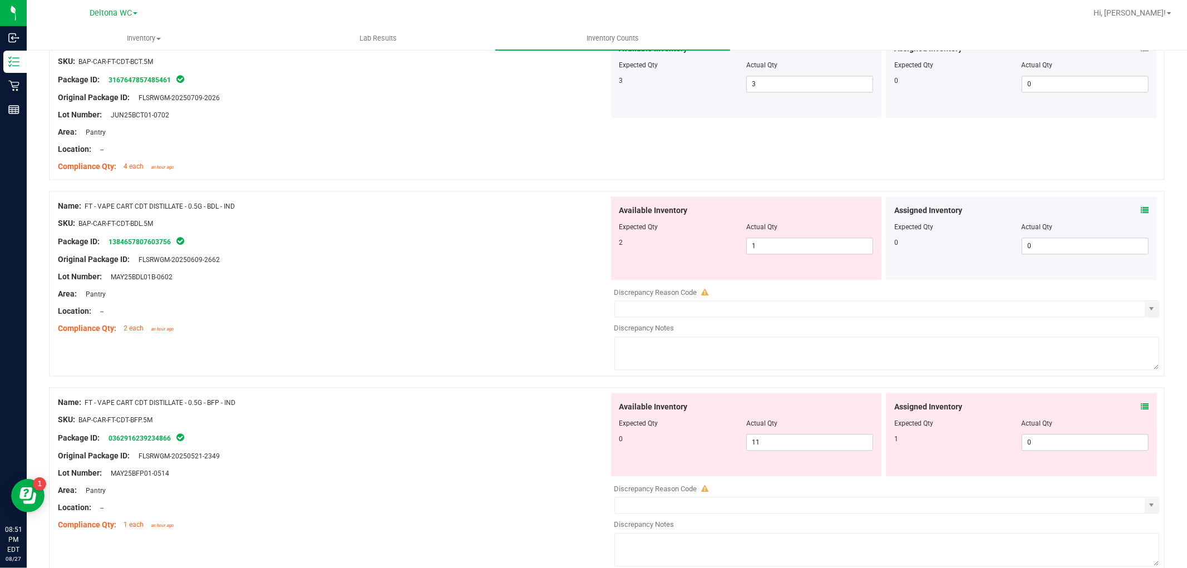
scroll to position [2164, 0]
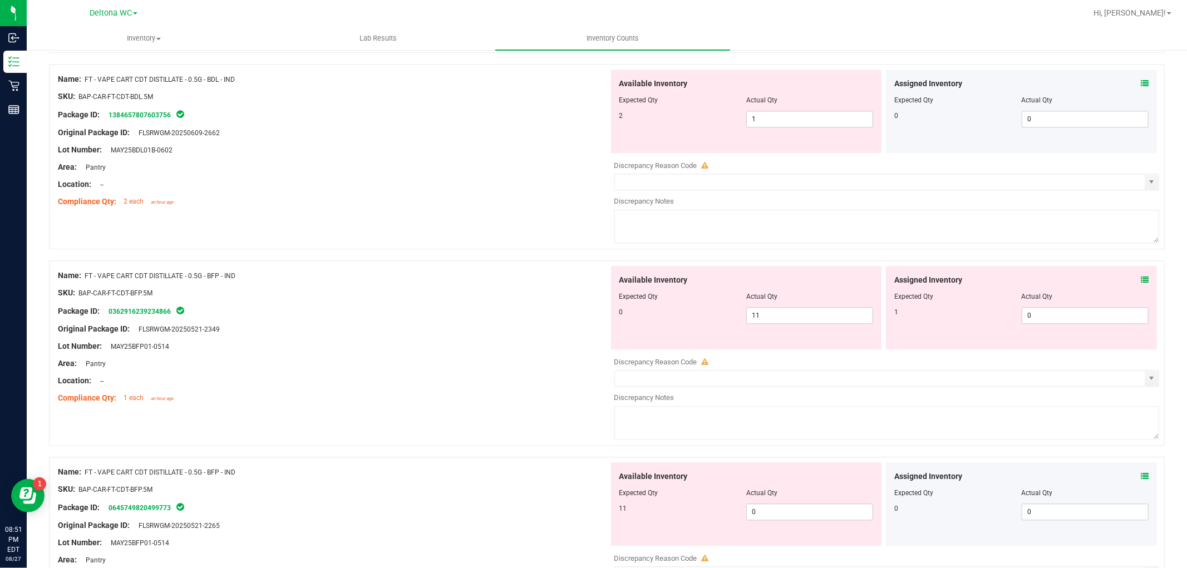
click at [1141, 282] on icon at bounding box center [1145, 280] width 8 height 8
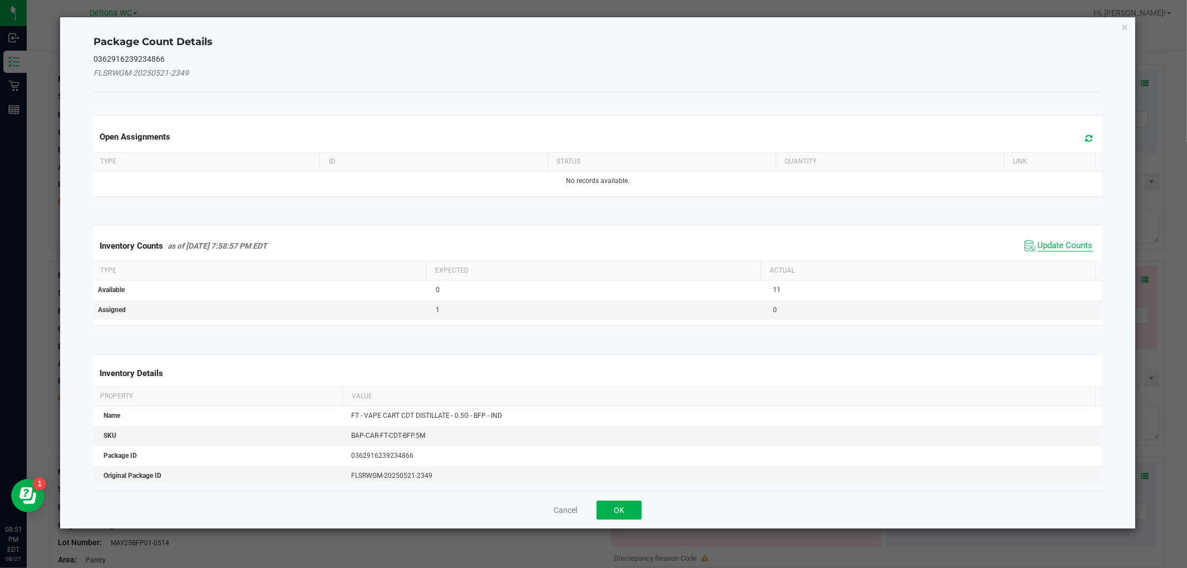
click at [1069, 243] on span "Update Counts" at bounding box center [1065, 245] width 55 height 11
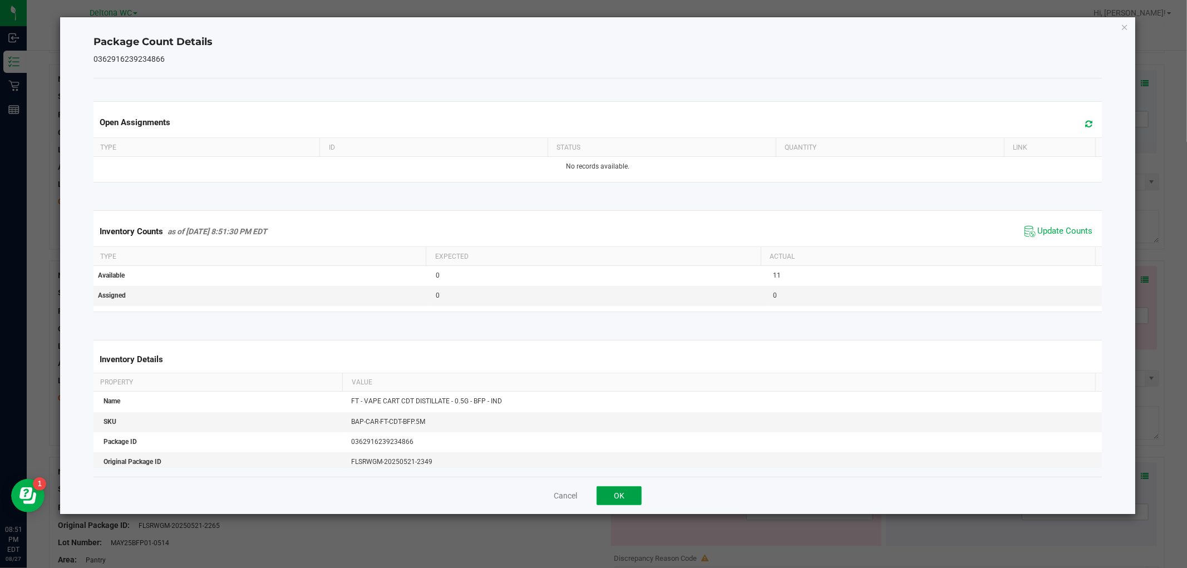
click at [620, 494] on button "OK" at bounding box center [619, 496] width 45 height 19
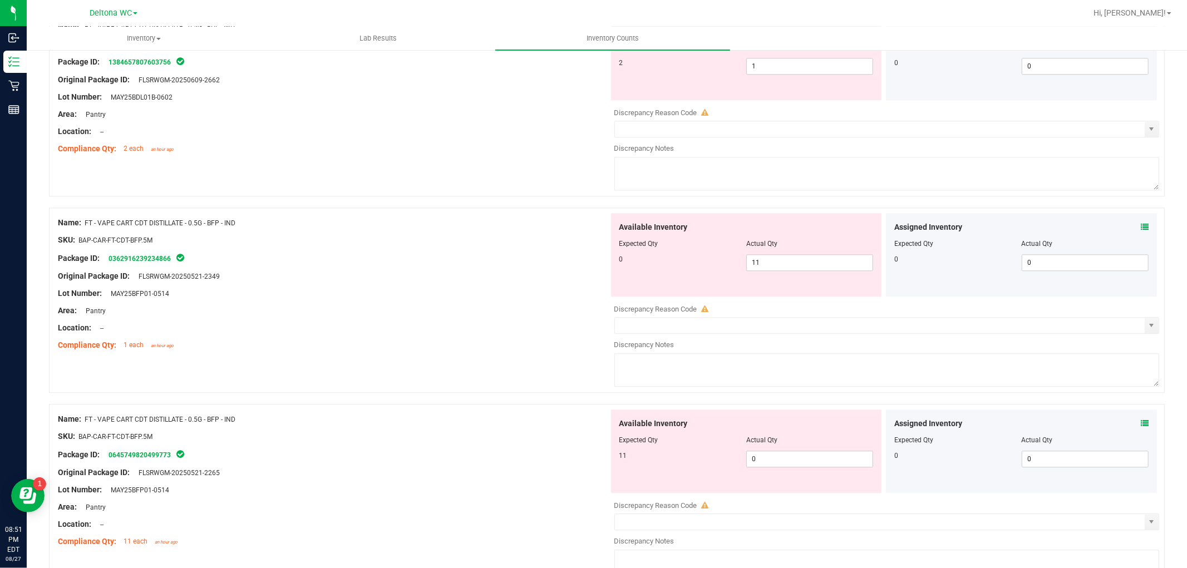
scroll to position [2289, 0]
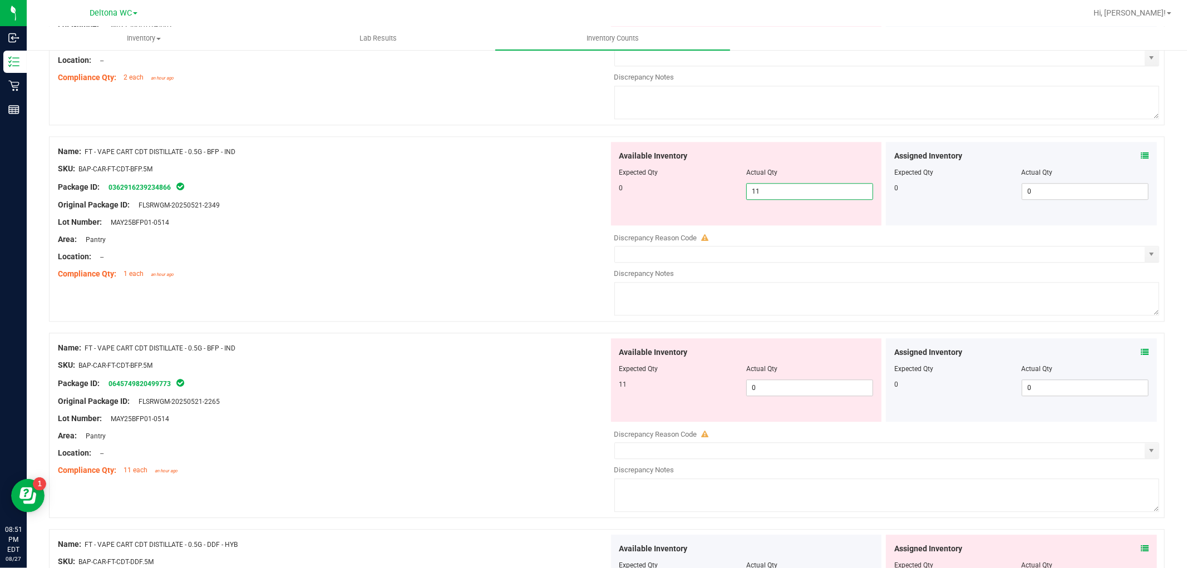
click at [838, 192] on span "11 11" at bounding box center [810, 191] width 127 height 17
click at [838, 192] on input "11" at bounding box center [810, 192] width 126 height 16
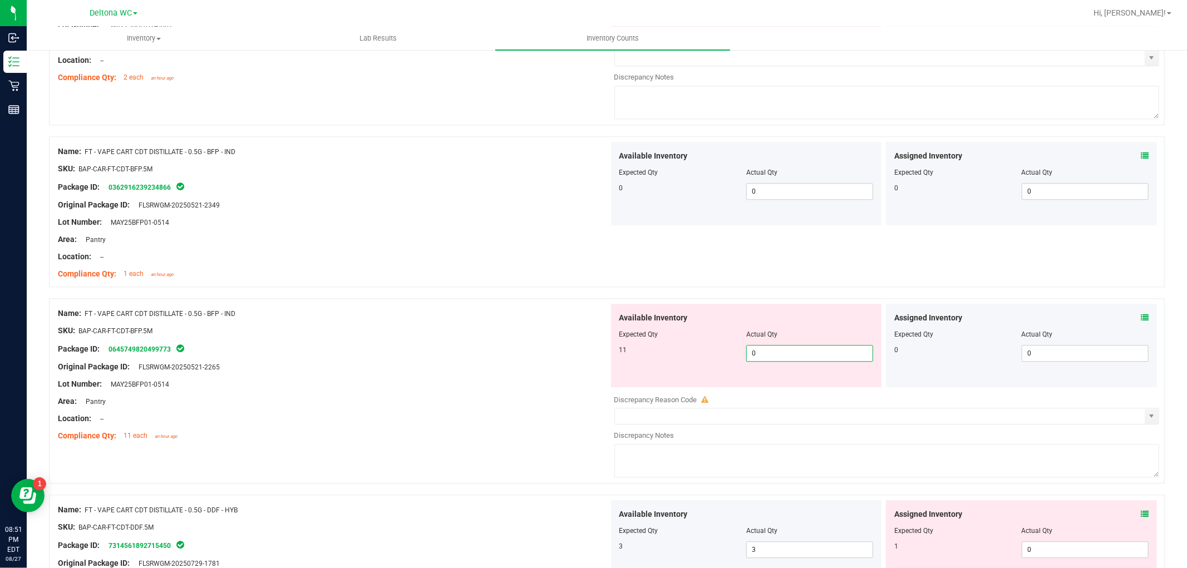
click at [783, 351] on span "0 0" at bounding box center [810, 353] width 127 height 17
click at [783, 351] on input "0" at bounding box center [810, 354] width 126 height 16
drag, startPoint x: 1049, startPoint y: 251, endPoint x: 1083, endPoint y: 301, distance: 60.1
click at [1051, 253] on div "Name: FT - VAPE CART CDT DISTILLATE - 0.5G - BFP - IND SKU: BAP-CAR-FT-CDT-BFP.…" at bounding box center [607, 211] width 1116 height 151
click at [826, 355] on span "1 1" at bounding box center [810, 353] width 127 height 17
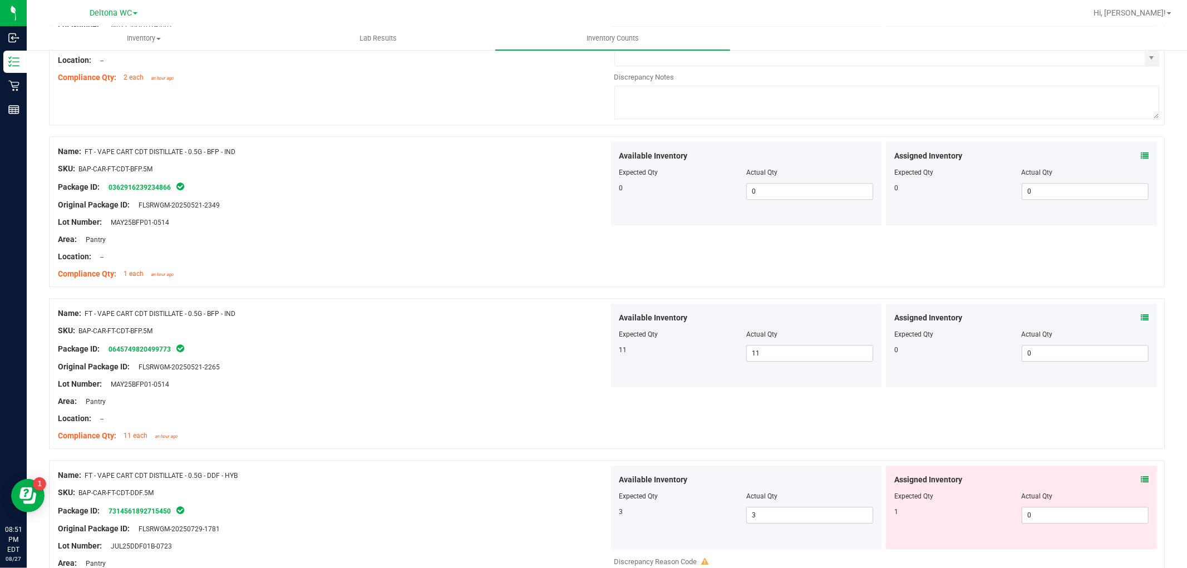
drag, startPoint x: 1143, startPoint y: 327, endPoint x: 1133, endPoint y: 320, distance: 12.0
click at [1140, 325] on div "Assigned Inventory Expected Qty Actual Qty 0 0 0" at bounding box center [1021, 346] width 271 height 84
click at [1141, 320] on icon at bounding box center [1145, 318] width 8 height 8
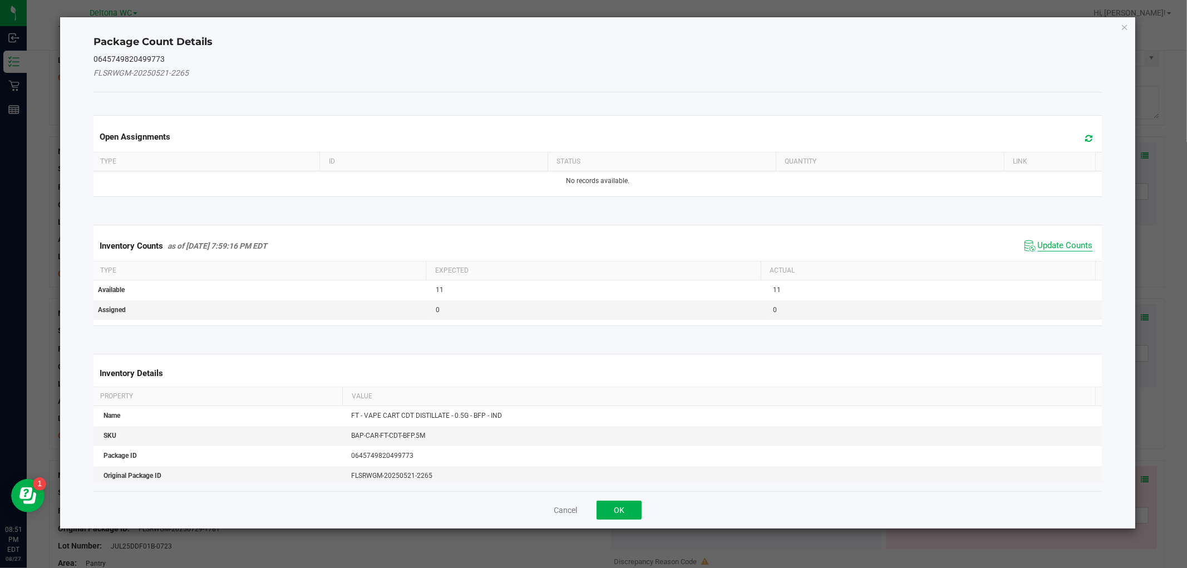
drag, startPoint x: 1067, startPoint y: 243, endPoint x: 881, endPoint y: 379, distance: 230.6
click at [1066, 242] on span "Update Counts" at bounding box center [1065, 245] width 55 height 11
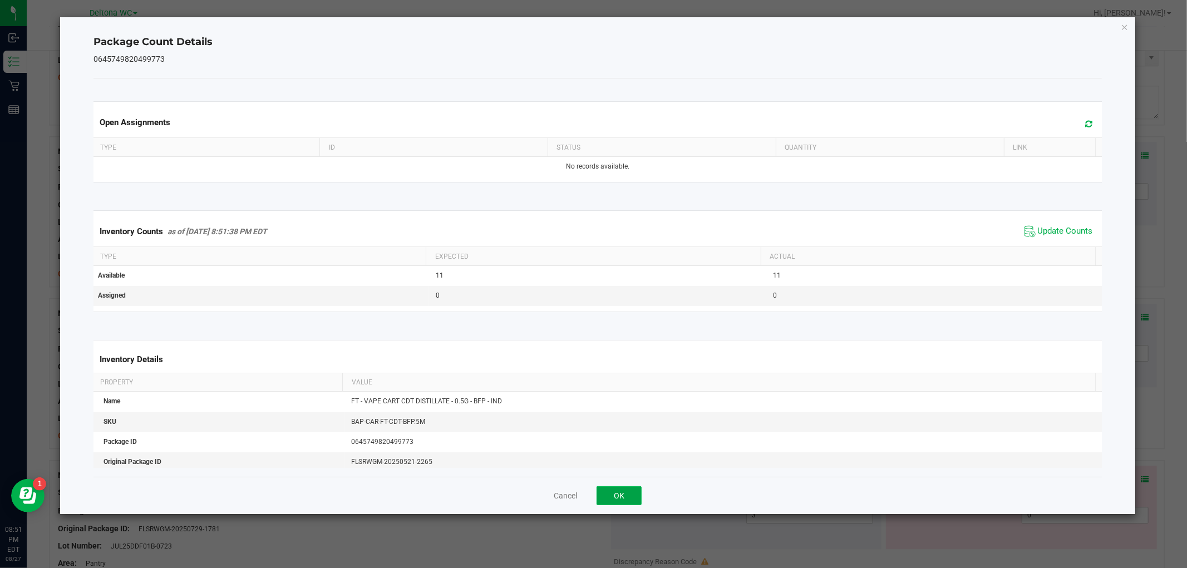
click at [622, 496] on button "OK" at bounding box center [619, 496] width 45 height 19
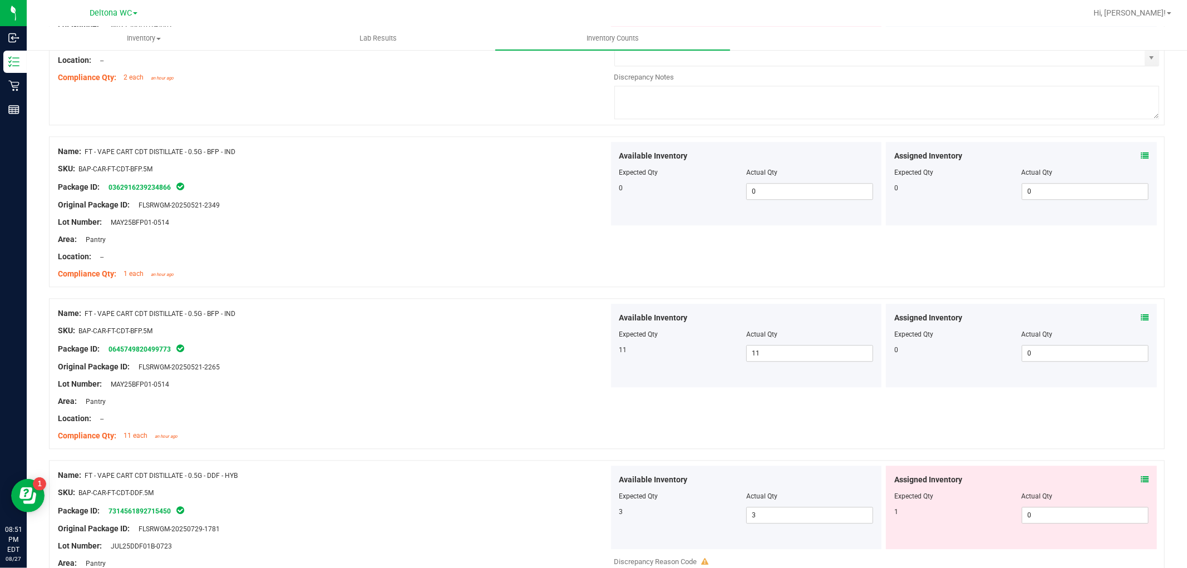
click at [1141, 160] on icon at bounding box center [1145, 156] width 8 height 8
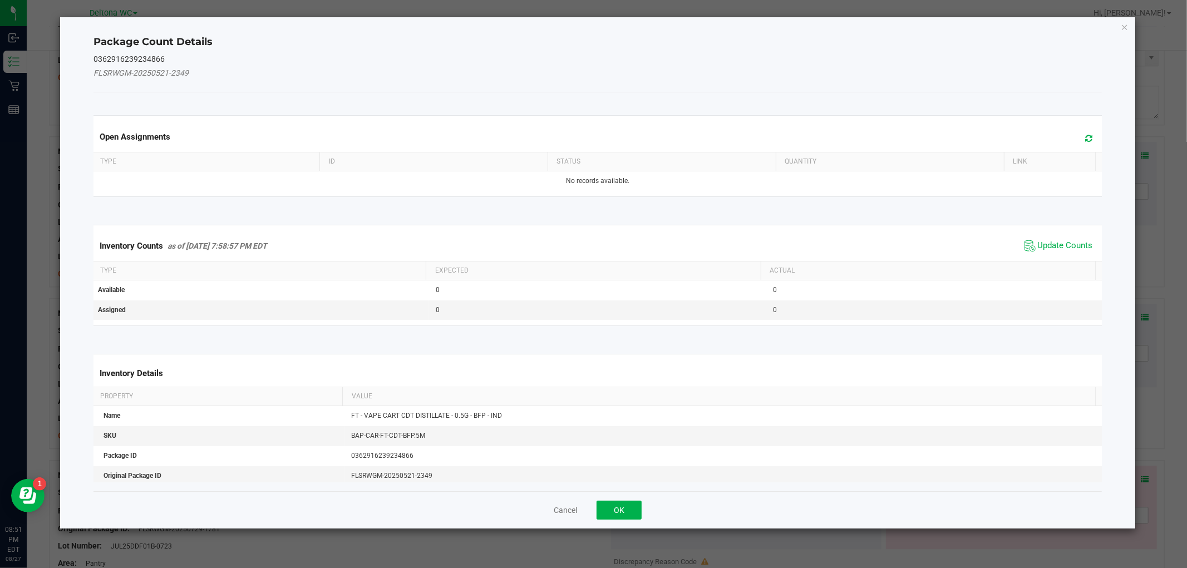
drag, startPoint x: 1075, startPoint y: 244, endPoint x: 1031, endPoint y: 260, distance: 46.8
click at [1072, 244] on span "Update Counts" at bounding box center [1065, 245] width 55 height 11
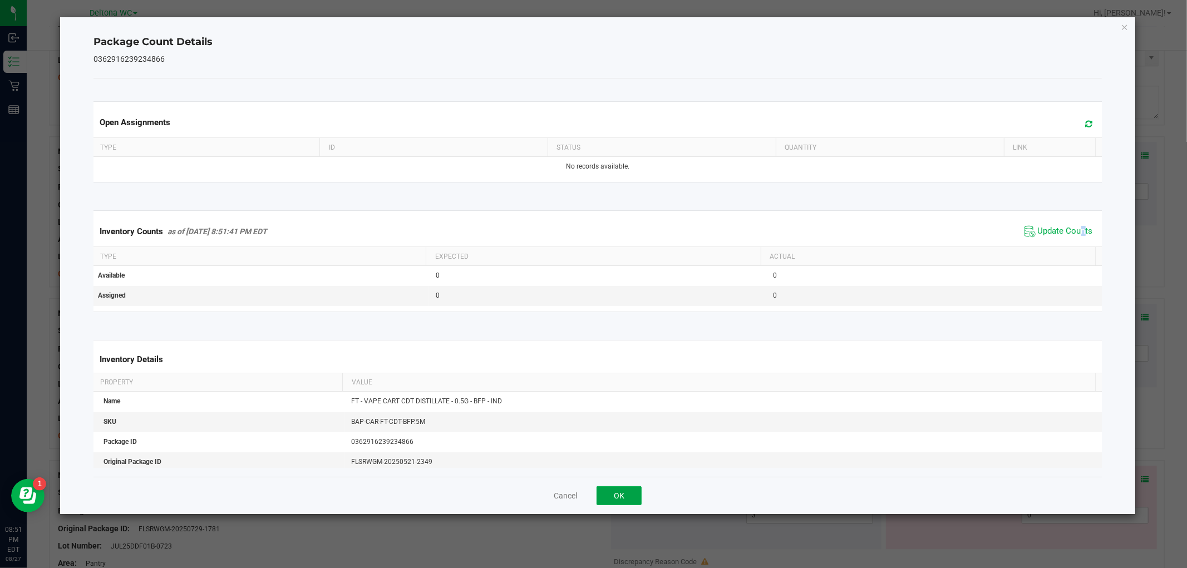
click at [636, 493] on button "OK" at bounding box center [619, 496] width 45 height 19
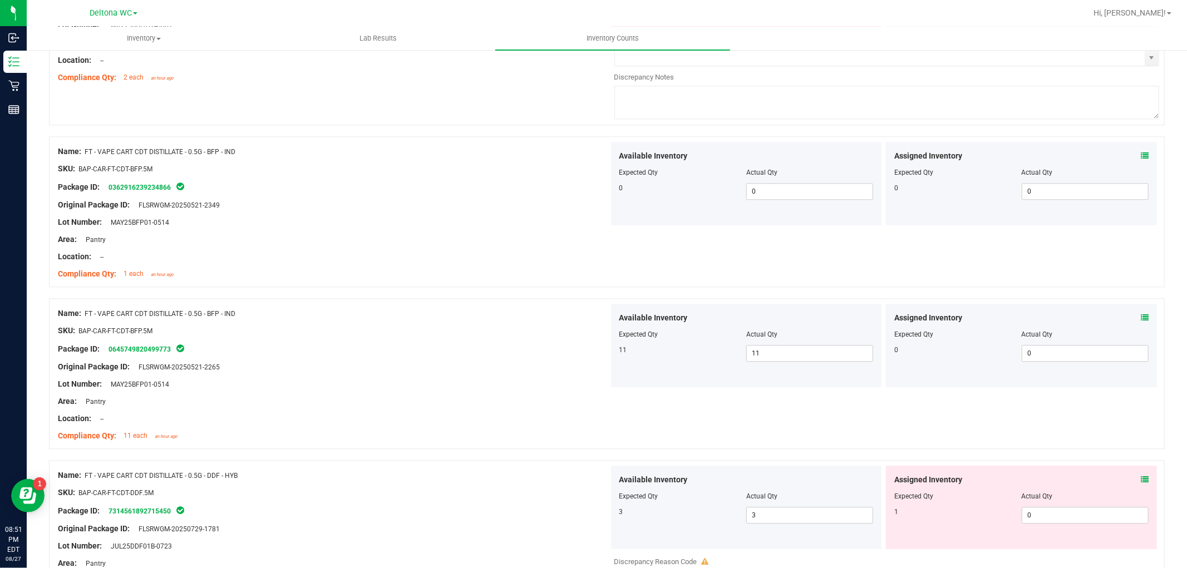
drag, startPoint x: 636, startPoint y: 493, endPoint x: 809, endPoint y: 303, distance: 256.9
click at [658, 473] on div "Available Inventory Expected Qty Actual Qty 3 3 3" at bounding box center [746, 508] width 271 height 84
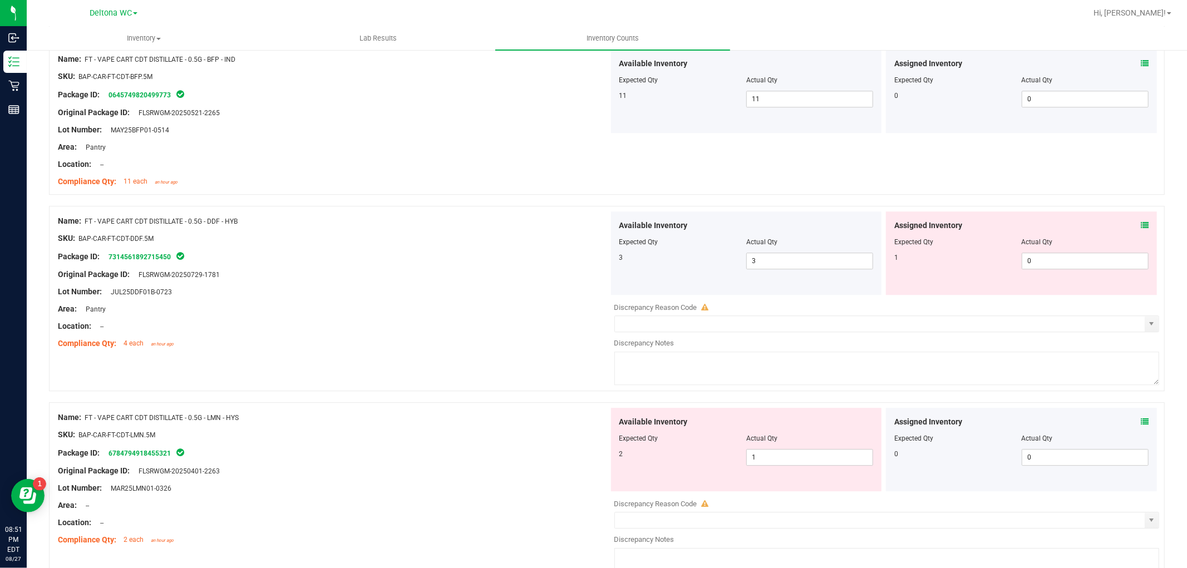
scroll to position [2598, 0]
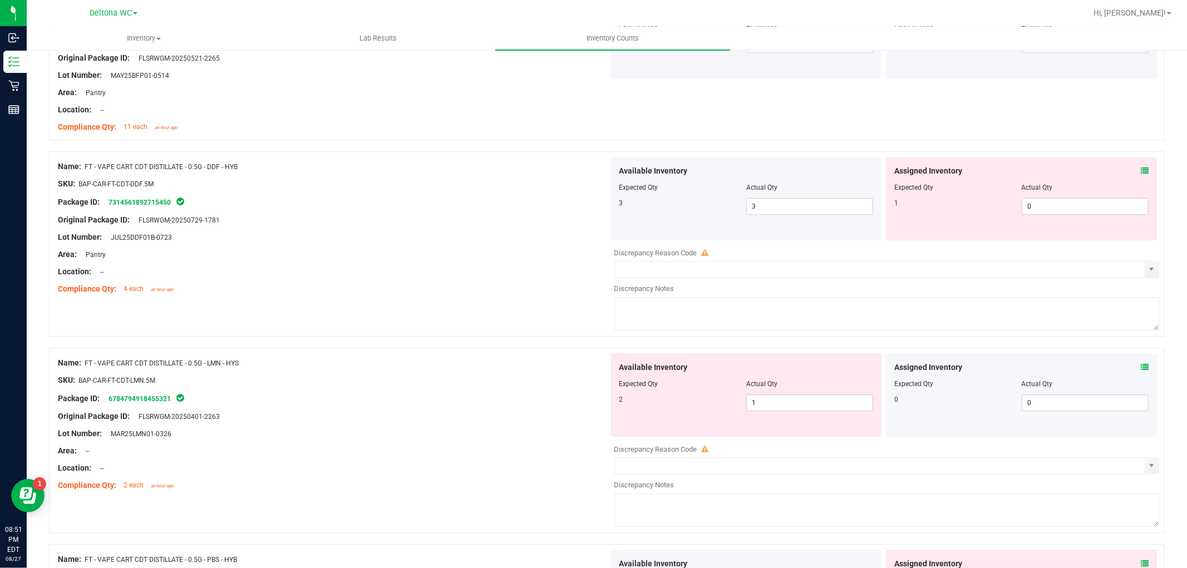
click at [1141, 174] on icon at bounding box center [1145, 171] width 8 height 8
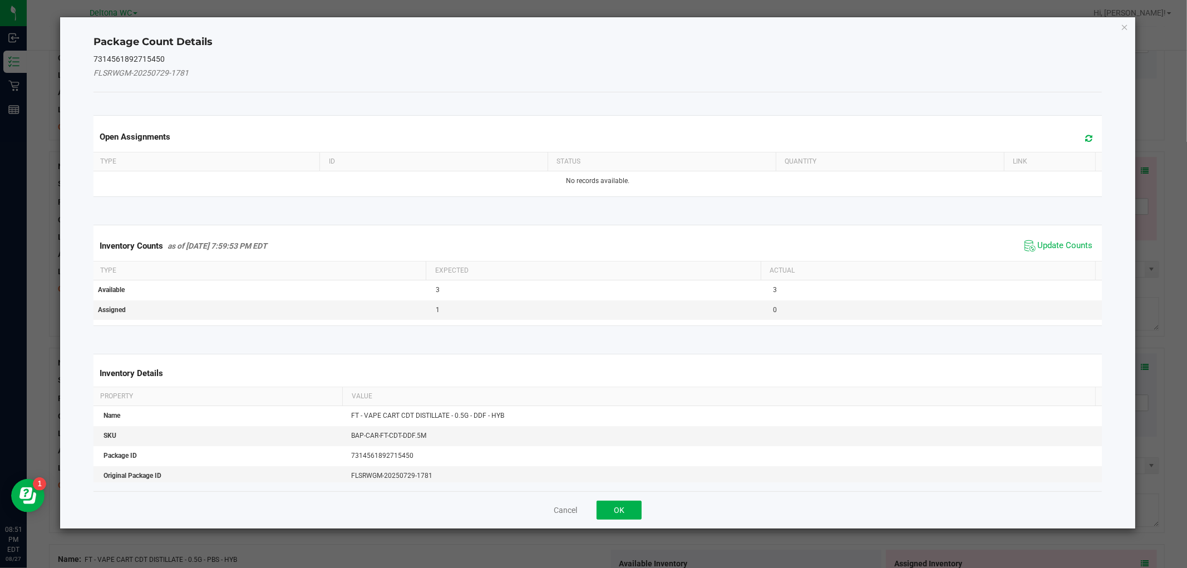
click at [1072, 238] on div "Inventory Counts as of Aug 27, 2025 7:59:53 PM EDT Update Counts" at bounding box center [597, 246] width 1013 height 30
click at [1071, 240] on span "Update Counts" at bounding box center [1059, 246] width 74 height 17
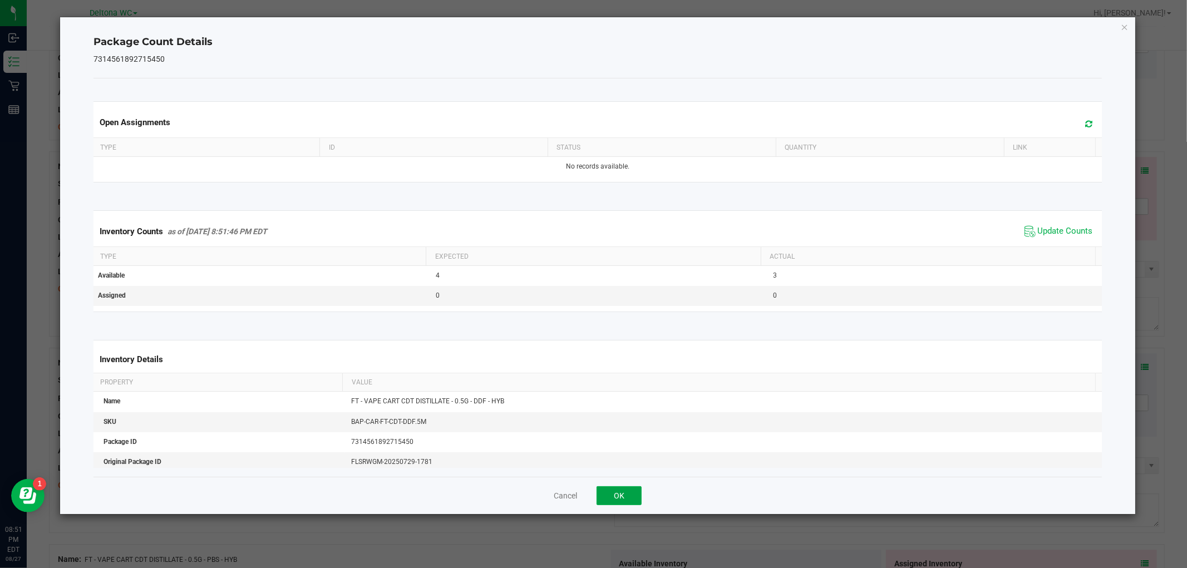
click at [626, 494] on button "OK" at bounding box center [619, 496] width 45 height 19
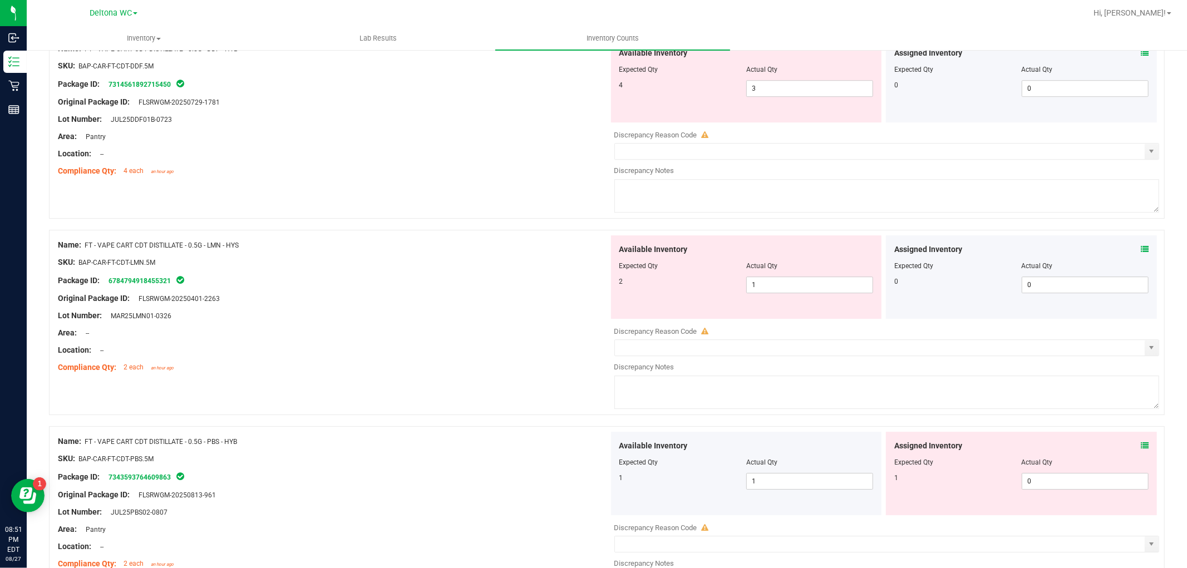
scroll to position [2721, 0]
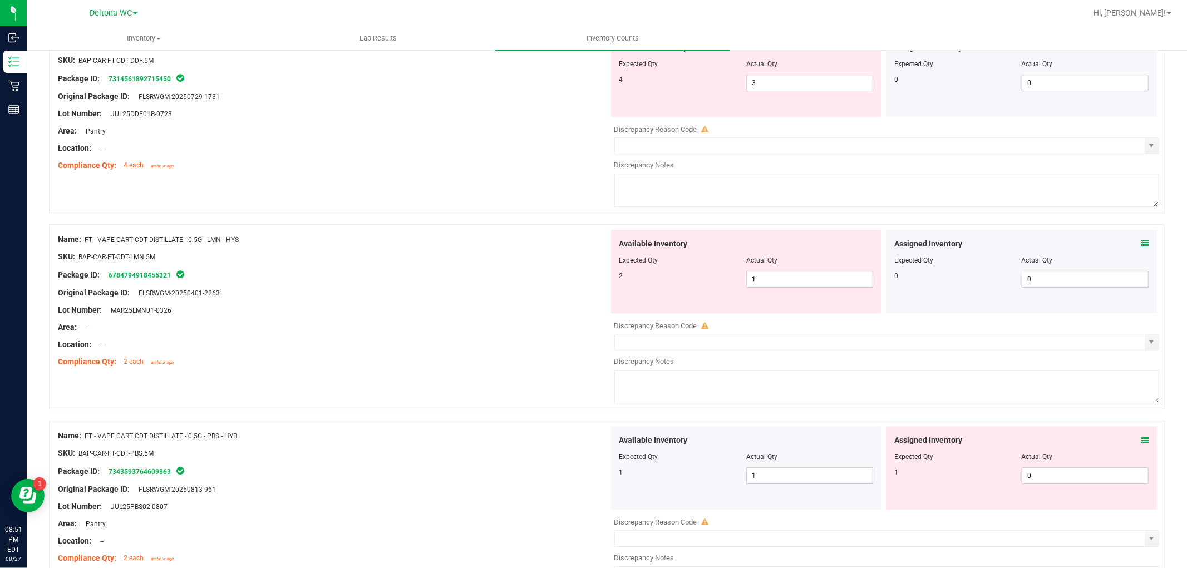
click at [1141, 247] on icon at bounding box center [1145, 244] width 8 height 8
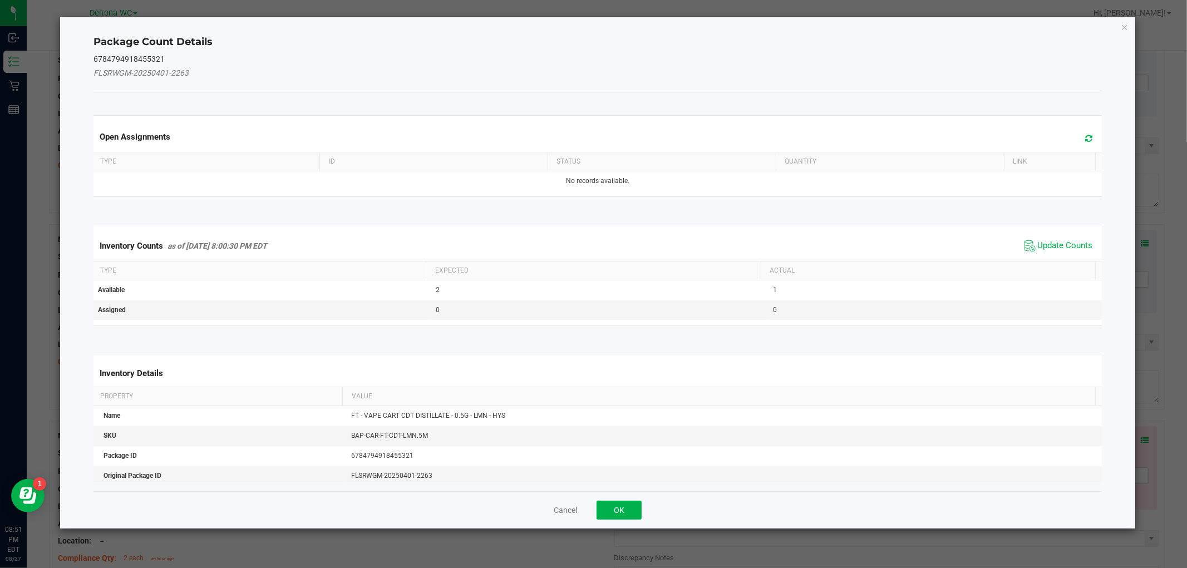
click at [1082, 253] on div "Inventory Counts as of Aug 27, 2025 8:00:30 PM EDT Update Counts" at bounding box center [597, 246] width 1013 height 30
click at [1081, 252] on span "Update Counts" at bounding box center [1059, 246] width 74 height 17
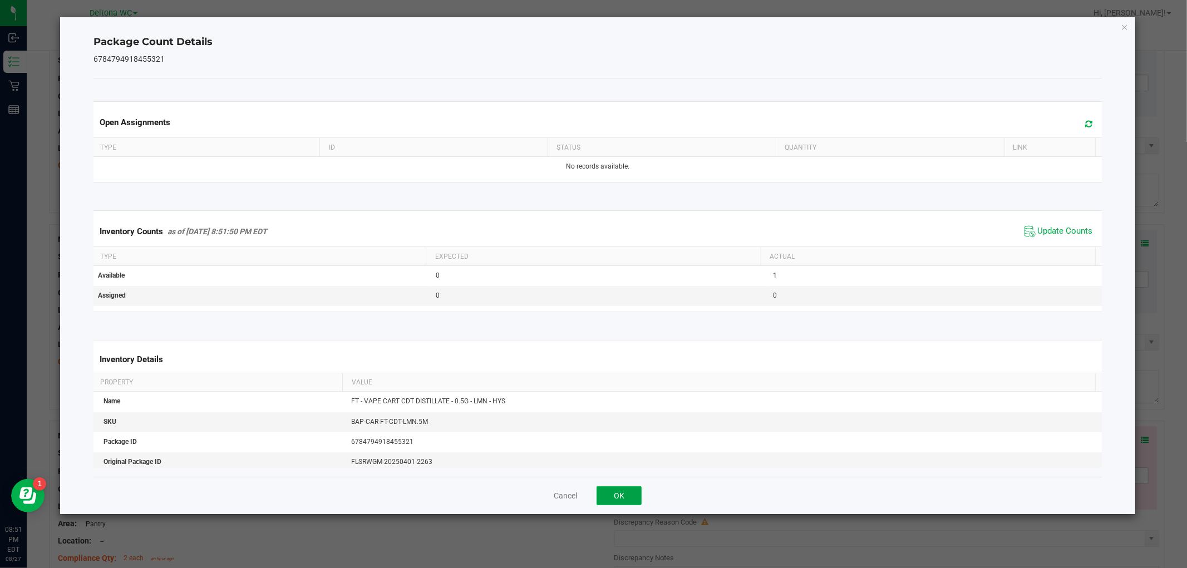
click at [621, 495] on button "OK" at bounding box center [619, 496] width 45 height 19
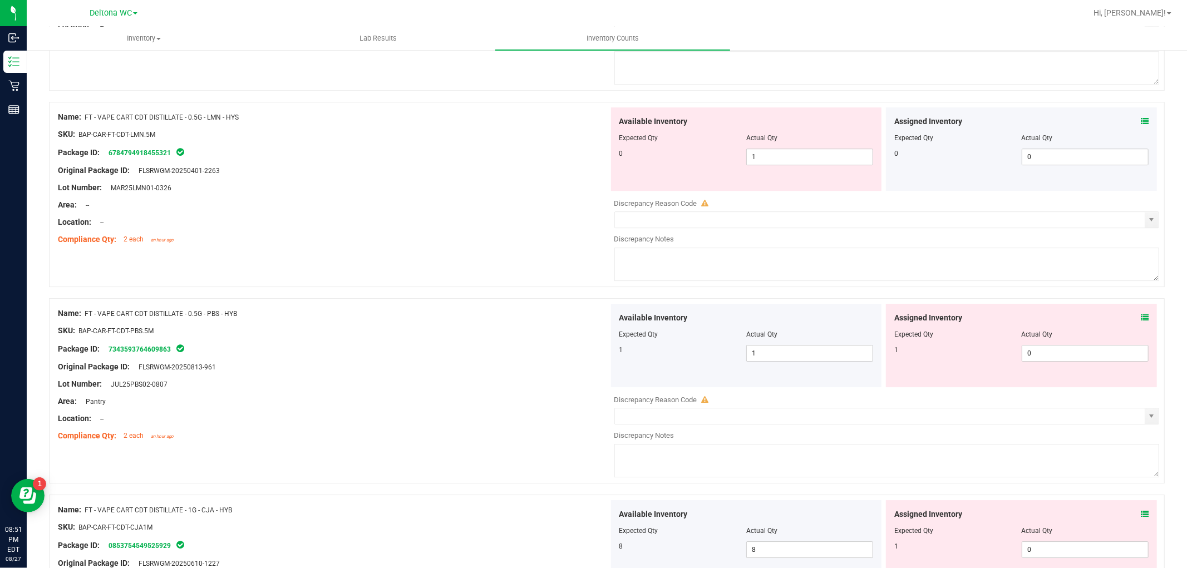
scroll to position [2845, 0]
click at [824, 154] on span "1 1" at bounding box center [810, 155] width 127 height 17
drag, startPoint x: 824, startPoint y: 154, endPoint x: 1076, endPoint y: 148, distance: 251.7
click at [824, 154] on input "1" at bounding box center [810, 156] width 126 height 16
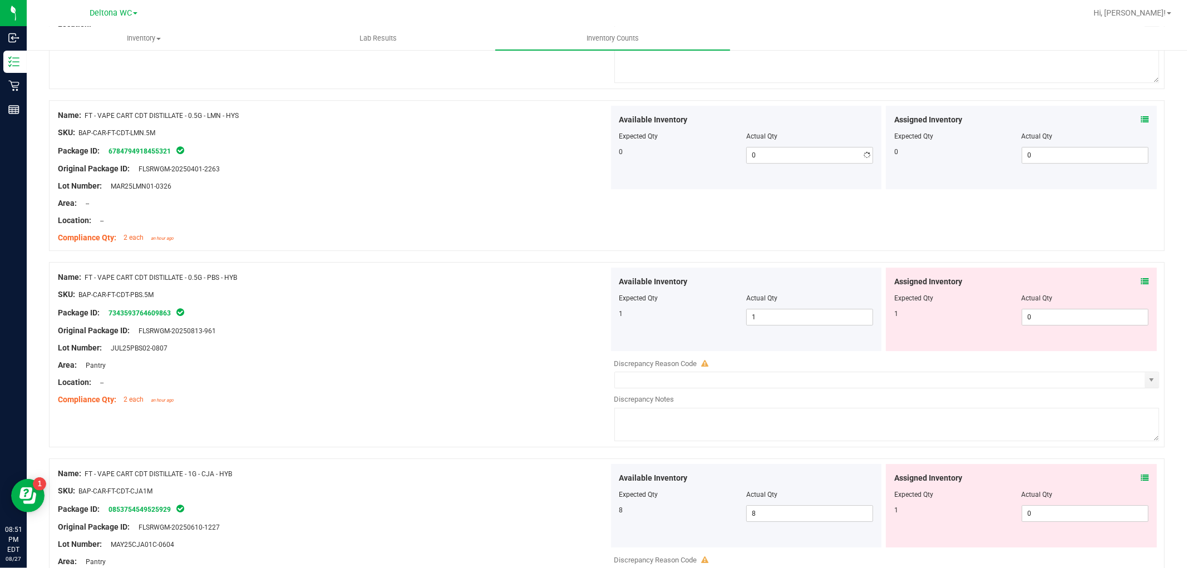
drag, startPoint x: 1094, startPoint y: 117, endPoint x: 1158, endPoint y: 125, distance: 64.5
click at [1095, 117] on div "Assigned Inventory Expected Qty Actual Qty 0 0 0" at bounding box center [1021, 148] width 271 height 84
drag, startPoint x: 1128, startPoint y: 121, endPoint x: 1134, endPoint y: 122, distance: 6.2
click at [1134, 122] on div "Assigned Inventory" at bounding box center [1022, 120] width 254 height 12
click at [1141, 122] on icon at bounding box center [1145, 120] width 8 height 8
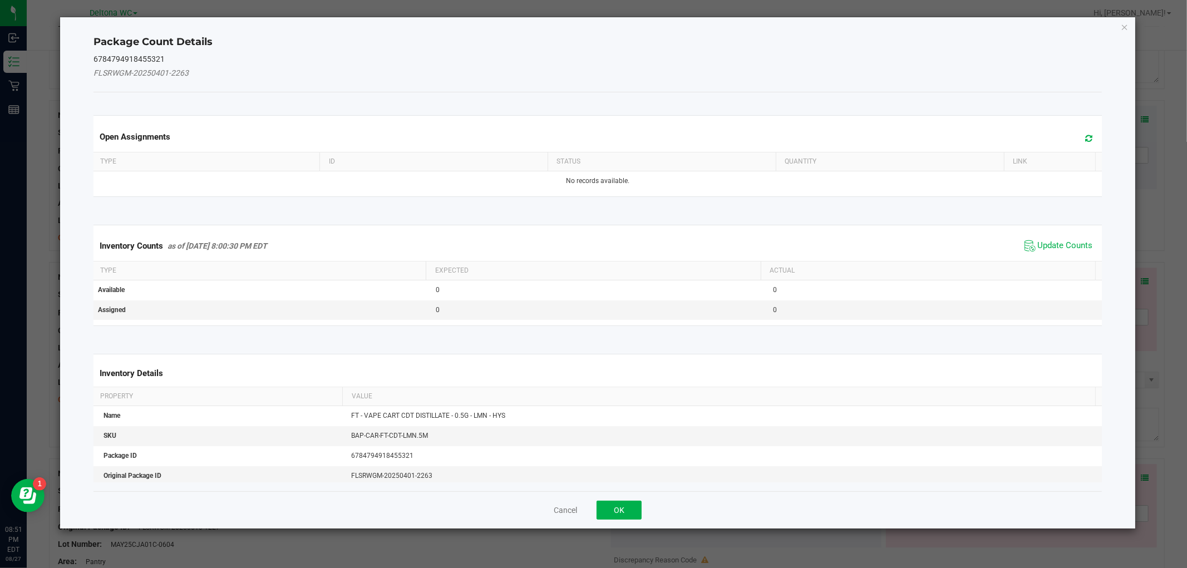
drag, startPoint x: 1075, startPoint y: 239, endPoint x: 1028, endPoint y: 270, distance: 56.4
click at [1073, 241] on span "Update Counts" at bounding box center [1059, 246] width 74 height 17
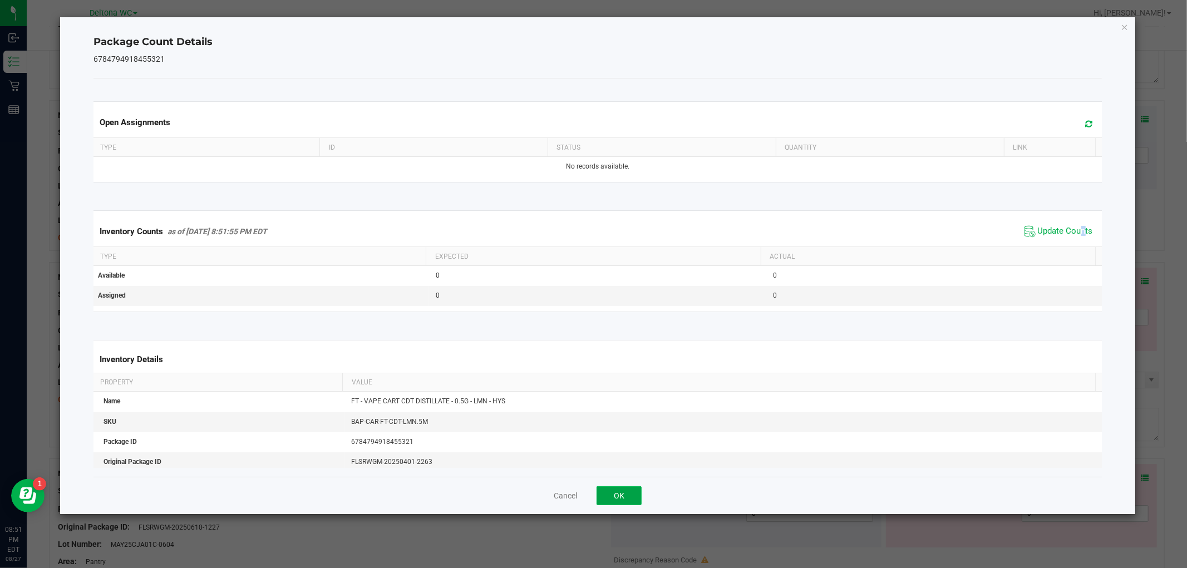
click at [624, 500] on button "OK" at bounding box center [619, 496] width 45 height 19
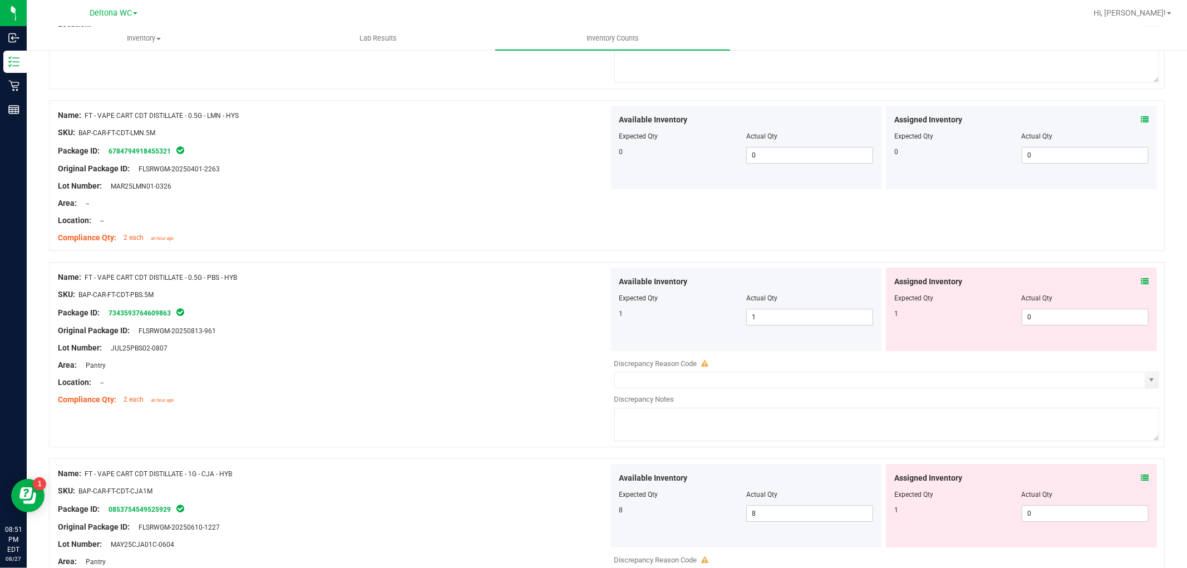
click at [1132, 286] on div "Assigned Inventory" at bounding box center [1022, 282] width 254 height 12
click at [1141, 284] on icon at bounding box center [1145, 282] width 8 height 8
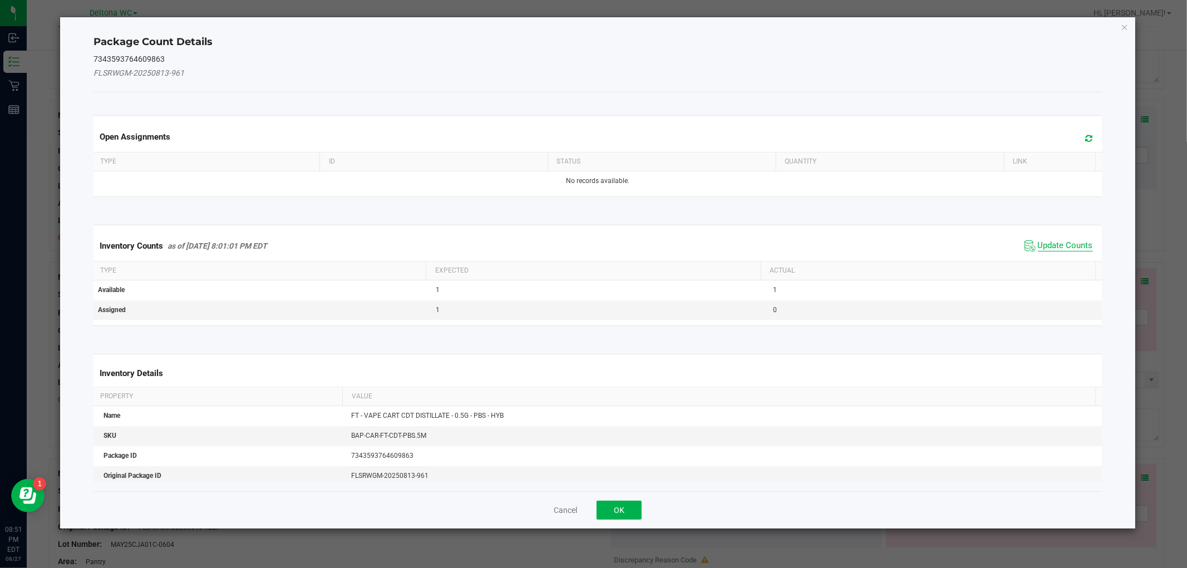
click at [1043, 249] on span "Update Counts" at bounding box center [1065, 245] width 55 height 11
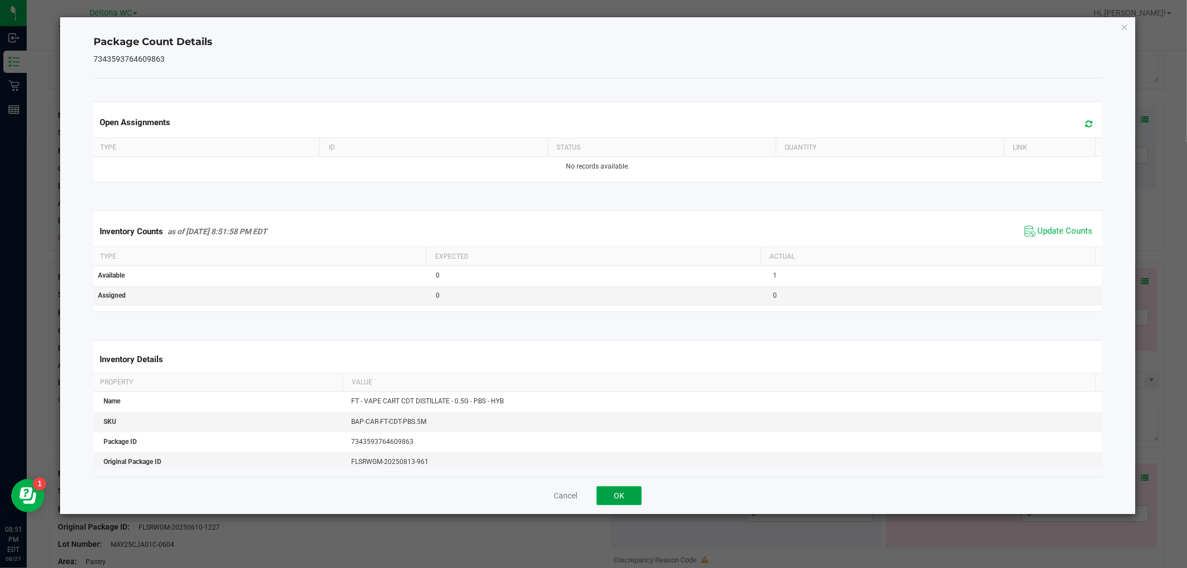
click at [627, 497] on button "OK" at bounding box center [619, 496] width 45 height 19
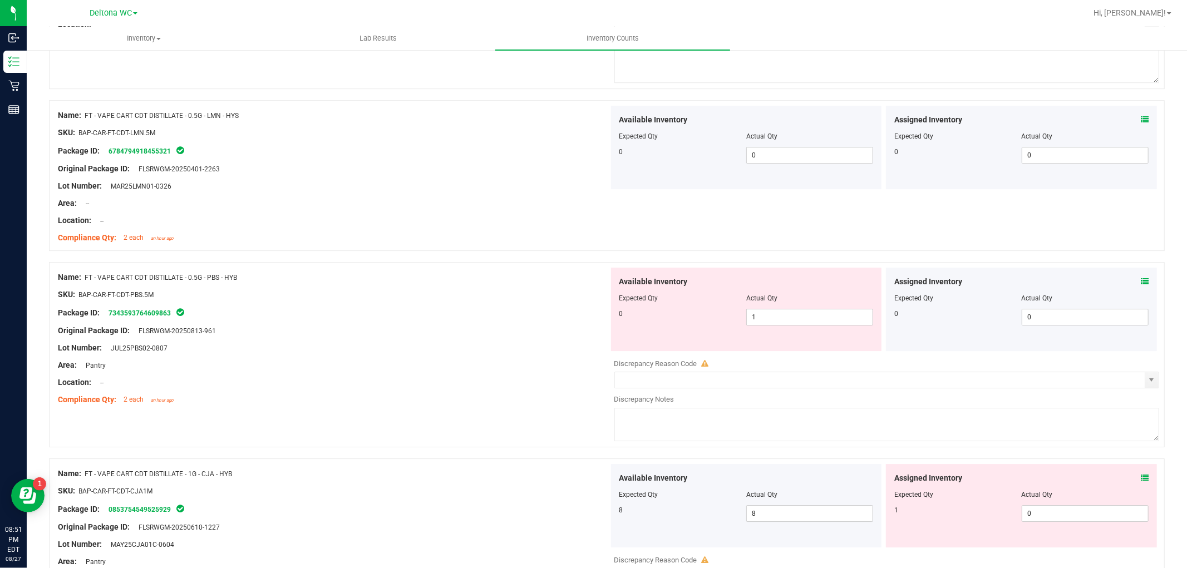
scroll to position [3031, 0]
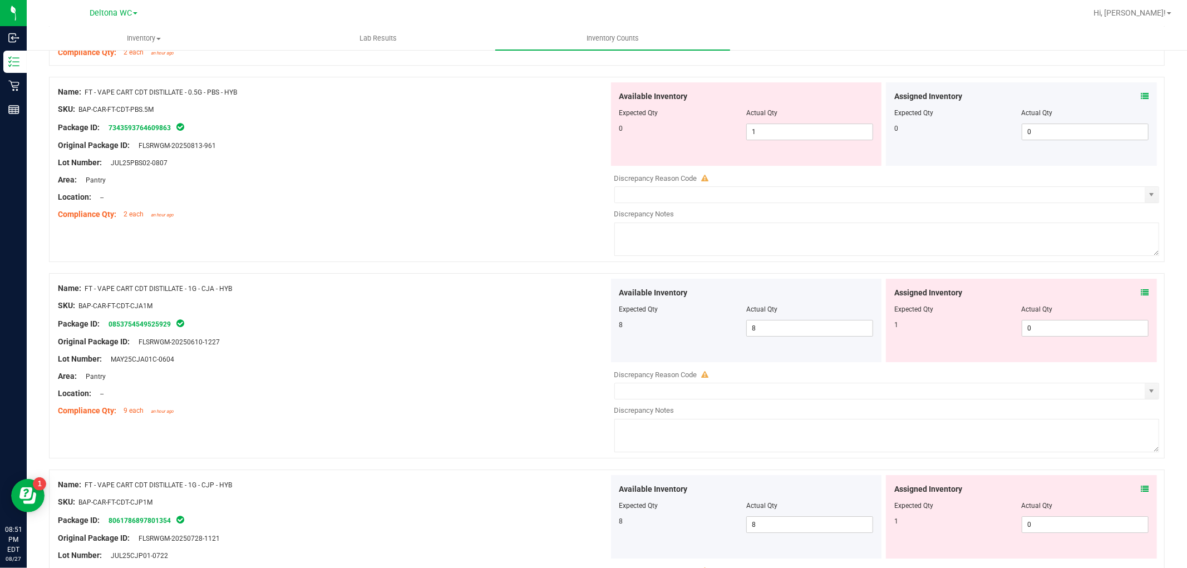
click at [1136, 297] on div "Assigned Inventory Expected Qty Actual Qty 1 0 0" at bounding box center [1021, 321] width 271 height 84
click at [1141, 297] on icon at bounding box center [1145, 293] width 8 height 8
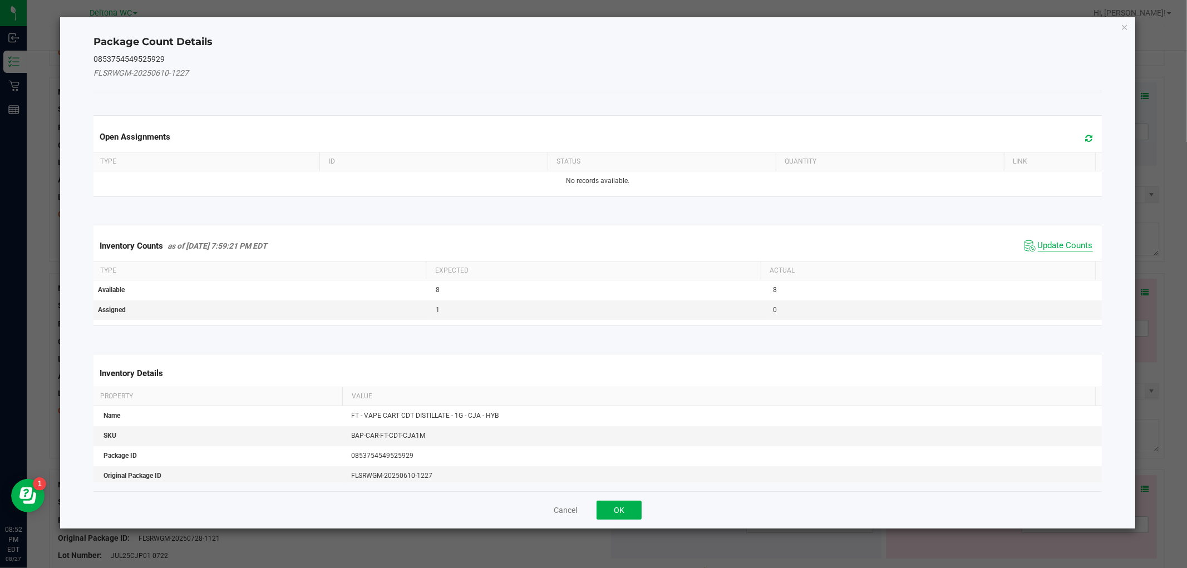
drag, startPoint x: 1081, startPoint y: 242, endPoint x: 1070, endPoint y: 249, distance: 13.1
click at [1078, 243] on span "Update Counts" at bounding box center [1065, 245] width 55 height 11
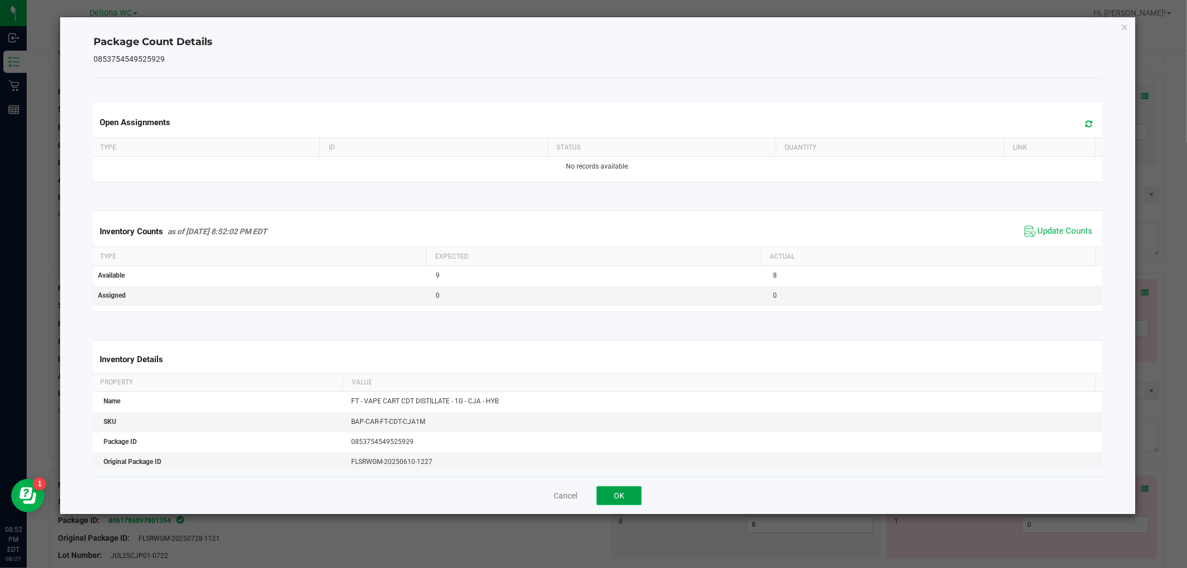
click at [616, 494] on button "OK" at bounding box center [619, 496] width 45 height 19
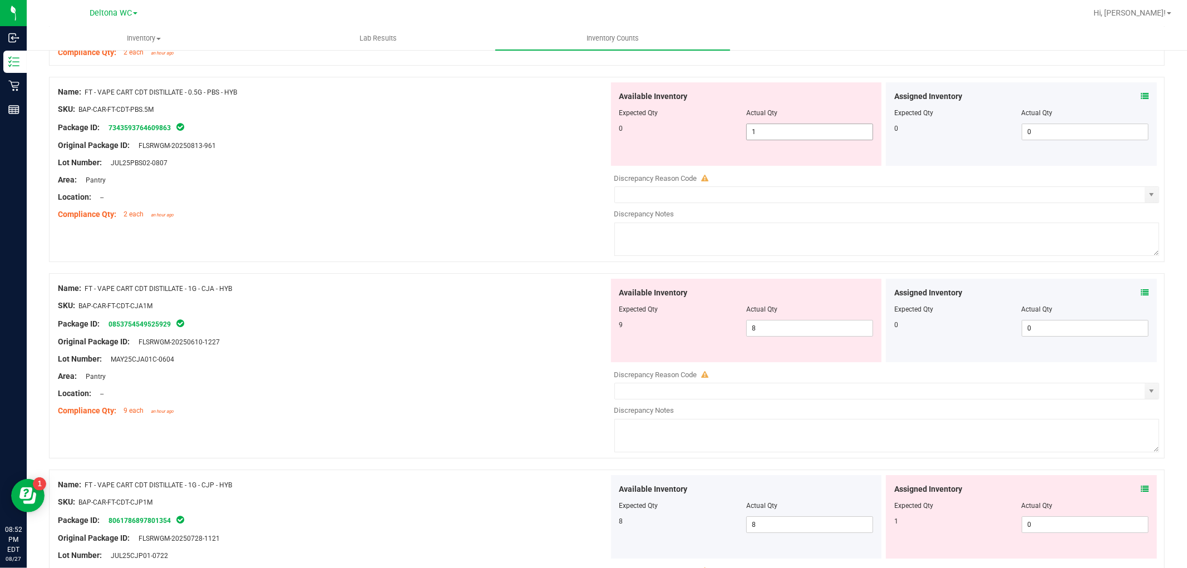
click at [814, 138] on span "1 1" at bounding box center [810, 132] width 127 height 17
click at [587, 186] on div "Area: Pantry" at bounding box center [333, 180] width 551 height 12
click at [782, 130] on span "10 10" at bounding box center [810, 132] width 127 height 17
click at [0, 0] on input "10" at bounding box center [0, 0] width 0 height 0
drag, startPoint x: 827, startPoint y: 101, endPoint x: 818, endPoint y: 115, distance: 16.7
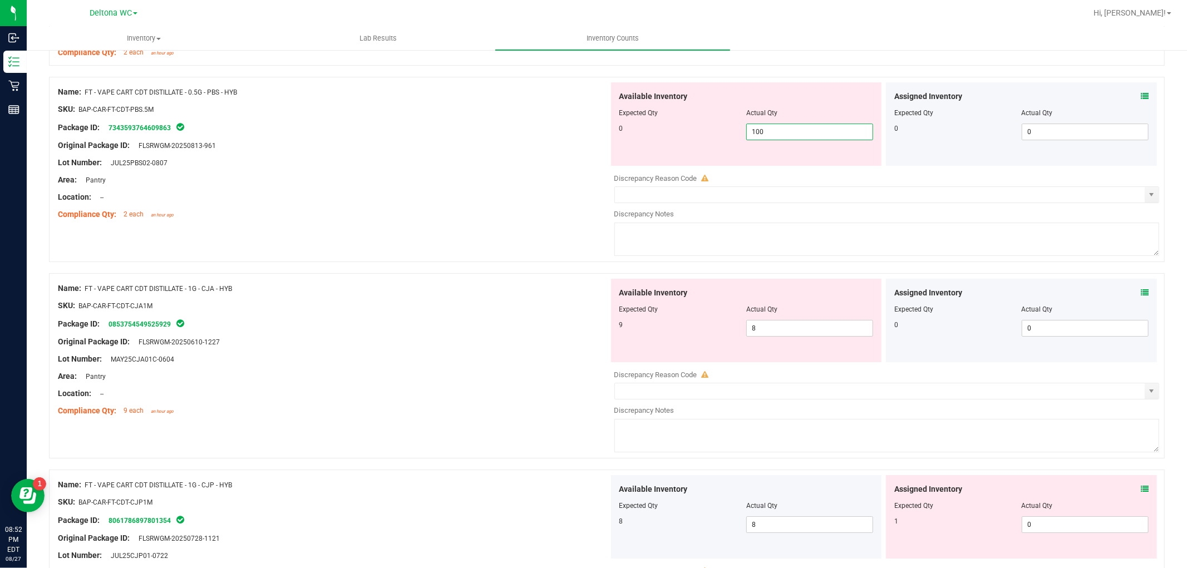
click at [825, 102] on div "Available Inventory" at bounding box center [747, 97] width 254 height 12
click at [814, 118] on div "Actual Qty" at bounding box center [810, 113] width 127 height 10
click at [808, 130] on span "100 100" at bounding box center [810, 132] width 127 height 17
click at [808, 130] on input "100" at bounding box center [810, 132] width 126 height 16
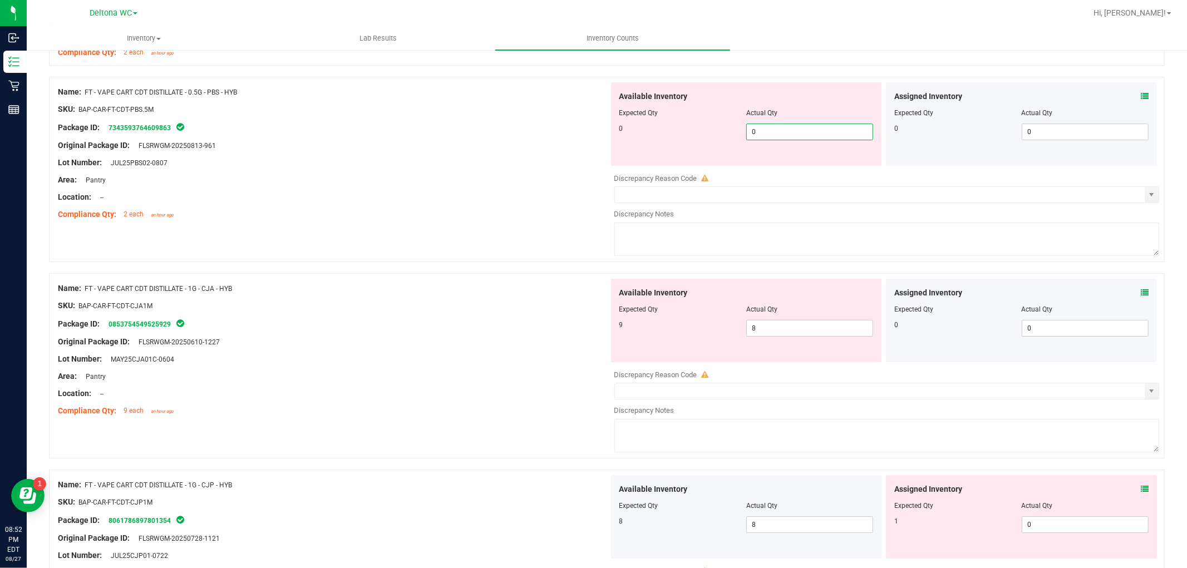
click at [541, 207] on div at bounding box center [333, 206] width 551 height 6
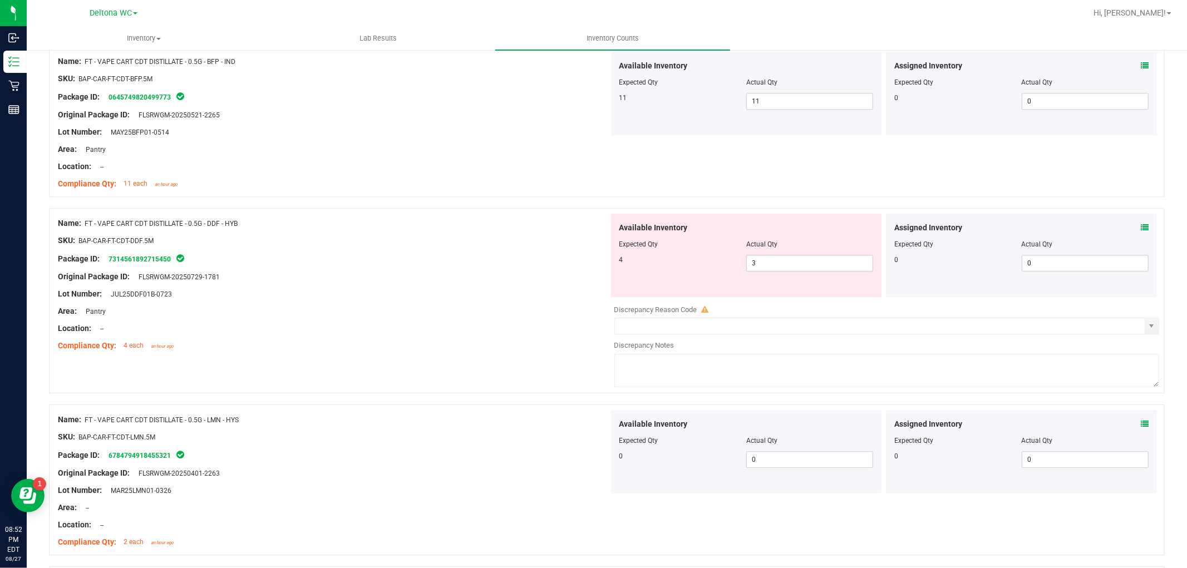
scroll to position [2598, 0]
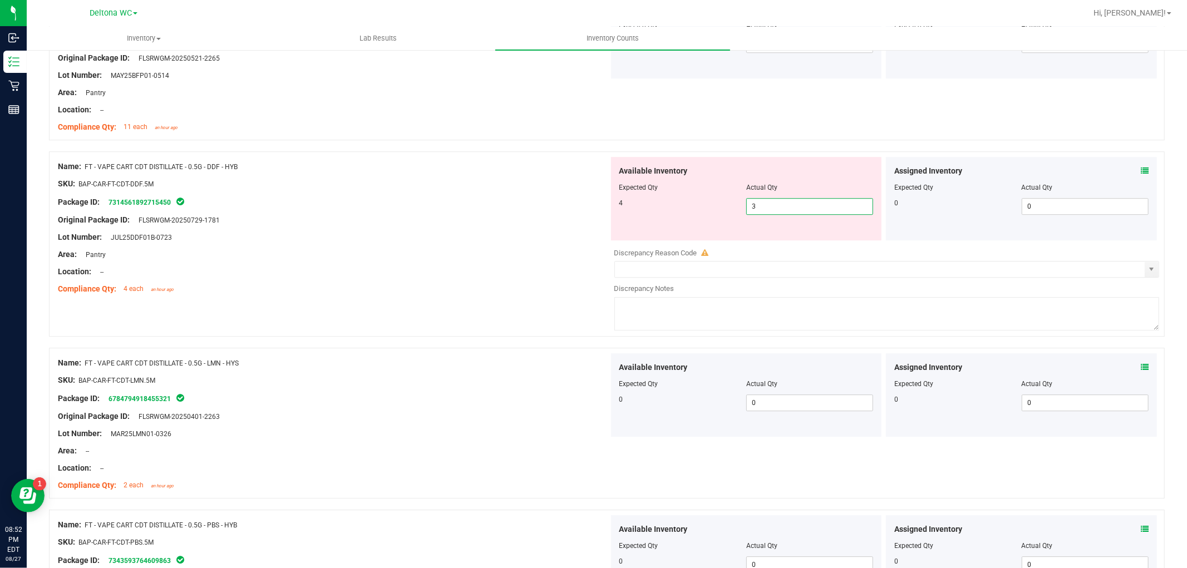
click at [763, 215] on span "3 3" at bounding box center [810, 206] width 127 height 17
drag, startPoint x: 538, startPoint y: 325, endPoint x: 934, endPoint y: 205, distance: 413.5
click at [544, 320] on div "Name: FT - VAPE CART CDT DISTILLATE - 0.5G - DDF - HYB SKU: BAP-CAR-FT-CDT-DDF.…" at bounding box center [607, 243] width 1116 height 185
click at [1141, 171] on icon at bounding box center [1145, 171] width 8 height 8
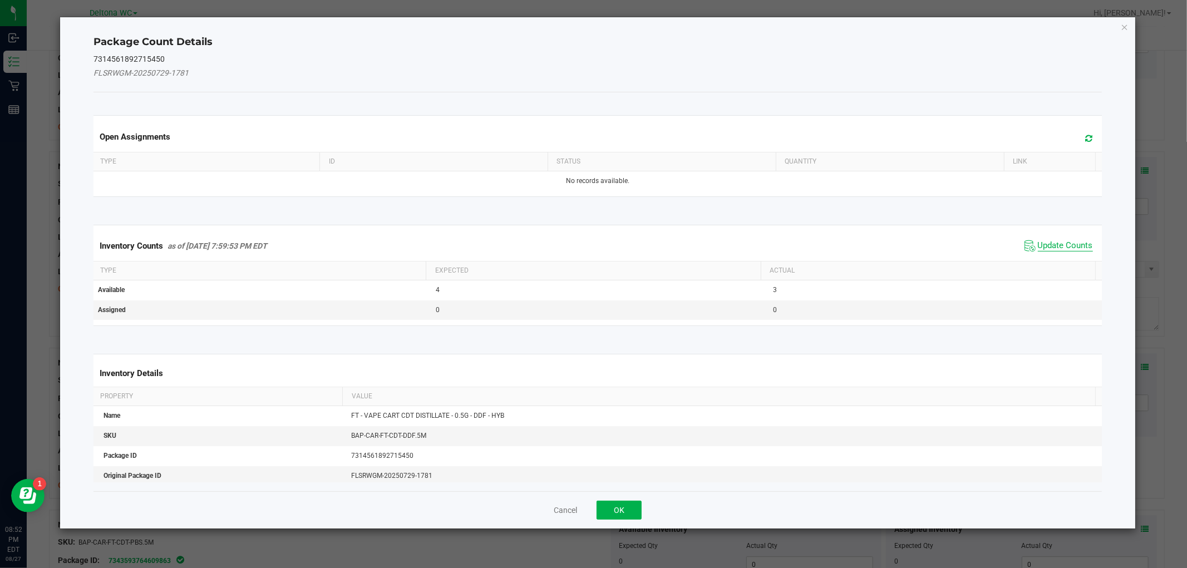
click at [1043, 243] on span "Update Counts" at bounding box center [1065, 245] width 55 height 11
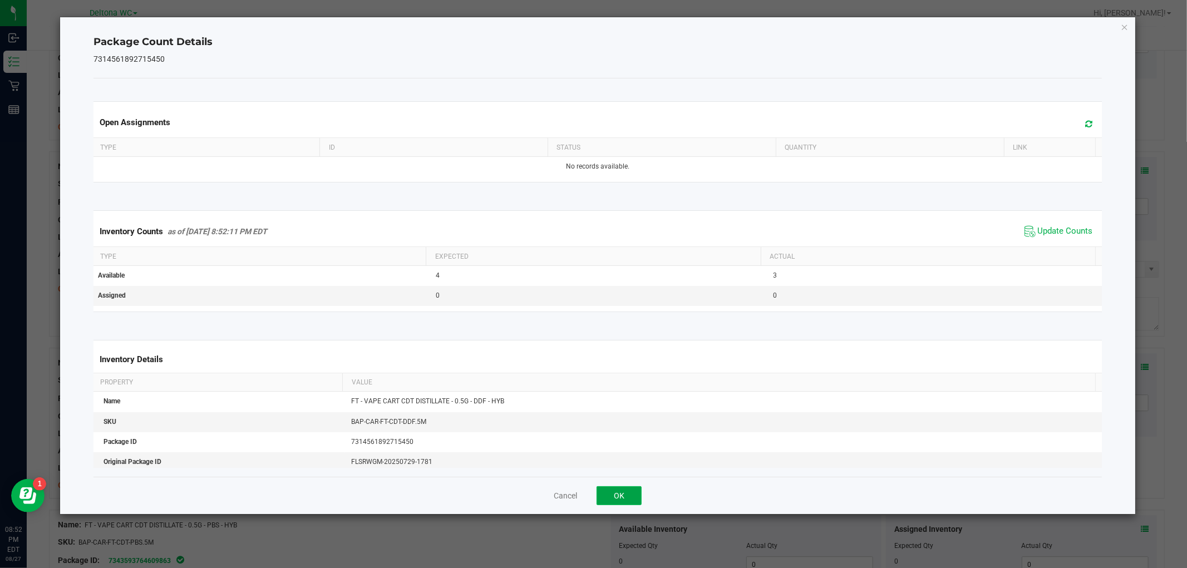
click at [637, 495] on button "OK" at bounding box center [619, 496] width 45 height 19
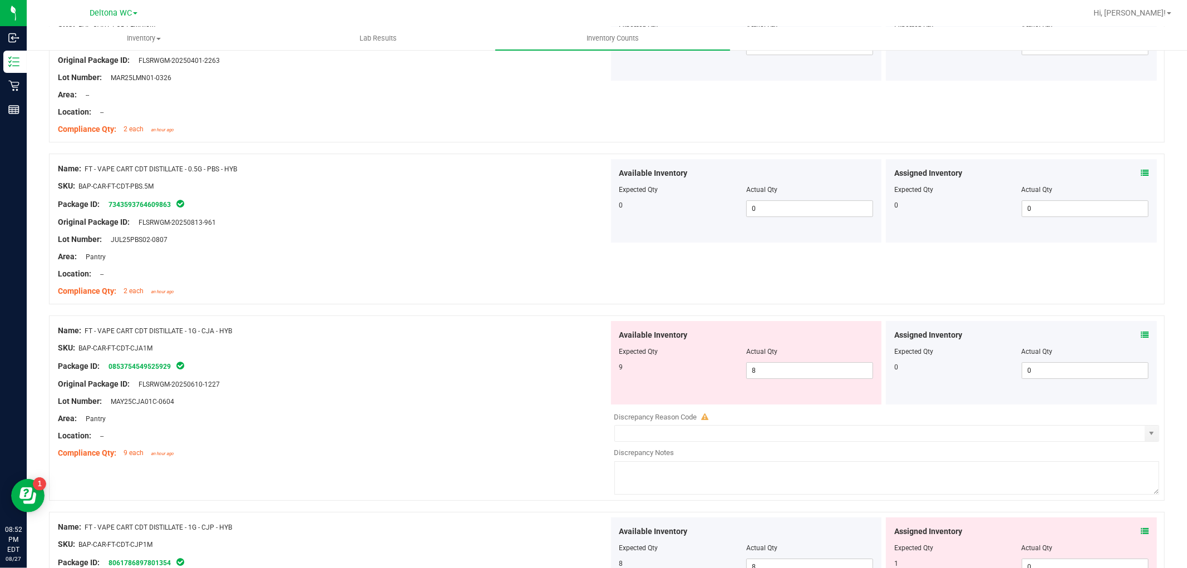
scroll to position [3092, 0]
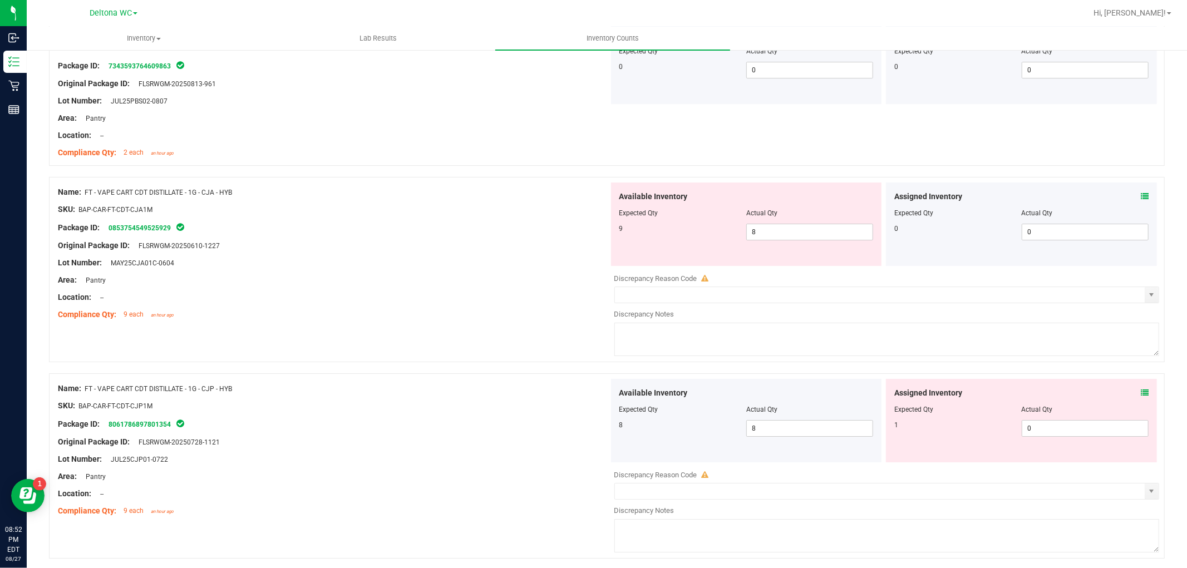
click at [1141, 199] on span at bounding box center [1145, 197] width 8 height 12
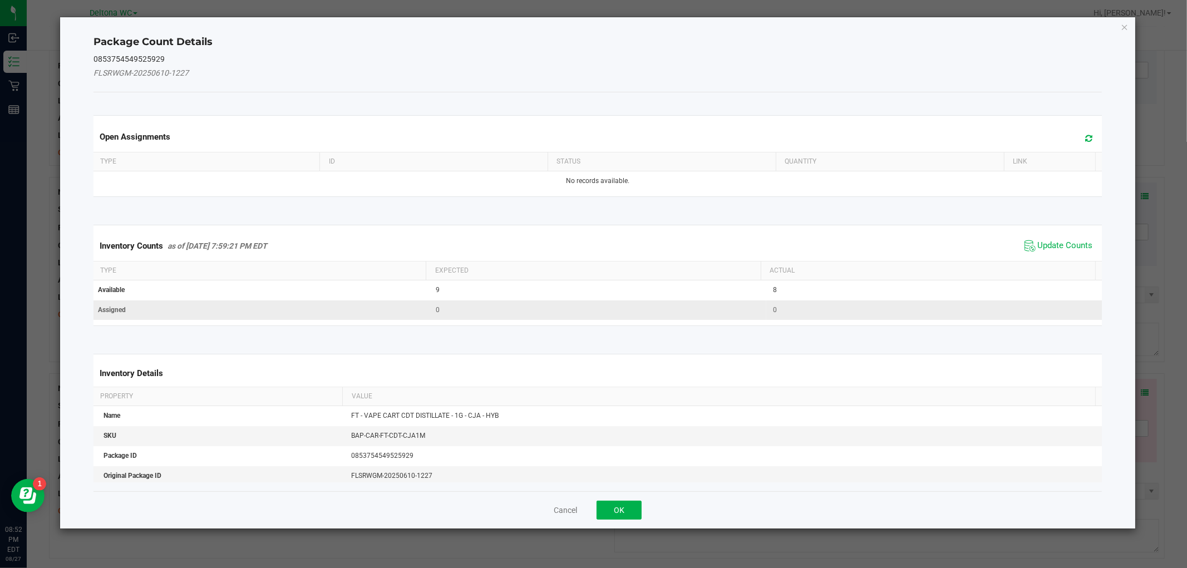
drag, startPoint x: 1053, startPoint y: 252, endPoint x: 917, endPoint y: 316, distance: 150.2
click at [1051, 252] on span "Update Counts" at bounding box center [1059, 246] width 74 height 17
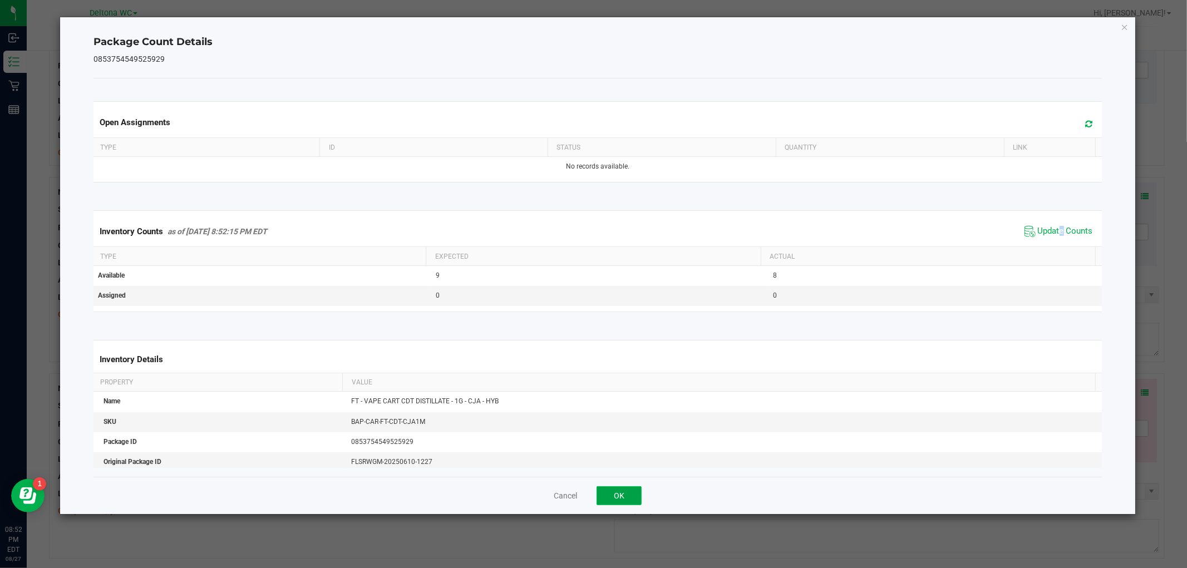
click at [617, 500] on button "OK" at bounding box center [619, 496] width 45 height 19
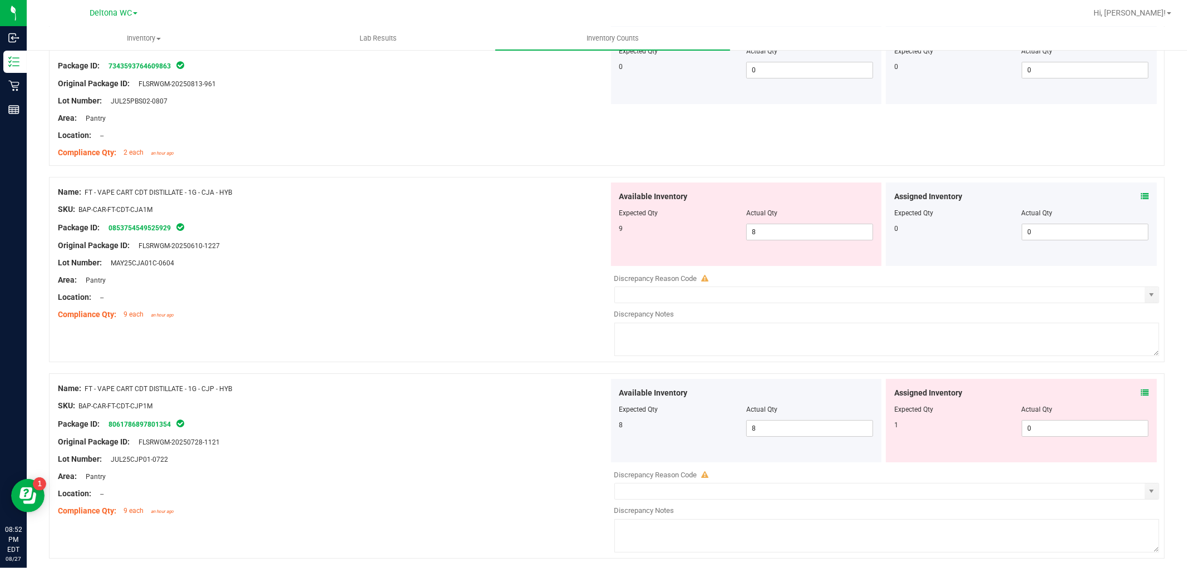
click at [1127, 396] on div "Assigned Inventory" at bounding box center [1022, 393] width 254 height 12
click at [1117, 393] on div "Assigned Inventory" at bounding box center [1022, 393] width 254 height 12
click at [1141, 392] on span at bounding box center [1145, 393] width 8 height 12
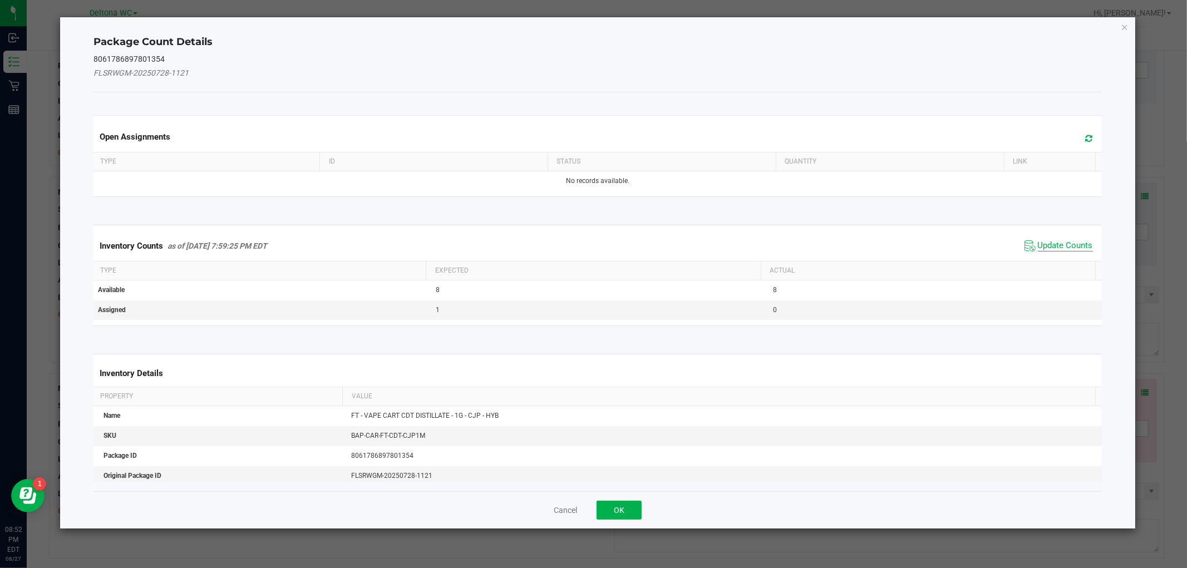
drag, startPoint x: 1073, startPoint y: 245, endPoint x: 911, endPoint y: 361, distance: 198.7
click at [1073, 246] on span "Update Counts" at bounding box center [1065, 245] width 55 height 11
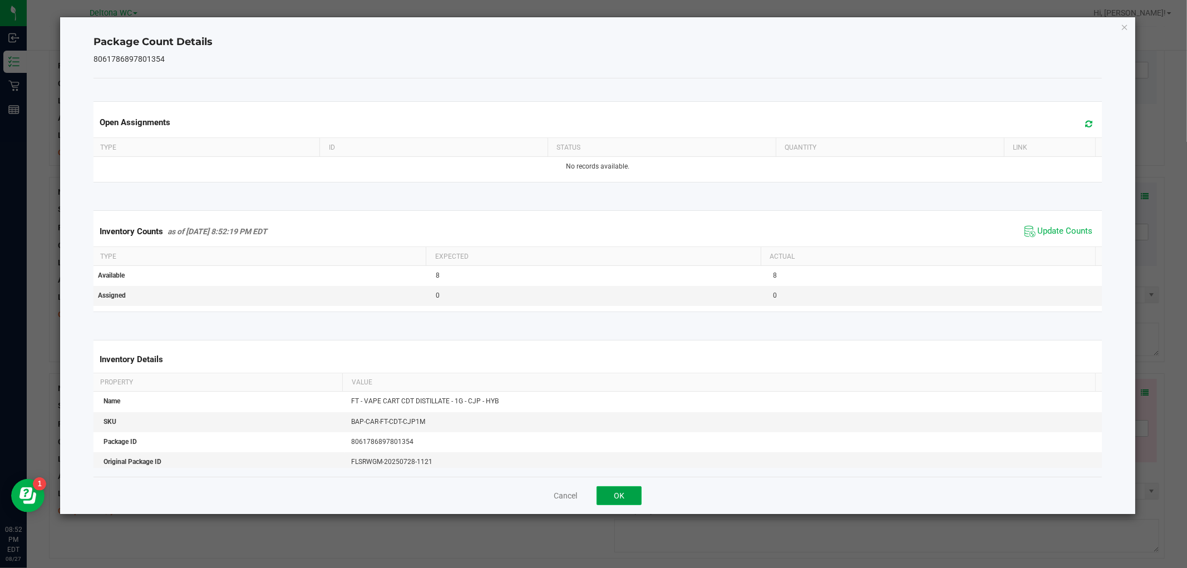
click at [618, 501] on button "OK" at bounding box center [619, 496] width 45 height 19
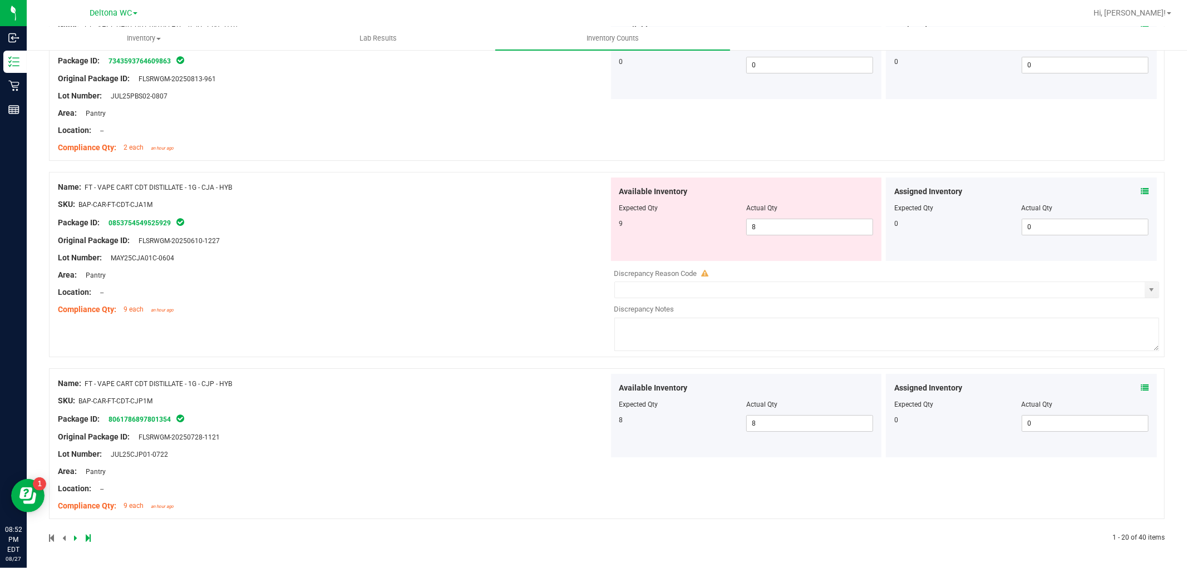
scroll to position [3102, 0]
click at [771, 224] on span "8 8" at bounding box center [810, 227] width 127 height 17
click at [771, 225] on input "8" at bounding box center [810, 227] width 126 height 16
click at [537, 264] on div at bounding box center [333, 267] width 551 height 6
click at [74, 538] on icon at bounding box center [75, 538] width 3 height 7
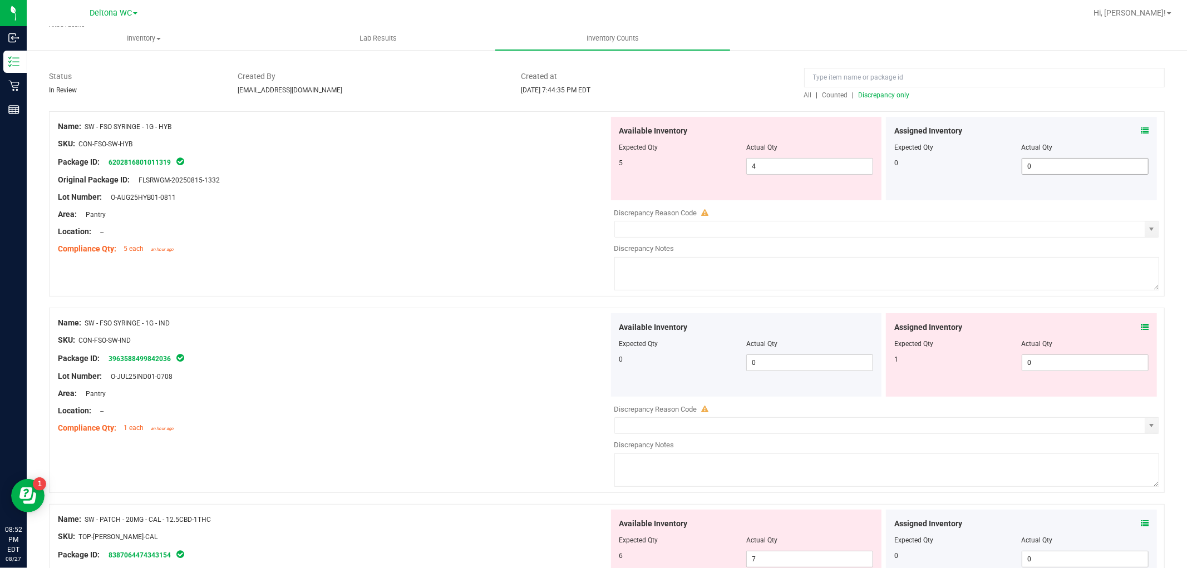
scroll to position [62, 0]
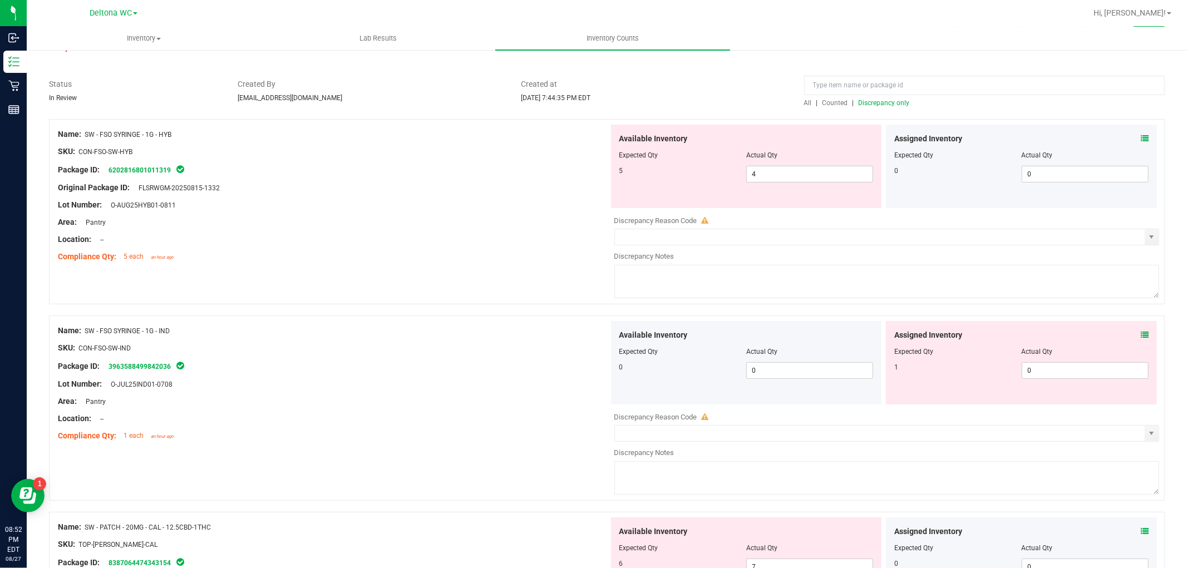
click at [1130, 138] on div "Assigned Inventory" at bounding box center [1022, 139] width 254 height 12
click at [1131, 138] on div "Assigned Inventory" at bounding box center [1022, 139] width 254 height 12
click at [1141, 138] on icon at bounding box center [1145, 139] width 8 height 8
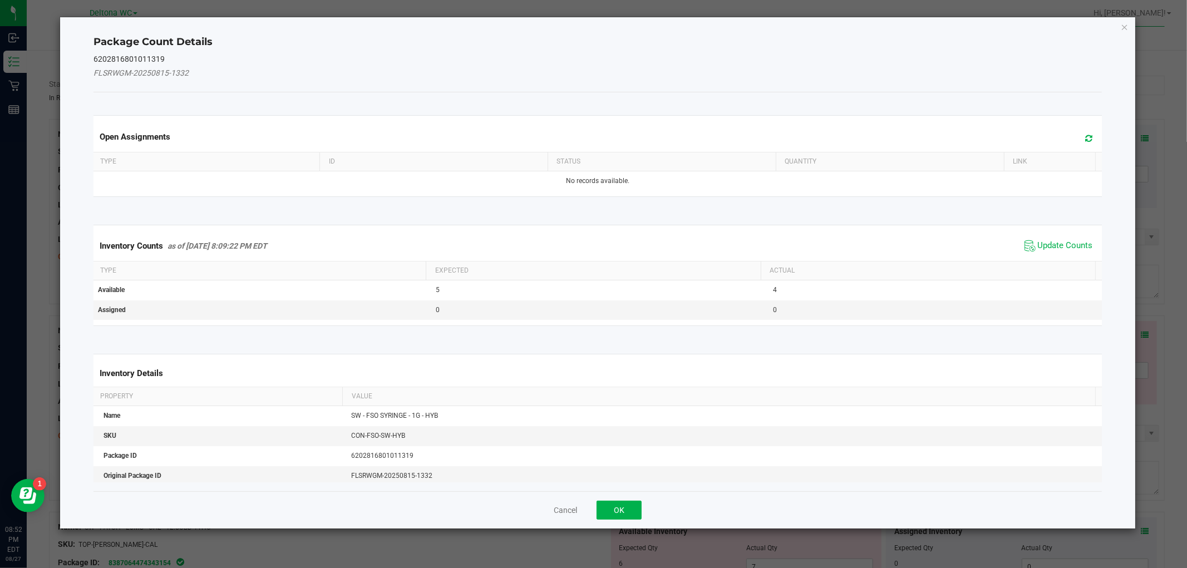
click at [1055, 256] on div "Inventory Counts as of Aug 27, 2025 8:09:22 PM EDT Update Counts" at bounding box center [597, 246] width 1013 height 30
drag, startPoint x: 1059, startPoint y: 247, endPoint x: 853, endPoint y: 383, distance: 246.6
click at [1057, 247] on span "Update Counts" at bounding box center [1065, 245] width 55 height 11
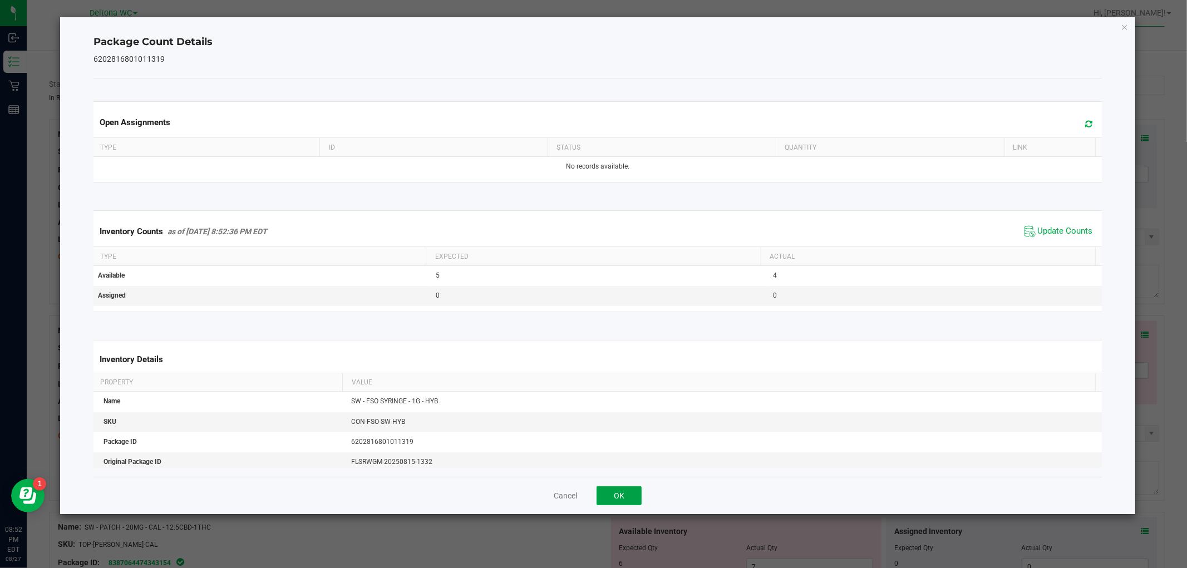
drag, startPoint x: 630, startPoint y: 494, endPoint x: 758, endPoint y: 454, distance: 133.6
click at [641, 488] on button "OK" at bounding box center [619, 496] width 45 height 19
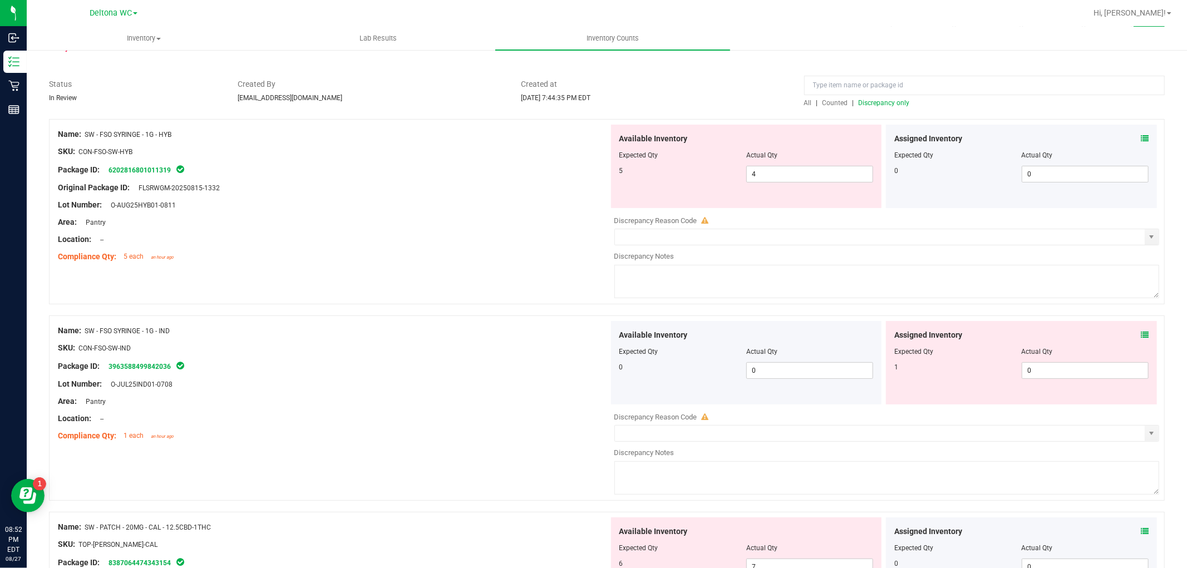
scroll to position [185, 0]
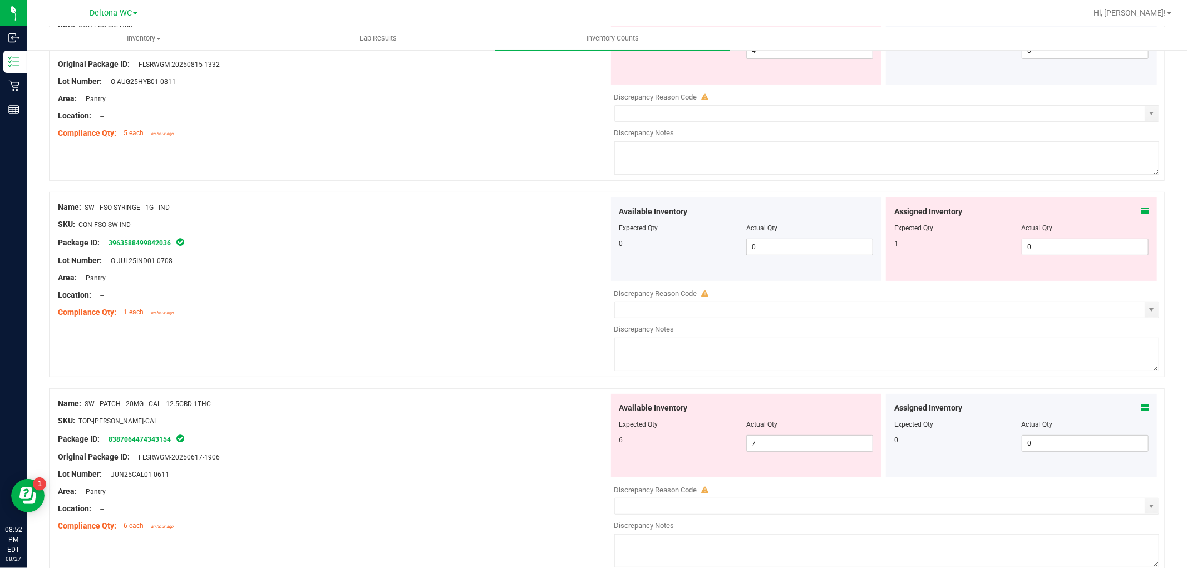
click at [1141, 213] on icon at bounding box center [1145, 212] width 8 height 8
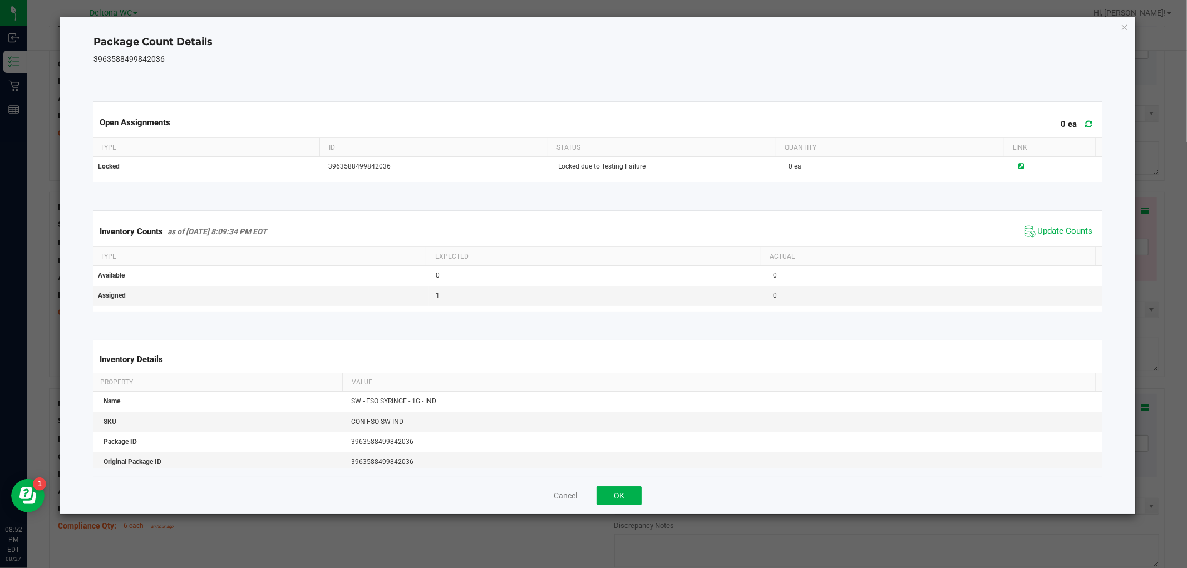
click at [1050, 238] on span "Update Counts" at bounding box center [1059, 231] width 74 height 17
click at [620, 493] on button "OK" at bounding box center [619, 496] width 45 height 19
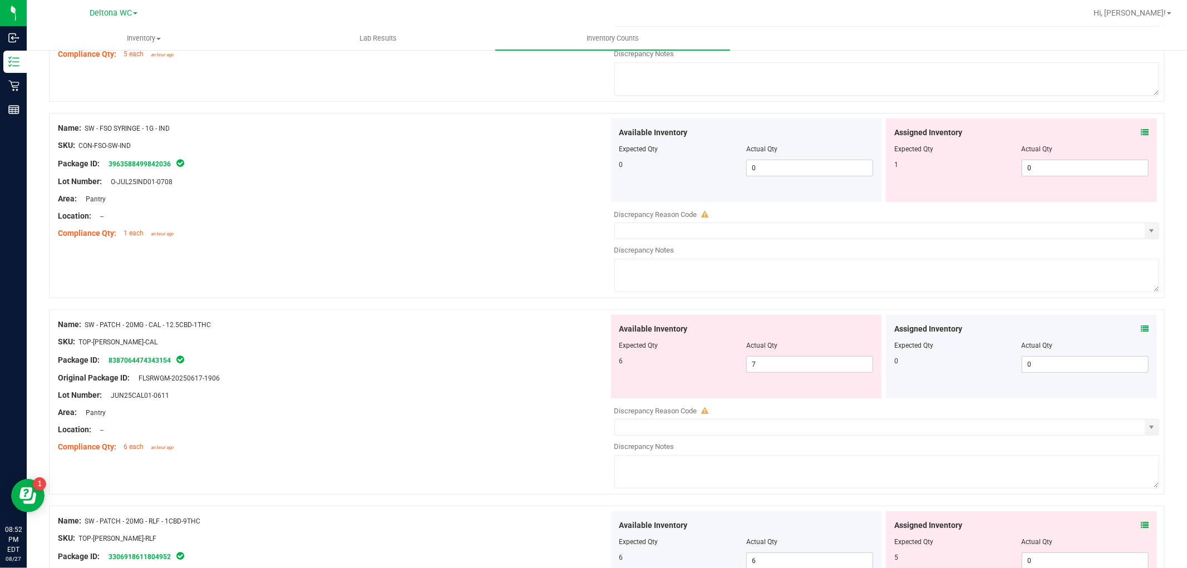
scroll to position [371, 0]
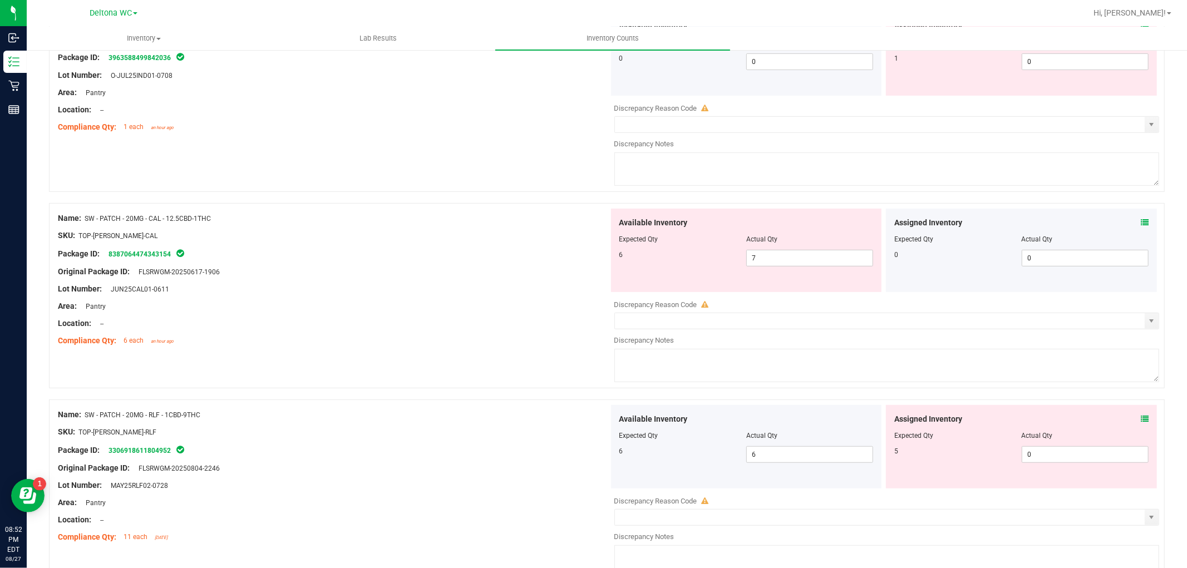
click at [1132, 221] on div "Assigned Inventory" at bounding box center [1022, 223] width 254 height 12
click at [1141, 220] on icon at bounding box center [1145, 223] width 8 height 8
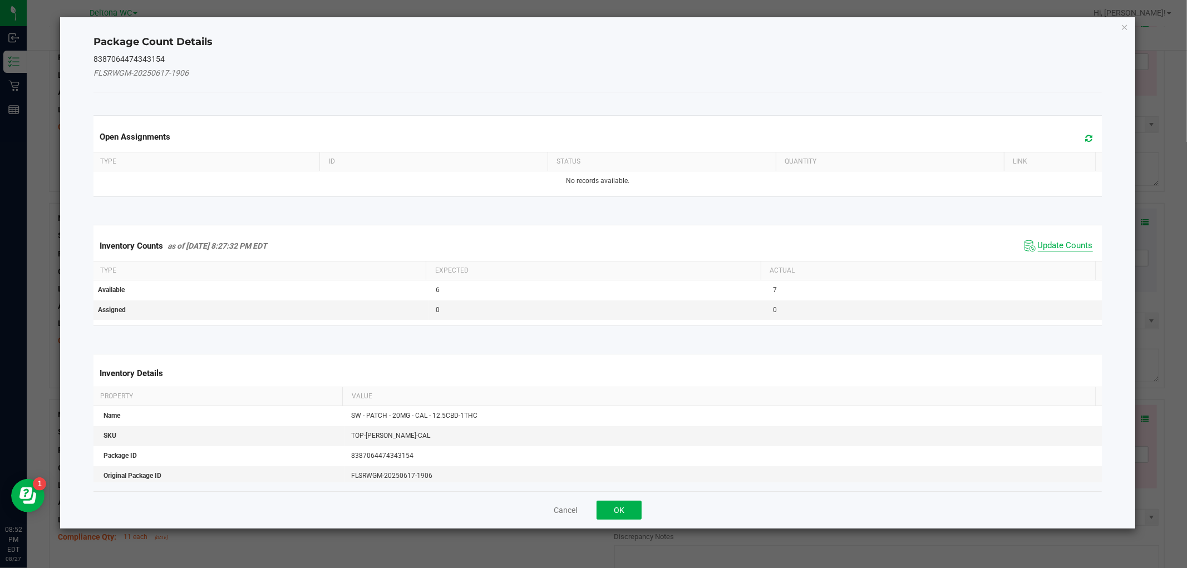
drag, startPoint x: 1053, startPoint y: 243, endPoint x: 1045, endPoint y: 254, distance: 13.1
click at [1053, 244] on span "Update Counts" at bounding box center [1065, 245] width 55 height 11
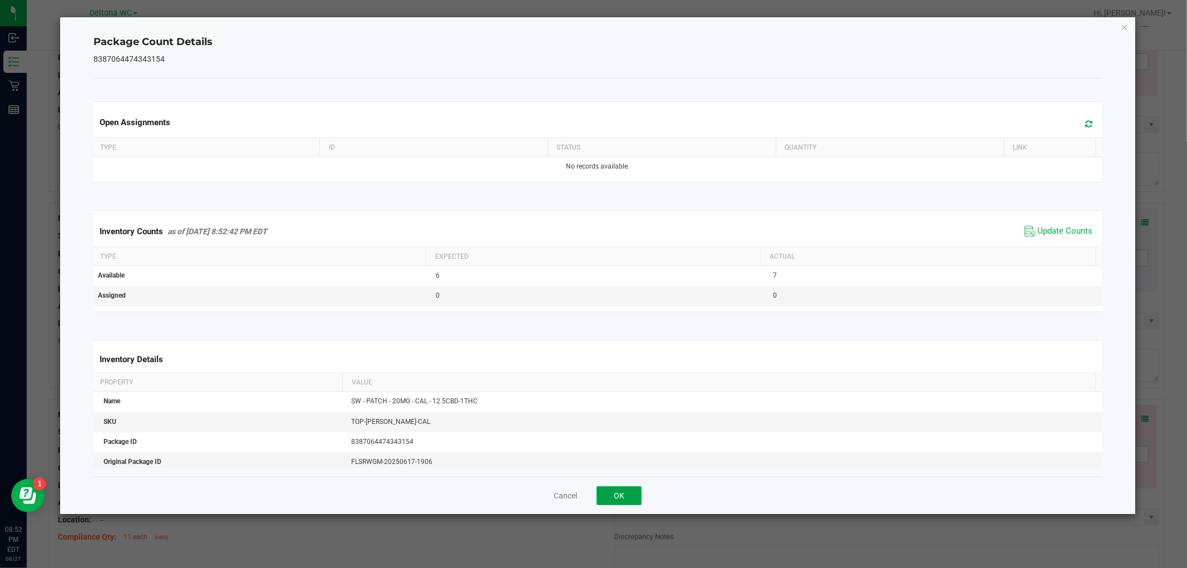
click at [638, 493] on button "OK" at bounding box center [619, 496] width 45 height 19
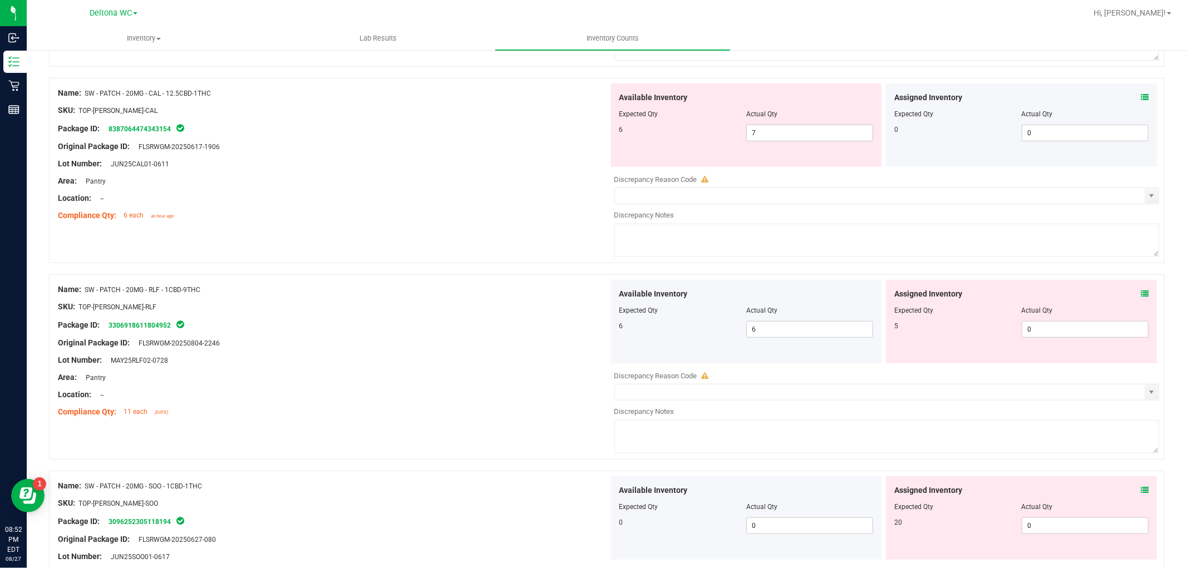
scroll to position [557, 0]
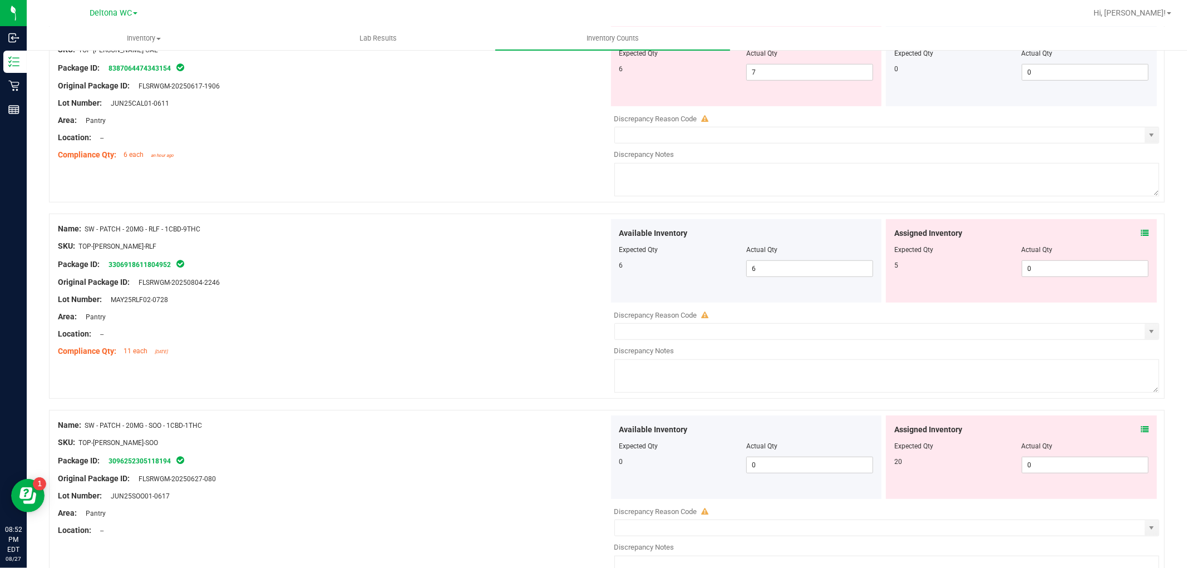
click at [1141, 234] on icon at bounding box center [1145, 233] width 8 height 8
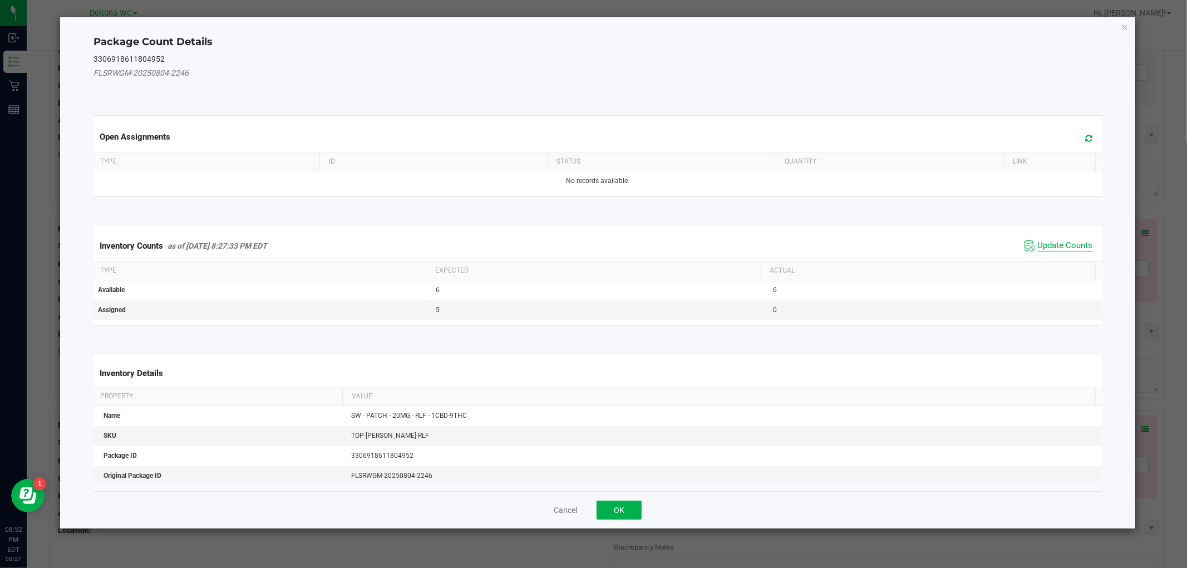
click at [1066, 246] on span "Update Counts" at bounding box center [1065, 245] width 55 height 11
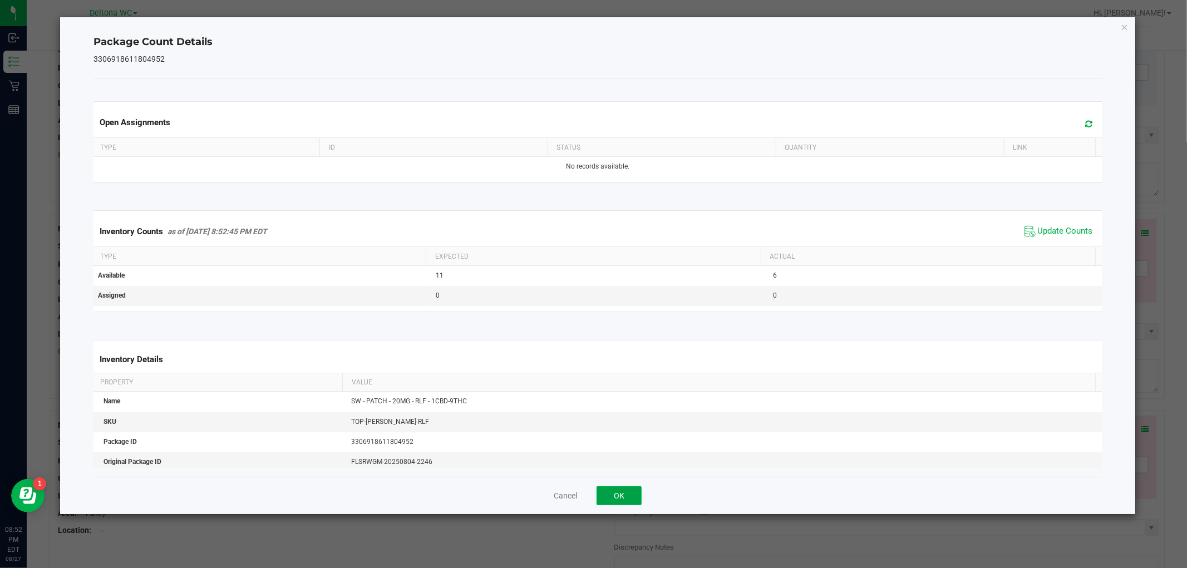
click at [635, 498] on button "OK" at bounding box center [619, 496] width 45 height 19
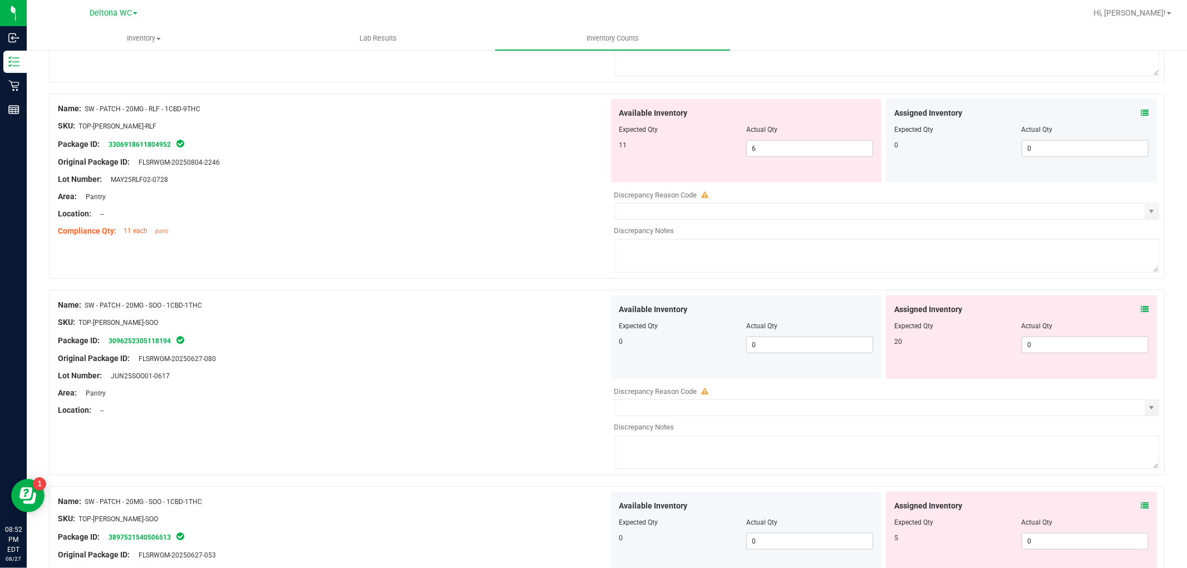
scroll to position [680, 0]
click at [1141, 307] on icon at bounding box center [1145, 306] width 8 height 8
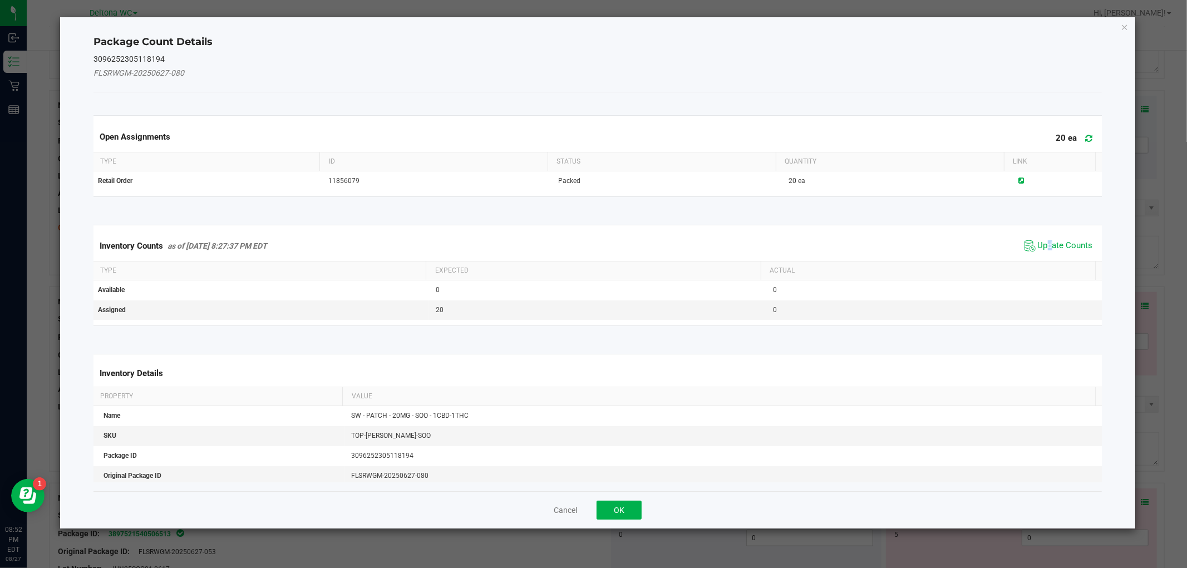
drag, startPoint x: 1042, startPoint y: 245, endPoint x: 1024, endPoint y: 254, distance: 19.7
click at [1041, 245] on span "Update Counts" at bounding box center [1065, 245] width 55 height 11
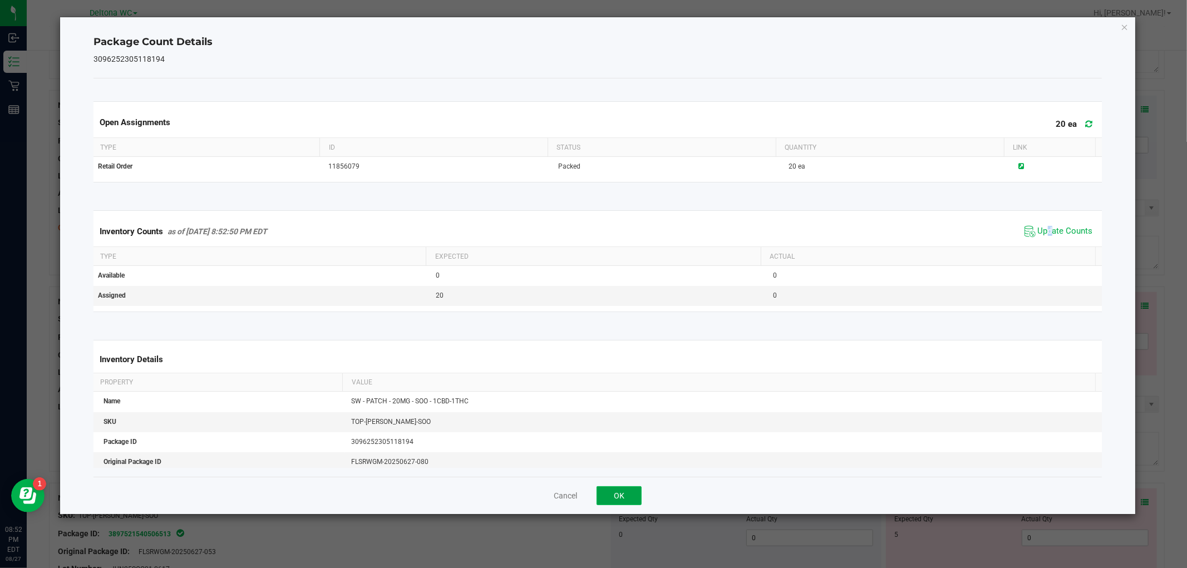
click at [604, 498] on button "OK" at bounding box center [619, 496] width 45 height 19
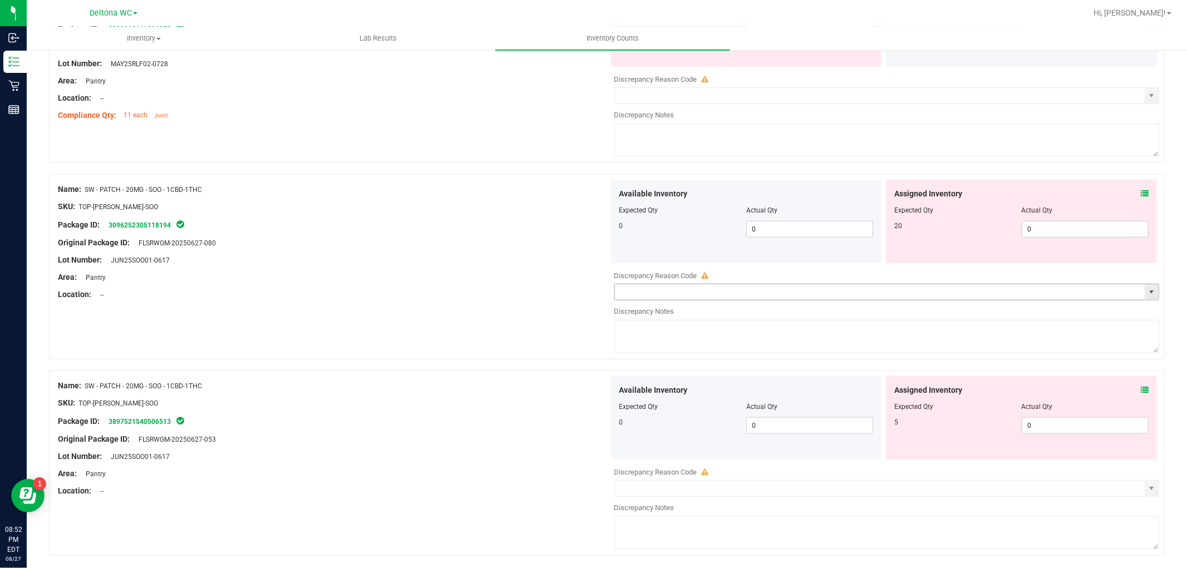
scroll to position [804, 0]
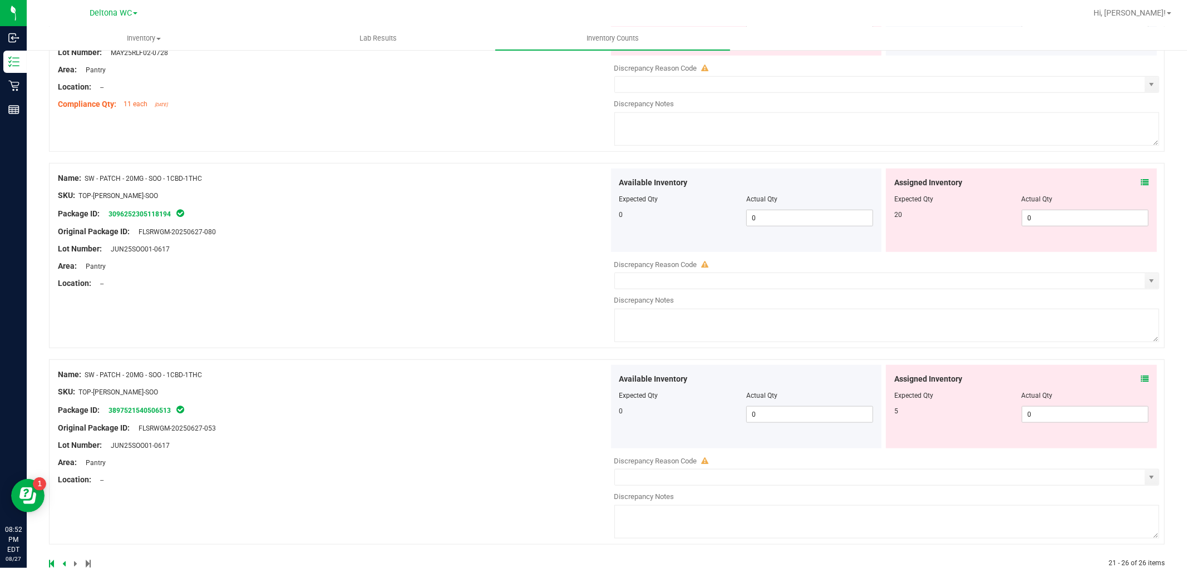
drag, startPoint x: 1120, startPoint y: 391, endPoint x: 1131, endPoint y: 380, distance: 16.1
click at [1120, 390] on div at bounding box center [1022, 388] width 254 height 6
click at [1141, 381] on icon at bounding box center [1145, 379] width 8 height 8
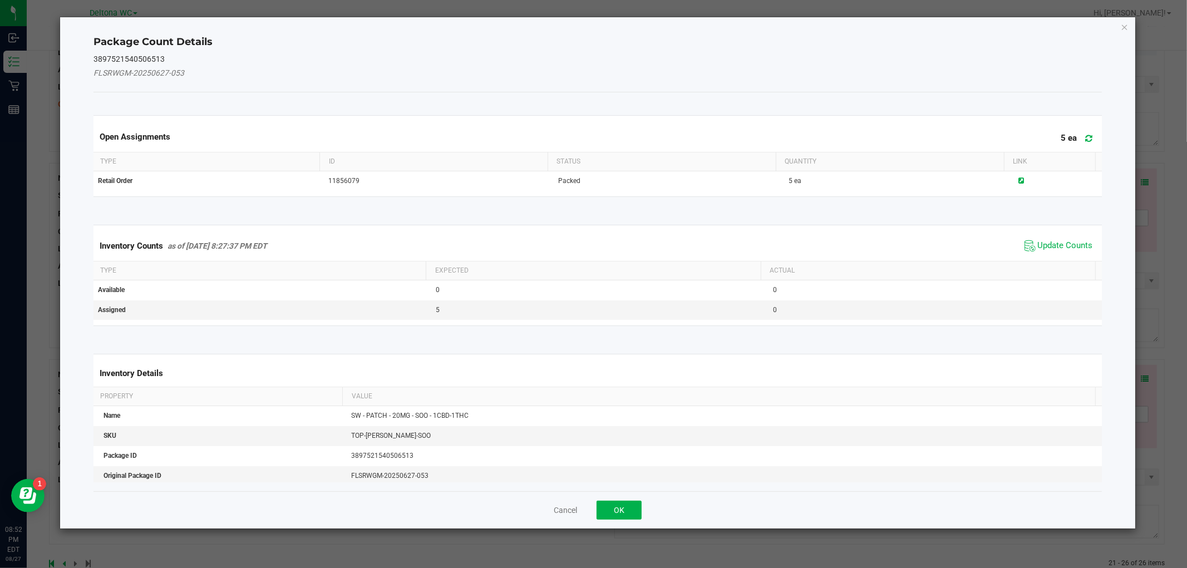
click at [1067, 238] on span "Update Counts" at bounding box center [1059, 246] width 74 height 17
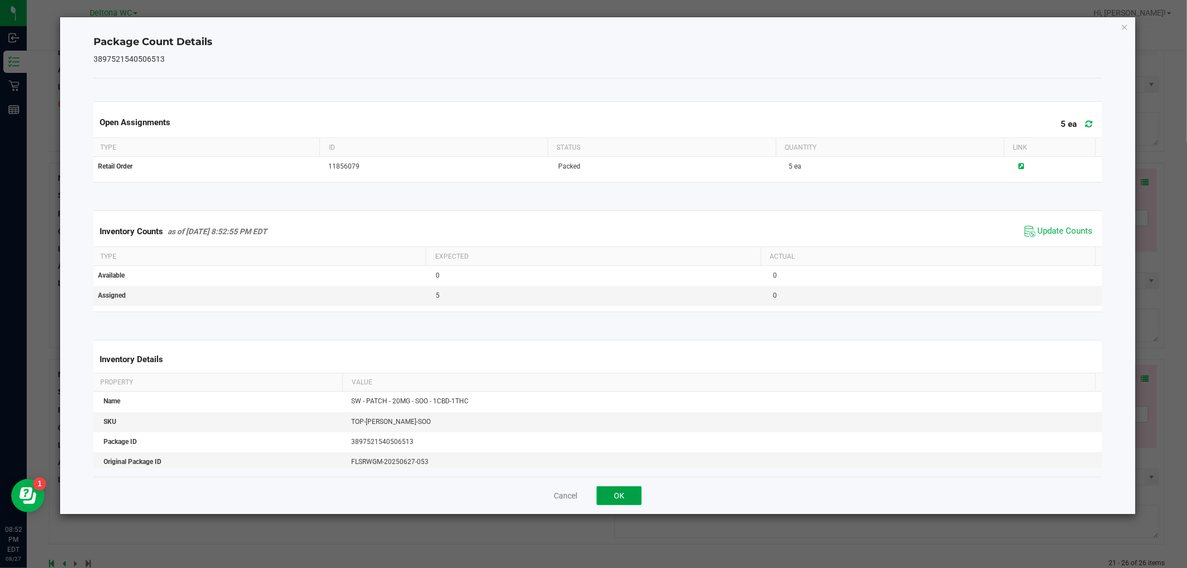
drag, startPoint x: 635, startPoint y: 494, endPoint x: 695, endPoint y: 449, distance: 75.0
click at [633, 495] on button "OK" at bounding box center [619, 496] width 45 height 19
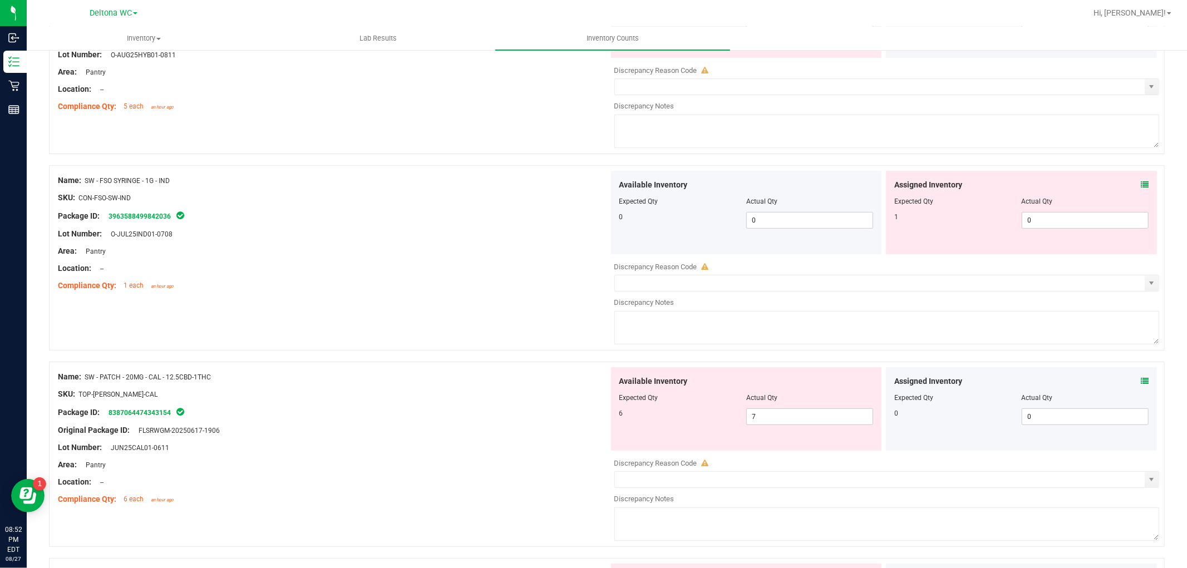
scroll to position [0, 0]
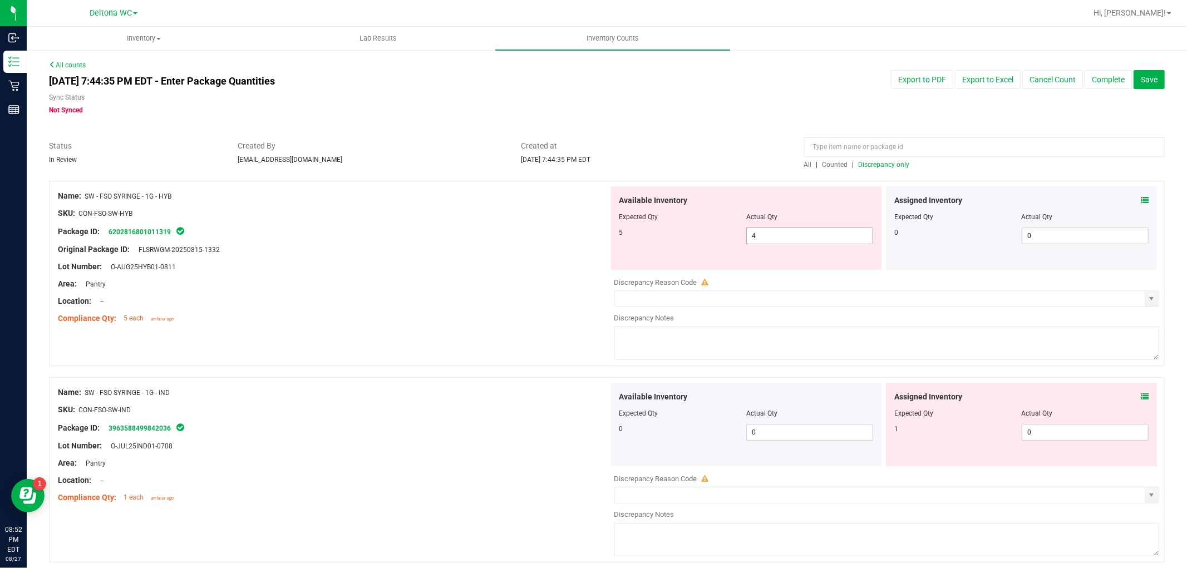
drag, startPoint x: 831, startPoint y: 252, endPoint x: 831, endPoint y: 240, distance: 11.7
click at [830, 252] on div "Available Inventory Expected Qty Actual Qty 5 4 4" at bounding box center [746, 228] width 271 height 84
click at [836, 230] on span "4 4" at bounding box center [810, 236] width 127 height 17
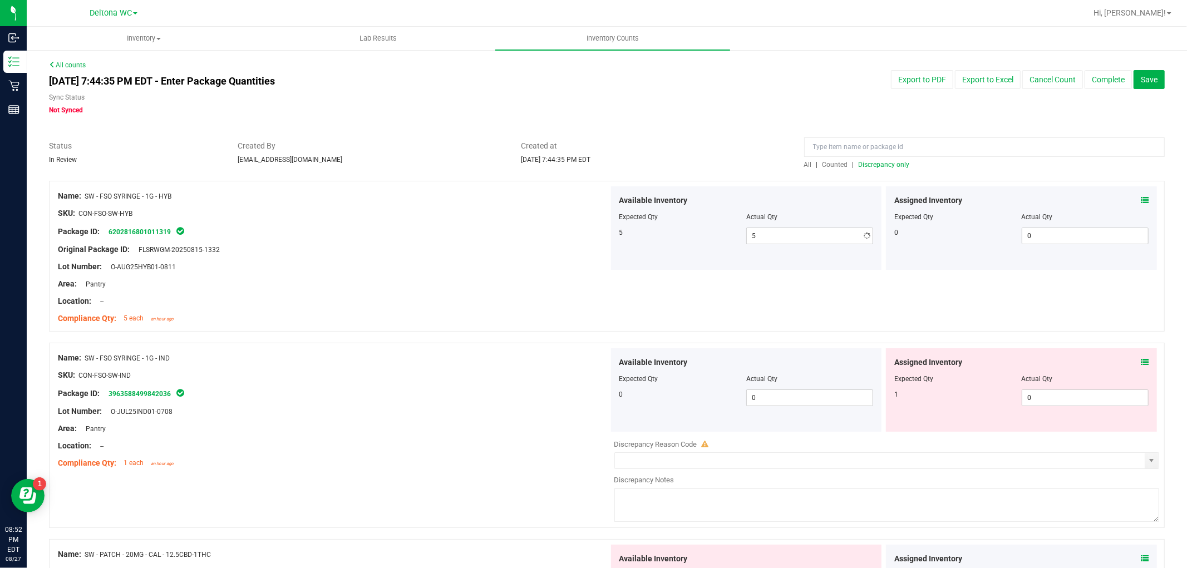
click at [558, 313] on div "Compliance Qty: 5 each an hour ago" at bounding box center [333, 319] width 551 height 12
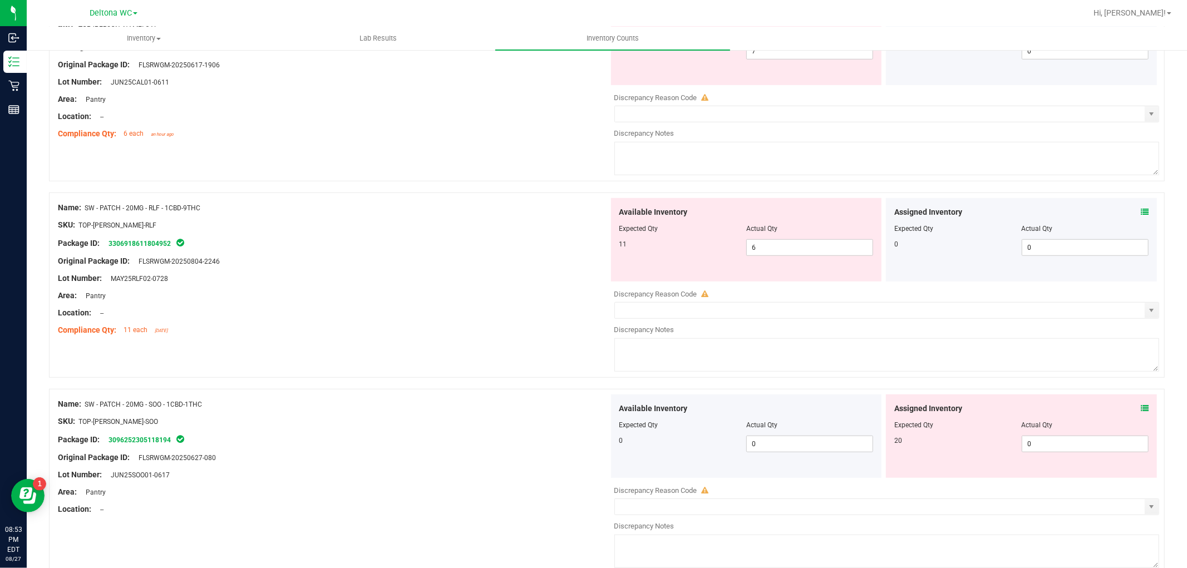
scroll to position [557, 0]
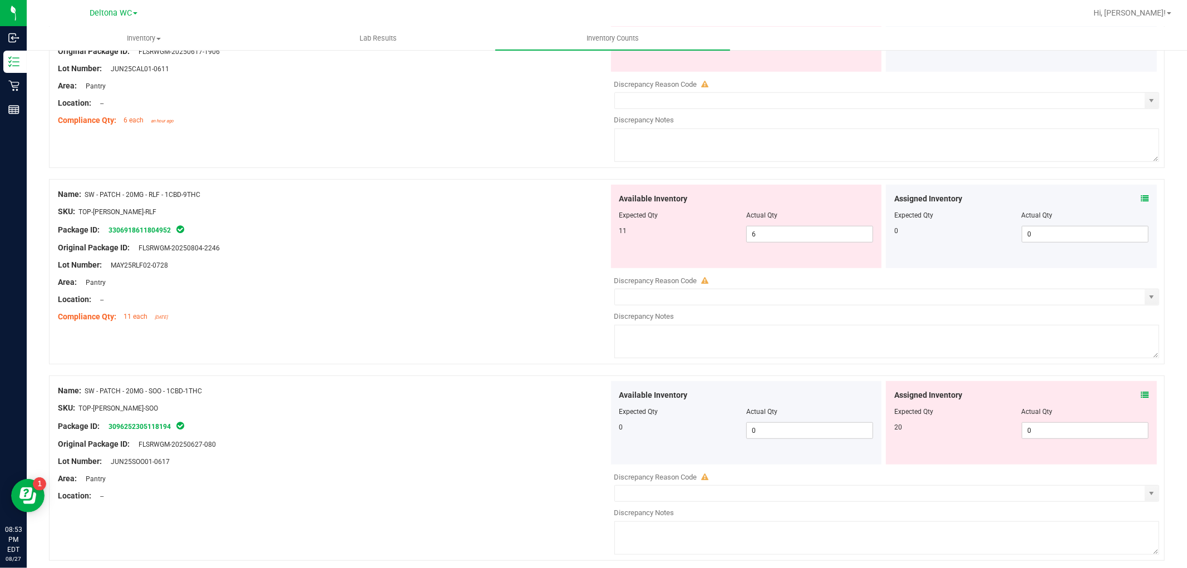
click at [1141, 396] on icon at bounding box center [1145, 395] width 8 height 8
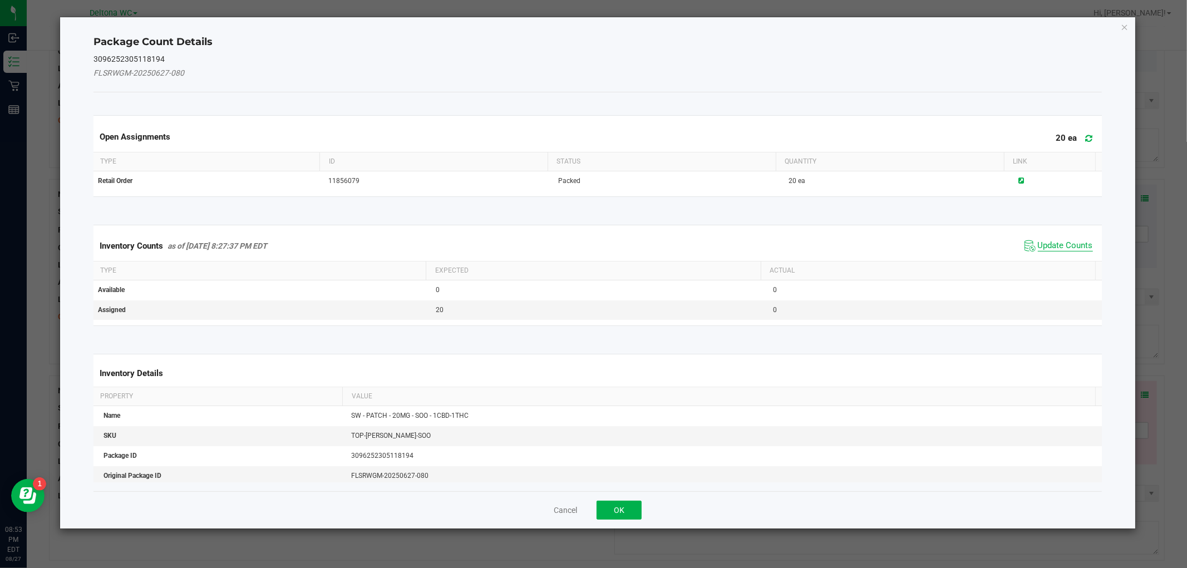
click at [1059, 246] on span "Update Counts" at bounding box center [1065, 245] width 55 height 11
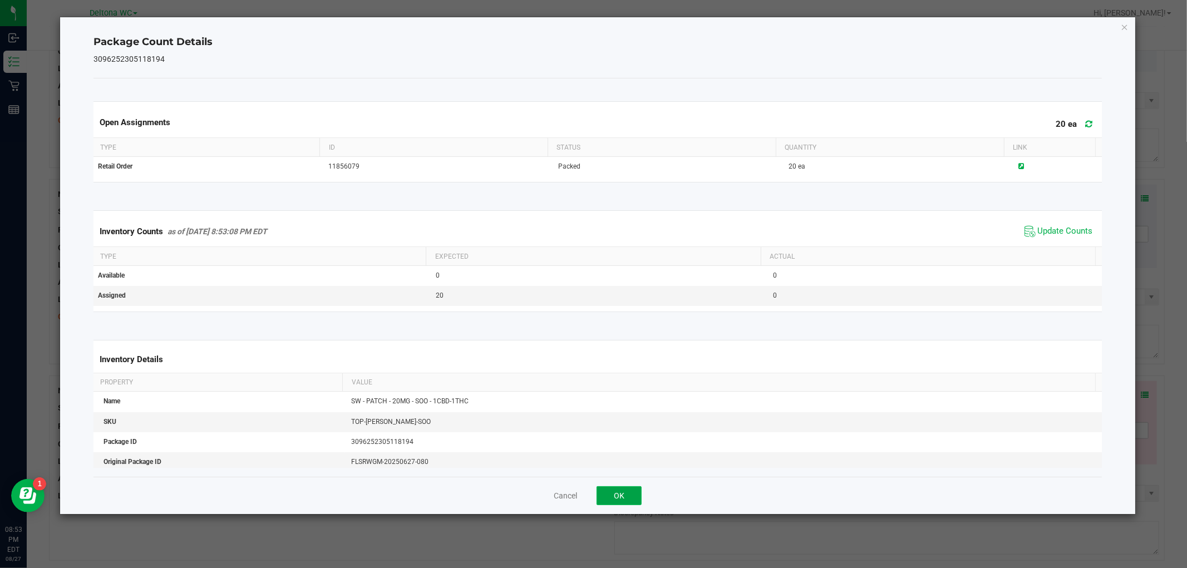
click at [634, 493] on button "OK" at bounding box center [619, 496] width 45 height 19
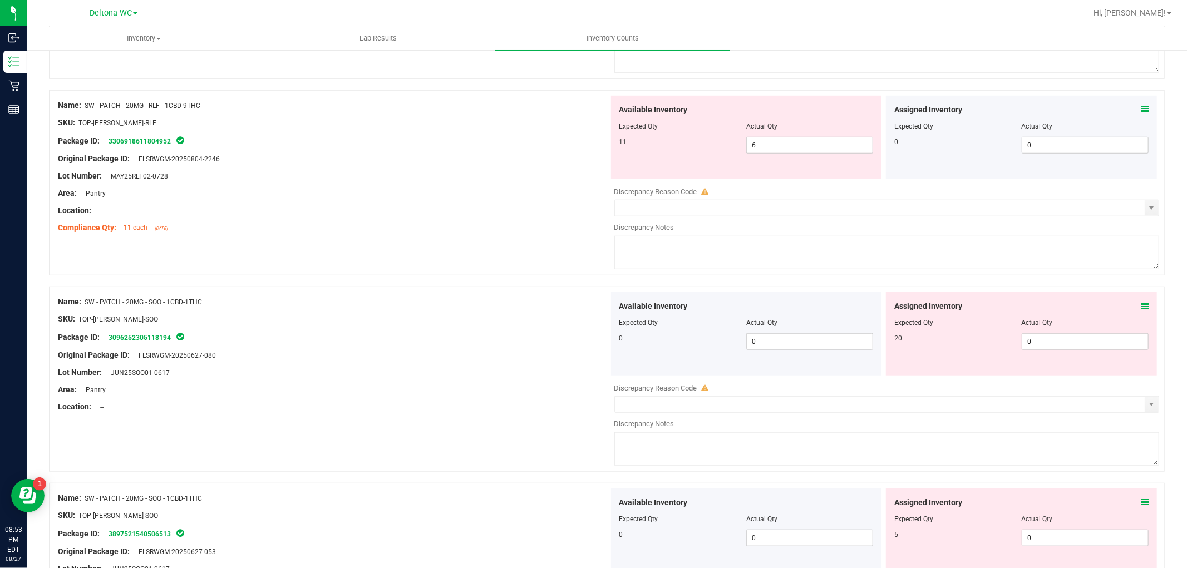
scroll to position [798, 0]
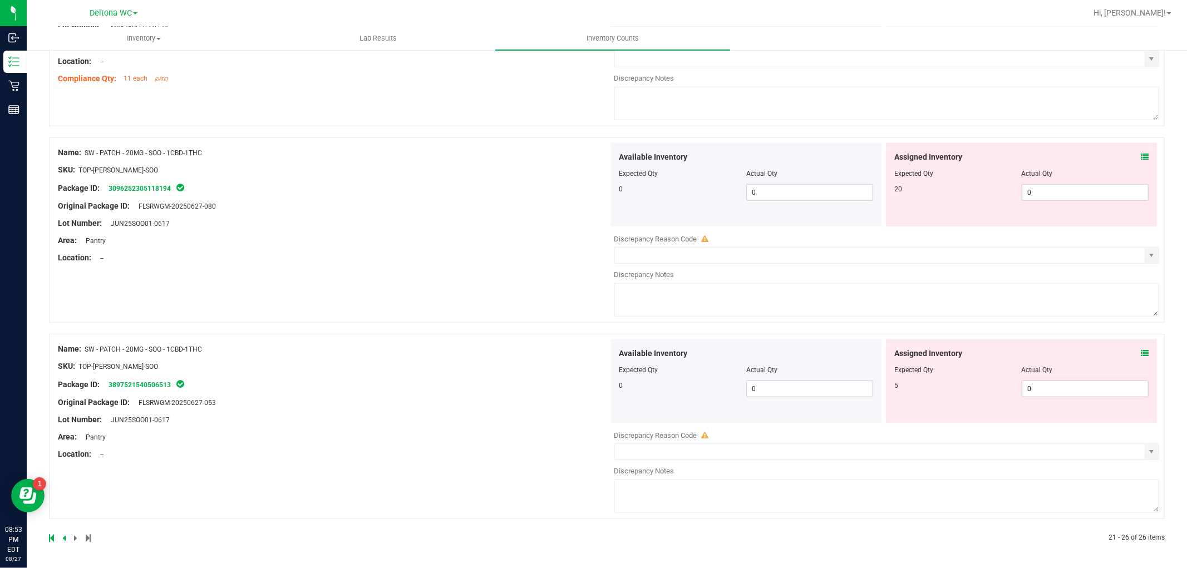
click at [1141, 354] on icon at bounding box center [1145, 354] width 8 height 8
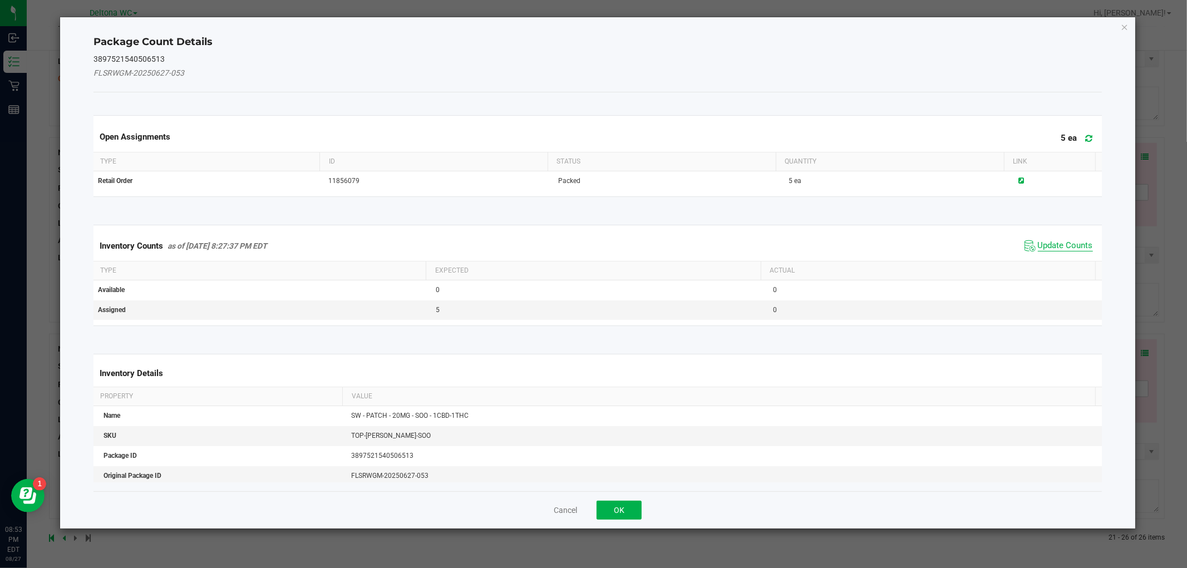
click at [1059, 246] on span "Update Counts" at bounding box center [1065, 245] width 55 height 11
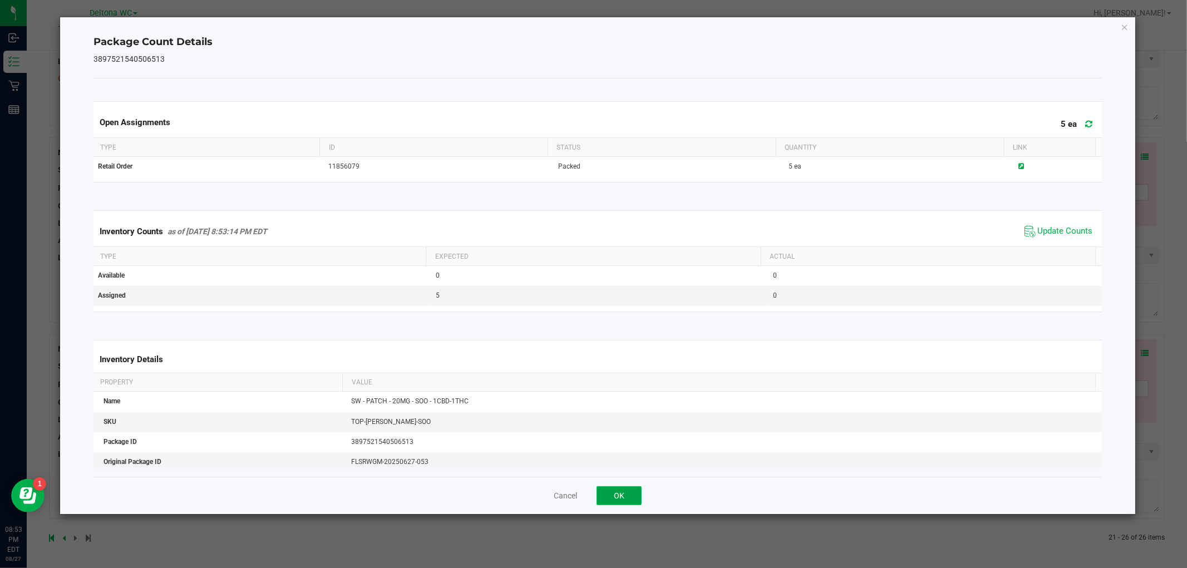
click at [633, 492] on button "OK" at bounding box center [619, 496] width 45 height 19
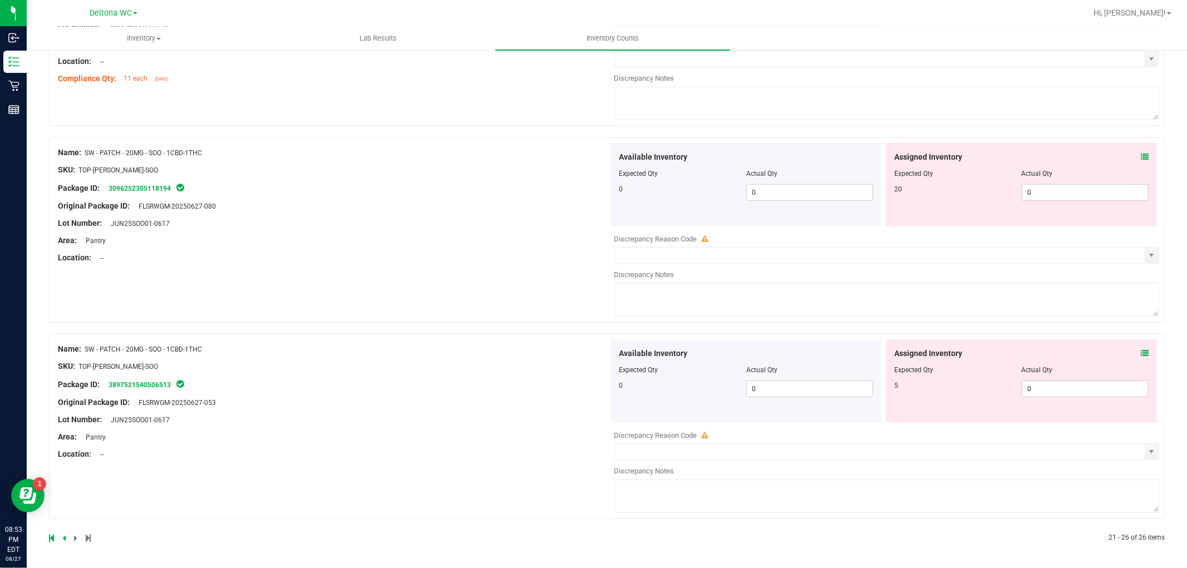
click at [1127, 354] on div "Assigned Inventory" at bounding box center [1022, 354] width 254 height 12
click at [1141, 353] on icon at bounding box center [1145, 354] width 8 height 8
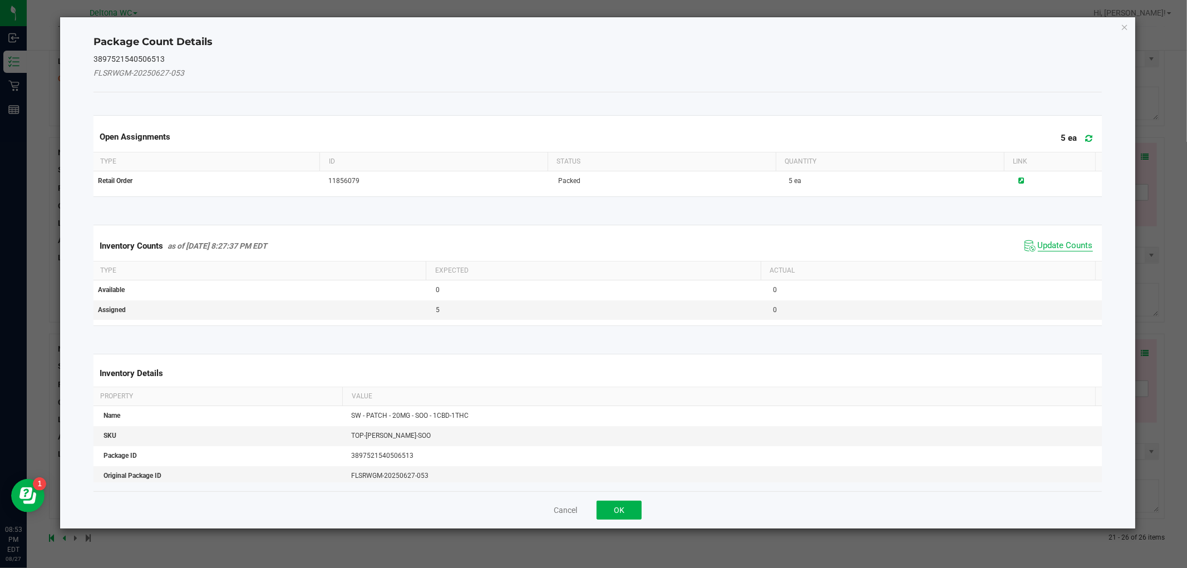
click at [1061, 245] on span "Update Counts" at bounding box center [1065, 245] width 55 height 11
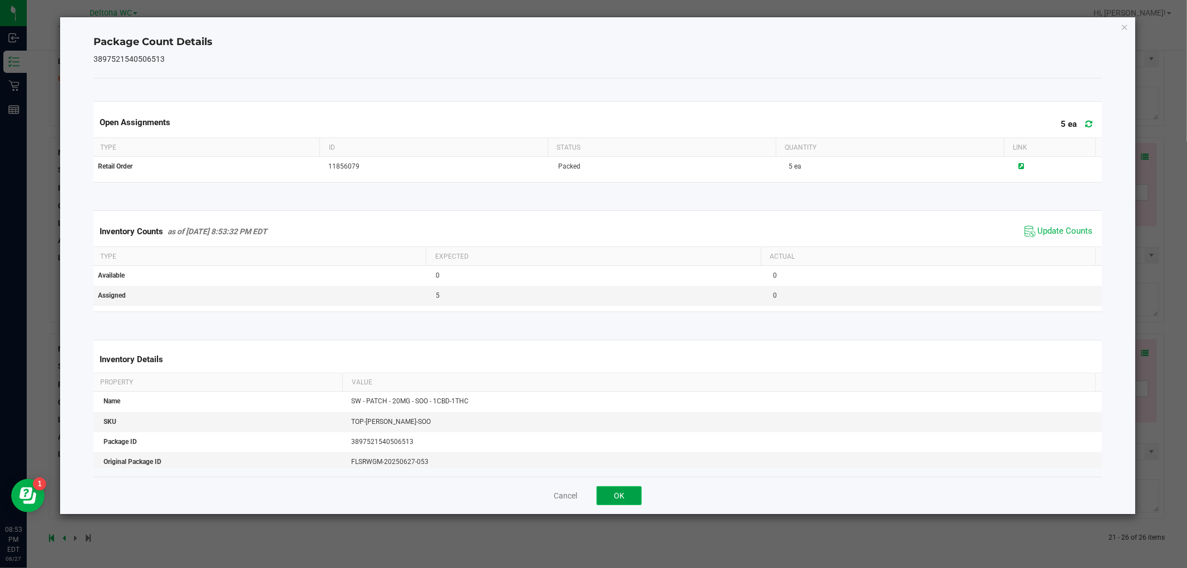
click at [603, 498] on button "OK" at bounding box center [619, 496] width 45 height 19
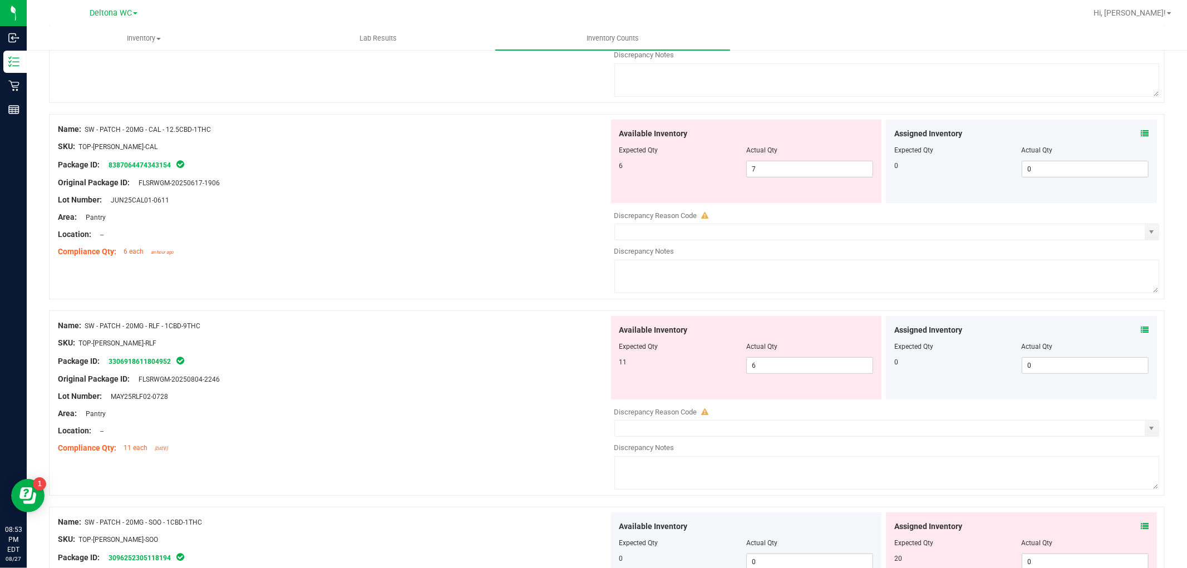
scroll to position [365, 0]
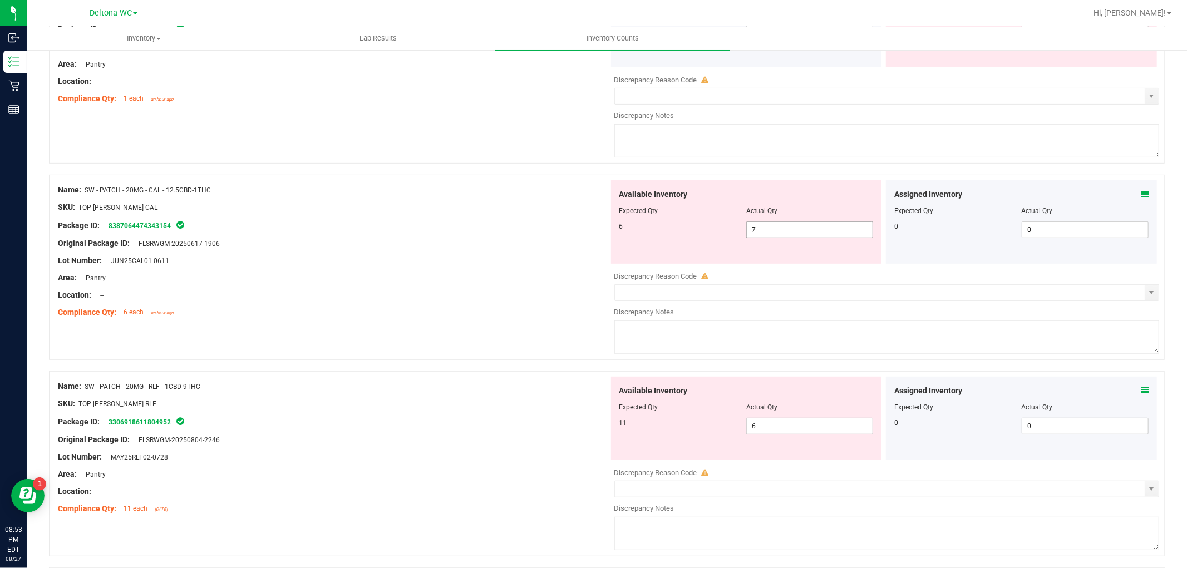
click at [821, 229] on span "7 7" at bounding box center [810, 230] width 127 height 17
click at [804, 430] on span "6 6" at bounding box center [810, 426] width 127 height 17
click at [804, 430] on input "6" at bounding box center [810, 427] width 126 height 16
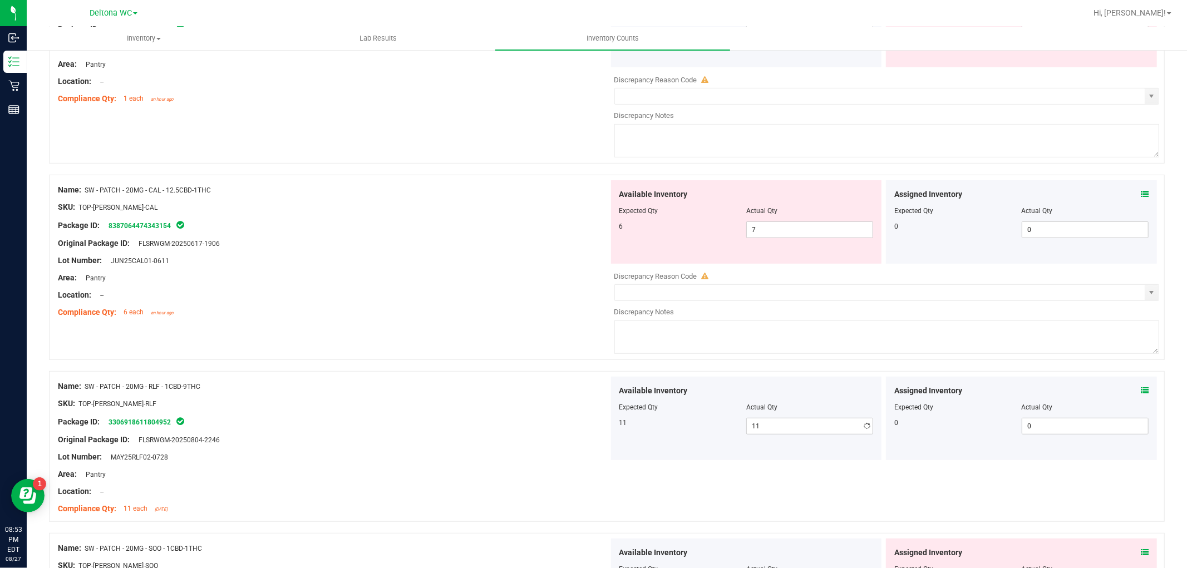
drag, startPoint x: 575, startPoint y: 168, endPoint x: 616, endPoint y: 184, distance: 44.2
click at [576, 168] on div at bounding box center [607, 169] width 1116 height 11
click at [1141, 192] on icon at bounding box center [1145, 194] width 8 height 8
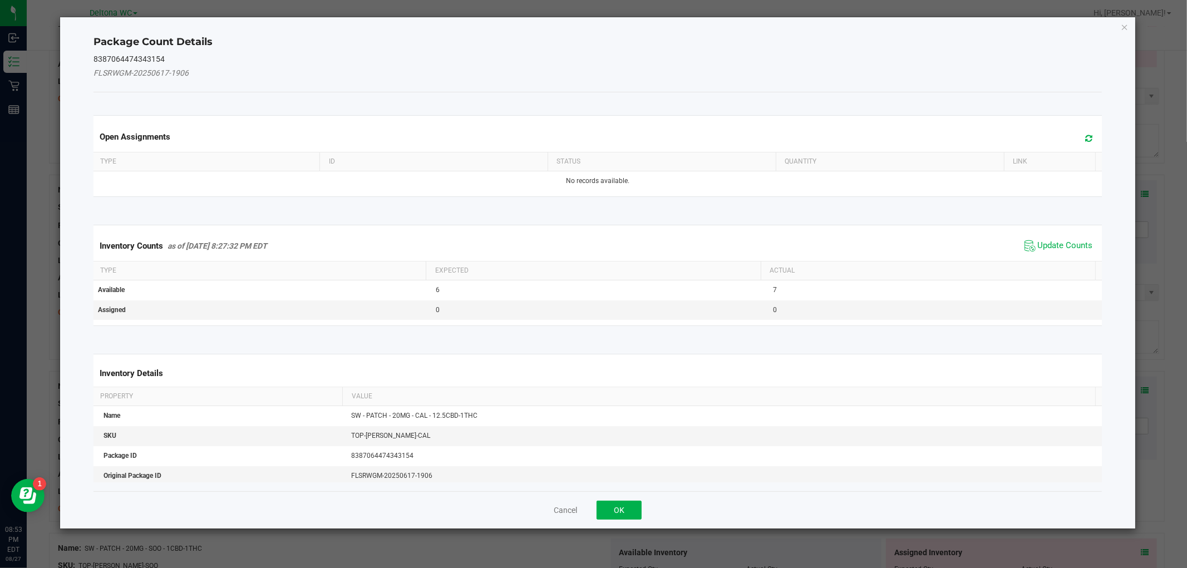
click at [1060, 251] on span "Update Counts" at bounding box center [1065, 245] width 55 height 11
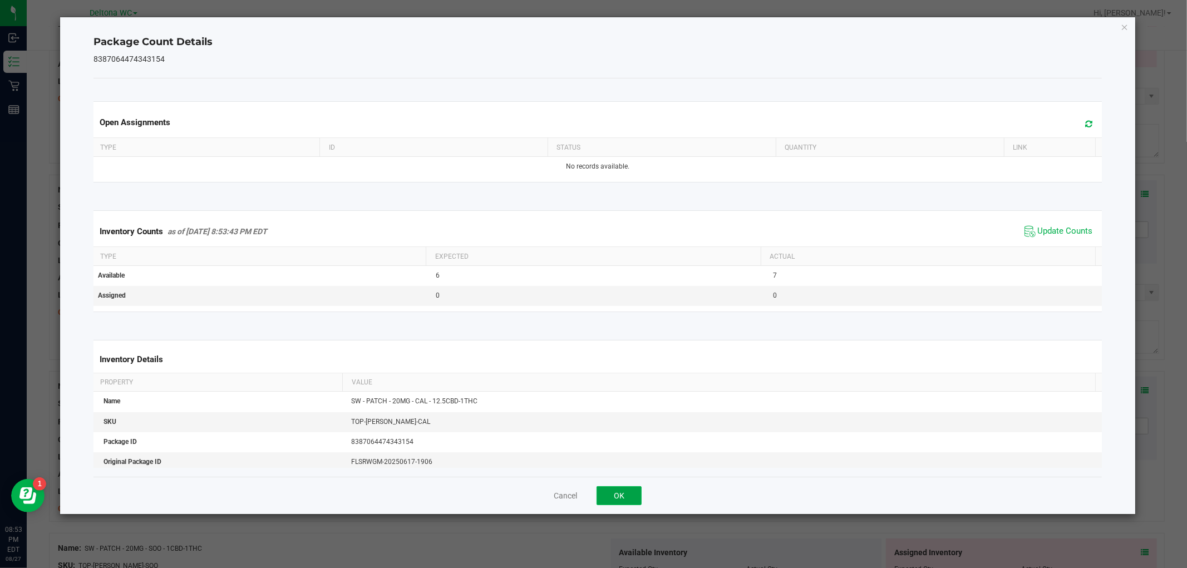
click at [618, 502] on button "OK" at bounding box center [619, 496] width 45 height 19
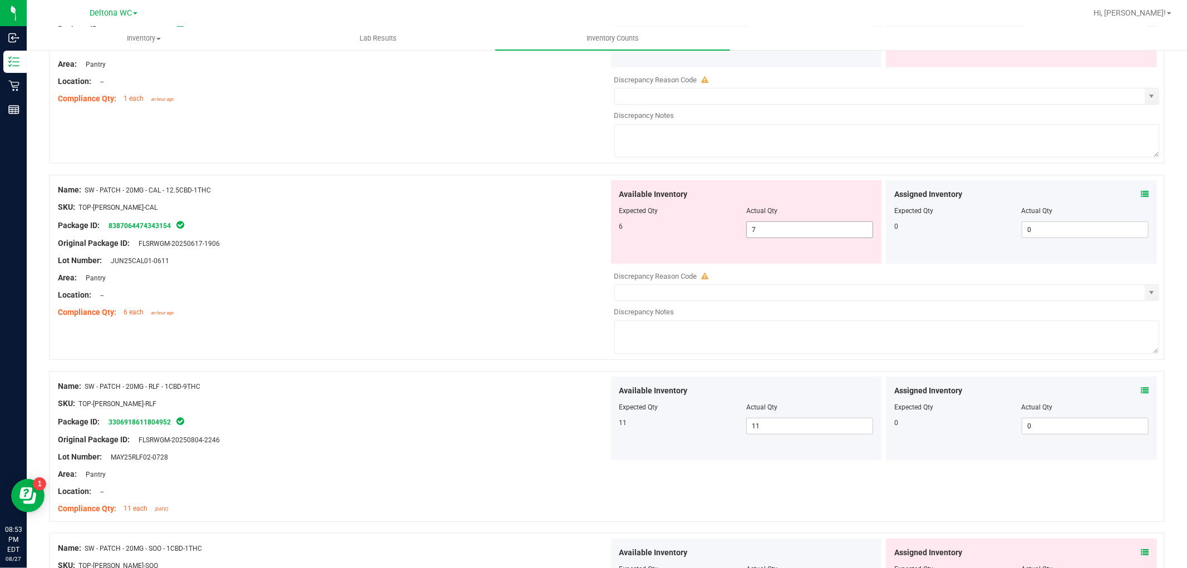
click at [778, 233] on span "7 7" at bounding box center [810, 230] width 127 height 17
click at [778, 233] on input "7" at bounding box center [810, 230] width 126 height 16
click at [433, 293] on div "Location: --" at bounding box center [333, 295] width 551 height 12
click at [1140, 193] on div "Assigned Inventory Expected Qty Actual Qty 0 0 0" at bounding box center [1021, 222] width 271 height 84
click at [1141, 197] on icon at bounding box center [1145, 194] width 8 height 8
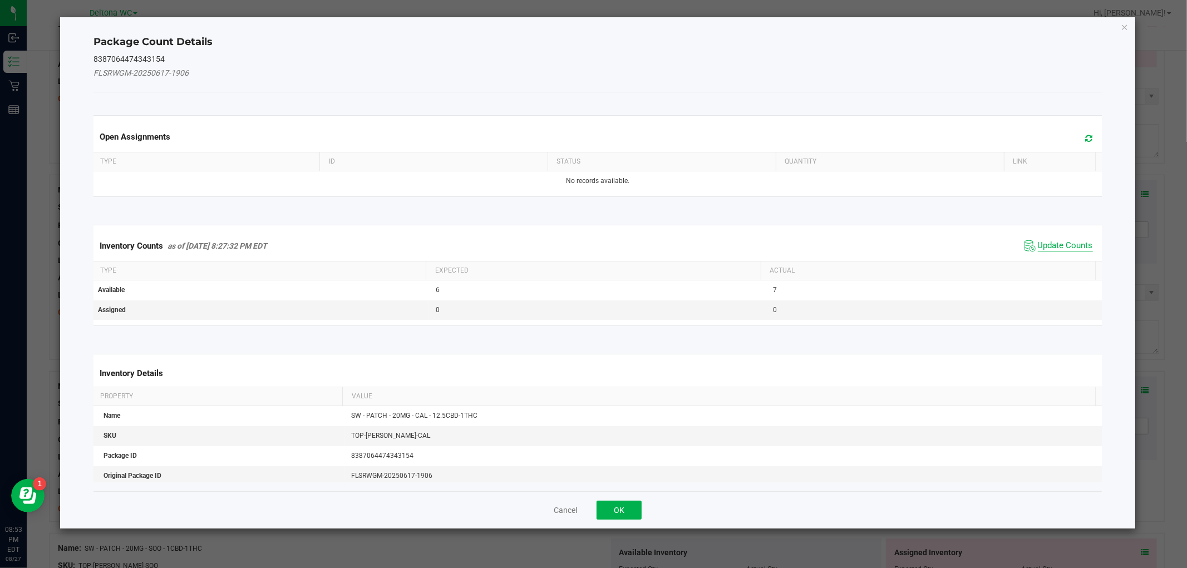
click at [1066, 242] on span "Update Counts" at bounding box center [1065, 245] width 55 height 11
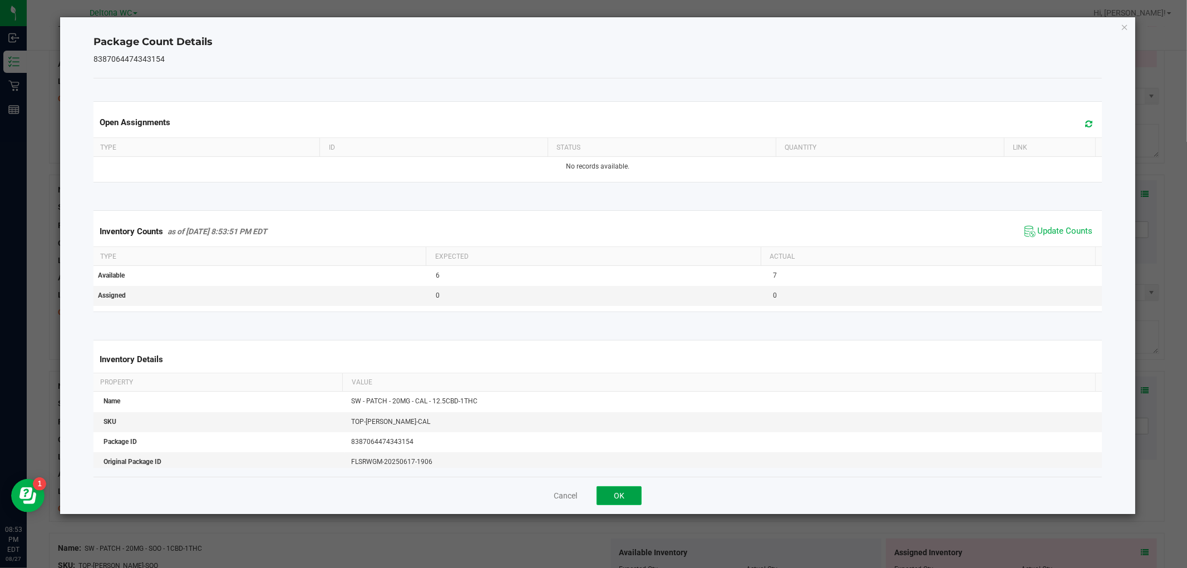
click at [607, 500] on button "OK" at bounding box center [619, 496] width 45 height 19
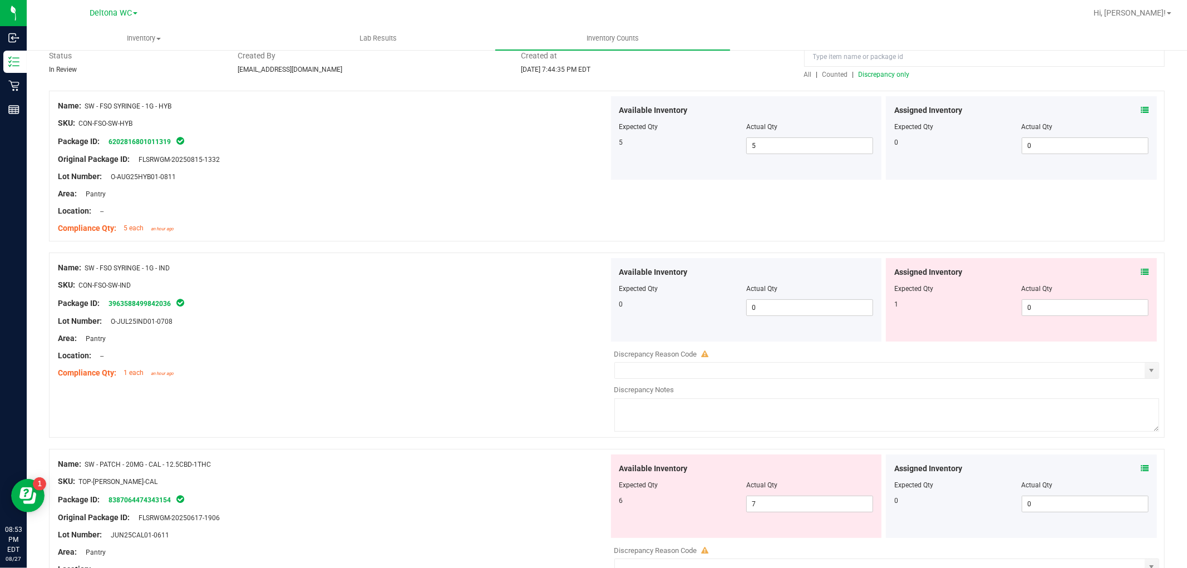
scroll to position [0, 0]
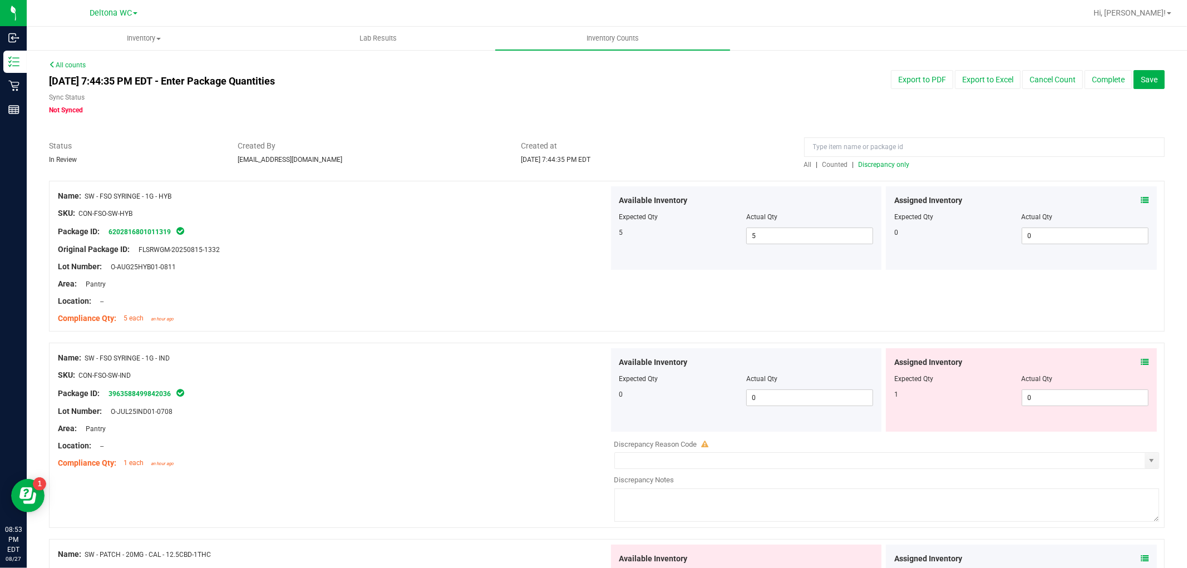
click at [881, 161] on span "Discrepancy only" at bounding box center [884, 165] width 51 height 8
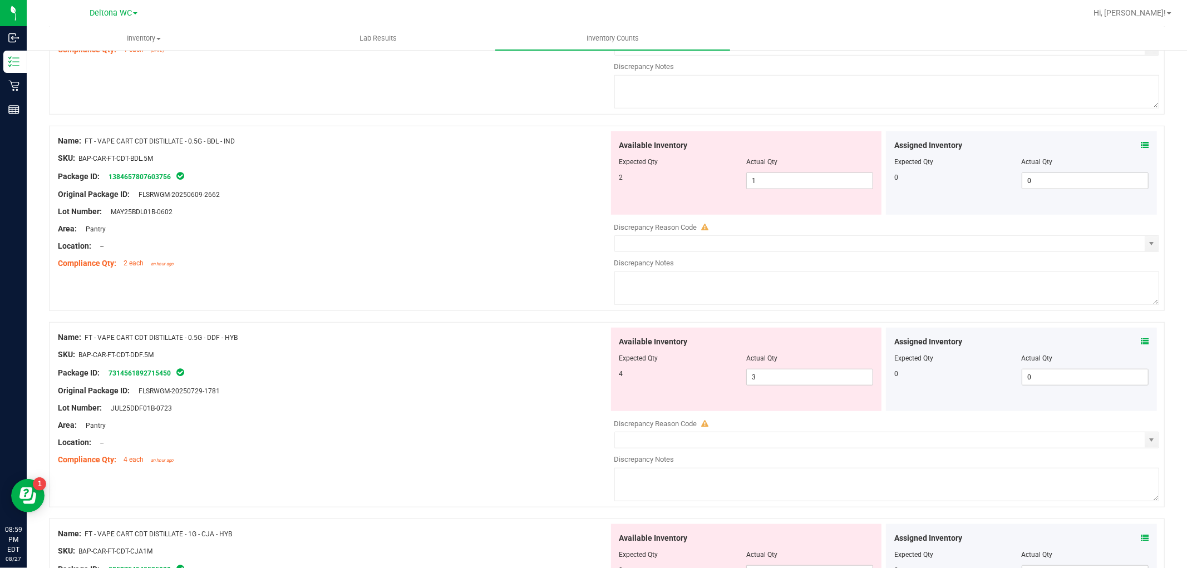
scroll to position [494, 0]
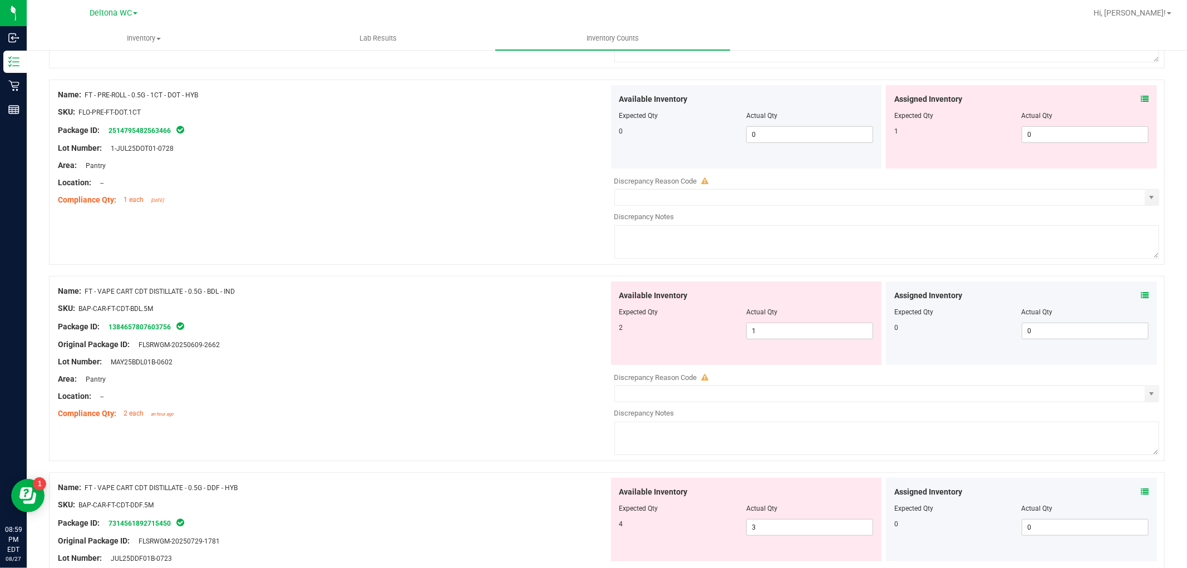
click at [1139, 294] on div "Assigned Inventory Expected Qty Actual Qty 0 0 0" at bounding box center [1021, 324] width 271 height 84
click at [1141, 294] on icon at bounding box center [1145, 296] width 8 height 8
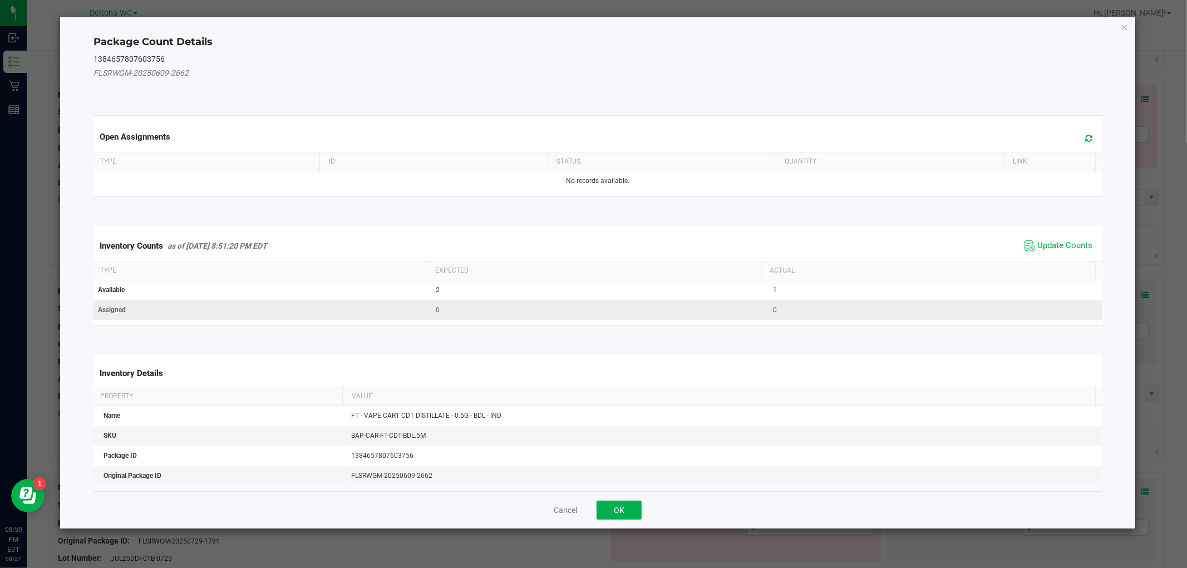
drag, startPoint x: 1055, startPoint y: 249, endPoint x: 981, endPoint y: 314, distance: 98.6
click at [1057, 249] on span "Update Counts" at bounding box center [1065, 245] width 55 height 11
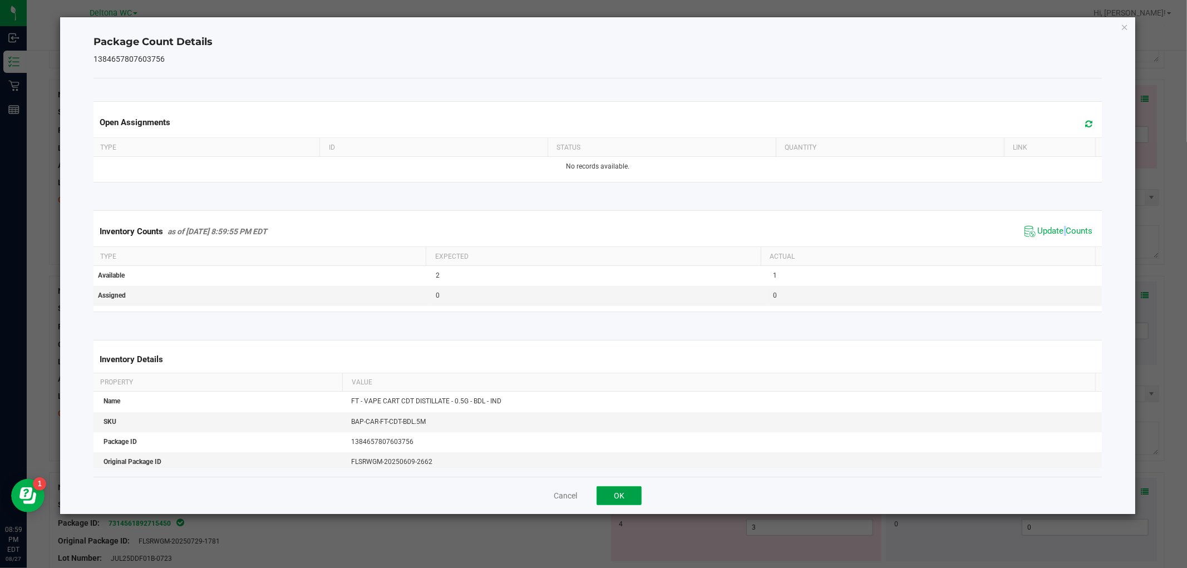
click at [621, 494] on button "OK" at bounding box center [619, 496] width 45 height 19
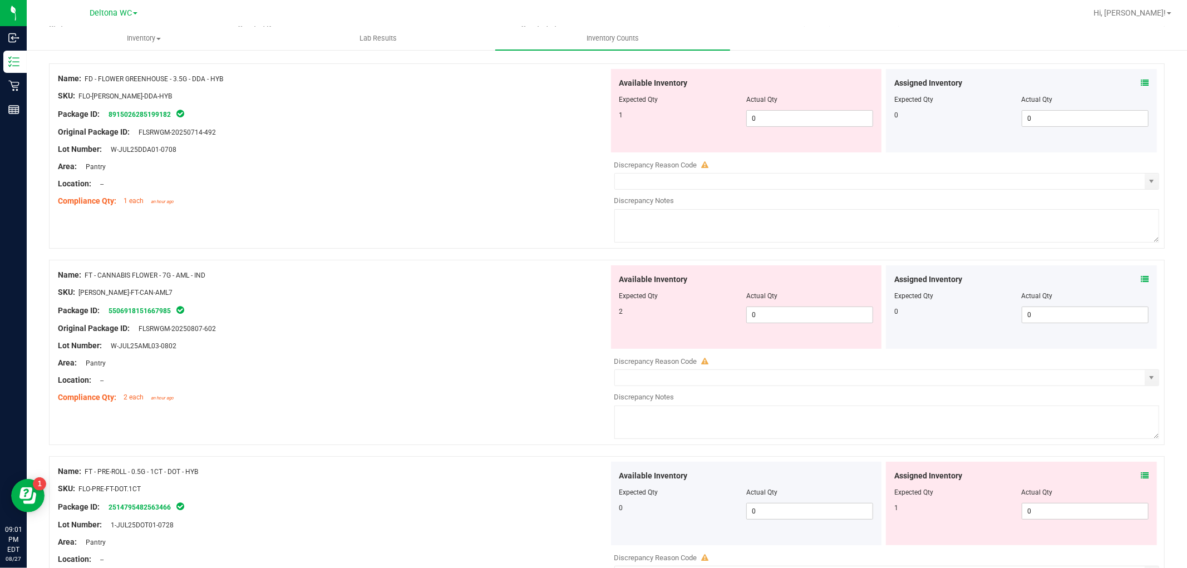
scroll to position [0, 0]
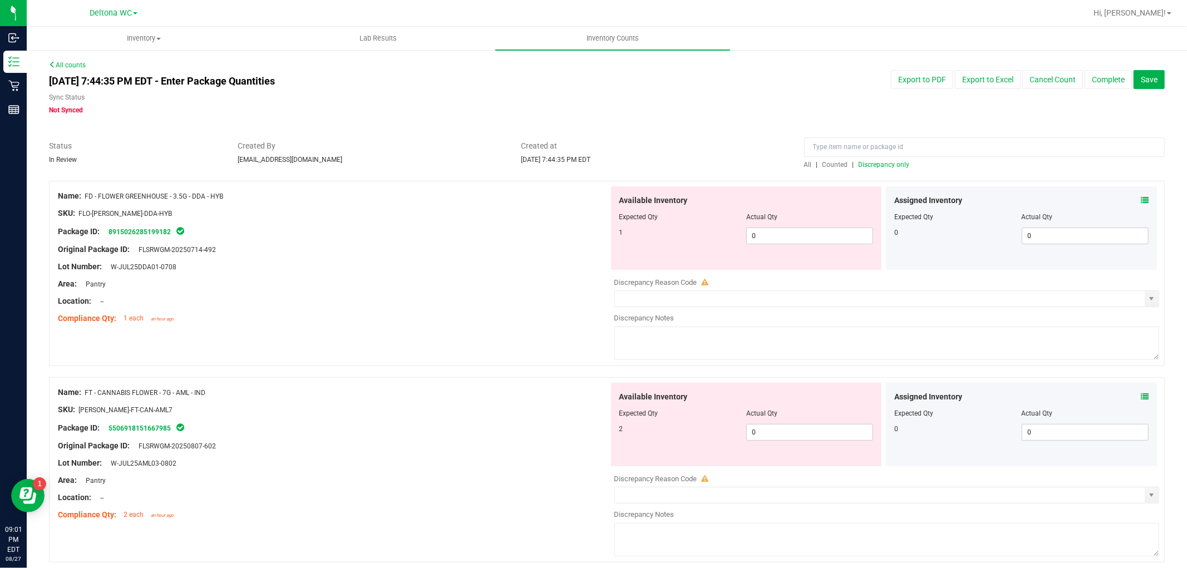
click at [871, 164] on span "Discrepancy only" at bounding box center [884, 165] width 51 height 8
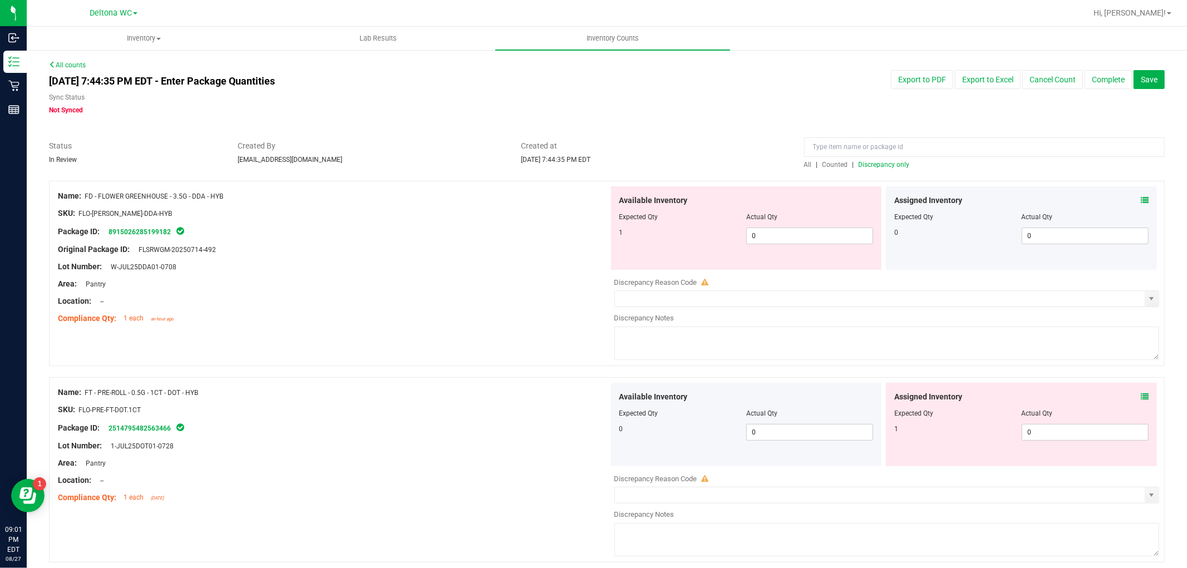
click at [901, 163] on div "All | Counted | Discrepancy only" at bounding box center [984, 165] width 361 height 10
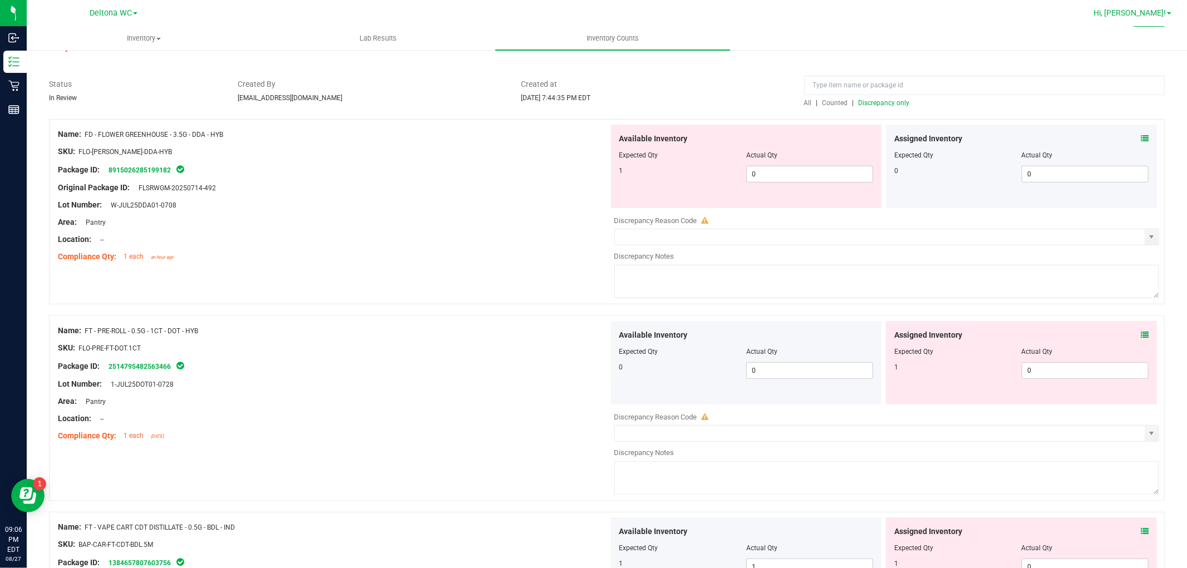
click at [1156, 12] on span "Hi, [PERSON_NAME]!" at bounding box center [1130, 12] width 72 height 9
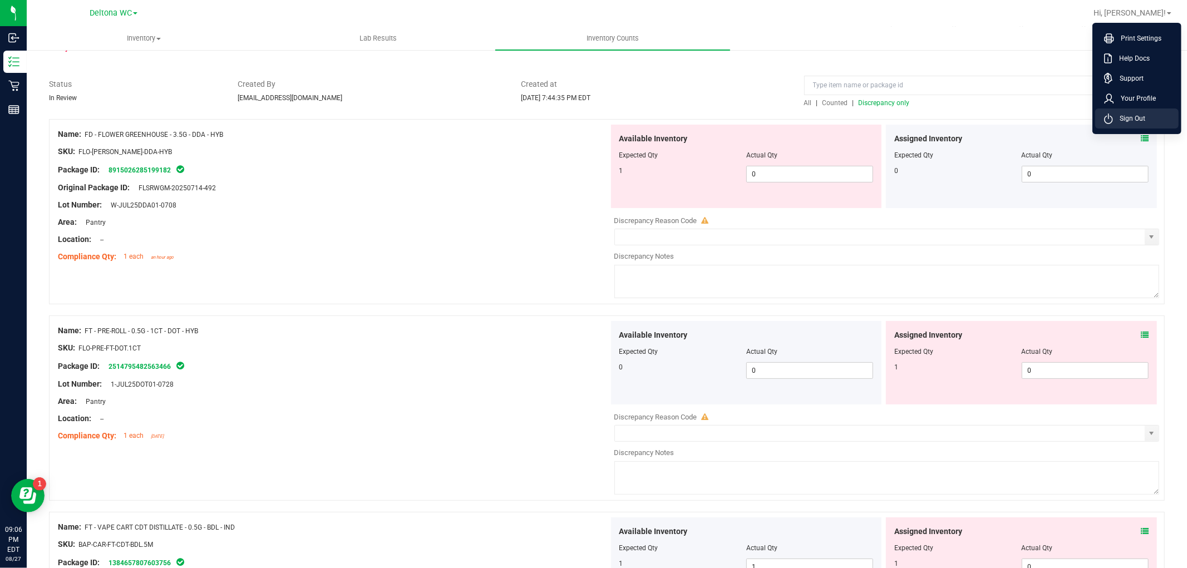
click at [1149, 114] on li "Sign Out" at bounding box center [1138, 119] width 84 height 20
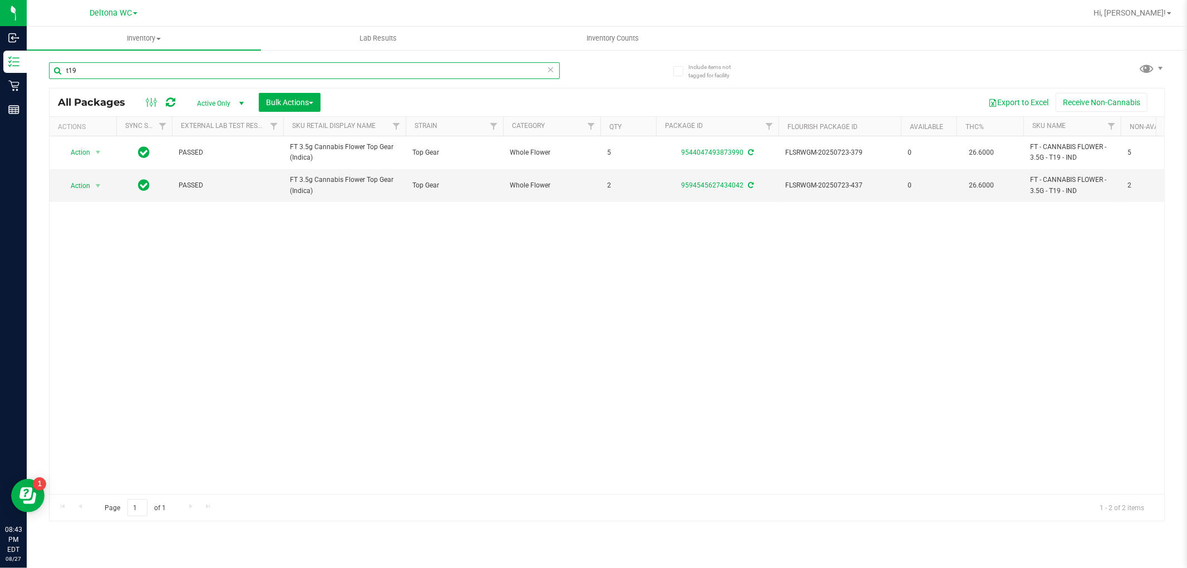
click at [316, 71] on input "t19" at bounding box center [304, 70] width 511 height 17
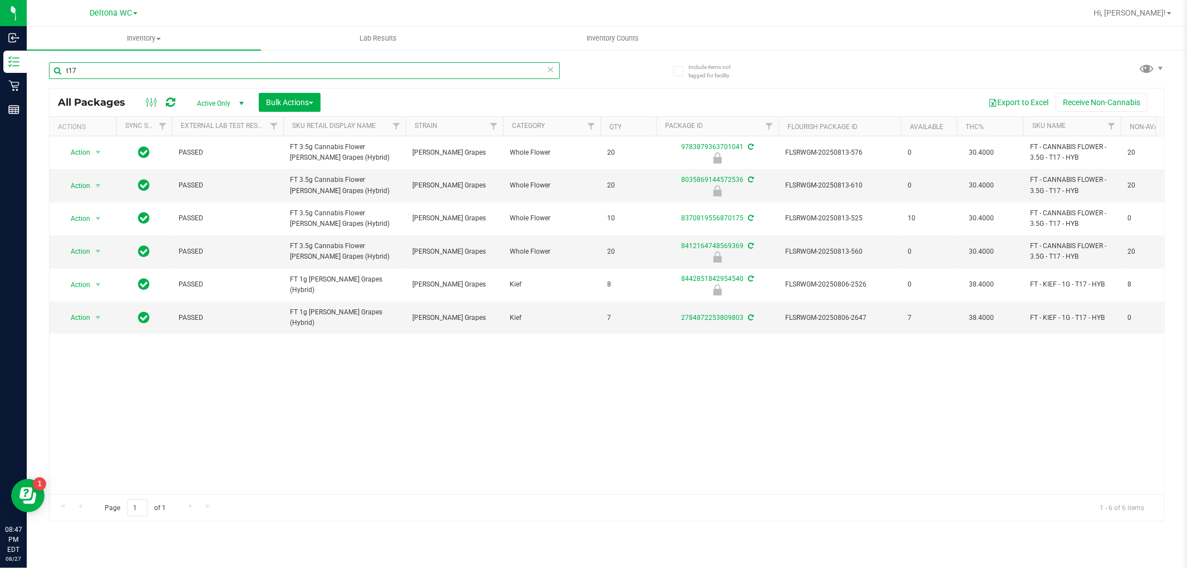
click at [283, 77] on input "t17" at bounding box center [304, 70] width 511 height 17
click at [283, 76] on input "t17" at bounding box center [304, 70] width 511 height 17
paste input "FT - VAPE CART DISTILLATE - 0.5G - AMN - HYB"
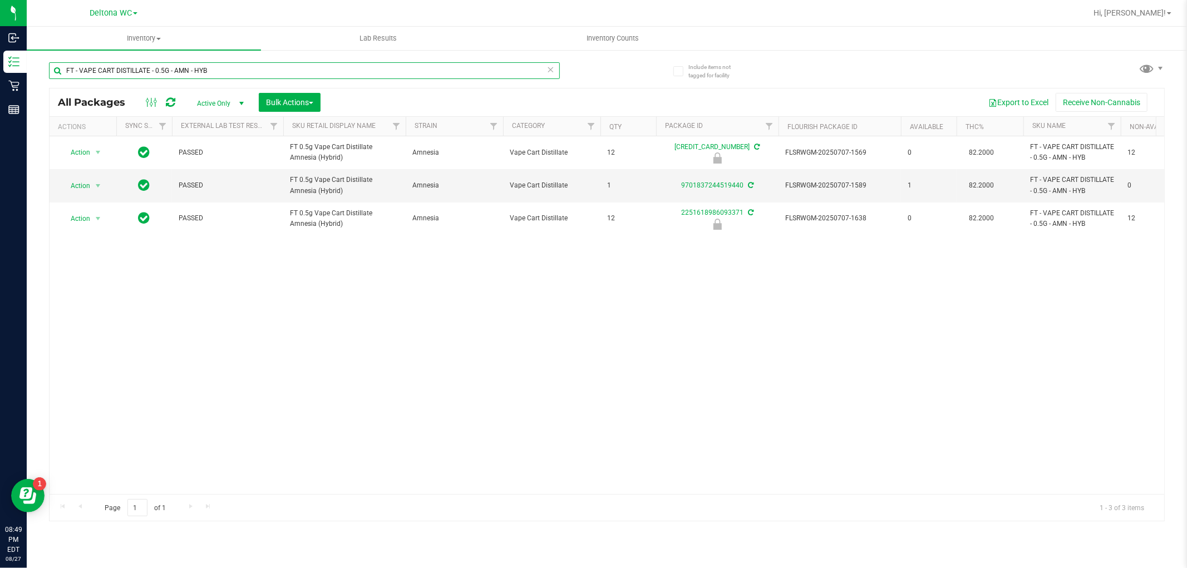
click at [381, 66] on input "FT - VAPE CART DISTILLATE - 0.5G - AMN - HYB" at bounding box center [304, 70] width 511 height 17
paste input "FT - VAPE CART DISTILLATE - 0.5G - BRZ"
type input "FT - VAPE CART DISTILLATE - 0.5G - BRZ - HYB"
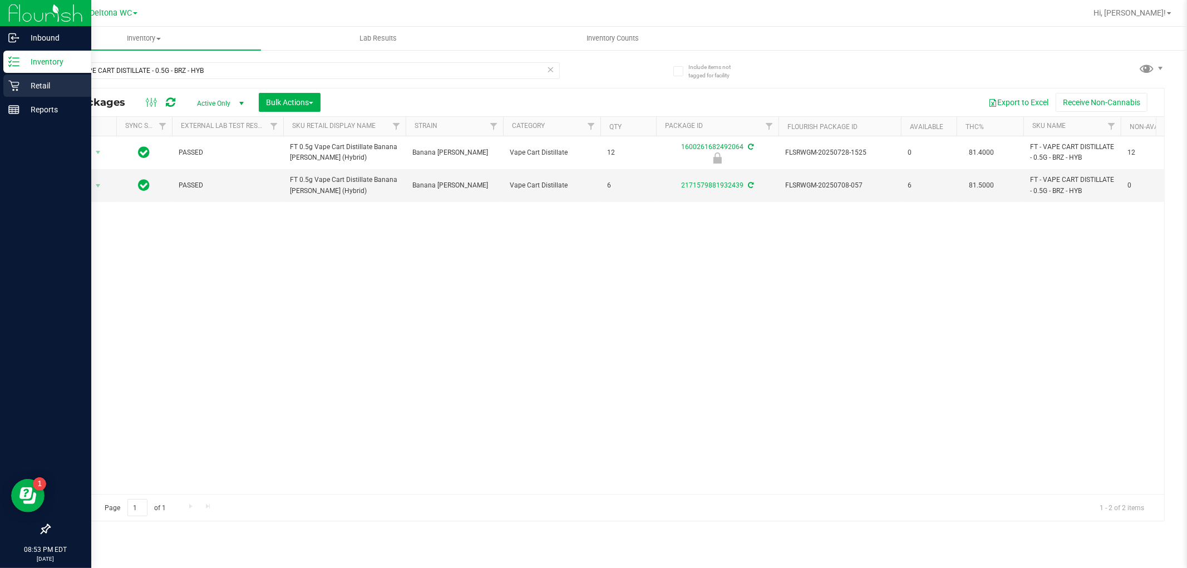
click at [30, 80] on p "Retail" at bounding box center [52, 85] width 67 height 13
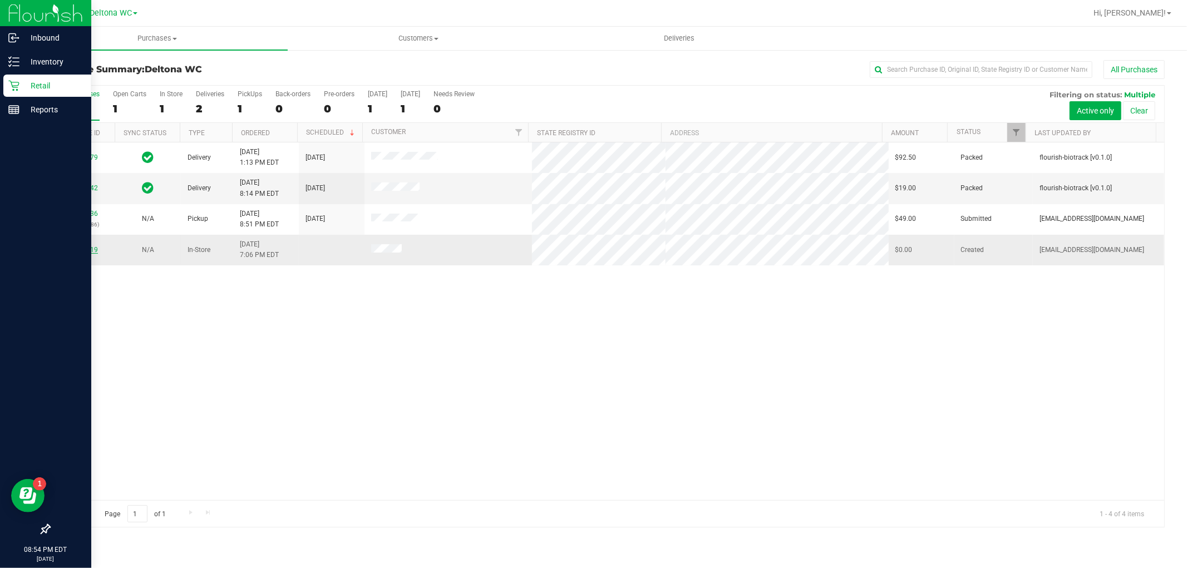
click at [80, 252] on link "11859219" at bounding box center [82, 250] width 31 height 8
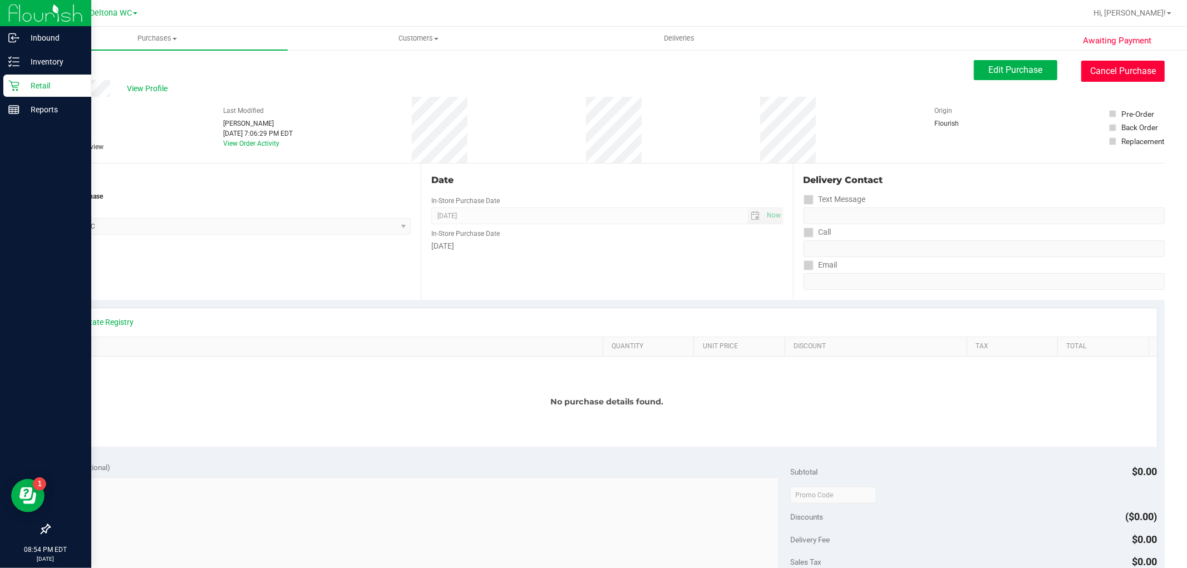
click at [1123, 67] on button "Cancel Purchase" at bounding box center [1124, 71] width 84 height 21
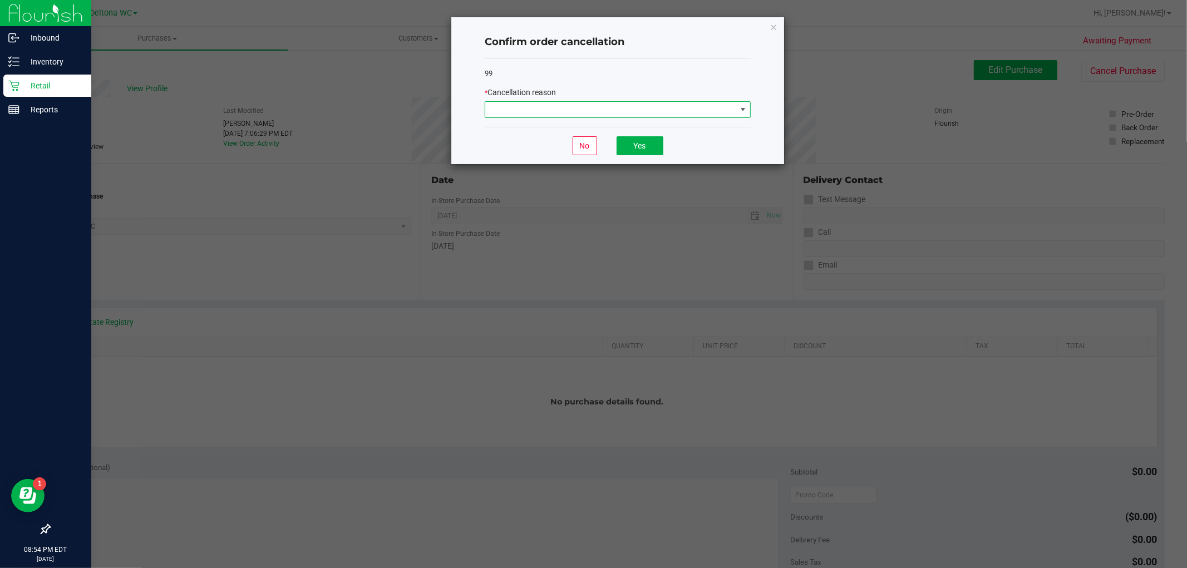
click at [694, 110] on span at bounding box center [610, 110] width 251 height 16
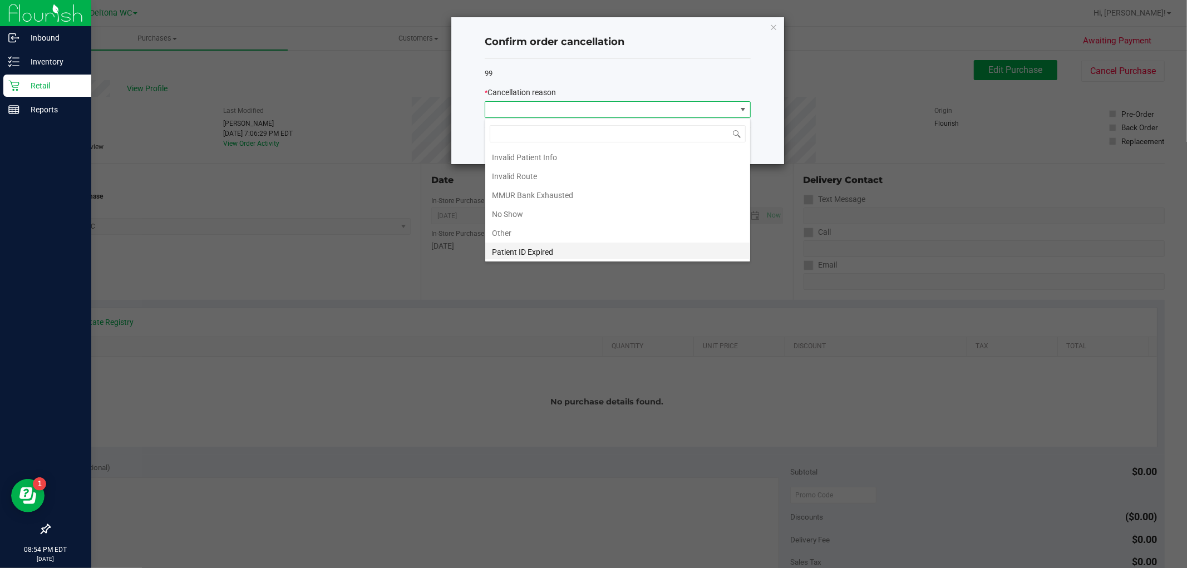
scroll to position [60, 0]
click at [569, 209] on li "Other" at bounding box center [617, 212] width 265 height 19
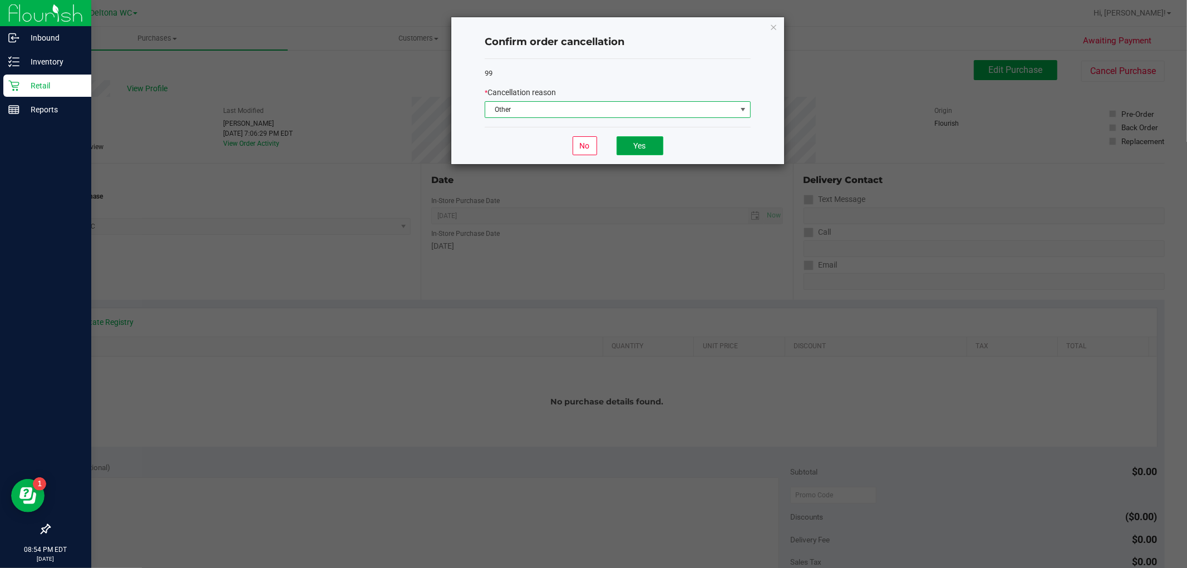
click at [649, 146] on button "Yes" at bounding box center [640, 145] width 47 height 19
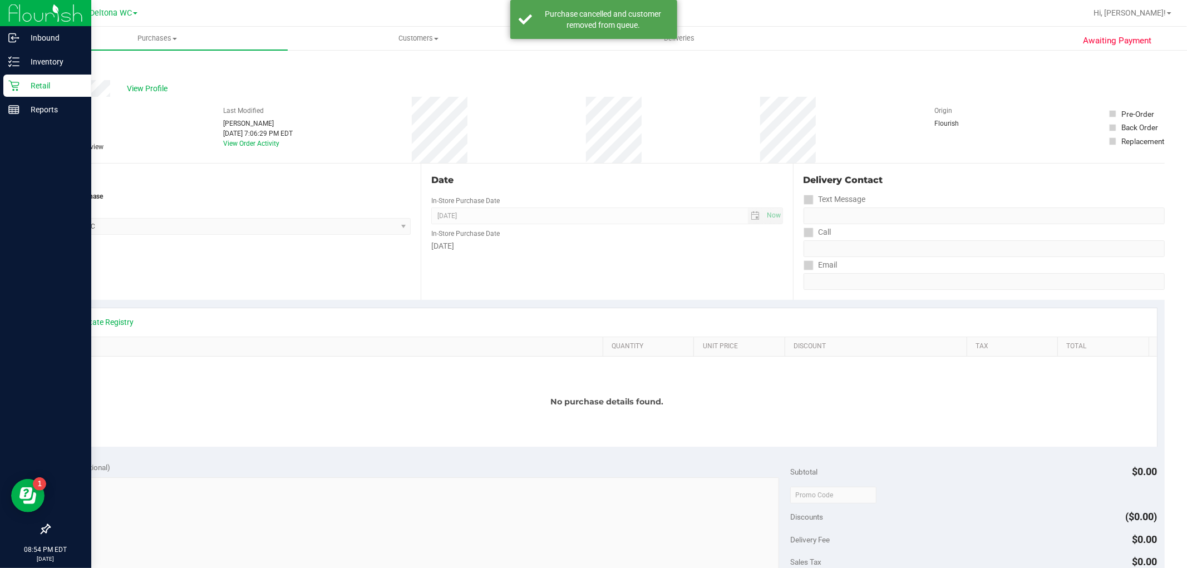
click at [64, 68] on link "Back" at bounding box center [57, 67] width 17 height 8
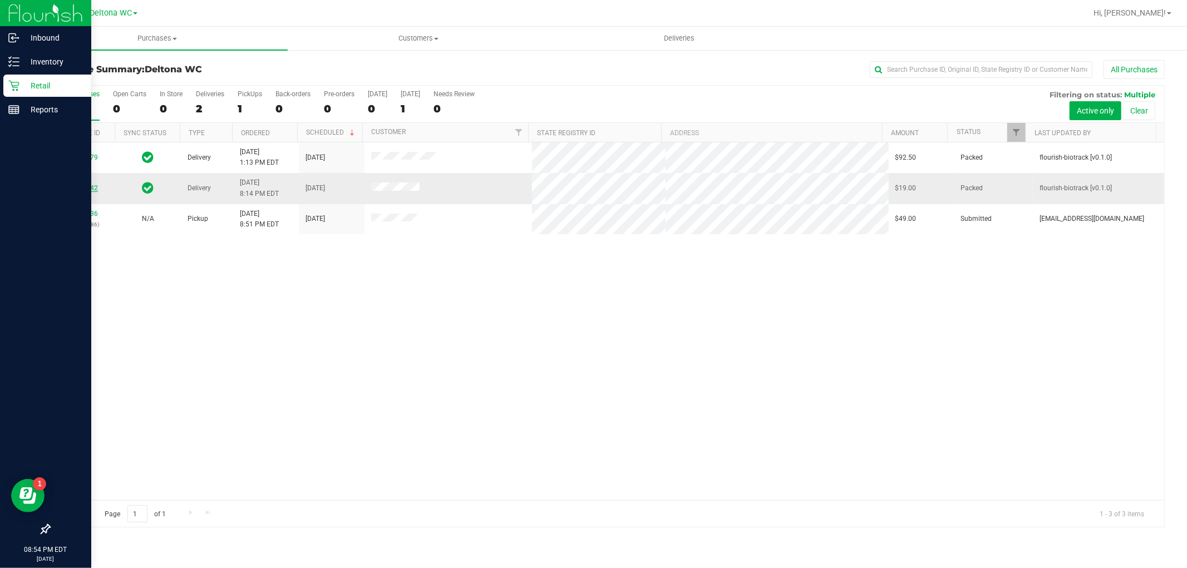
click at [76, 189] on link "11859642" at bounding box center [82, 188] width 31 height 8
click at [941, 65] on input "text" at bounding box center [981, 69] width 223 height 17
click at [939, 68] on input "text" at bounding box center [981, 69] width 223 height 17
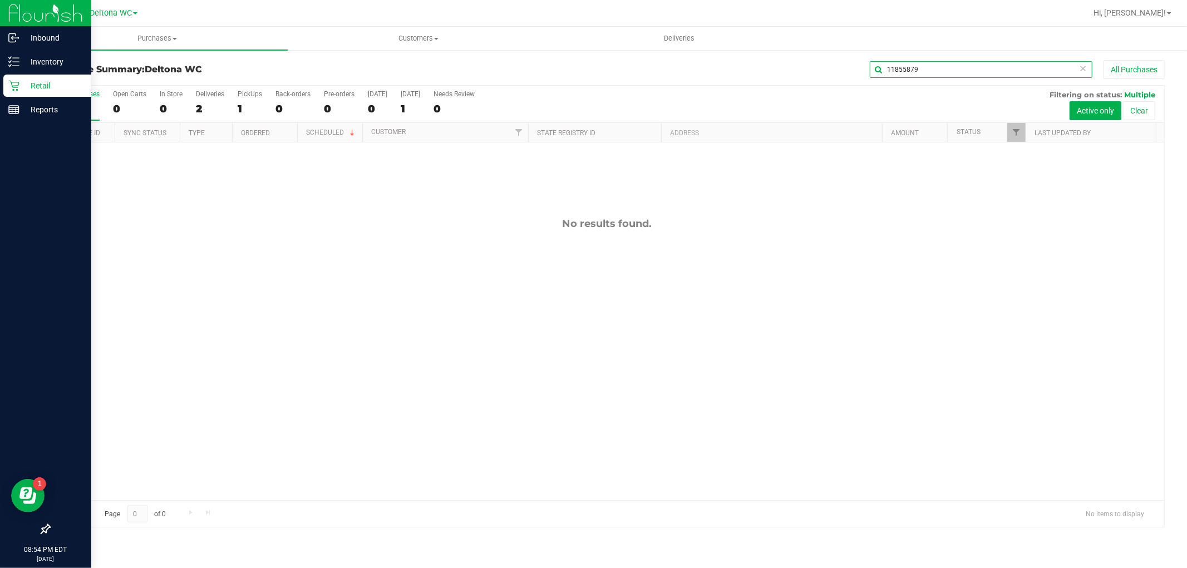
type input "11855879"
click at [1018, 136] on span "Filter" at bounding box center [1016, 132] width 9 height 9
click at [1053, 198] on span "Cancelled" at bounding box center [1045, 195] width 29 height 7
click at [1026, 198] on input "Cancelled" at bounding box center [1022, 195] width 7 height 7
checkbox input "true"
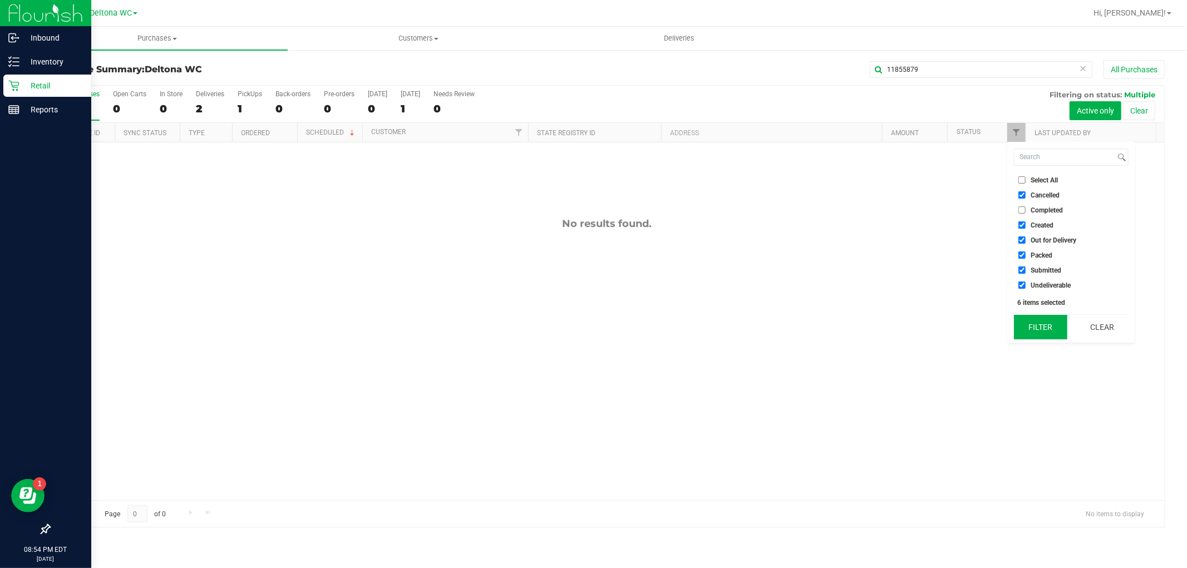
click at [1044, 321] on button "Filter" at bounding box center [1040, 327] width 53 height 24
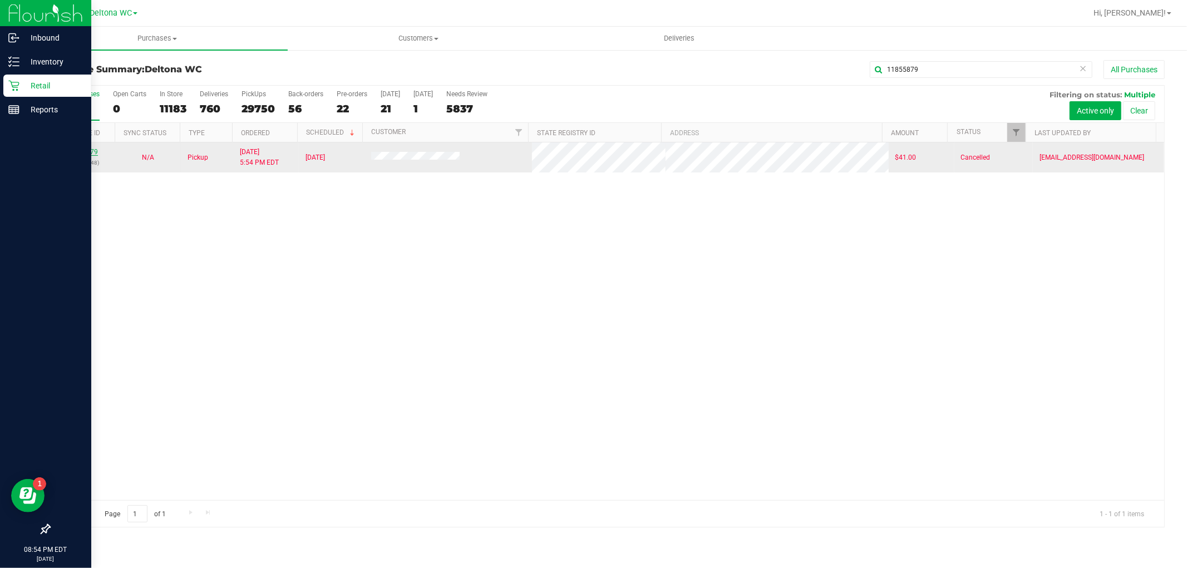
click at [91, 153] on link "11855879" at bounding box center [82, 152] width 31 height 8
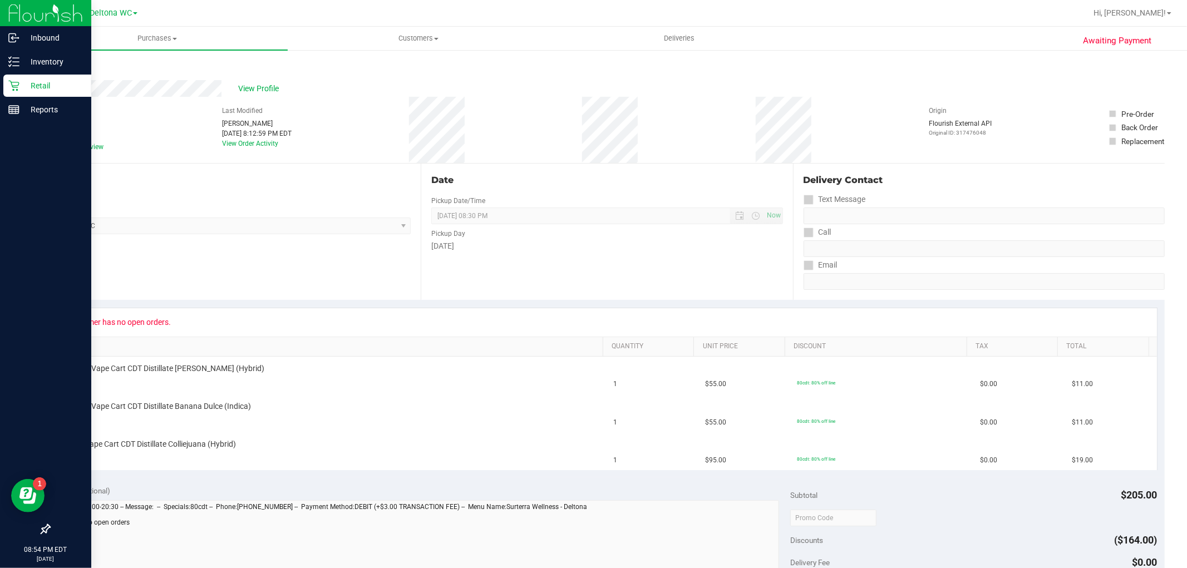
click at [56, 67] on link "Back" at bounding box center [57, 67] width 17 height 8
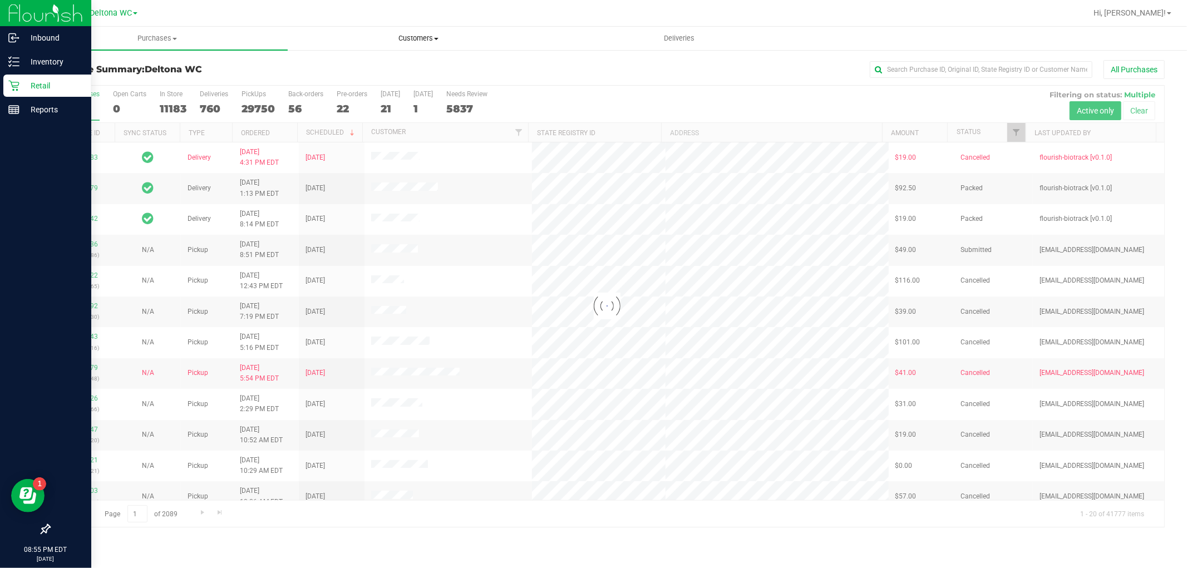
click at [419, 37] on span "Customers" at bounding box center [418, 38] width 260 height 10
click at [344, 68] on span "All customers" at bounding box center [328, 66] width 80 height 9
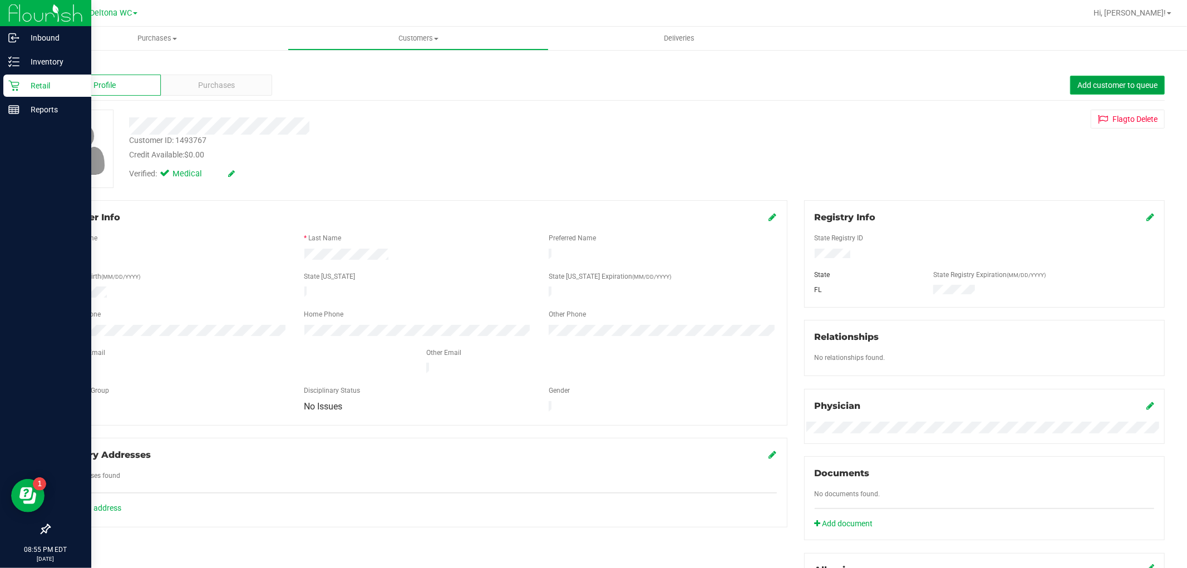
click at [1143, 87] on span "Add customer to queue" at bounding box center [1118, 85] width 80 height 9
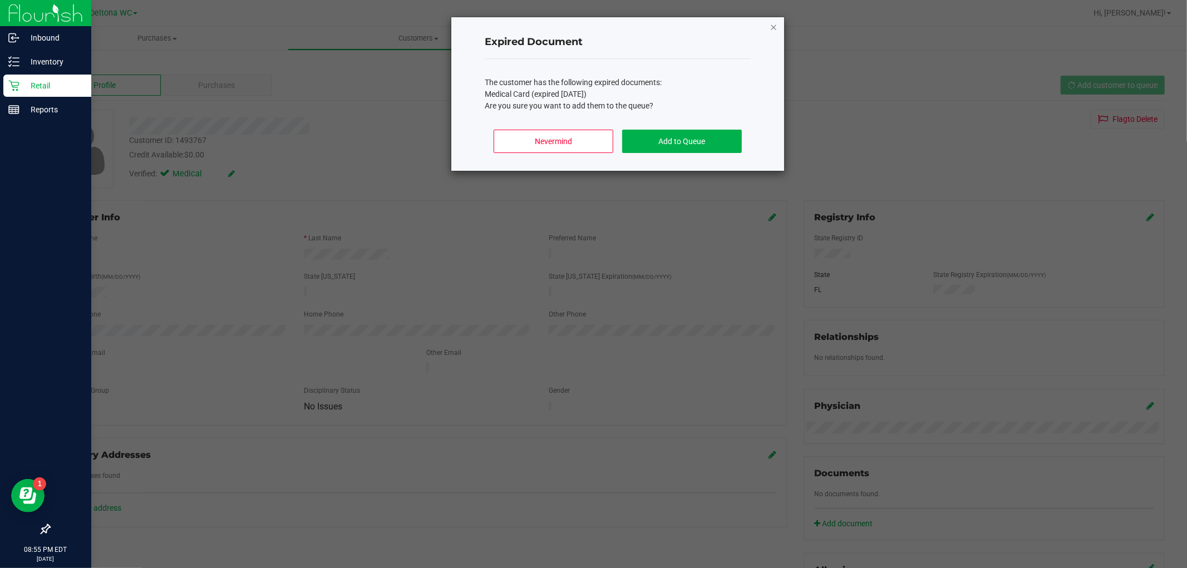
click at [774, 29] on icon "Close" at bounding box center [774, 26] width 8 height 13
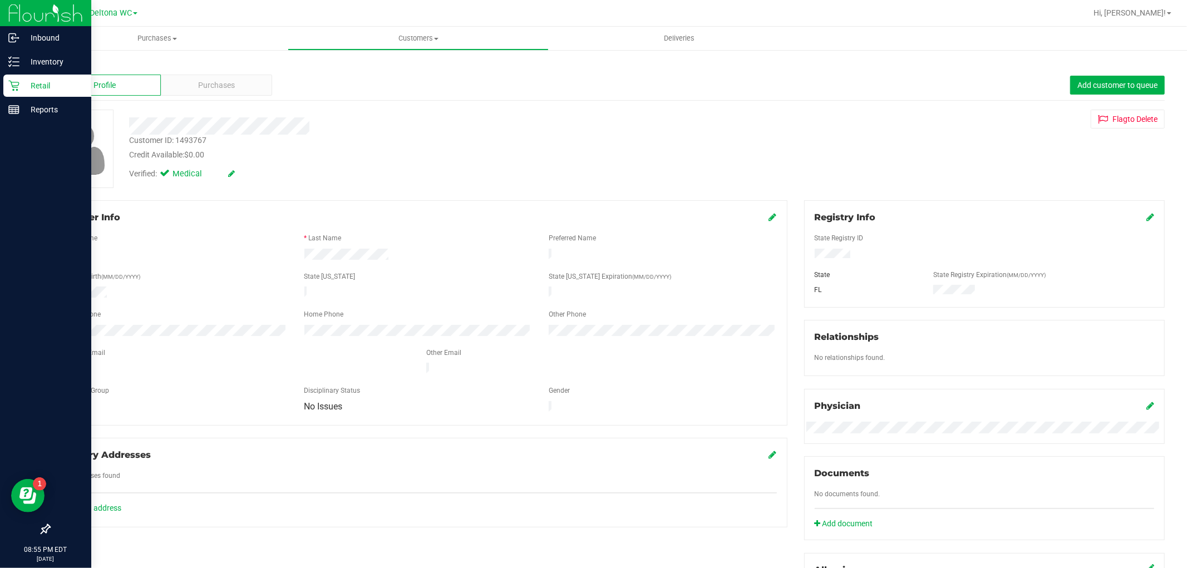
click at [60, 61] on link "Back" at bounding box center [58, 65] width 19 height 8
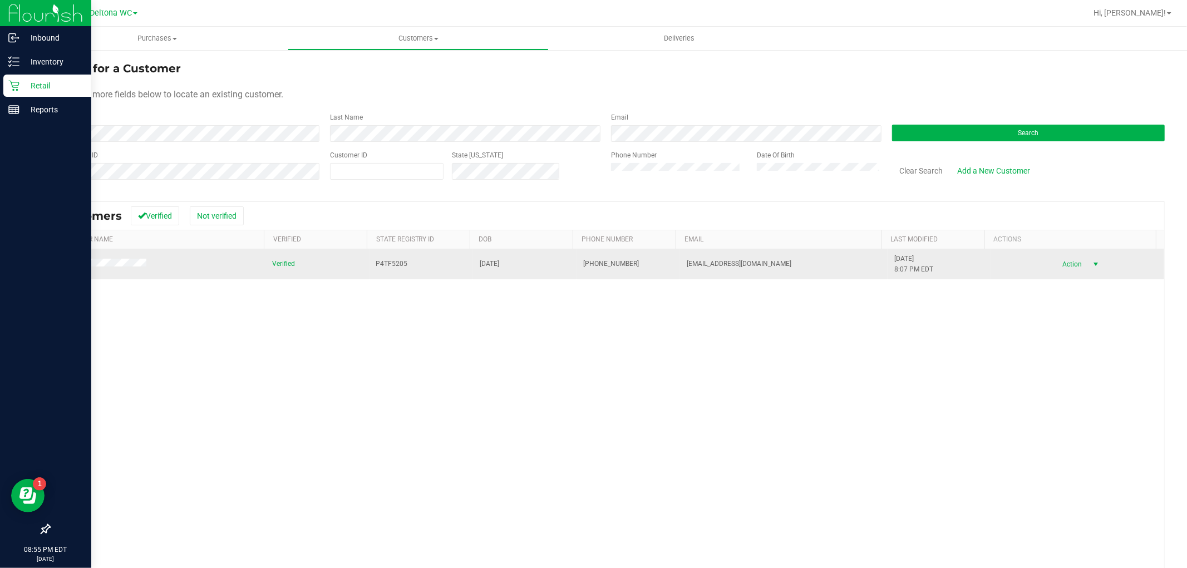
click at [1092, 267] on span "select" at bounding box center [1096, 264] width 9 height 9
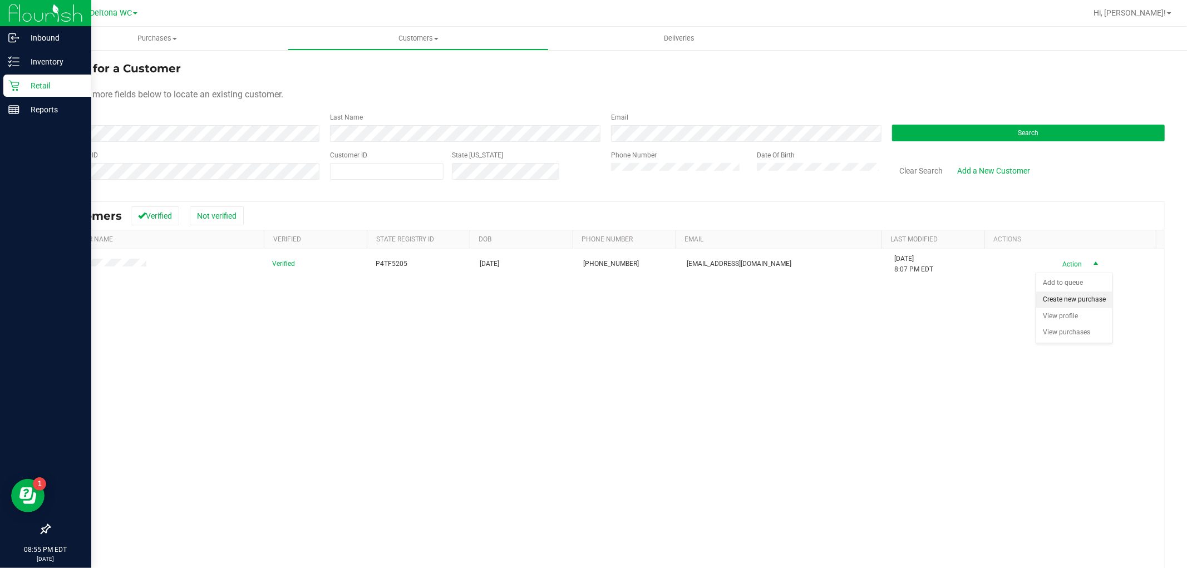
click at [1075, 301] on li "Create new purchase" at bounding box center [1075, 300] width 76 height 17
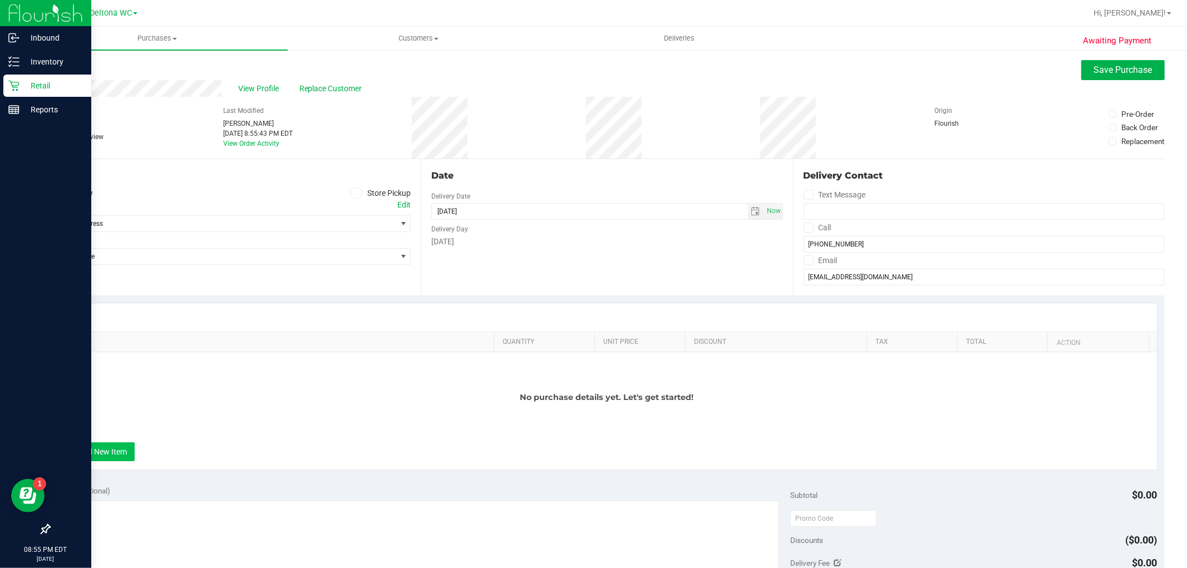
drag, startPoint x: 60, startPoint y: 454, endPoint x: 75, endPoint y: 456, distance: 15.2
click at [74, 456] on div "+ Add New Item" at bounding box center [607, 457] width 1101 height 28
click at [75, 459] on button "+ Add New Item" at bounding box center [100, 452] width 69 height 19
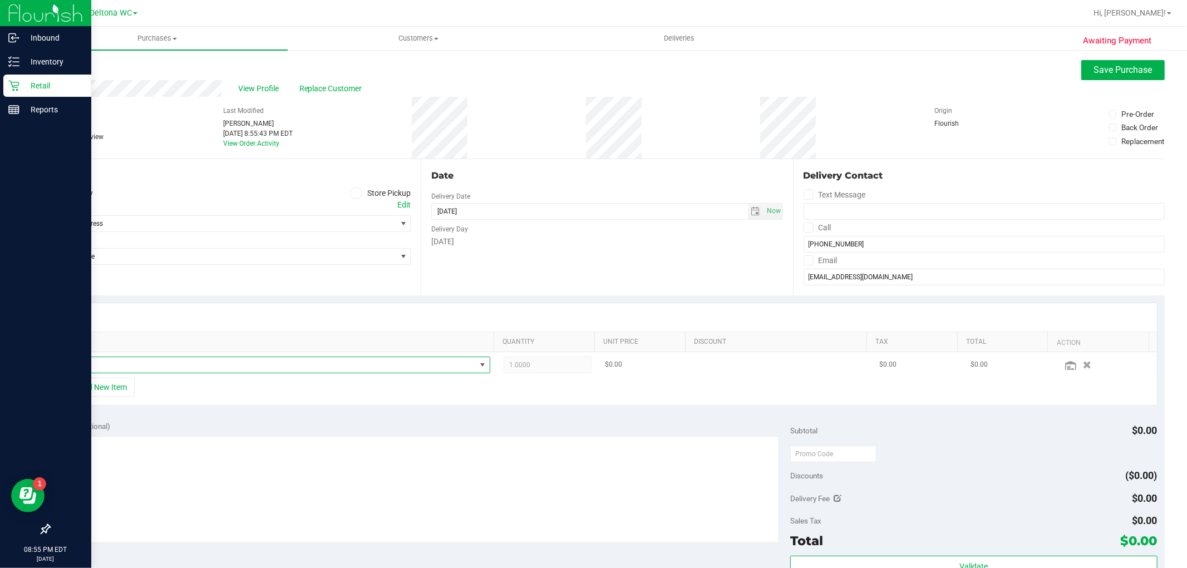
click at [225, 374] on span "NO DATA FOUND" at bounding box center [277, 365] width 426 height 17
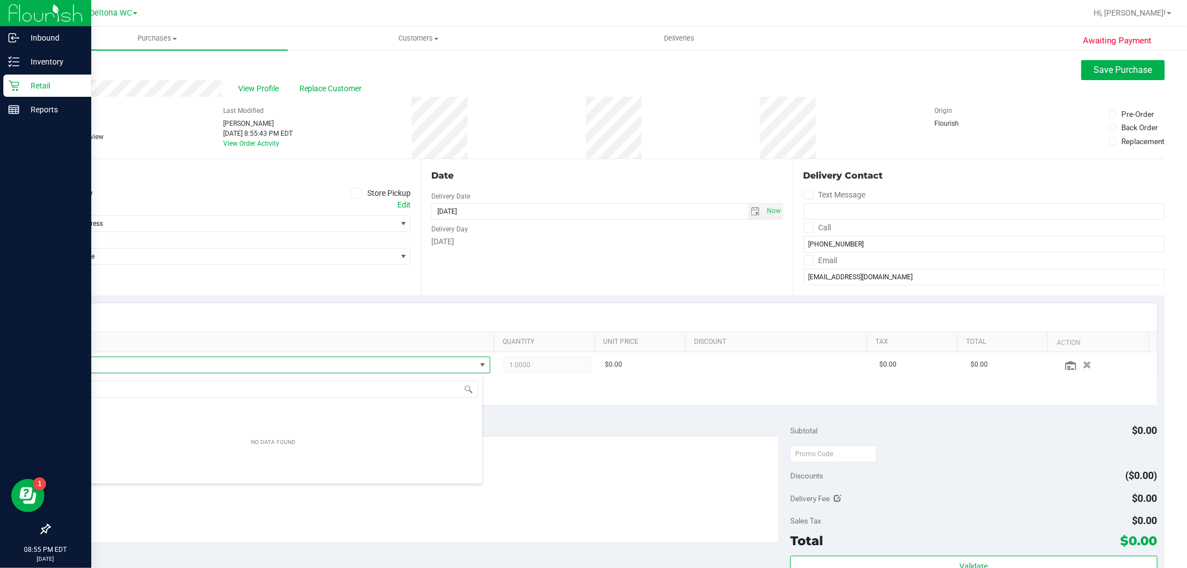
scroll to position [55654, 55251]
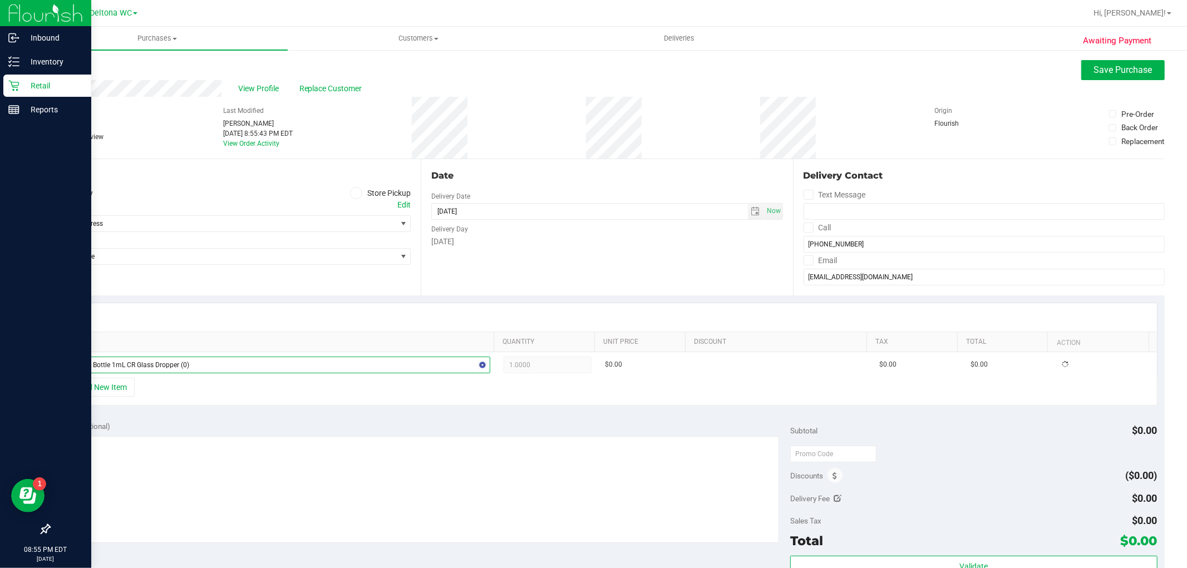
type input "[DATE] 08:00 AM"
click at [308, 362] on span "15mL Bottle 1mL CR Glass Dropper" at bounding box center [270, 365] width 411 height 16
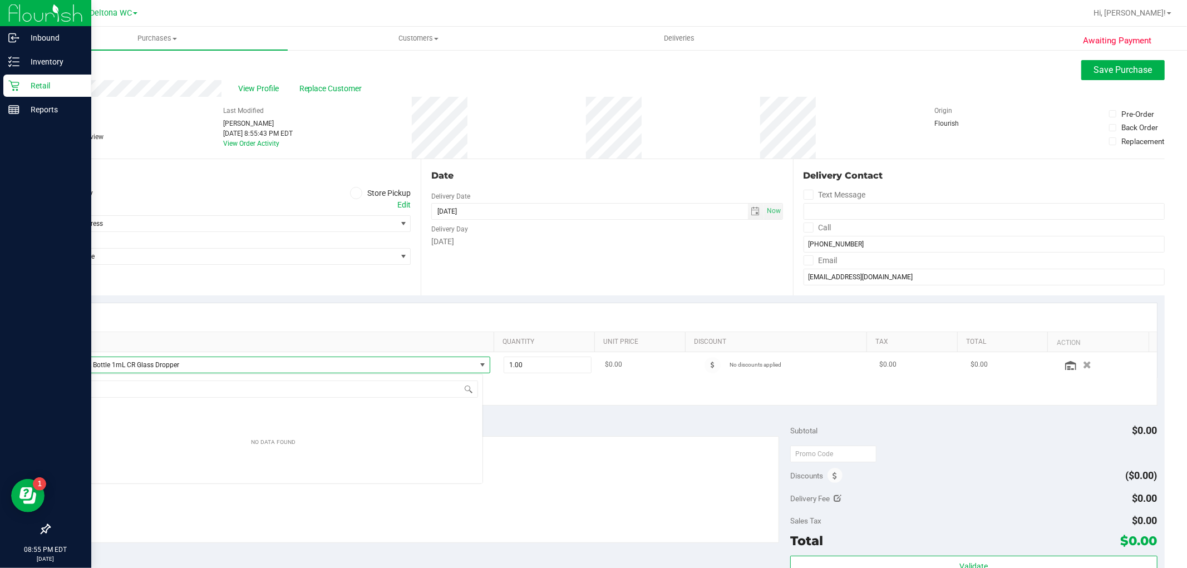
click at [308, 362] on span "15mL Bottle 1mL CR Glass Dropper" at bounding box center [270, 365] width 411 height 16
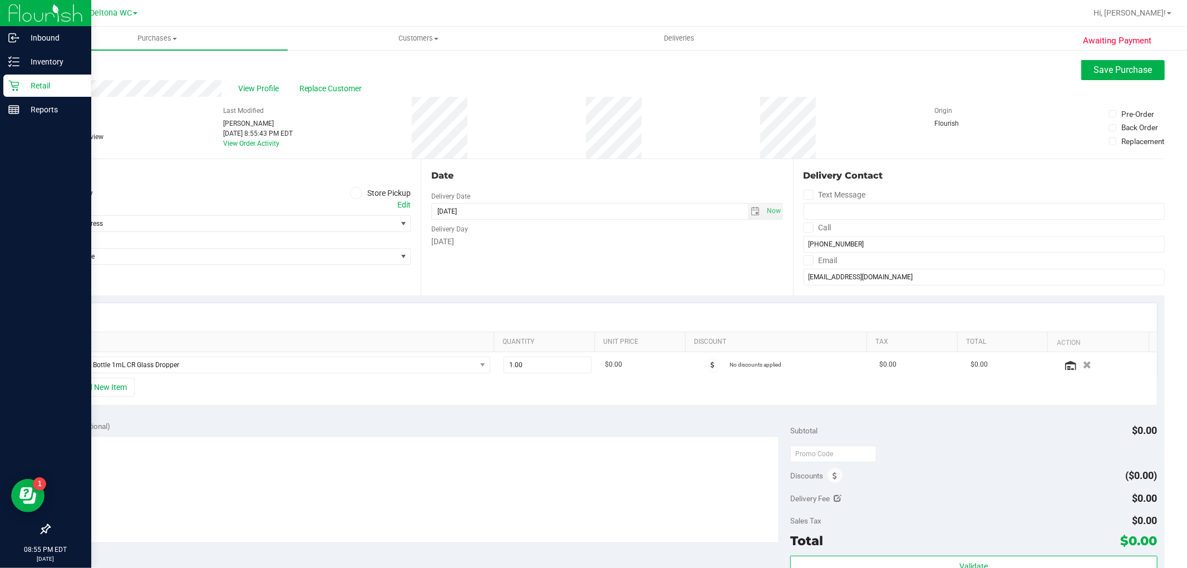
click at [362, 193] on label "Store Pickup" at bounding box center [380, 193] width 61 height 13
click at [0, 0] on input "Store Pickup" at bounding box center [0, 0] width 0 height 0
click at [136, 365] on span "15mL Bottle 1mL CR Glass Dropper" at bounding box center [270, 365] width 411 height 16
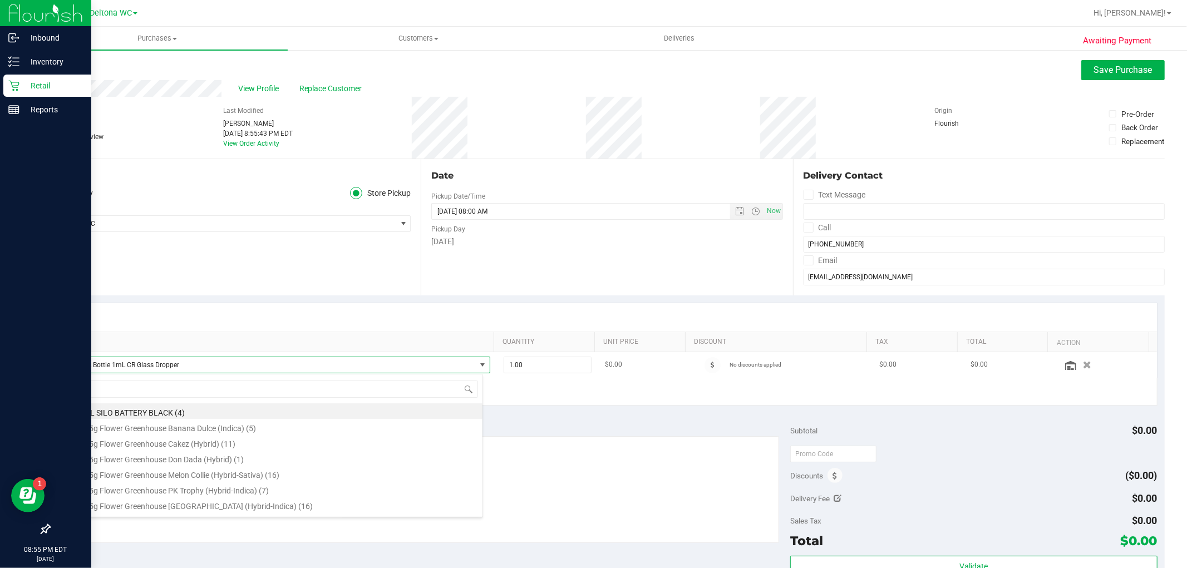
scroll to position [17, 419]
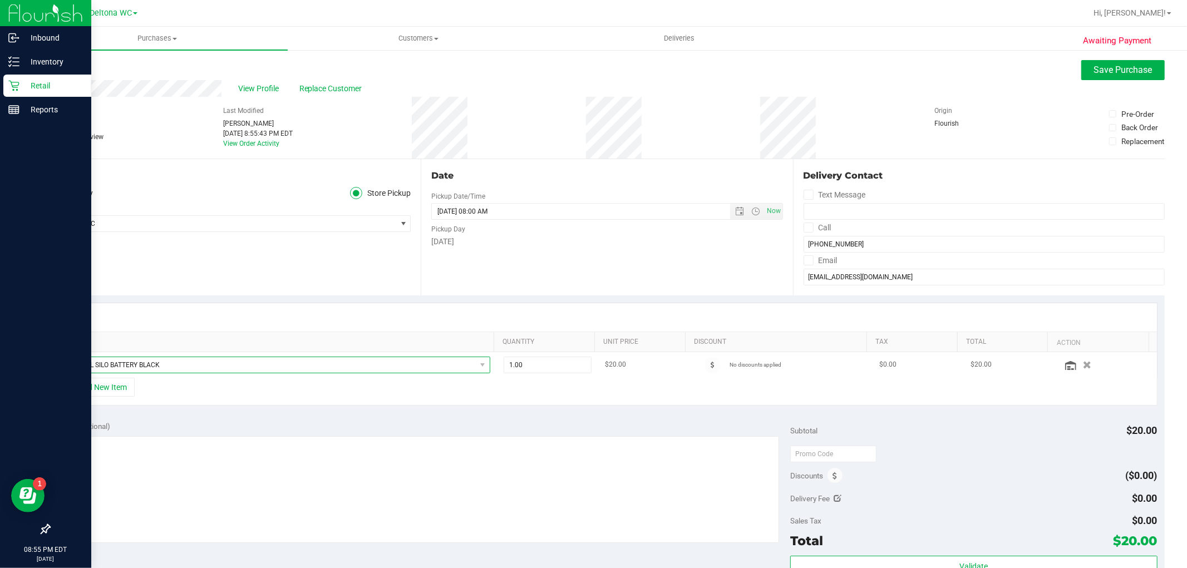
click at [176, 362] on span "CCELL SILO BATTERY BLACK" at bounding box center [270, 365] width 411 height 16
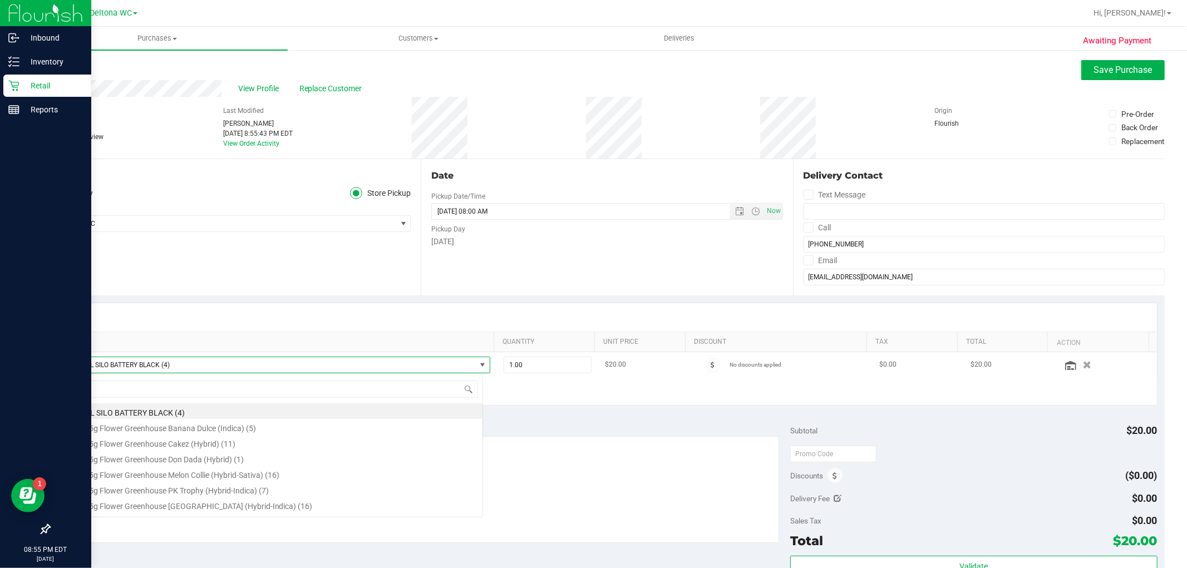
scroll to position [17, 415]
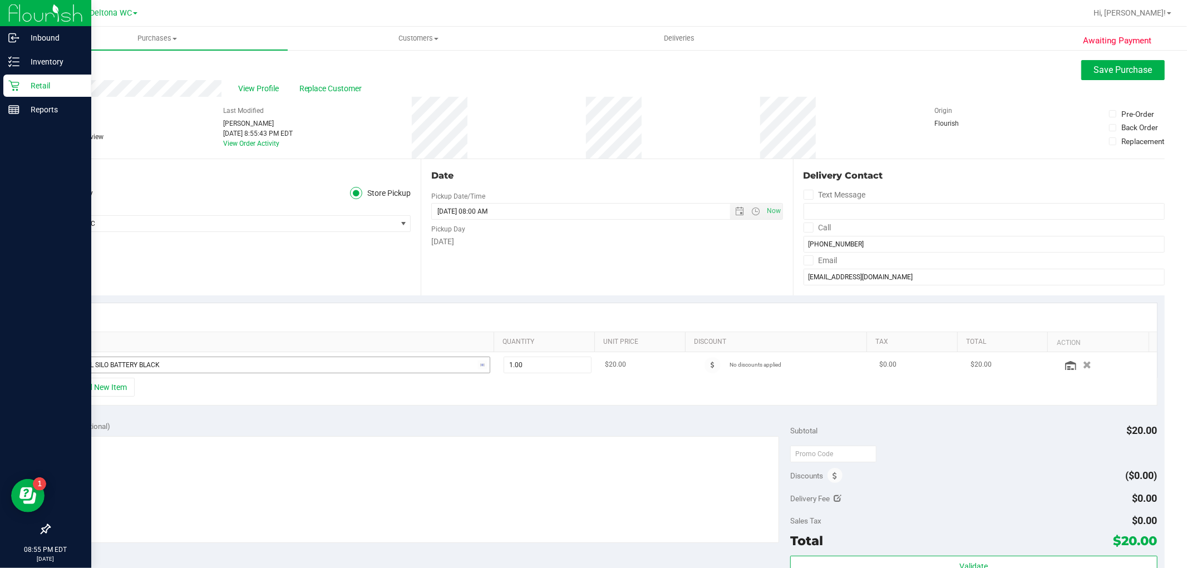
drag, startPoint x: 273, startPoint y: 390, endPoint x: 298, endPoint y: 365, distance: 36.2
click at [273, 390] on div "+ Add New Item" at bounding box center [607, 392] width 1101 height 28
click at [302, 364] on span "CCELL SILO BATTERY BLACK" at bounding box center [270, 365] width 411 height 16
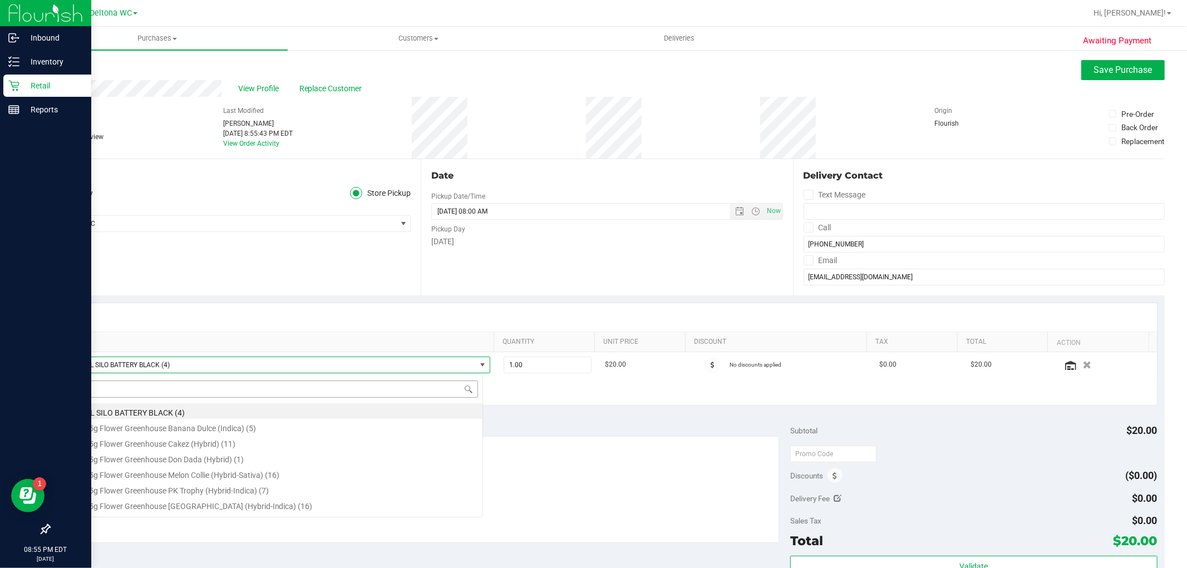
scroll to position [17, 419]
type input "cja"
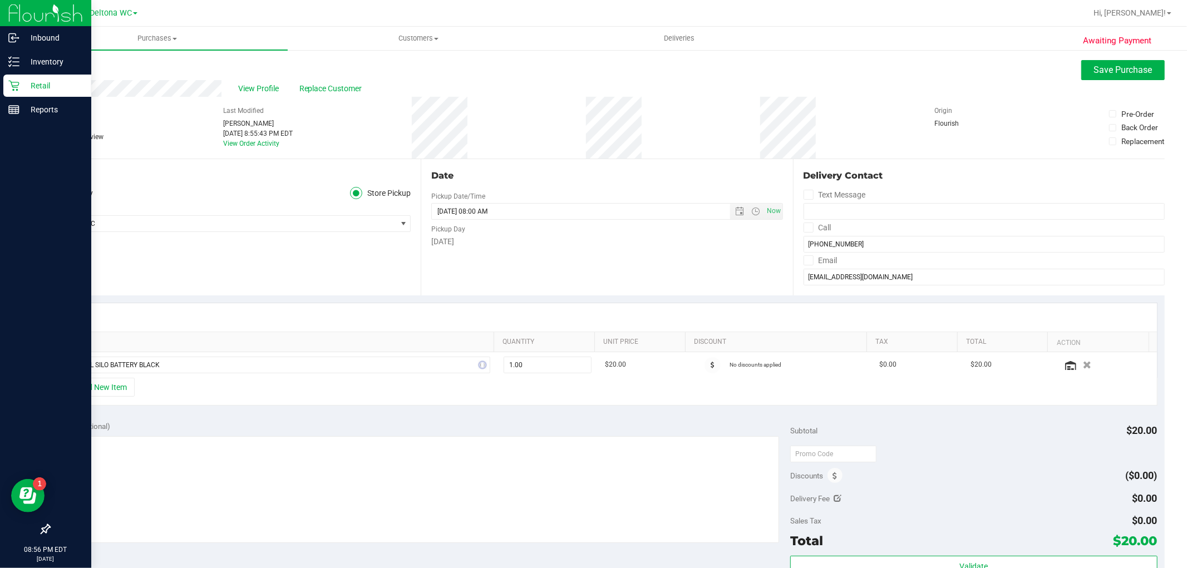
drag, startPoint x: 189, startPoint y: 346, endPoint x: 190, endPoint y: 352, distance: 5.7
click at [189, 347] on th "SKU" at bounding box center [275, 342] width 436 height 20
click at [194, 362] on span "CCELL SILO BATTERY BLACK" at bounding box center [270, 365] width 411 height 16
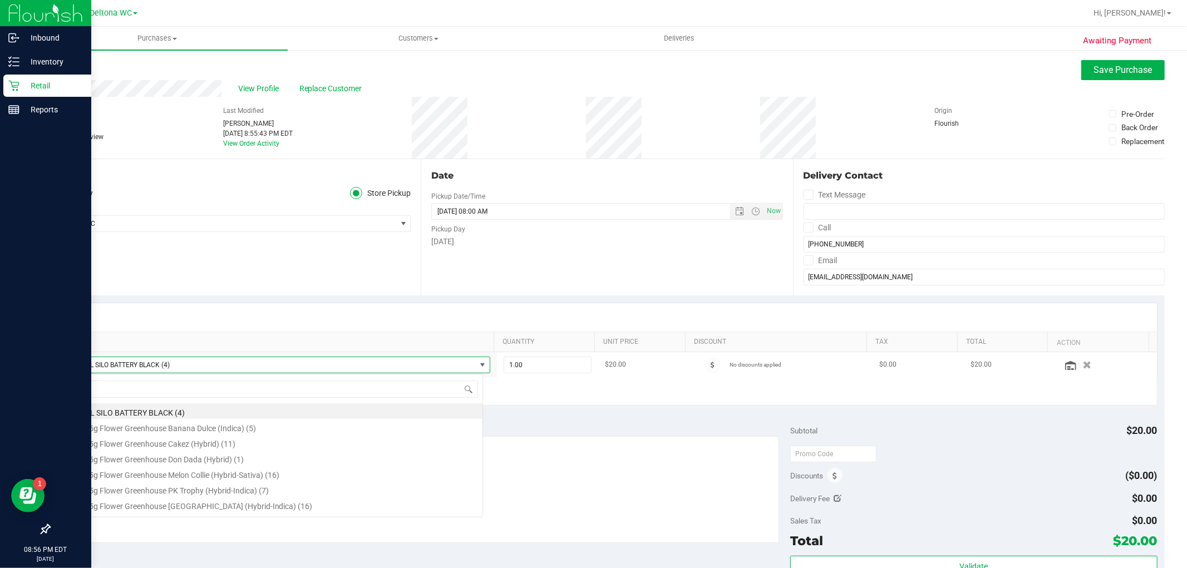
scroll to position [17, 415]
type input "cja"
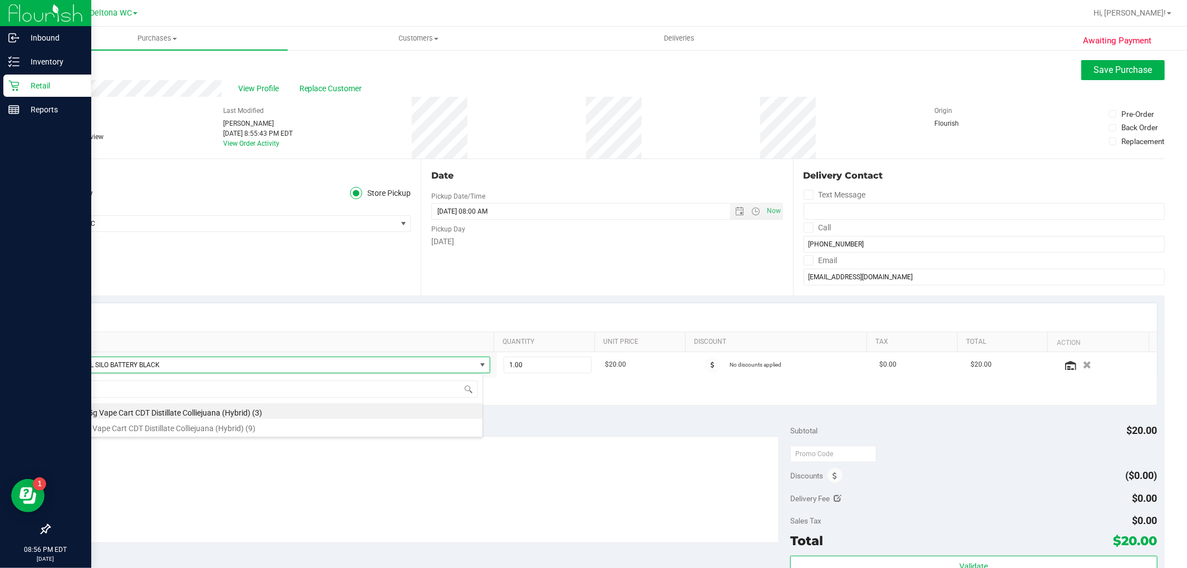
click at [215, 429] on li "FT 1g Vape Cart CDT Distillate Colliejuana (Hybrid) (9)" at bounding box center [274, 427] width 418 height 16
click at [107, 379] on button "+ Add New Item" at bounding box center [100, 387] width 69 height 19
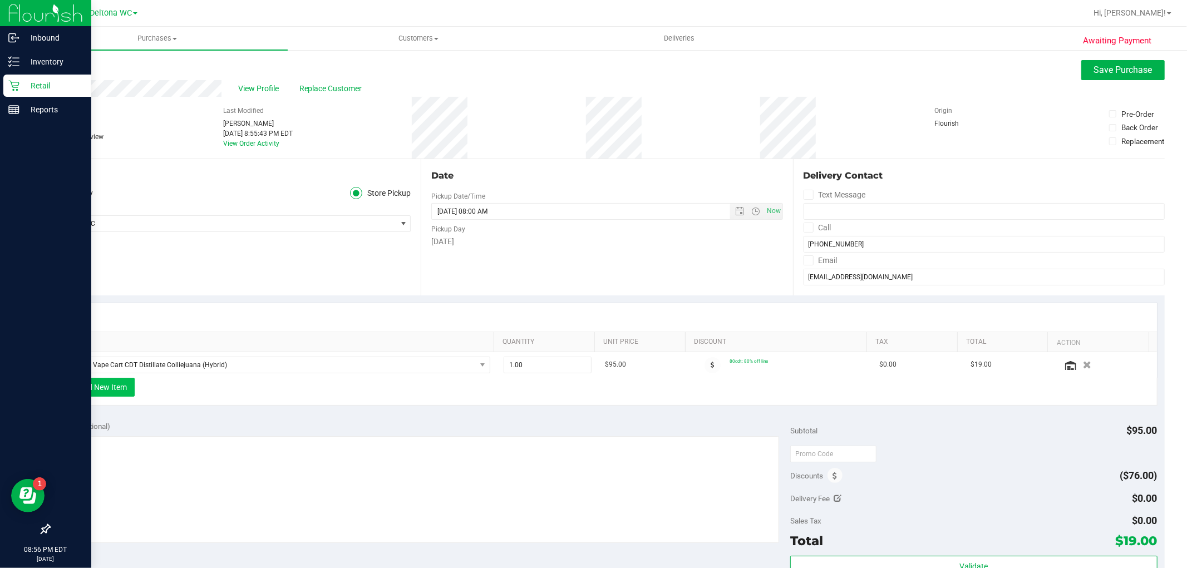
click at [124, 391] on button "+ Add New Item" at bounding box center [100, 387] width 69 height 19
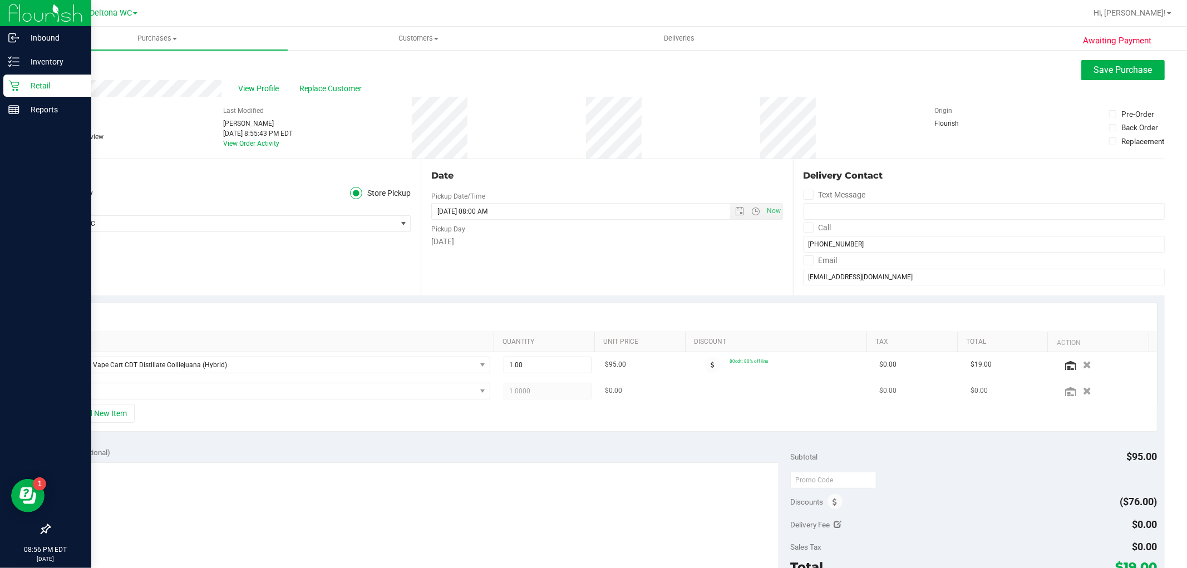
click at [201, 401] on td at bounding box center [277, 392] width 440 height 26
click at [208, 392] on span "NO DATA FOUND" at bounding box center [270, 392] width 411 height 16
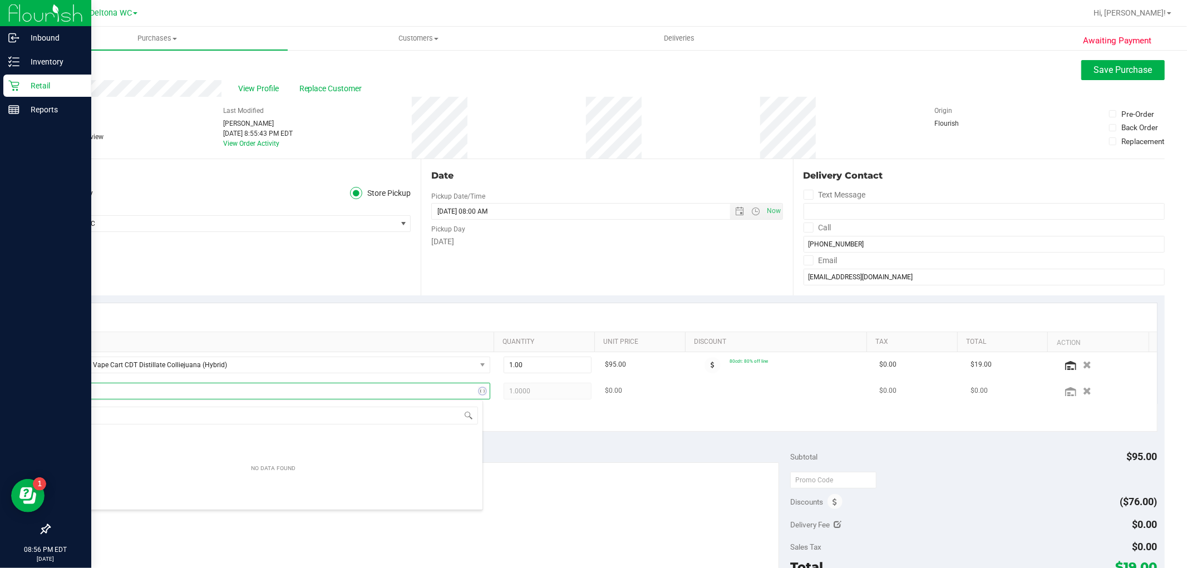
type input "bdl"
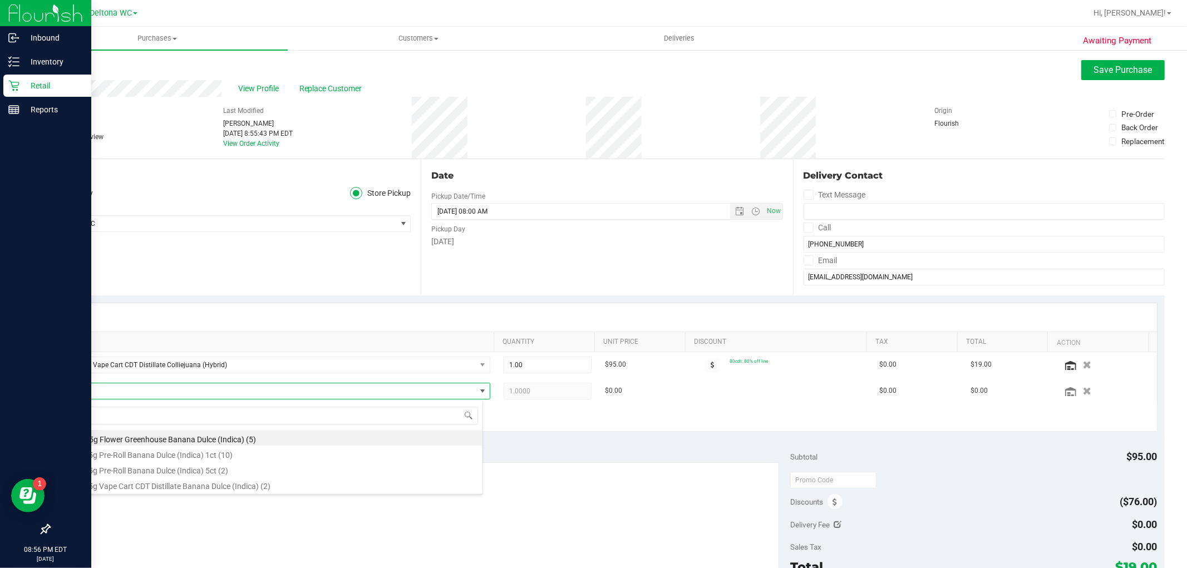
drag, startPoint x: 273, startPoint y: 485, endPoint x: 243, endPoint y: 441, distance: 53.0
click at [270, 481] on li "FT 0.5g Vape Cart CDT Distillate Banana Dulce (Indica) (2)" at bounding box center [274, 485] width 418 height 16
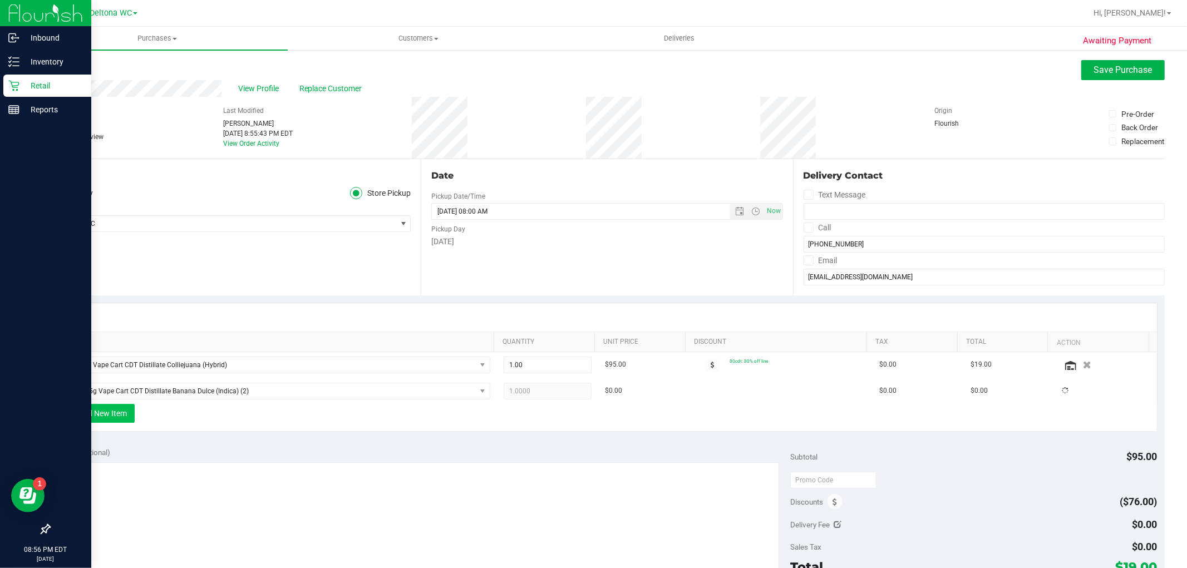
click at [128, 415] on button "+ Add New Item" at bounding box center [100, 413] width 69 height 19
click at [130, 415] on button "+ Add New Item" at bounding box center [100, 413] width 69 height 19
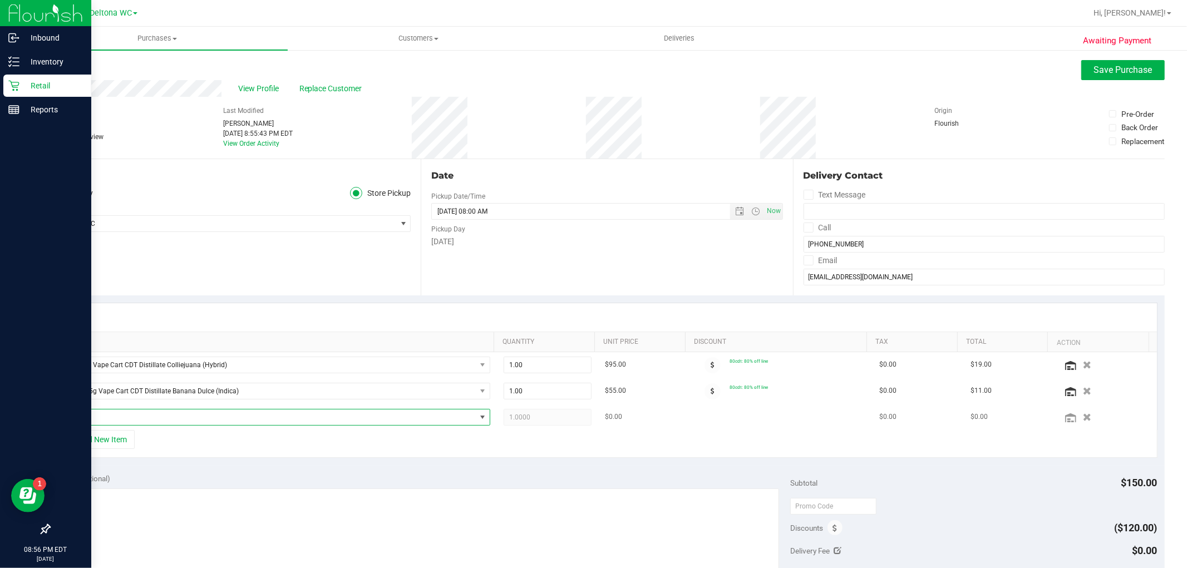
click at [151, 415] on span "NO DATA FOUND" at bounding box center [270, 418] width 411 height 16
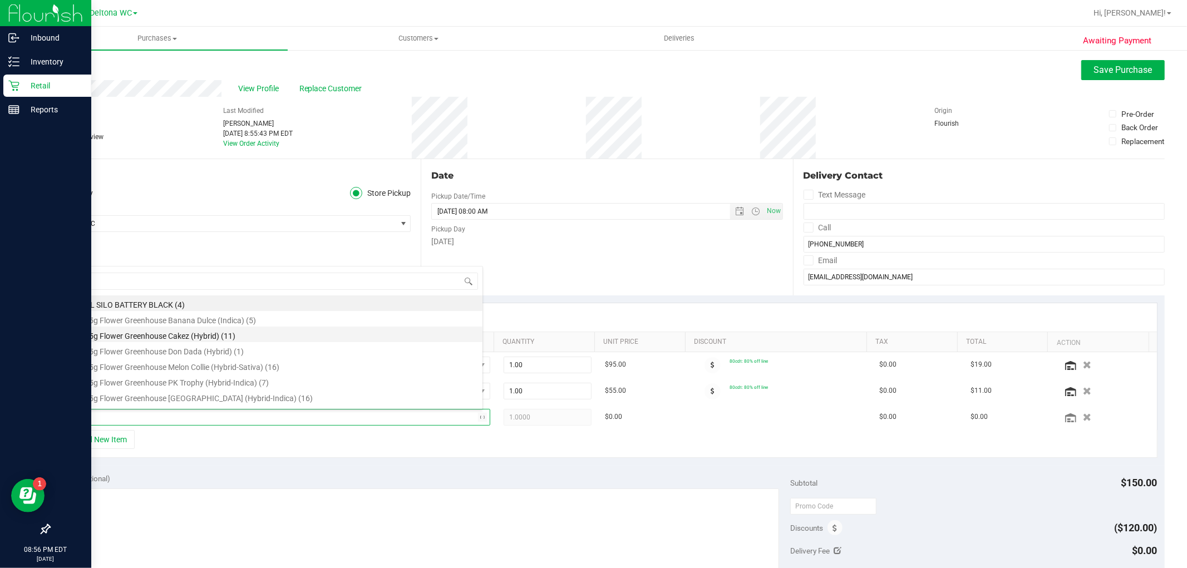
type input "ddf"
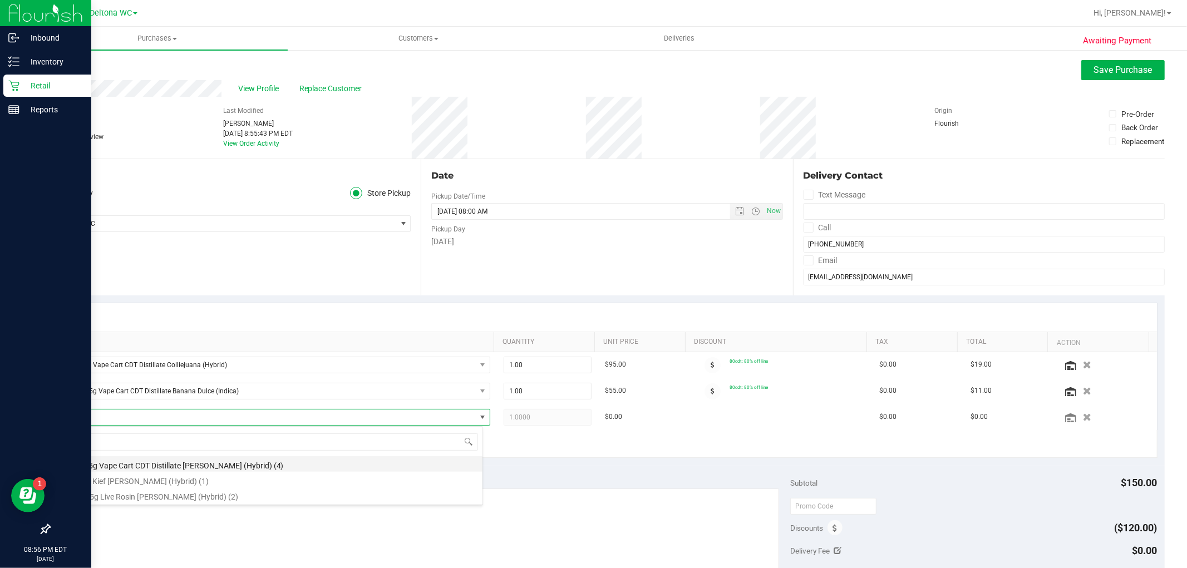
click at [222, 468] on li "FT 0.5g Vape Cart CDT Distillate [PERSON_NAME] (Hybrid) (4)" at bounding box center [274, 464] width 418 height 16
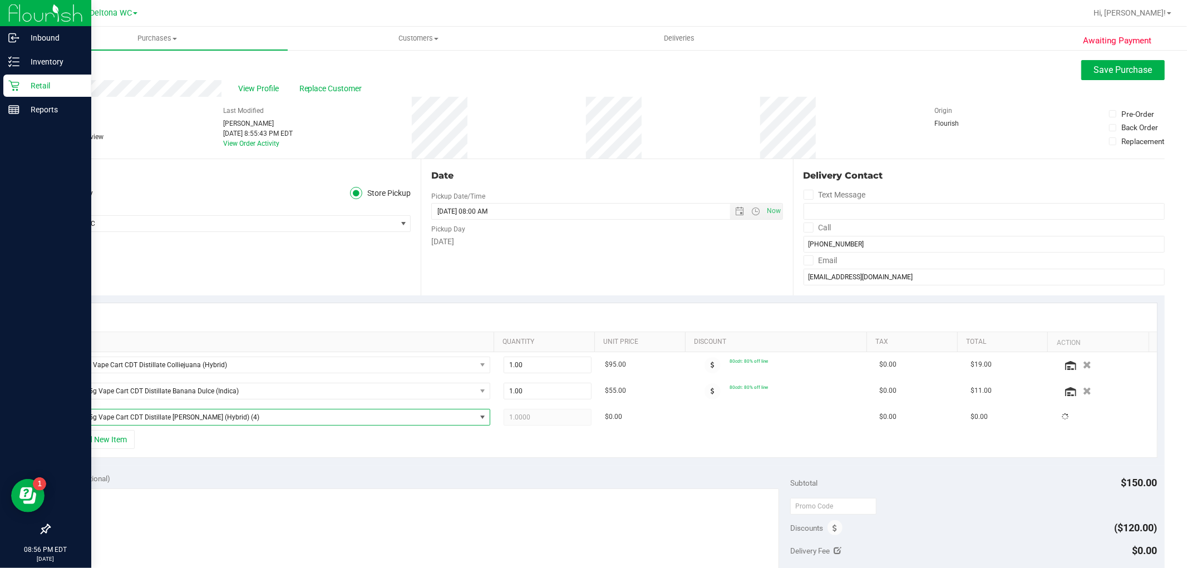
click at [224, 465] on div "SKU Quantity Unit Price Discount Tax Total Action FT 1g Vape Cart CDT Distillat…" at bounding box center [607, 381] width 1116 height 170
click at [1106, 76] on button "Save Purchase" at bounding box center [1124, 70] width 84 height 20
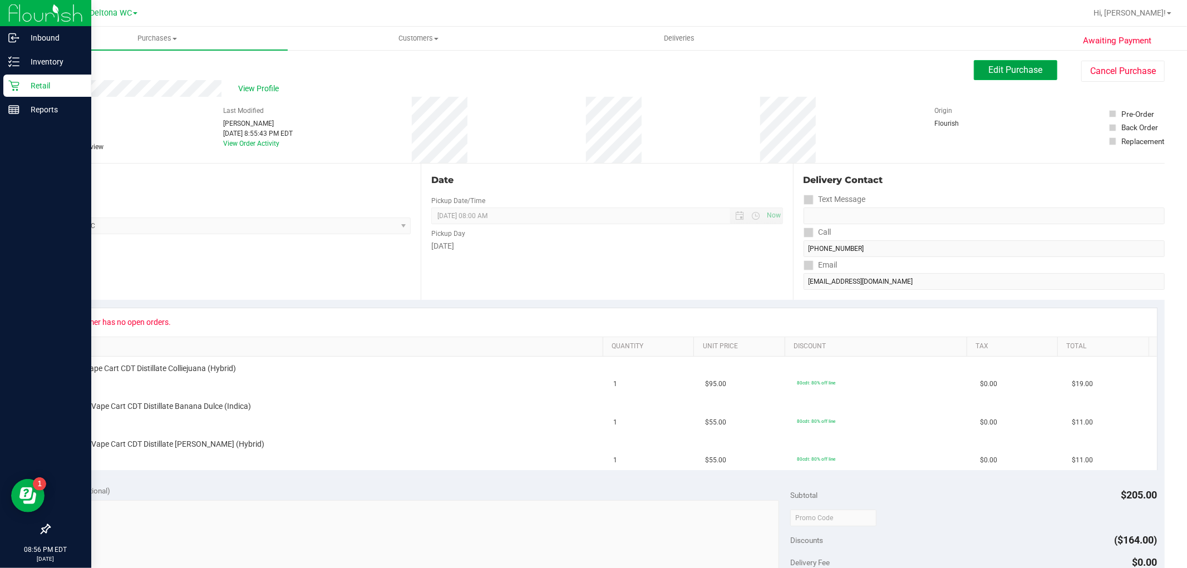
click at [1010, 75] on span "Edit Purchase" at bounding box center [1016, 70] width 54 height 11
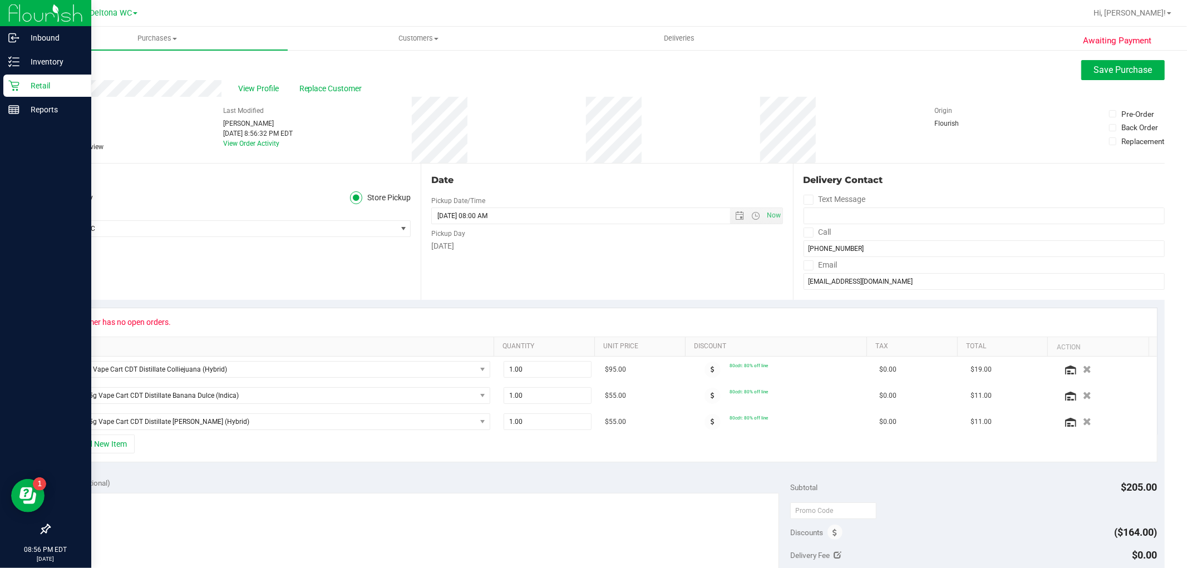
click at [81, 192] on label "Delivery" at bounding box center [71, 198] width 45 height 13
click at [0, 0] on input "Delivery" at bounding box center [0, 0] width 0 height 0
click at [154, 229] on span "Select address" at bounding box center [215, 229] width 330 height 16
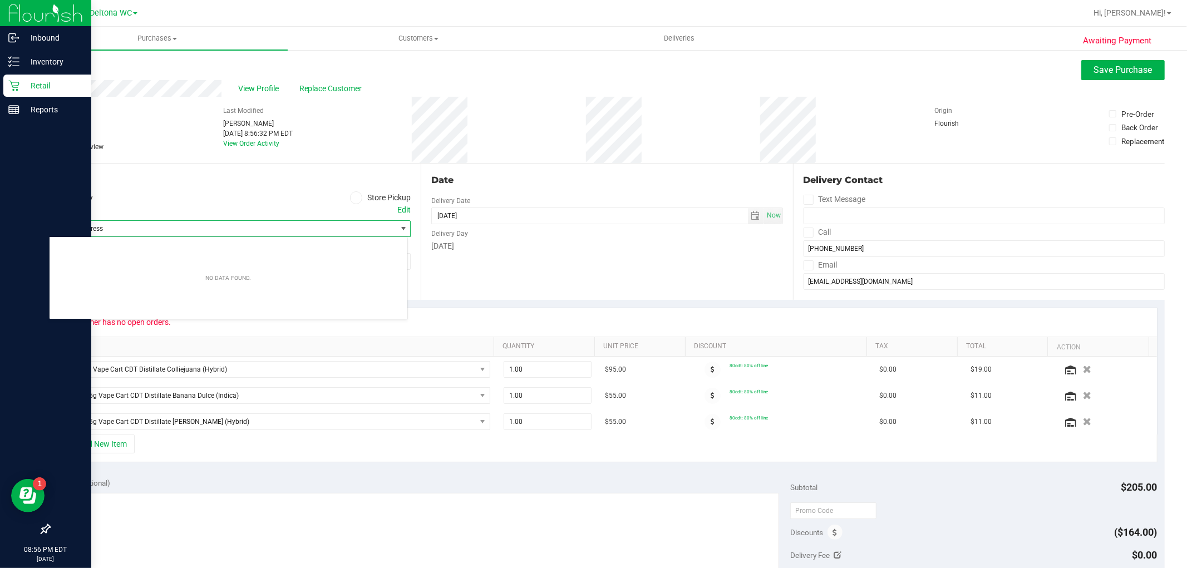
click at [198, 225] on span "Select address" at bounding box center [215, 229] width 330 height 16
click at [213, 199] on ul "Delivery Store Pickup" at bounding box center [230, 198] width 362 height 13
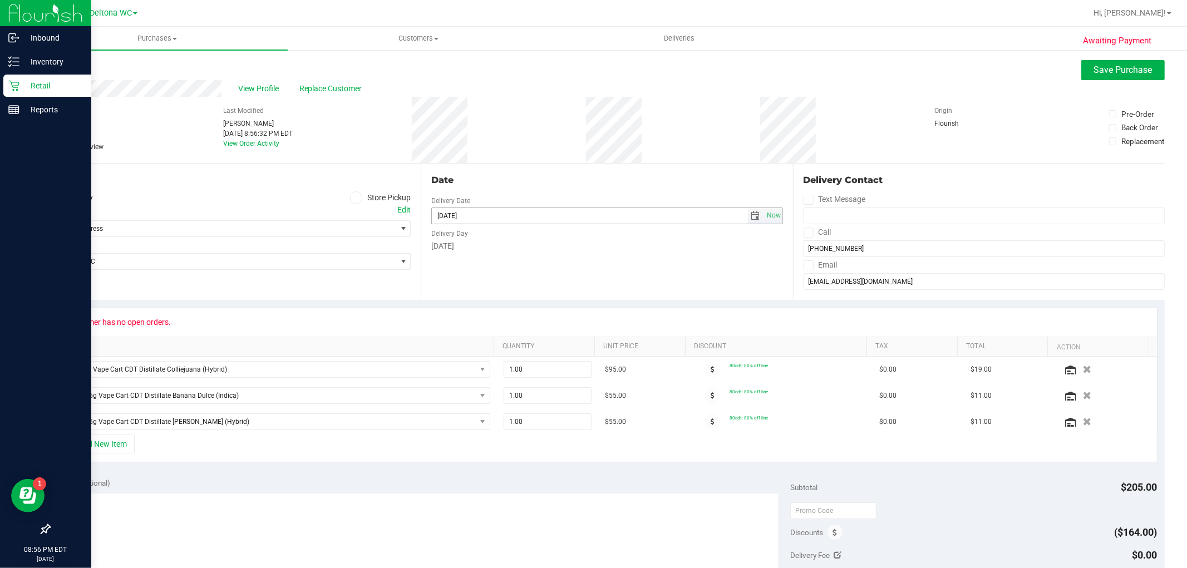
drag, startPoint x: 760, startPoint y: 213, endPoint x: 753, endPoint y: 216, distance: 7.5
click at [755, 215] on span "[DATE] Now" at bounding box center [606, 216] width 351 height 17
click at [752, 214] on span "select" at bounding box center [756, 216] width 9 height 9
click at [508, 344] on link "28" at bounding box center [504, 345] width 16 height 17
type input "[DATE]"
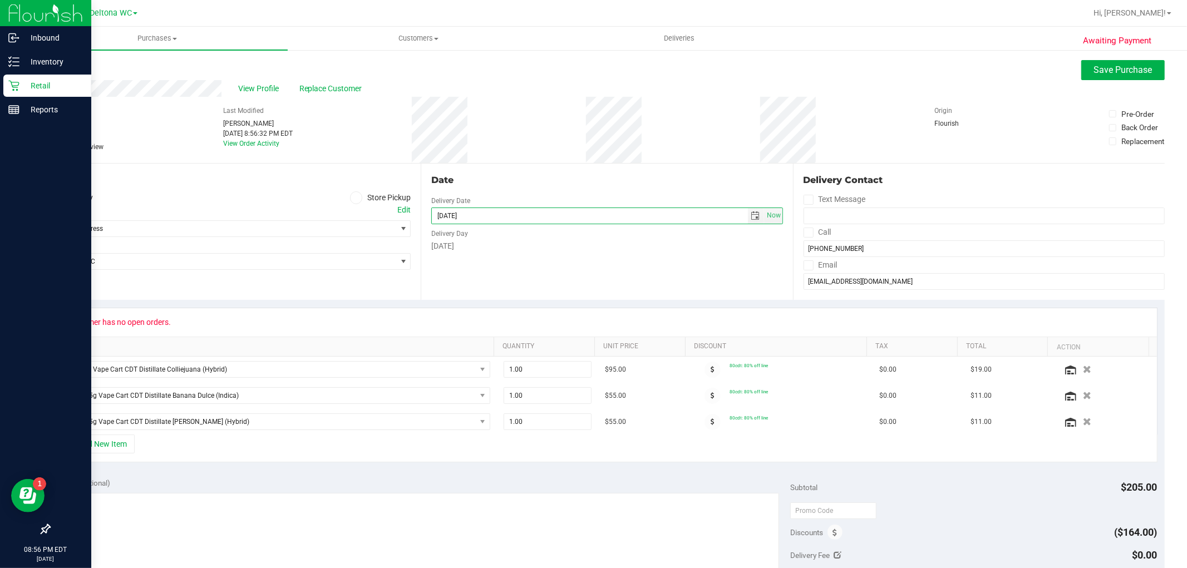
click at [512, 277] on div "Date Delivery Date [DATE] Now [DATE] 08:00 AM Now Delivery Day [DATE]" at bounding box center [607, 232] width 372 height 136
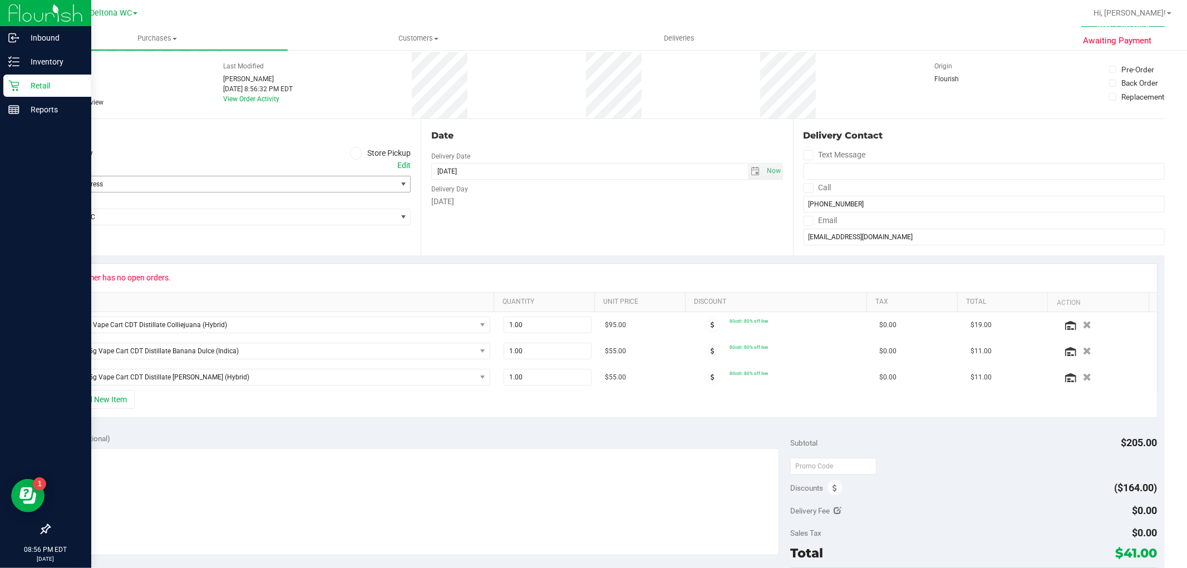
scroll to position [124, 0]
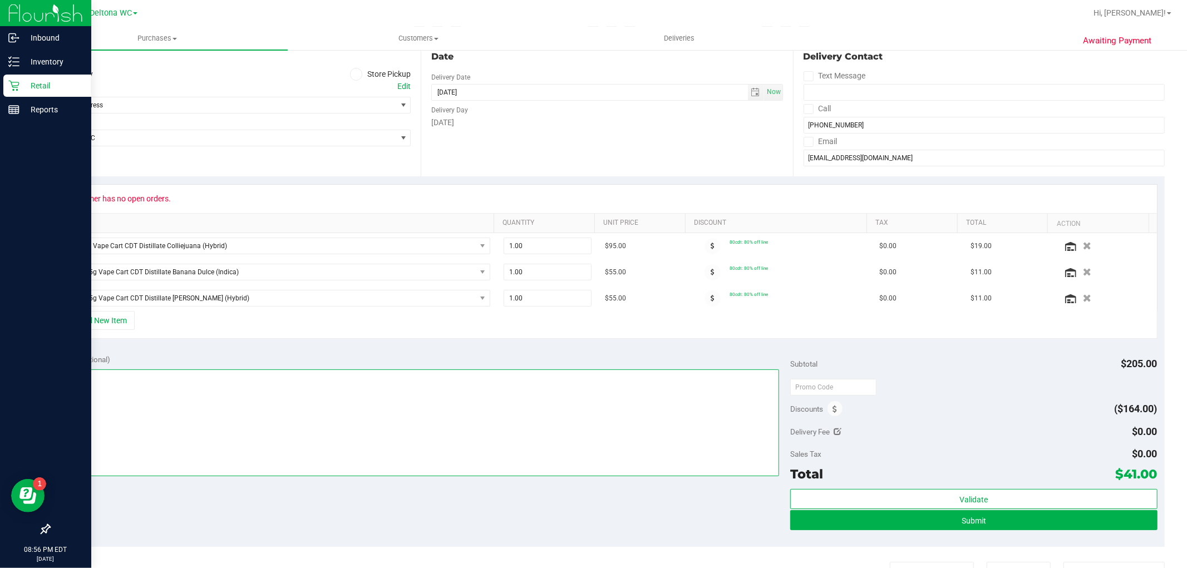
click at [213, 381] on textarea at bounding box center [418, 423] width 723 height 107
click at [326, 376] on textarea at bounding box center [418, 423] width 723 height 107
click at [639, 381] on textarea at bounding box center [418, 423] width 723 height 107
click at [230, 379] on textarea at bounding box center [418, 423] width 723 height 107
drag, startPoint x: 346, startPoint y: 377, endPoint x: 332, endPoint y: 377, distance: 13.9
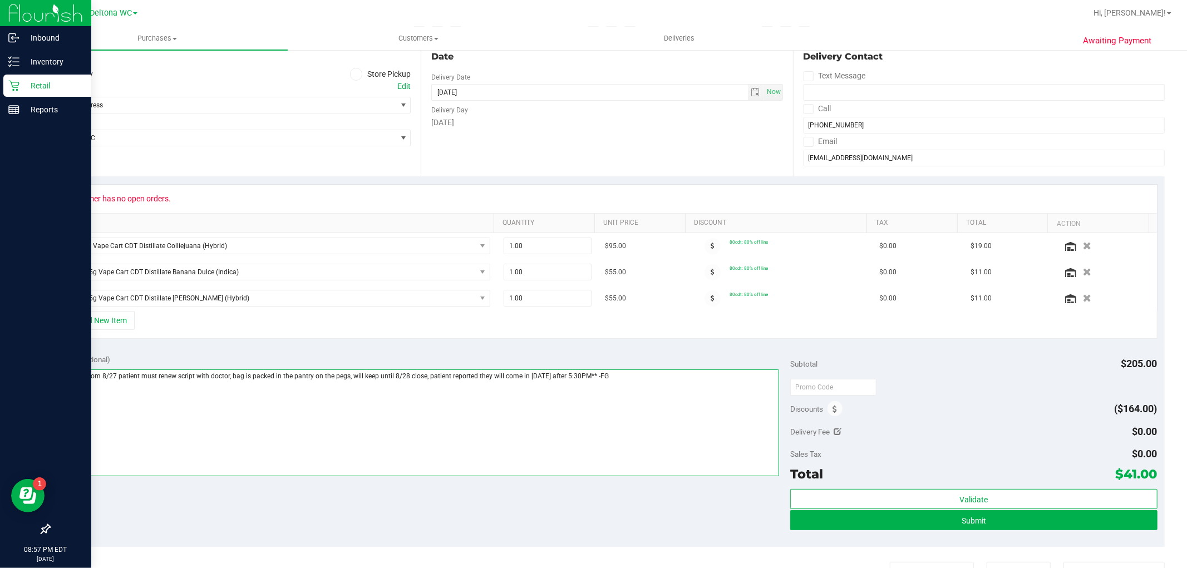
click at [332, 377] on textarea at bounding box center [418, 423] width 723 height 107
click at [376, 393] on textarea at bounding box center [418, 423] width 723 height 107
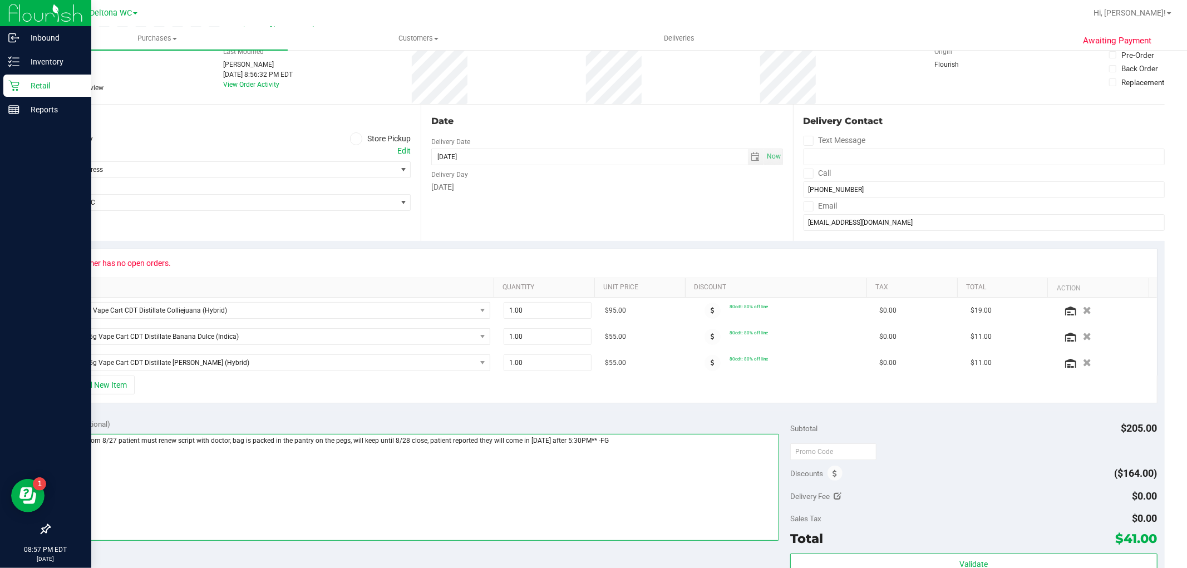
scroll to position [0, 0]
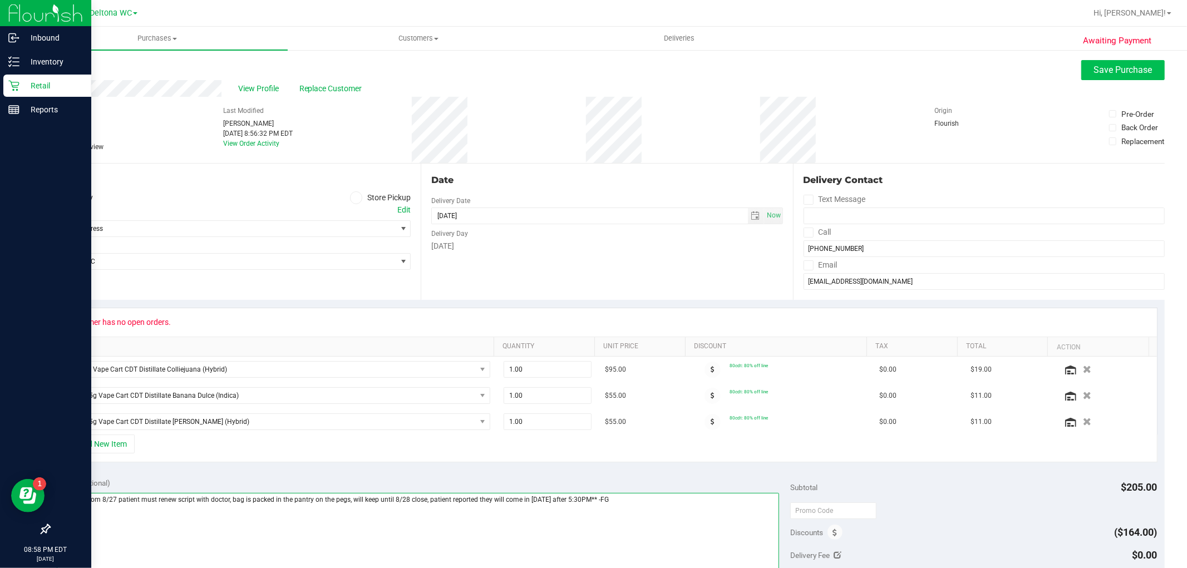
type textarea "**saved from 8/27 patient must renew script with doctor, bag is packed in the p…"
click at [1108, 70] on span "Save Purchase" at bounding box center [1123, 70] width 58 height 11
drag, startPoint x: 316, startPoint y: 214, endPoint x: 308, endPoint y: 225, distance: 13.6
click at [312, 219] on div "Select address Select address" at bounding box center [230, 220] width 362 height 33
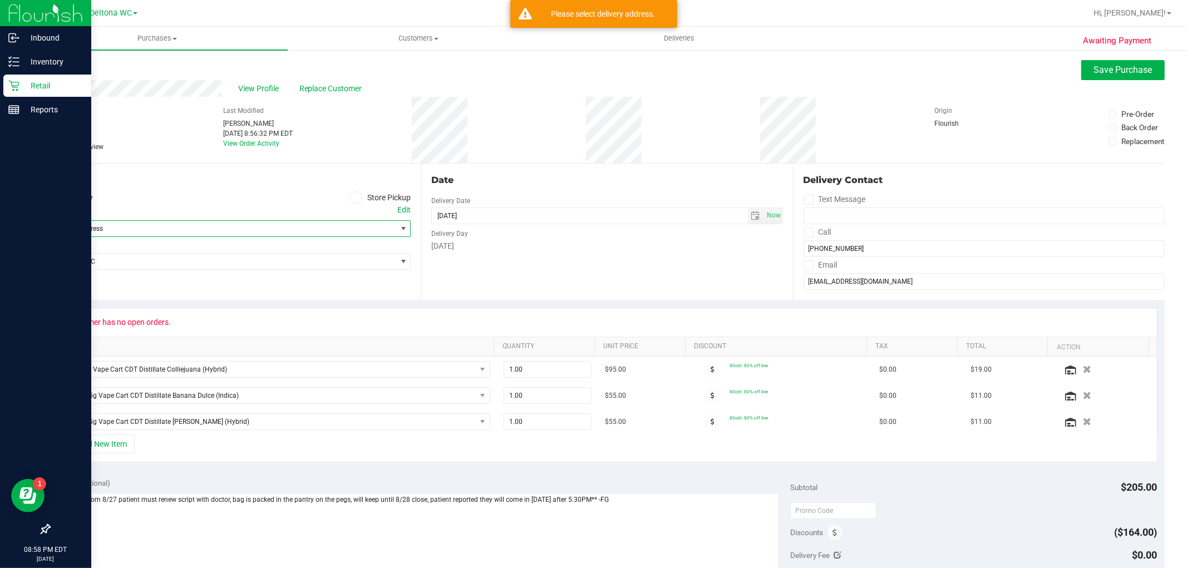
click at [307, 226] on span "Select address" at bounding box center [215, 229] width 330 height 16
click at [175, 274] on div "No data found." at bounding box center [229, 278] width 358 height 78
drag, startPoint x: 178, startPoint y: 238, endPoint x: 187, endPoint y: 231, distance: 11.5
click at [179, 239] on div "No data found." at bounding box center [229, 278] width 358 height 78
click at [187, 231] on span "Select address" at bounding box center [215, 229] width 330 height 16
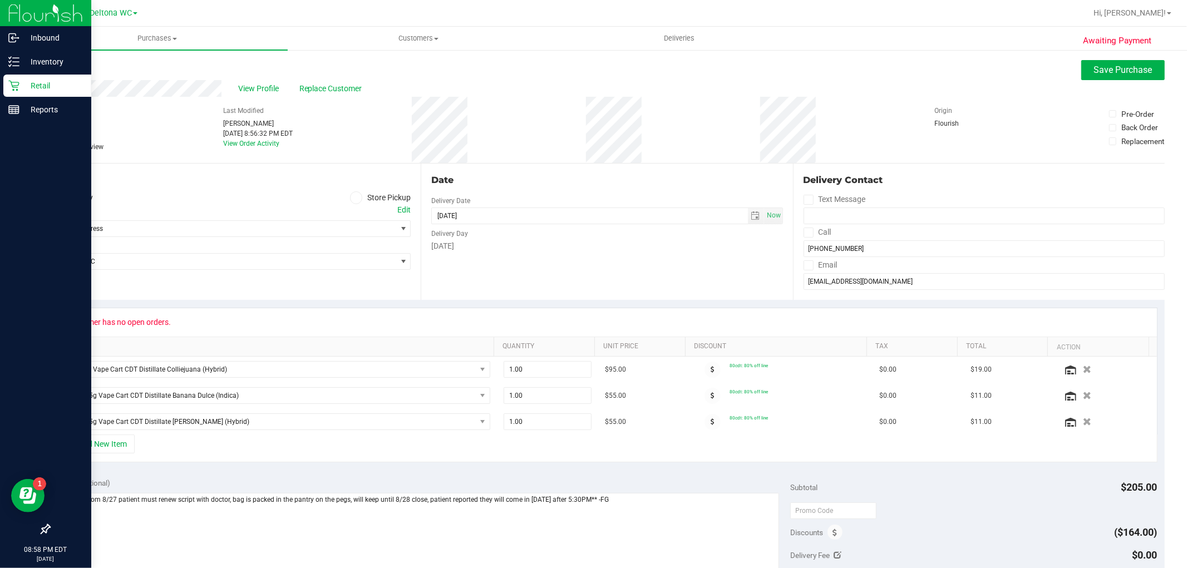
drag, startPoint x: 264, startPoint y: 86, endPoint x: 245, endPoint y: 105, distance: 27.2
click at [241, 112] on label "Last Modified" at bounding box center [243, 111] width 41 height 10
drag, startPoint x: 224, startPoint y: 86, endPoint x: 46, endPoint y: 87, distance: 177.6
click at [46, 87] on div "Awaiting Payment Back Save Purchase View Profile Replace Customer # 11859741 Bi…" at bounding box center [607, 501] width 1161 height 904
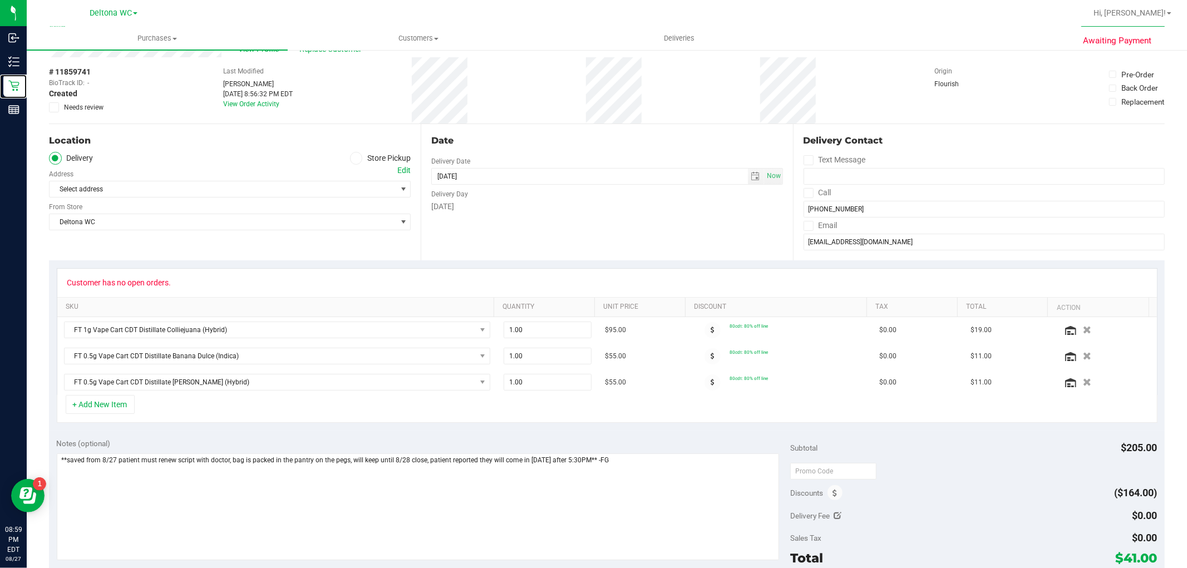
scroll to position [62, 0]
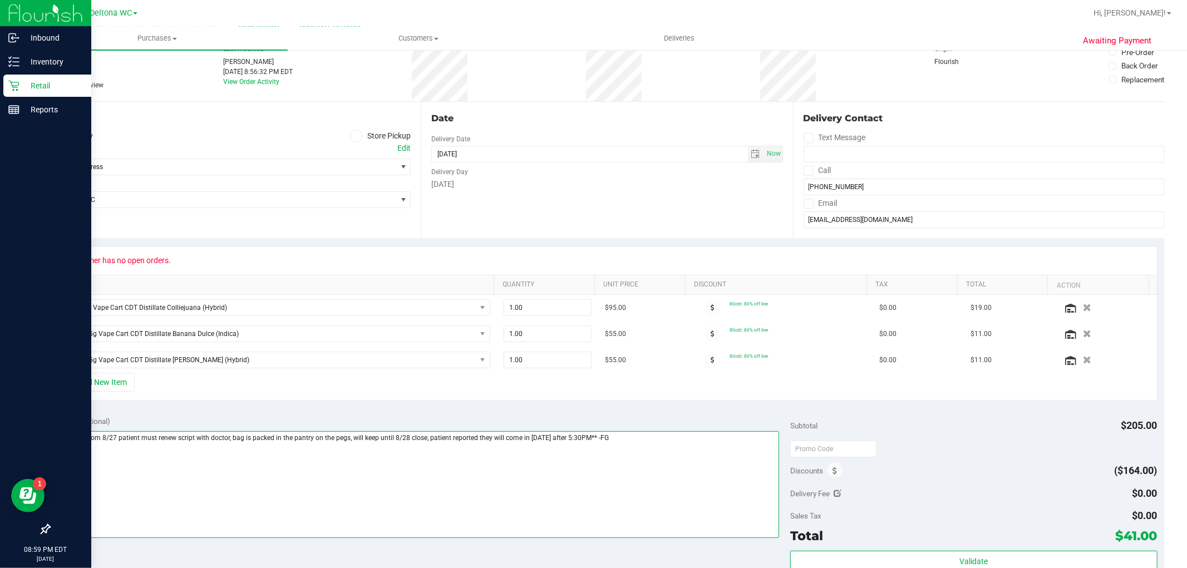
drag, startPoint x: 624, startPoint y: 438, endPoint x: 0, endPoint y: 443, distance: 623.5
click at [0, 443] on div "Inbound Inventory Retail Reports 08:59 PM EDT [DATE] 08/27 Deltona WC Hi, Allie…" at bounding box center [593, 284] width 1187 height 568
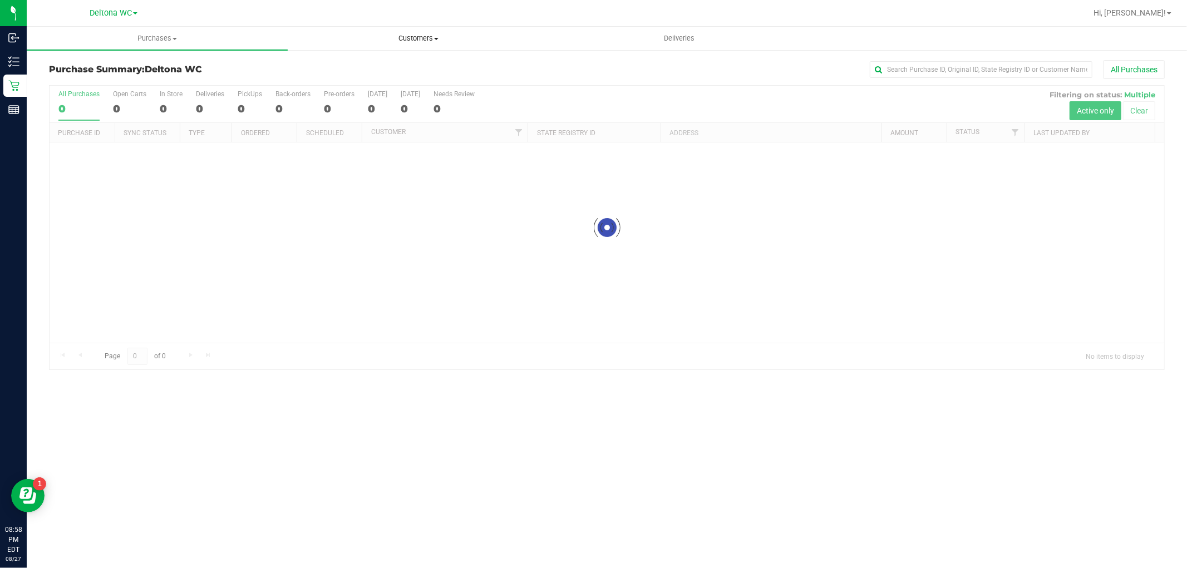
drag, startPoint x: 419, startPoint y: 35, endPoint x: 431, endPoint y: 47, distance: 16.5
click at [420, 35] on span "Customers" at bounding box center [418, 38] width 260 height 10
click at [352, 63] on span "All customers" at bounding box center [328, 66] width 80 height 9
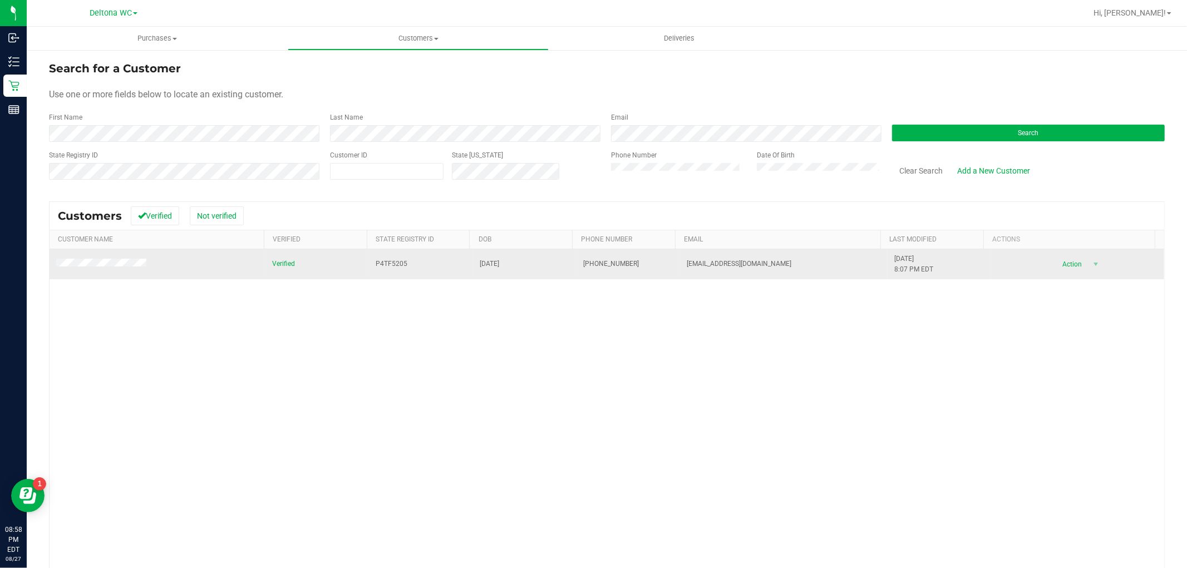
click at [132, 268] on span at bounding box center [103, 265] width 94 height 12
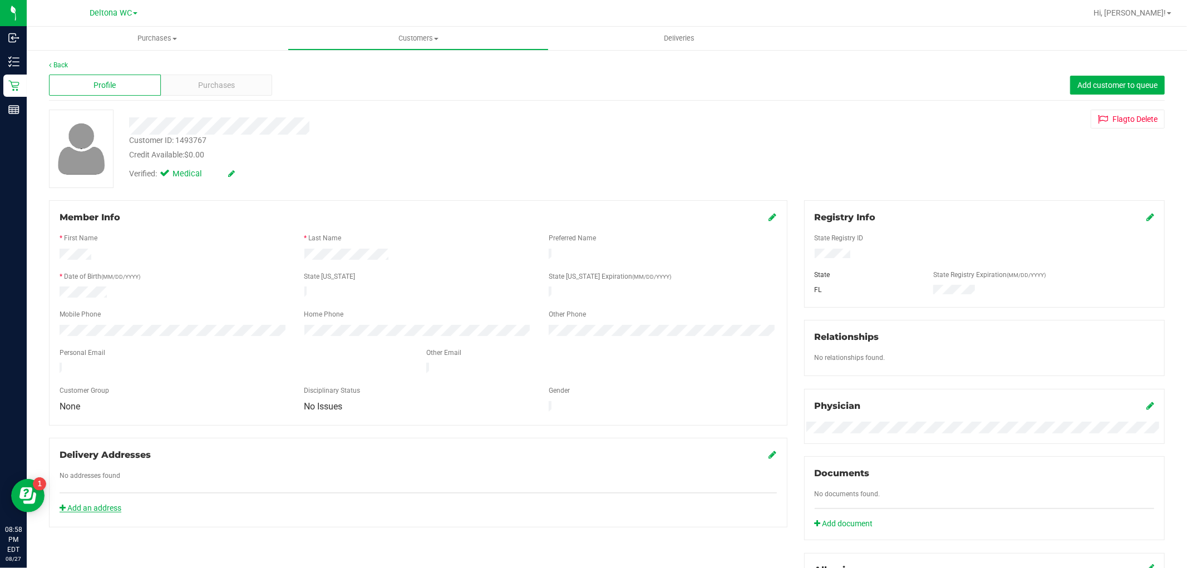
click at [90, 504] on link "Add an address" at bounding box center [91, 508] width 62 height 9
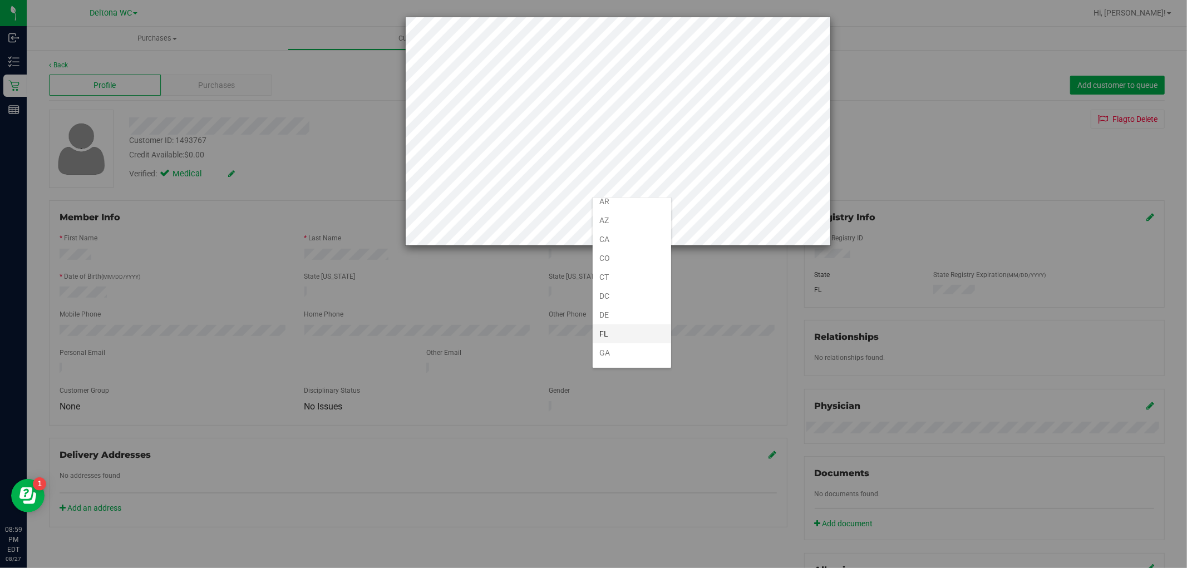
scroll to position [124, 0]
click at [630, 262] on li "FL" at bounding box center [632, 255] width 78 height 19
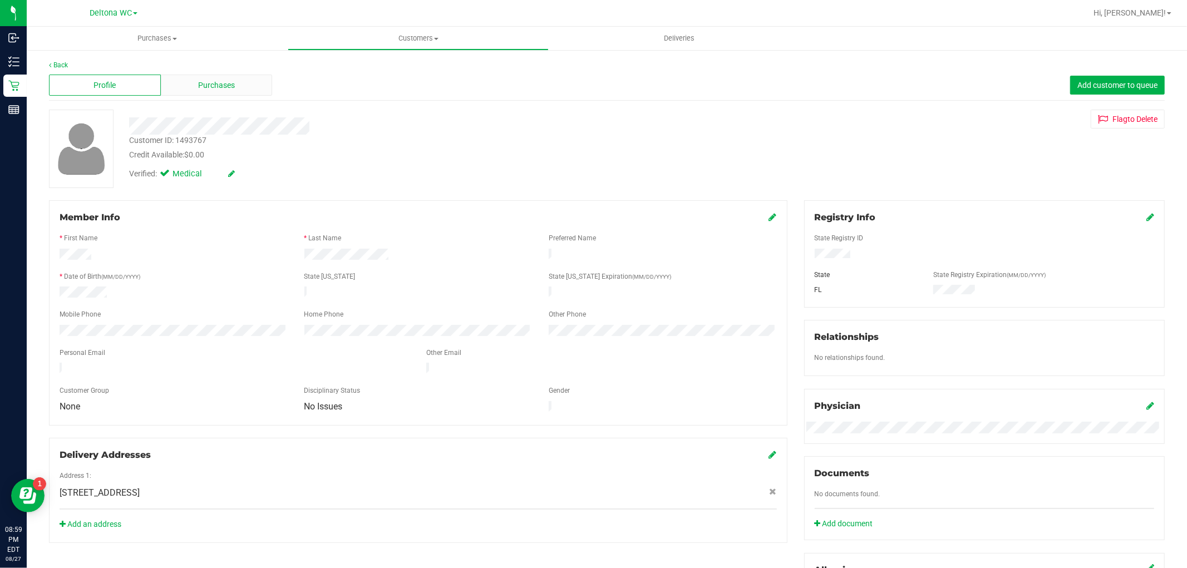
click at [238, 82] on div "Purchases" at bounding box center [217, 85] width 112 height 21
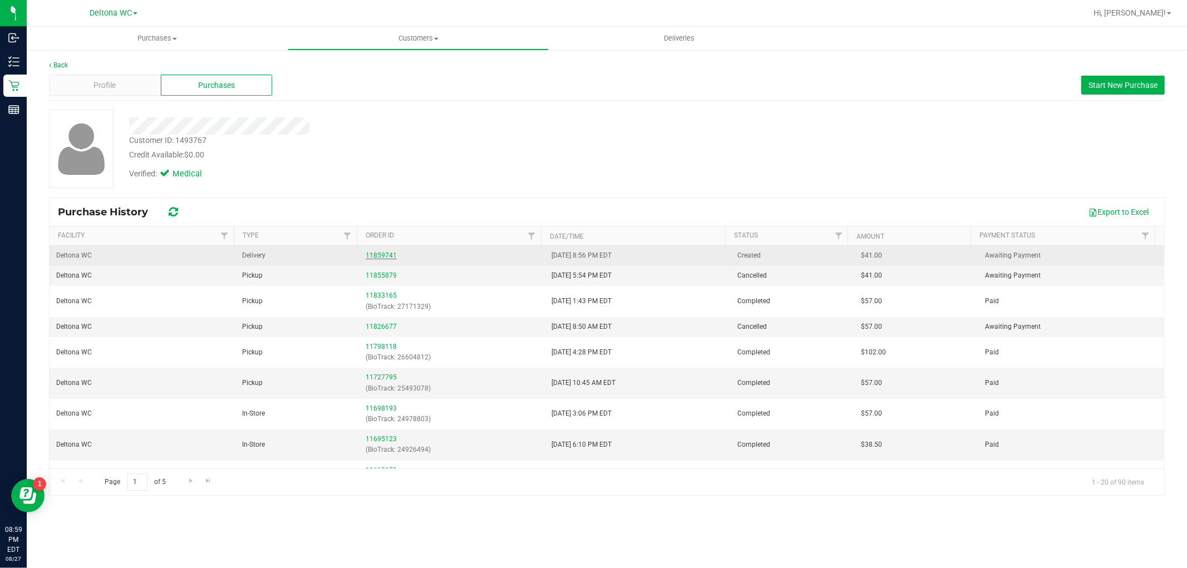
click at [386, 253] on link "11859741" at bounding box center [381, 256] width 31 height 8
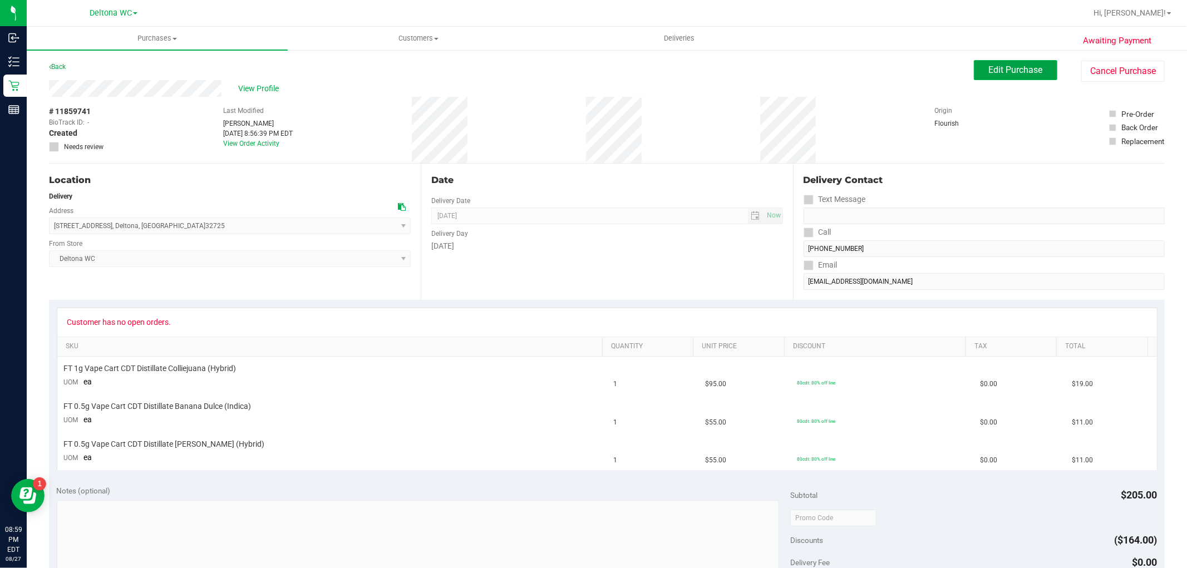
click at [1010, 68] on span "Edit Purchase" at bounding box center [1016, 70] width 54 height 11
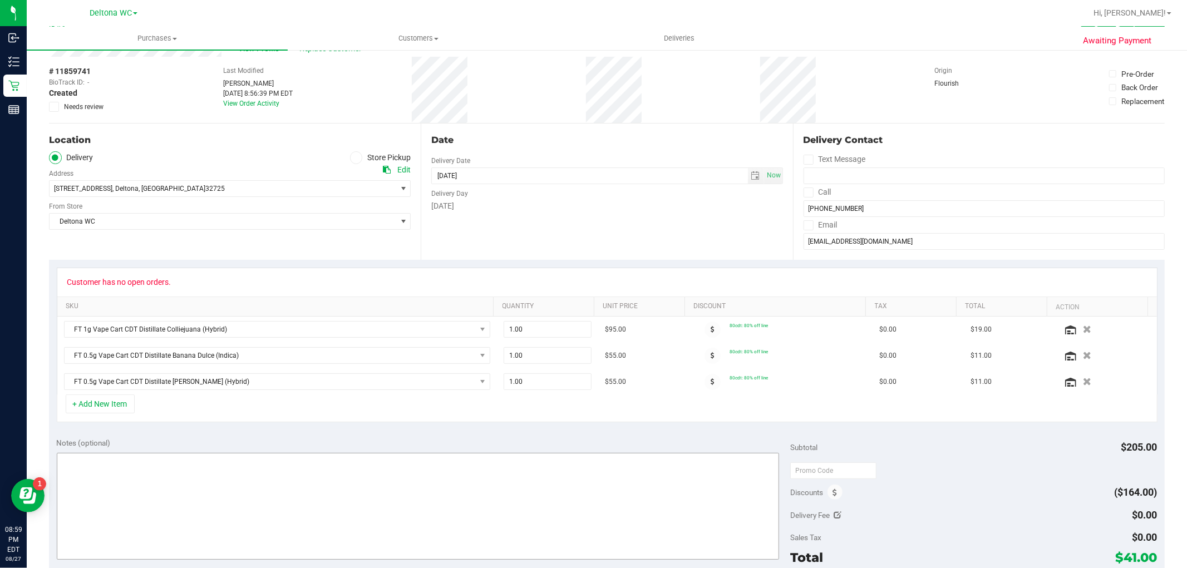
scroll to position [62, 0]
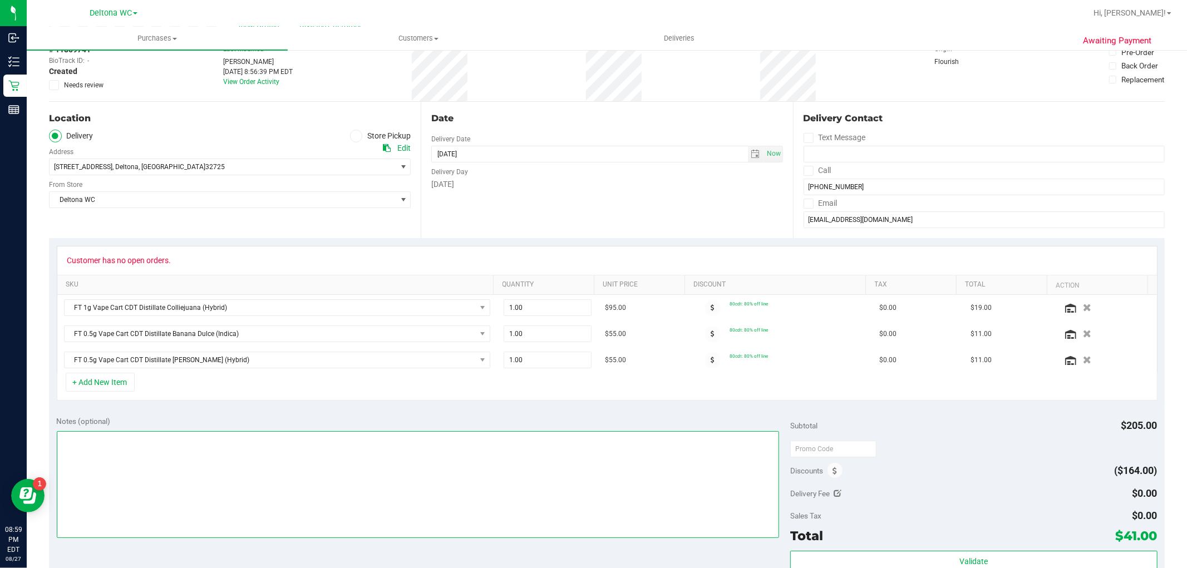
click at [237, 447] on textarea at bounding box center [418, 484] width 723 height 107
paste textarea "**saved from 8/27 patient must renew script with doctor, bag is packed in the p…"
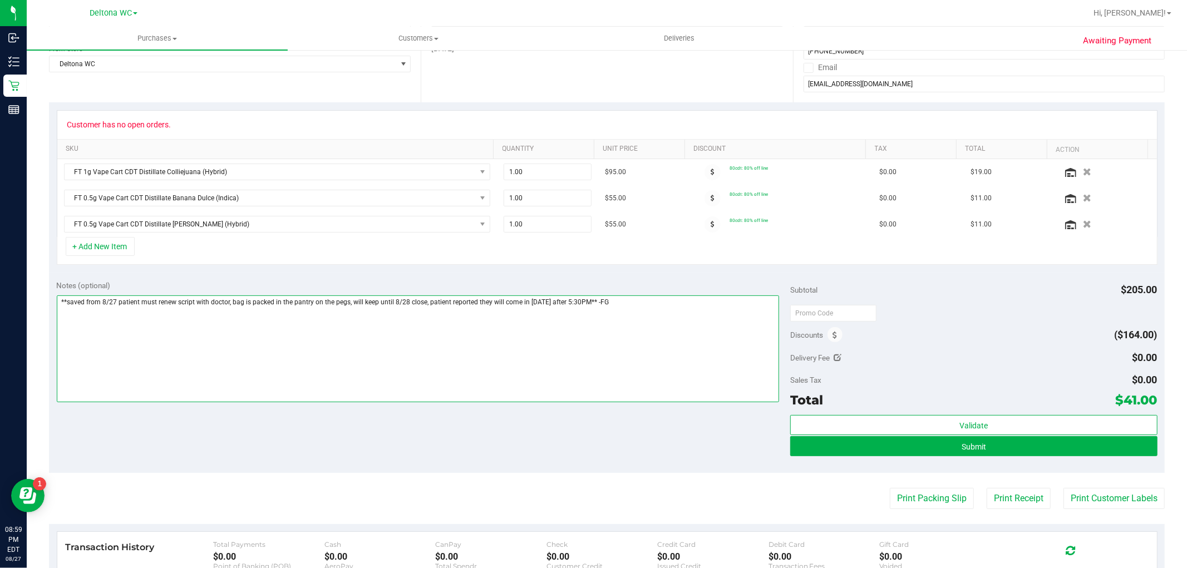
scroll to position [309, 0]
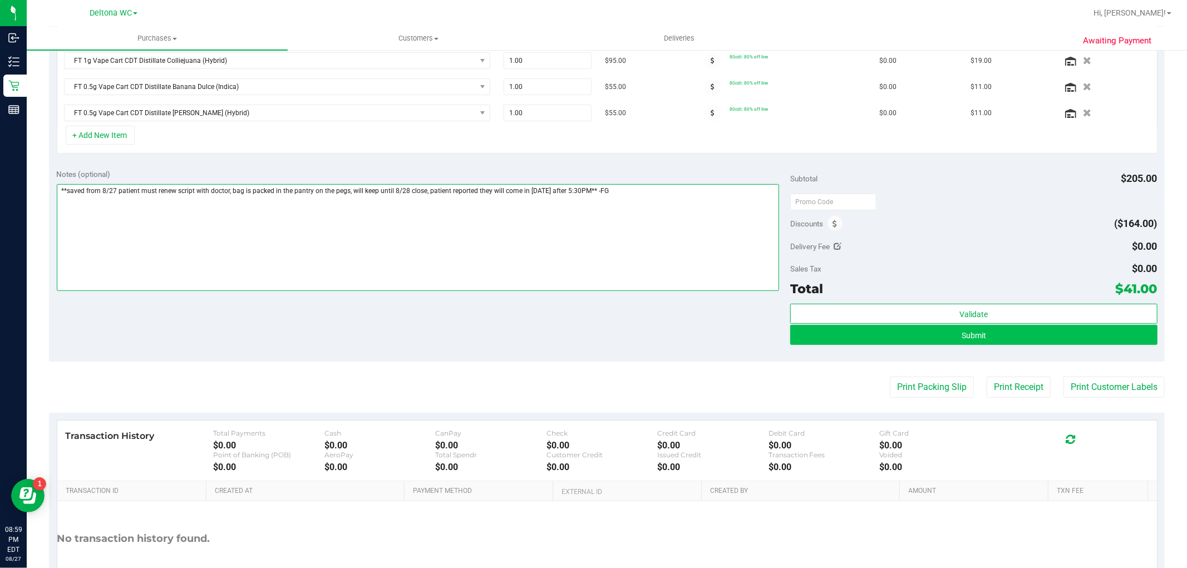
type textarea "**saved from 8/27 patient must renew script with doctor, bag is packed in the p…"
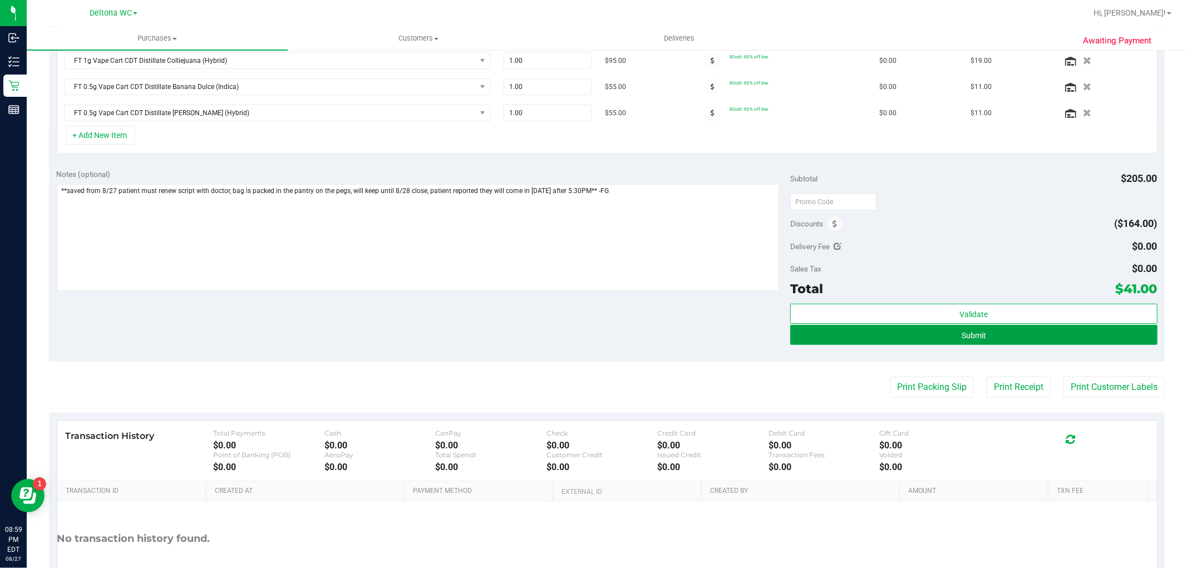
click at [1027, 340] on button "Submit" at bounding box center [974, 335] width 367 height 20
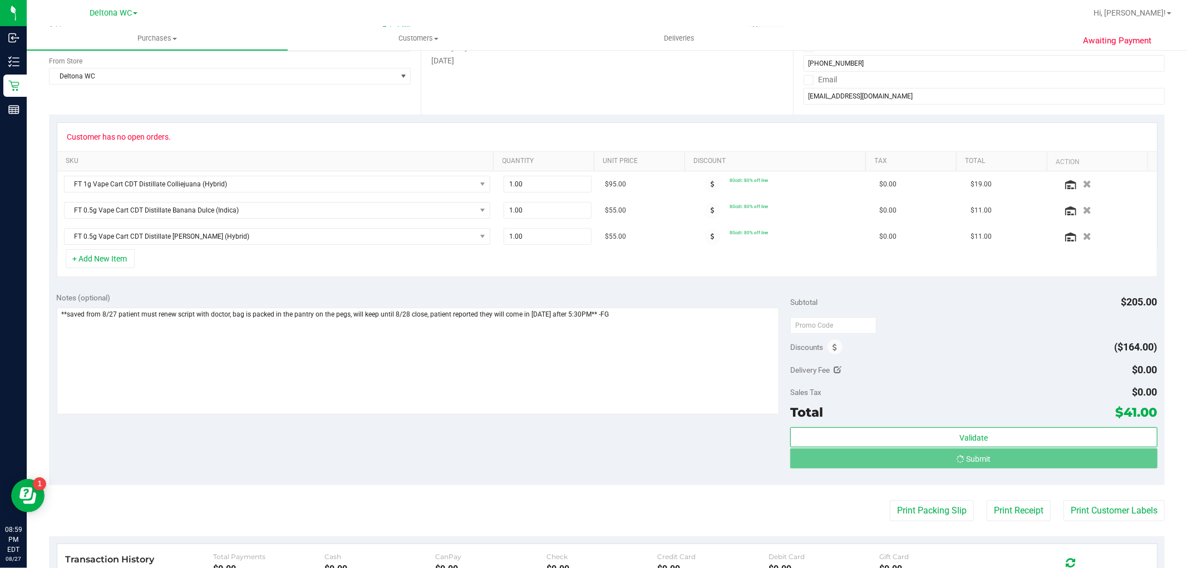
scroll to position [0, 0]
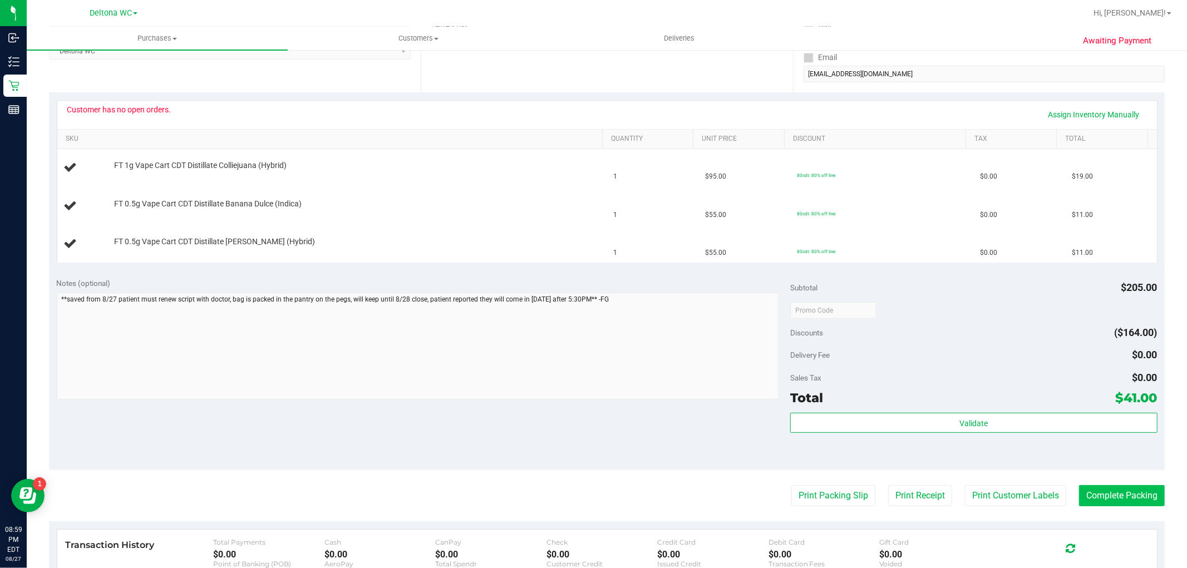
scroll to position [185, 0]
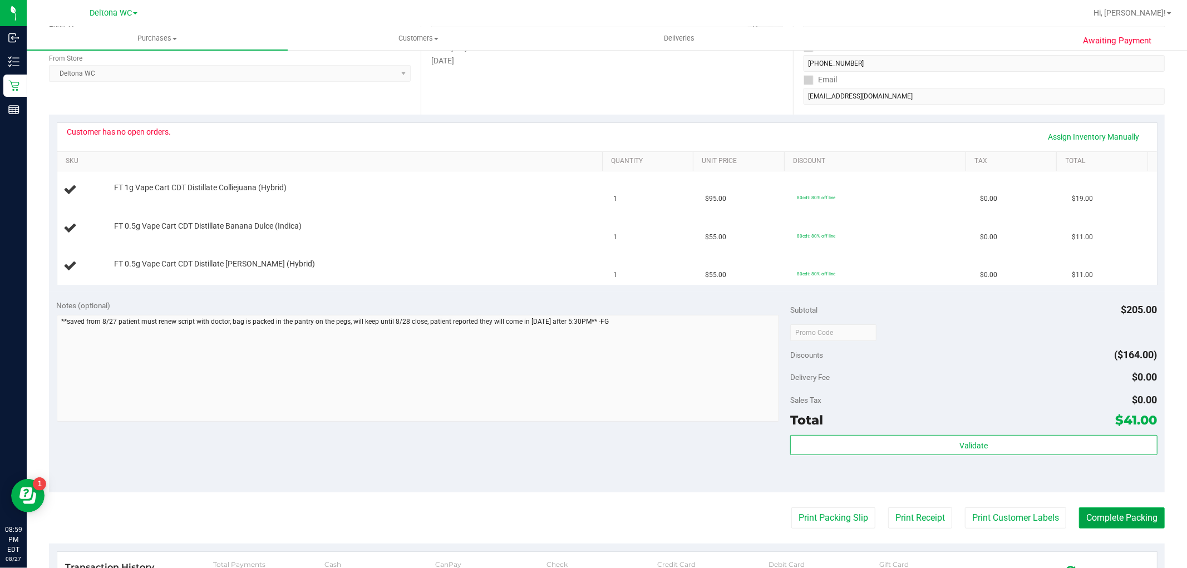
click at [1145, 513] on button "Complete Packing" at bounding box center [1122, 518] width 86 height 21
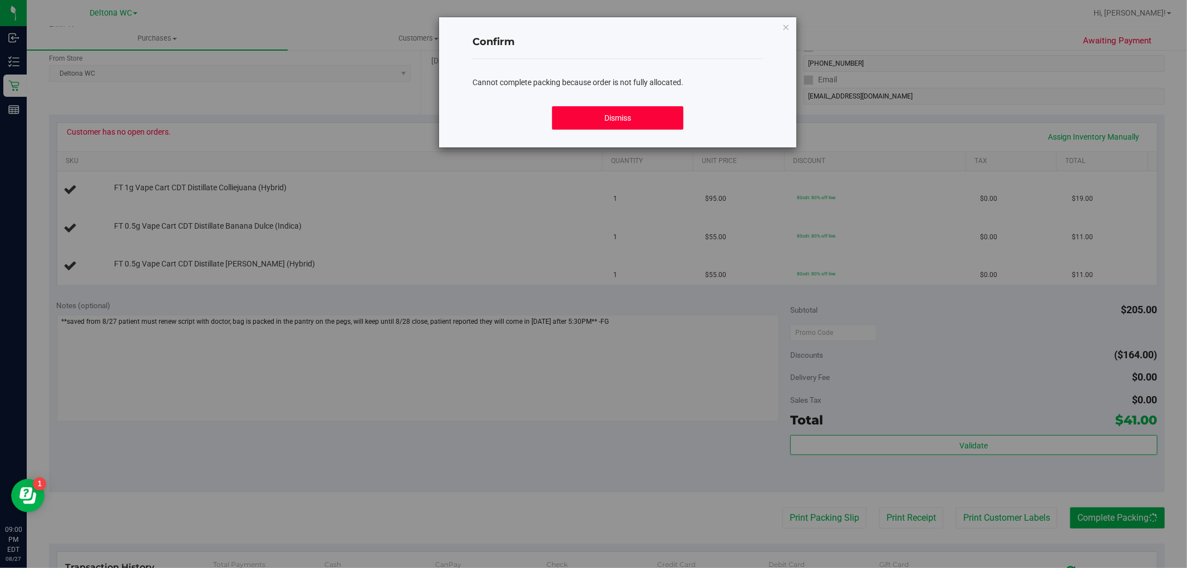
click at [642, 121] on button "Dismiss" at bounding box center [617, 117] width 131 height 23
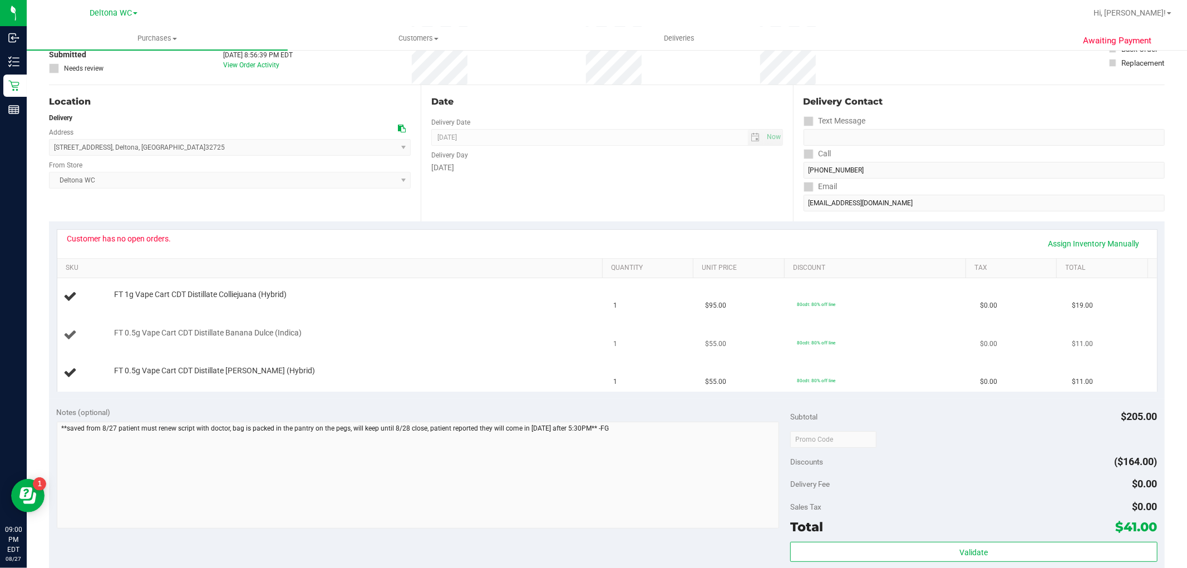
scroll to position [0, 0]
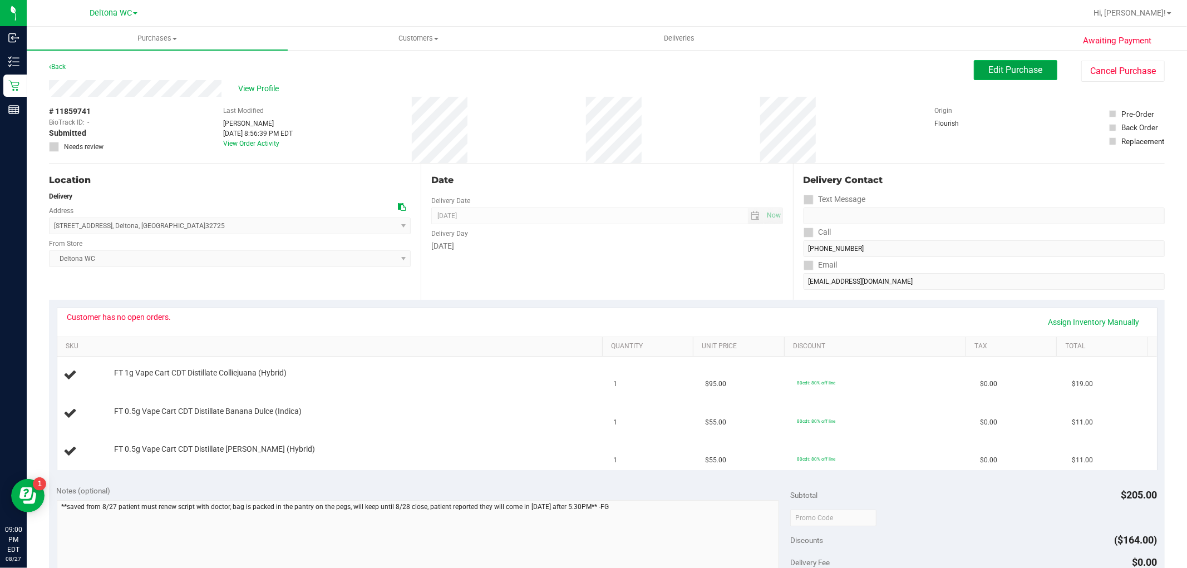
click at [1018, 73] on span "Edit Purchase" at bounding box center [1016, 70] width 54 height 11
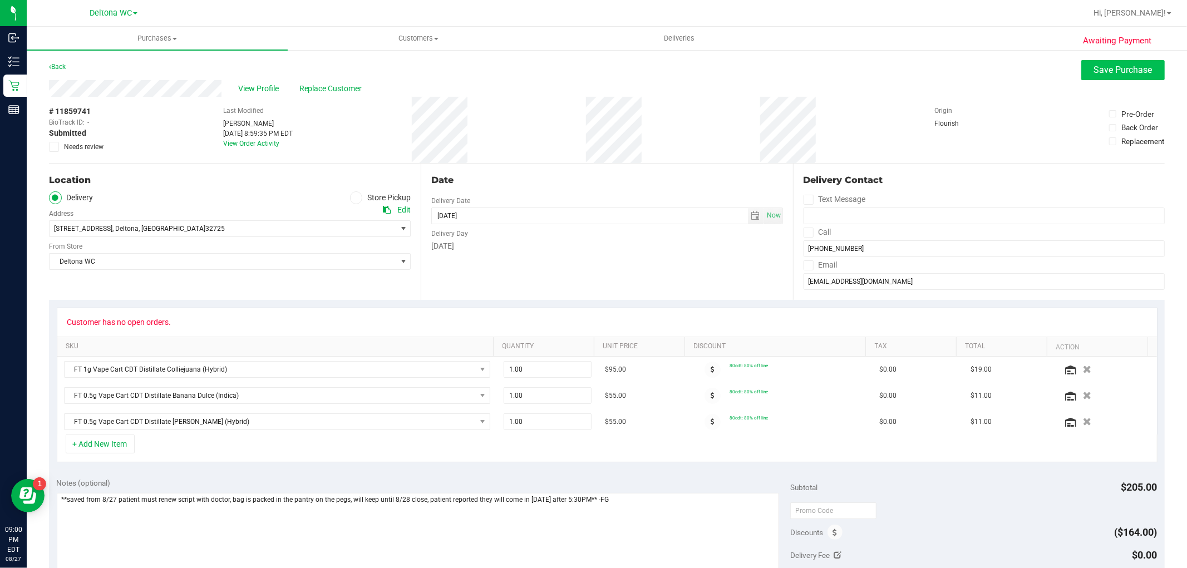
click at [1123, 80] on div "View Profile Replace Customer" at bounding box center [607, 88] width 1116 height 17
click at [1125, 78] on button "Save Purchase" at bounding box center [1124, 70] width 84 height 20
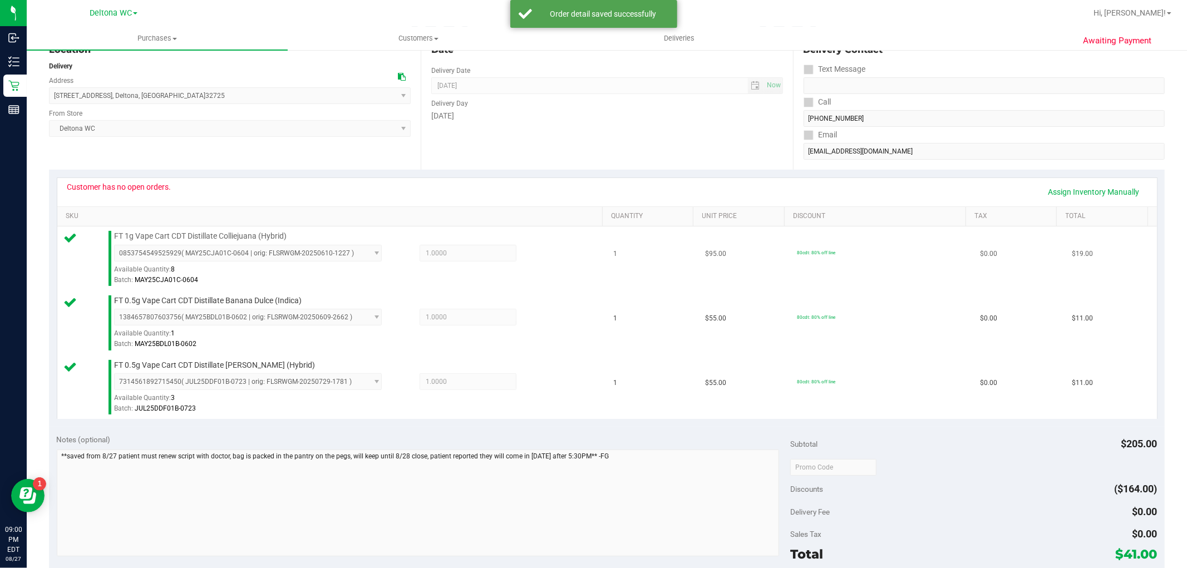
scroll to position [309, 0]
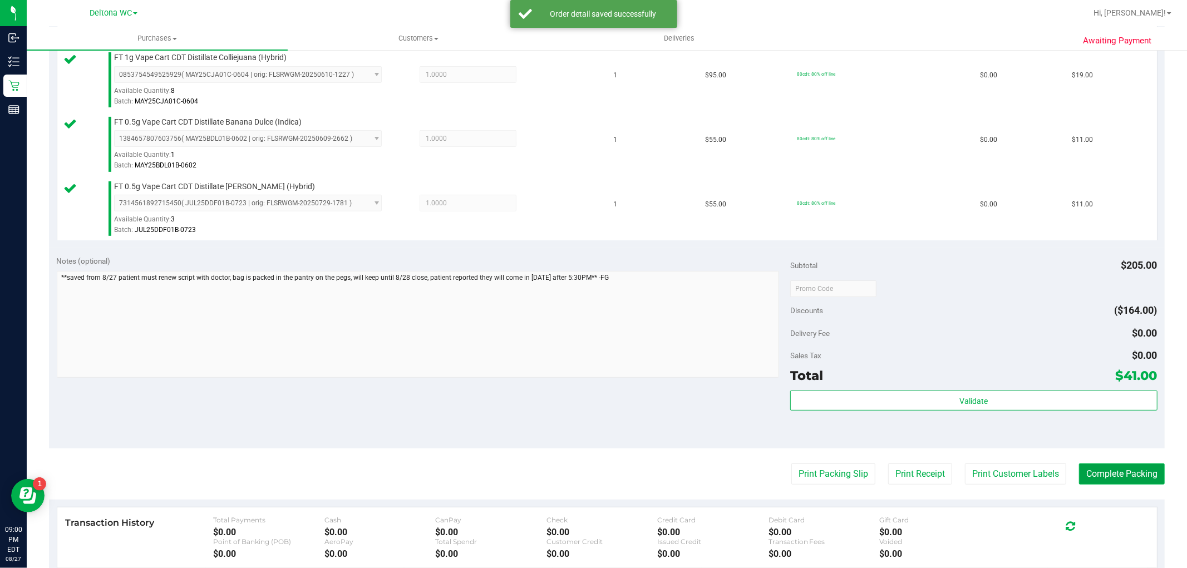
click at [1115, 479] on button "Complete Packing" at bounding box center [1122, 474] width 86 height 21
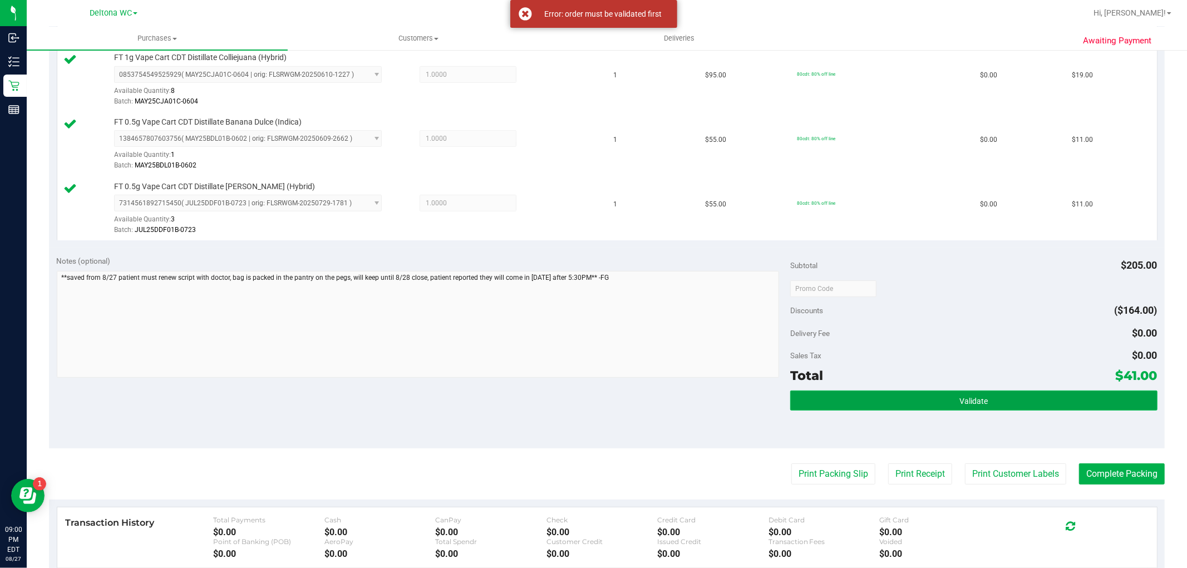
click at [1008, 397] on button "Validate" at bounding box center [974, 401] width 367 height 20
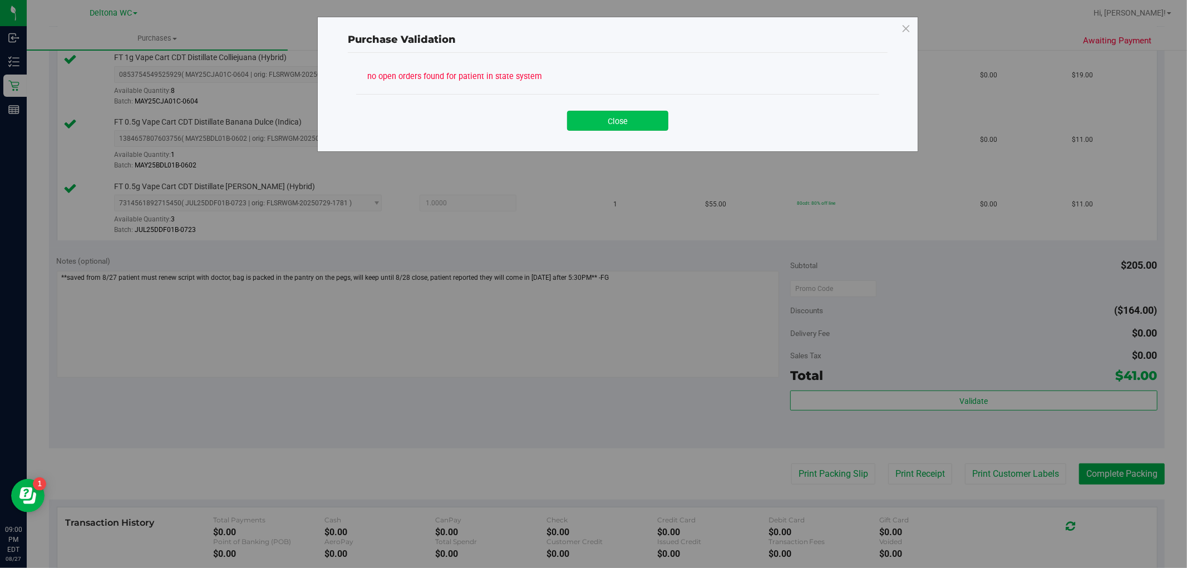
click at [619, 127] on button "Close" at bounding box center [617, 121] width 101 height 20
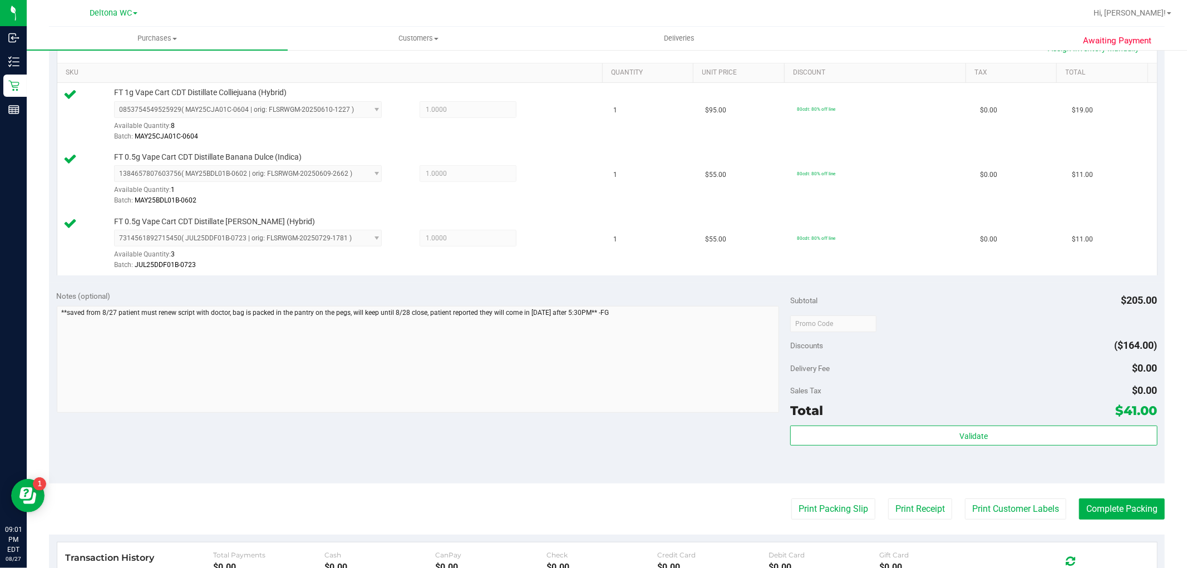
scroll to position [124, 0]
